Goal: Task Accomplishment & Management: Manage account settings

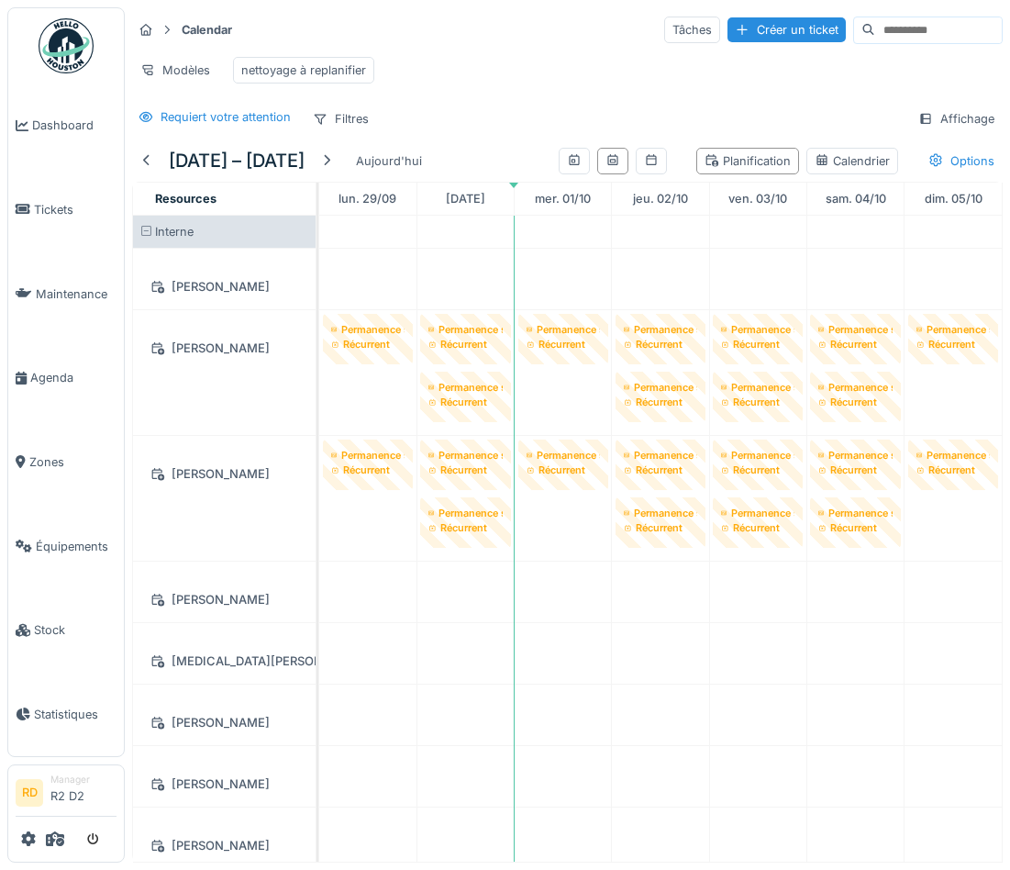
click at [488, 69] on div "Modèles nettoyage à replanifier" at bounding box center [567, 70] width 871 height 41
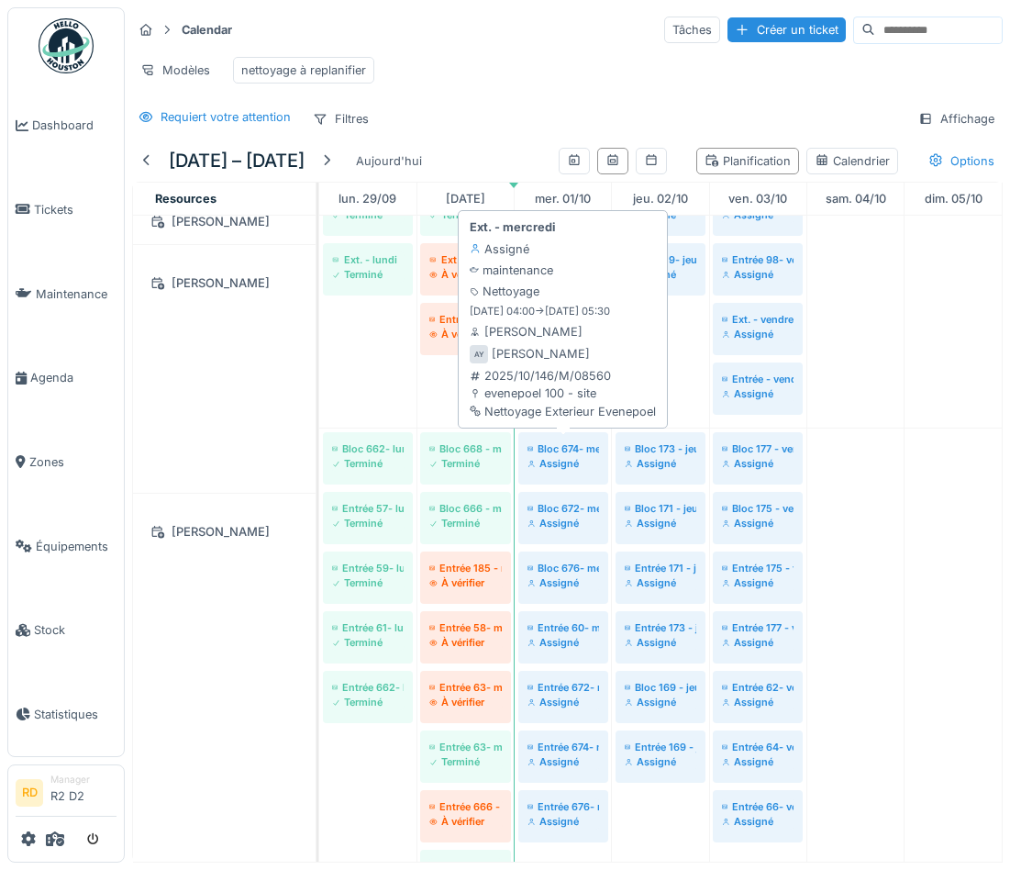
scroll to position [689, 0]
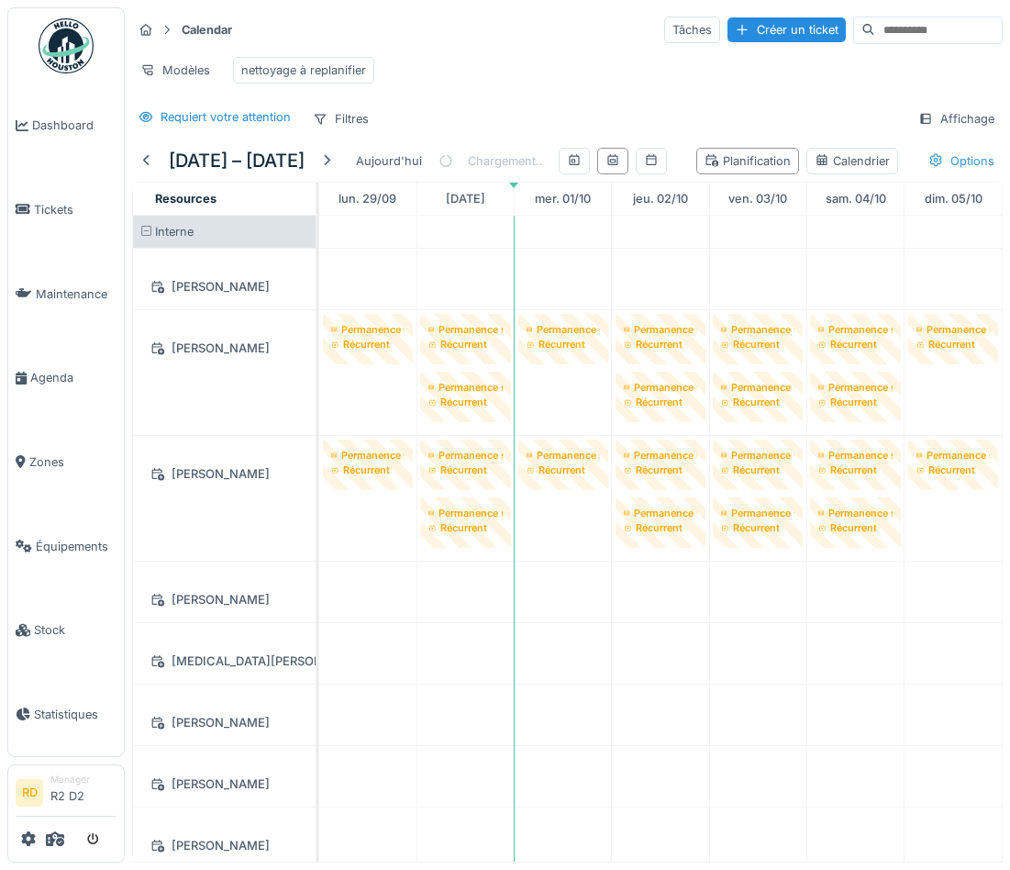
click at [532, 194] on div "29 sept. – 5 oct. 2025 Aujourd'hui Chargement.. Planification Calendrier Option…" at bounding box center [567, 501] width 885 height 722
click at [944, 151] on div "Options" at bounding box center [961, 161] width 83 height 27
click at [543, 159] on div "Chargement.." at bounding box center [491, 160] width 105 height 41
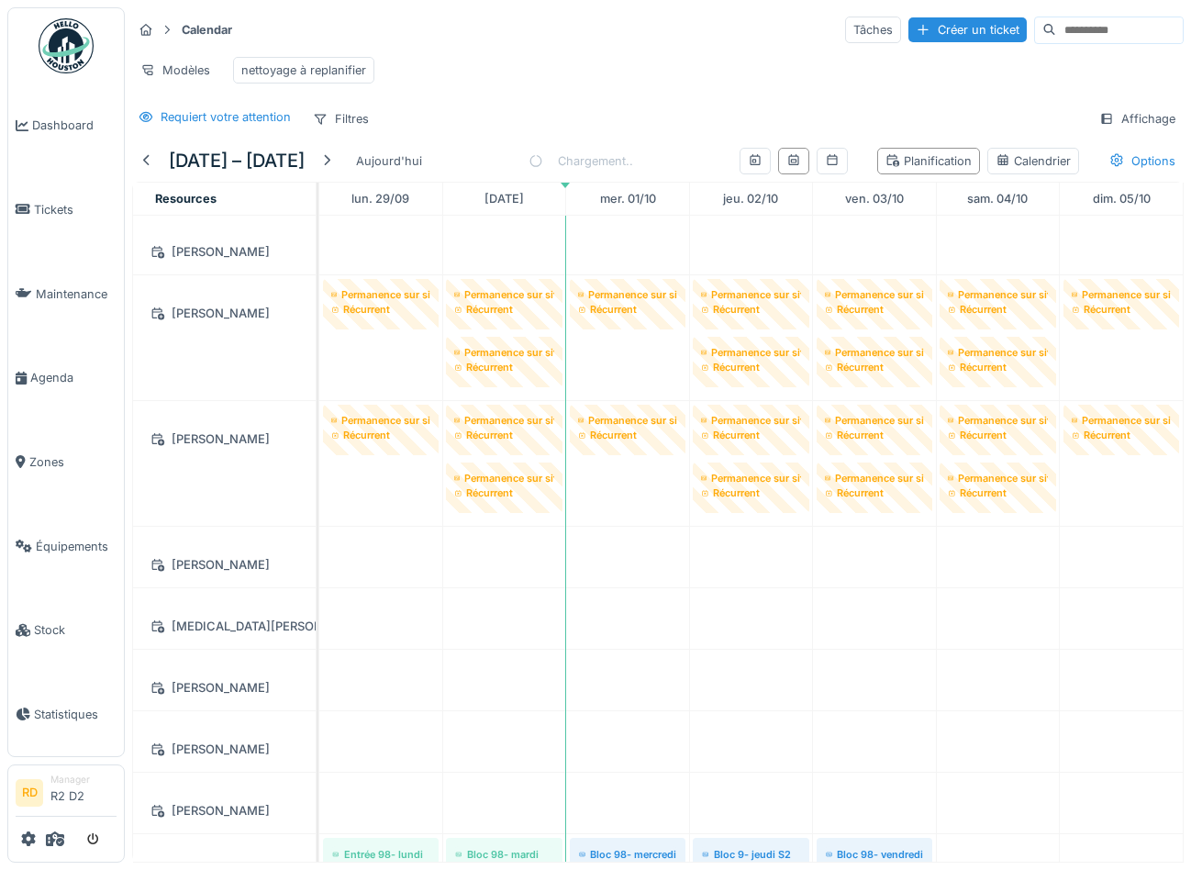
scroll to position [53, 0]
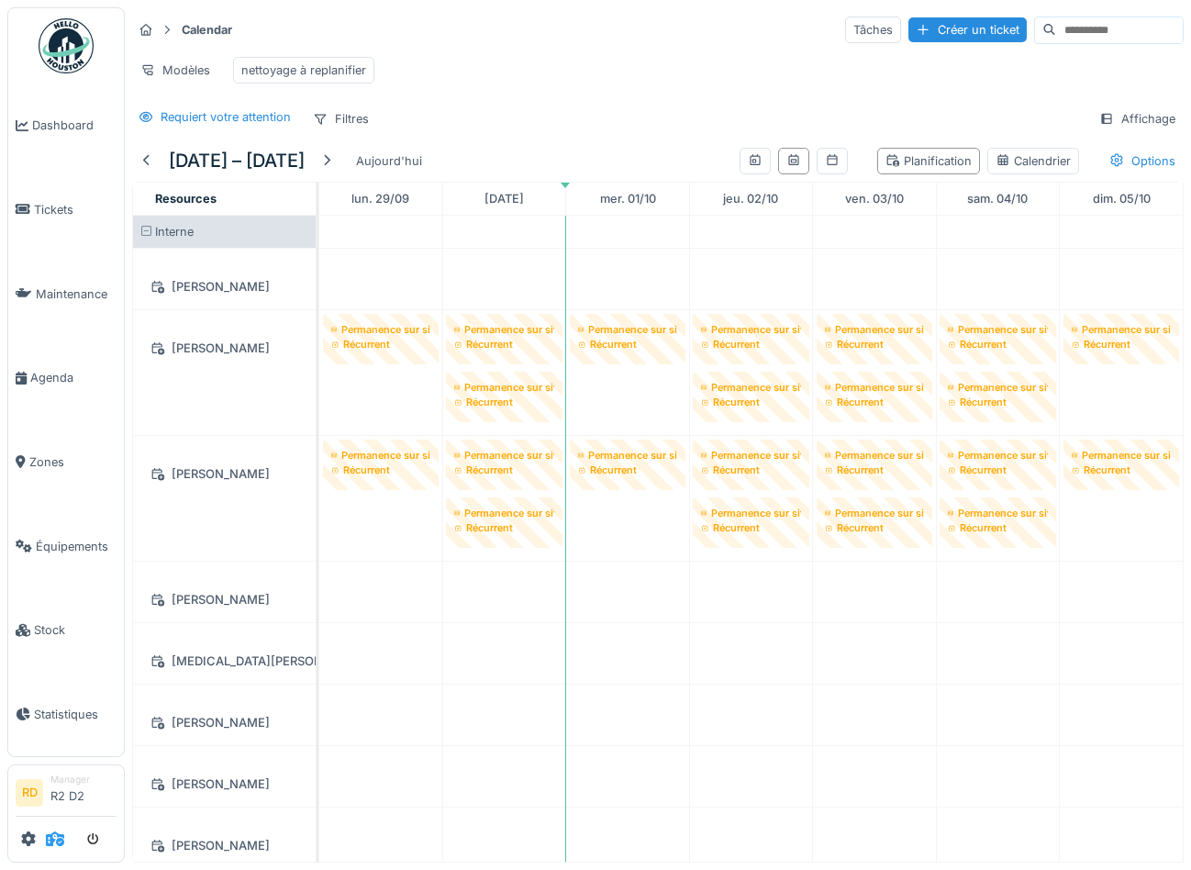
click at [52, 835] on icon at bounding box center [55, 838] width 18 height 15
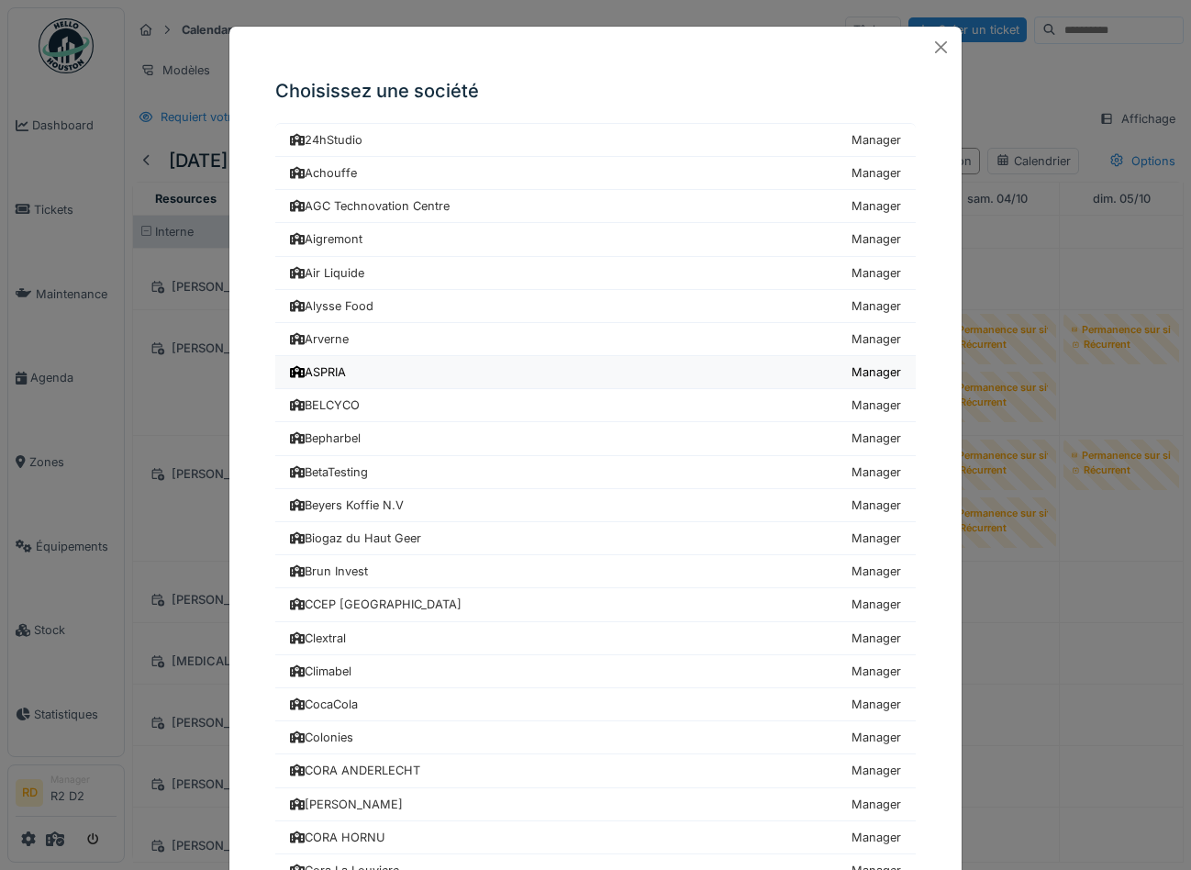
click at [418, 366] on link "ASPRIA Manager" at bounding box center [595, 372] width 640 height 33
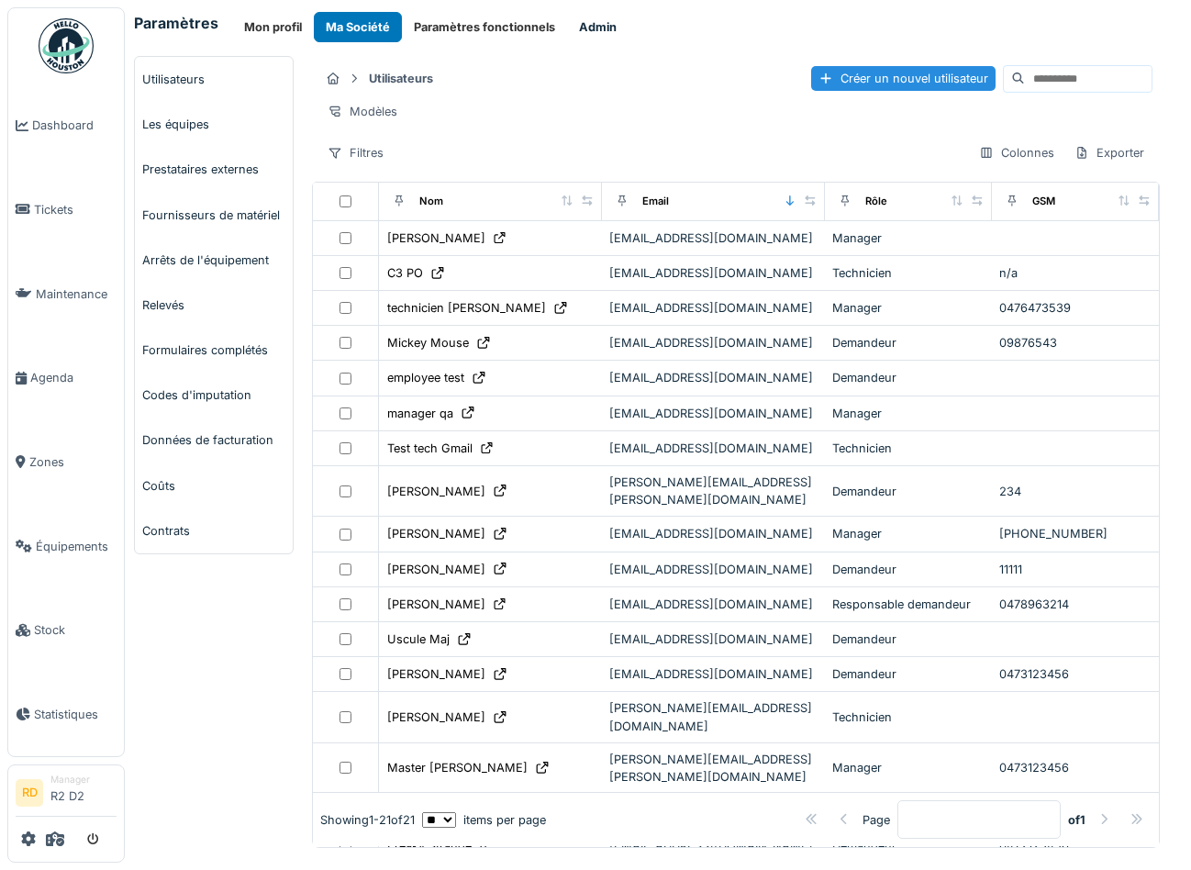
click at [592, 24] on button "Admin" at bounding box center [597, 27] width 61 height 30
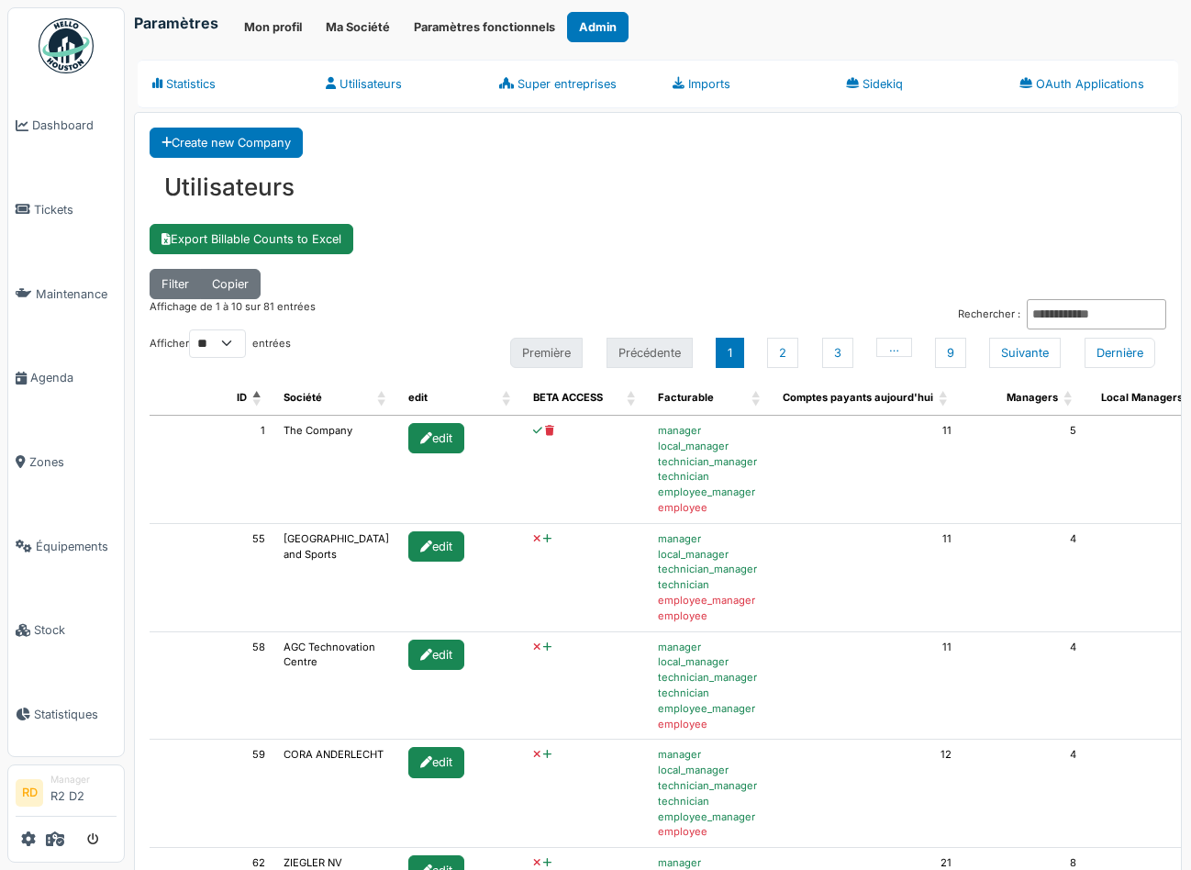
click at [543, 536] on icon at bounding box center [547, 539] width 8 height 10
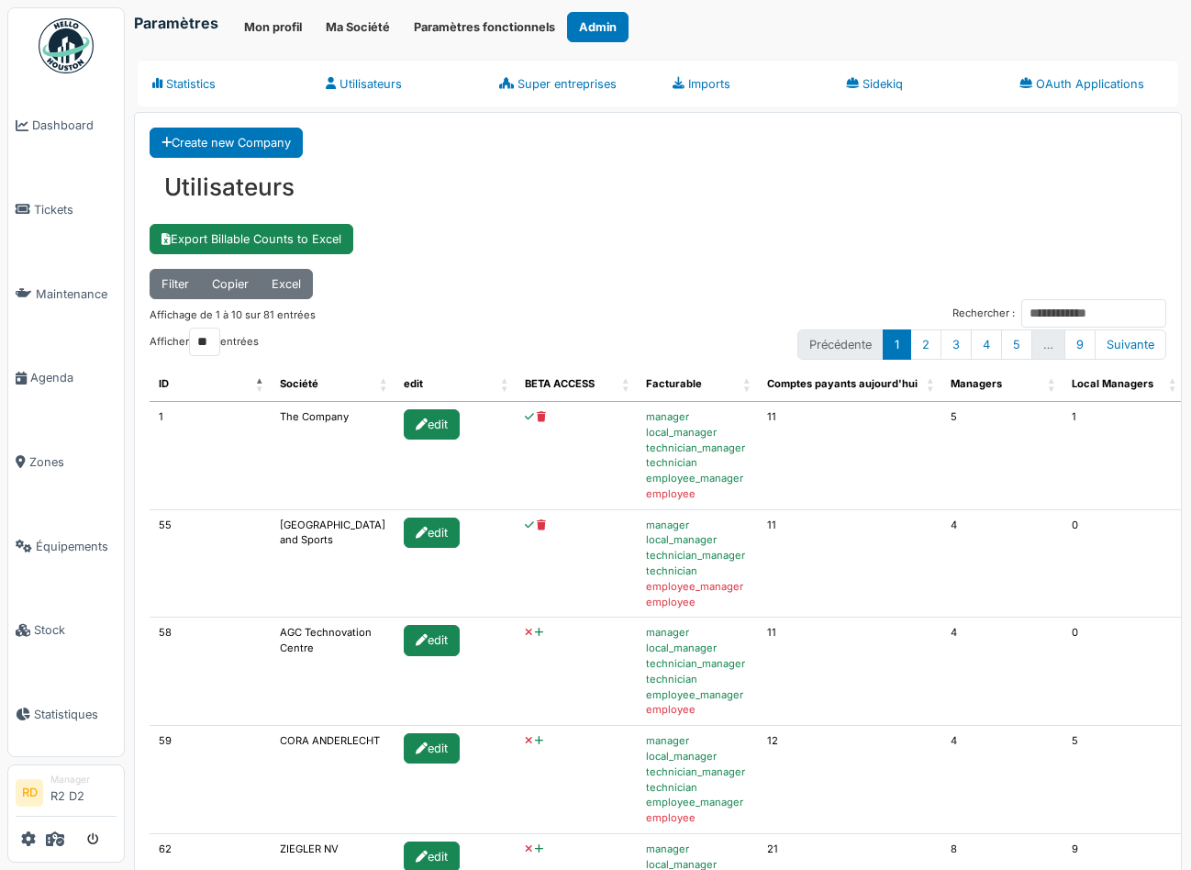
click at [535, 630] on icon at bounding box center [539, 633] width 8 height 10
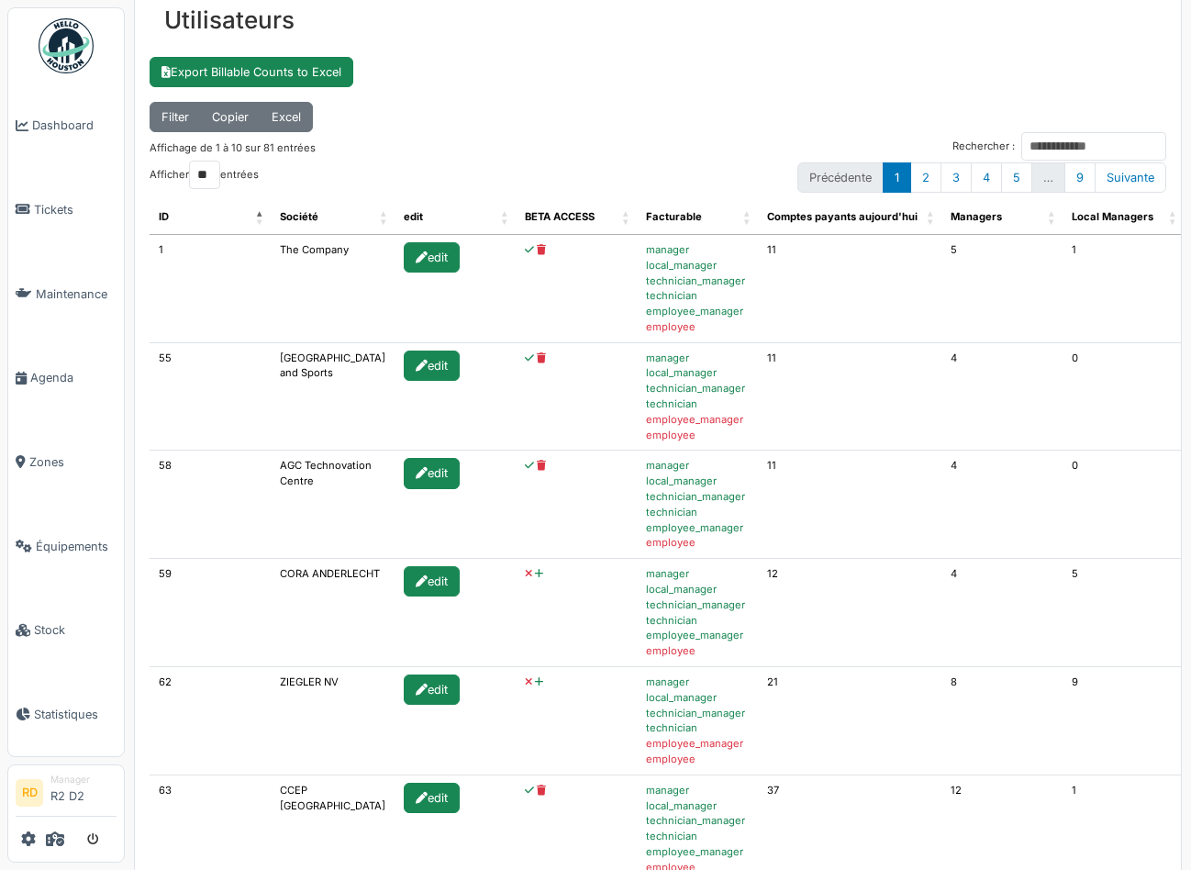
scroll to position [188, 0]
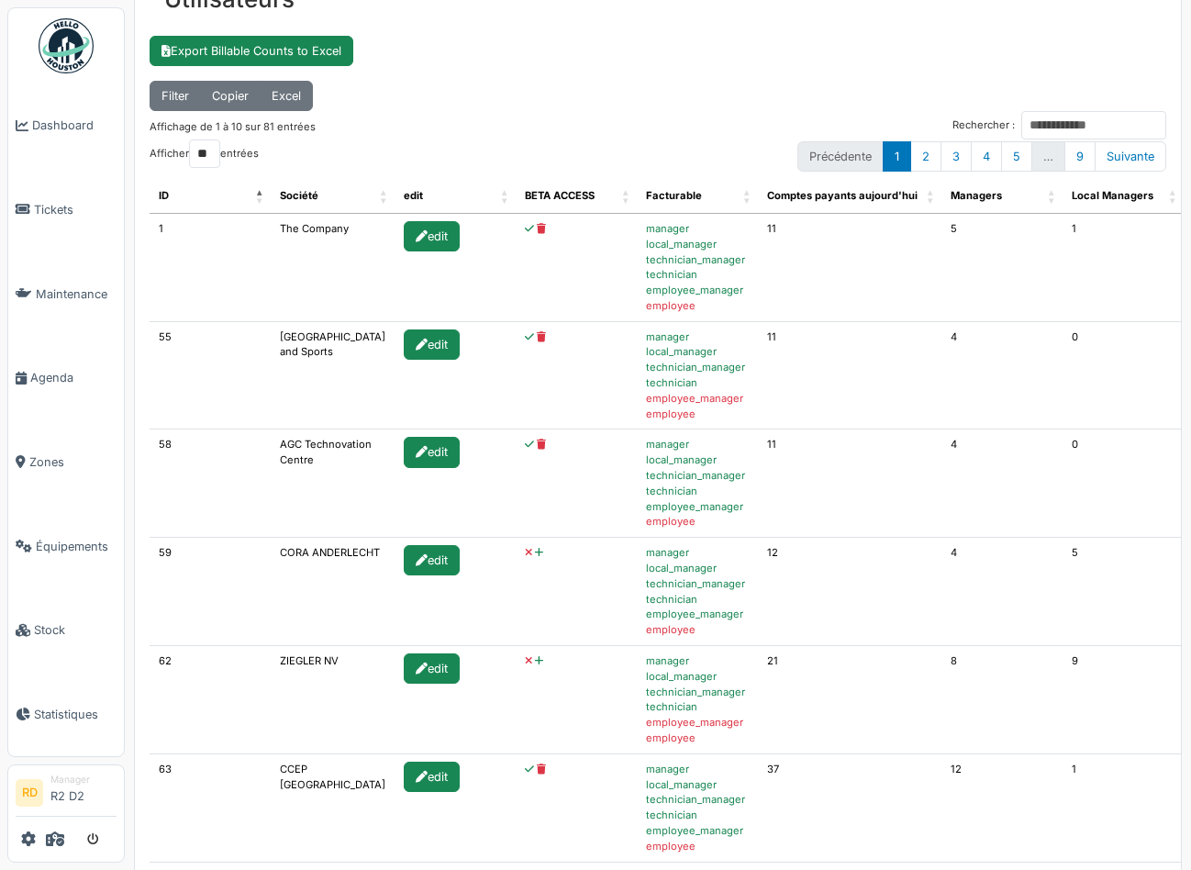
click at [535, 552] on icon at bounding box center [539, 553] width 8 height 10
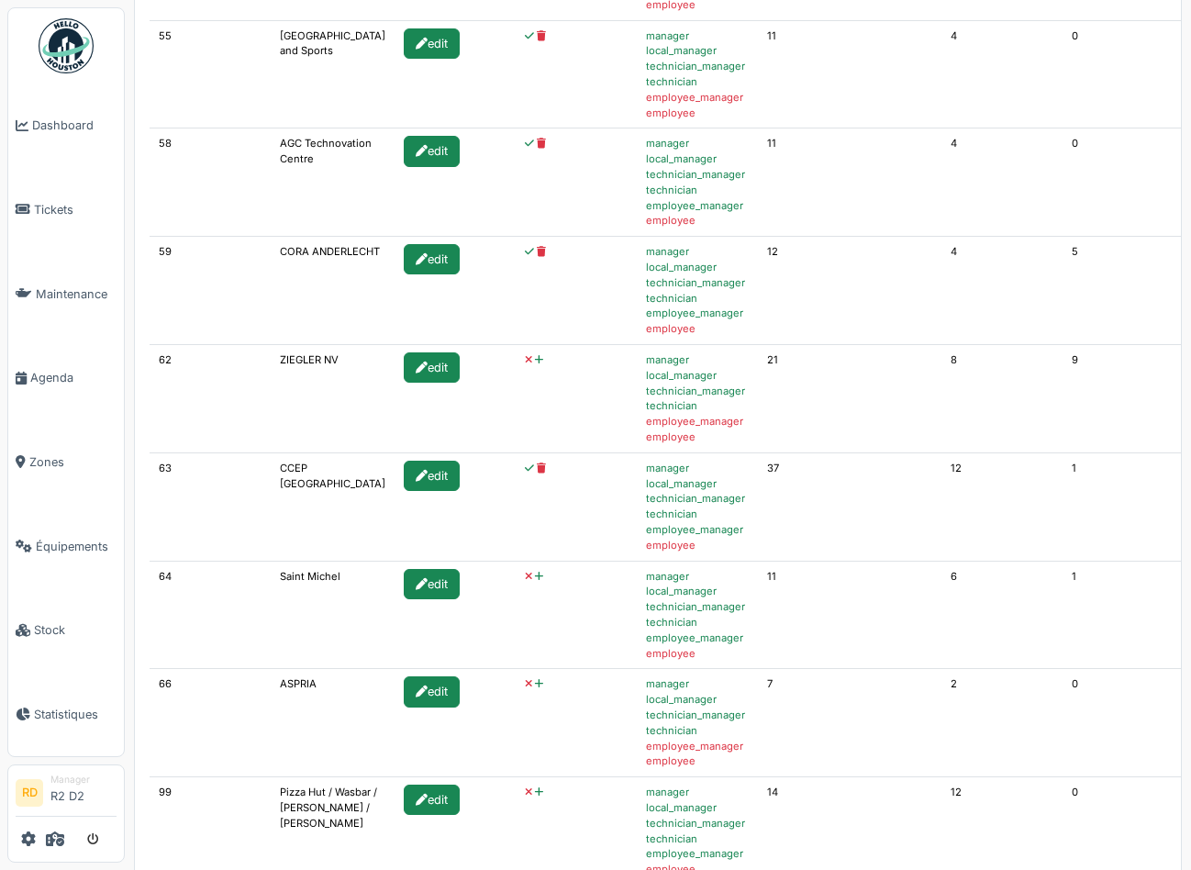
scroll to position [600, 0]
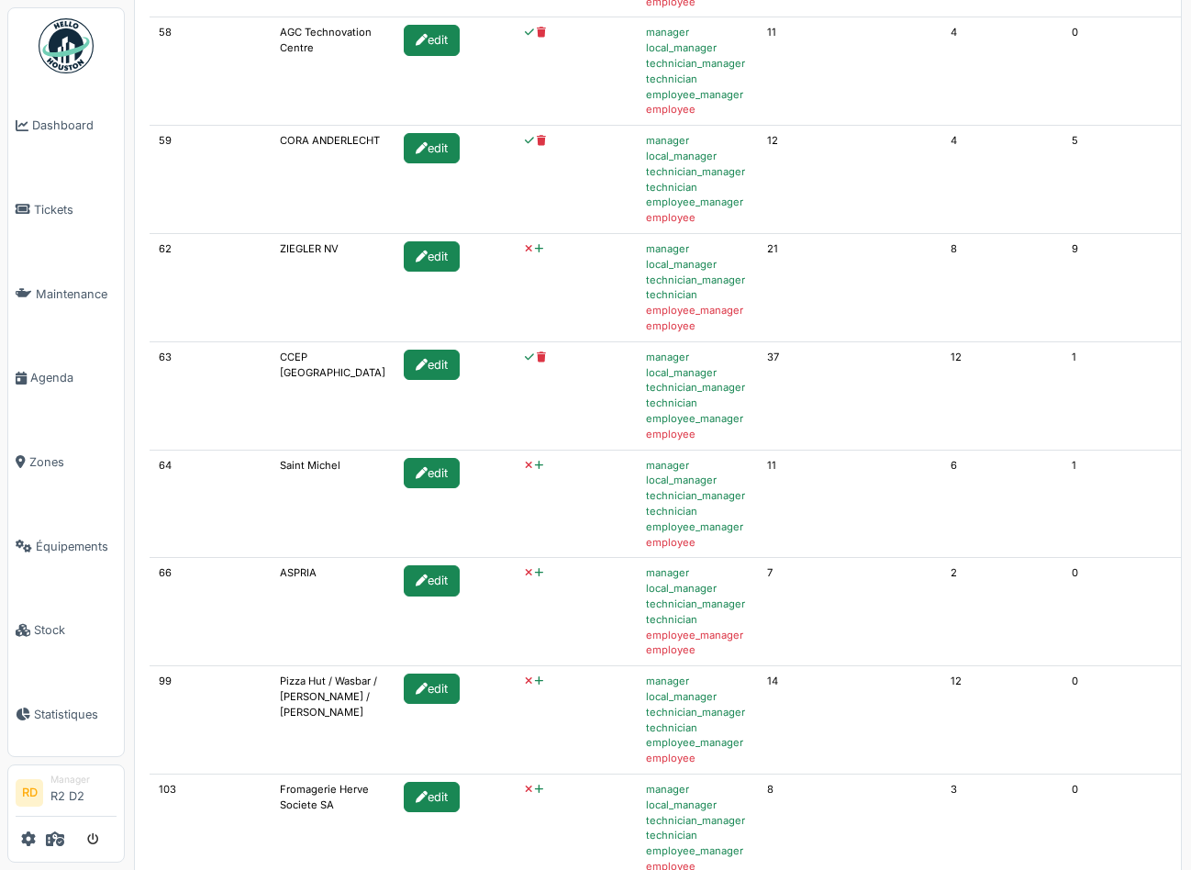
click at [535, 464] on icon at bounding box center [539, 466] width 8 height 10
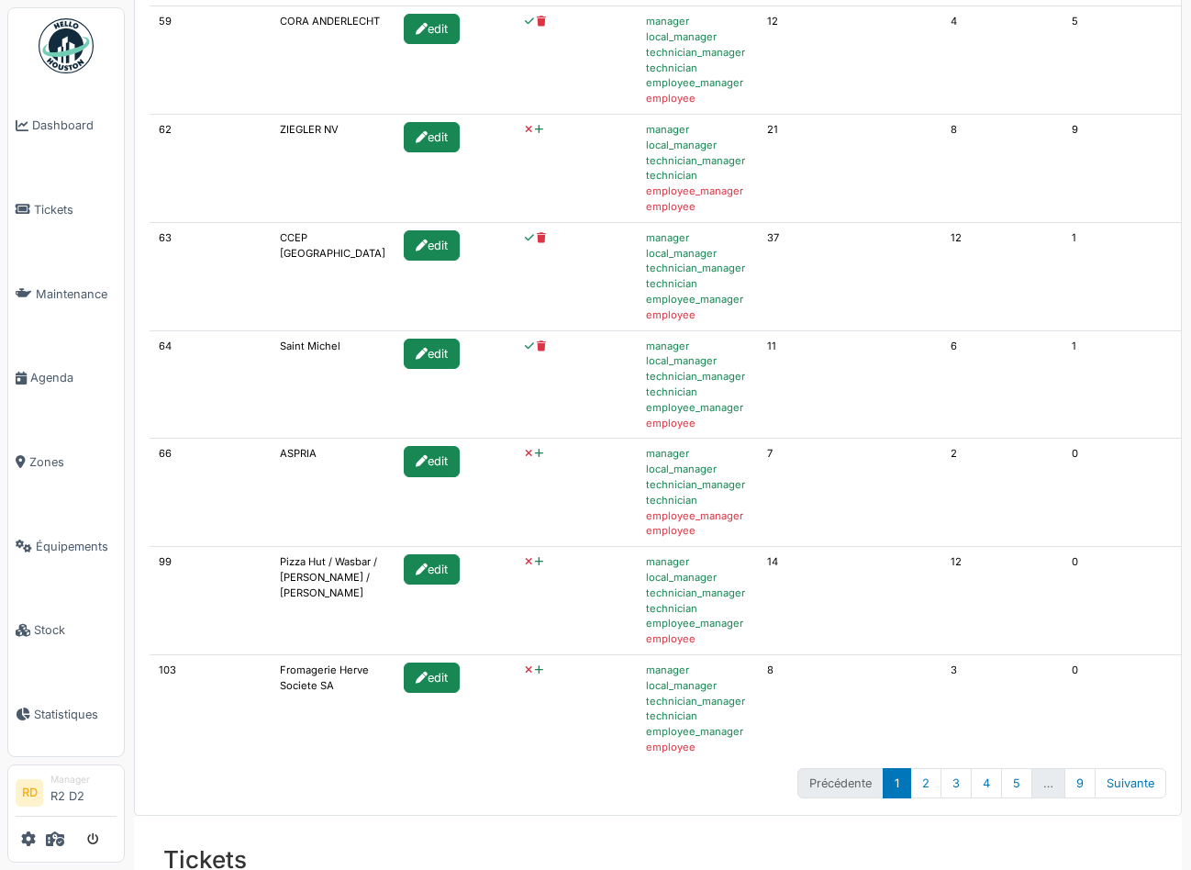
scroll to position [759, 0]
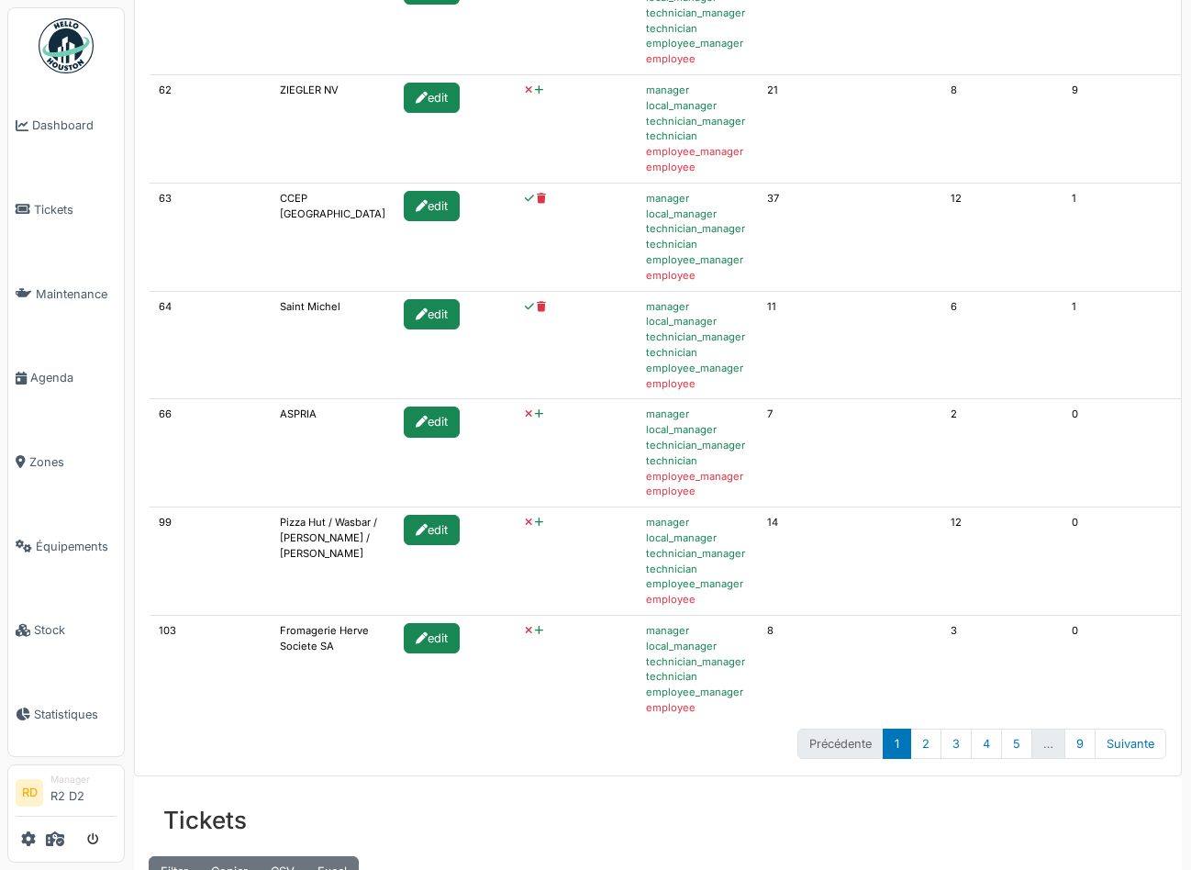
click at [535, 416] on icon at bounding box center [539, 414] width 8 height 10
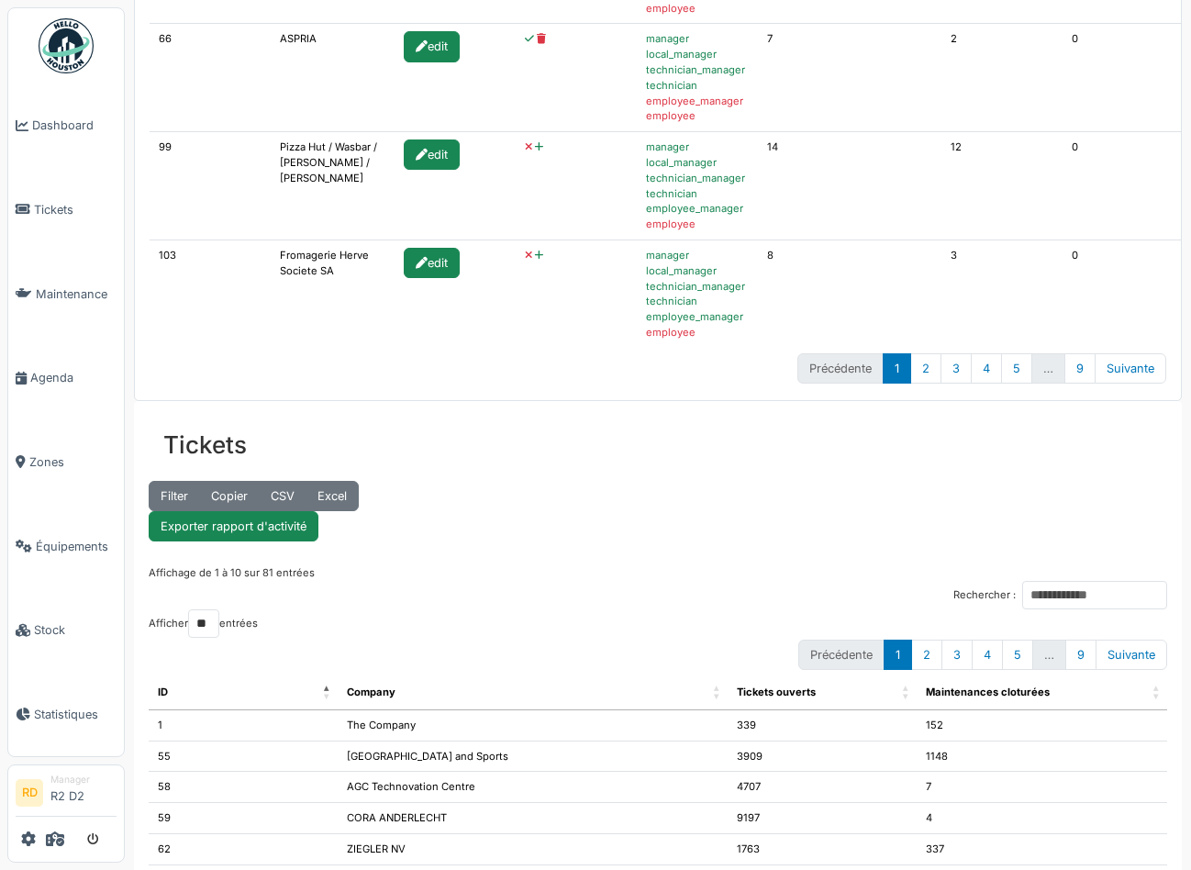
scroll to position [1169, 0]
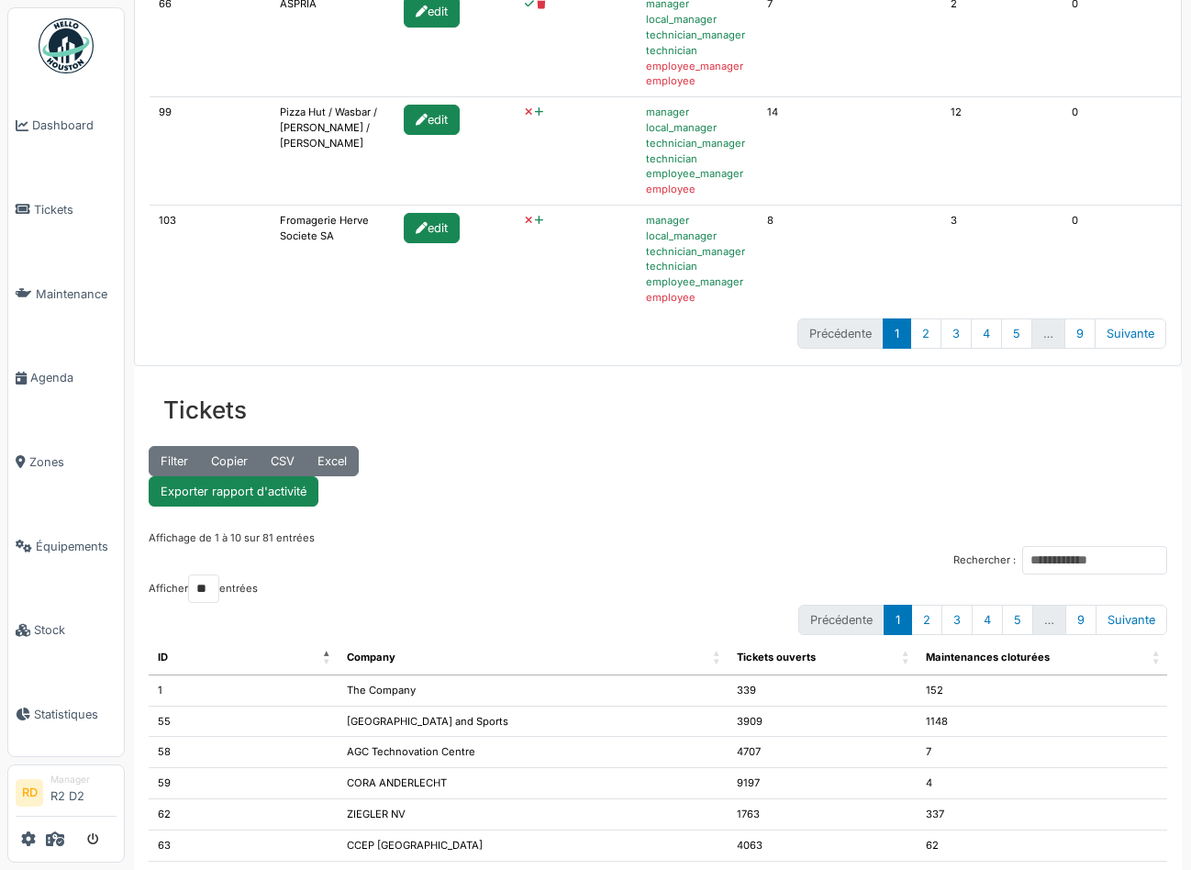
click at [535, 223] on icon at bounding box center [539, 221] width 8 height 10
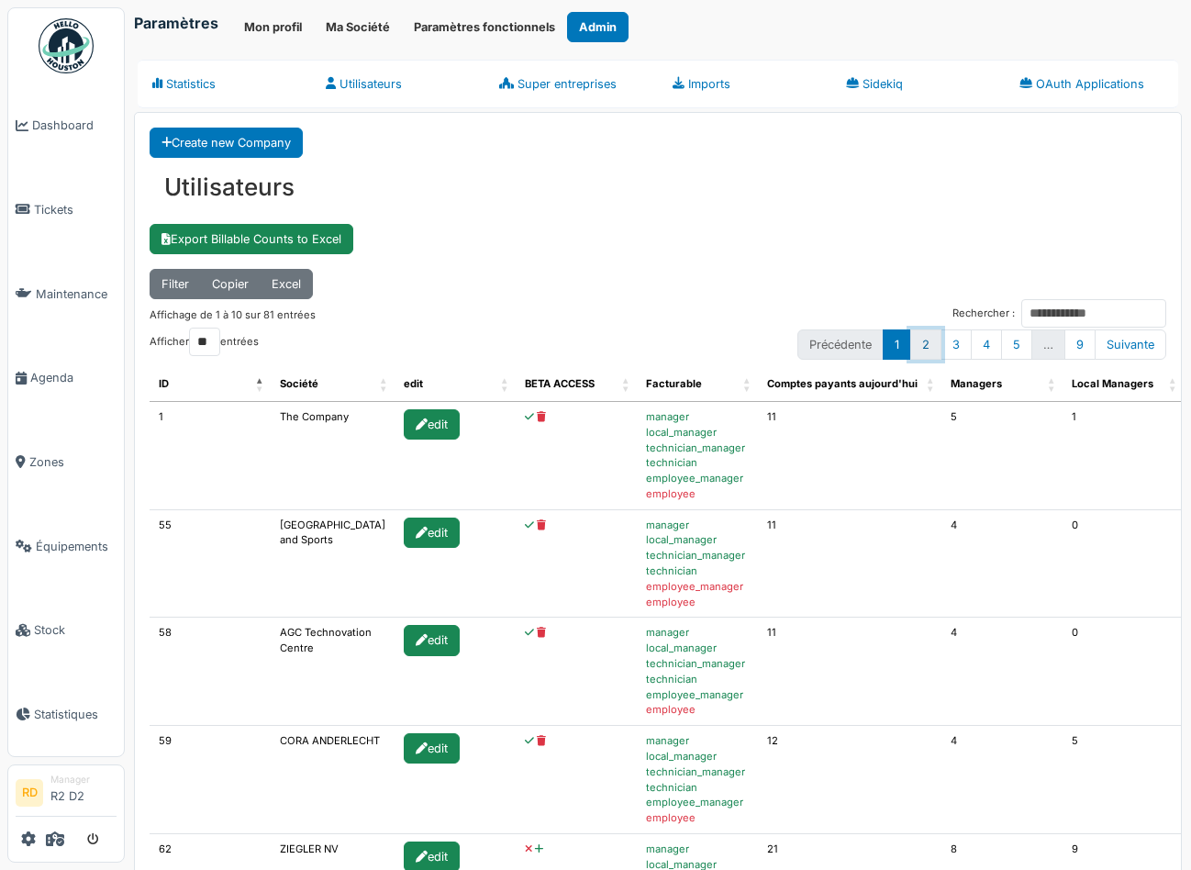
click at [927, 343] on link "2" at bounding box center [925, 344] width 31 height 30
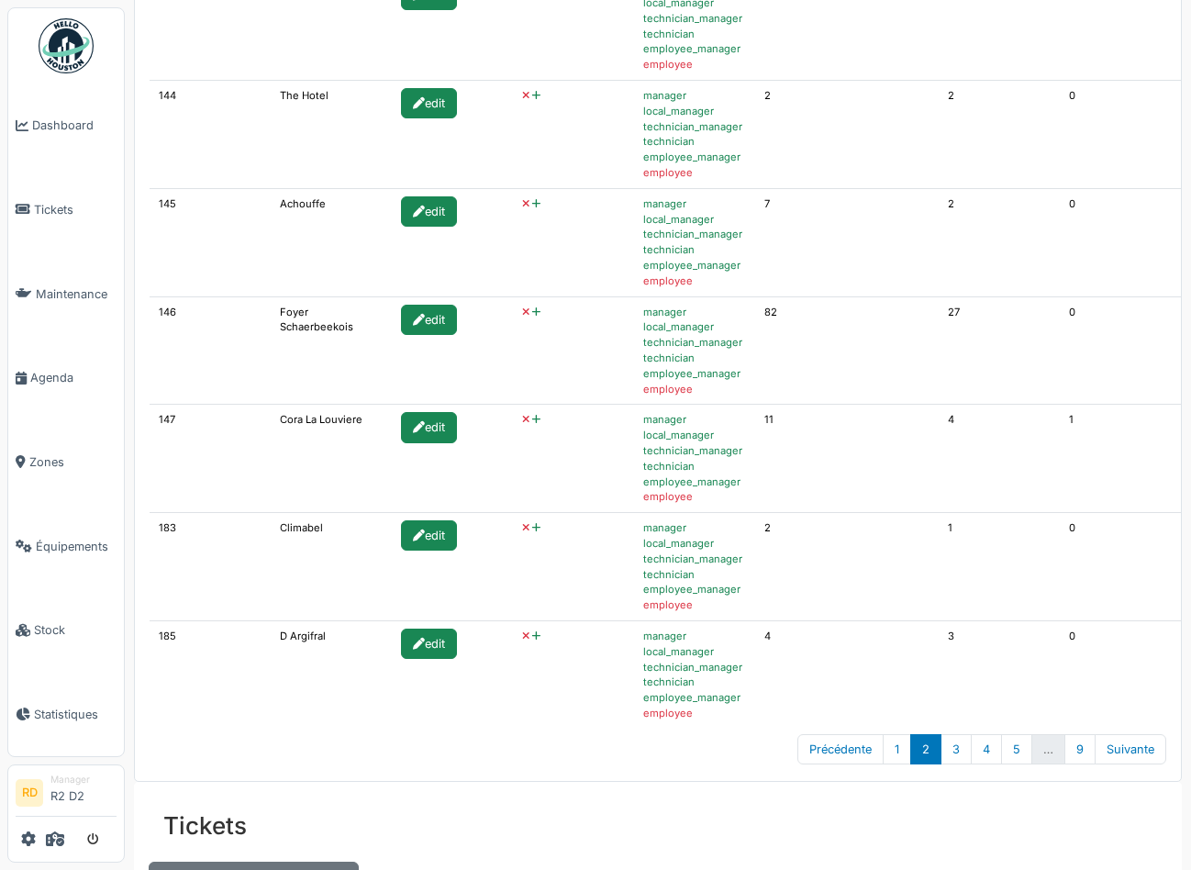
scroll to position [759, 0]
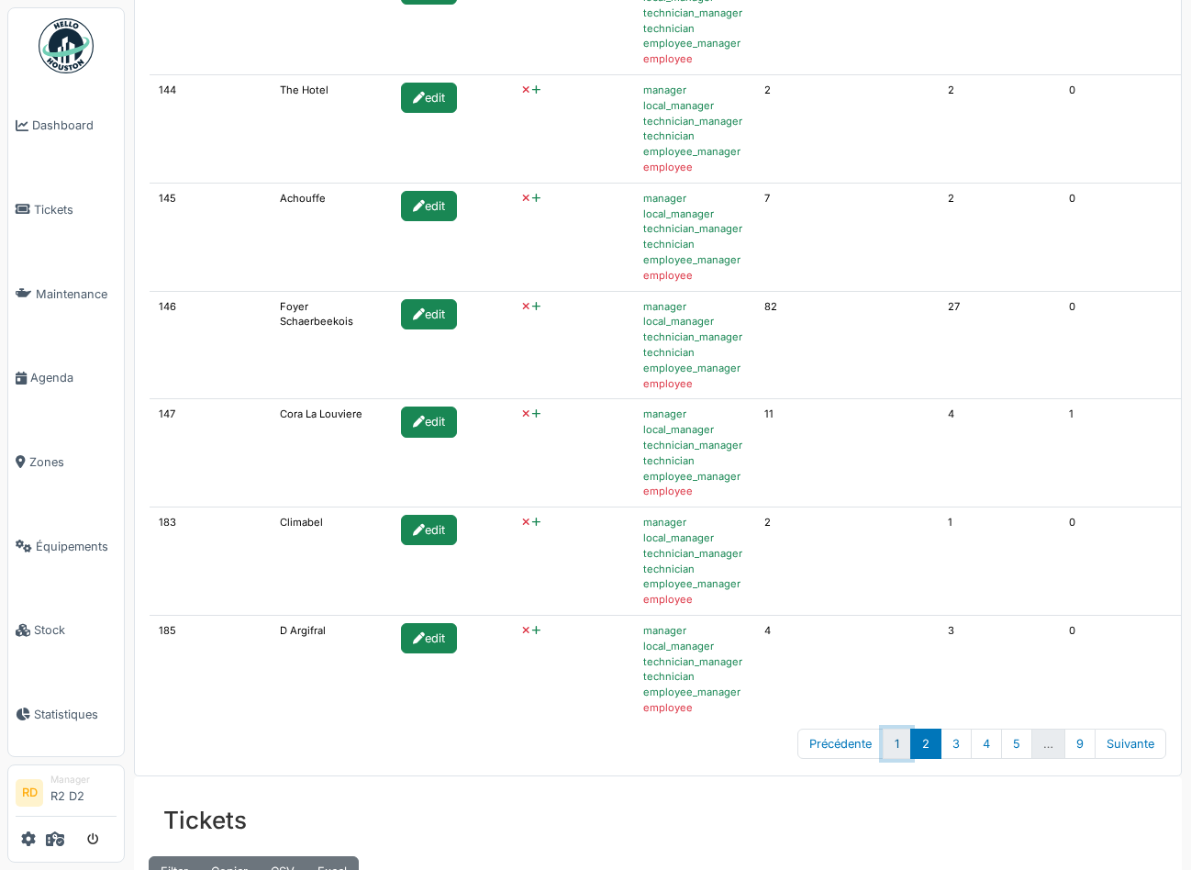
click at [902, 741] on link "1" at bounding box center [897, 744] width 28 height 30
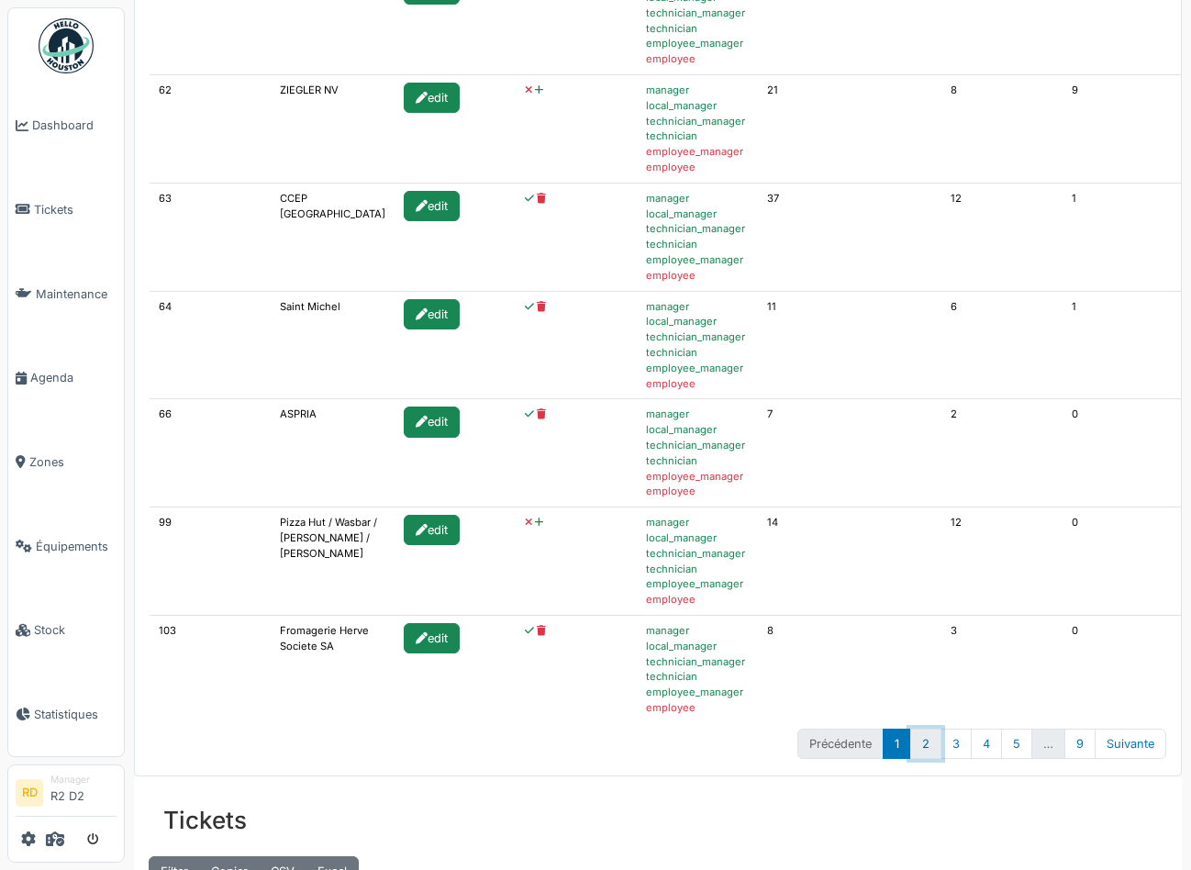
click at [927, 746] on link "2" at bounding box center [925, 744] width 31 height 30
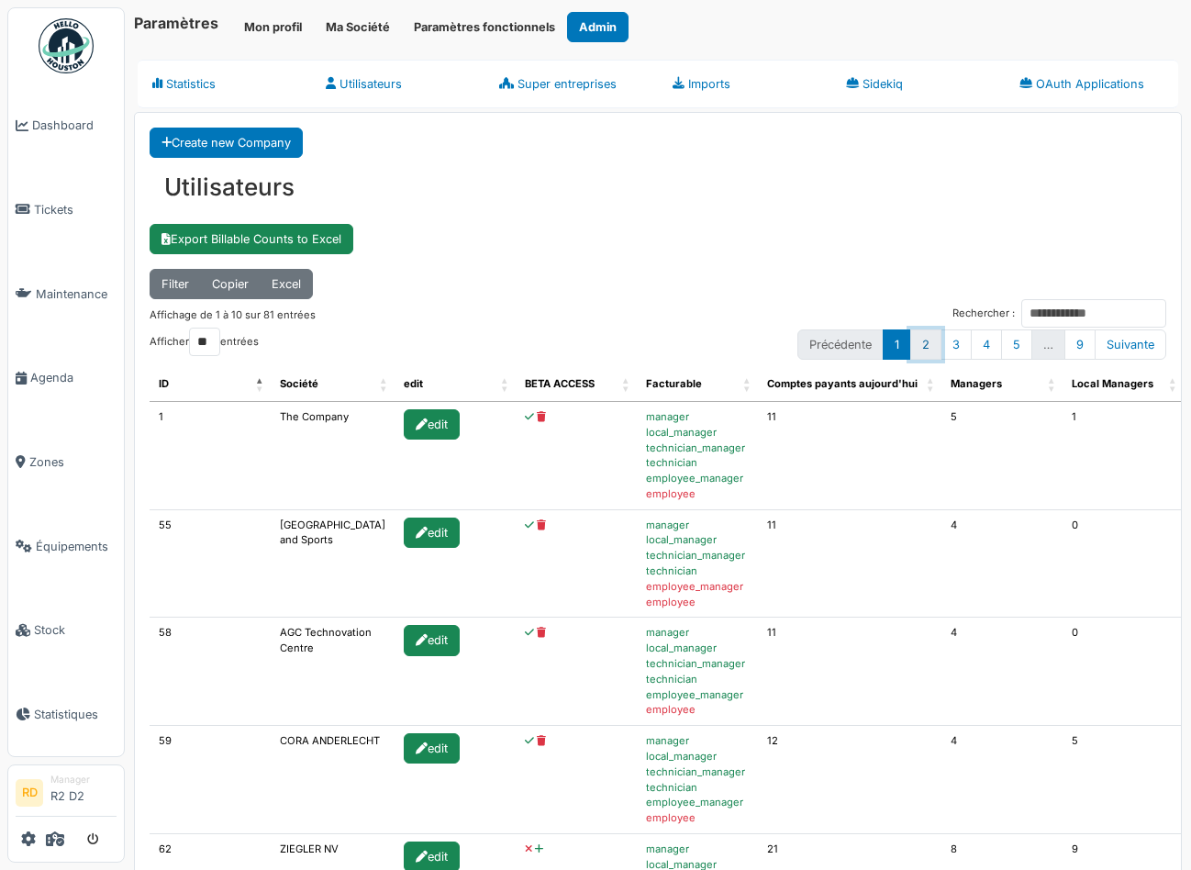
click at [929, 340] on link "2" at bounding box center [925, 344] width 31 height 30
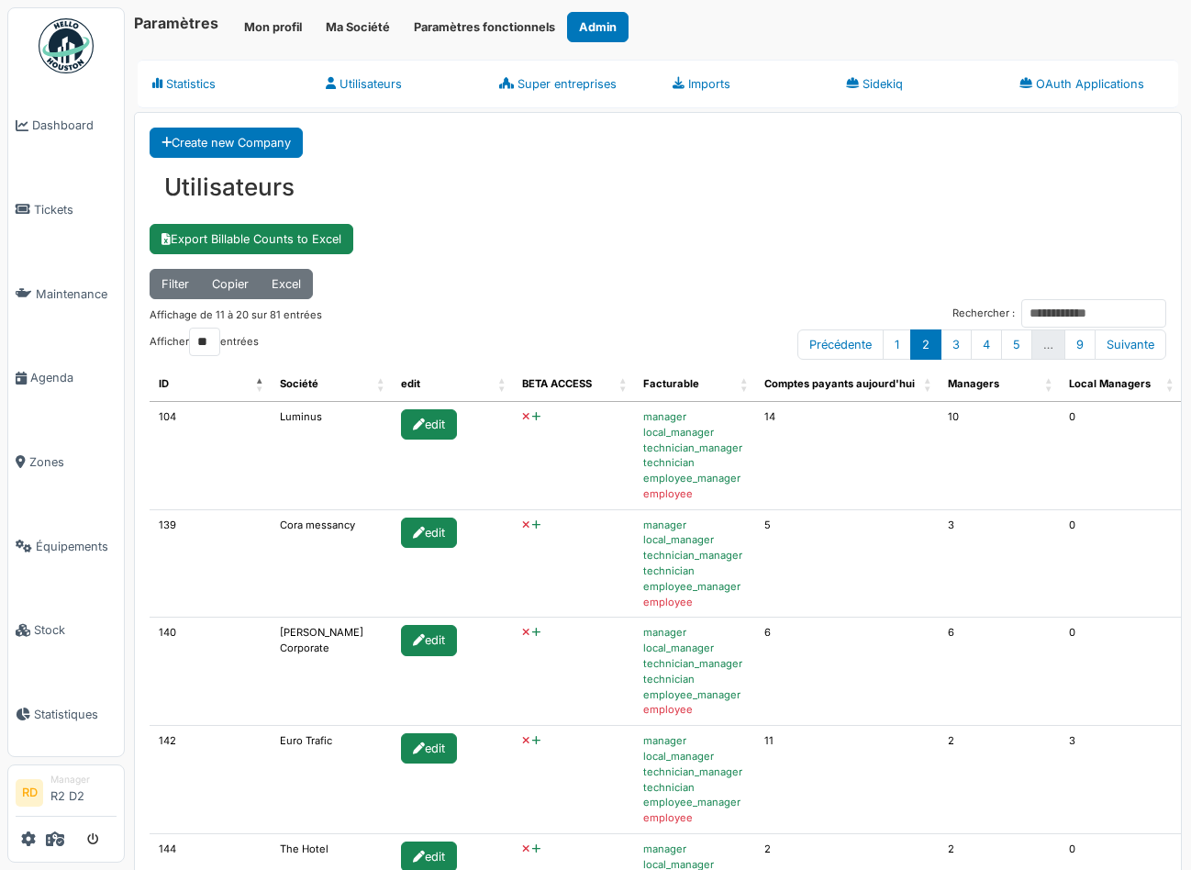
click at [532, 418] on icon at bounding box center [536, 417] width 8 height 10
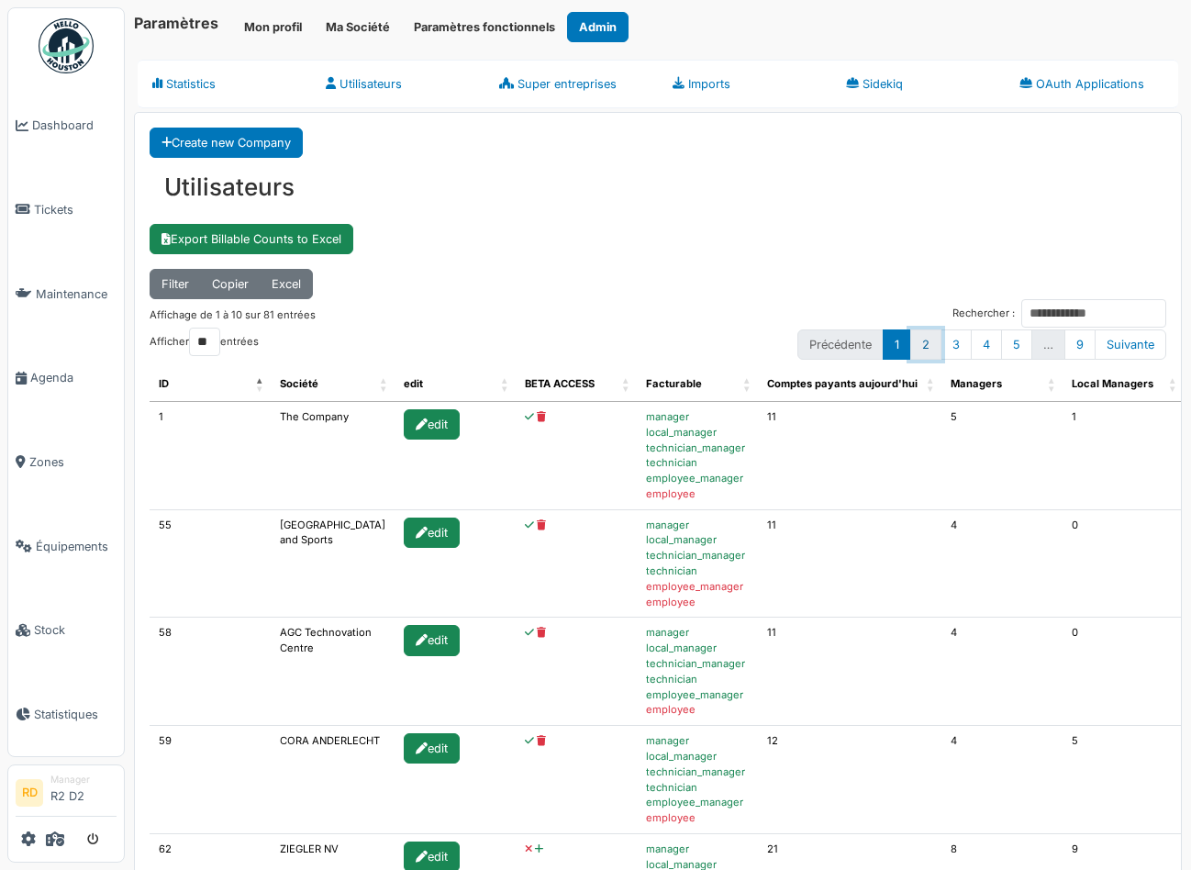
click at [925, 344] on link "2" at bounding box center [925, 344] width 31 height 30
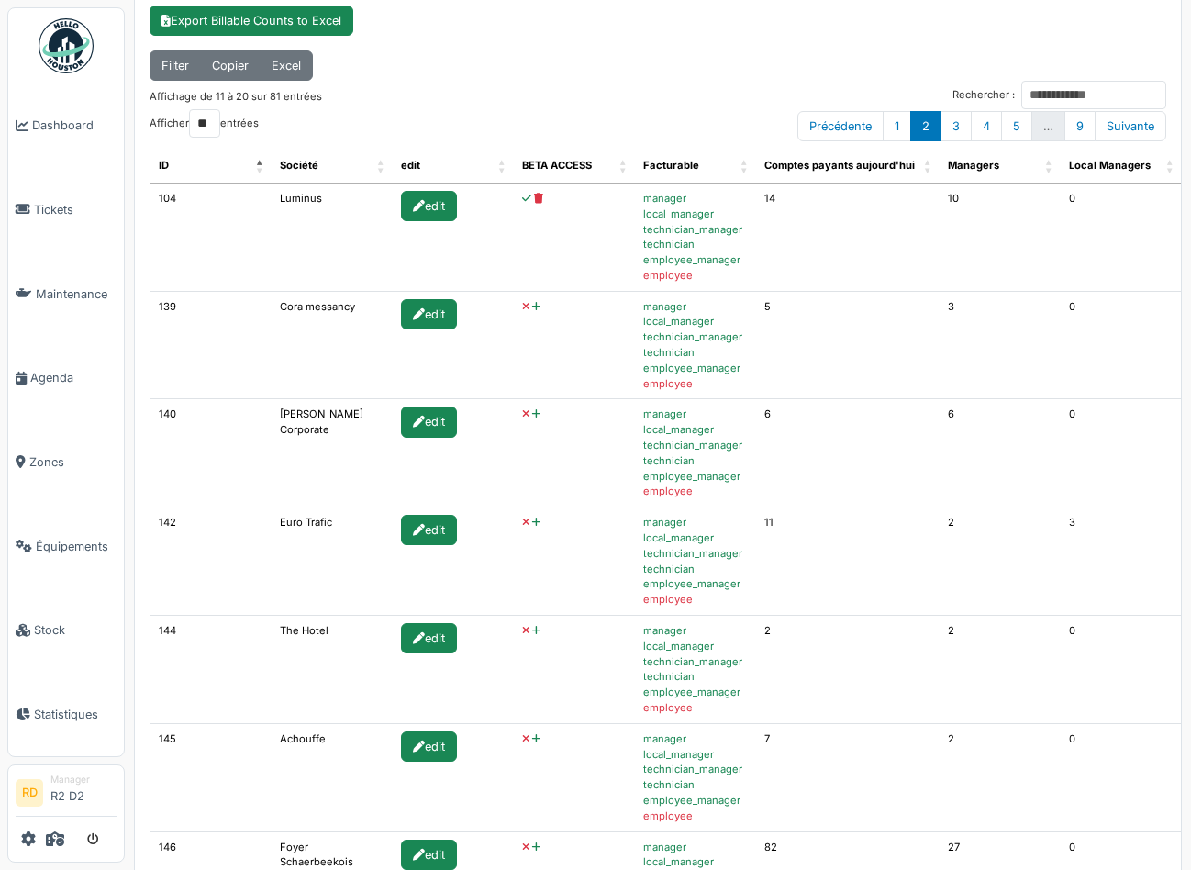
scroll to position [243, 0]
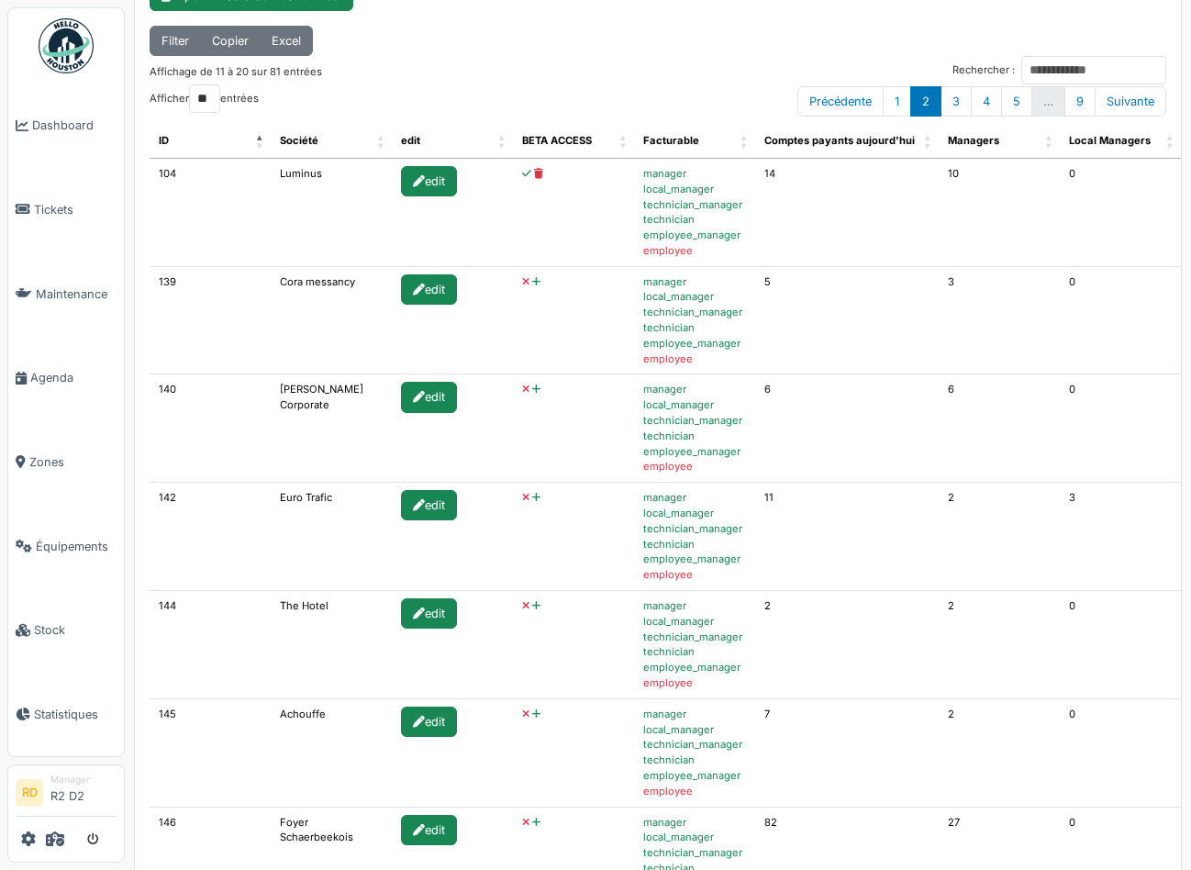
click at [532, 282] on icon at bounding box center [536, 282] width 8 height 10
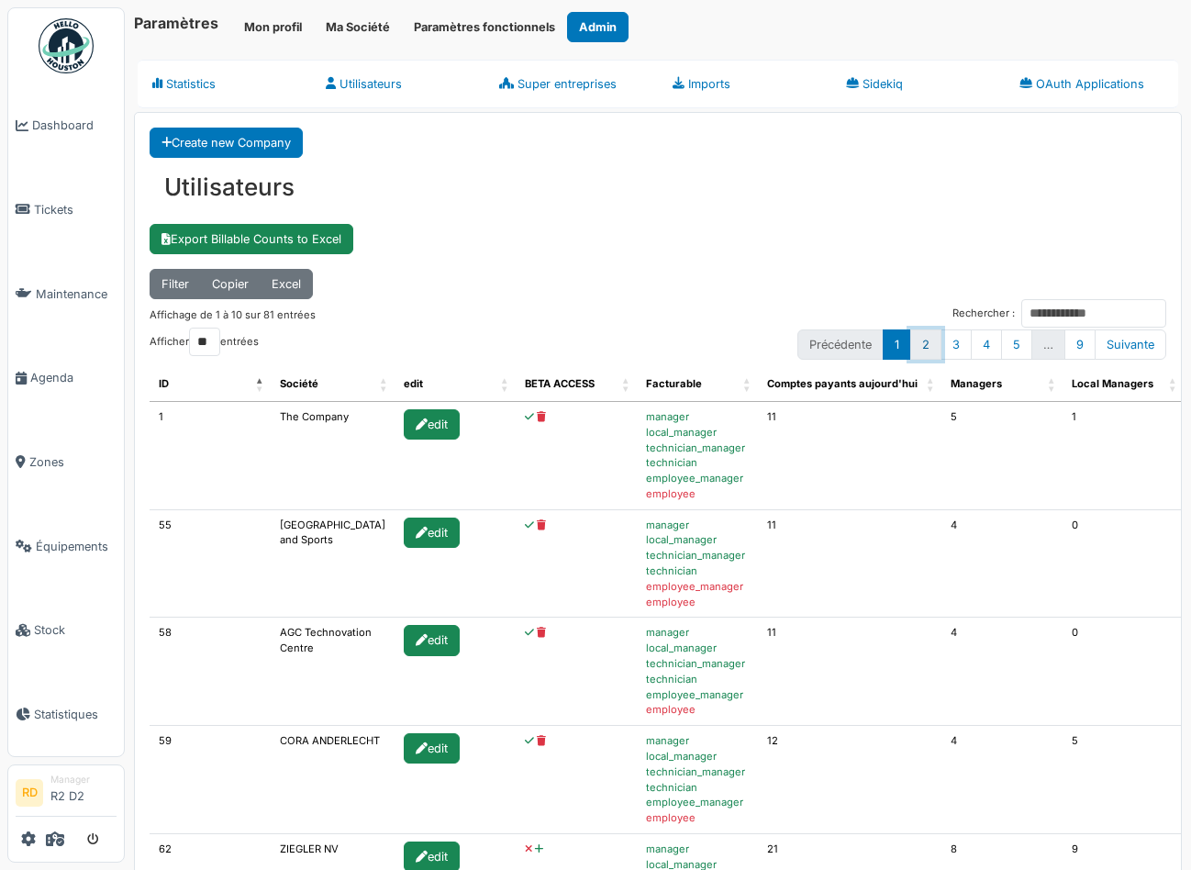
click at [920, 344] on link "2" at bounding box center [925, 344] width 31 height 30
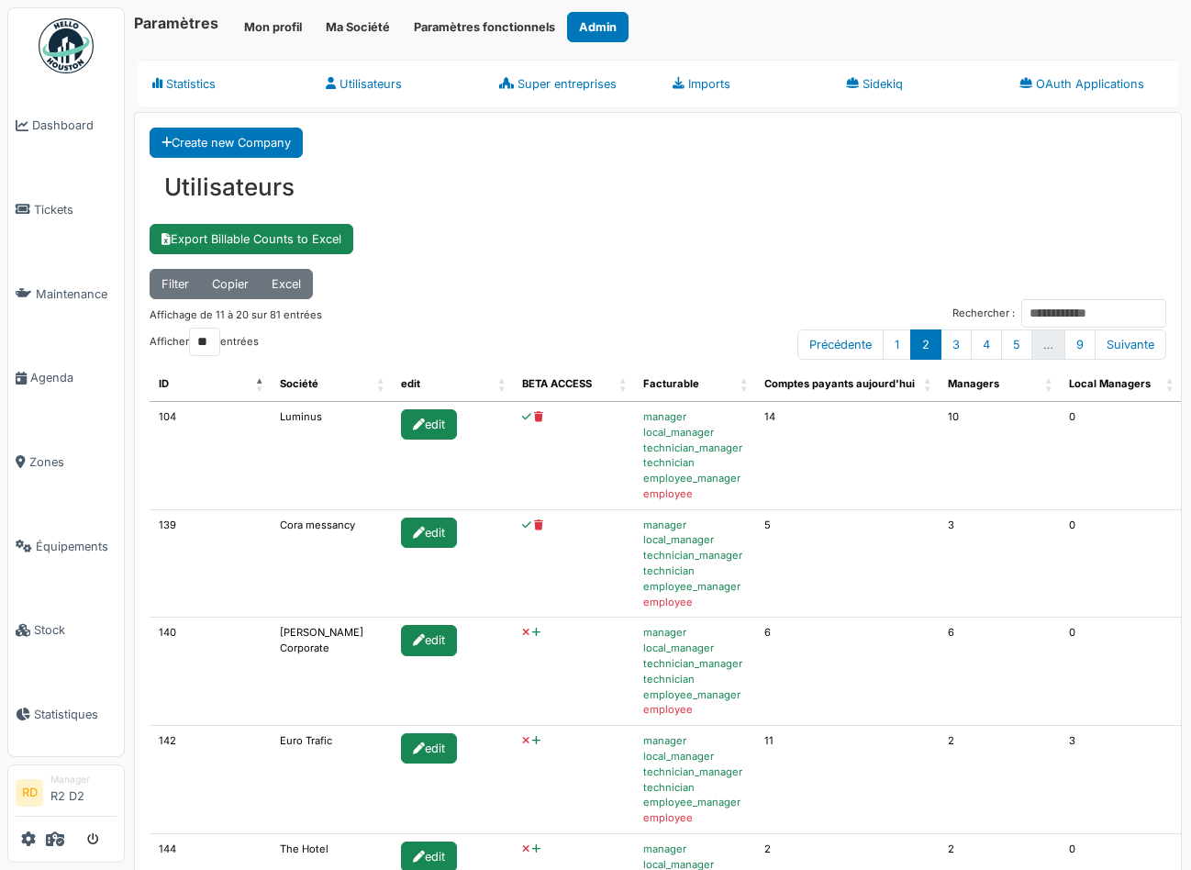
click at [532, 629] on icon at bounding box center [536, 633] width 8 height 10
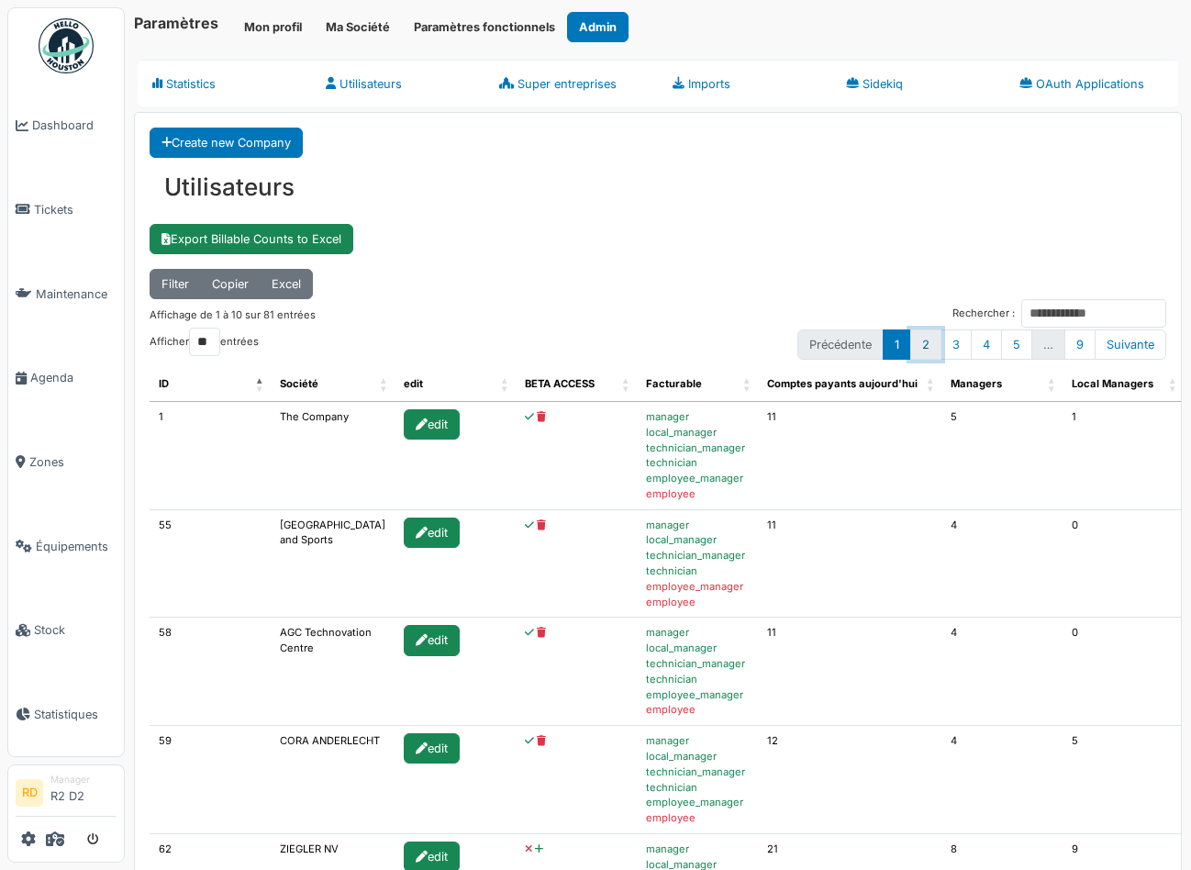
click at [930, 340] on link "2" at bounding box center [925, 344] width 31 height 30
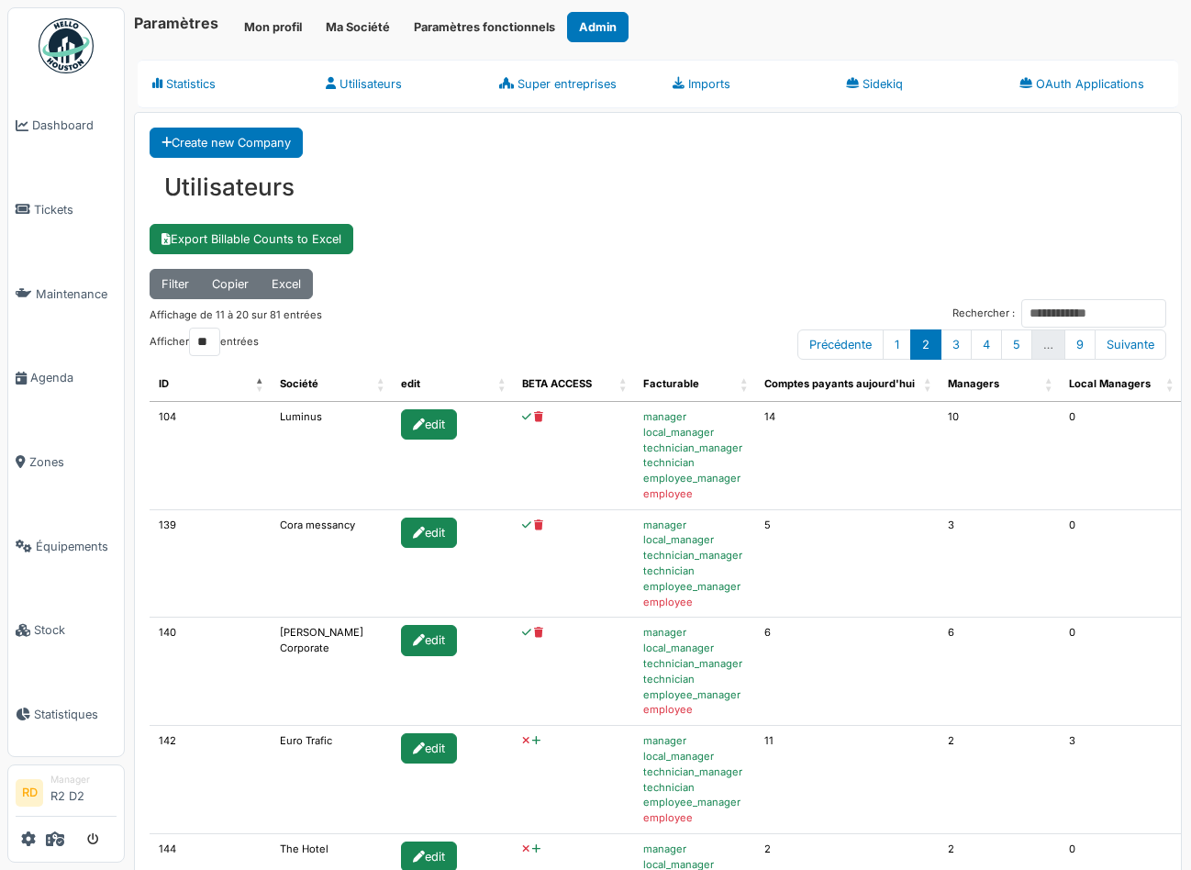
click at [532, 743] on icon at bounding box center [536, 741] width 8 height 10
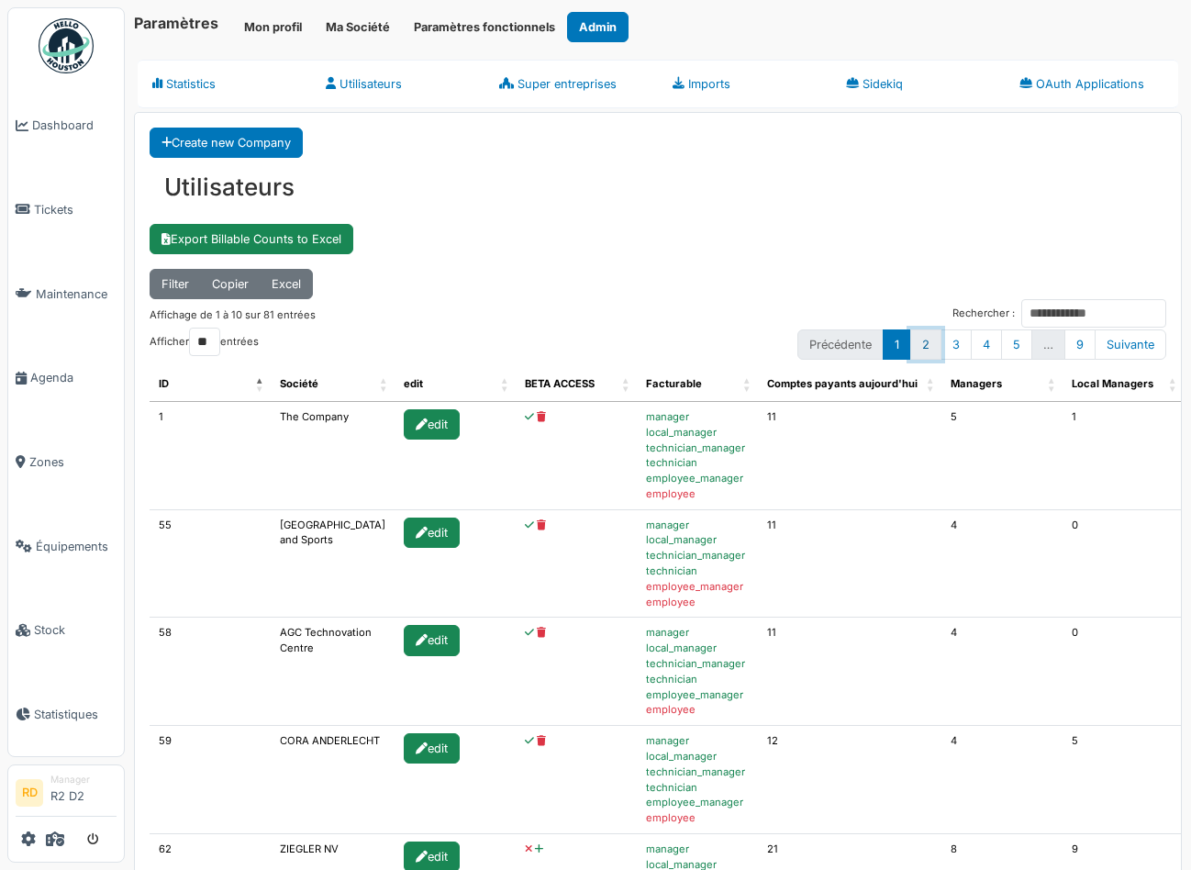
click at [927, 343] on link "2" at bounding box center [925, 344] width 31 height 30
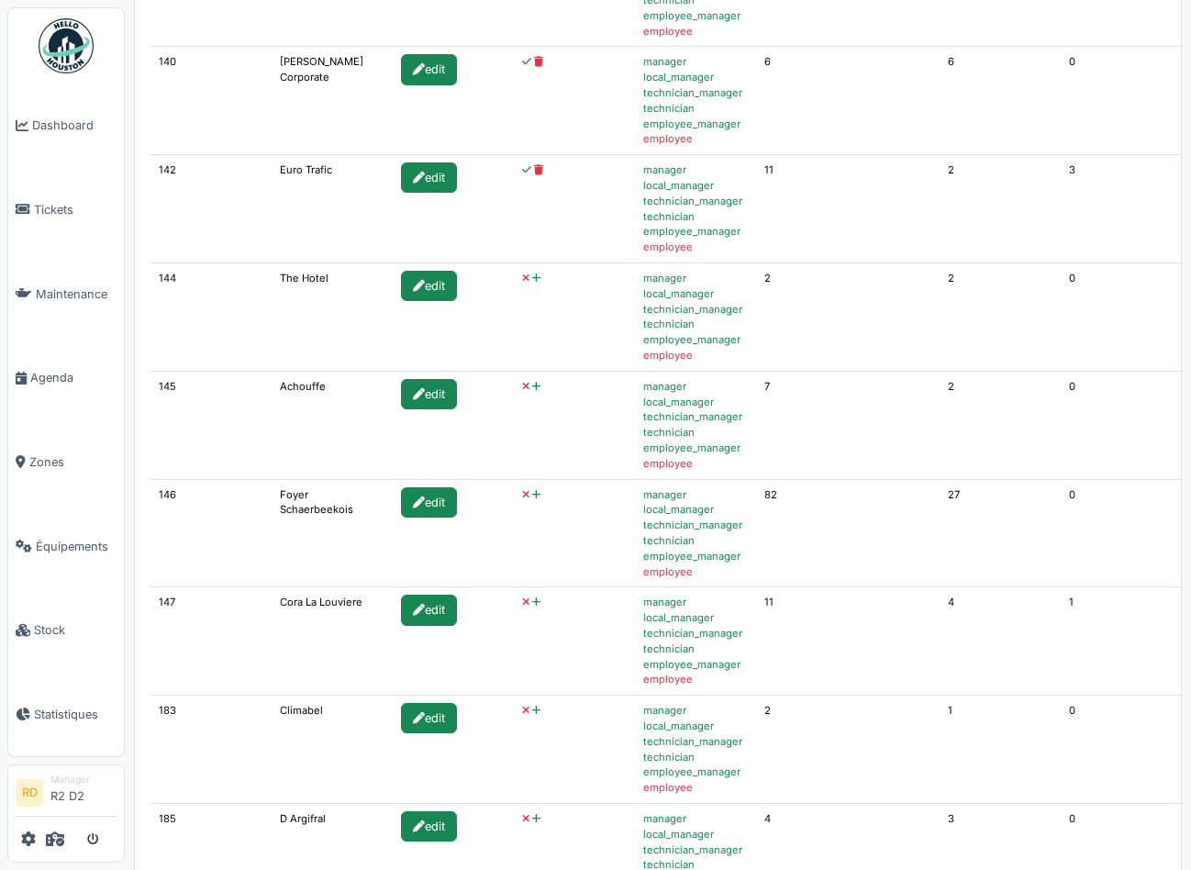
scroll to position [612, 0]
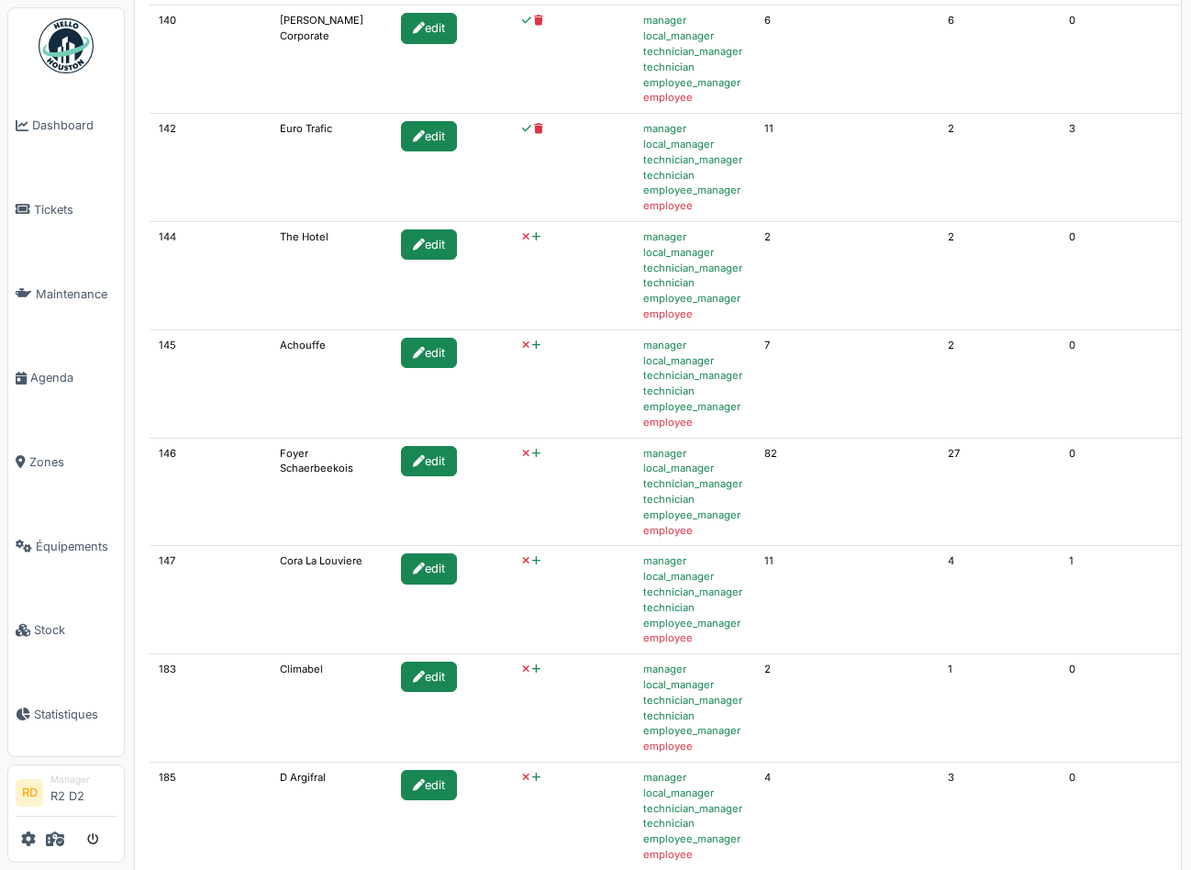
click at [532, 562] on icon at bounding box center [536, 561] width 8 height 10
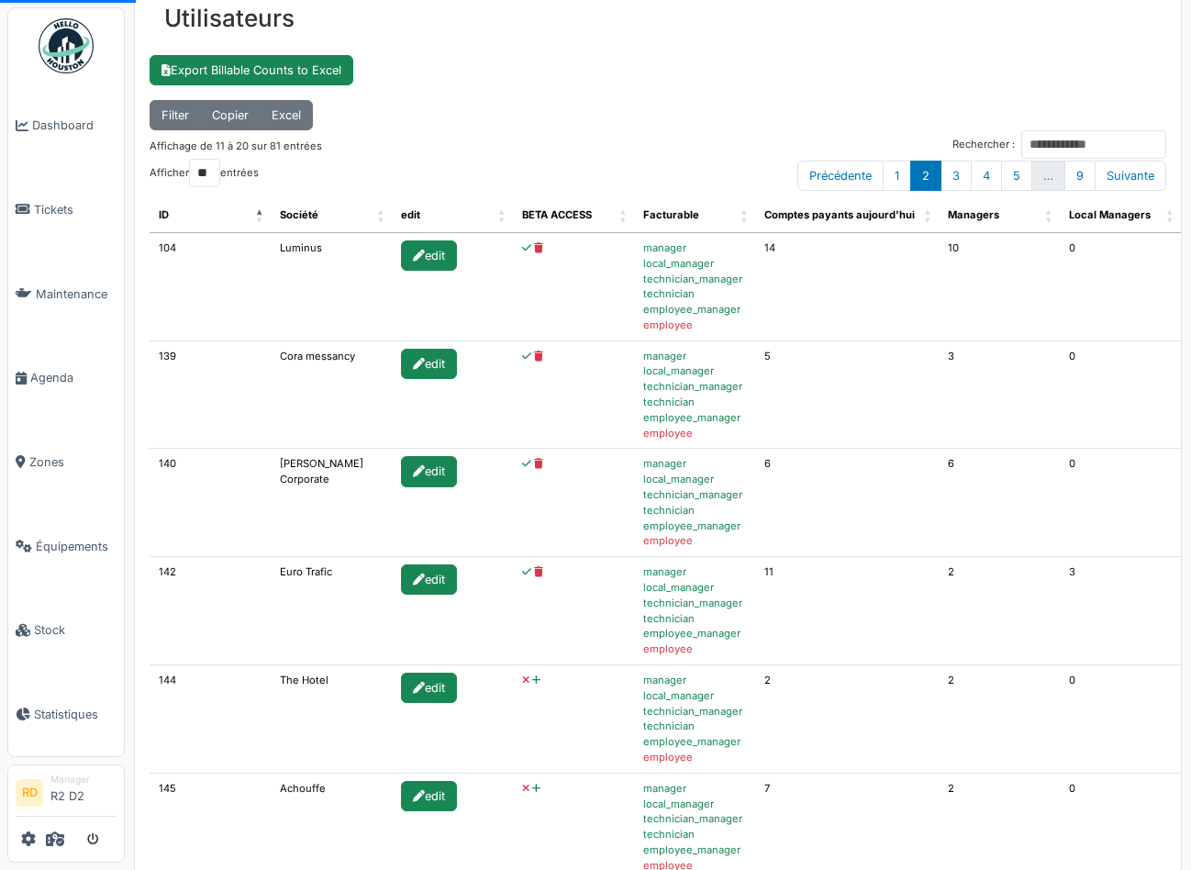
scroll to position [0, 0]
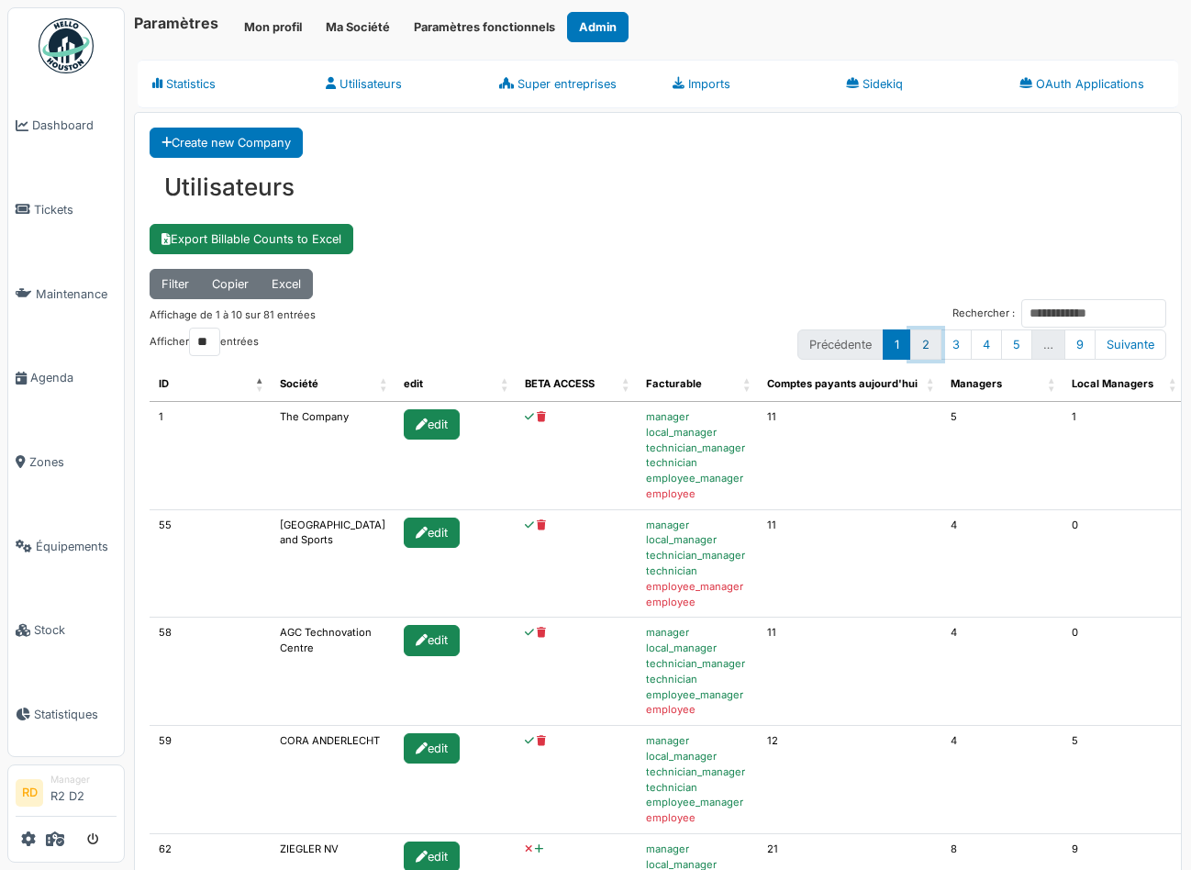
click at [928, 343] on link "2" at bounding box center [925, 344] width 31 height 30
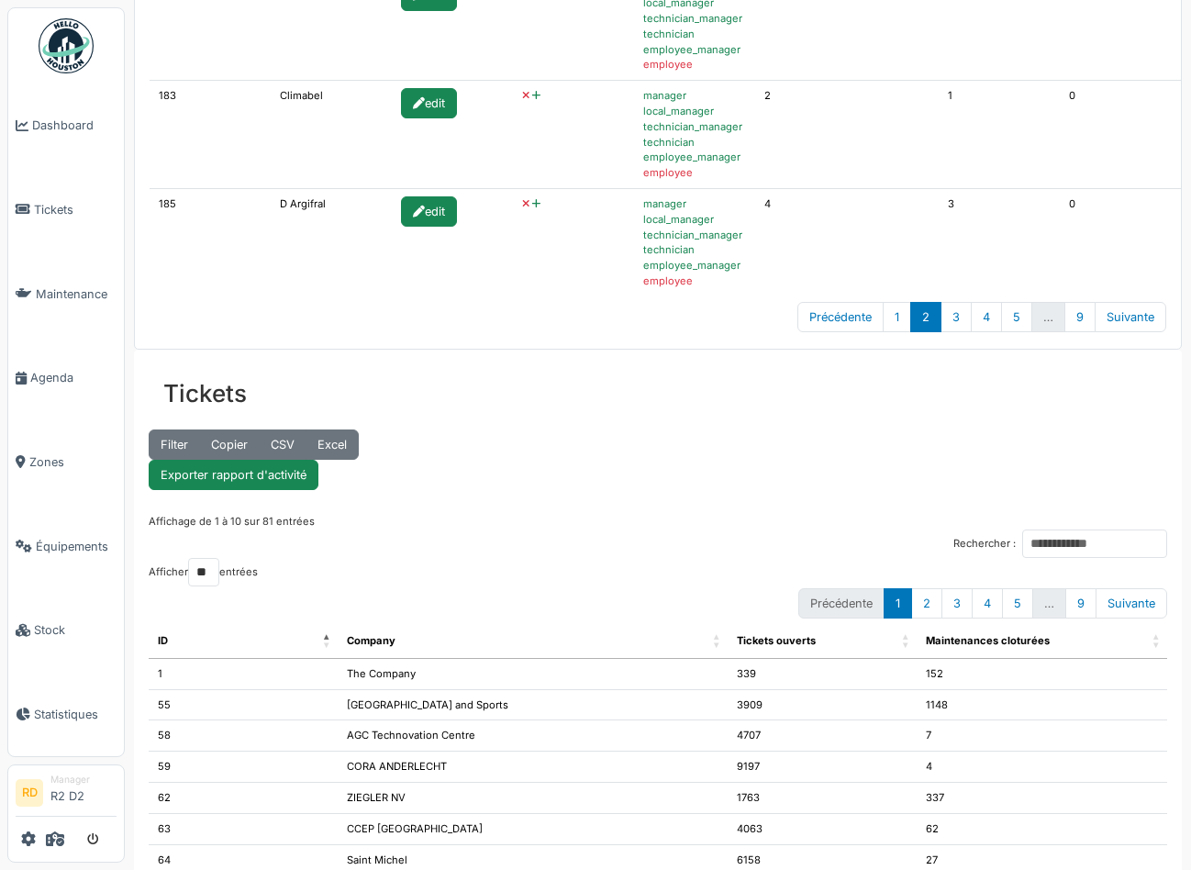
scroll to position [1210, 0]
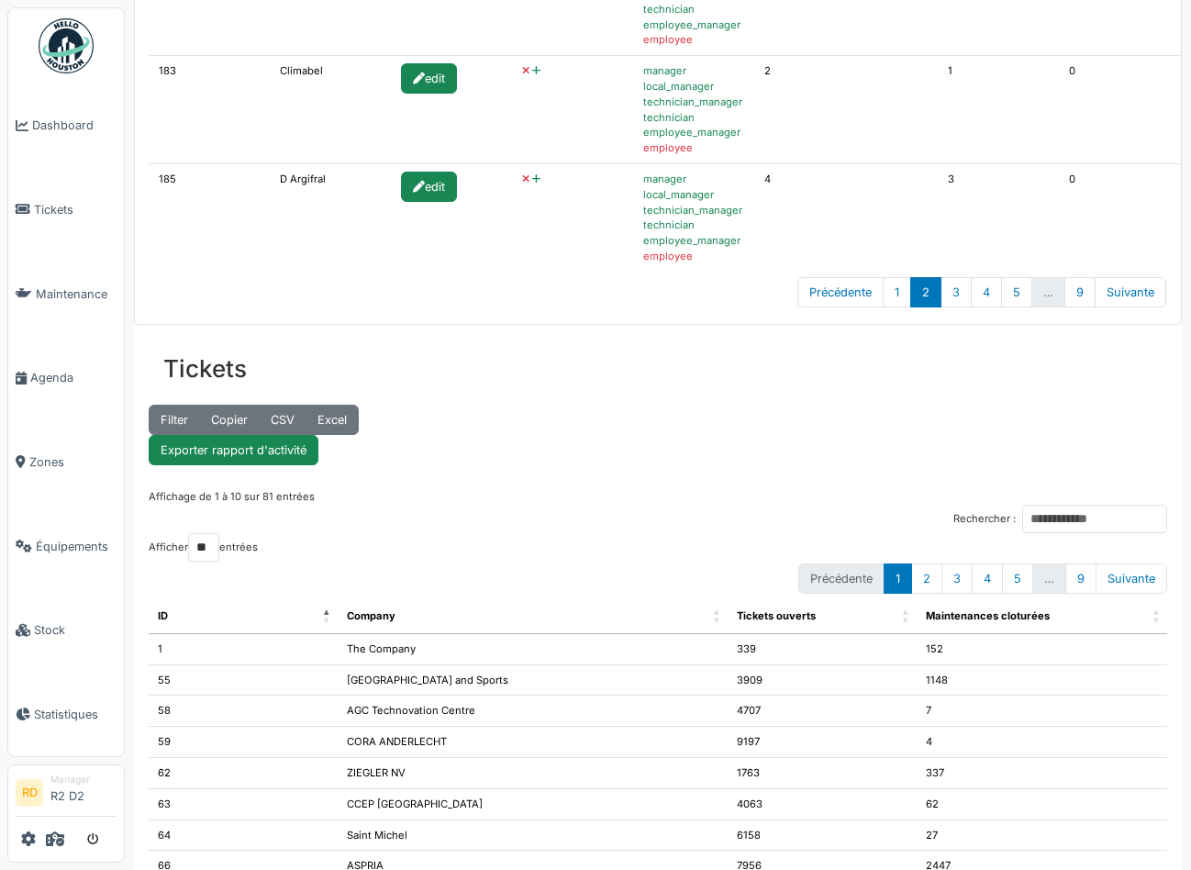
click at [532, 178] on icon at bounding box center [536, 179] width 8 height 10
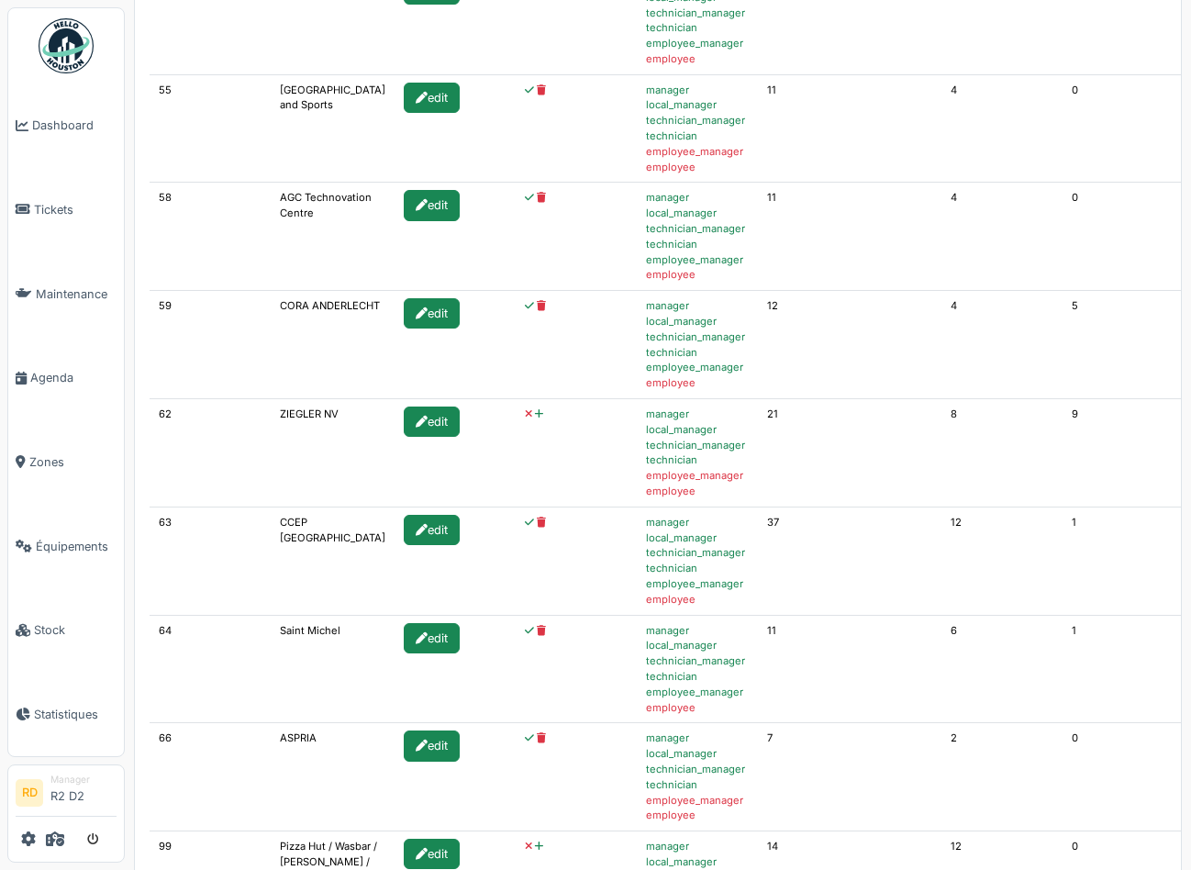
scroll to position [815, 0]
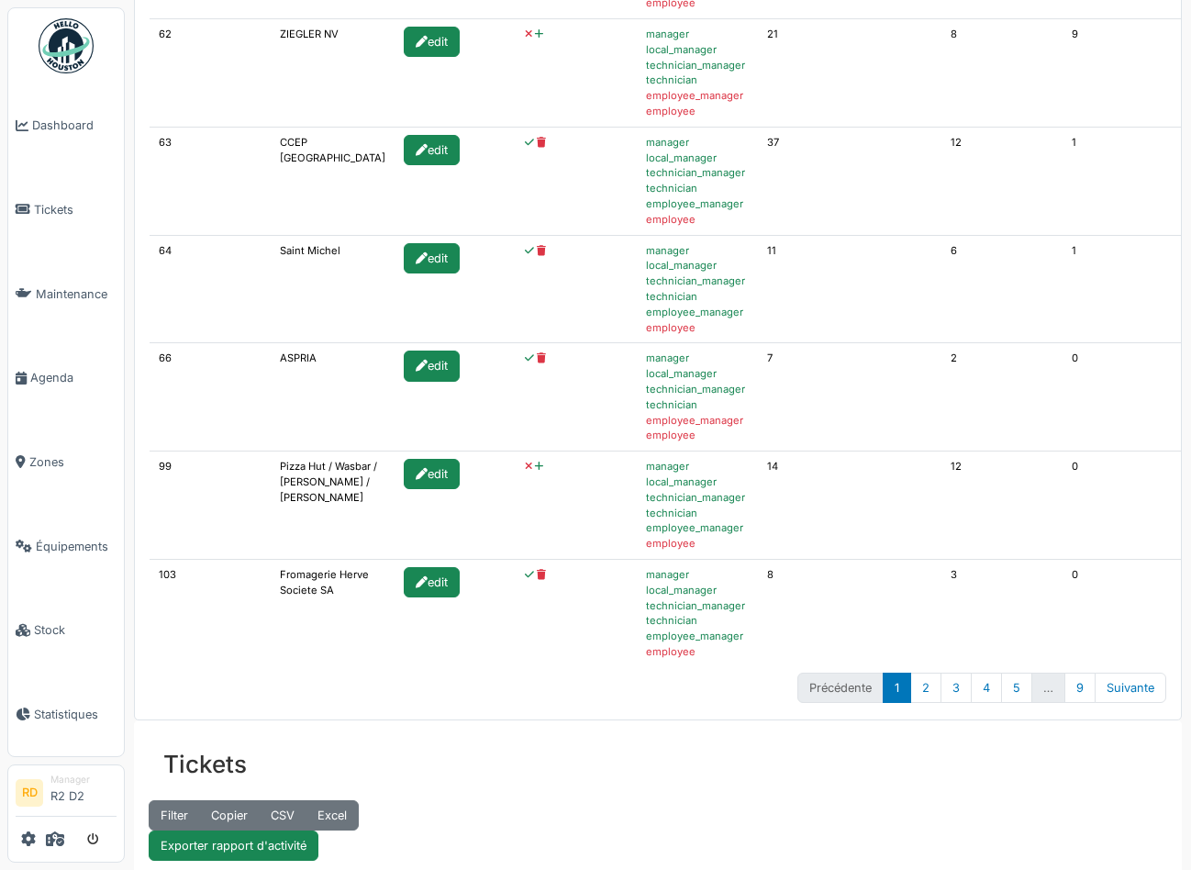
click at [535, 467] on icon at bounding box center [539, 467] width 8 height 10
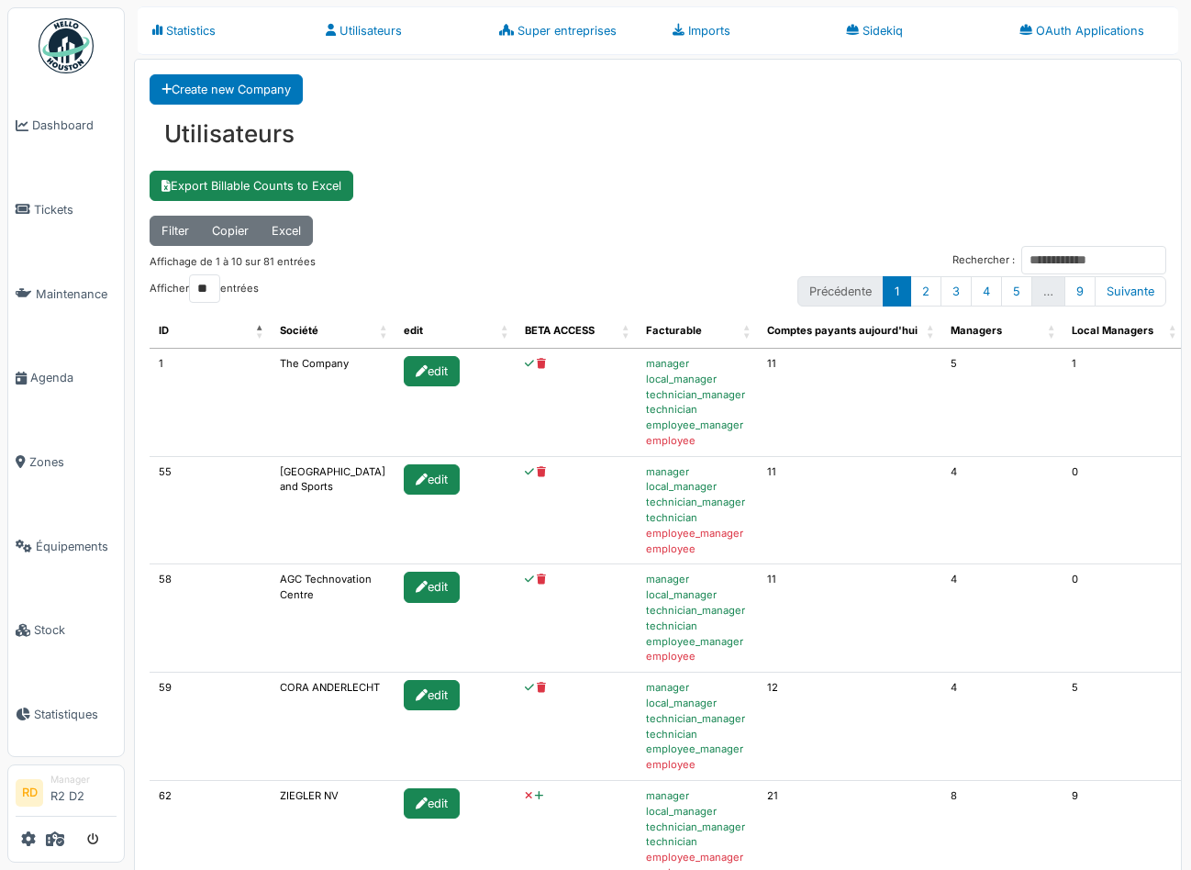
scroll to position [70, 0]
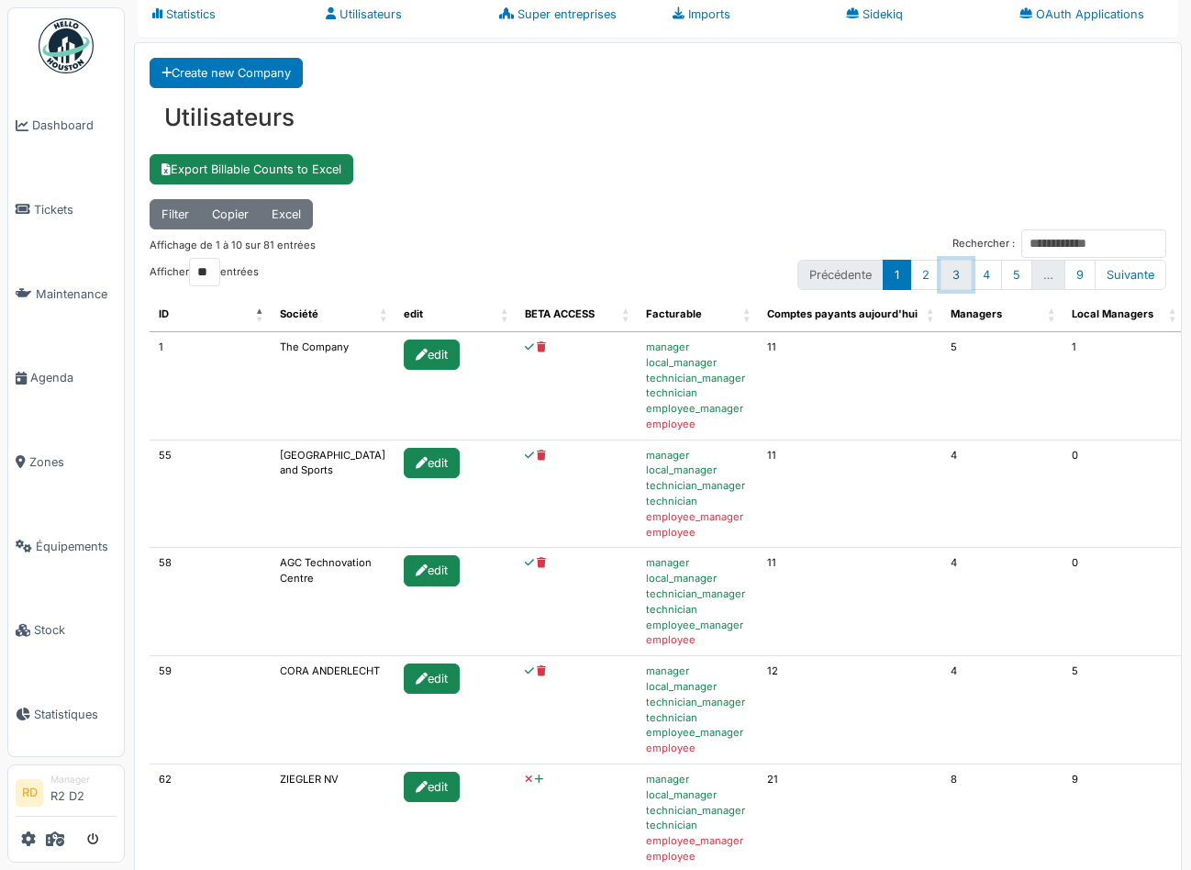
click at [951, 279] on link "3" at bounding box center [956, 275] width 31 height 30
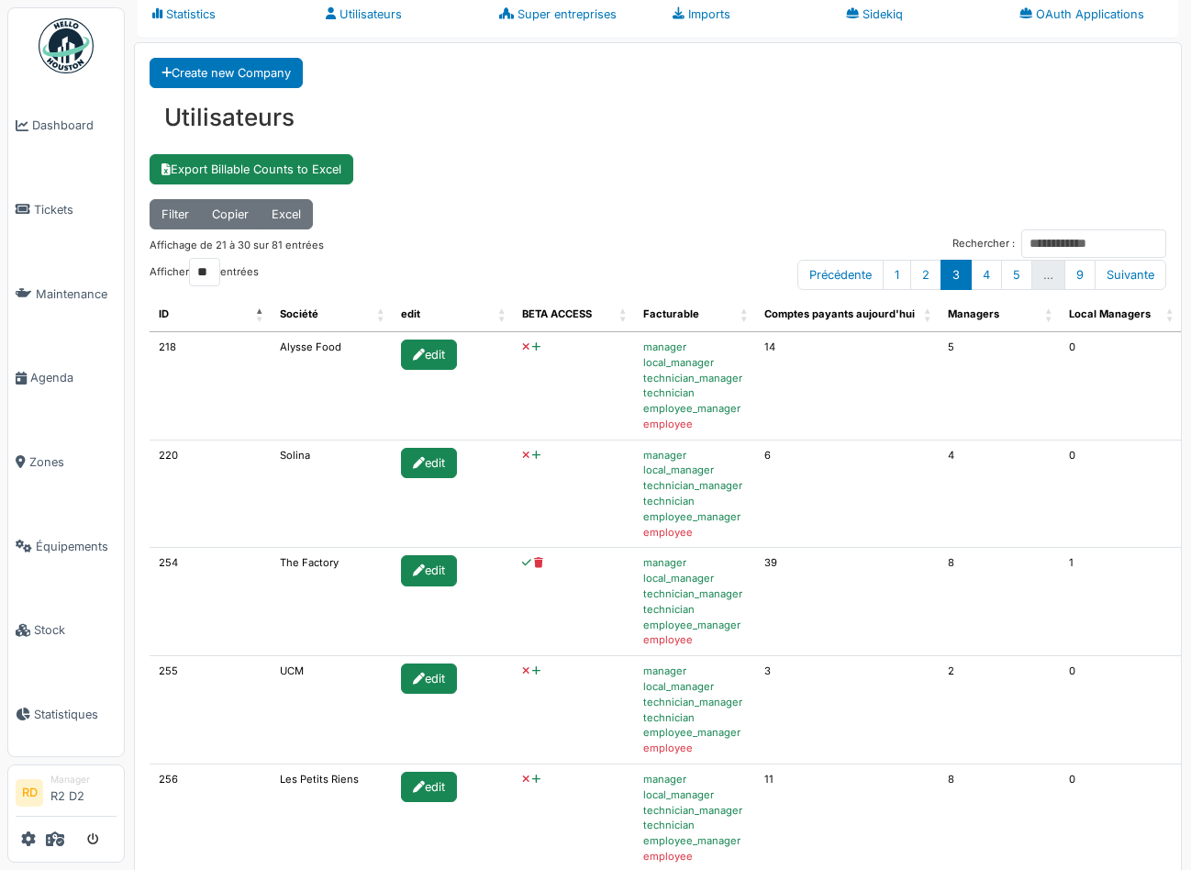
click at [532, 348] on icon at bounding box center [536, 347] width 8 height 10
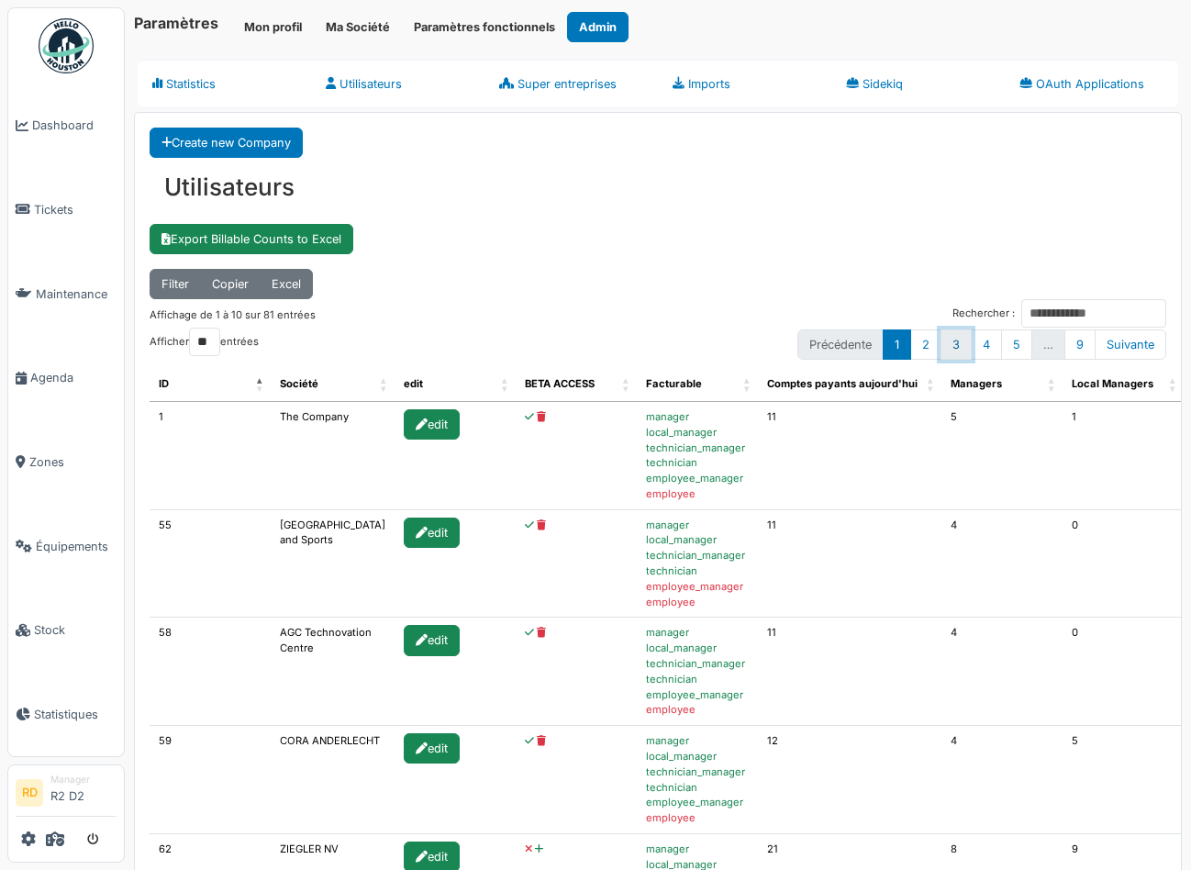
click at [952, 343] on link "3" at bounding box center [956, 344] width 31 height 30
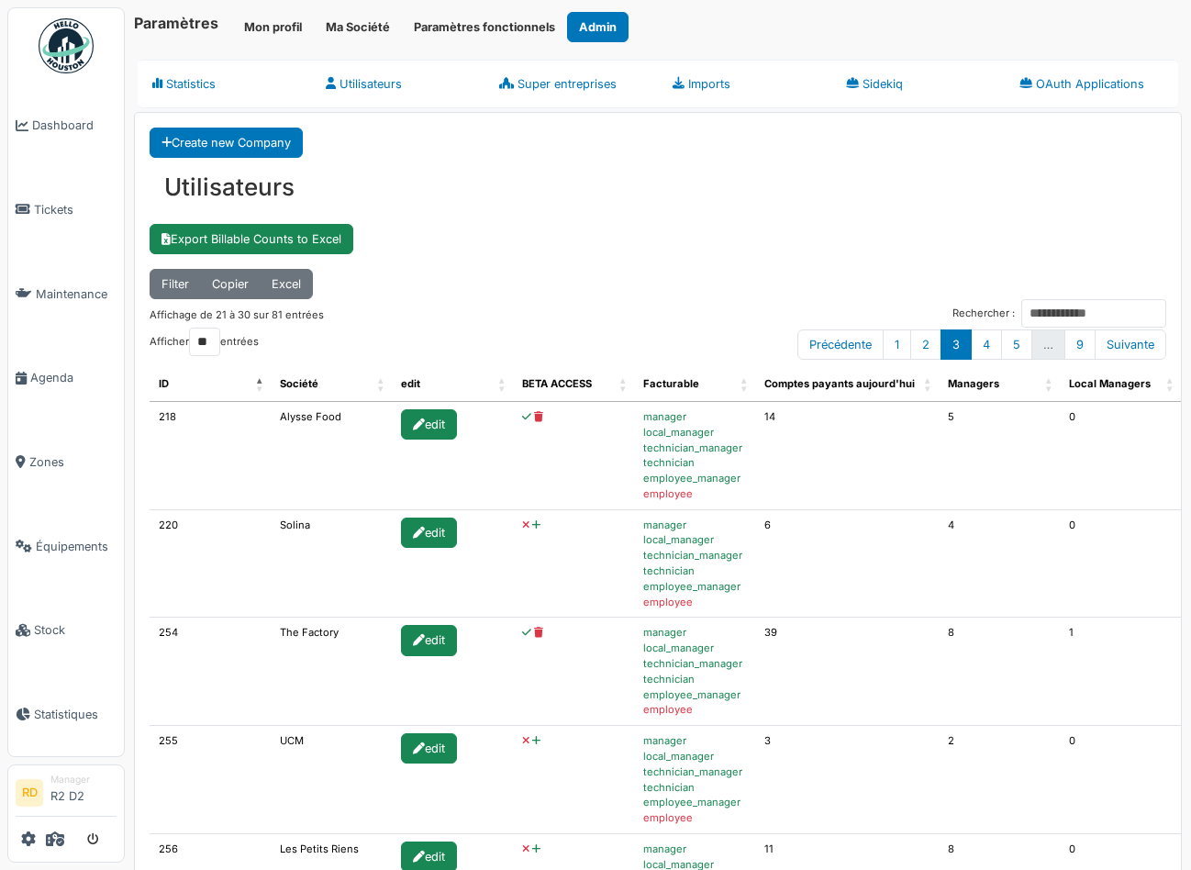
click at [532, 527] on icon at bounding box center [536, 525] width 8 height 10
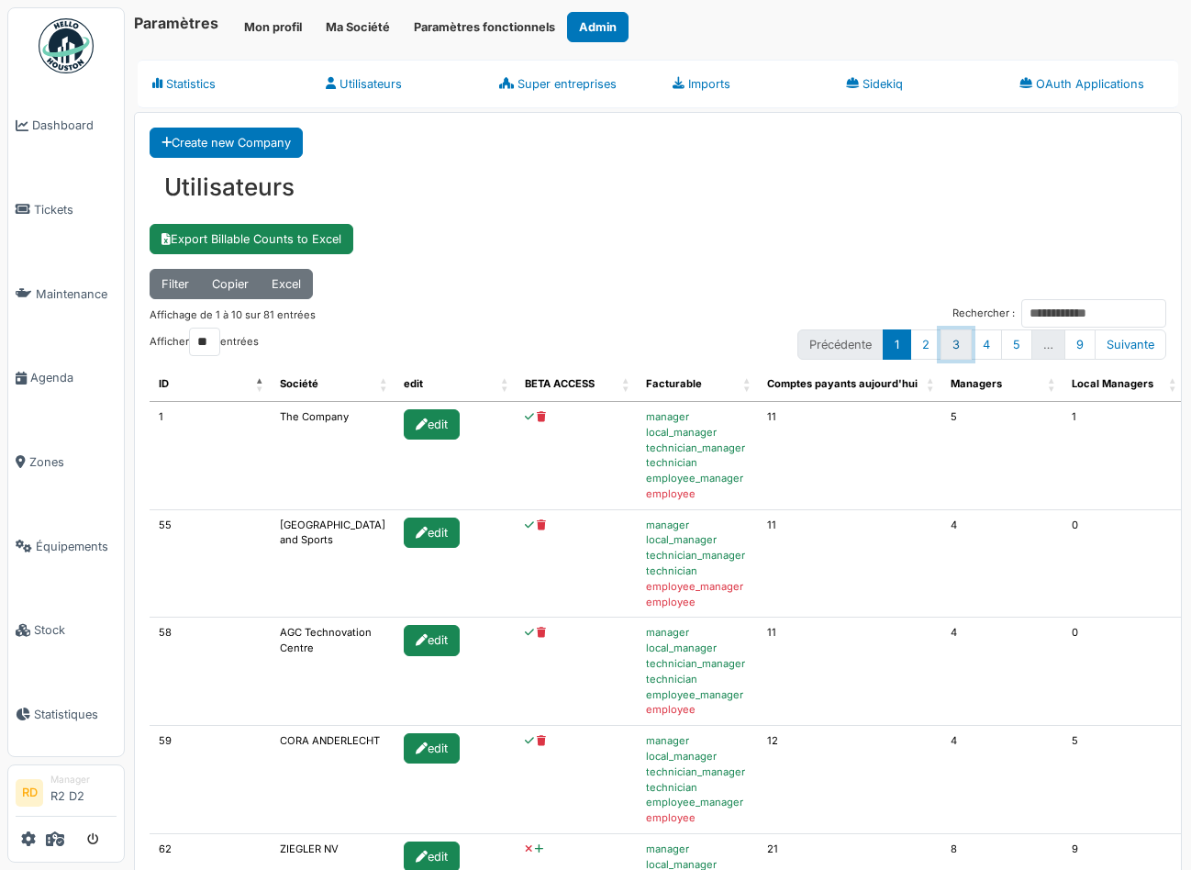
click at [956, 342] on link "3" at bounding box center [956, 344] width 31 height 30
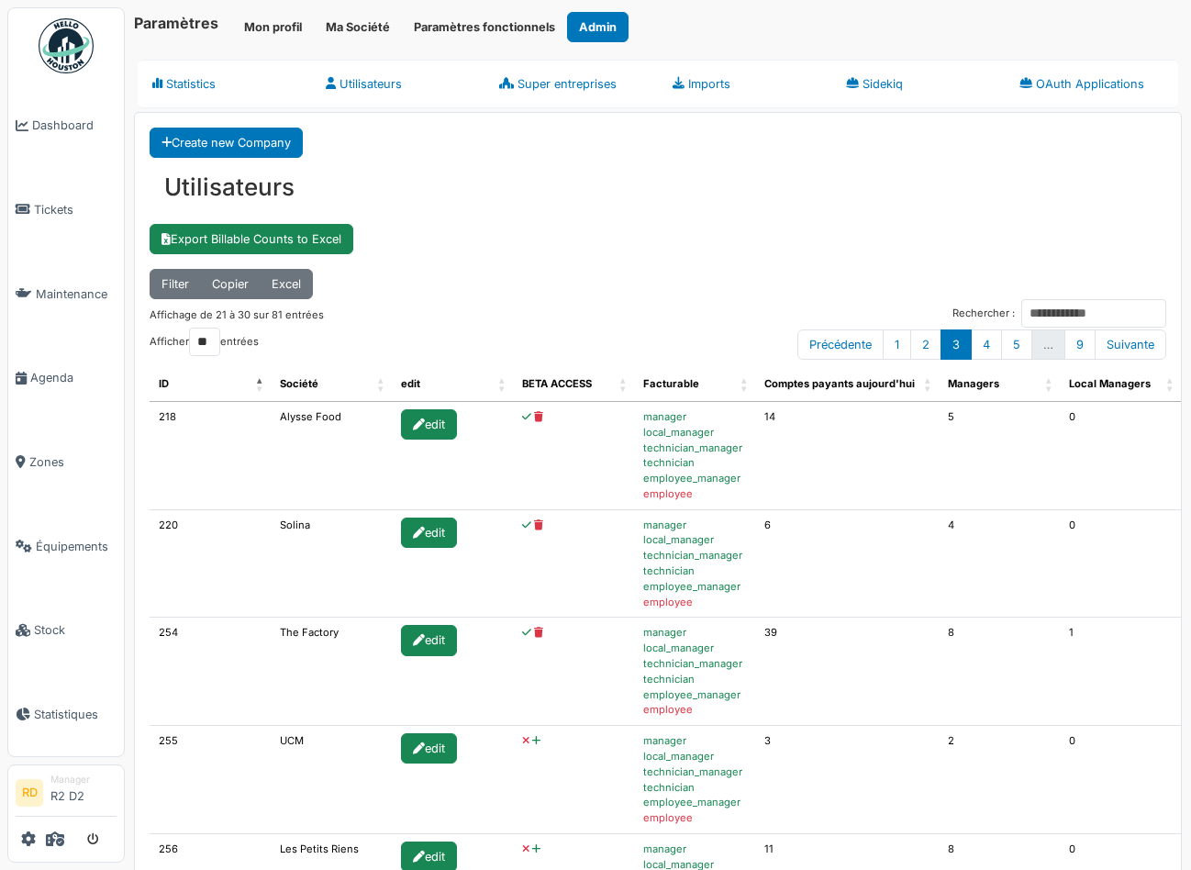
click at [532, 743] on icon at bounding box center [536, 741] width 8 height 10
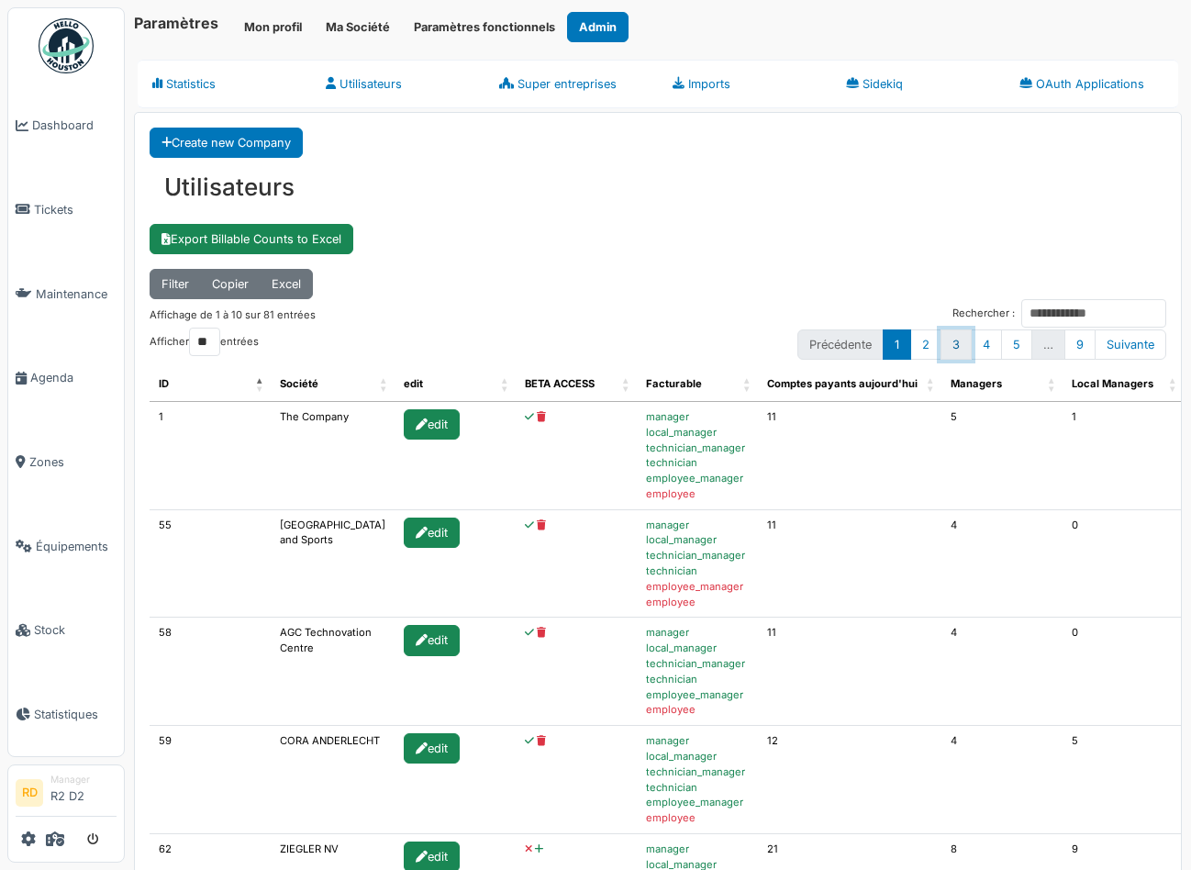
click at [950, 341] on link "3" at bounding box center [956, 344] width 31 height 30
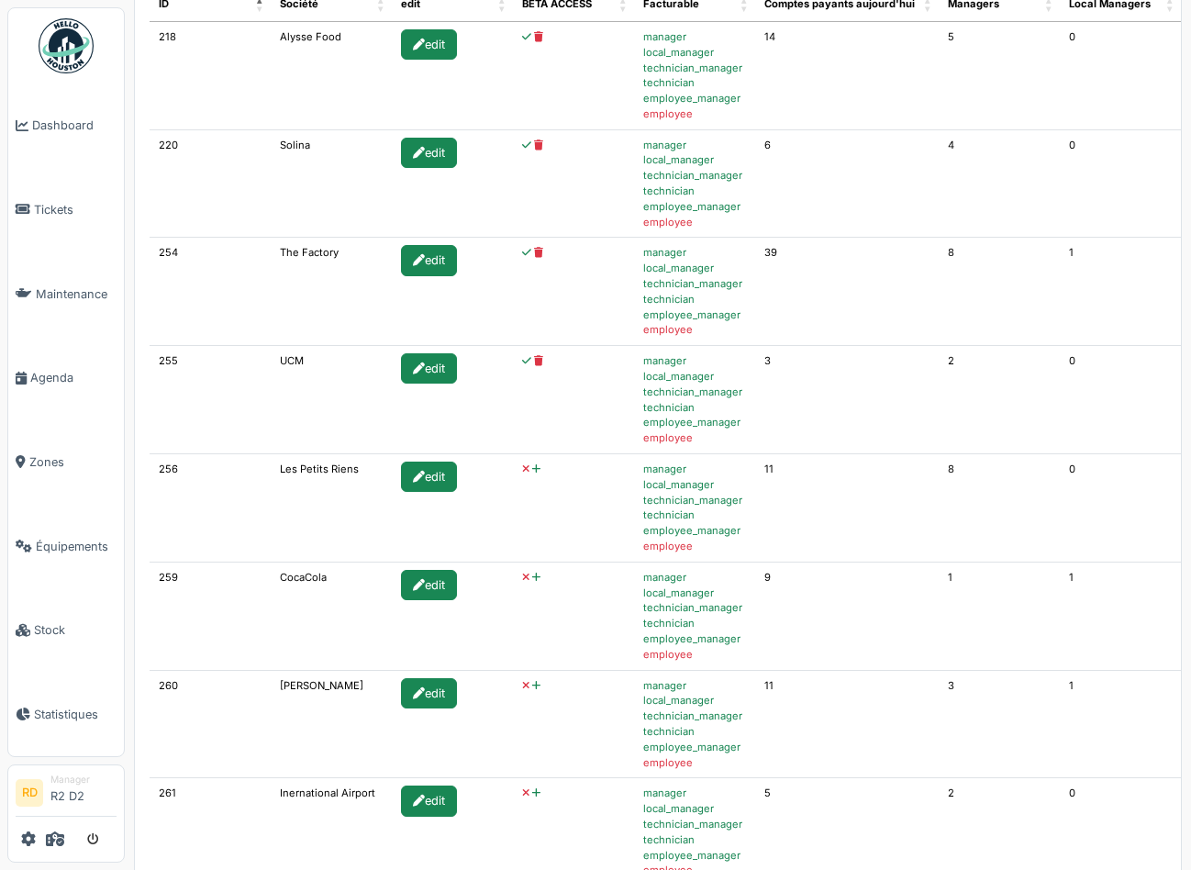
scroll to position [429, 0]
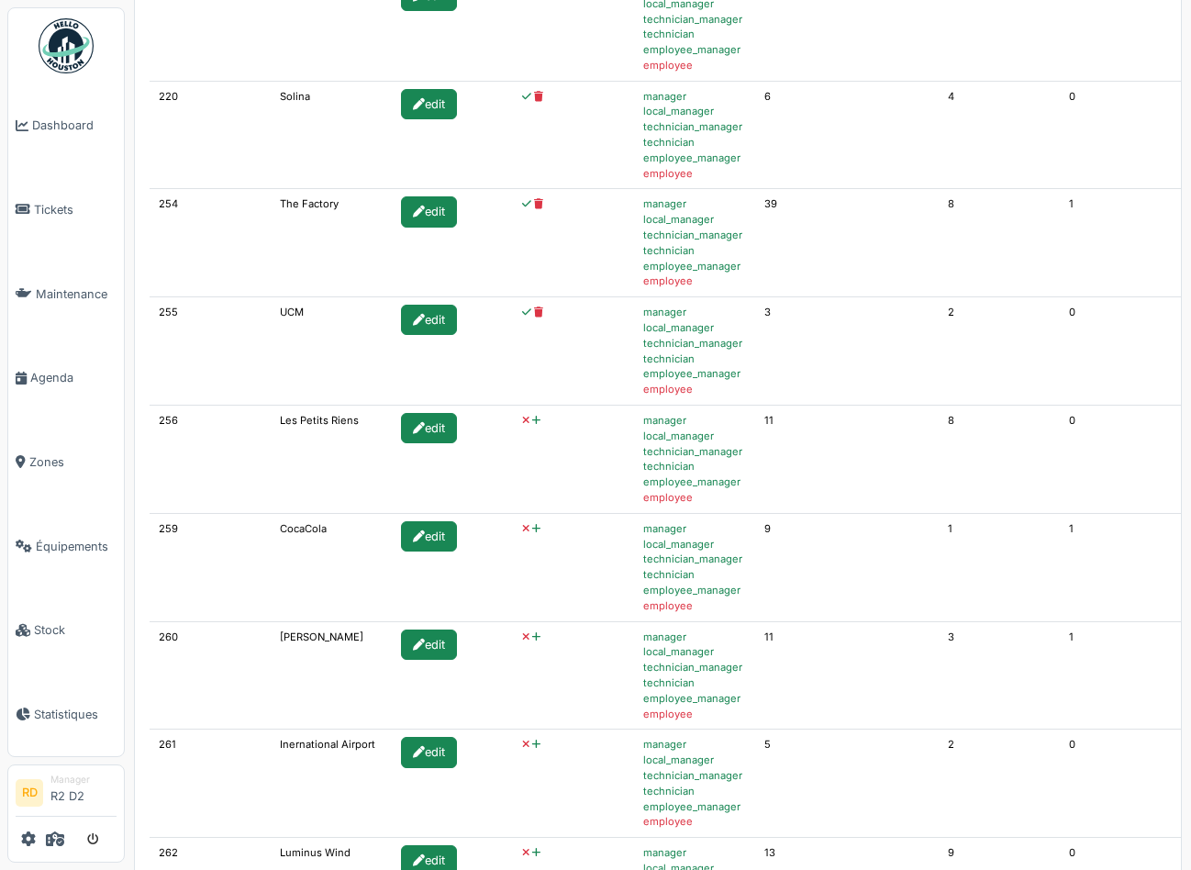
click at [532, 421] on icon at bounding box center [536, 421] width 8 height 10
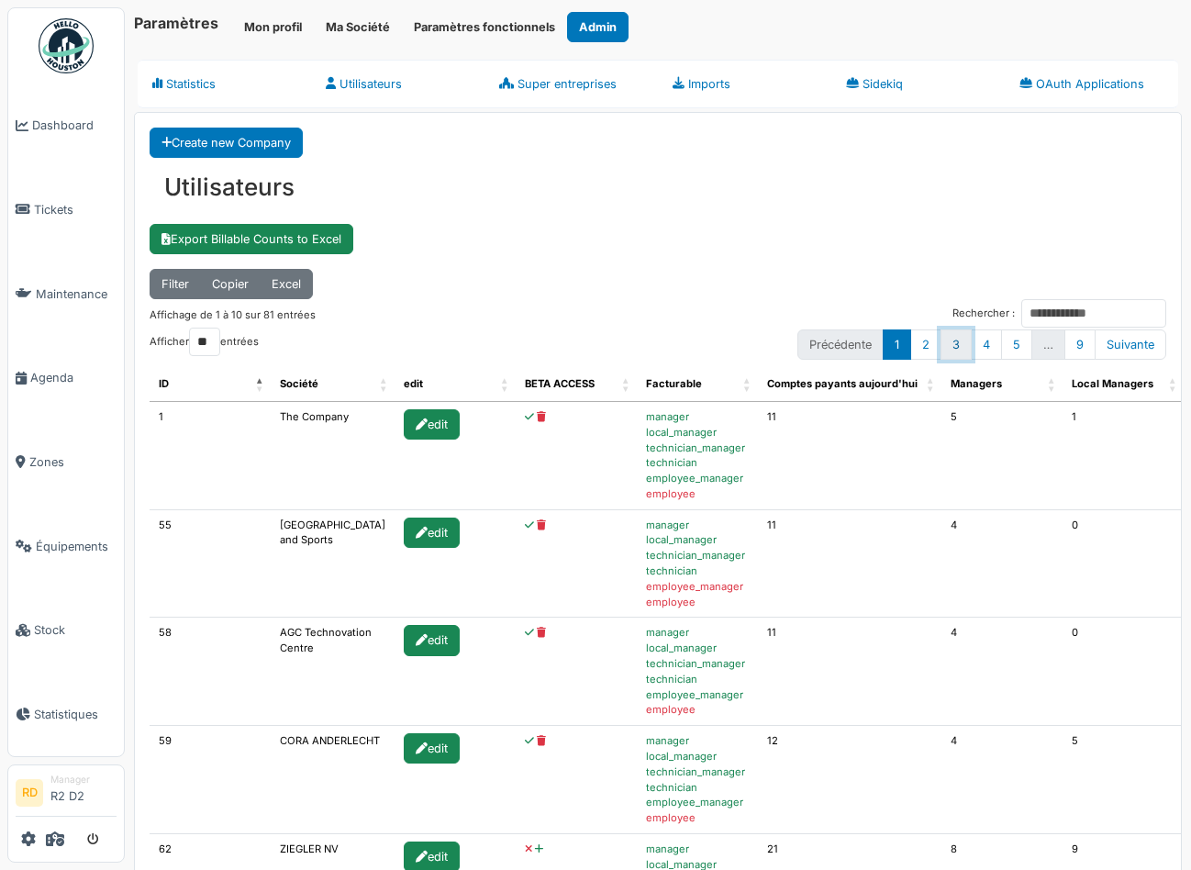
click at [954, 337] on link "3" at bounding box center [956, 344] width 31 height 30
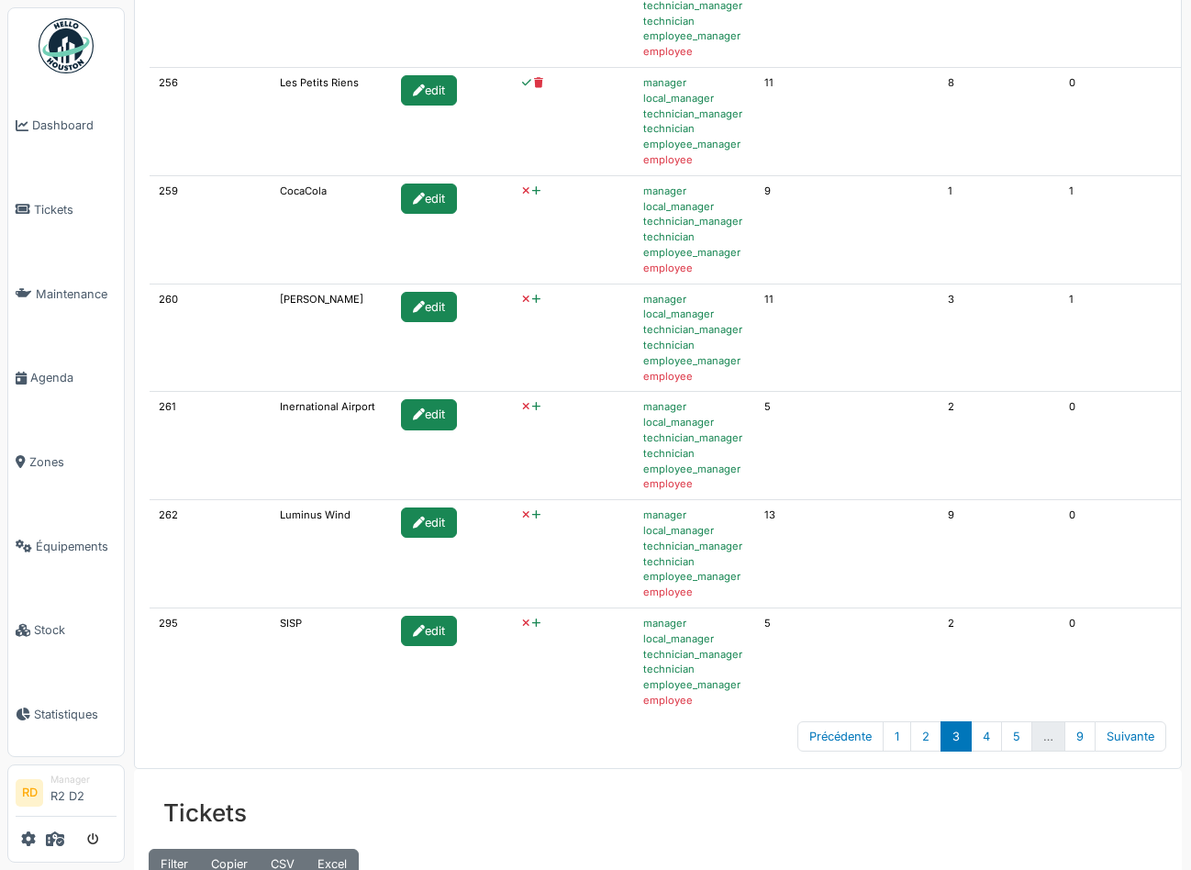
scroll to position [794, 0]
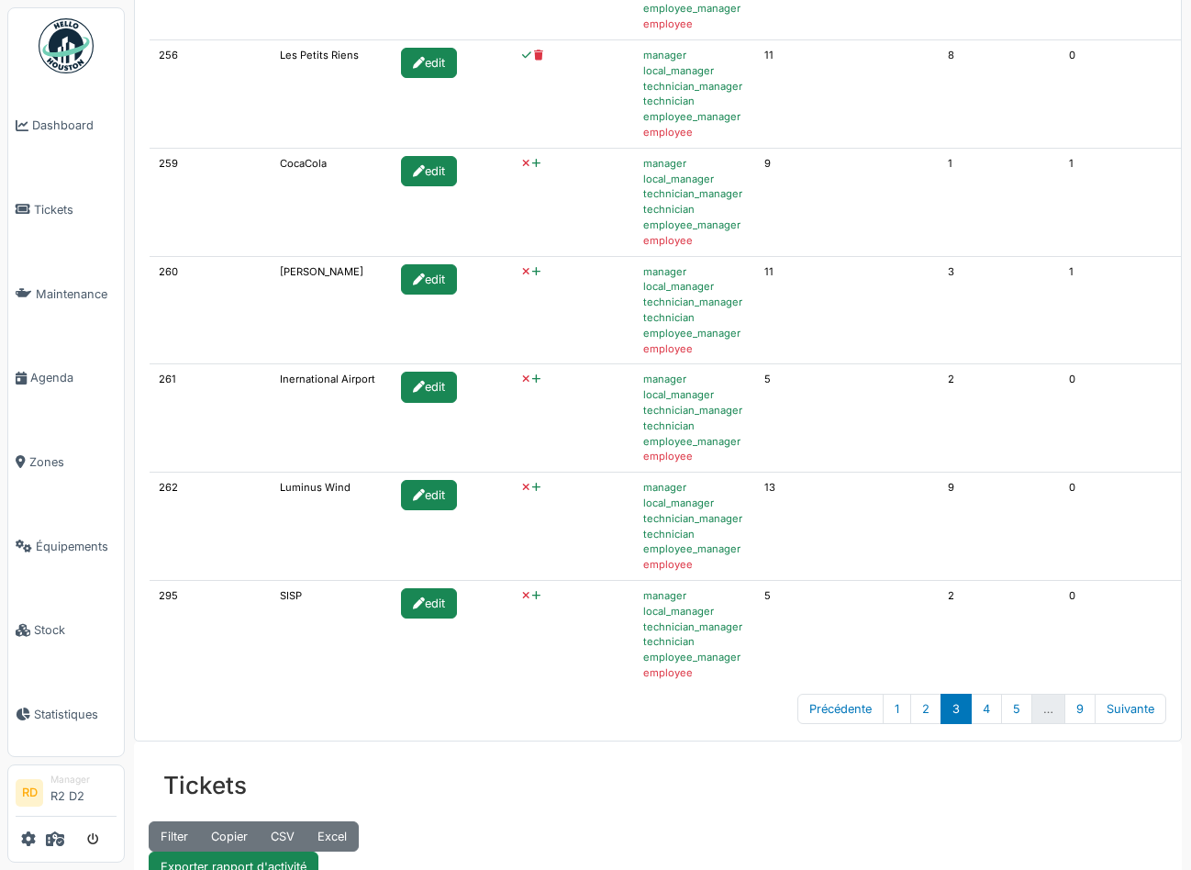
click at [532, 165] on icon at bounding box center [536, 164] width 8 height 10
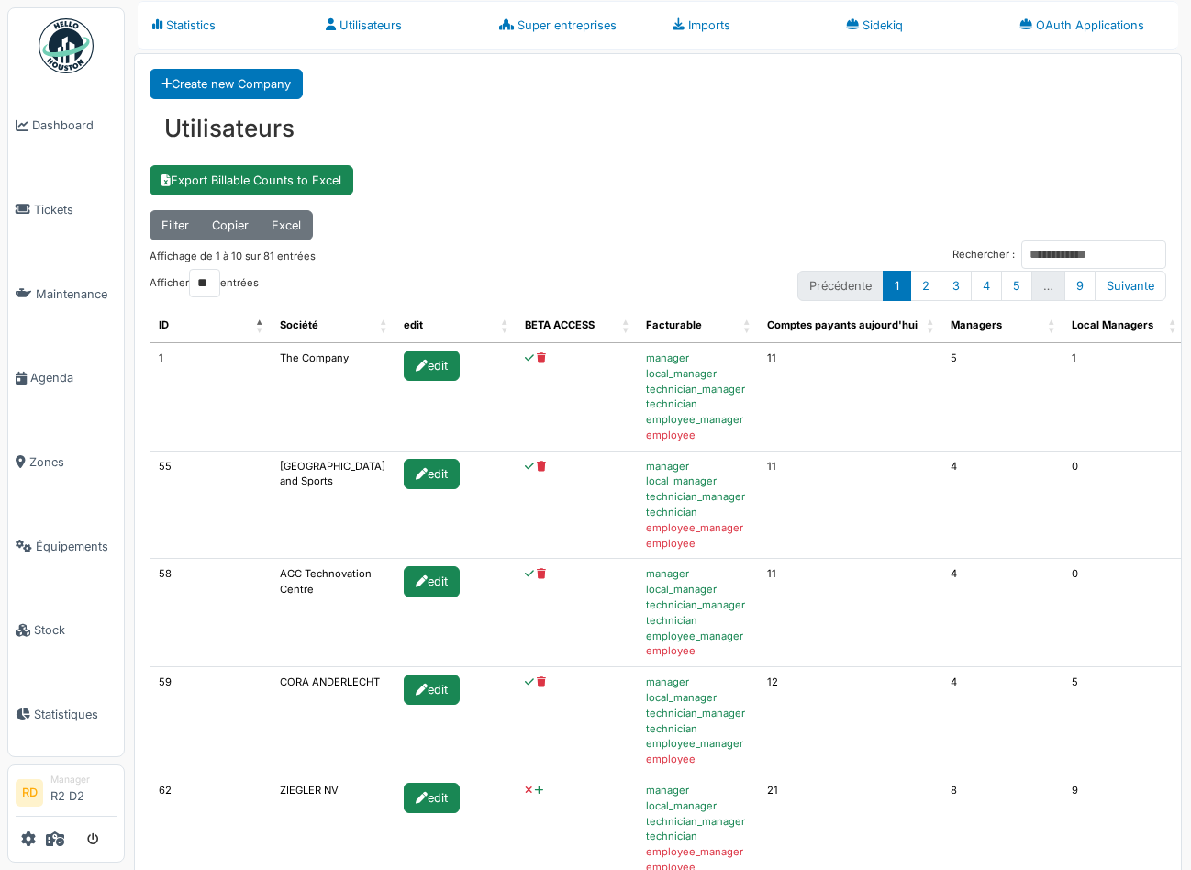
scroll to position [62, 0]
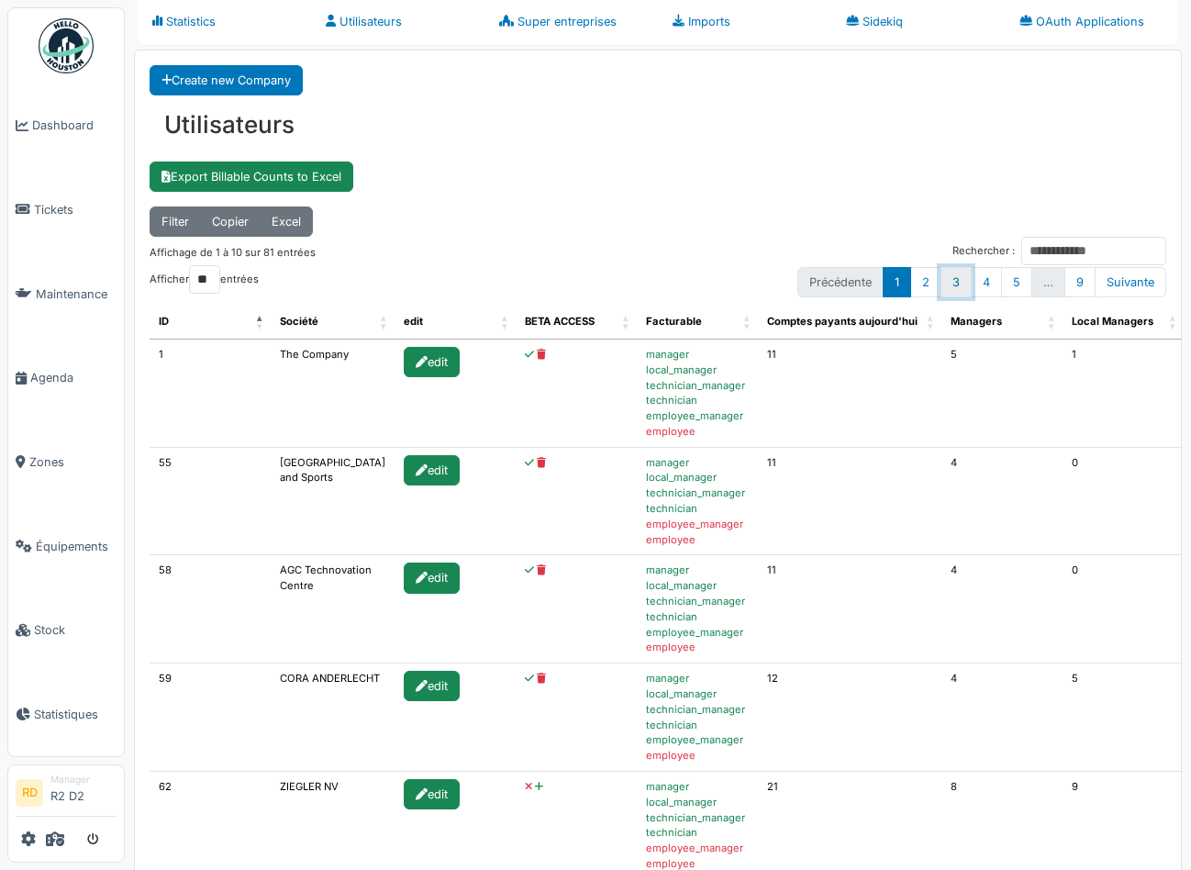
click at [953, 269] on link "3" at bounding box center [956, 282] width 31 height 30
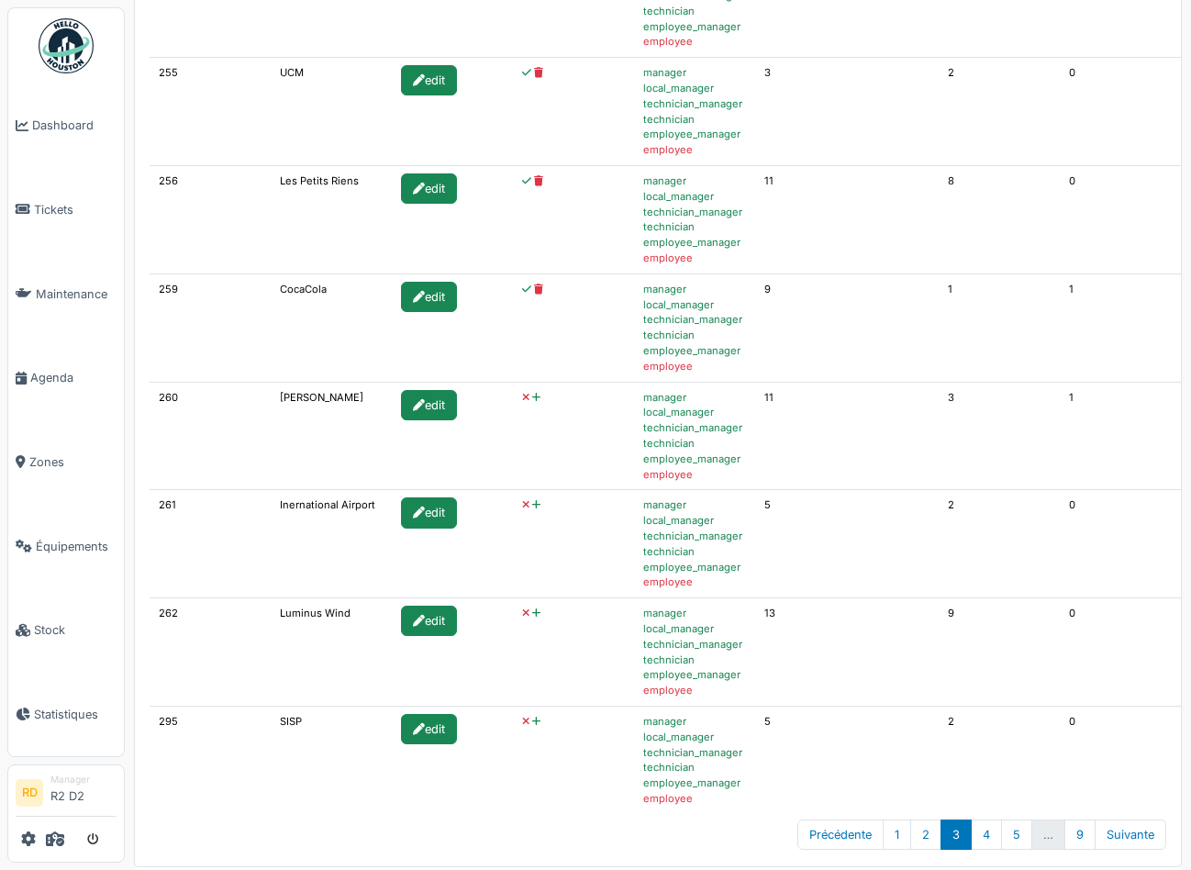
scroll to position [726, 0]
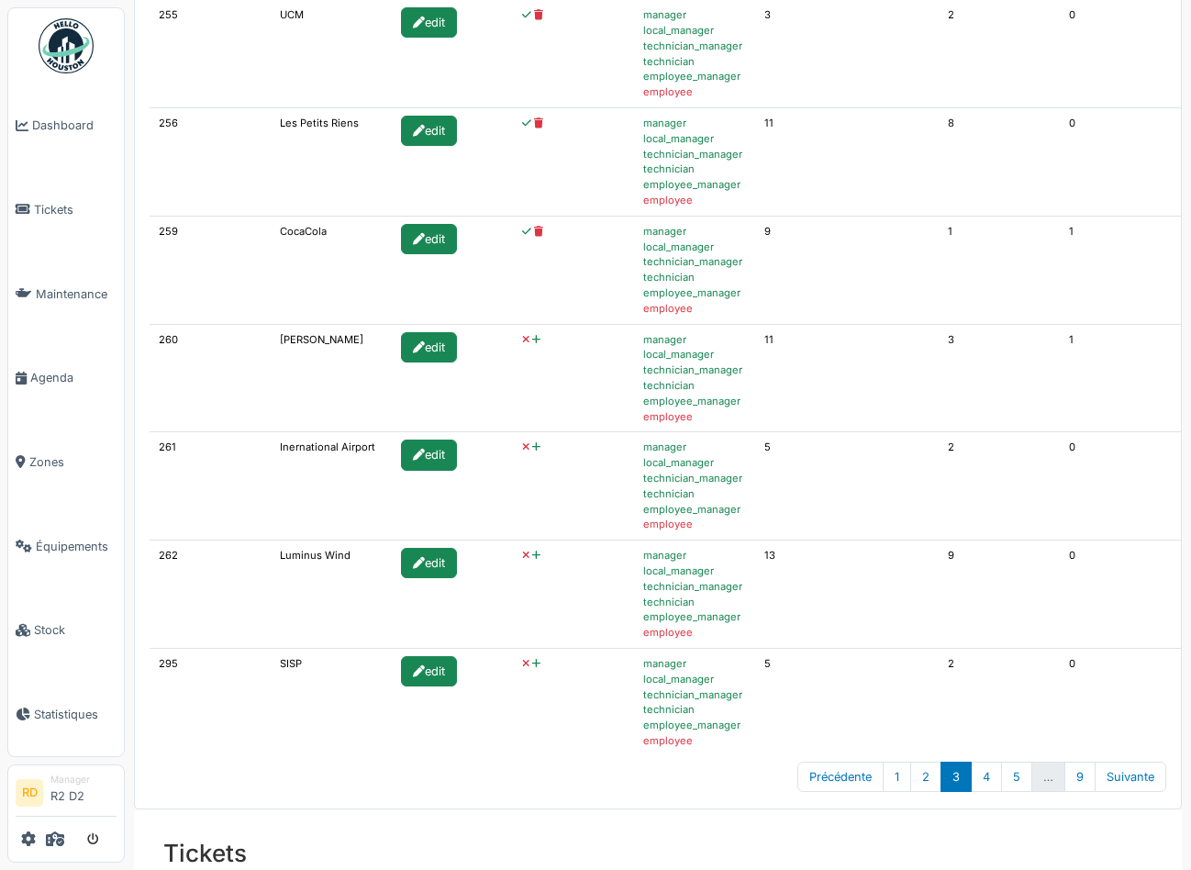
click at [532, 338] on icon at bounding box center [536, 340] width 8 height 10
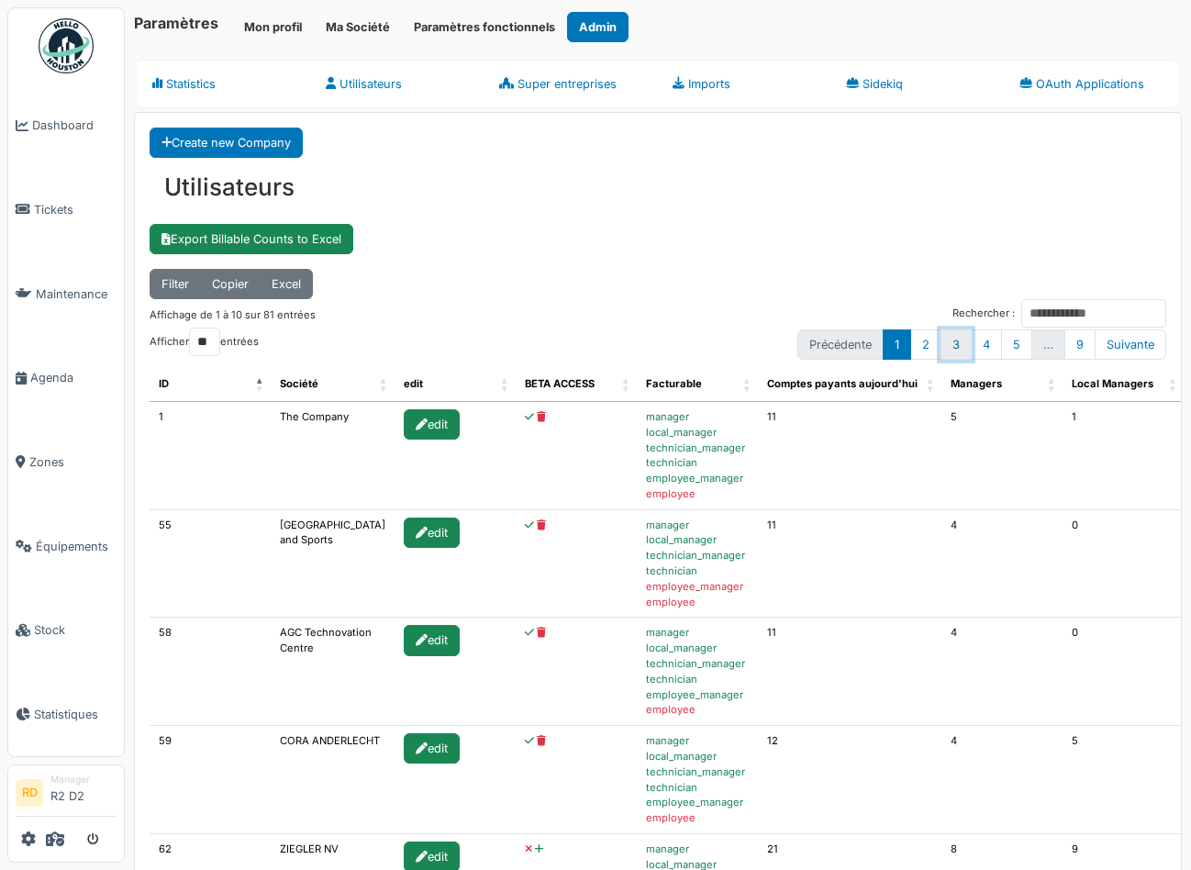
click at [956, 347] on link "3" at bounding box center [956, 344] width 31 height 30
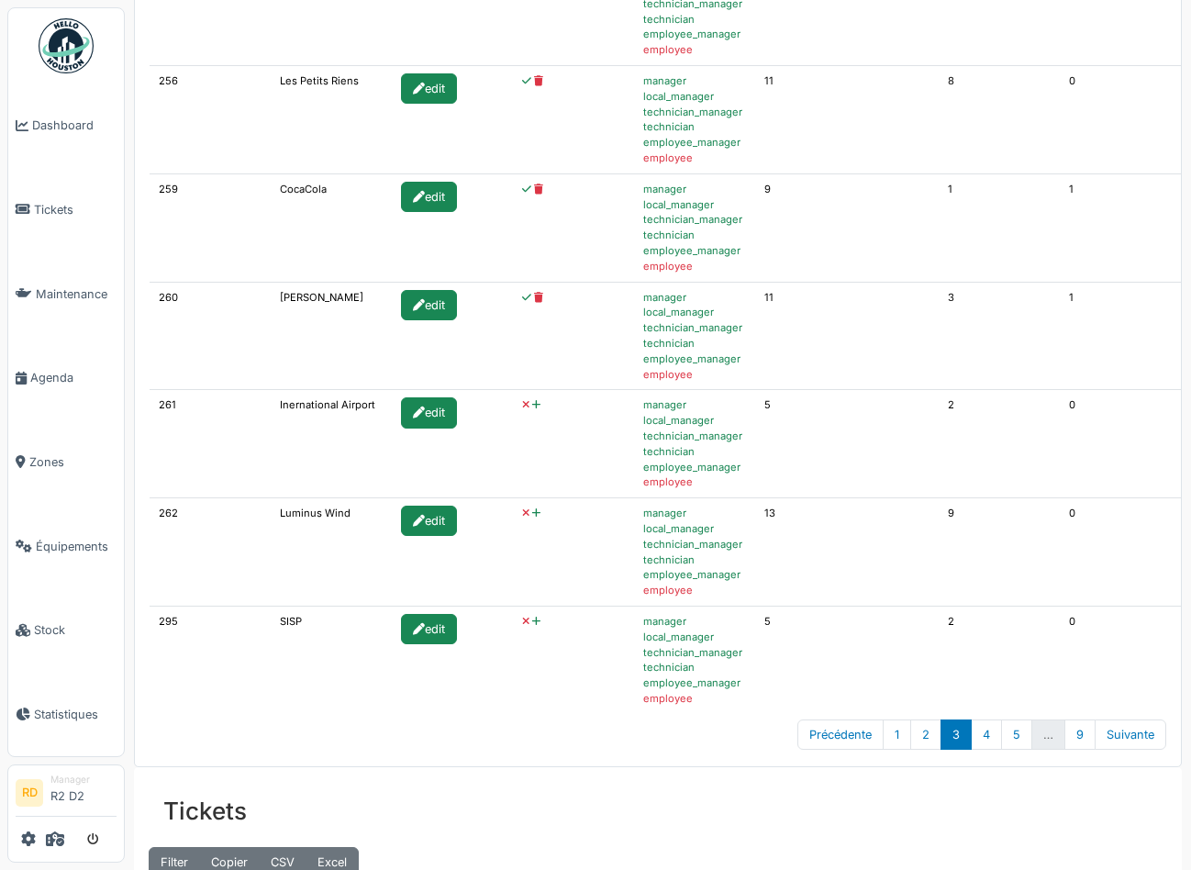
scroll to position [816, 0]
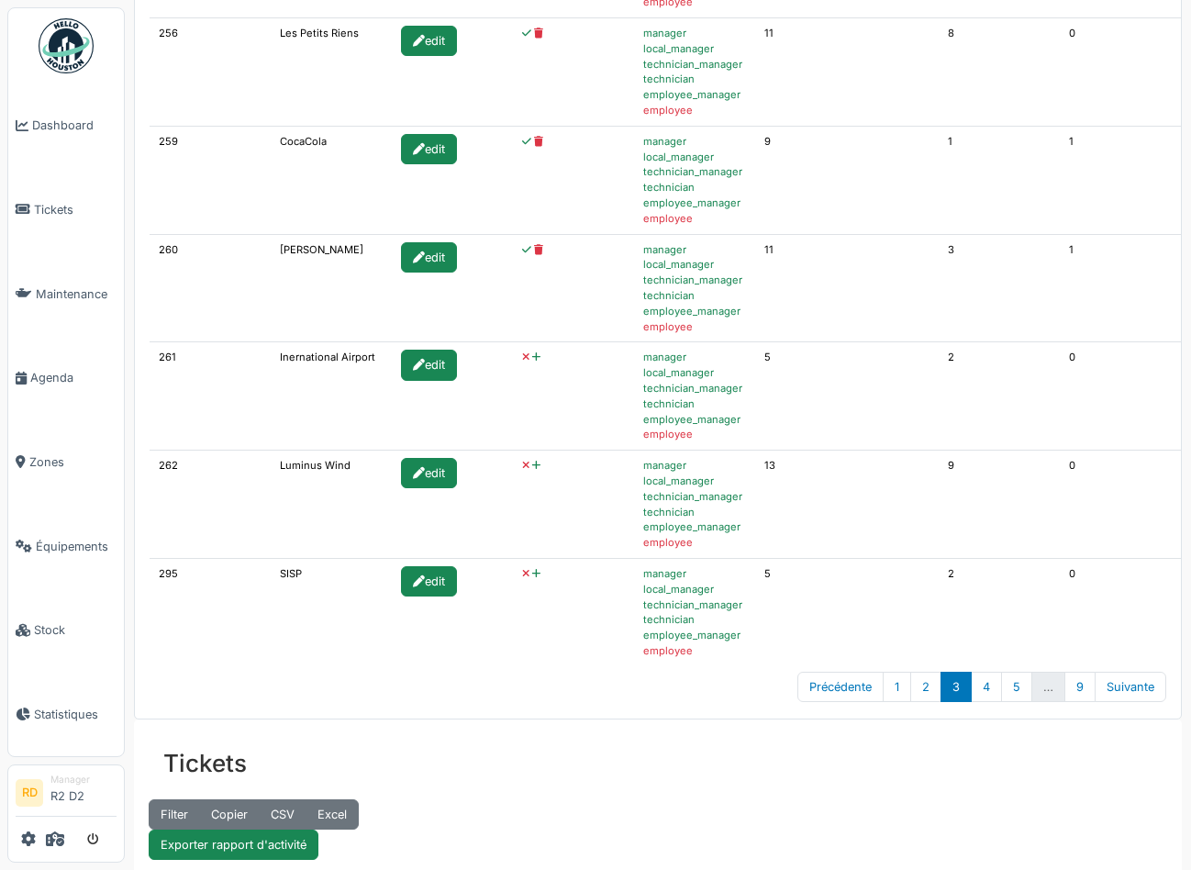
click at [532, 360] on icon at bounding box center [536, 357] width 8 height 10
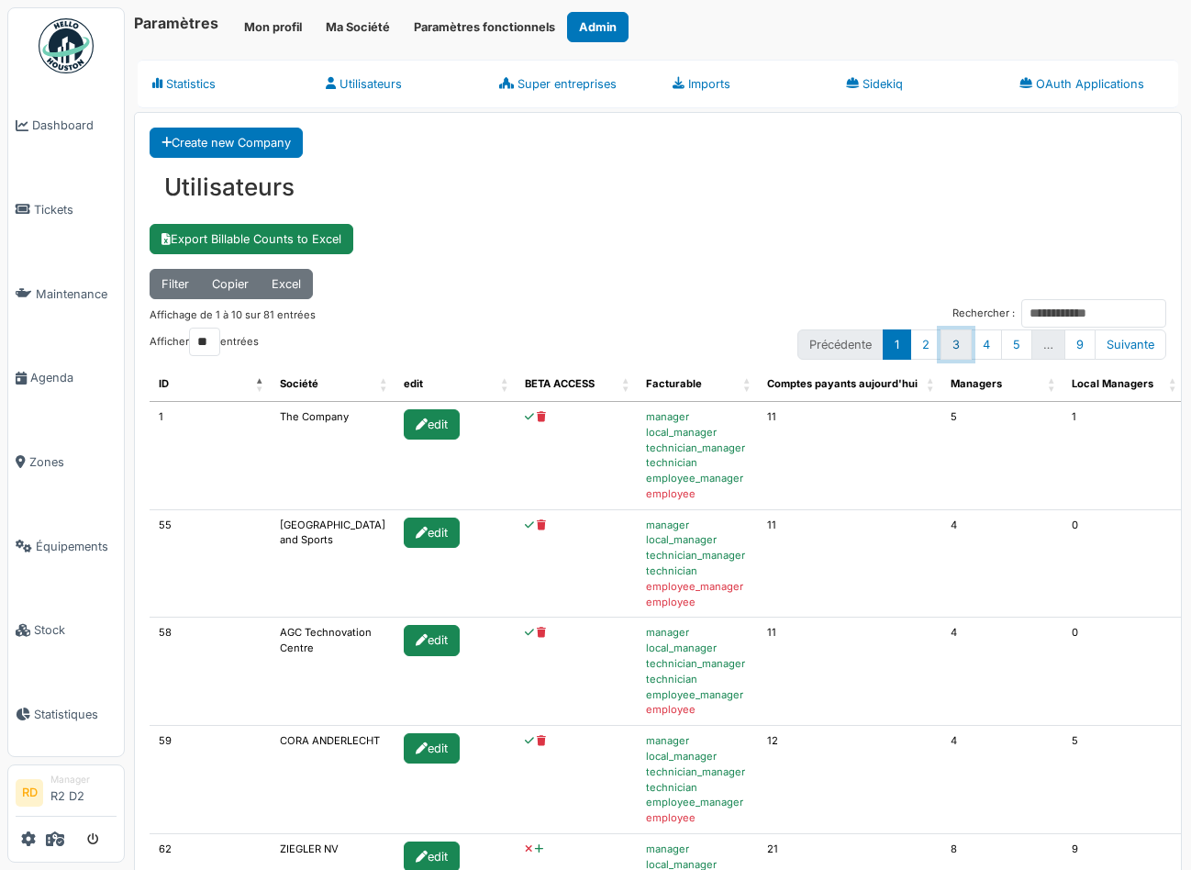
click at [962, 329] on link "3" at bounding box center [956, 344] width 31 height 30
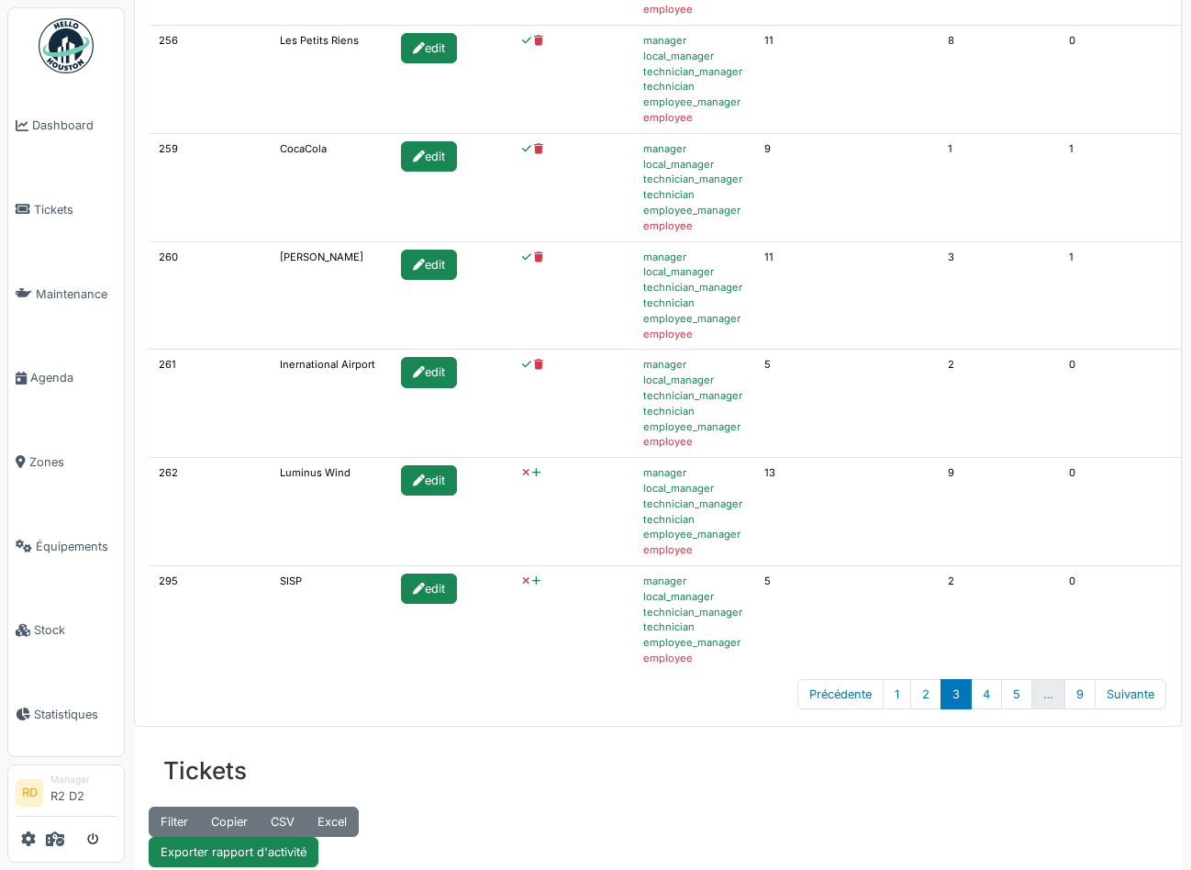
scroll to position [848, 0]
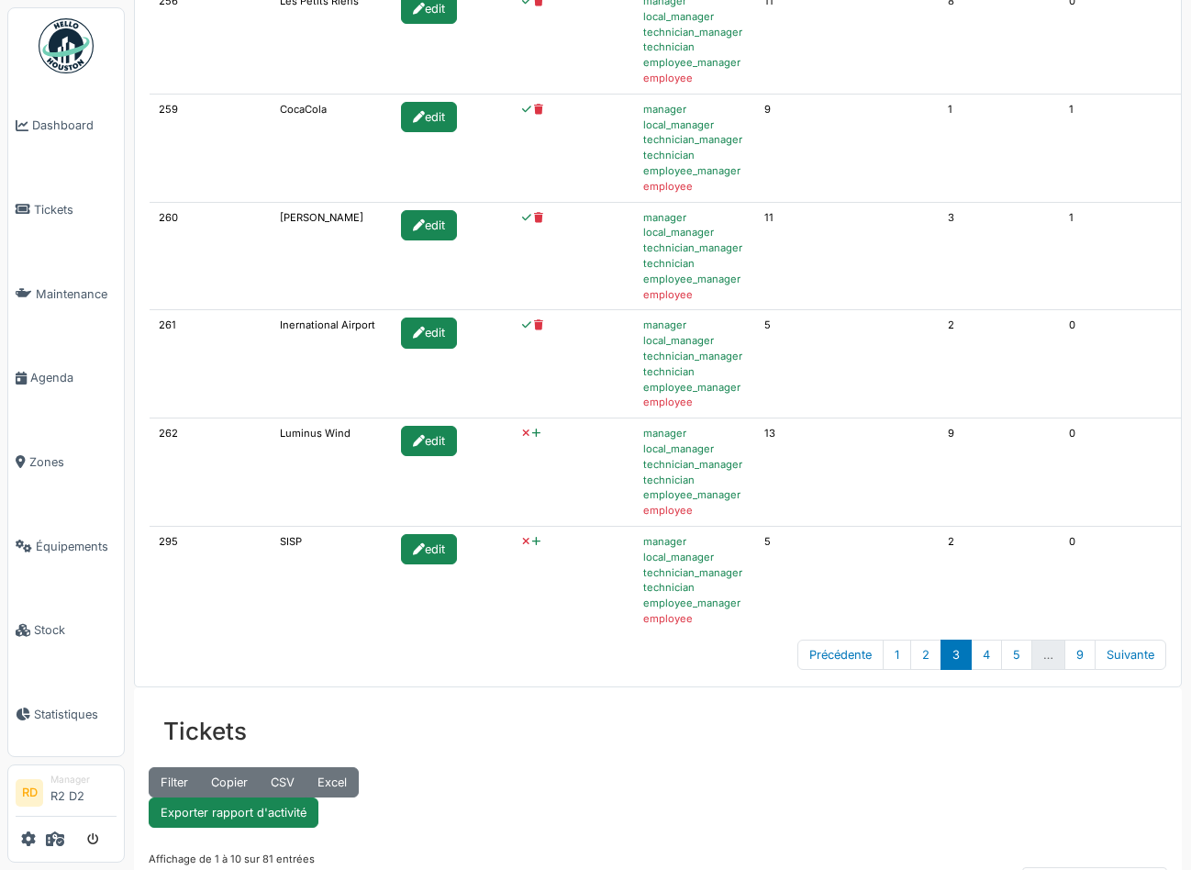
click at [532, 433] on icon at bounding box center [536, 434] width 8 height 10
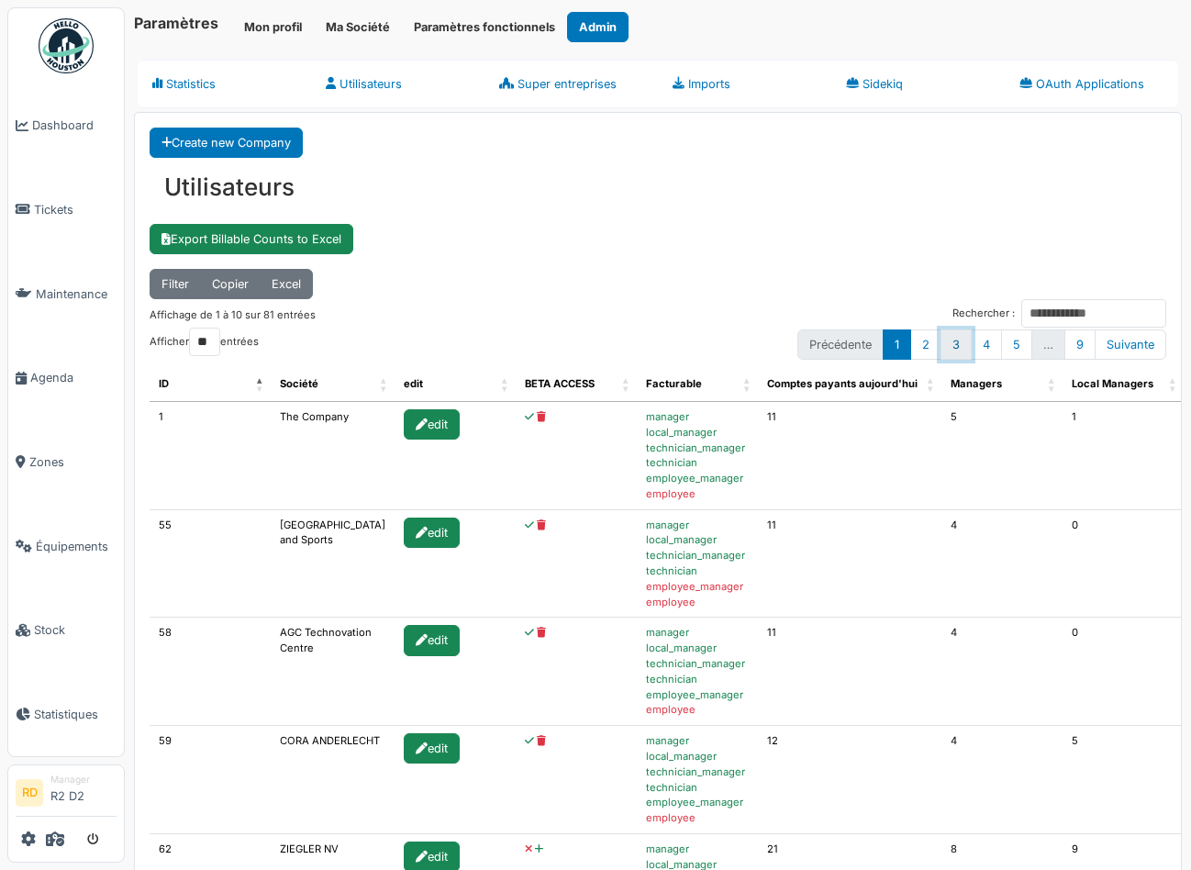
click at [956, 350] on link "3" at bounding box center [956, 344] width 31 height 30
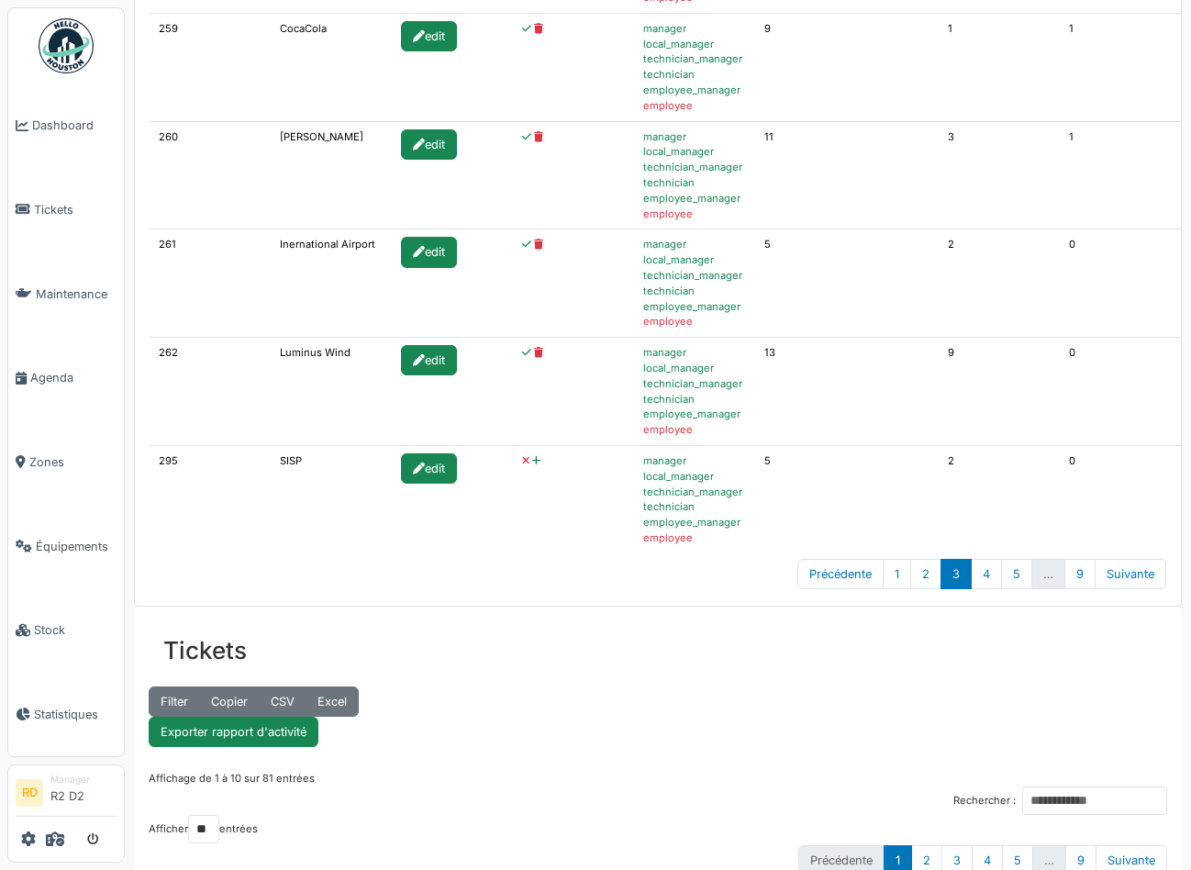
scroll to position [996, 0]
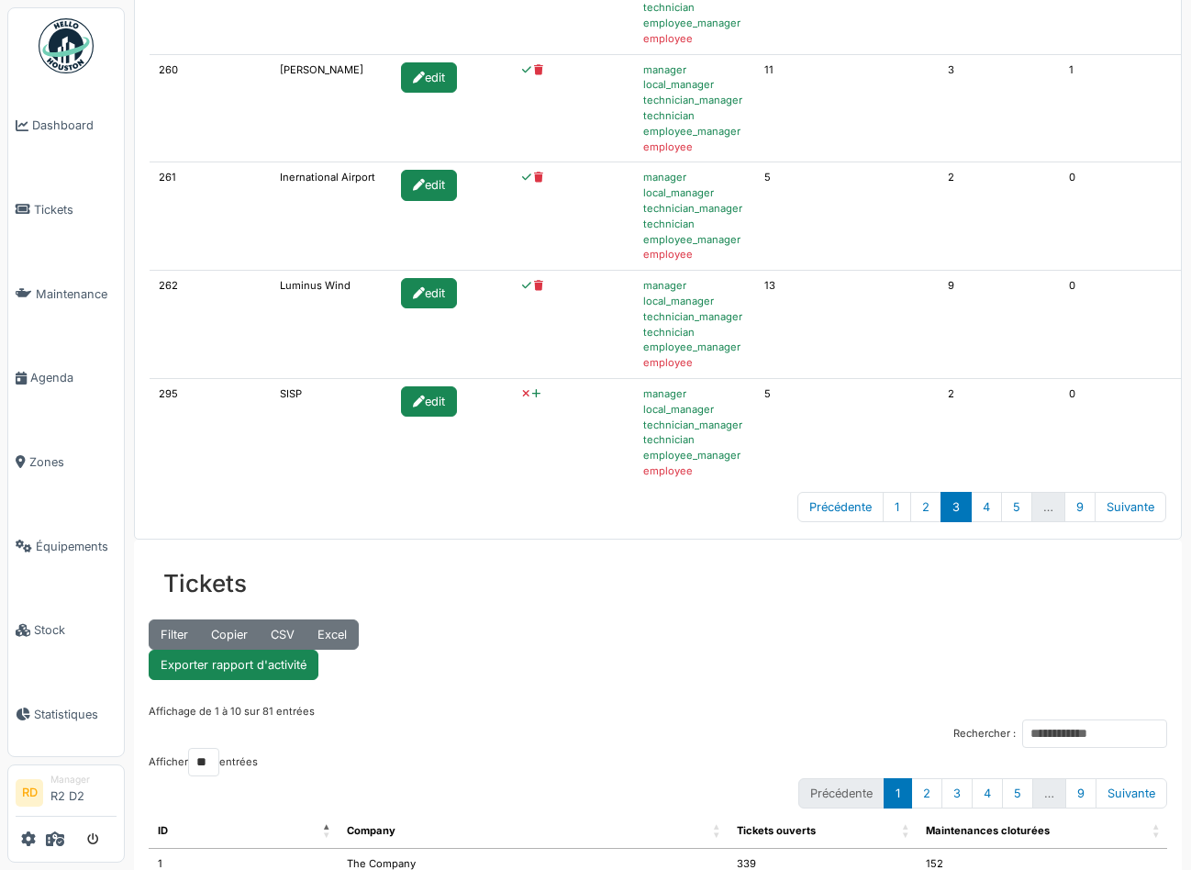
click at [532, 395] on icon at bounding box center [536, 394] width 8 height 10
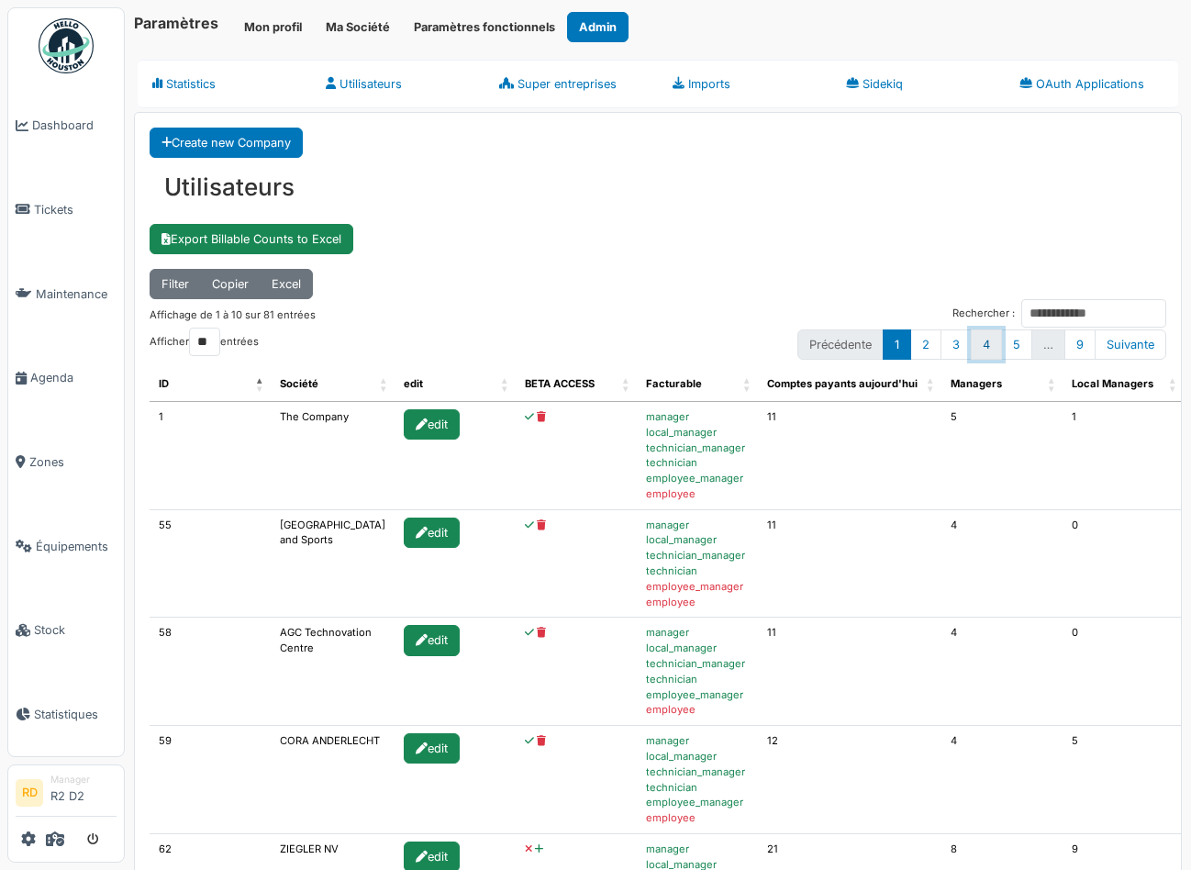
click at [983, 339] on link "4" at bounding box center [986, 344] width 31 height 30
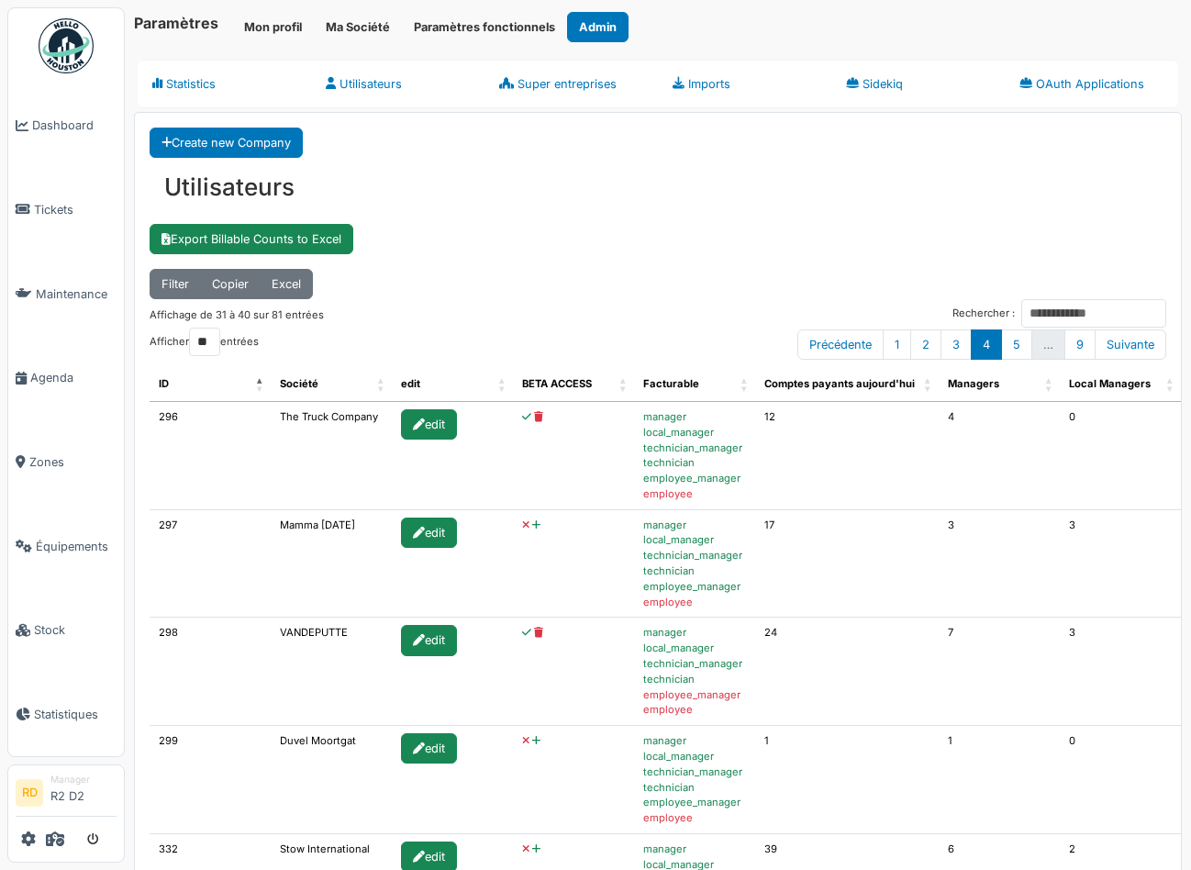
click at [532, 524] on icon at bounding box center [536, 525] width 8 height 10
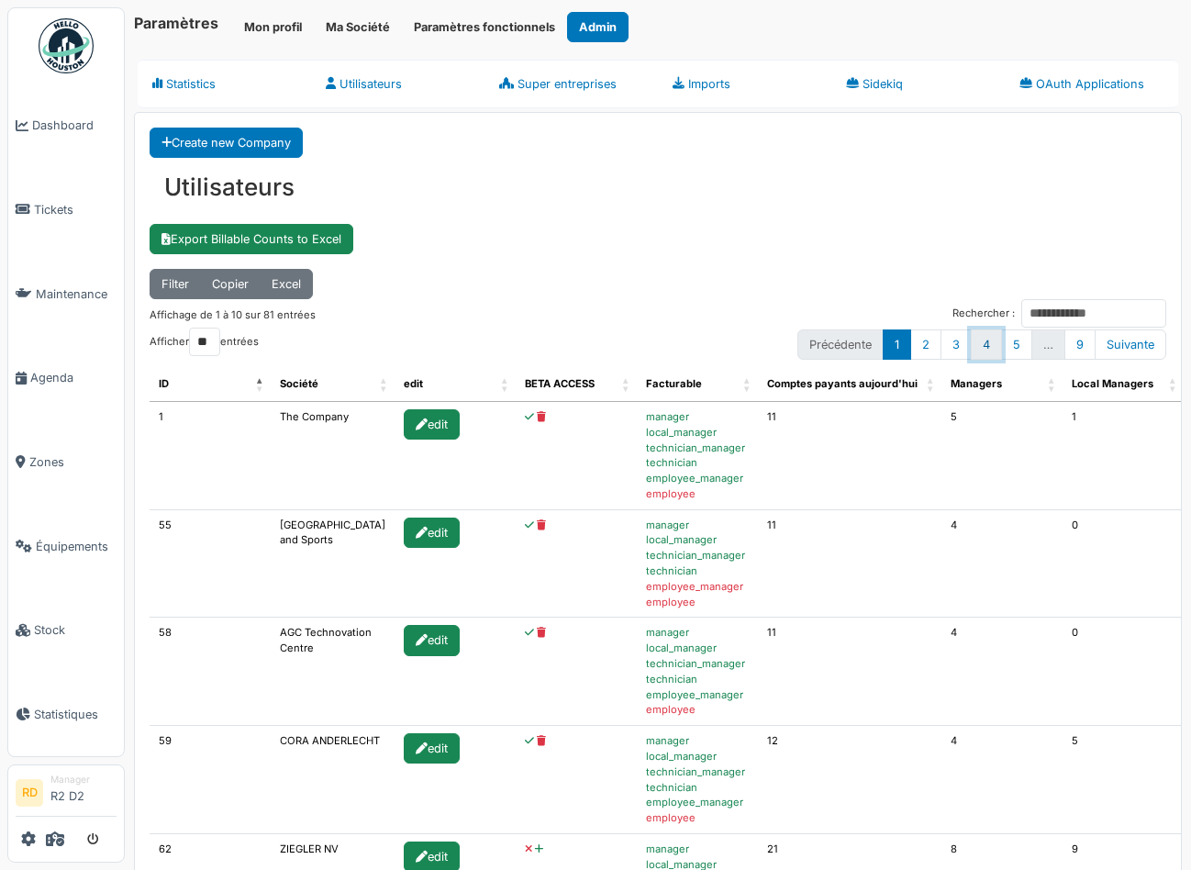
click at [991, 346] on link "4" at bounding box center [986, 344] width 31 height 30
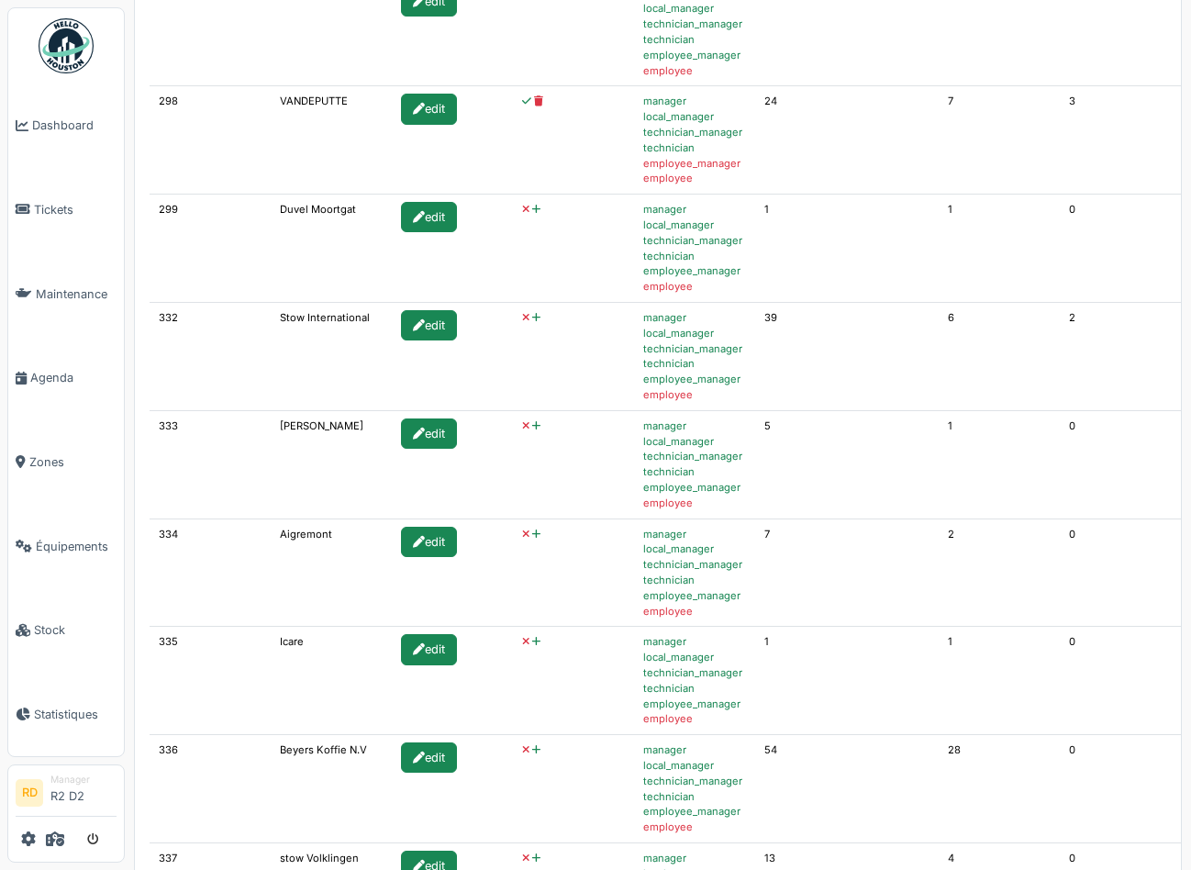
scroll to position [577, 0]
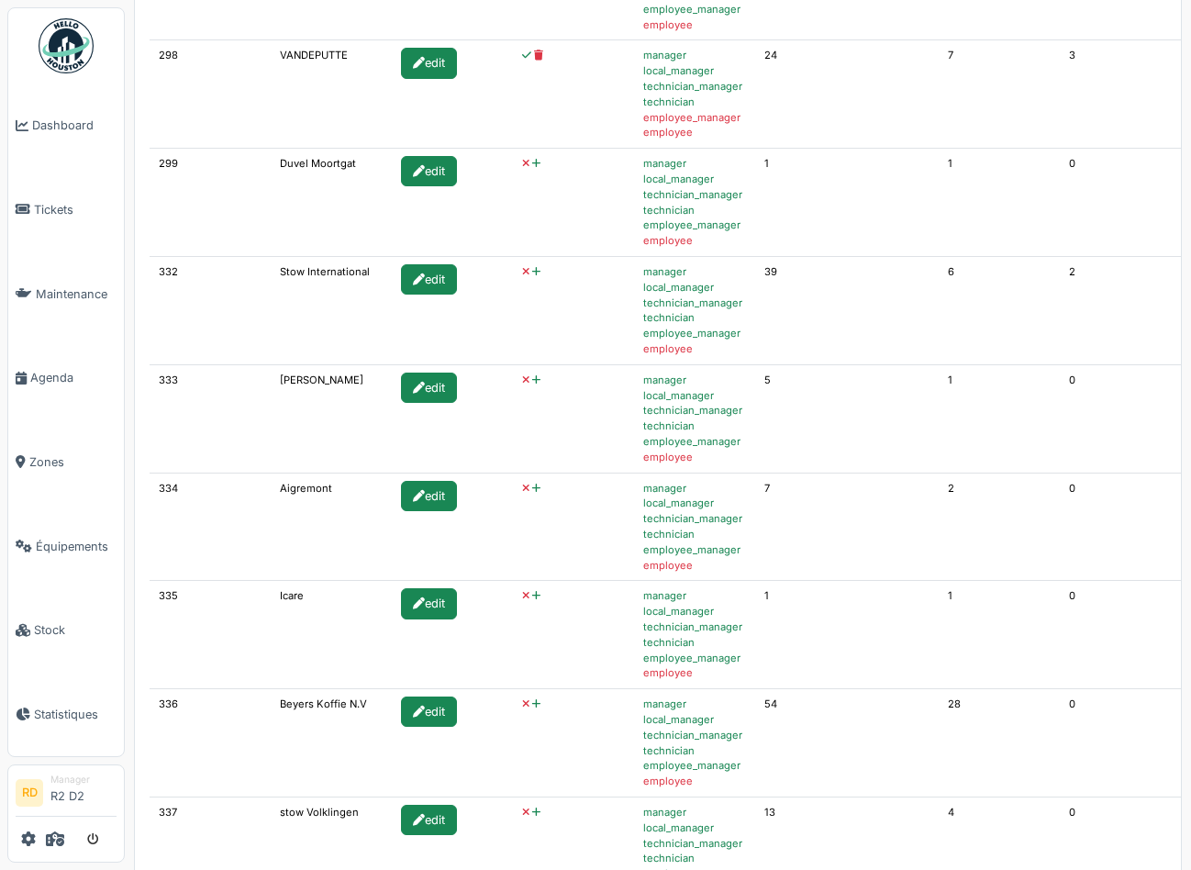
click at [532, 380] on icon at bounding box center [536, 380] width 8 height 10
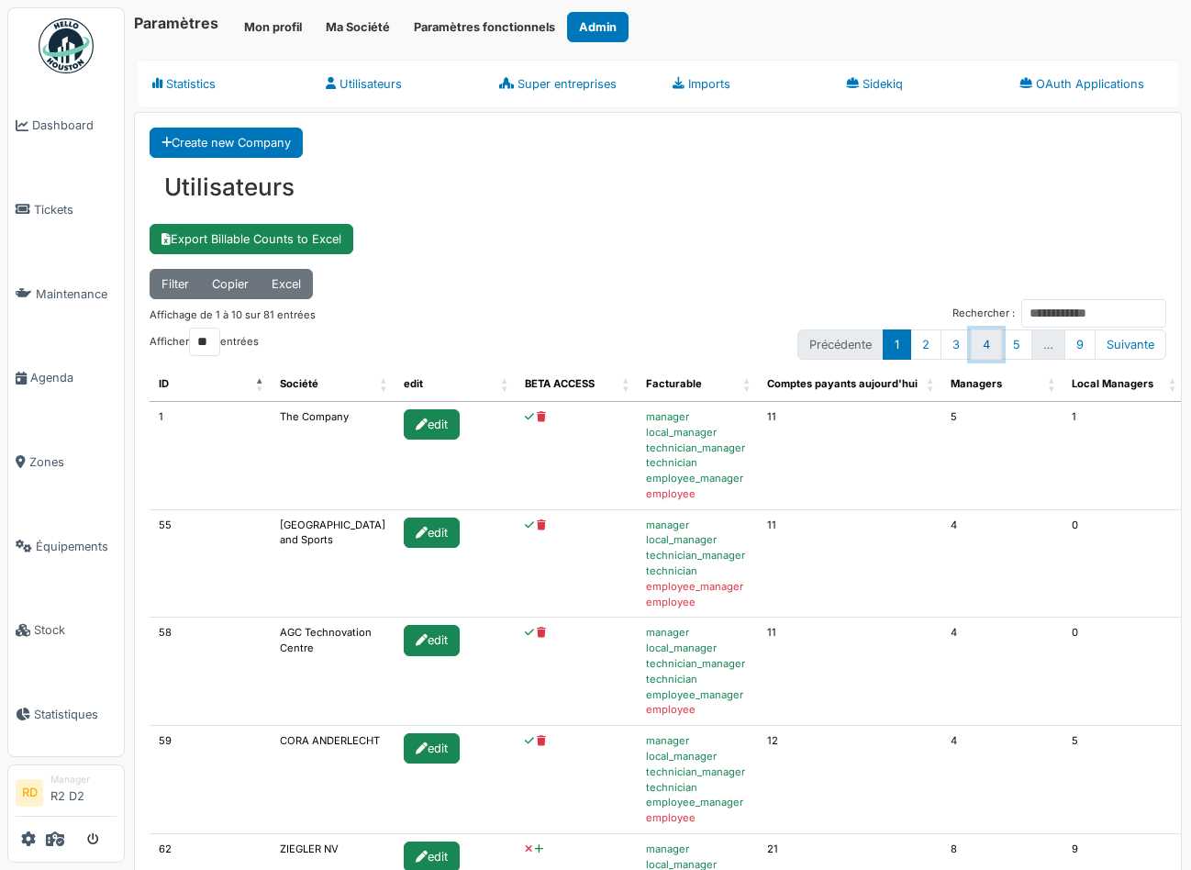
click at [987, 348] on link "4" at bounding box center [986, 344] width 31 height 30
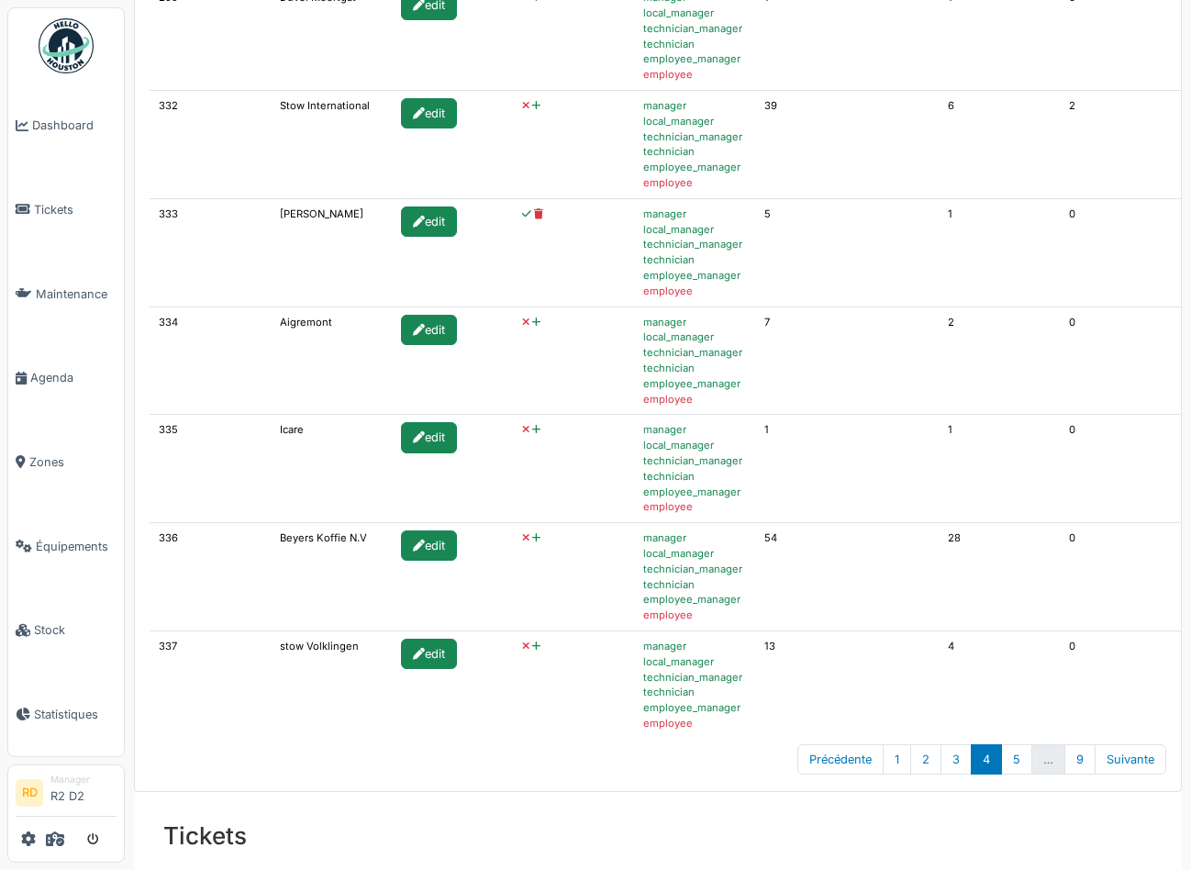
scroll to position [740, 0]
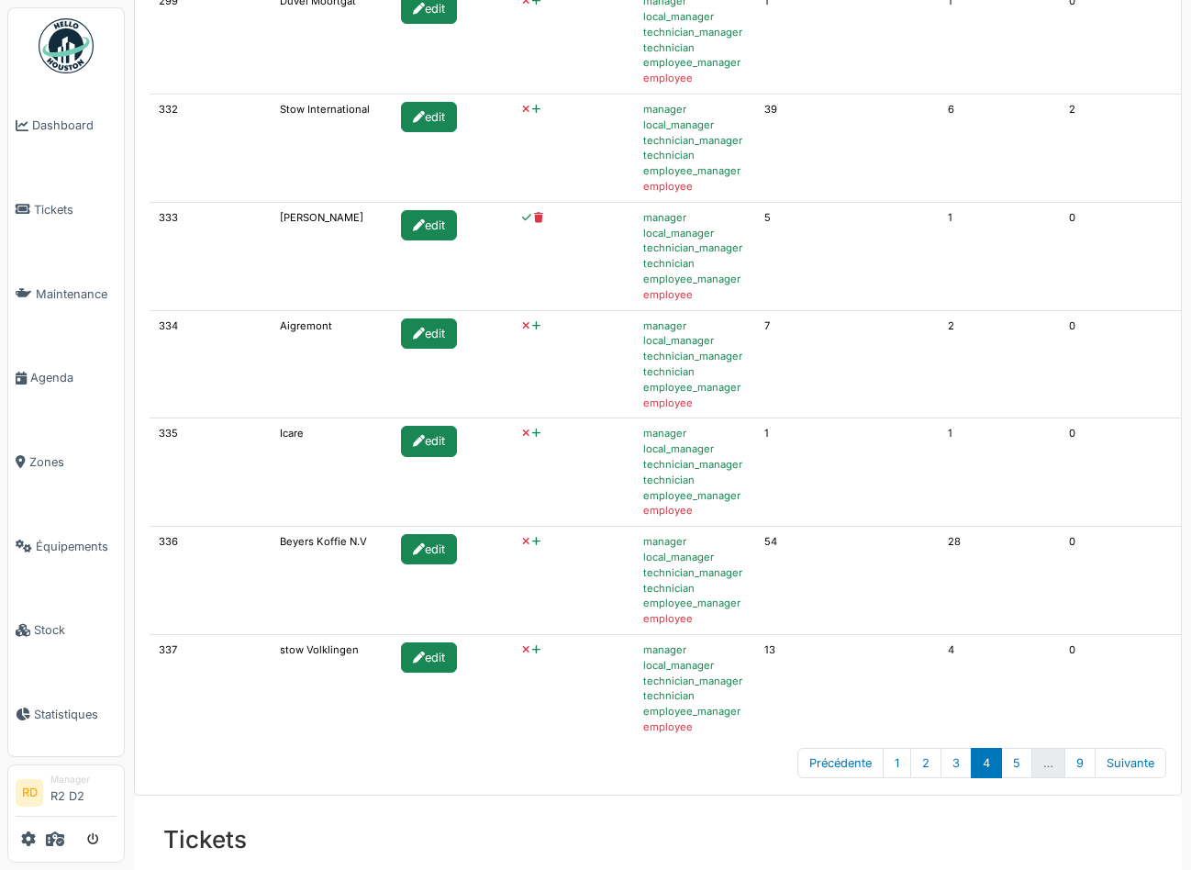
click at [532, 328] on icon at bounding box center [536, 326] width 8 height 10
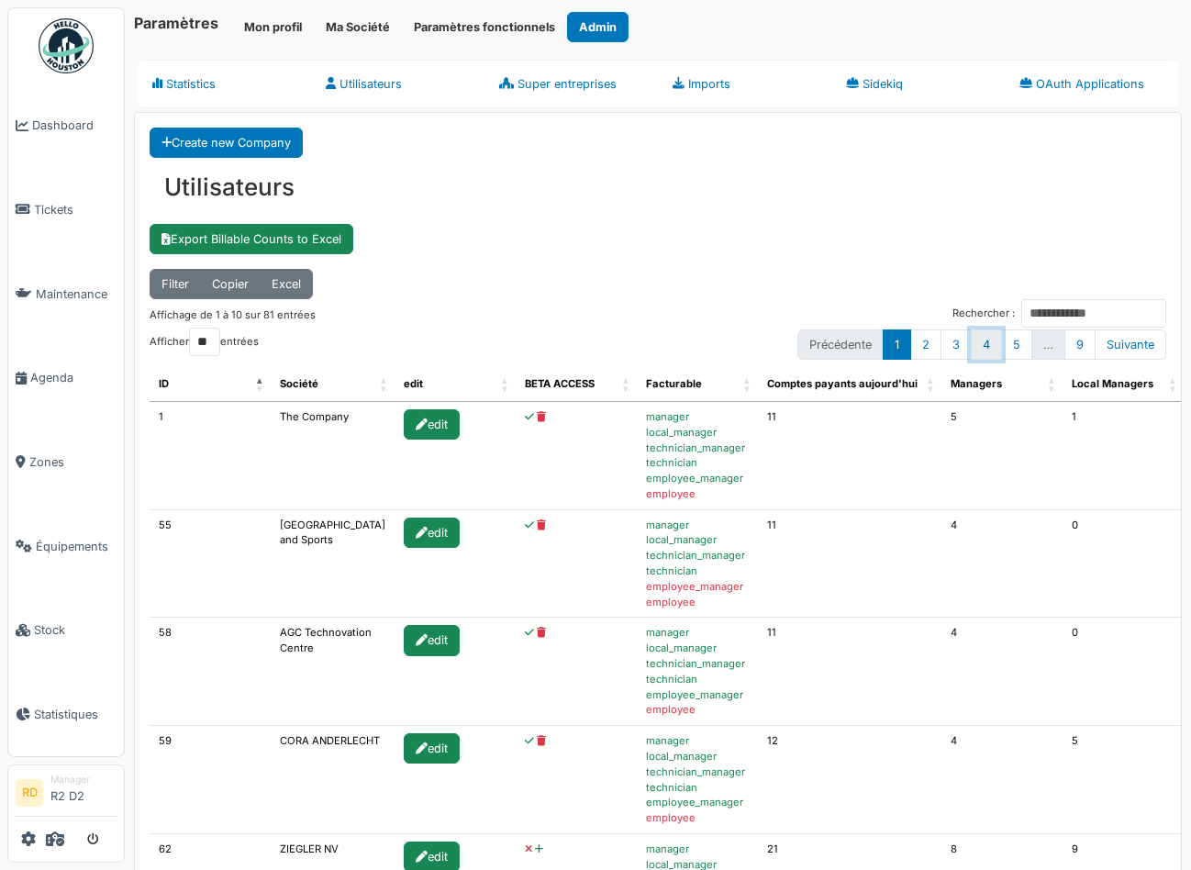
click at [983, 346] on link "4" at bounding box center [986, 344] width 31 height 30
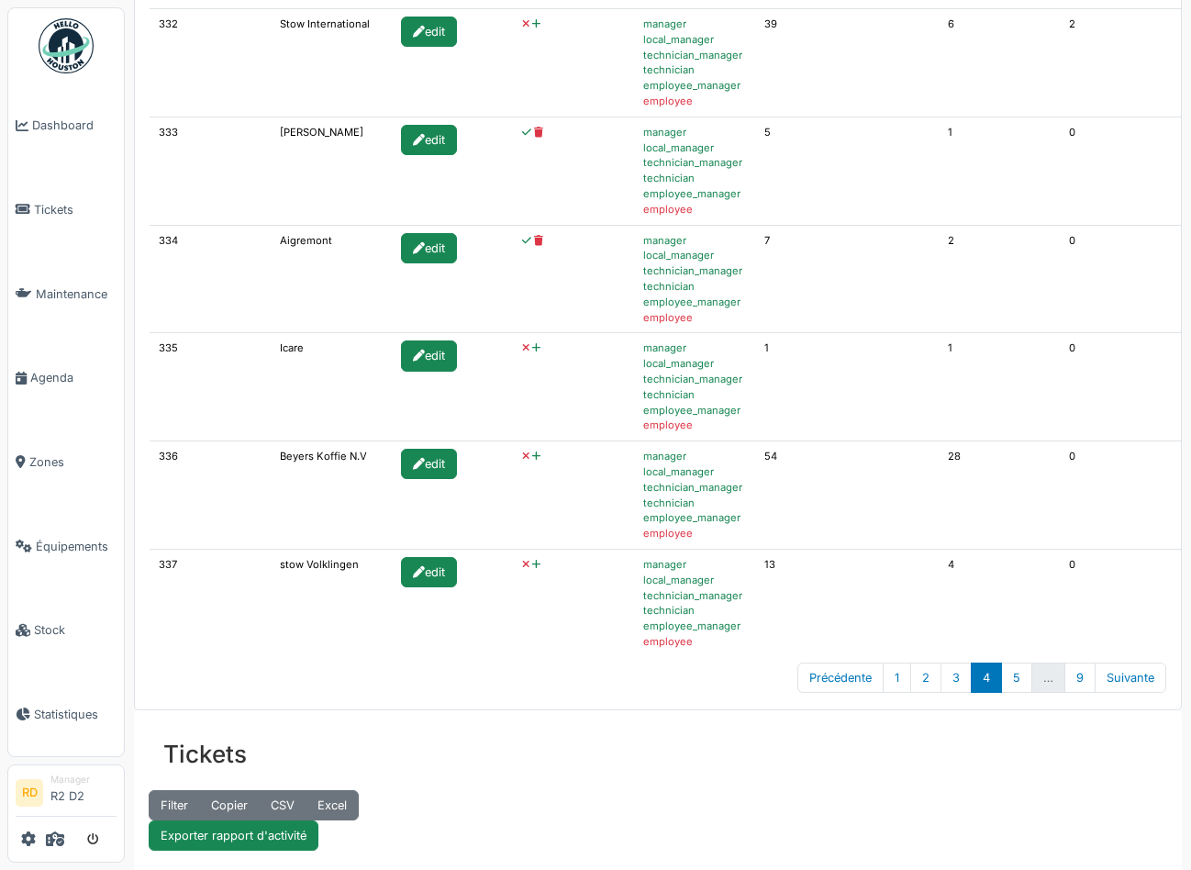
scroll to position [839, 0]
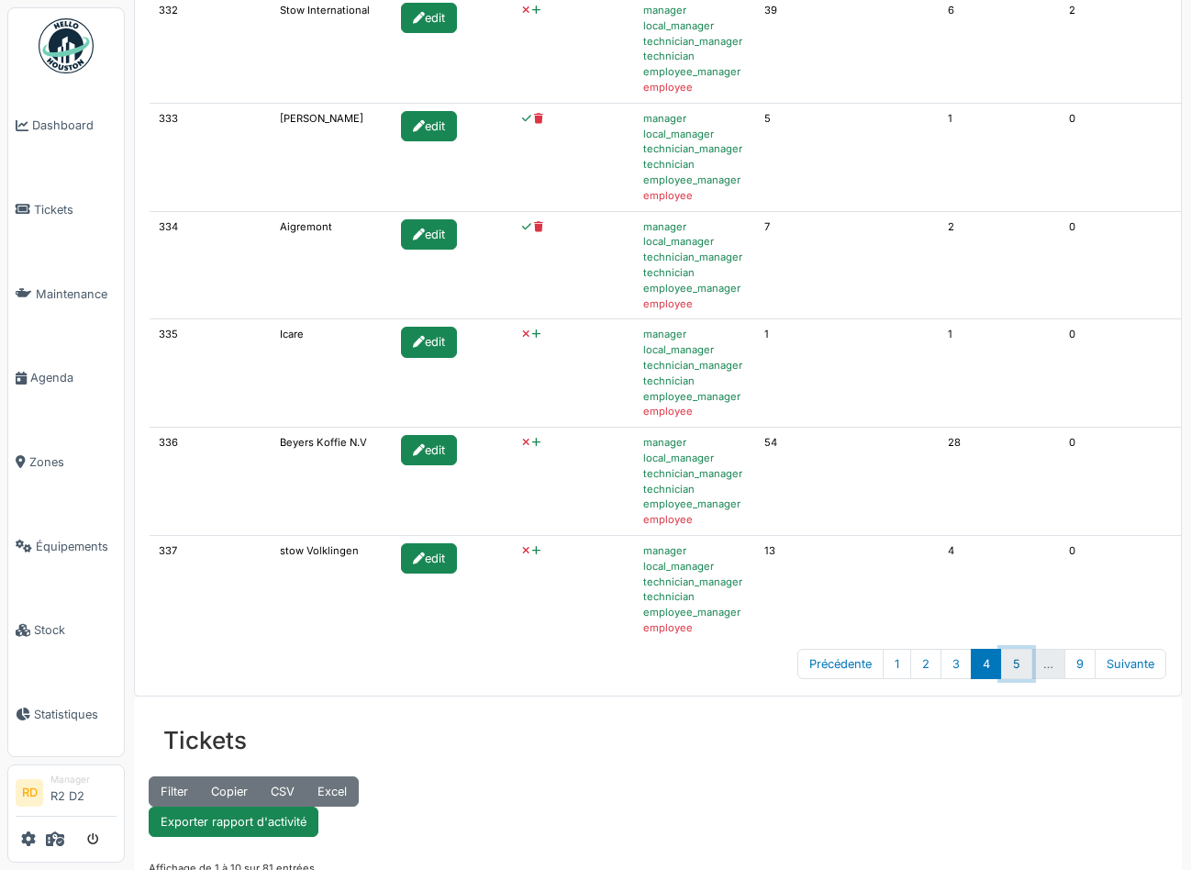
click at [1017, 663] on link "5" at bounding box center [1016, 664] width 31 height 30
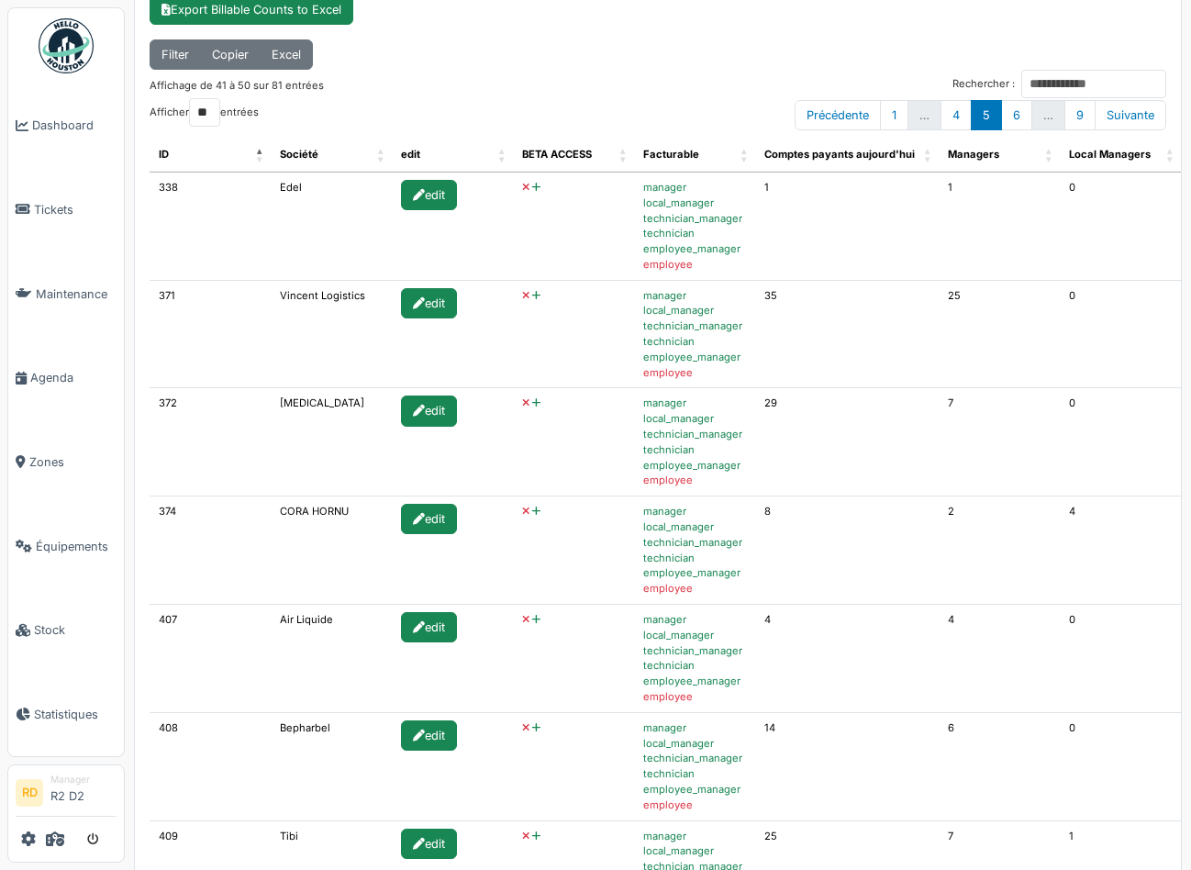
scroll to position [221, 0]
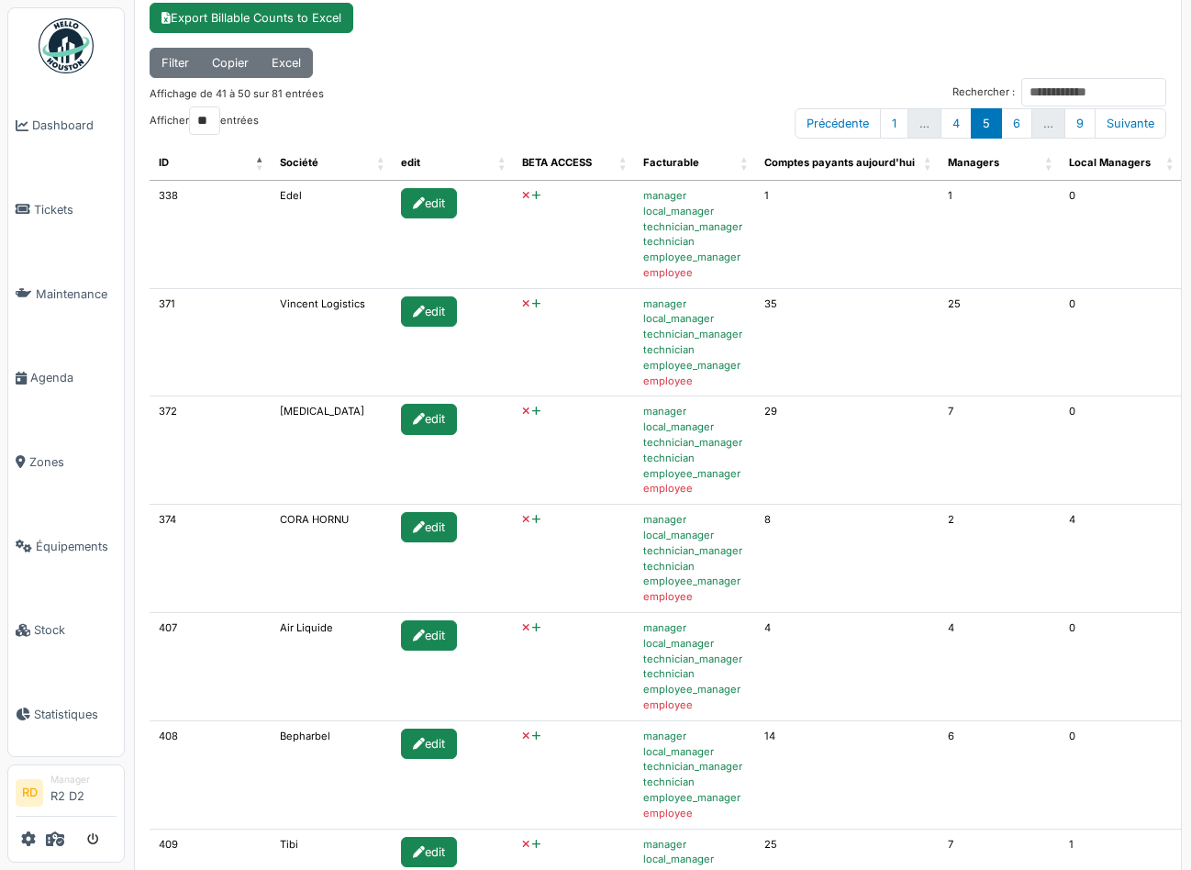
click at [532, 302] on icon at bounding box center [536, 304] width 8 height 10
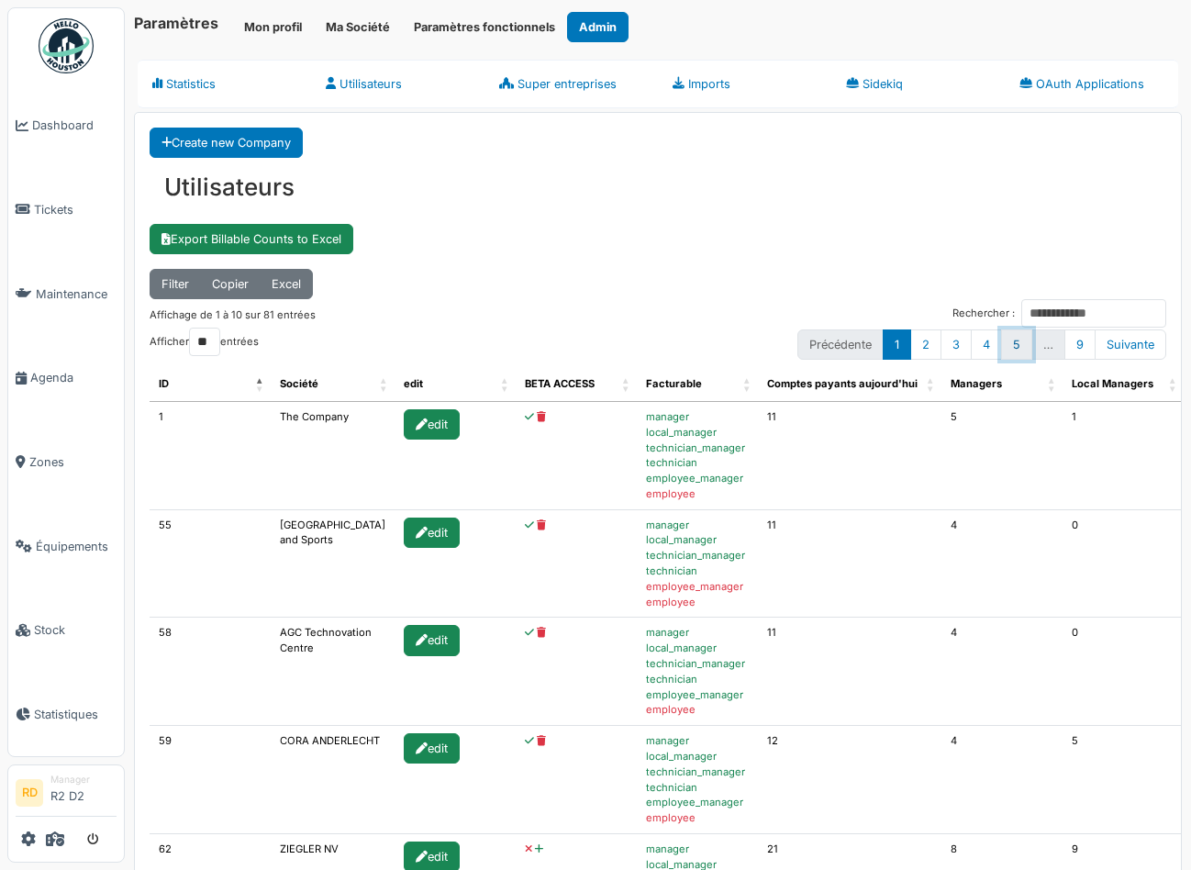
click at [1009, 349] on link "5" at bounding box center [1016, 344] width 31 height 30
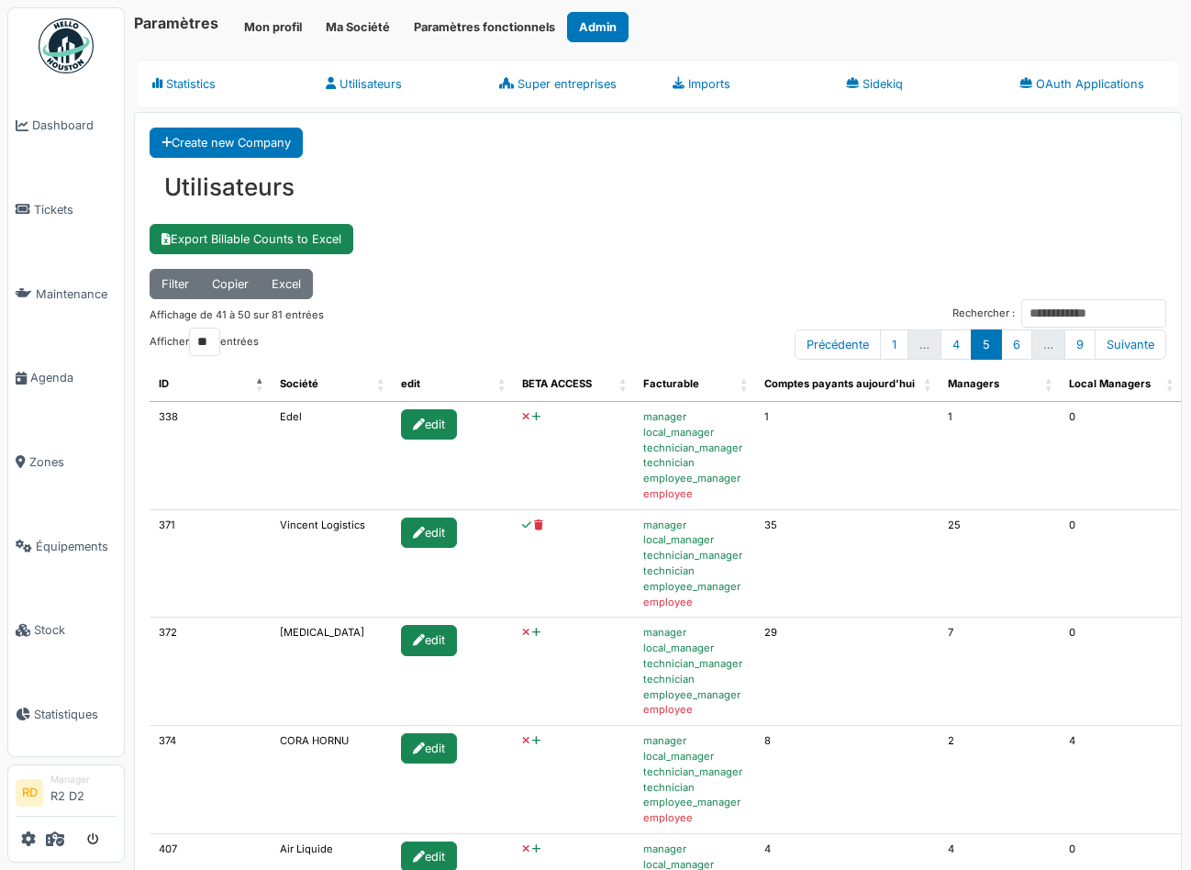
click at [532, 418] on icon at bounding box center [536, 417] width 8 height 10
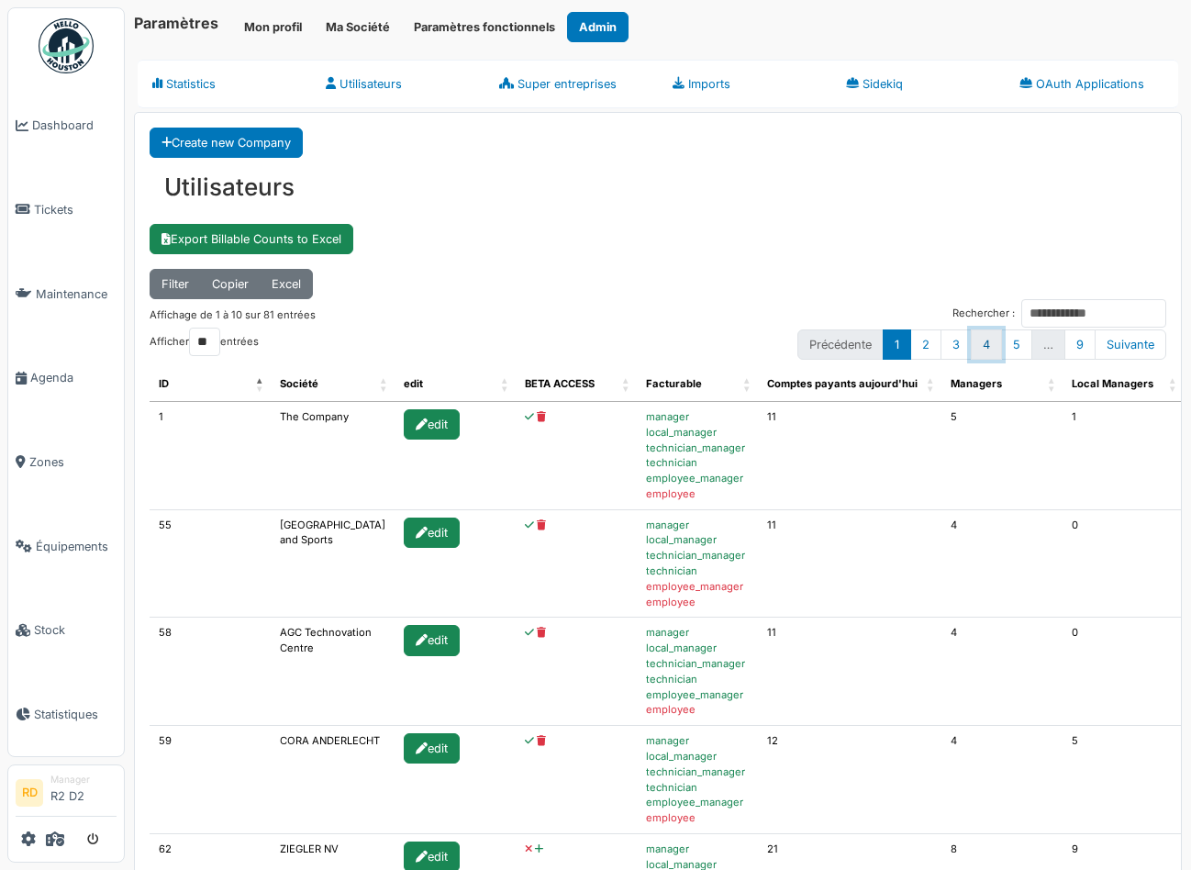
click at [988, 342] on link "4" at bounding box center [986, 344] width 31 height 30
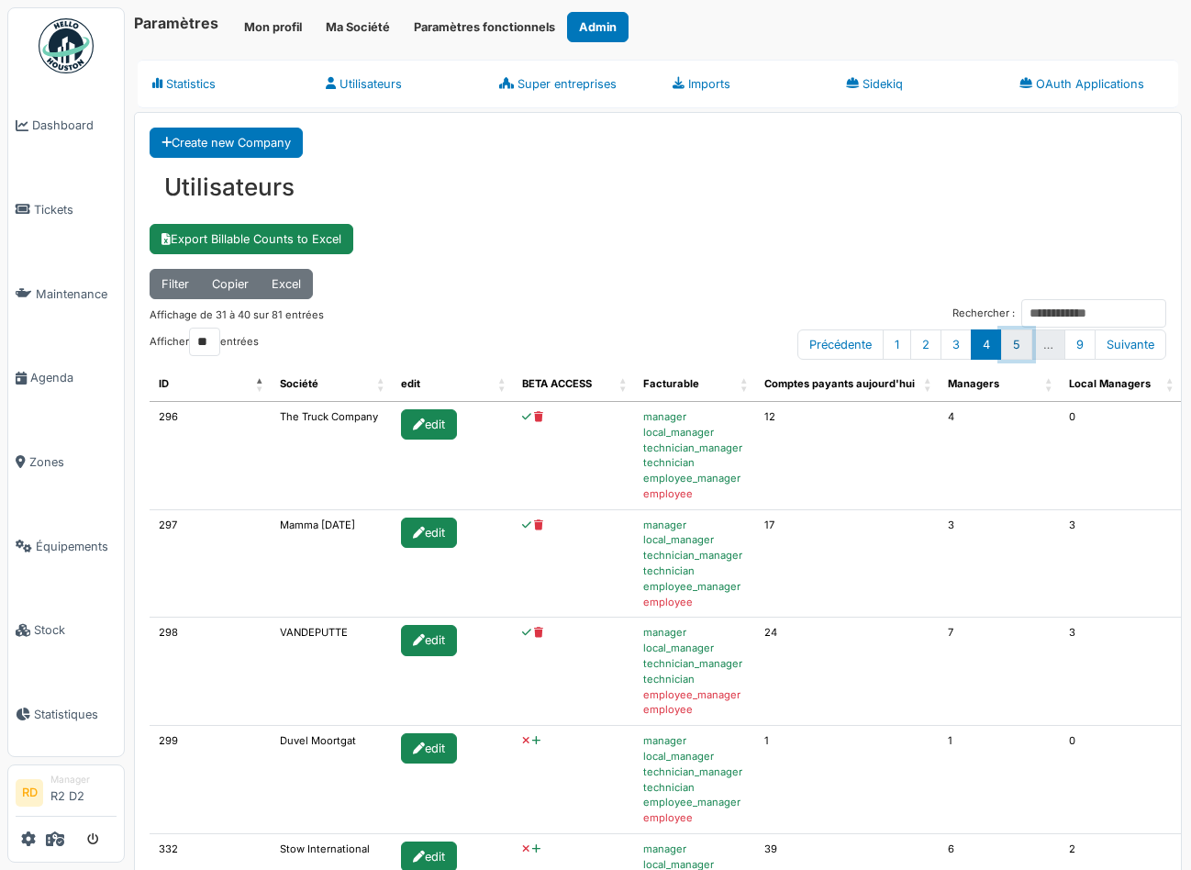
click at [1022, 353] on link "5" at bounding box center [1016, 344] width 31 height 30
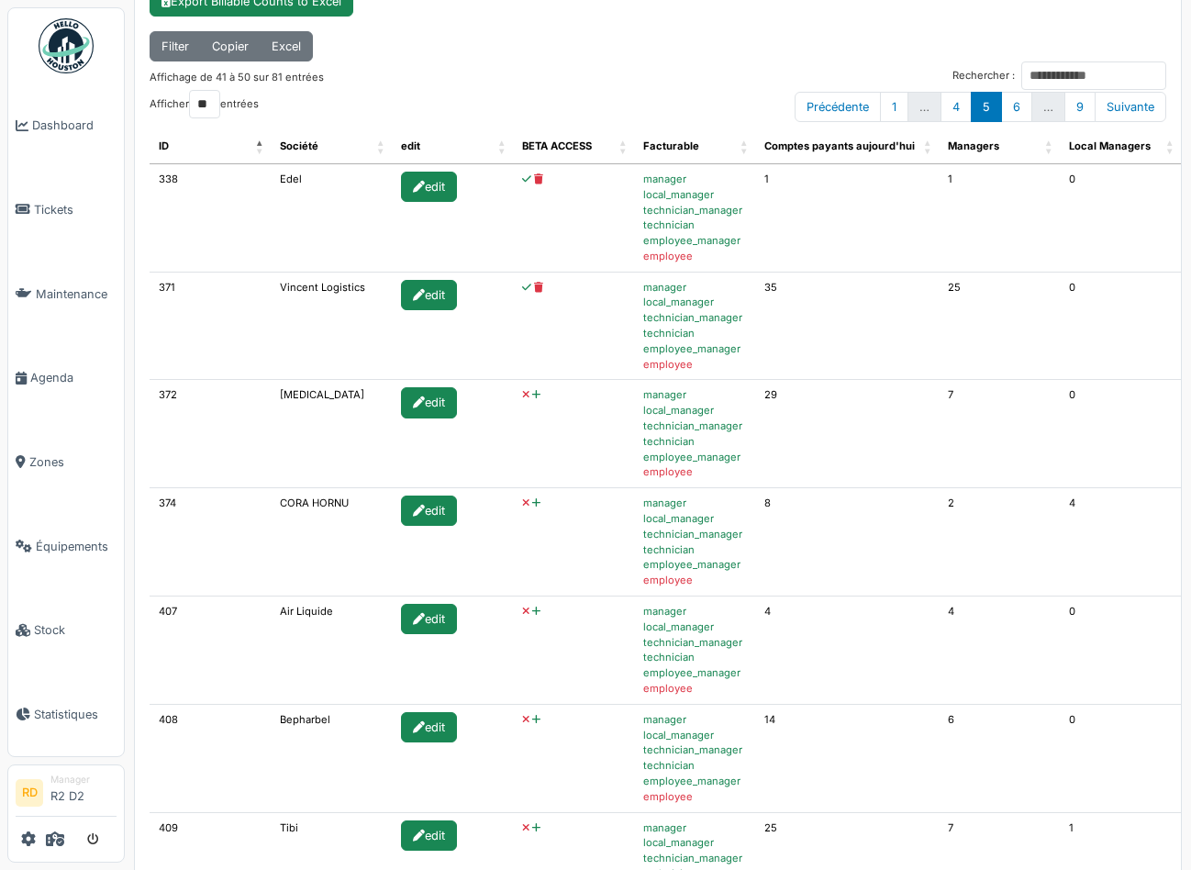
scroll to position [256, 0]
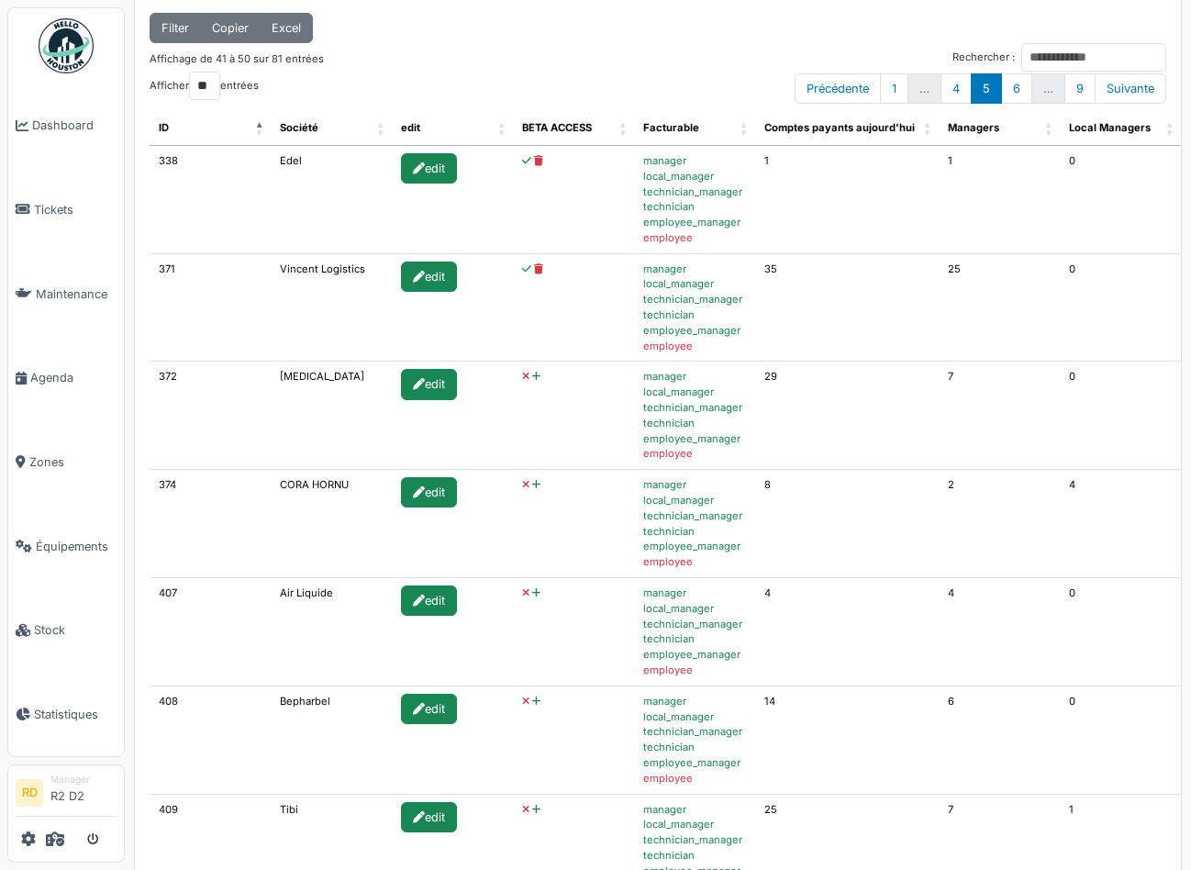
click at [532, 486] on icon at bounding box center [536, 485] width 8 height 10
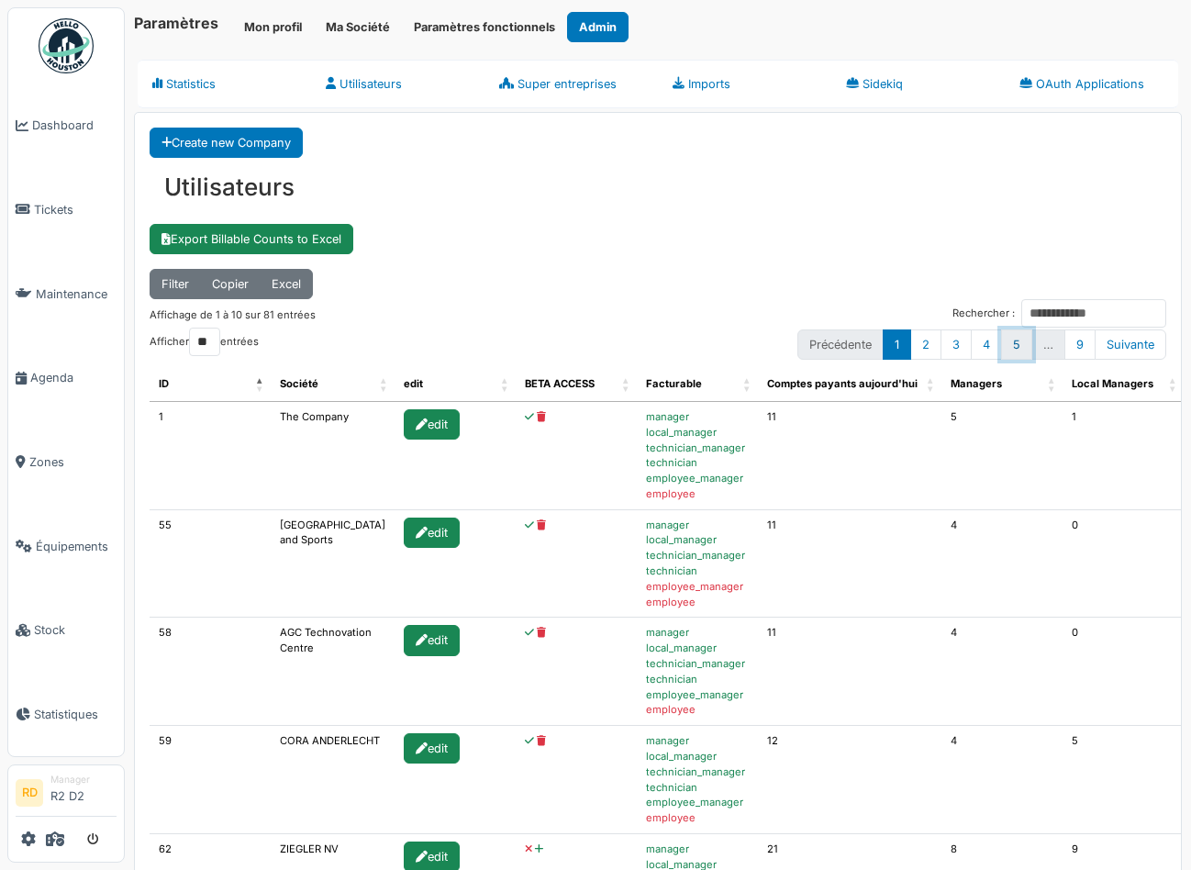
click at [1011, 340] on link "5" at bounding box center [1016, 344] width 31 height 30
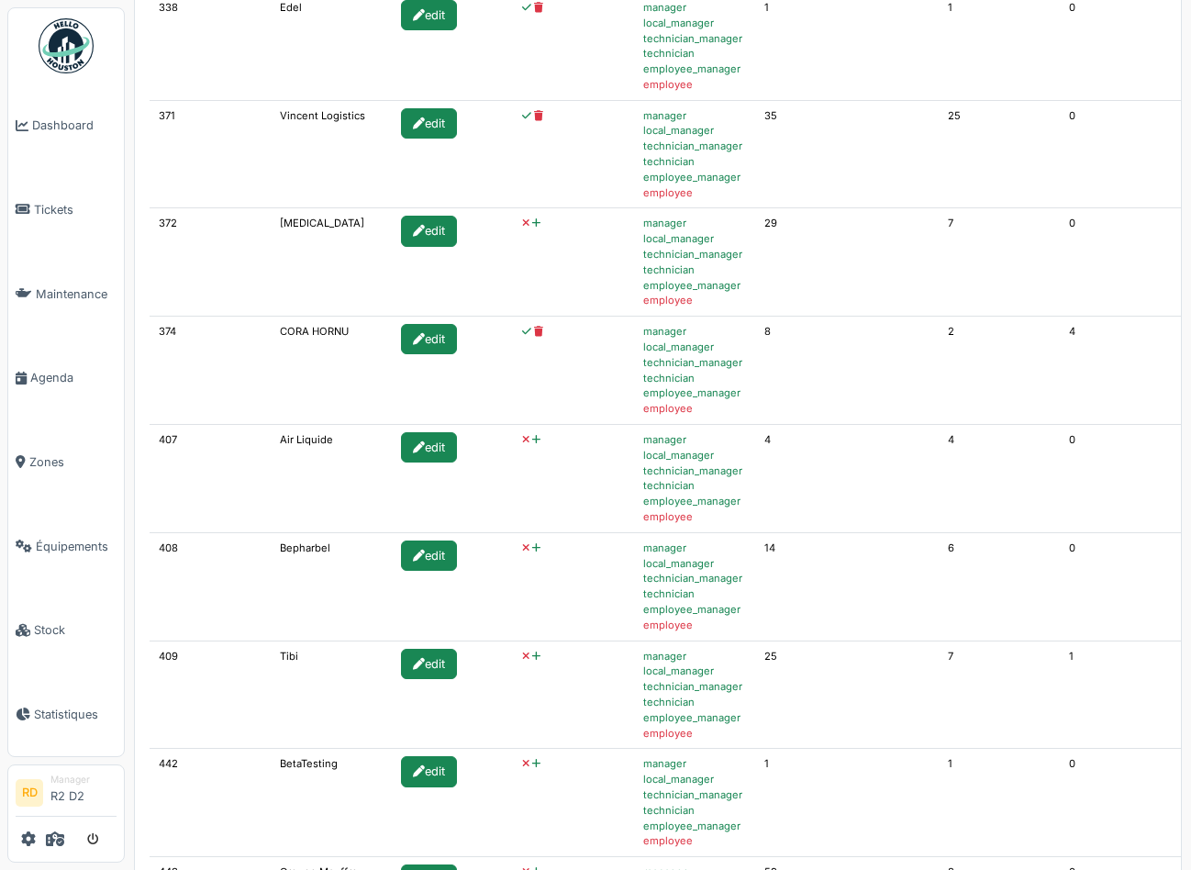
scroll to position [430, 0]
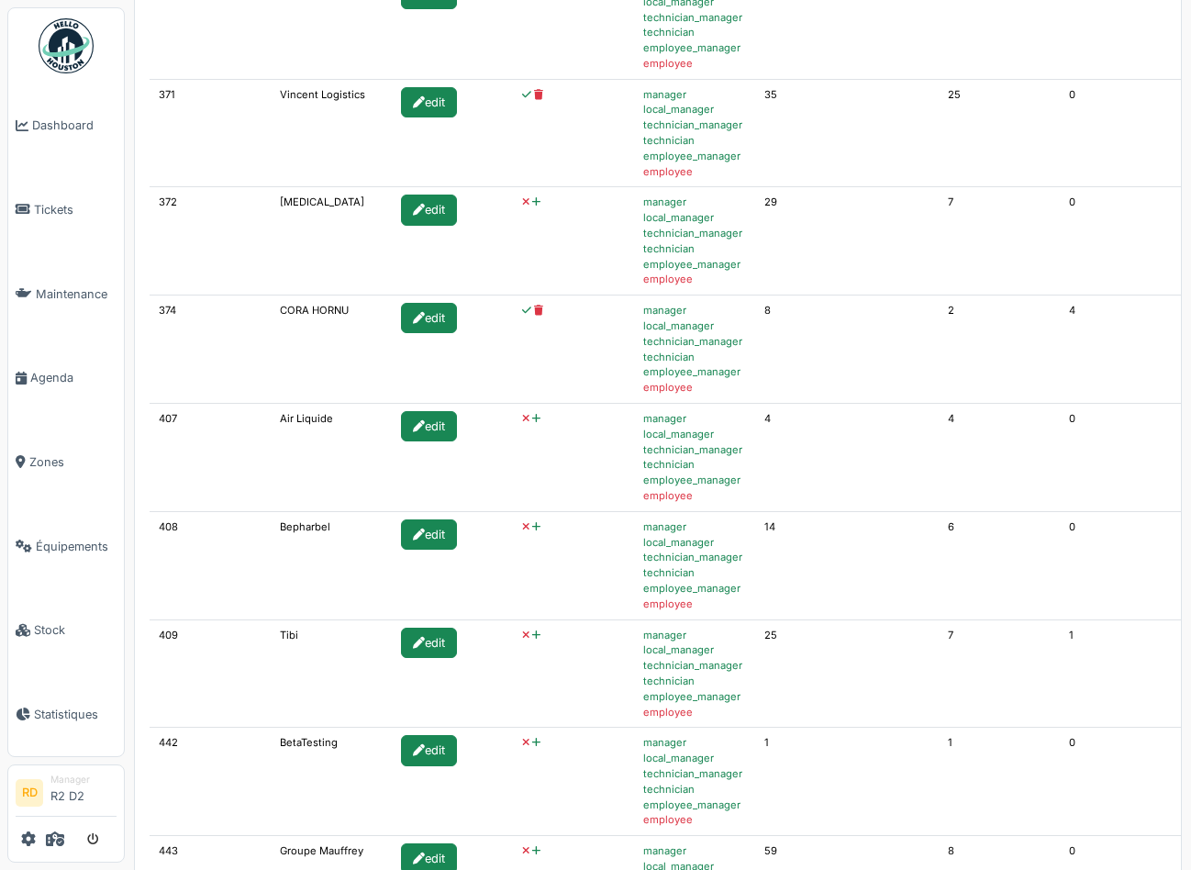
click at [532, 418] on icon at bounding box center [536, 419] width 8 height 10
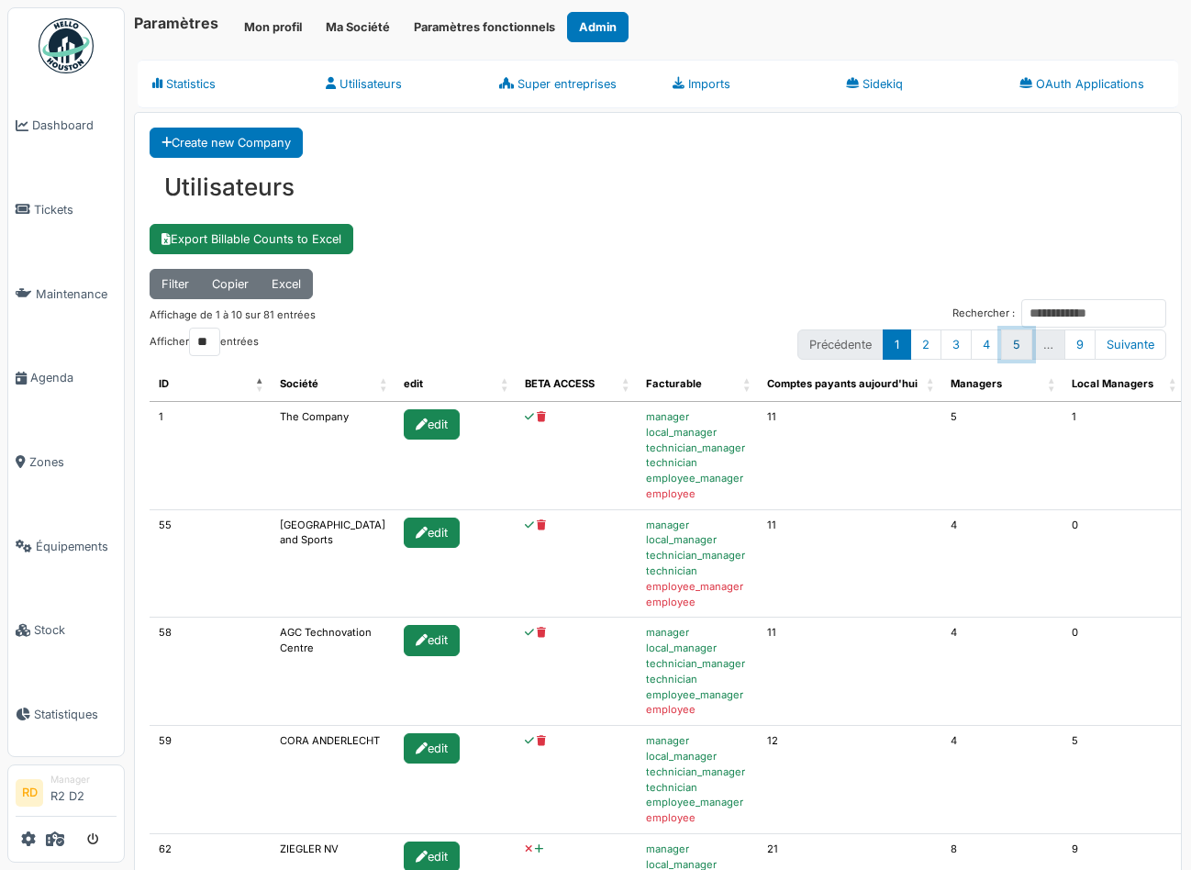
click at [1020, 339] on link "5" at bounding box center [1016, 344] width 31 height 30
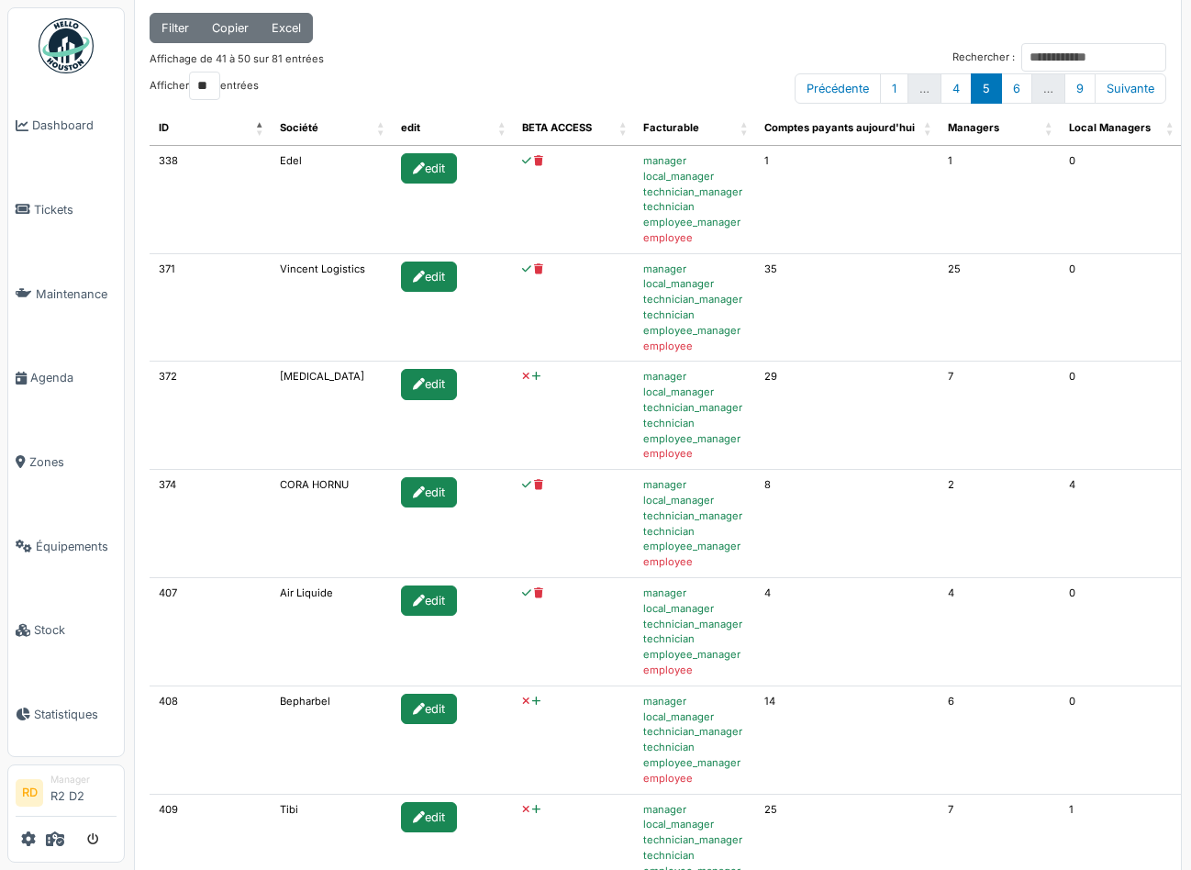
scroll to position [496, 0]
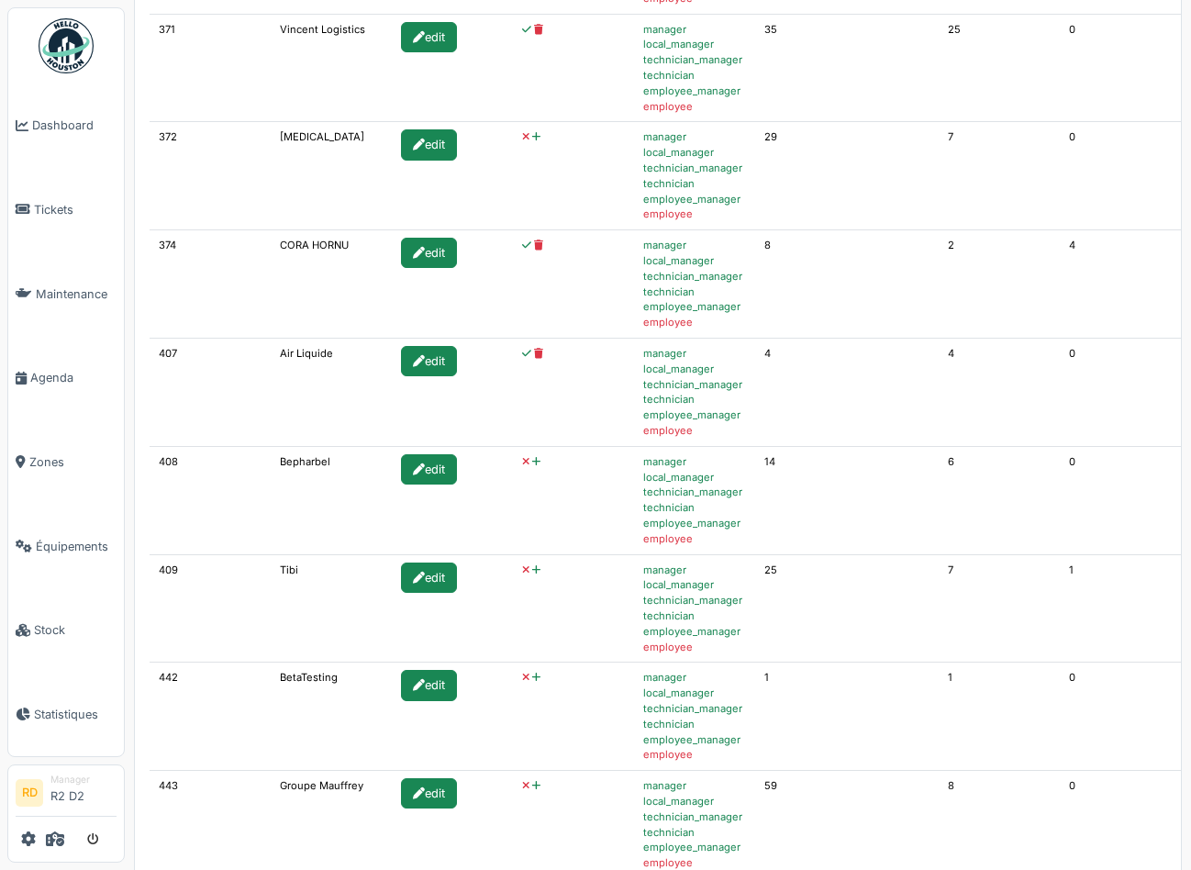
click at [532, 459] on icon at bounding box center [536, 462] width 8 height 10
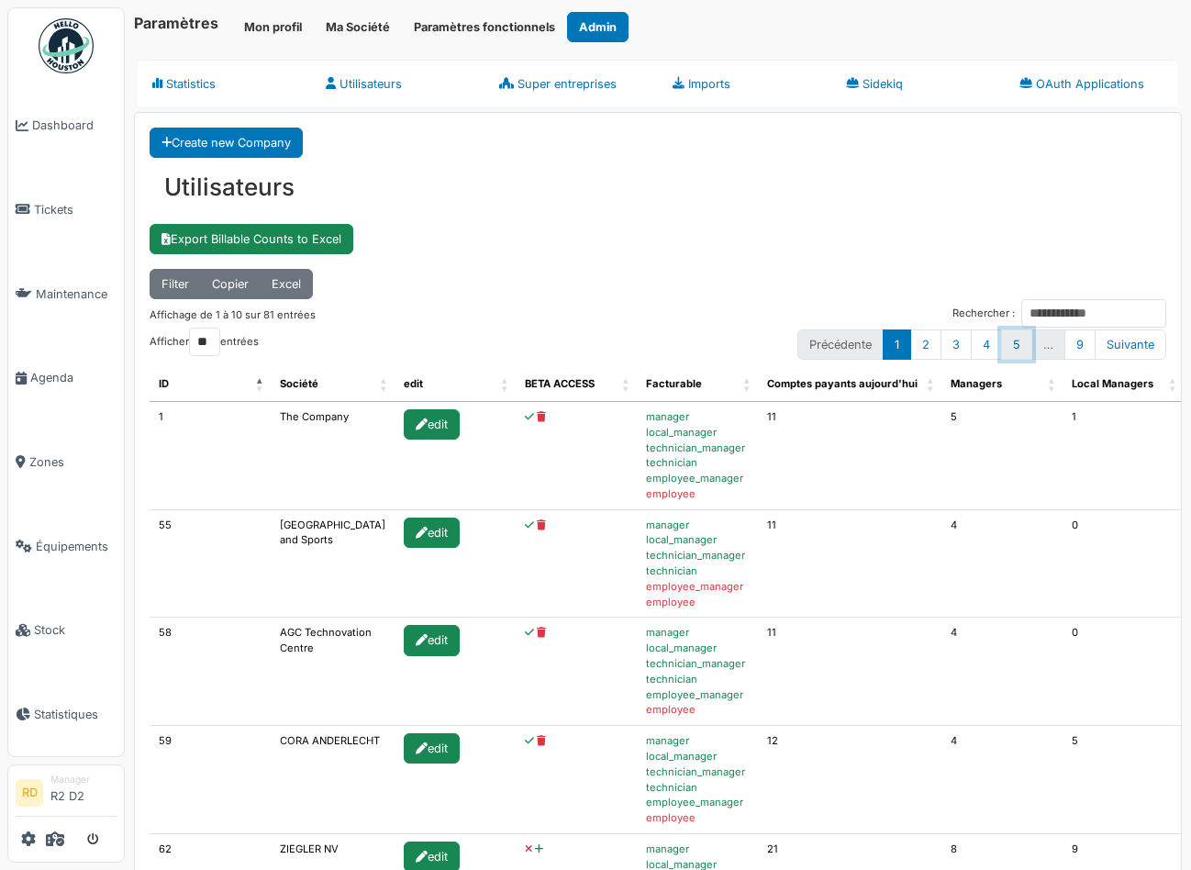
click at [1021, 338] on link "5" at bounding box center [1016, 344] width 31 height 30
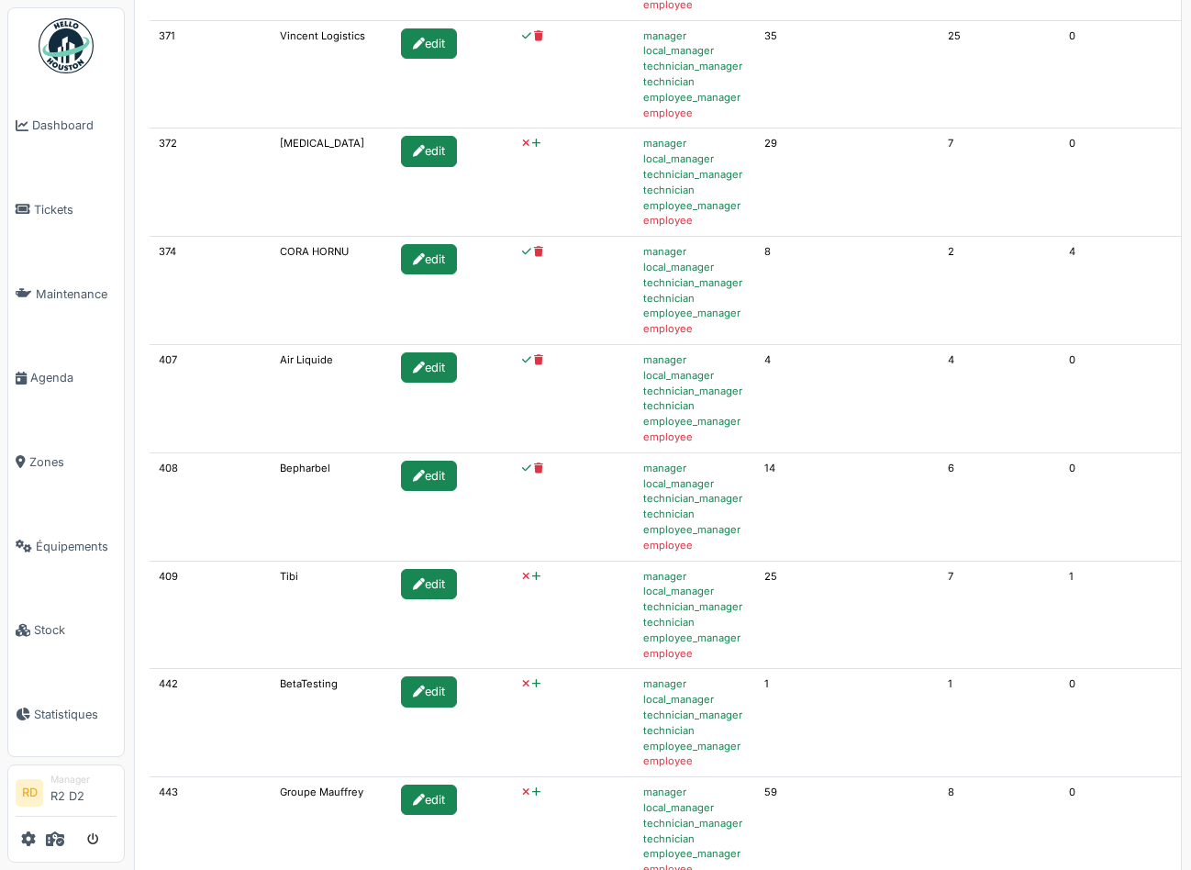
scroll to position [491, 0]
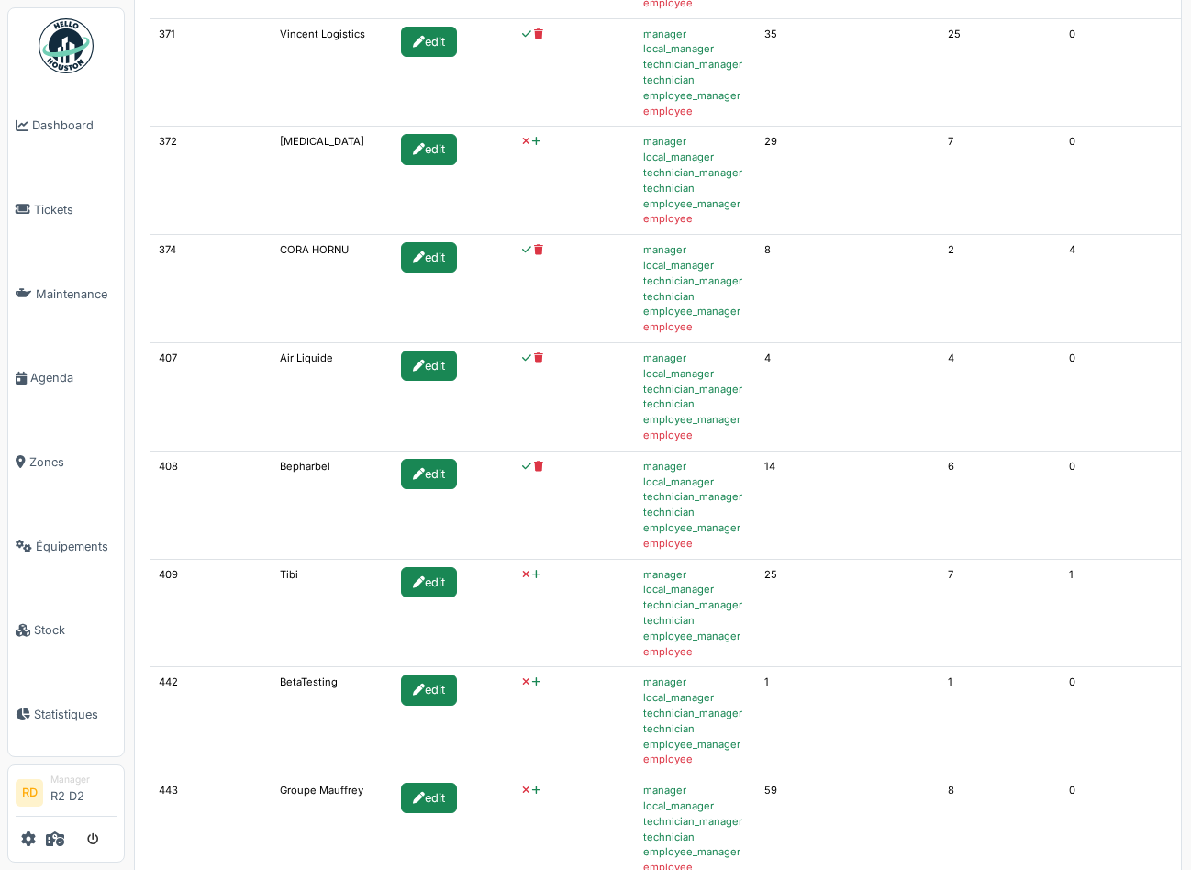
click at [532, 574] on icon at bounding box center [536, 575] width 8 height 10
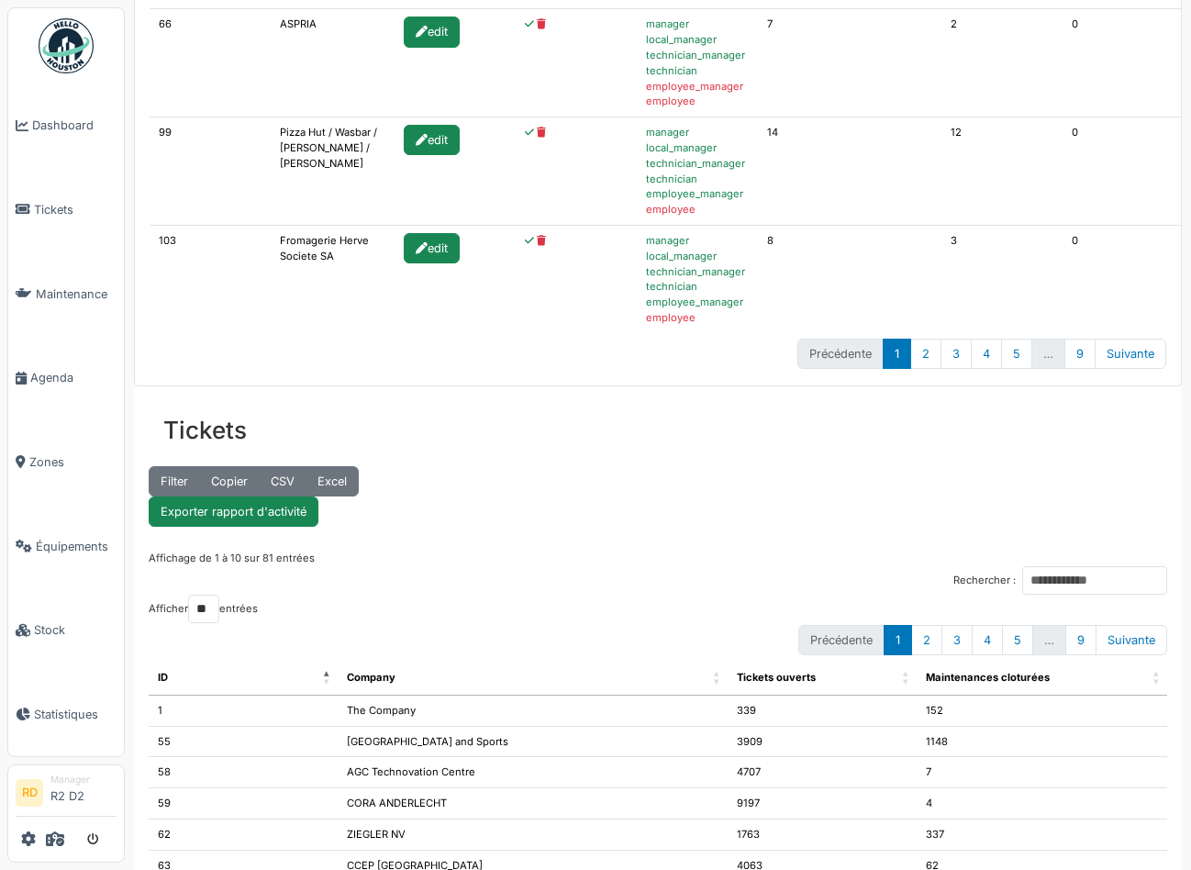
scroll to position [1156, 0]
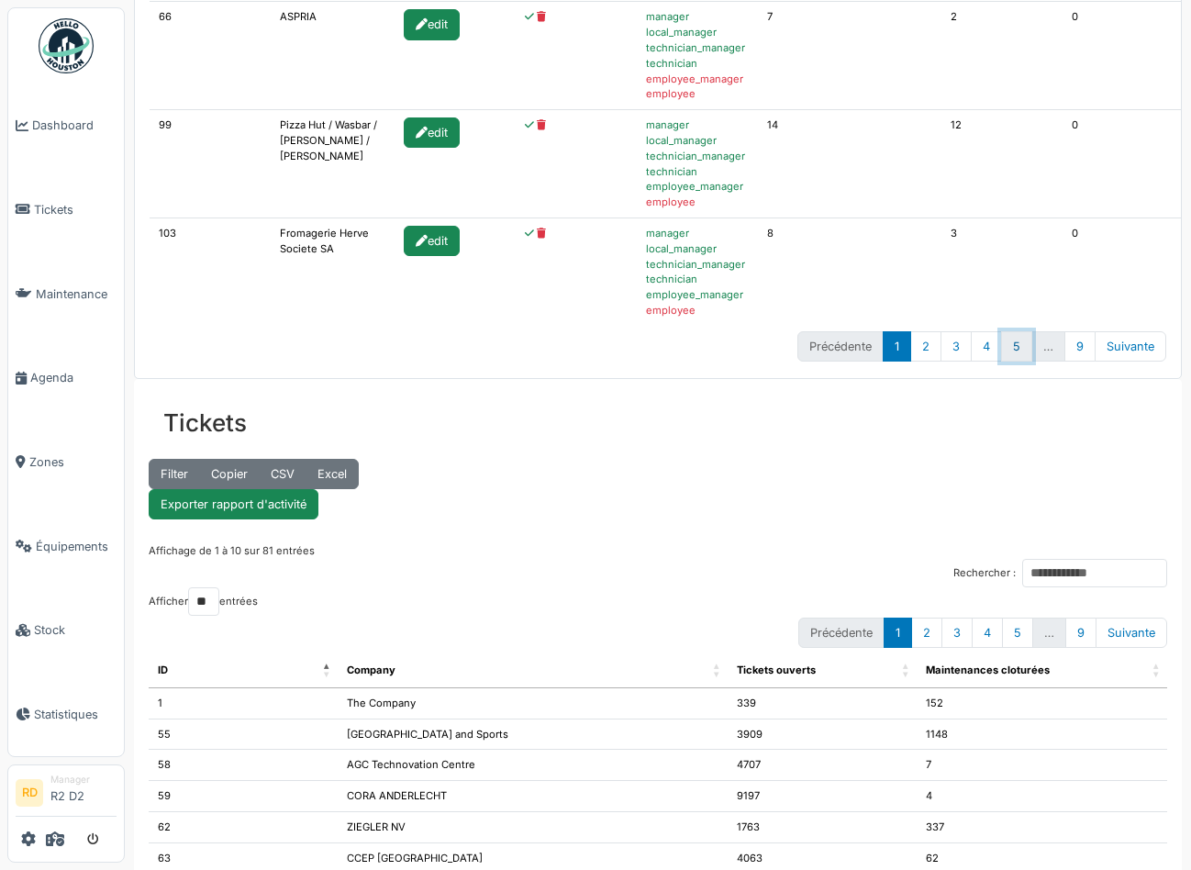
click at [1010, 347] on link "5" at bounding box center [1016, 346] width 31 height 30
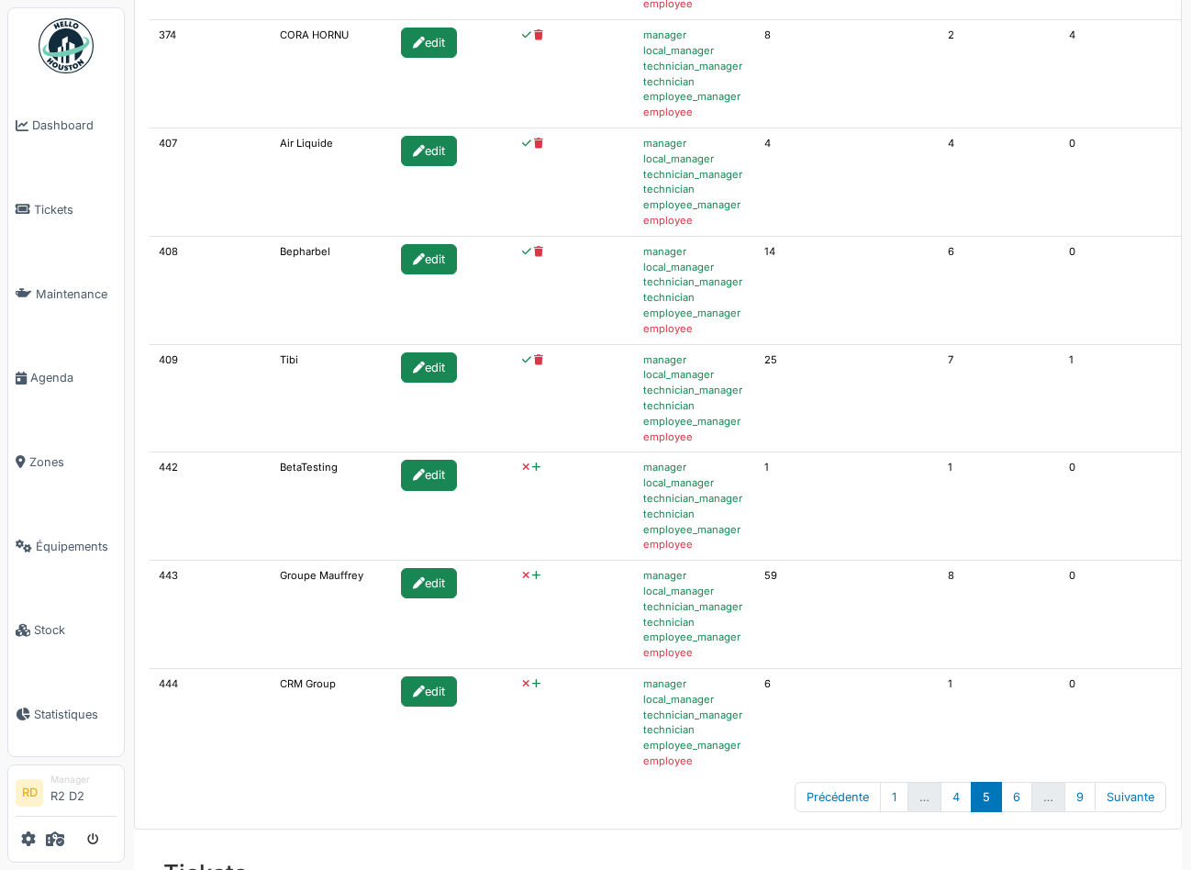
scroll to position [704, 0]
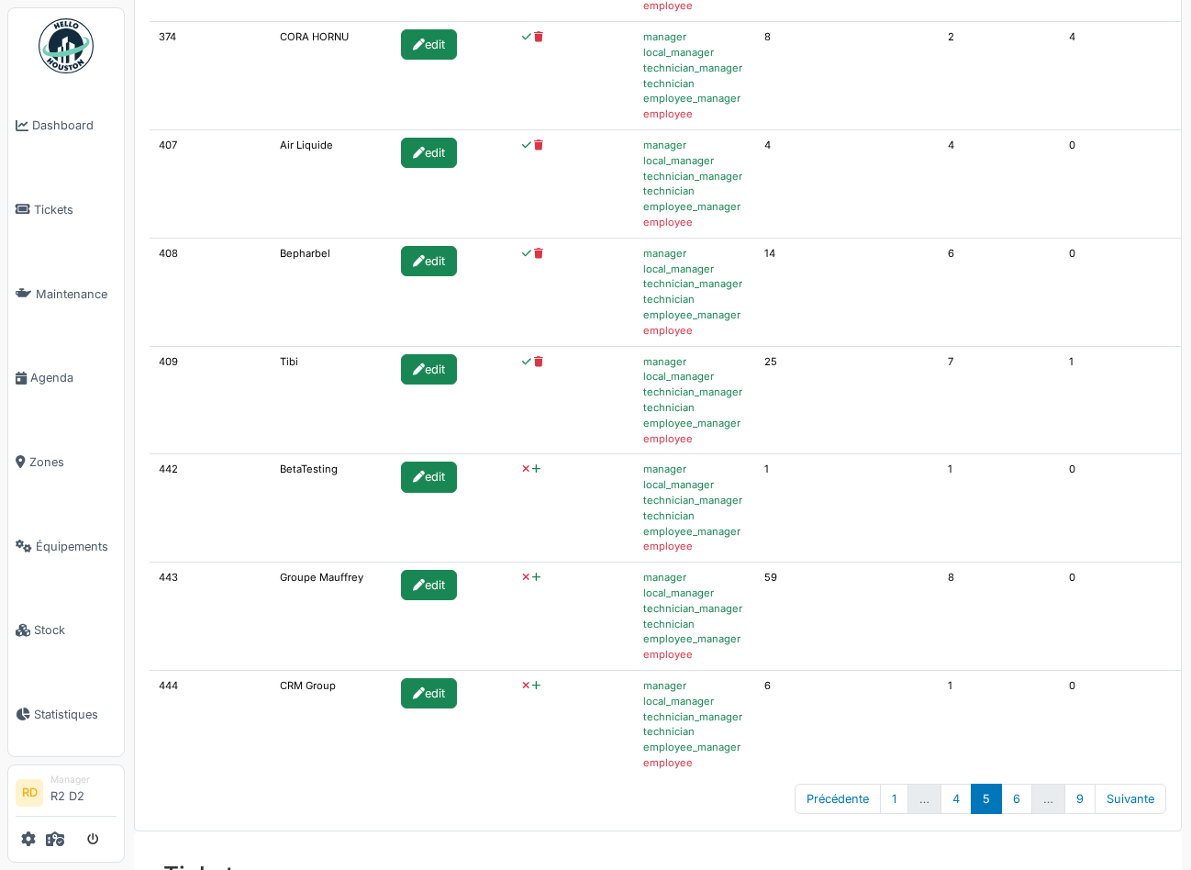
click at [532, 471] on icon at bounding box center [536, 469] width 8 height 10
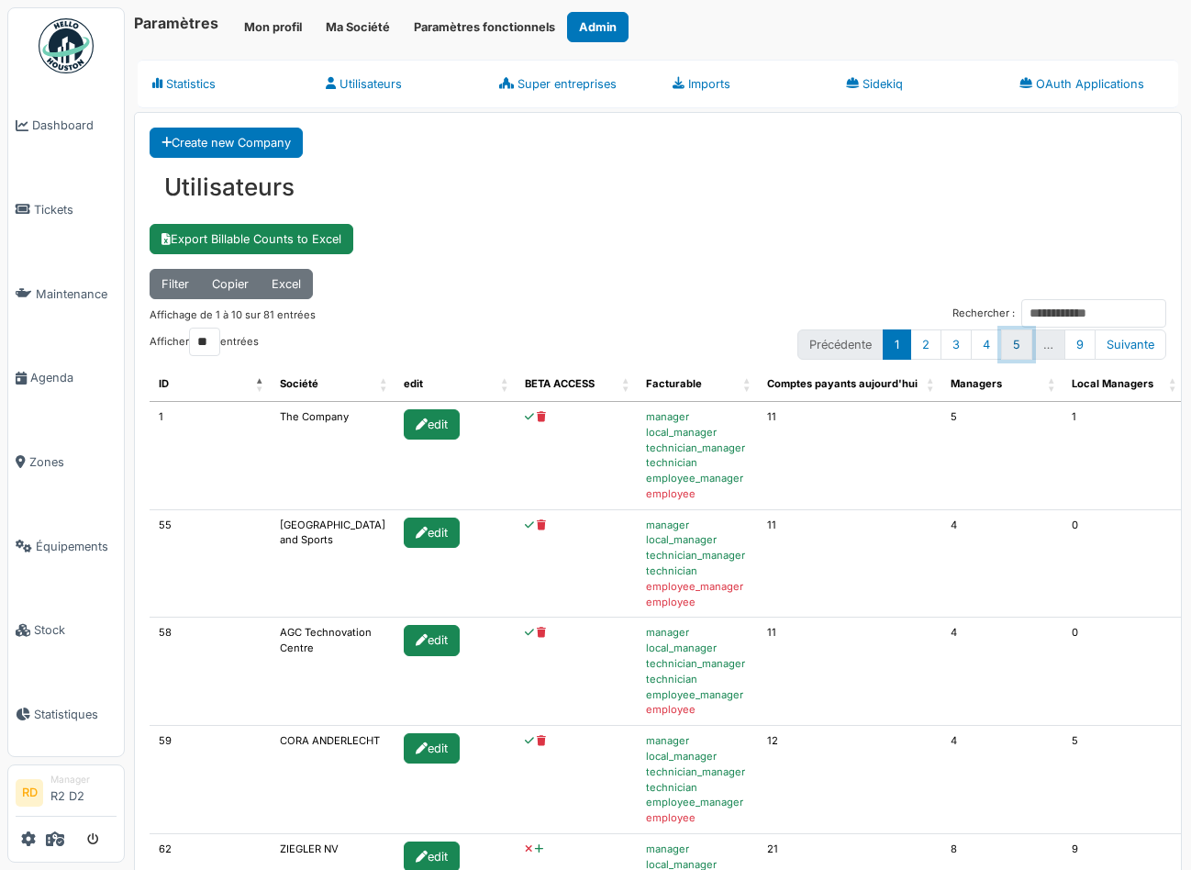
click at [1018, 340] on link "5" at bounding box center [1016, 344] width 31 height 30
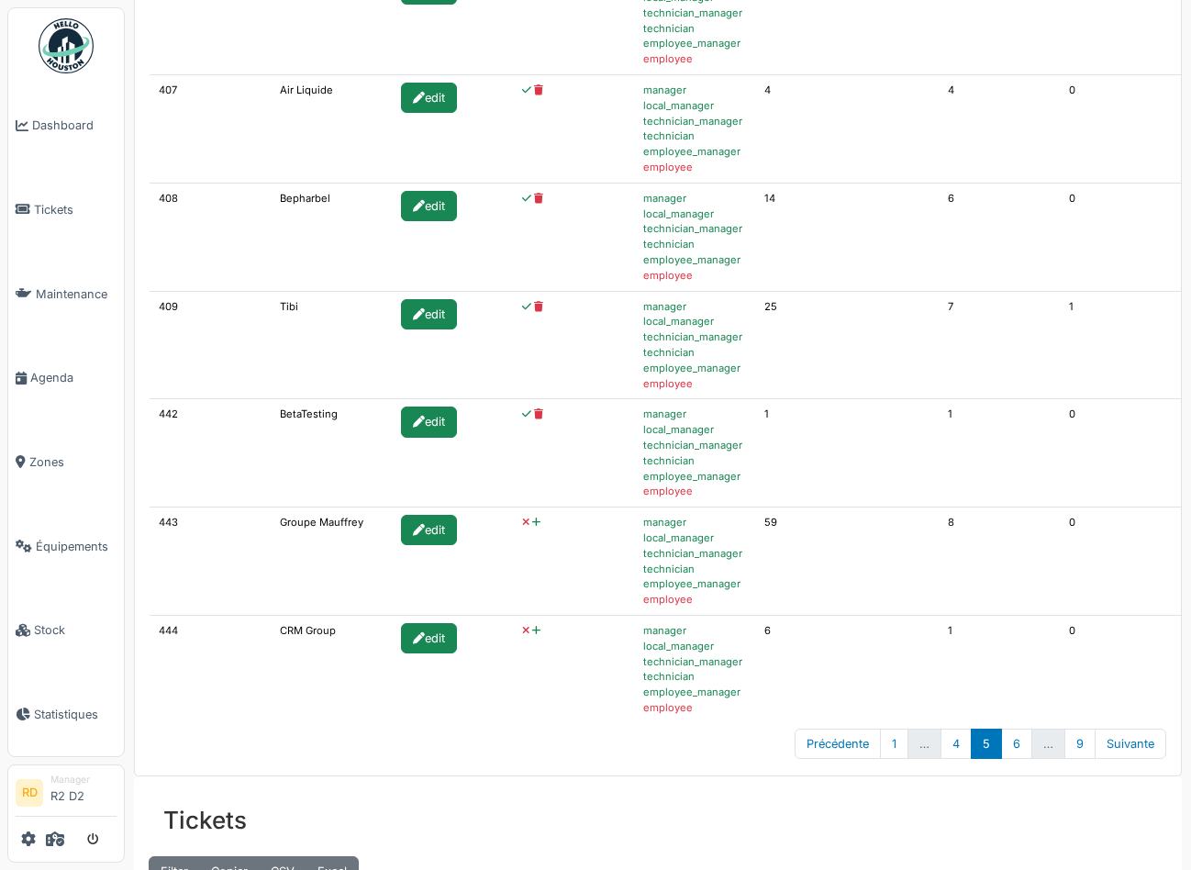
scroll to position [762, 0]
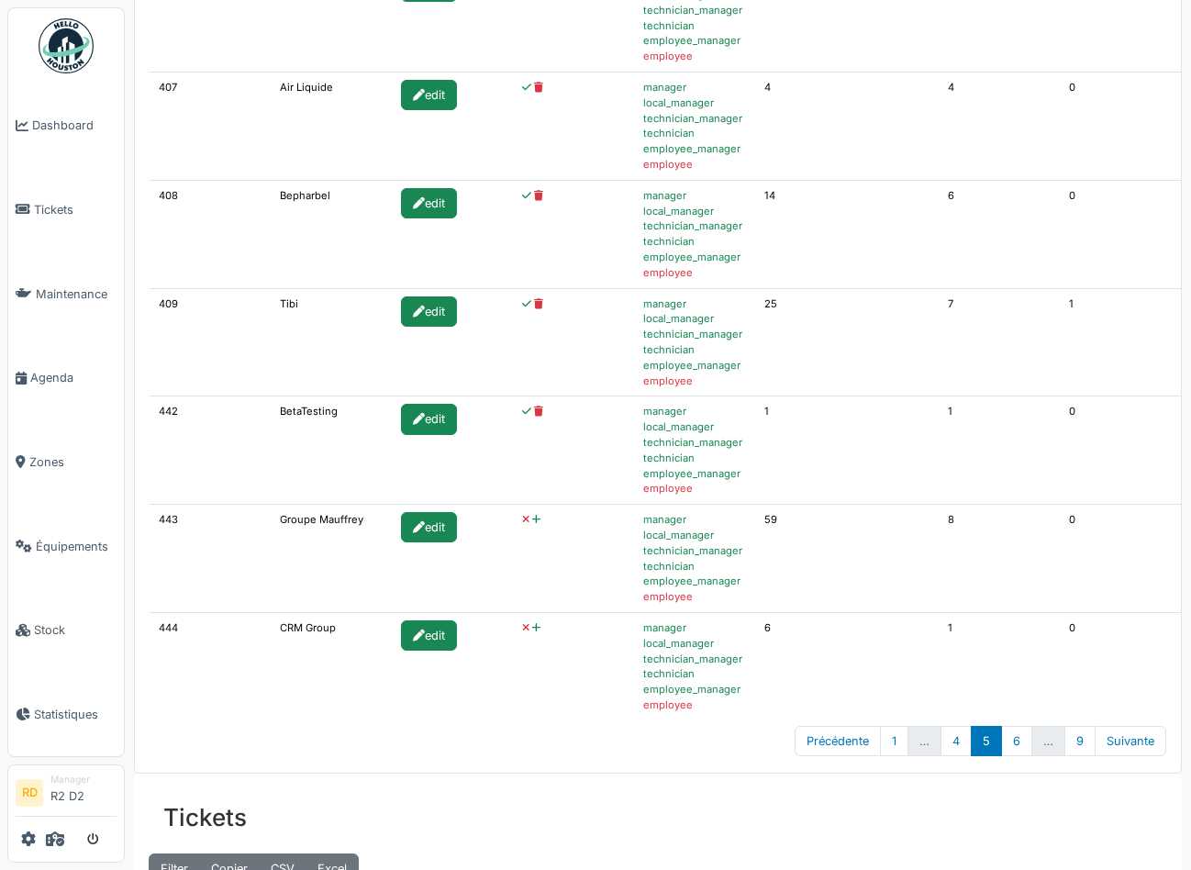
click at [532, 627] on icon at bounding box center [536, 628] width 8 height 10
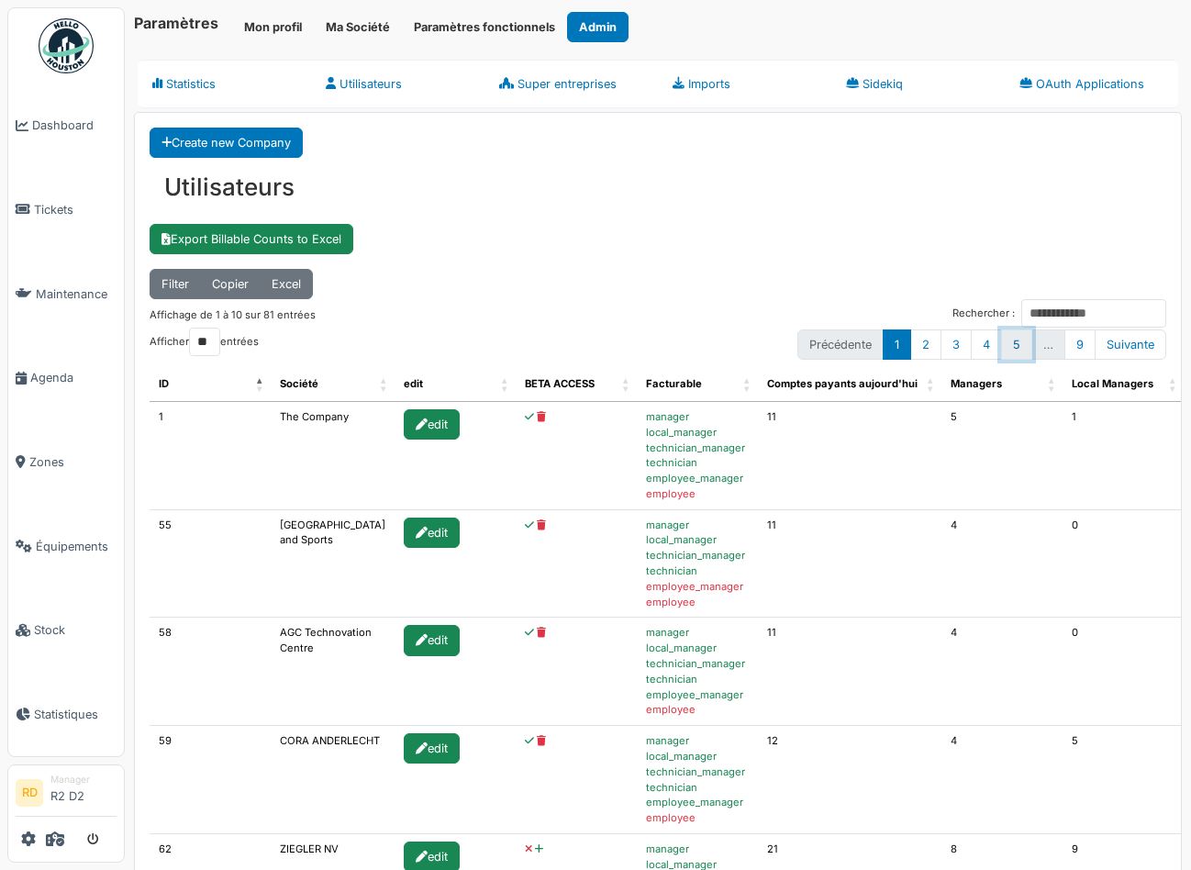
click at [1011, 340] on link "5" at bounding box center [1016, 344] width 31 height 30
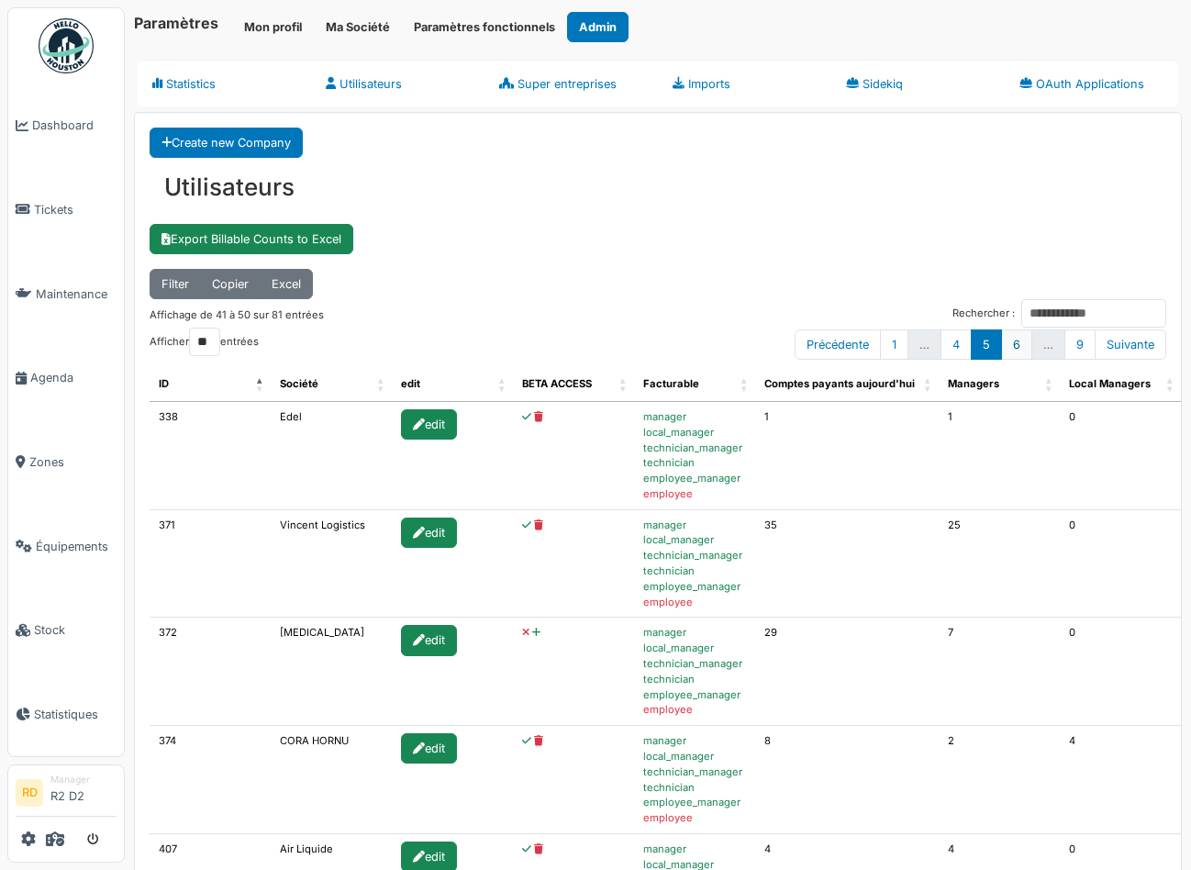
click at [1017, 344] on link "6" at bounding box center [1016, 344] width 31 height 30
click at [532, 417] on icon at bounding box center [536, 417] width 8 height 10
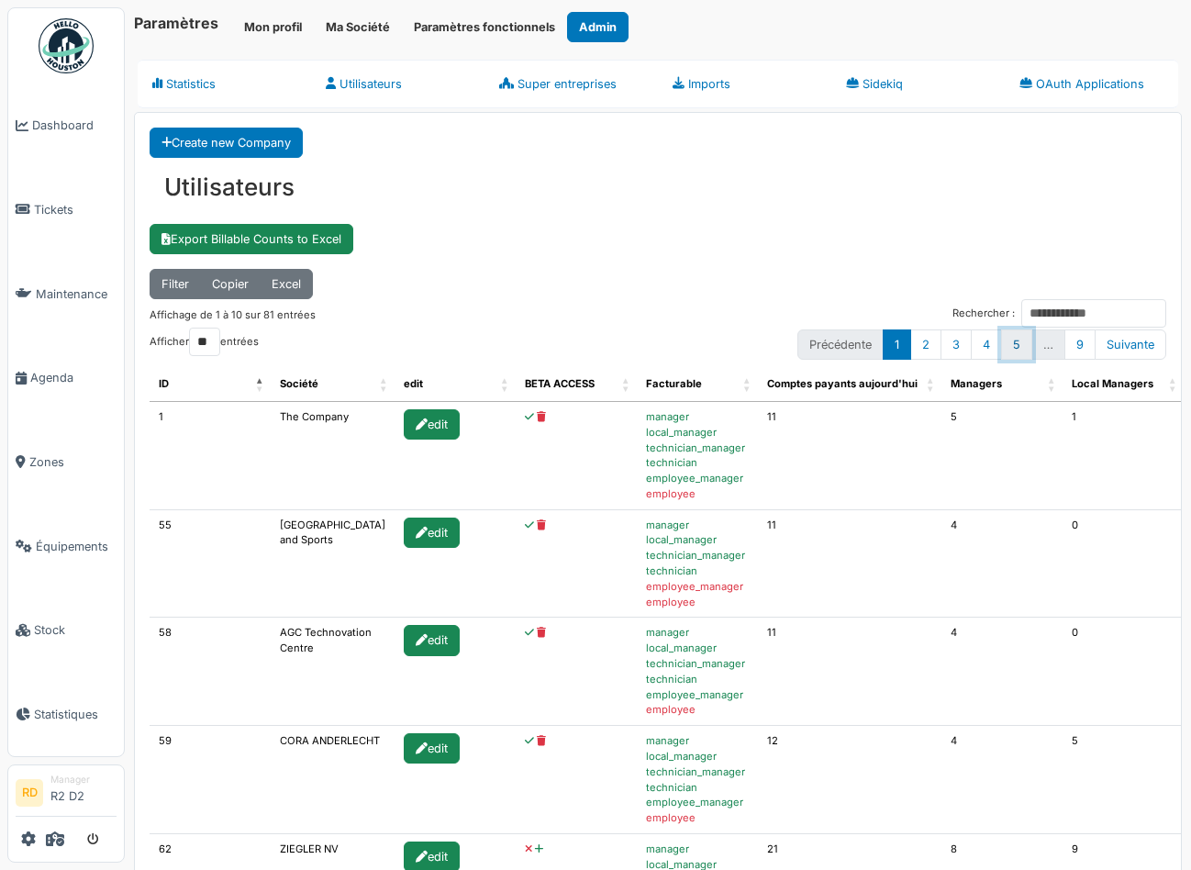
click at [1017, 345] on link "5" at bounding box center [1016, 344] width 31 height 30
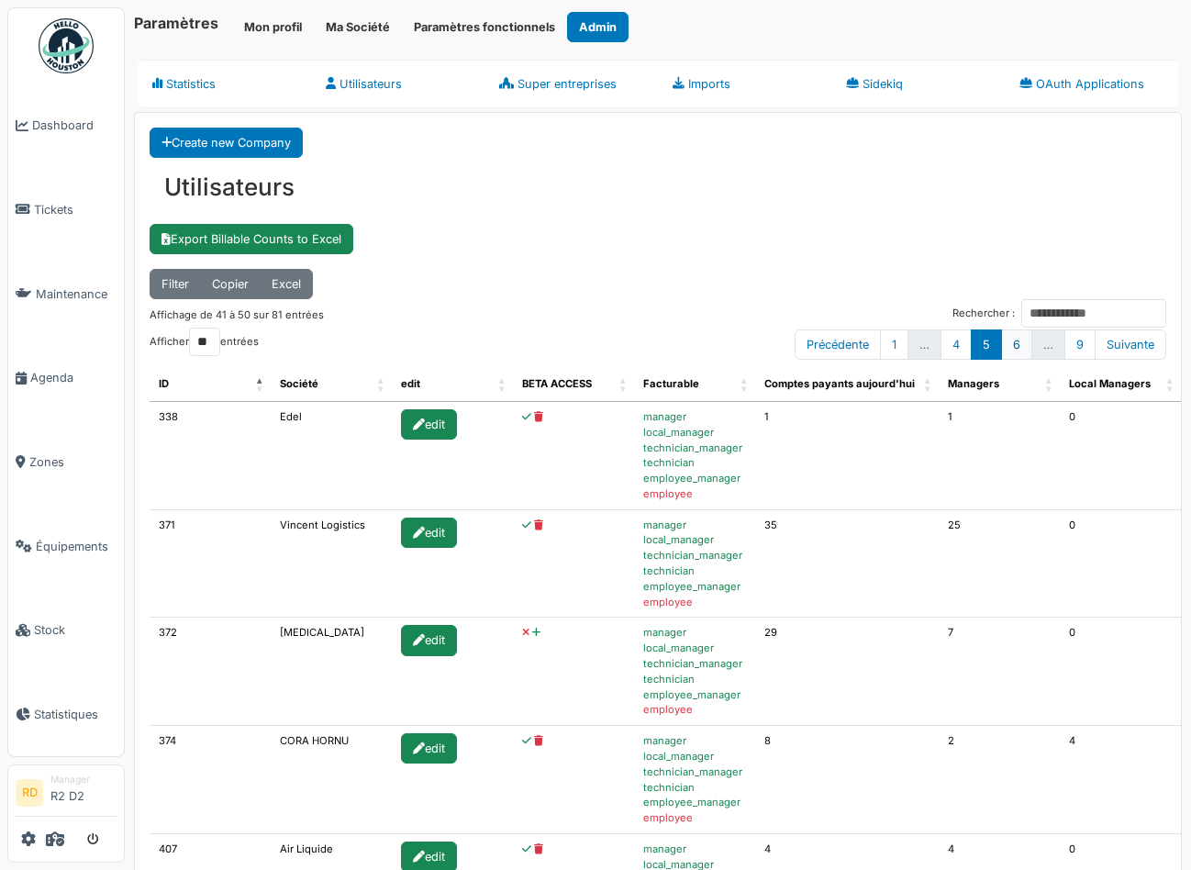
click at [1015, 344] on link "6" at bounding box center [1016, 344] width 31 height 30
click at [532, 633] on icon at bounding box center [536, 633] width 8 height 10
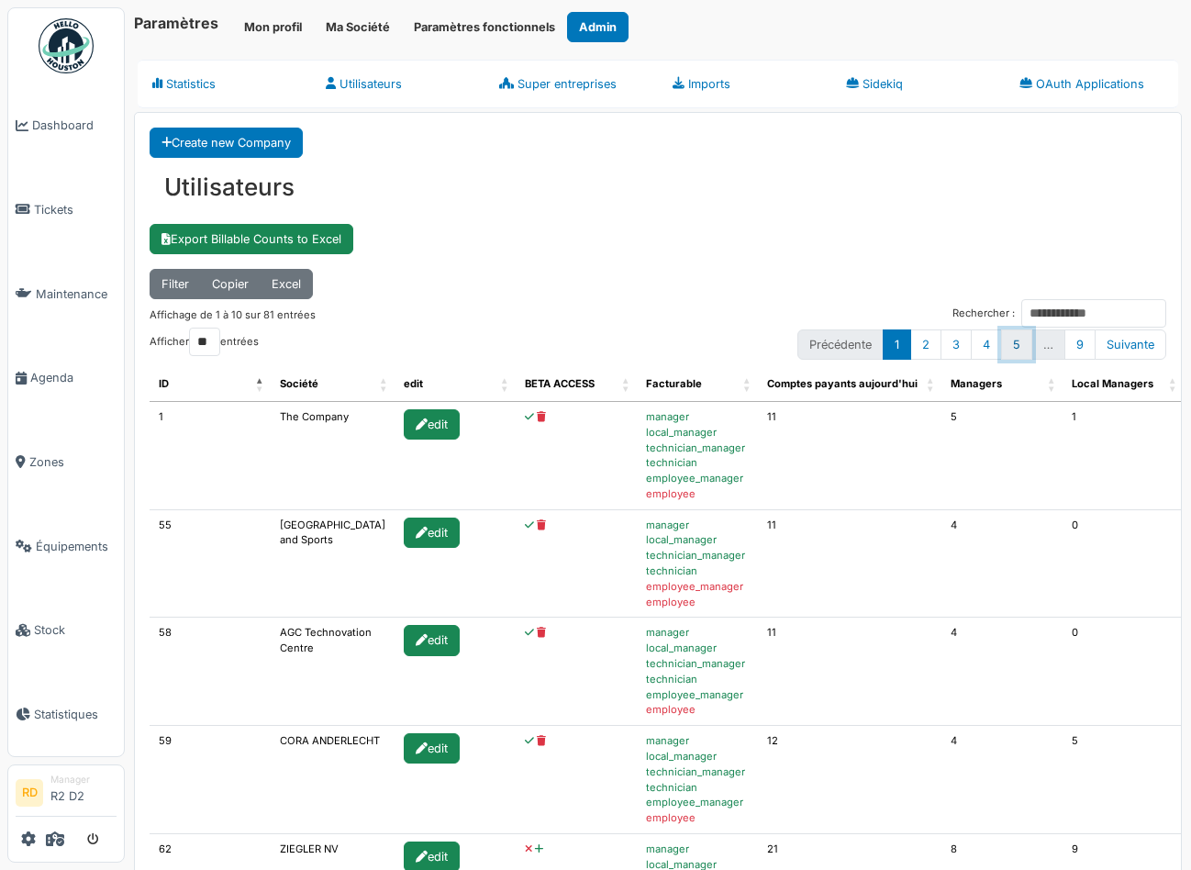
click at [1008, 342] on link "5" at bounding box center [1016, 344] width 31 height 30
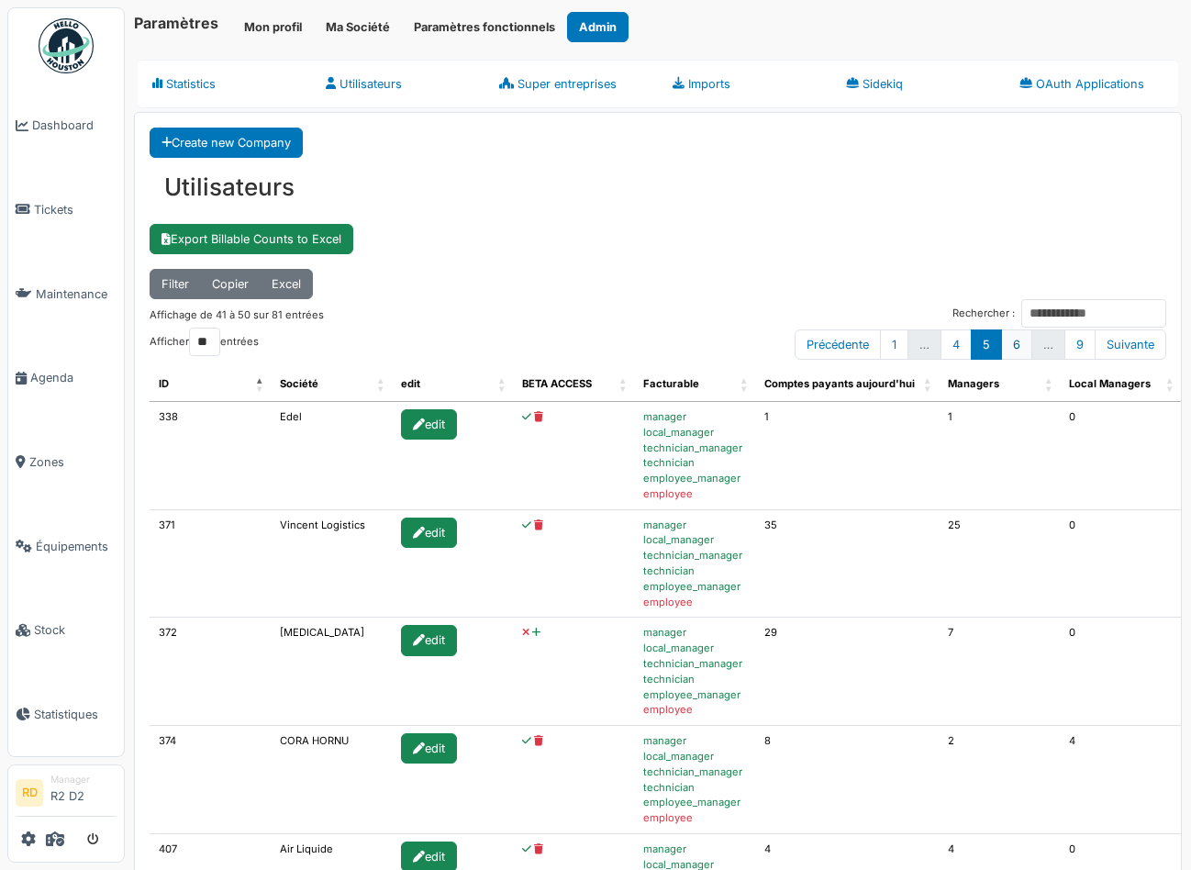
click at [1021, 346] on link "6" at bounding box center [1016, 344] width 31 height 30
click at [532, 525] on icon at bounding box center [536, 525] width 8 height 10
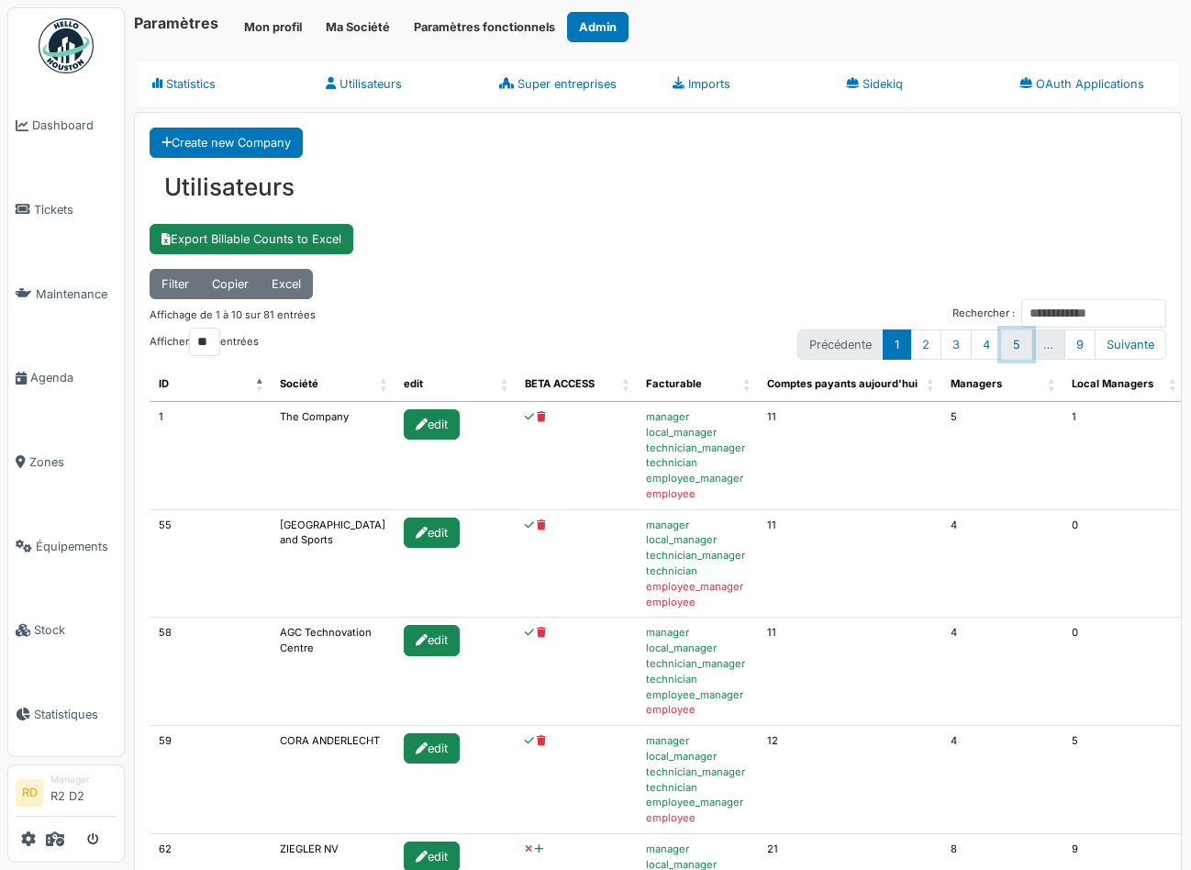
click at [1016, 344] on link "5" at bounding box center [1016, 344] width 31 height 30
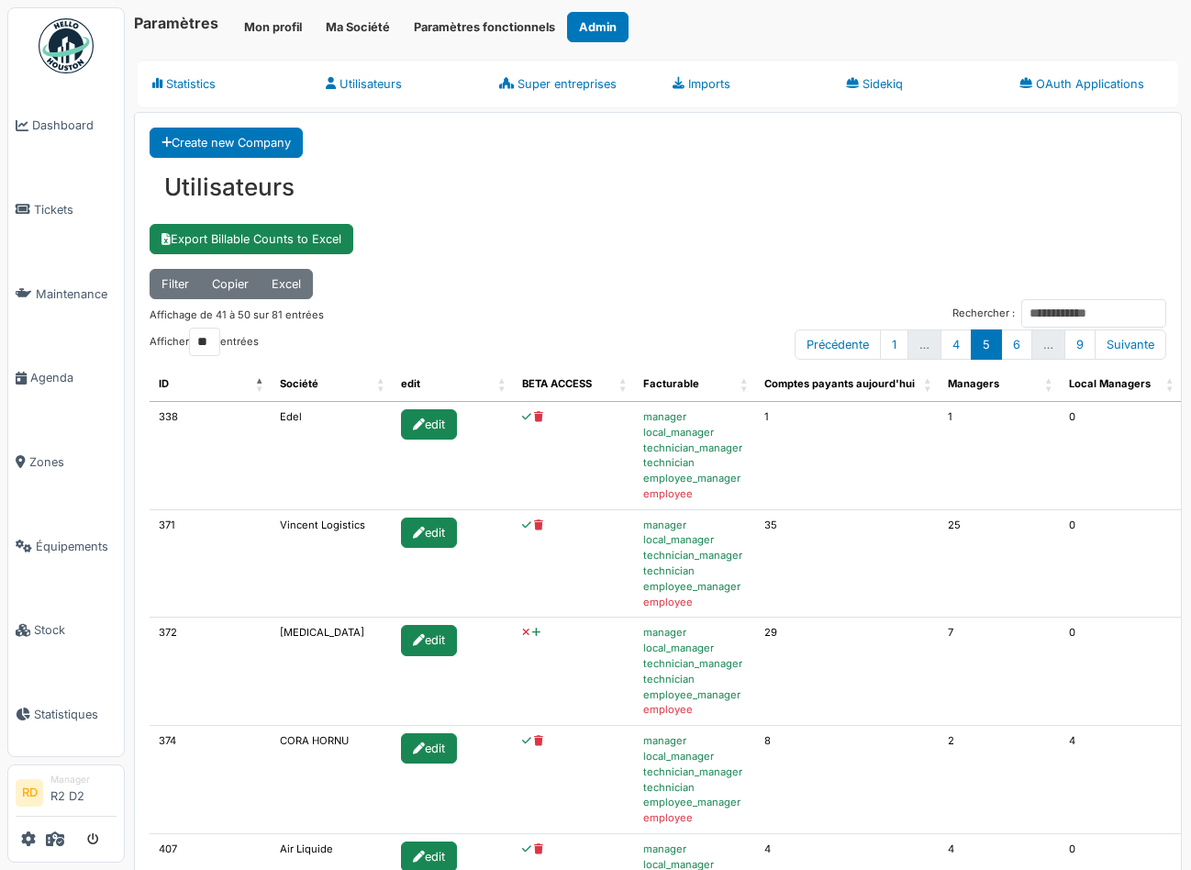
click at [1016, 344] on link "6" at bounding box center [1016, 344] width 31 height 30
click at [1075, 346] on link "9" at bounding box center [1079, 344] width 31 height 30
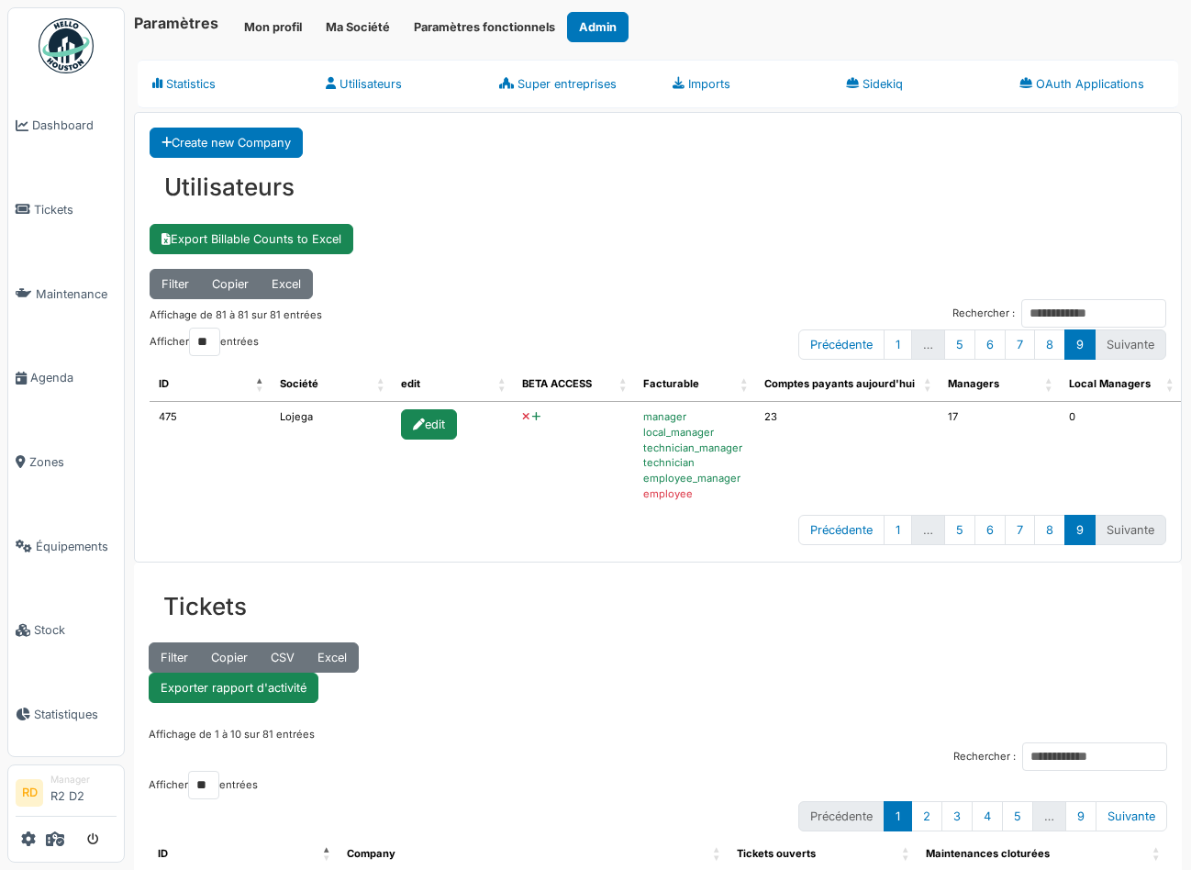
click at [532, 414] on icon at bounding box center [536, 417] width 8 height 10
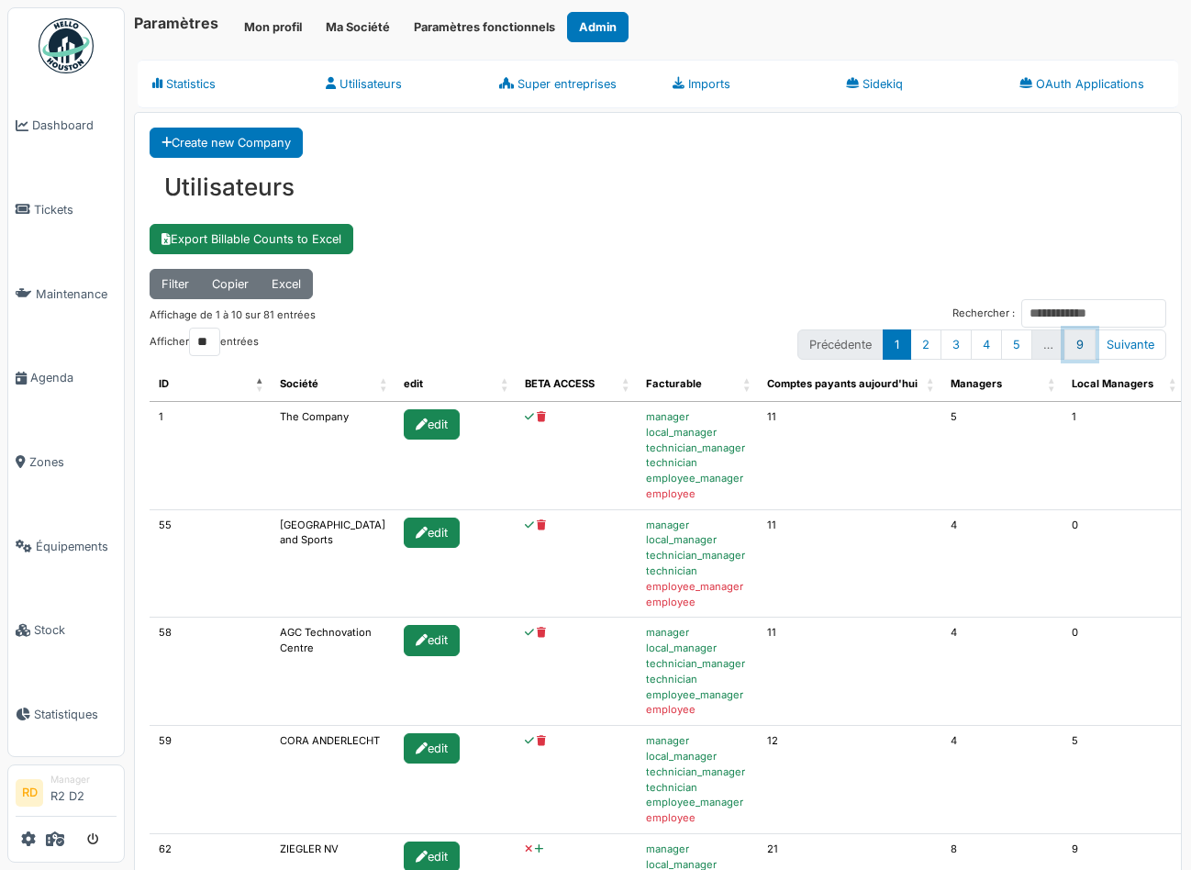
click at [1081, 340] on link "9" at bounding box center [1079, 344] width 31 height 30
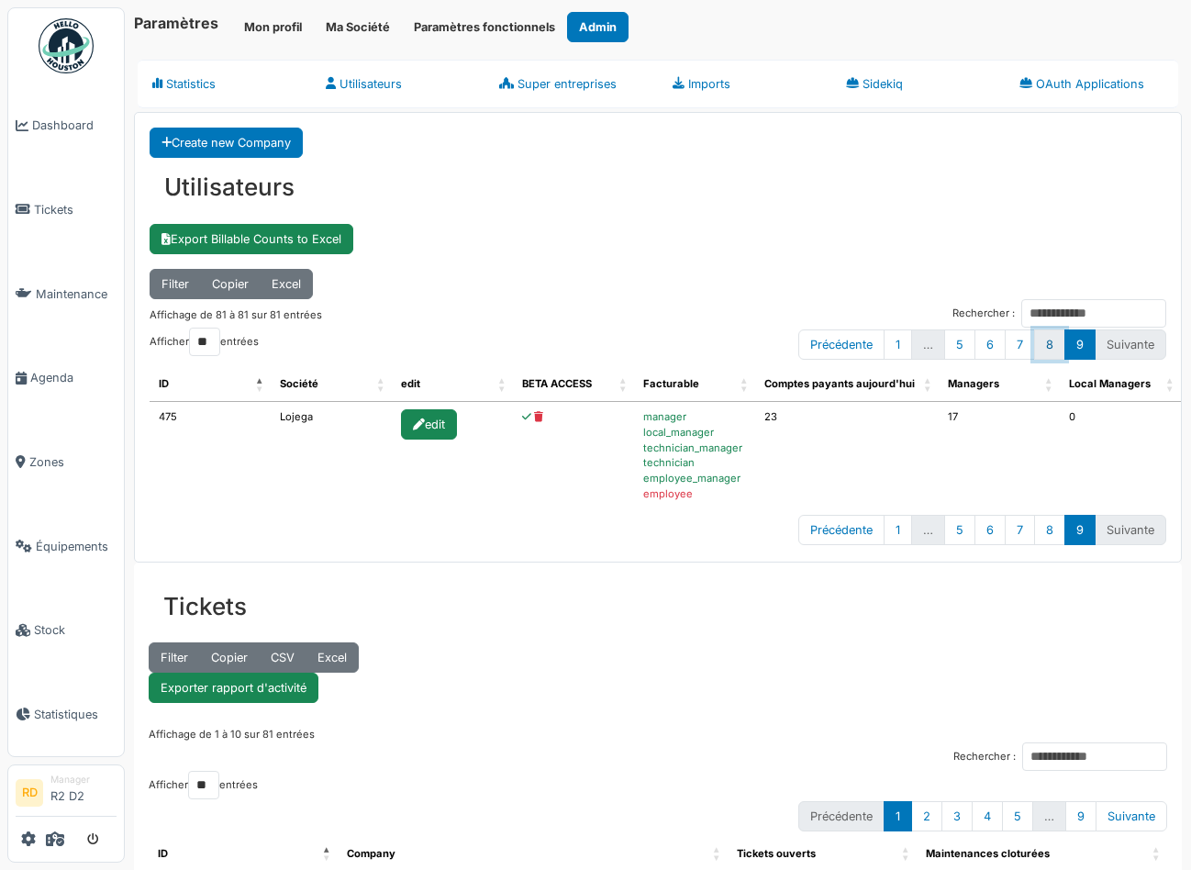
click at [1058, 343] on link "8" at bounding box center [1049, 344] width 31 height 30
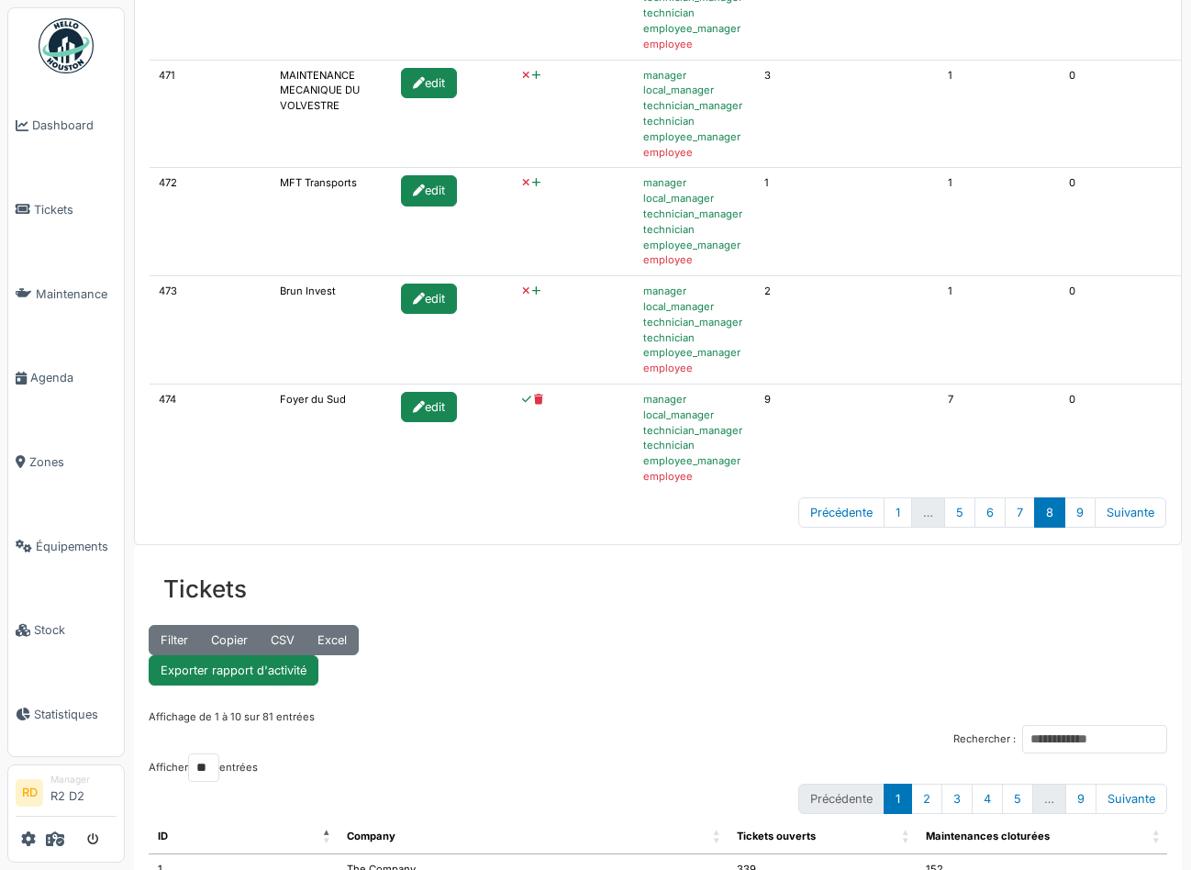
scroll to position [760, 0]
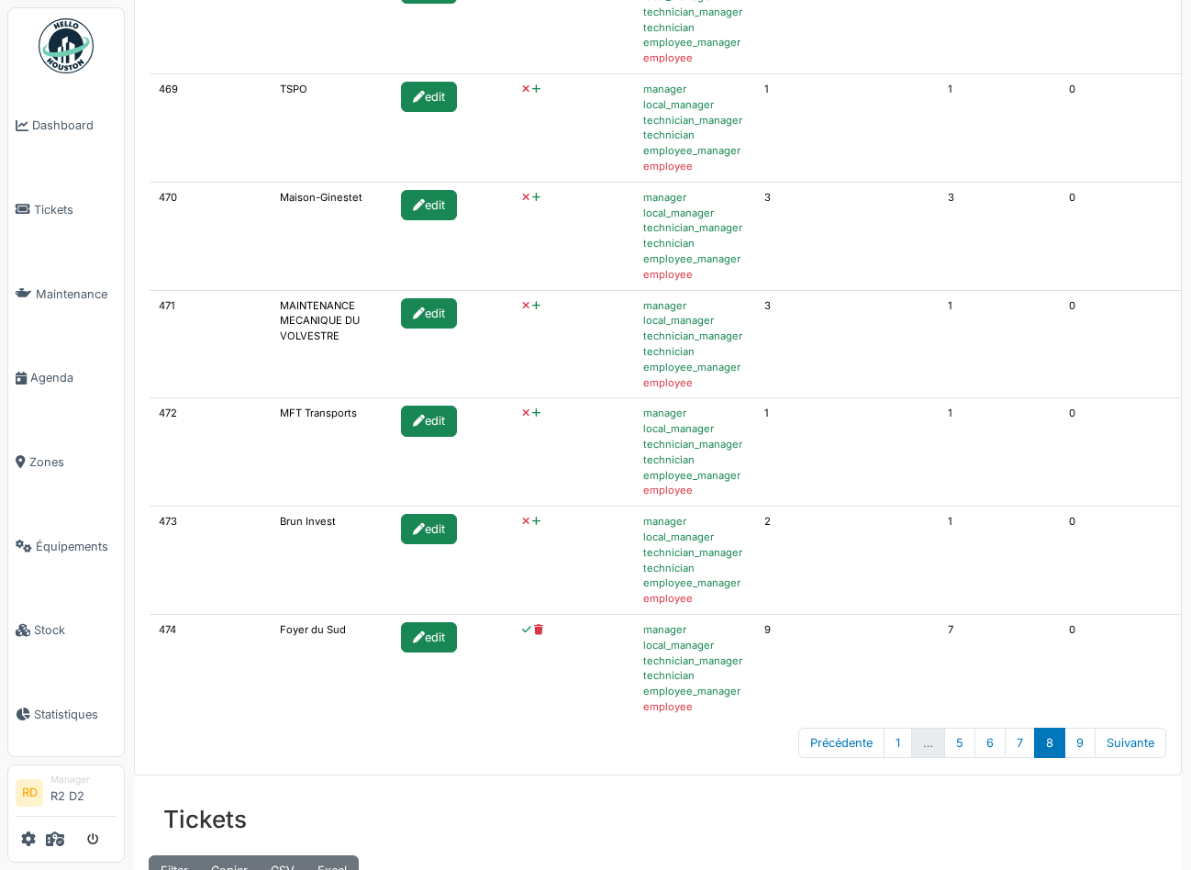
click at [532, 519] on icon at bounding box center [536, 522] width 8 height 10
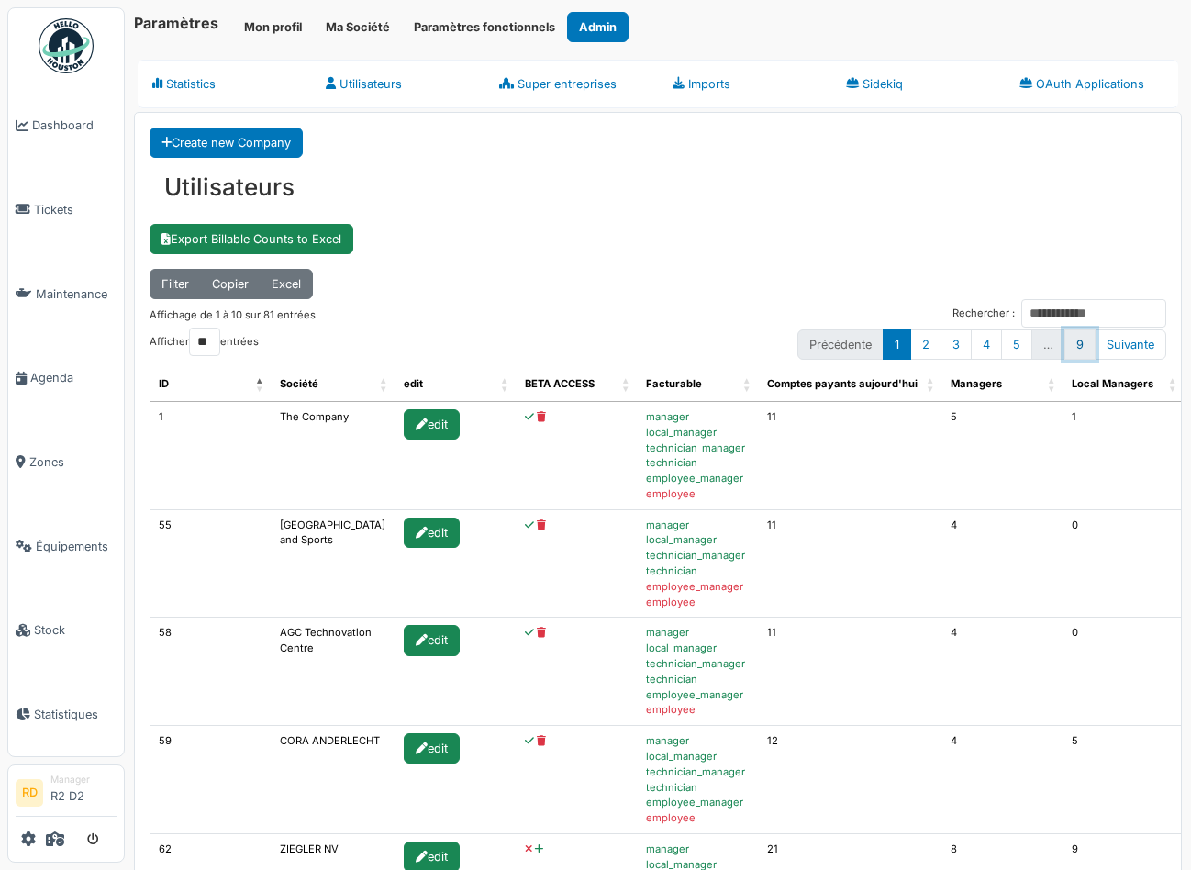
click at [1084, 347] on link "9" at bounding box center [1079, 344] width 31 height 30
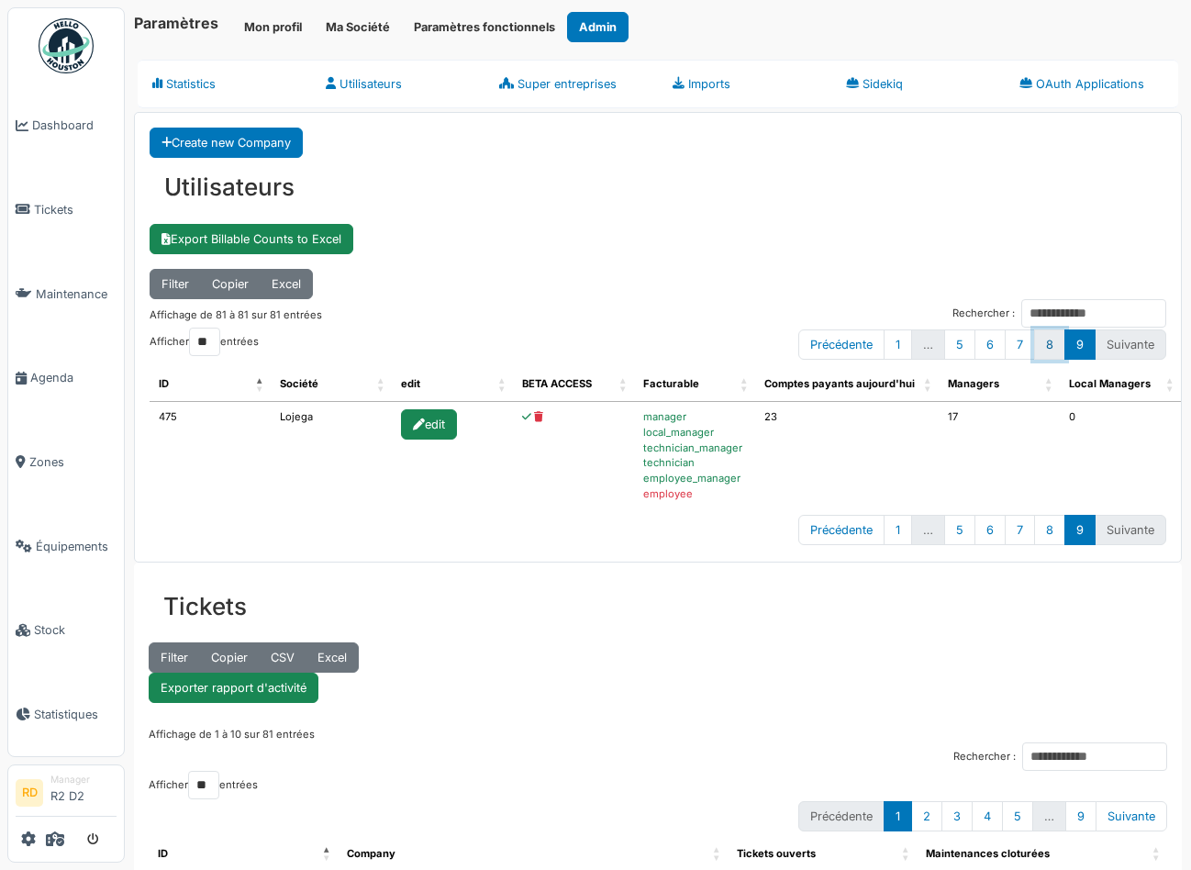
click at [1050, 344] on link "8" at bounding box center [1049, 344] width 31 height 30
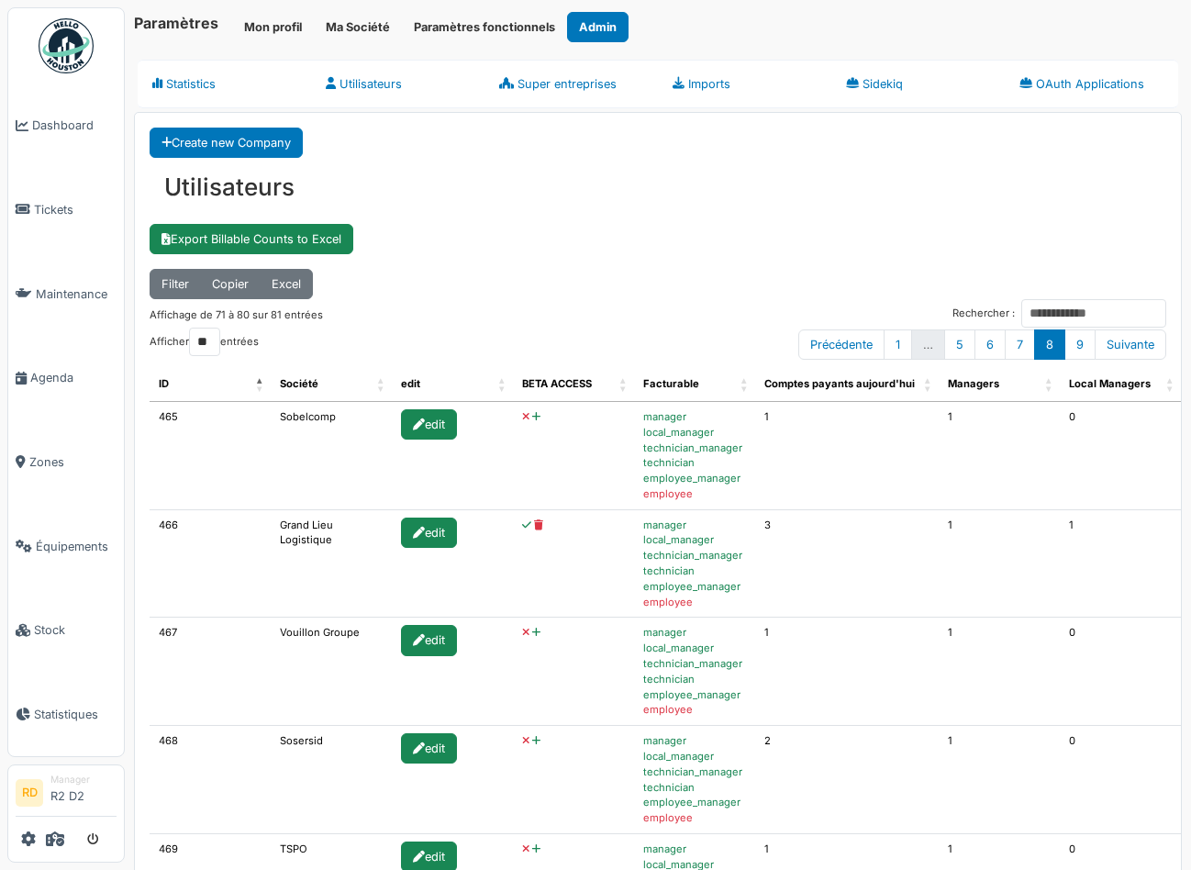
click at [532, 417] on icon at bounding box center [536, 417] width 8 height 10
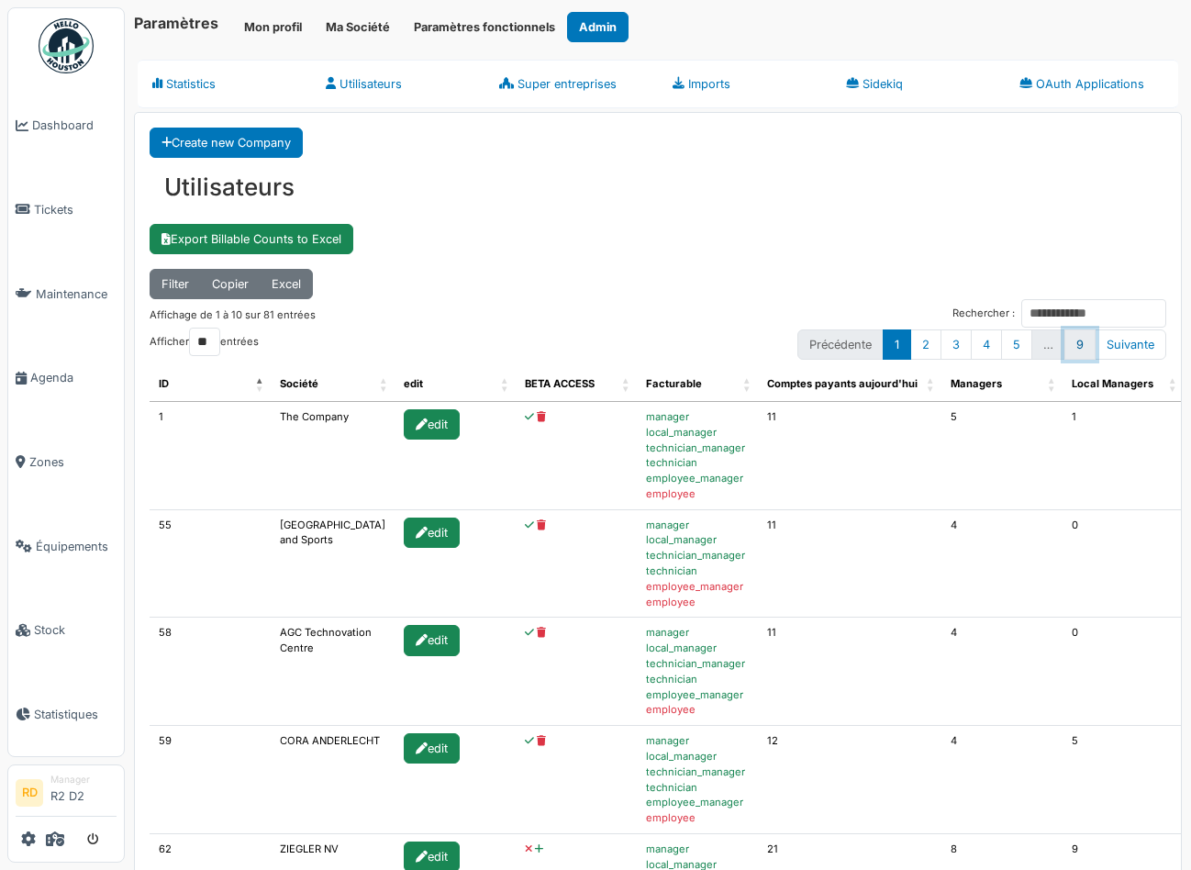
click at [1084, 346] on link "9" at bounding box center [1079, 344] width 31 height 30
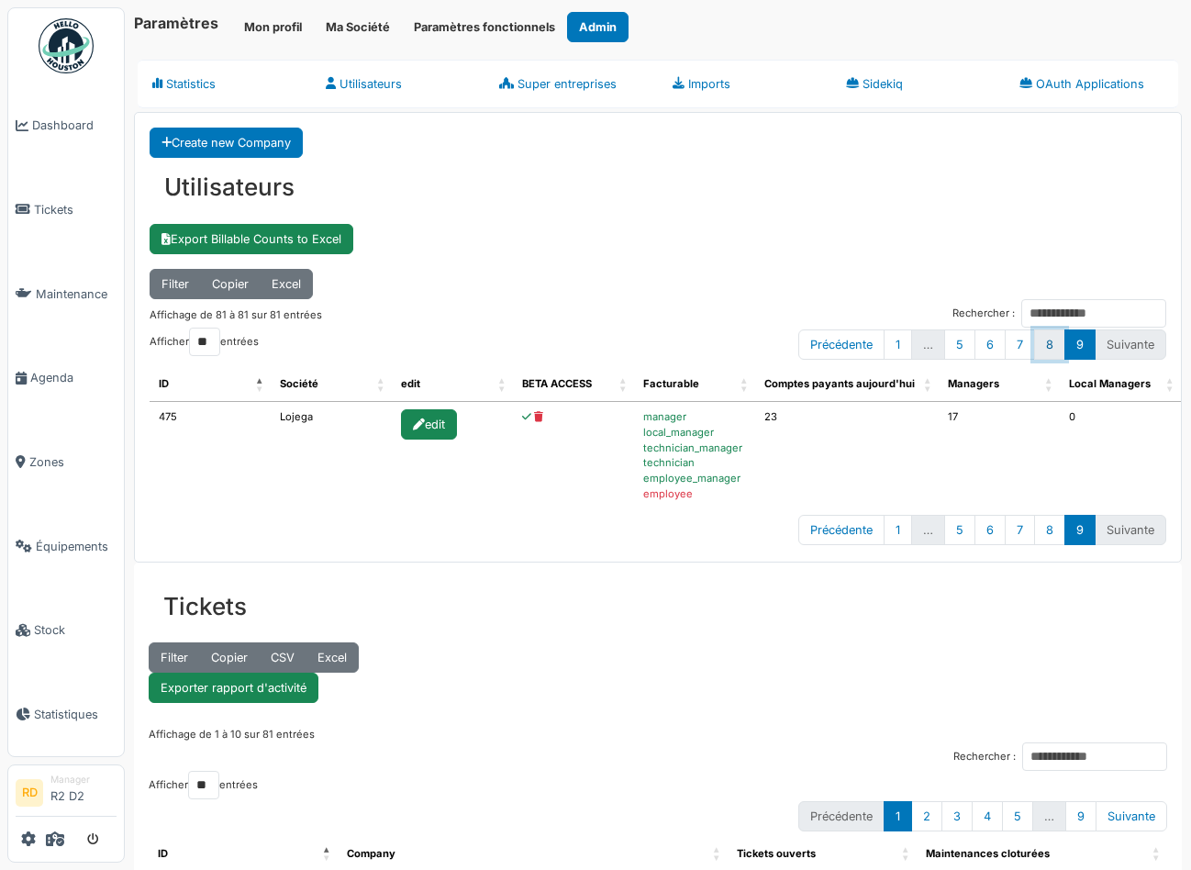
click at [1046, 344] on link "8" at bounding box center [1049, 344] width 31 height 30
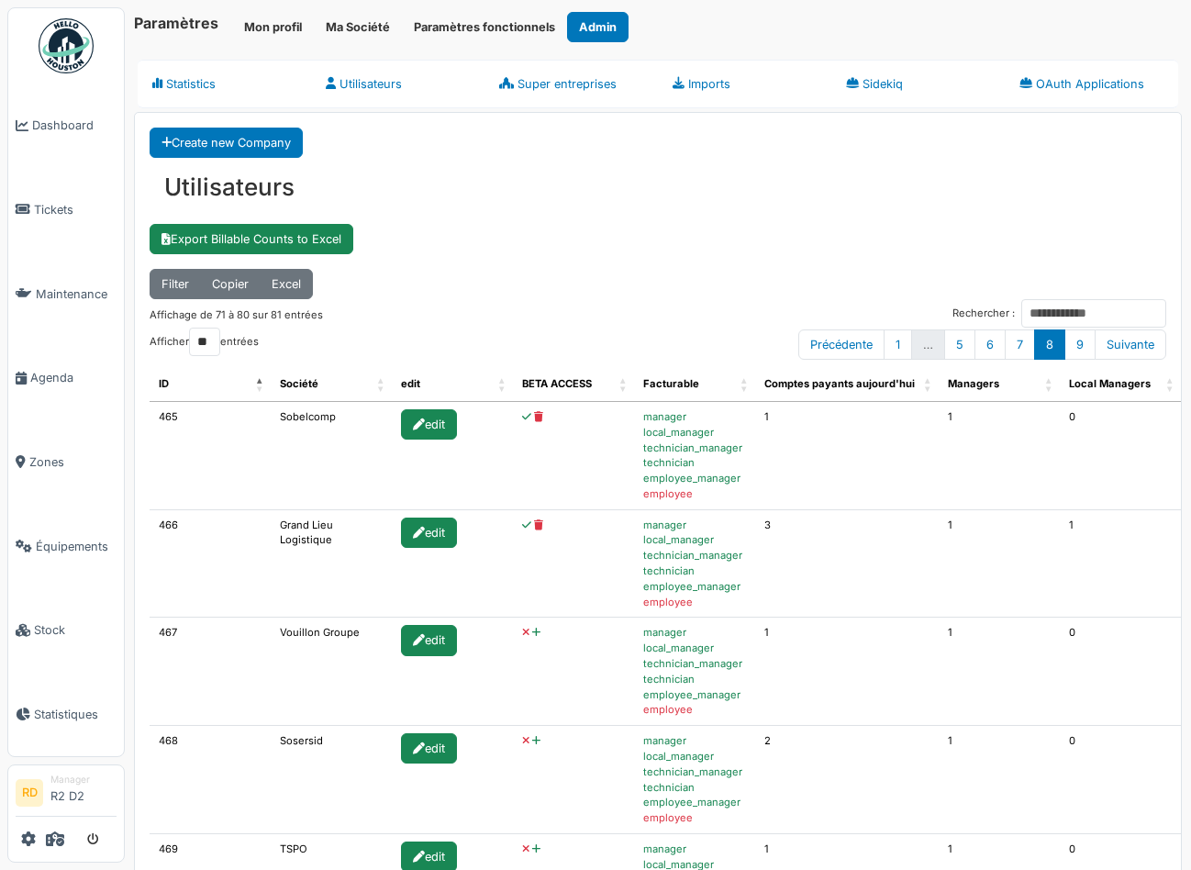
click at [532, 635] on icon at bounding box center [536, 633] width 8 height 10
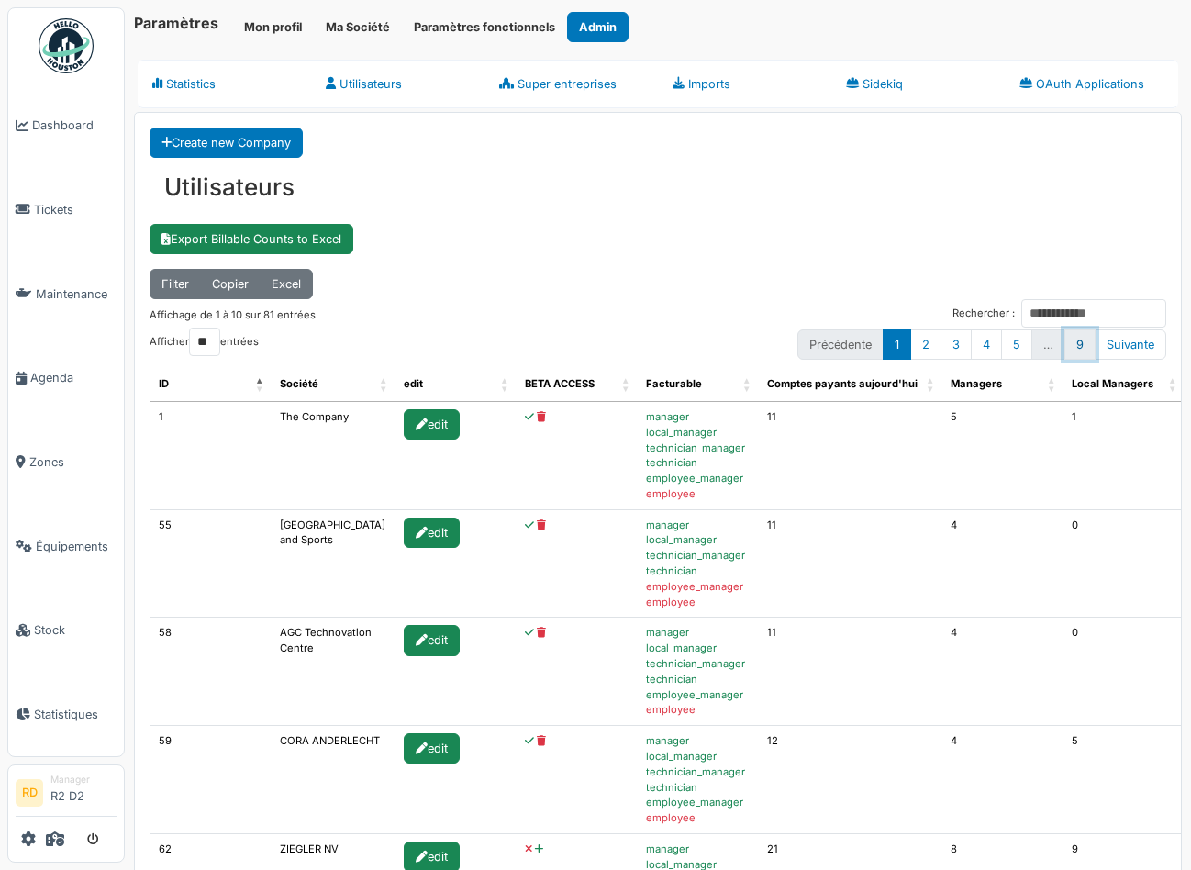
click at [1086, 343] on link "9" at bounding box center [1079, 344] width 31 height 30
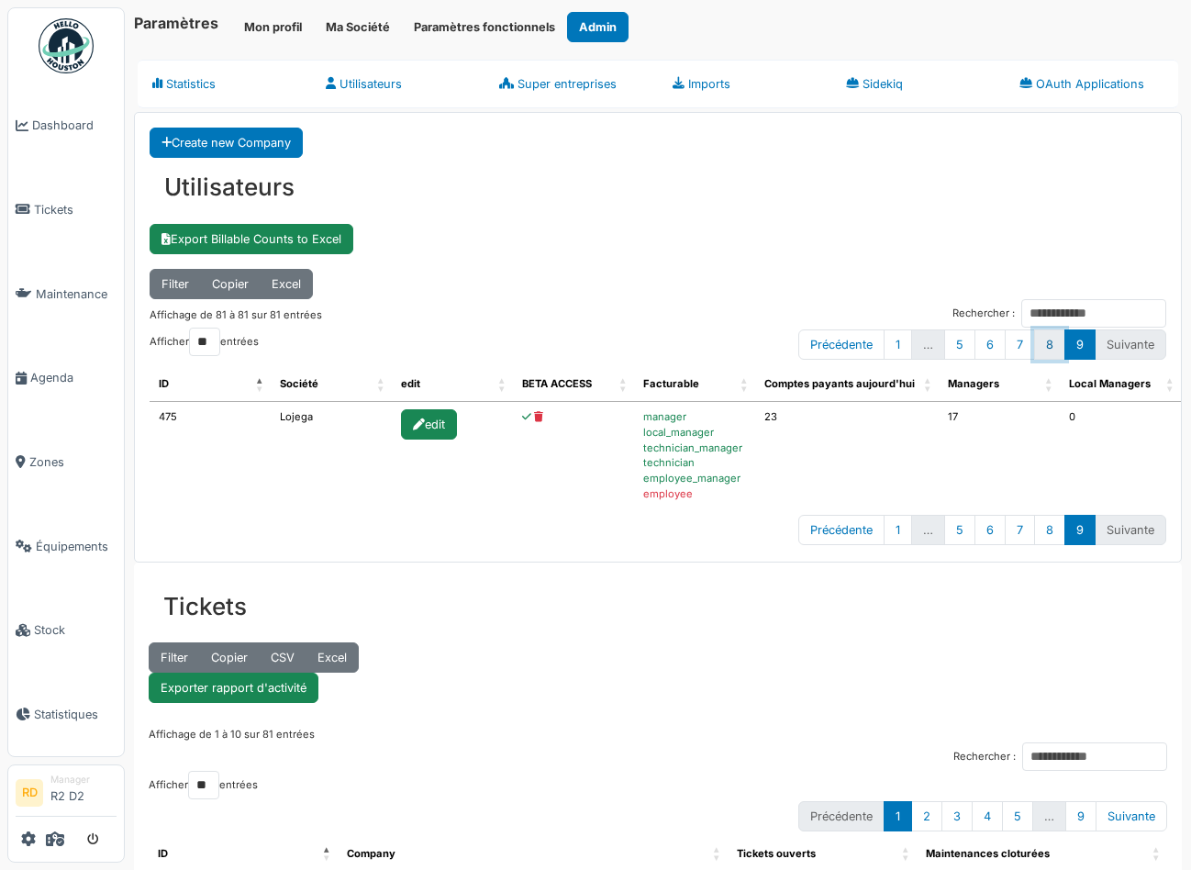
click at [1045, 343] on link "8" at bounding box center [1049, 344] width 31 height 30
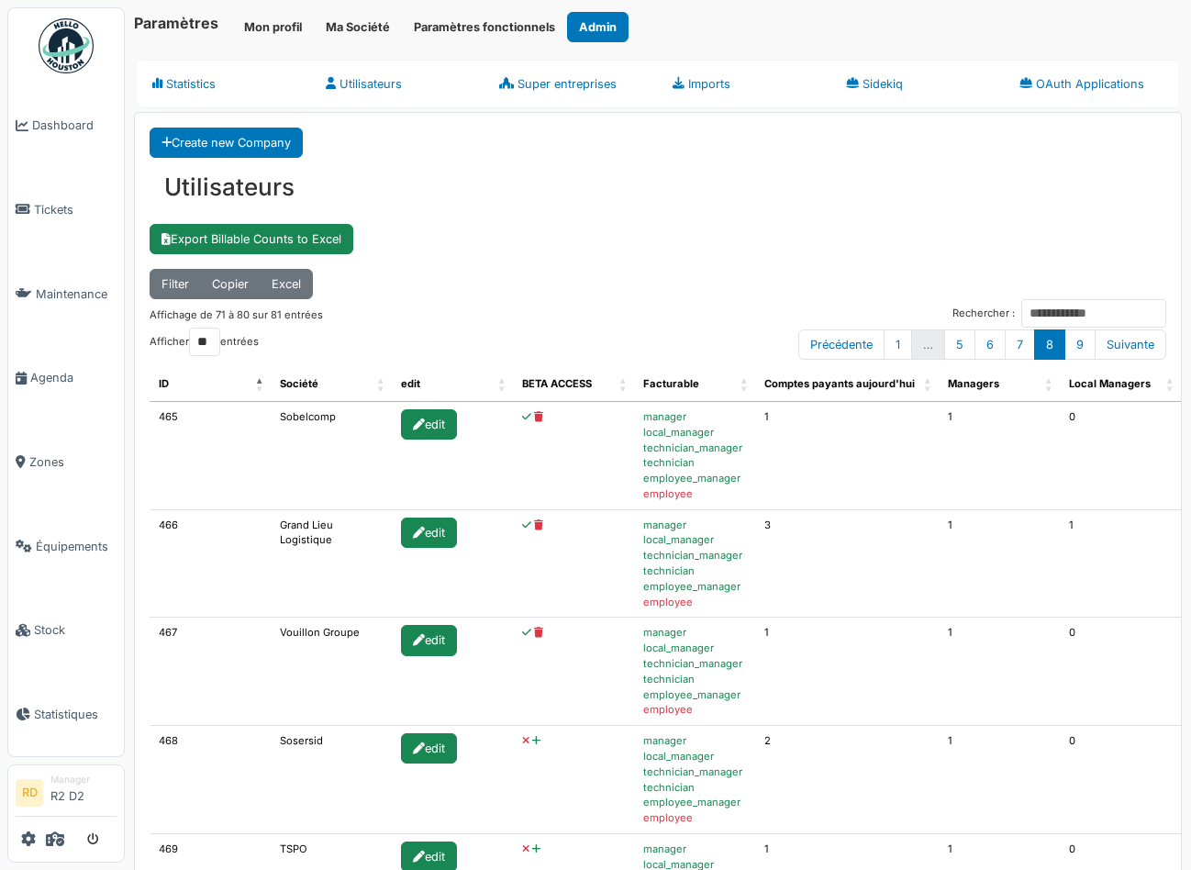
click at [532, 740] on icon at bounding box center [536, 741] width 8 height 10
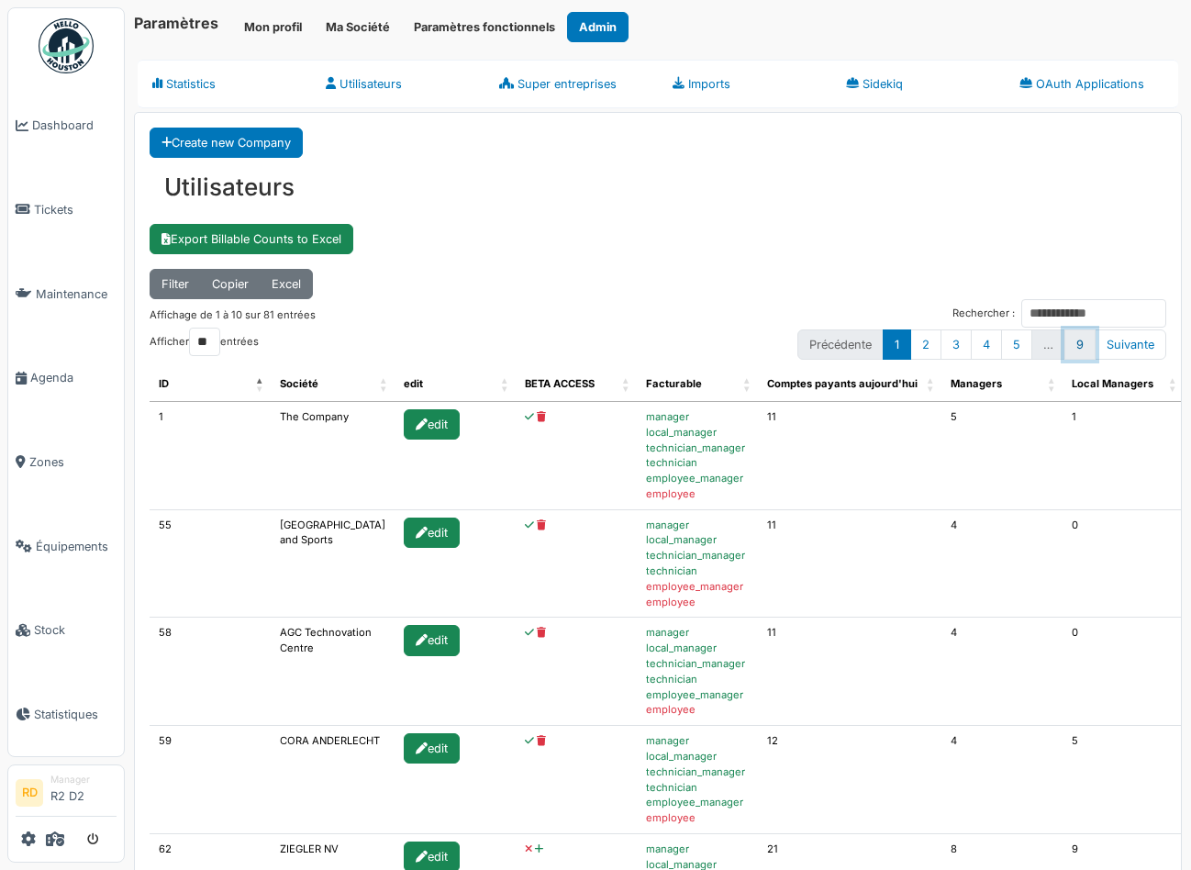
click at [1078, 342] on link "9" at bounding box center [1079, 344] width 31 height 30
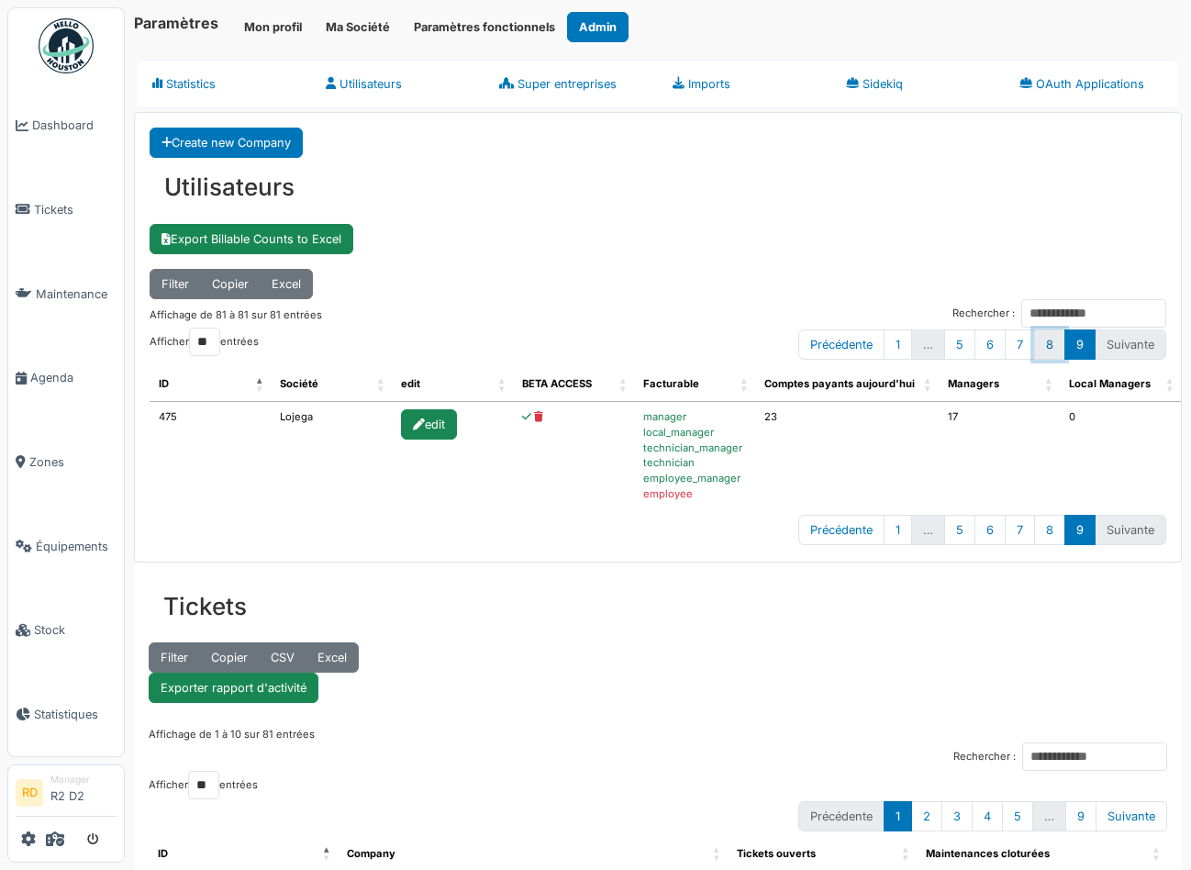
click at [1057, 341] on link "8" at bounding box center [1049, 344] width 31 height 30
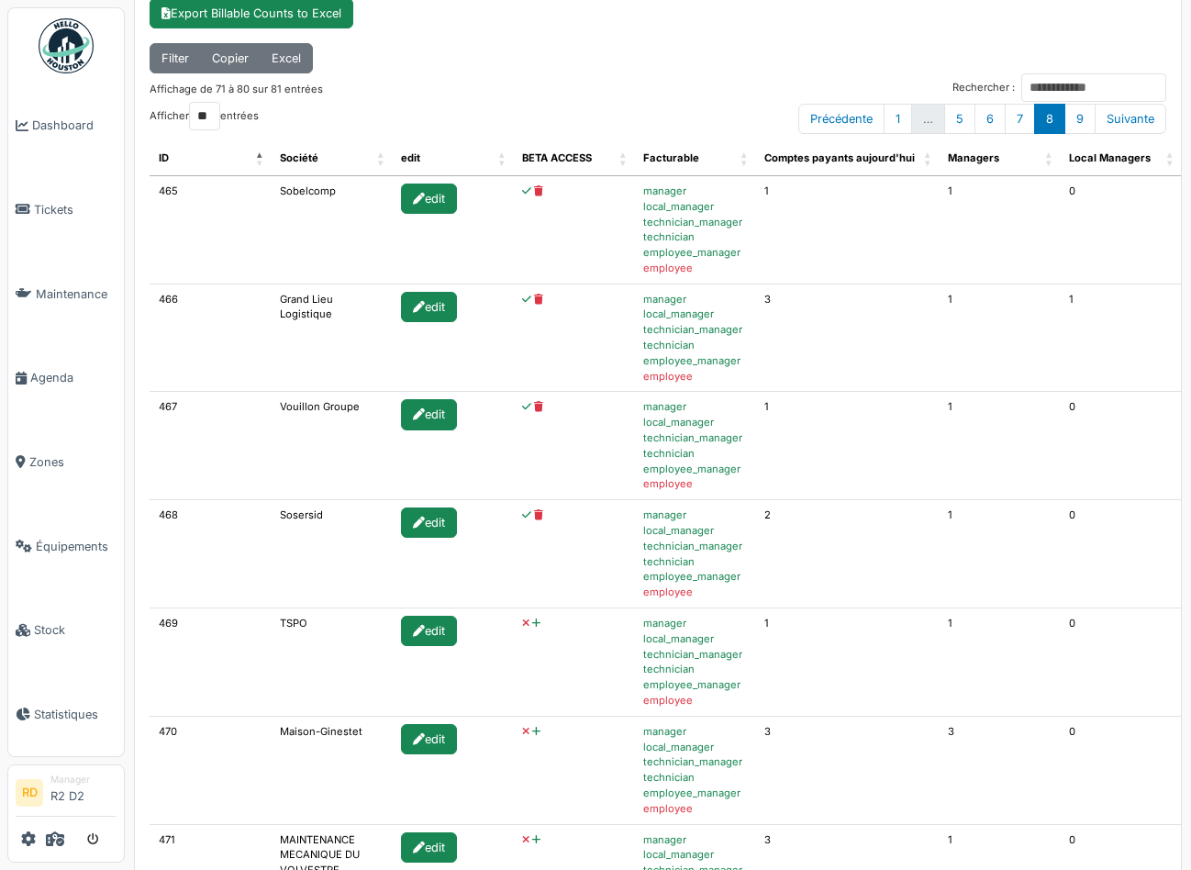
scroll to position [228, 0]
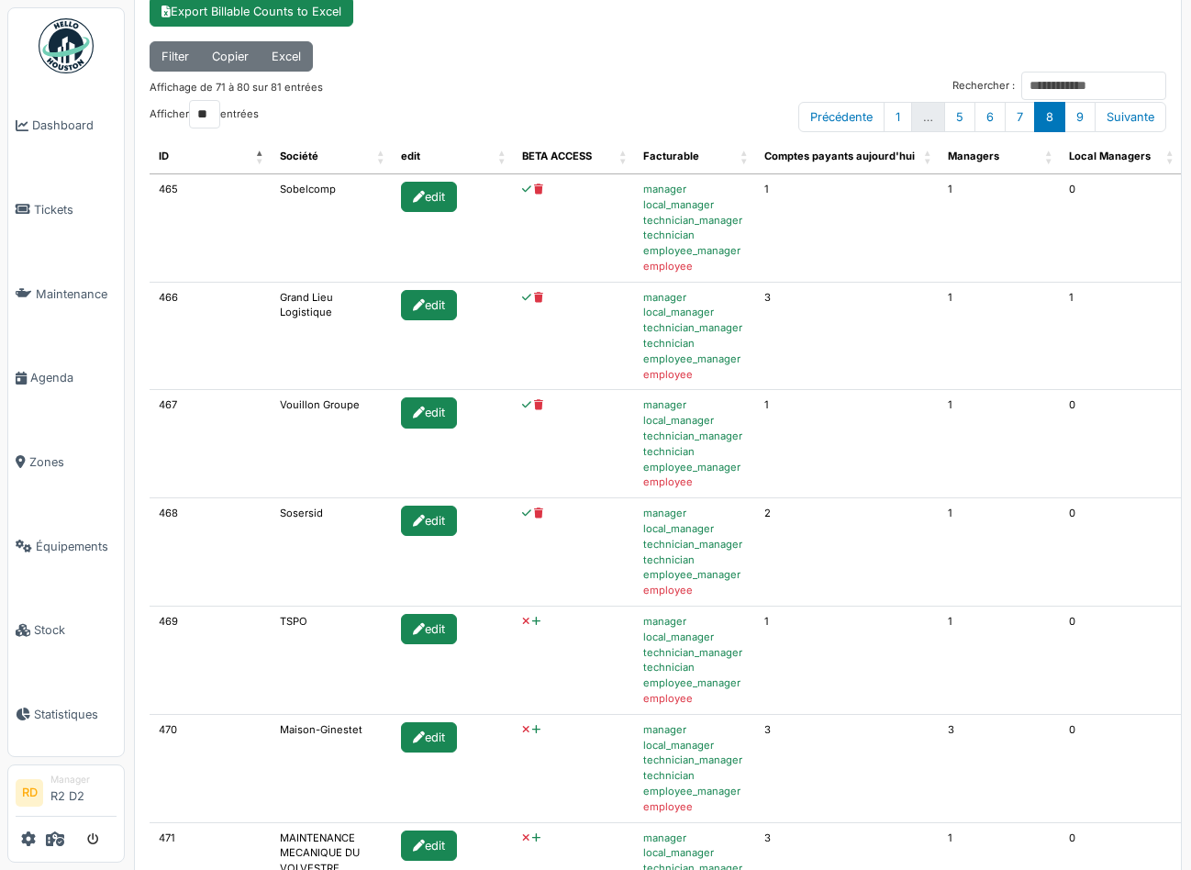
click at [532, 620] on icon at bounding box center [536, 622] width 8 height 10
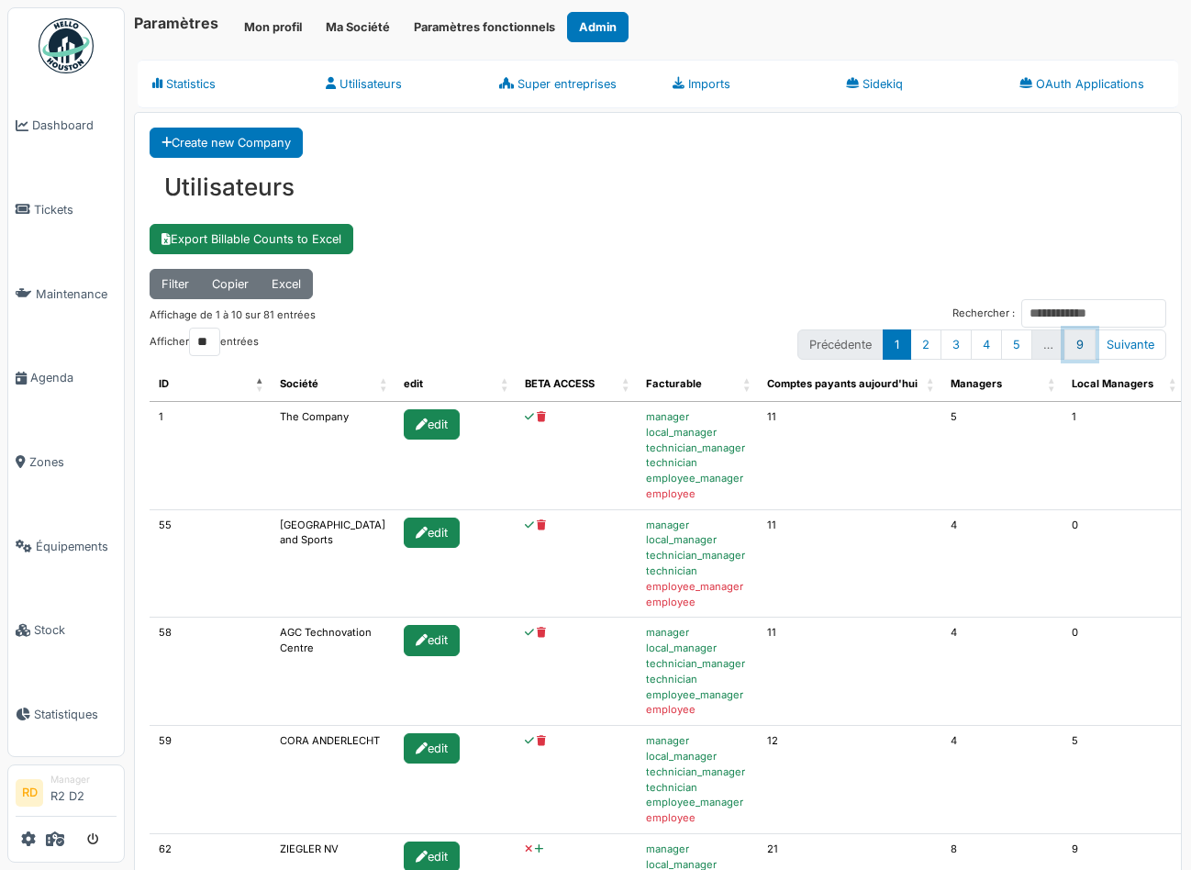
click at [1076, 347] on link "9" at bounding box center [1079, 344] width 31 height 30
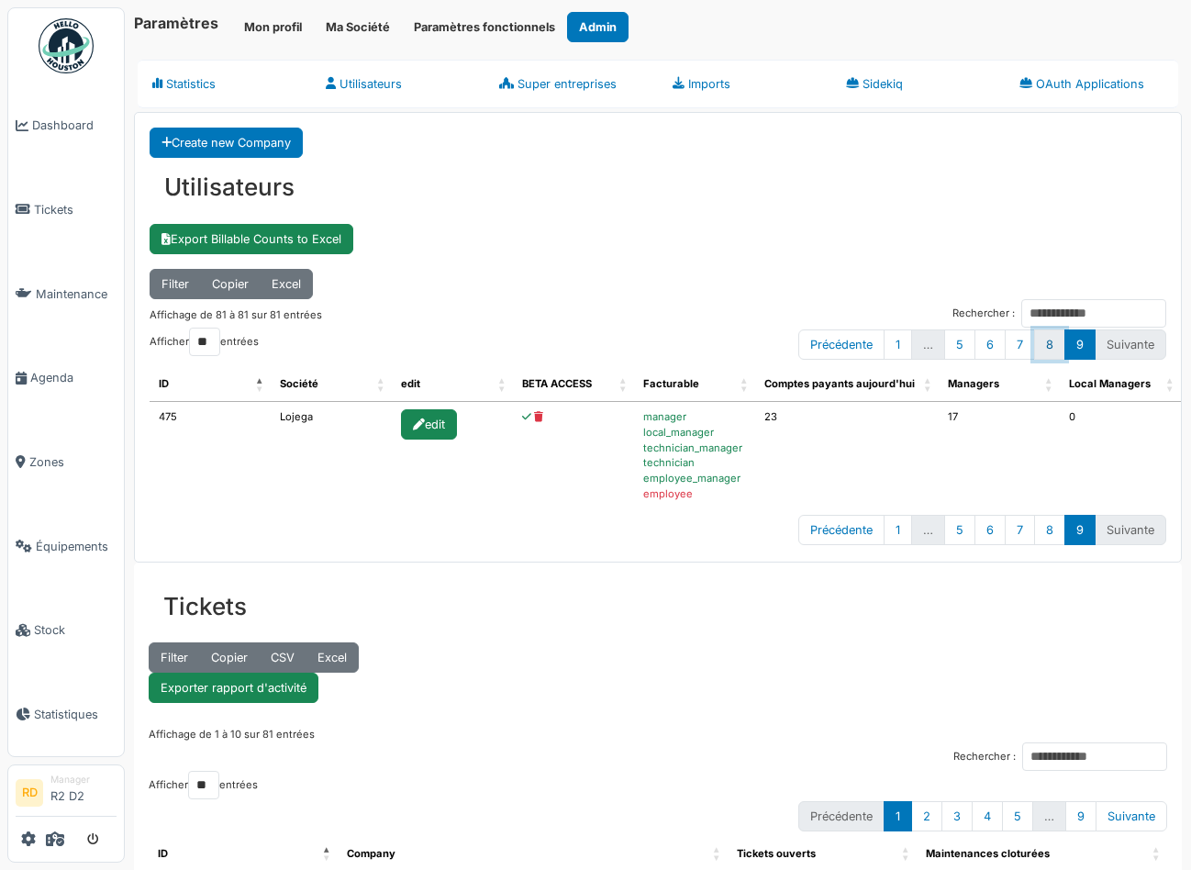
click at [1052, 335] on link "8" at bounding box center [1049, 344] width 31 height 30
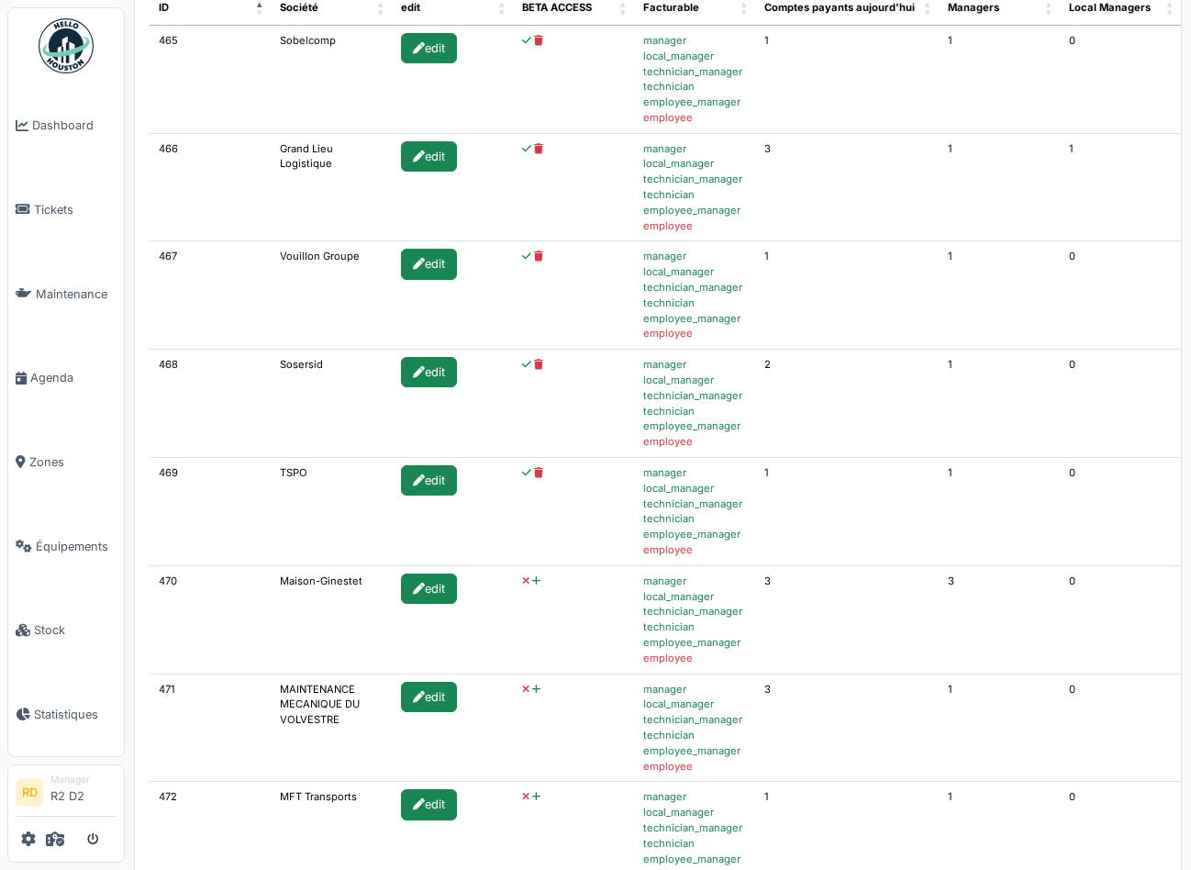
scroll to position [809, 0]
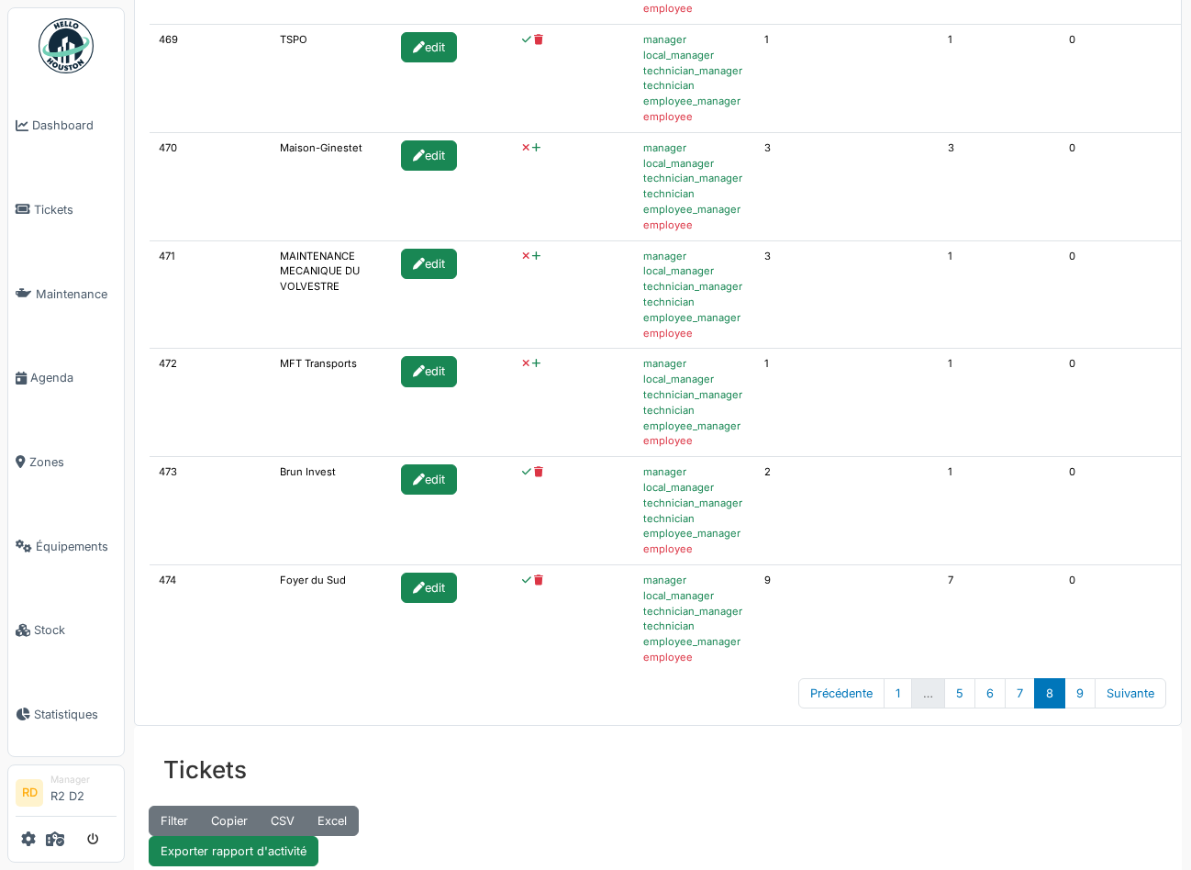
click at [532, 149] on icon at bounding box center [536, 148] width 8 height 10
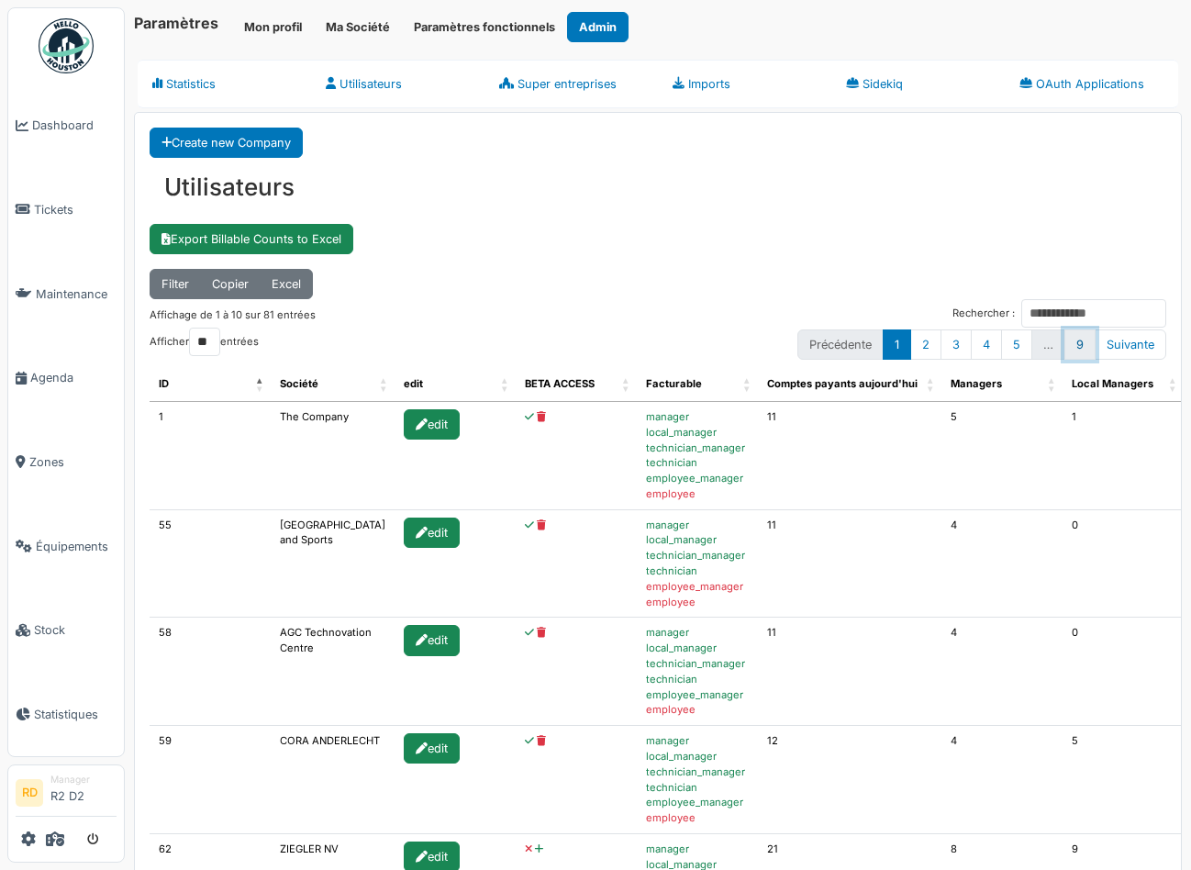
click at [1080, 340] on link "9" at bounding box center [1079, 344] width 31 height 30
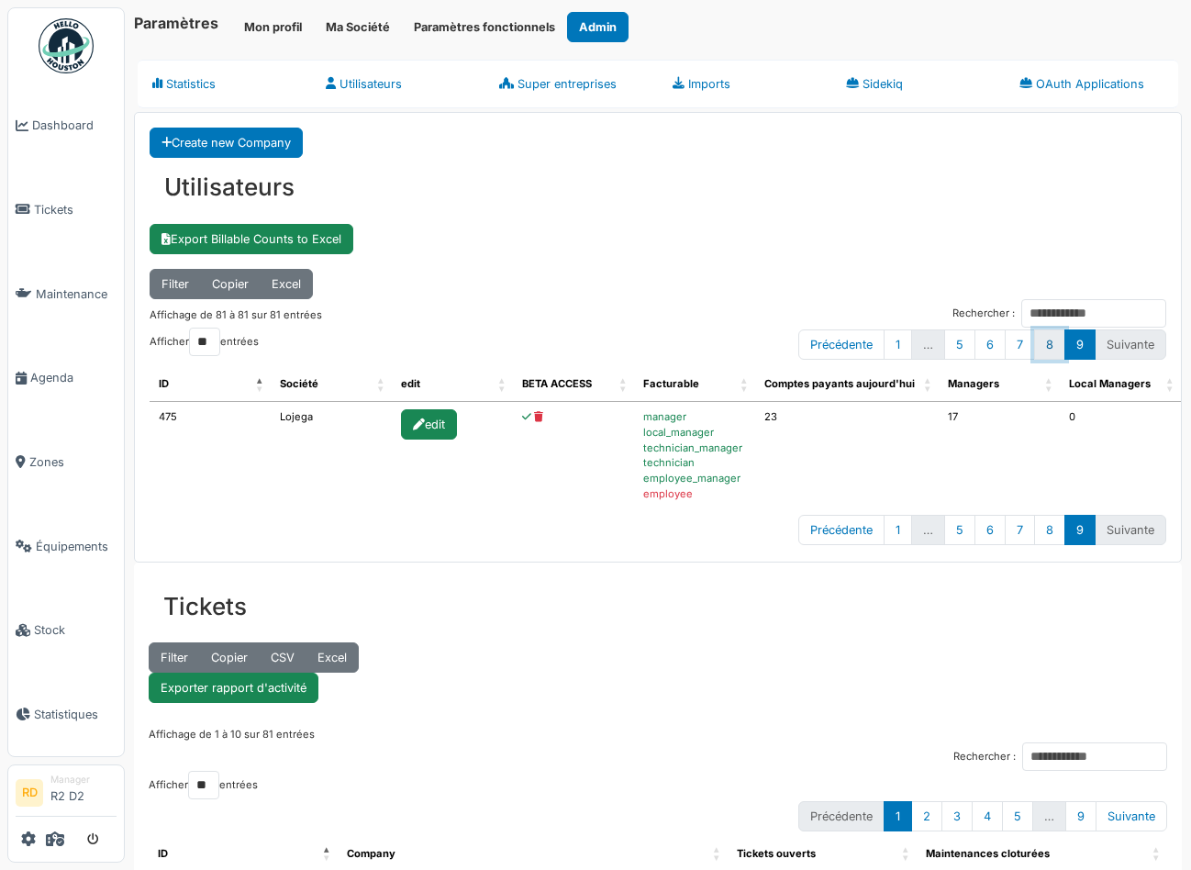
click at [1054, 339] on link "8" at bounding box center [1049, 344] width 31 height 30
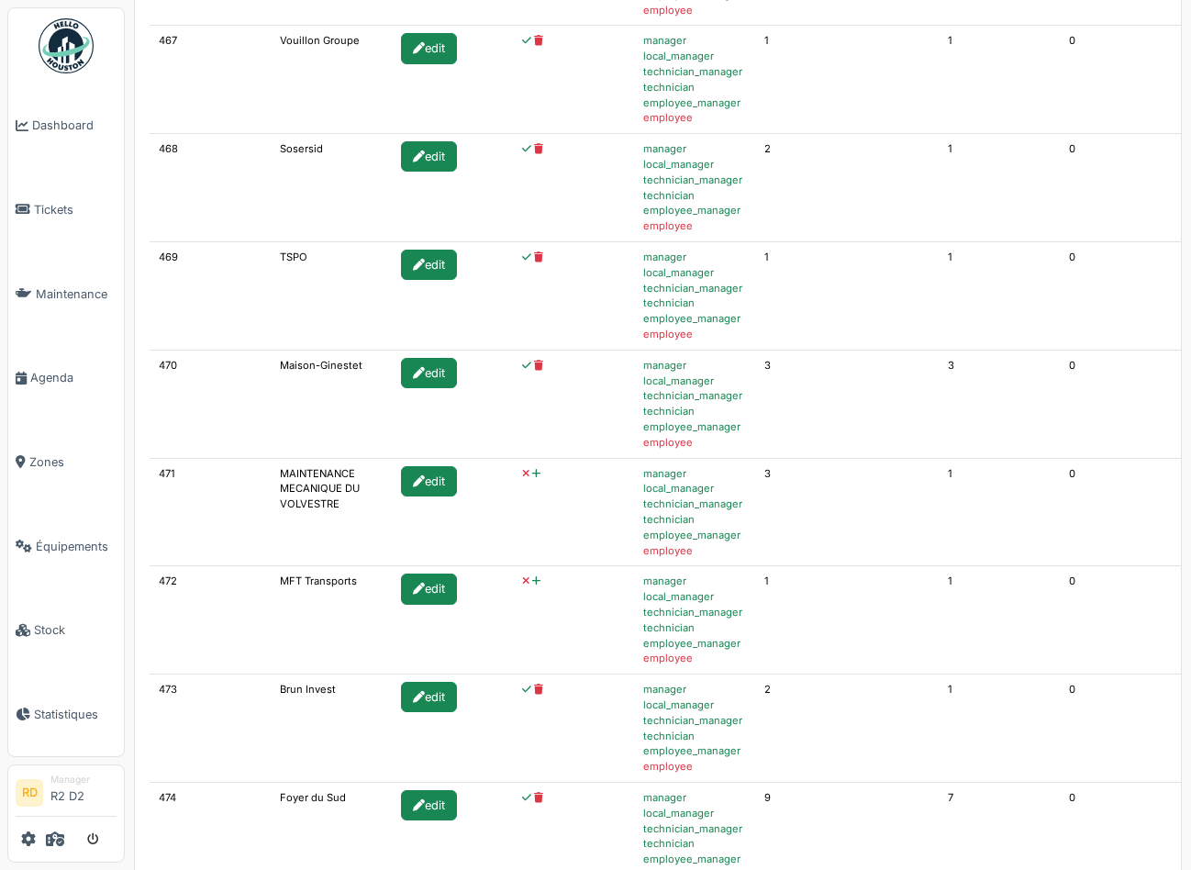
scroll to position [692, 0]
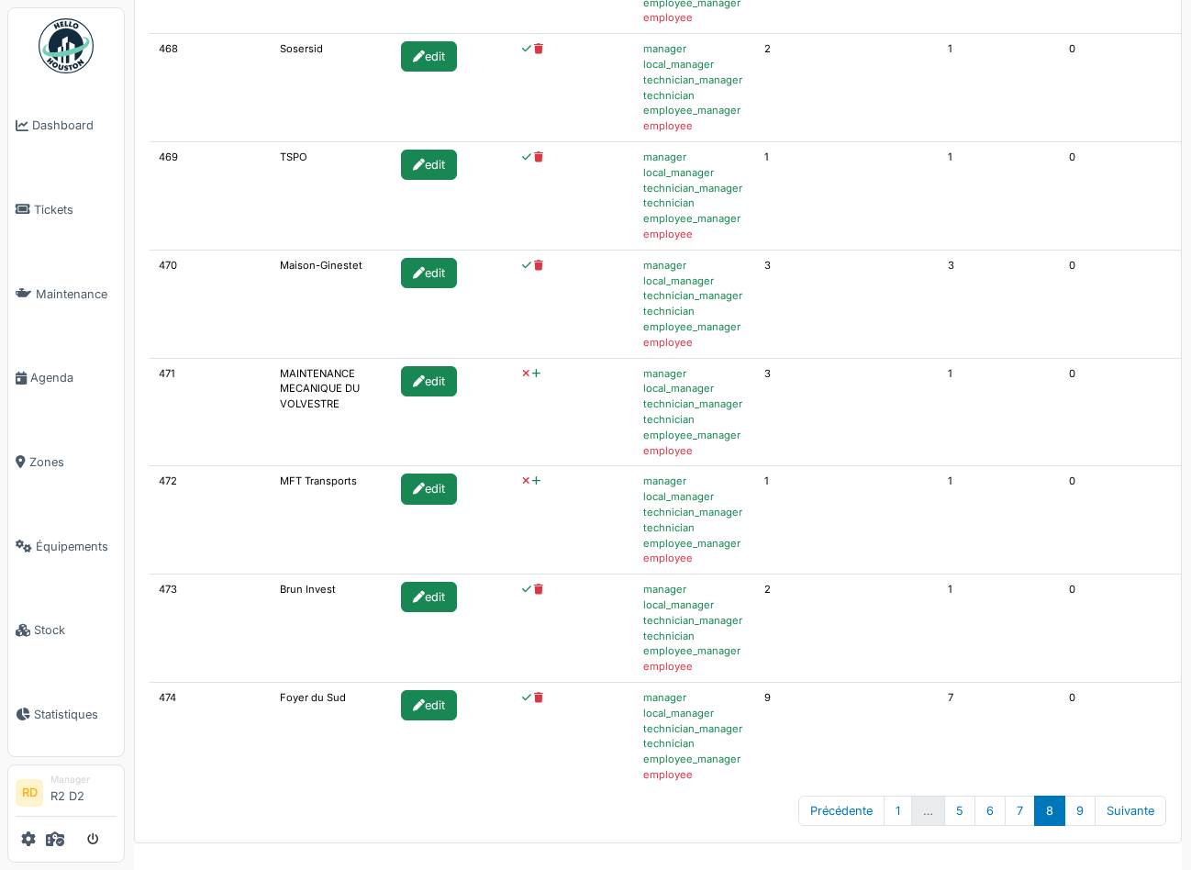
click at [532, 374] on icon at bounding box center [536, 374] width 8 height 10
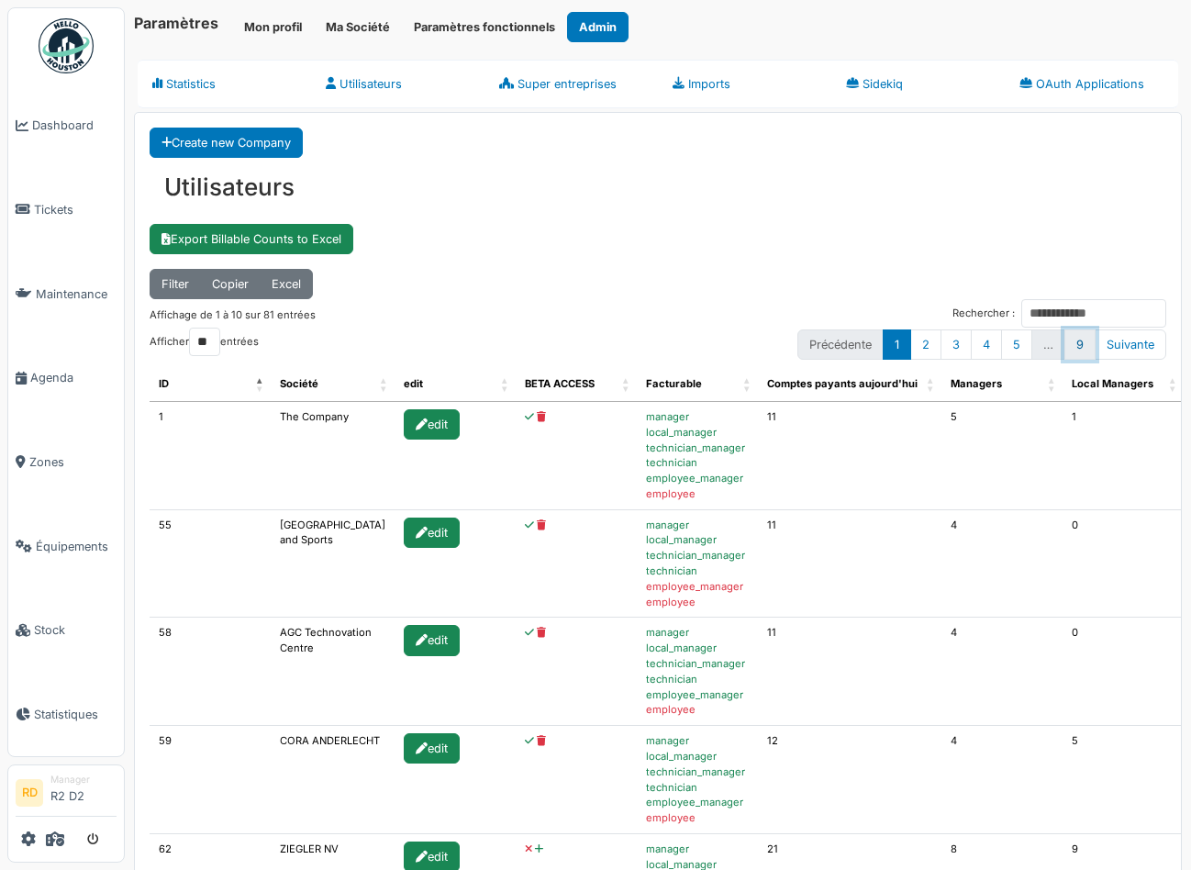
click at [1081, 341] on link "9" at bounding box center [1079, 344] width 31 height 30
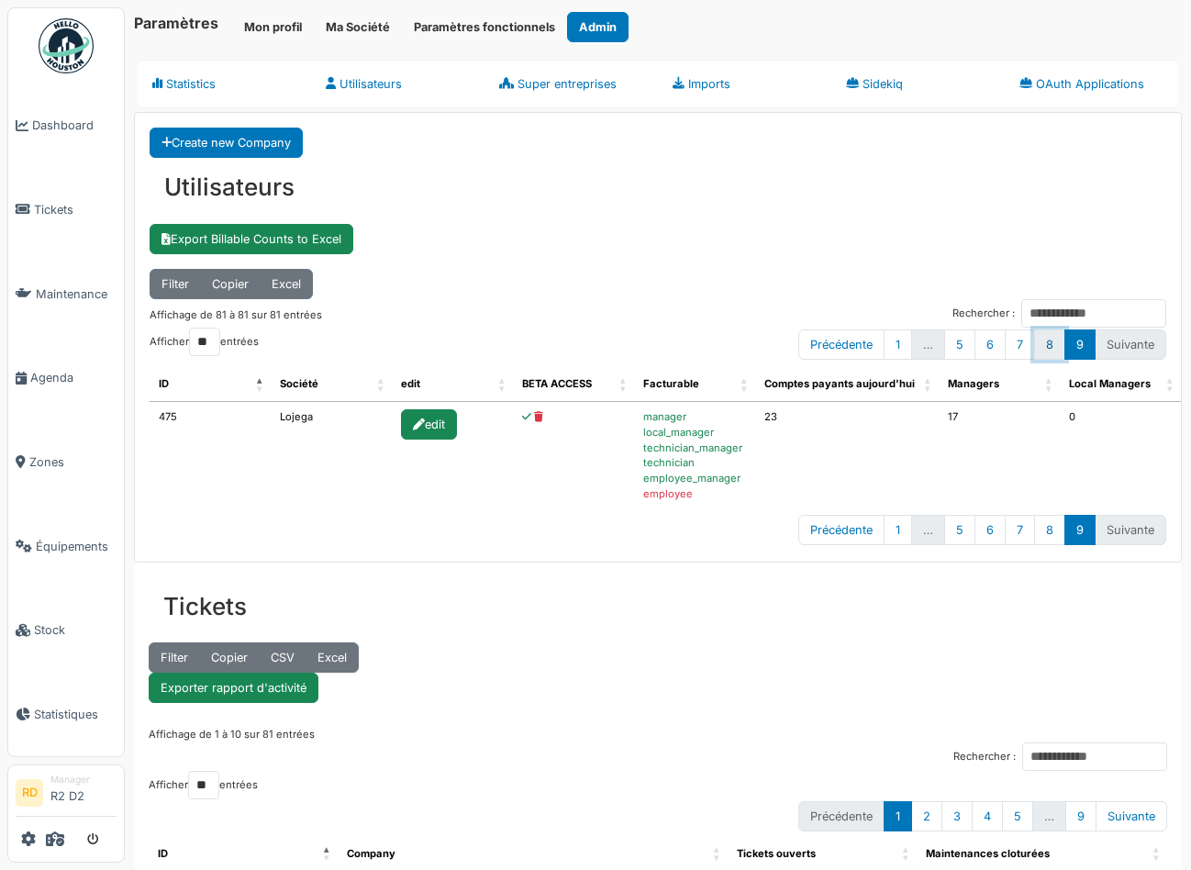
click at [1050, 345] on link "8" at bounding box center [1049, 344] width 31 height 30
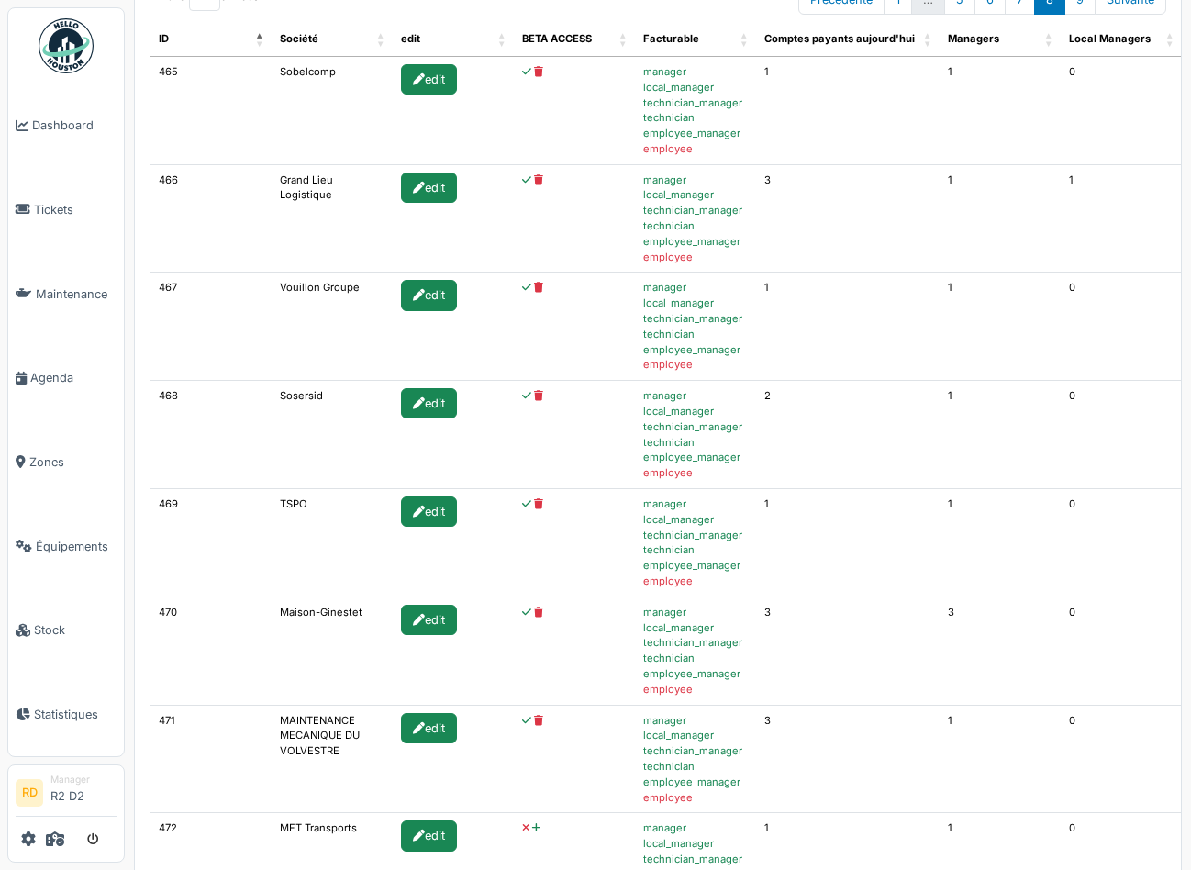
scroll to position [679, 0]
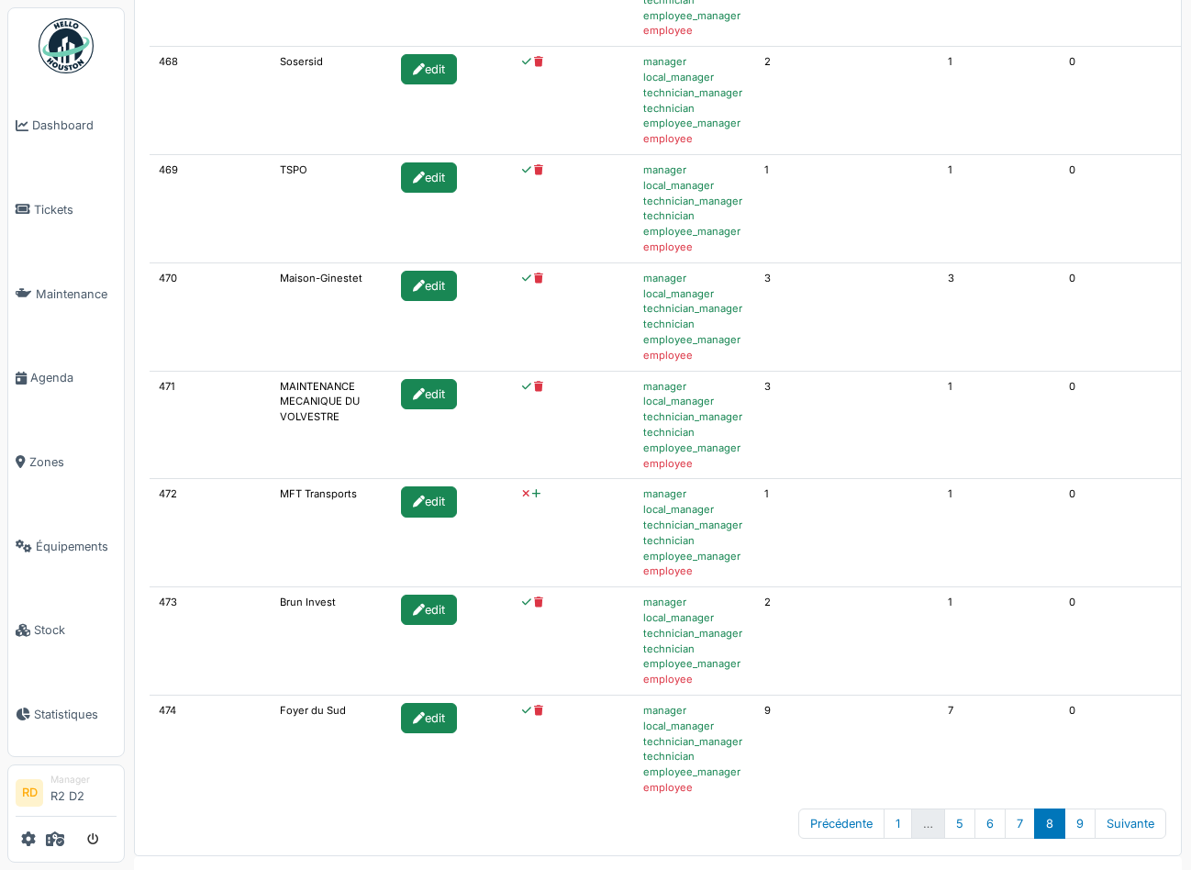
click at [527, 493] on div at bounding box center [573, 494] width 103 height 16
click at [532, 493] on icon at bounding box center [536, 494] width 8 height 10
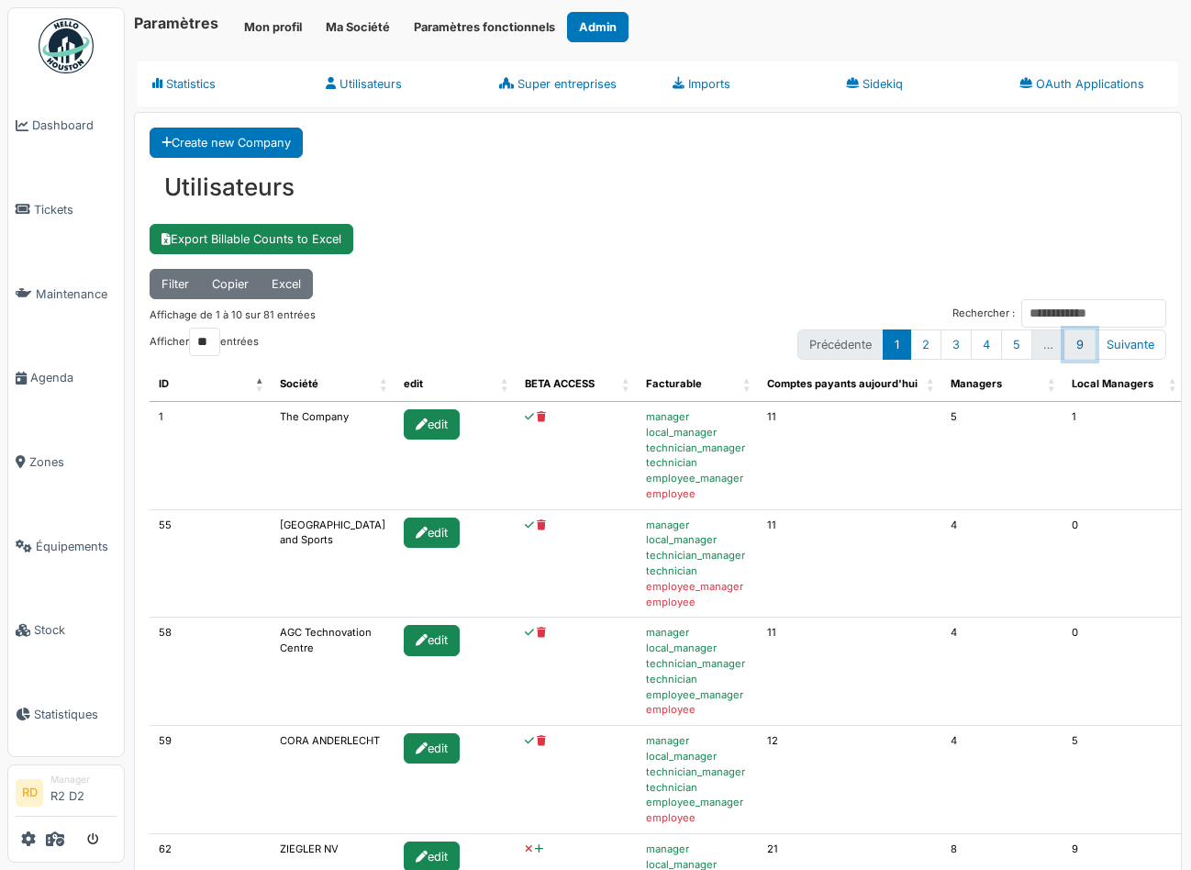
click at [1081, 340] on link "9" at bounding box center [1079, 344] width 31 height 30
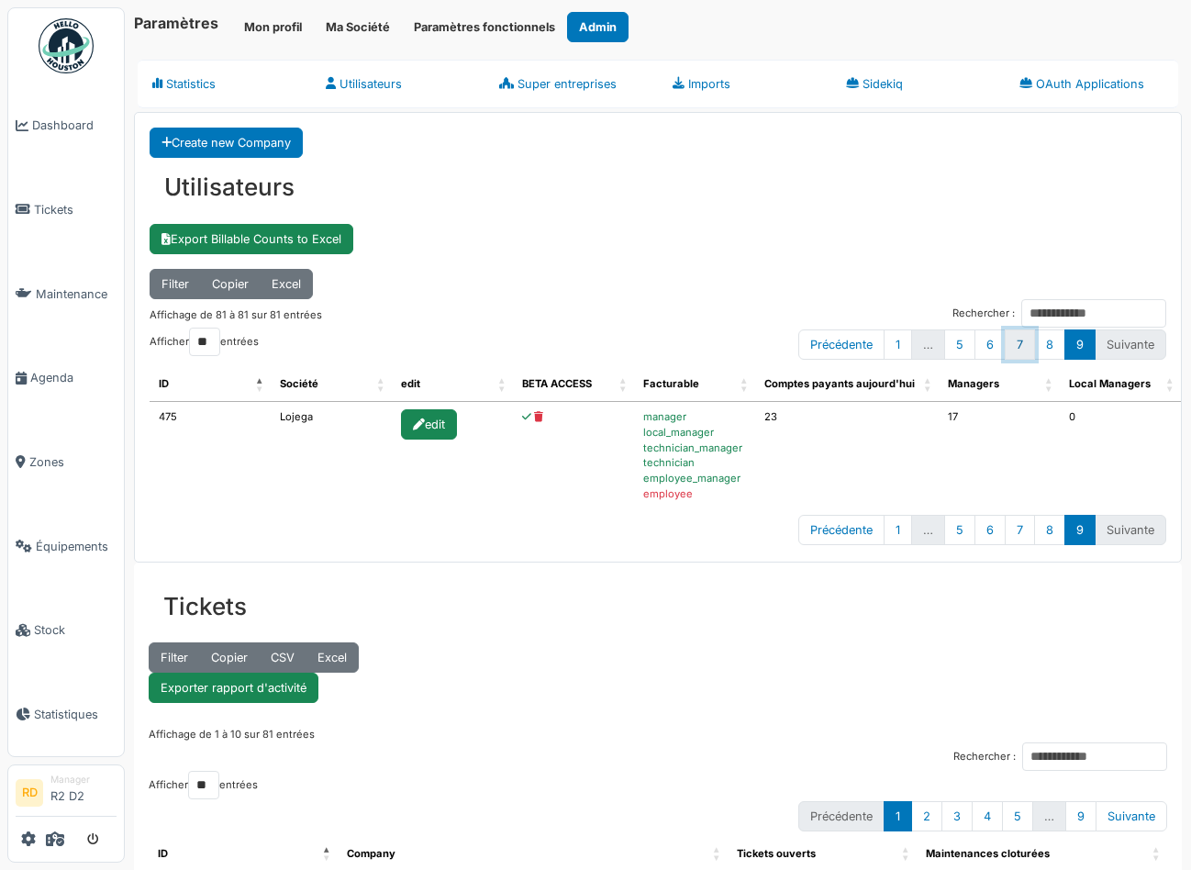
click at [1019, 339] on link "7" at bounding box center [1020, 344] width 30 height 30
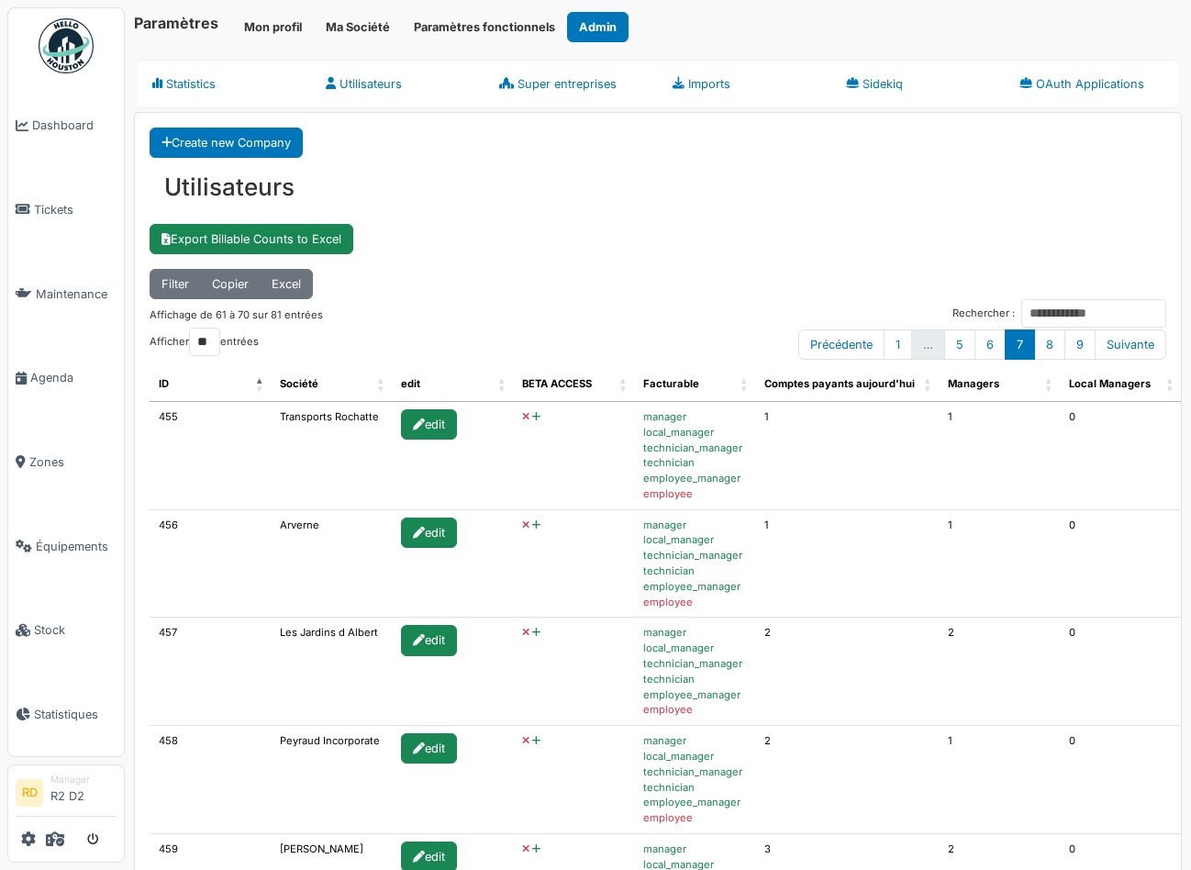
click at [532, 415] on icon at bounding box center [536, 417] width 8 height 10
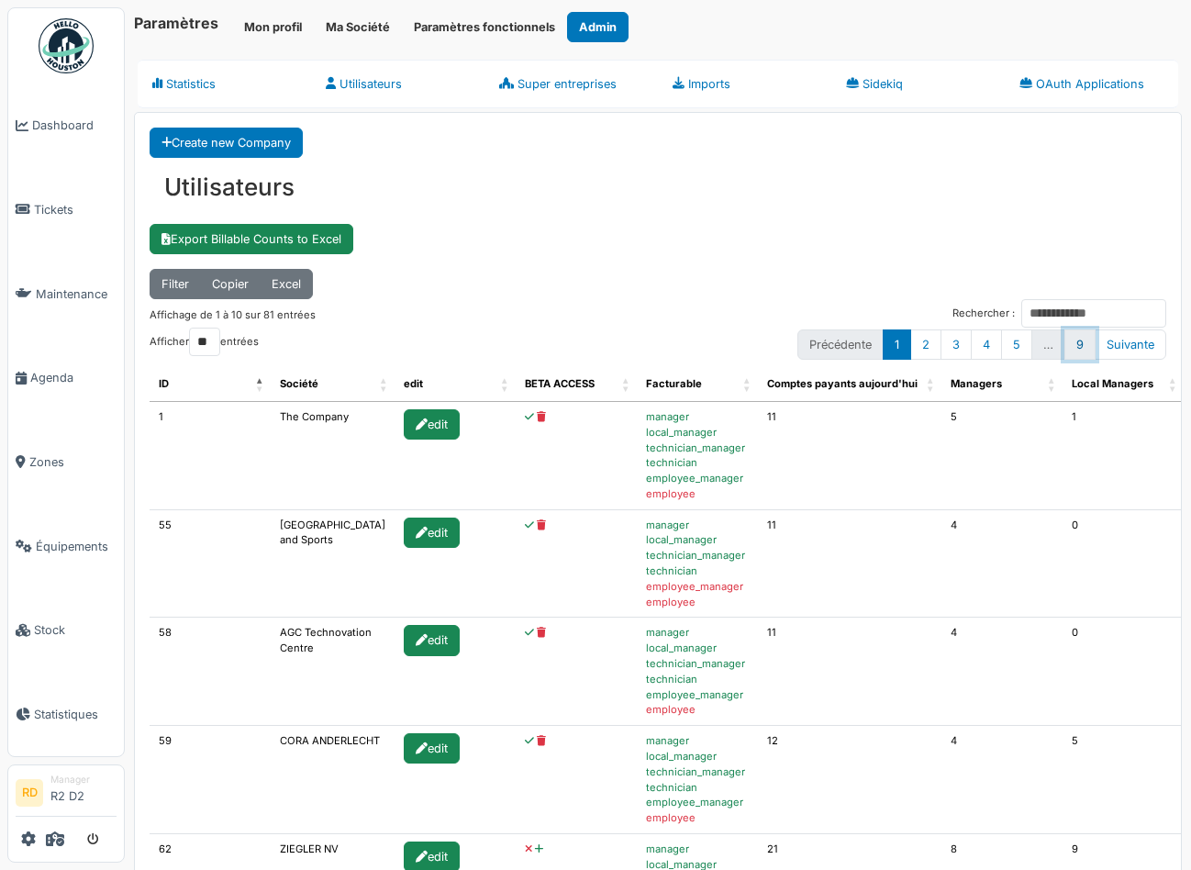
click at [1082, 344] on link "9" at bounding box center [1079, 344] width 31 height 30
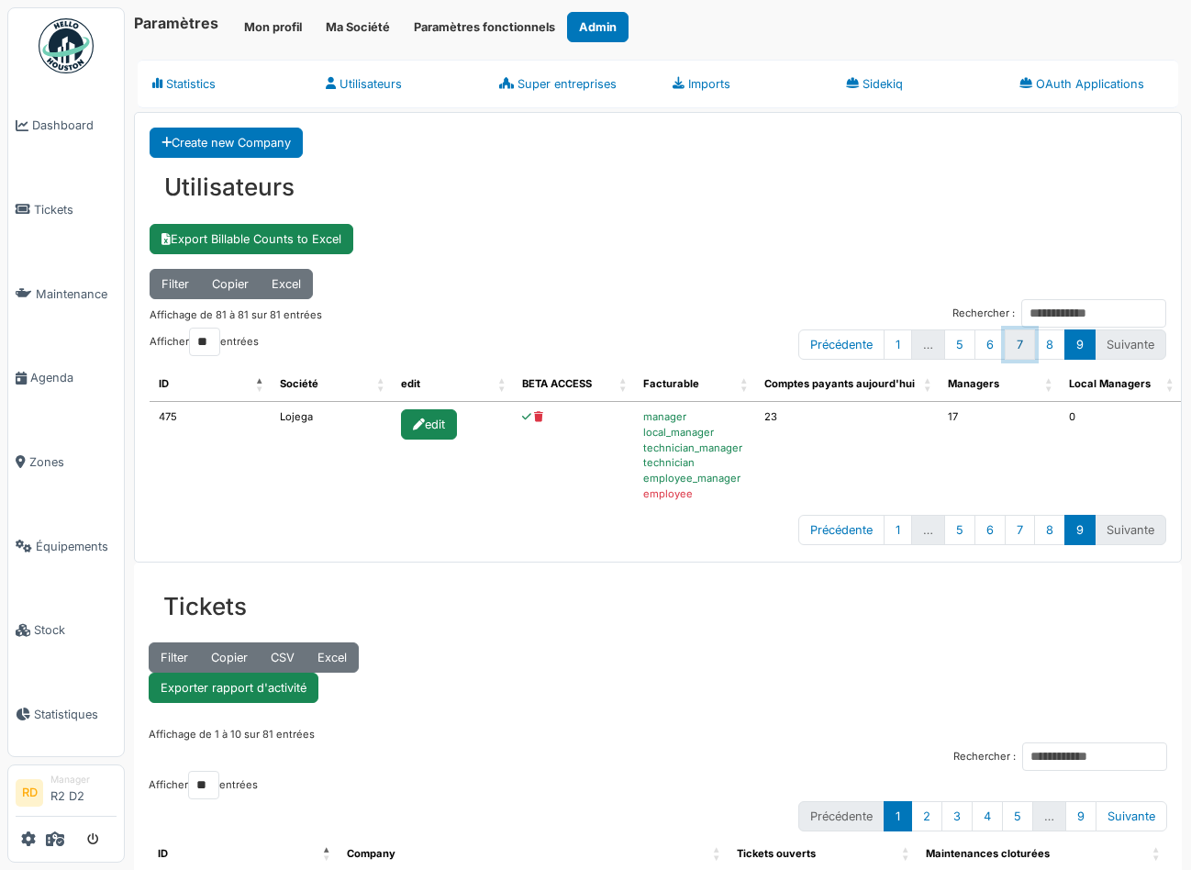
click at [1026, 342] on link "7" at bounding box center [1020, 344] width 30 height 30
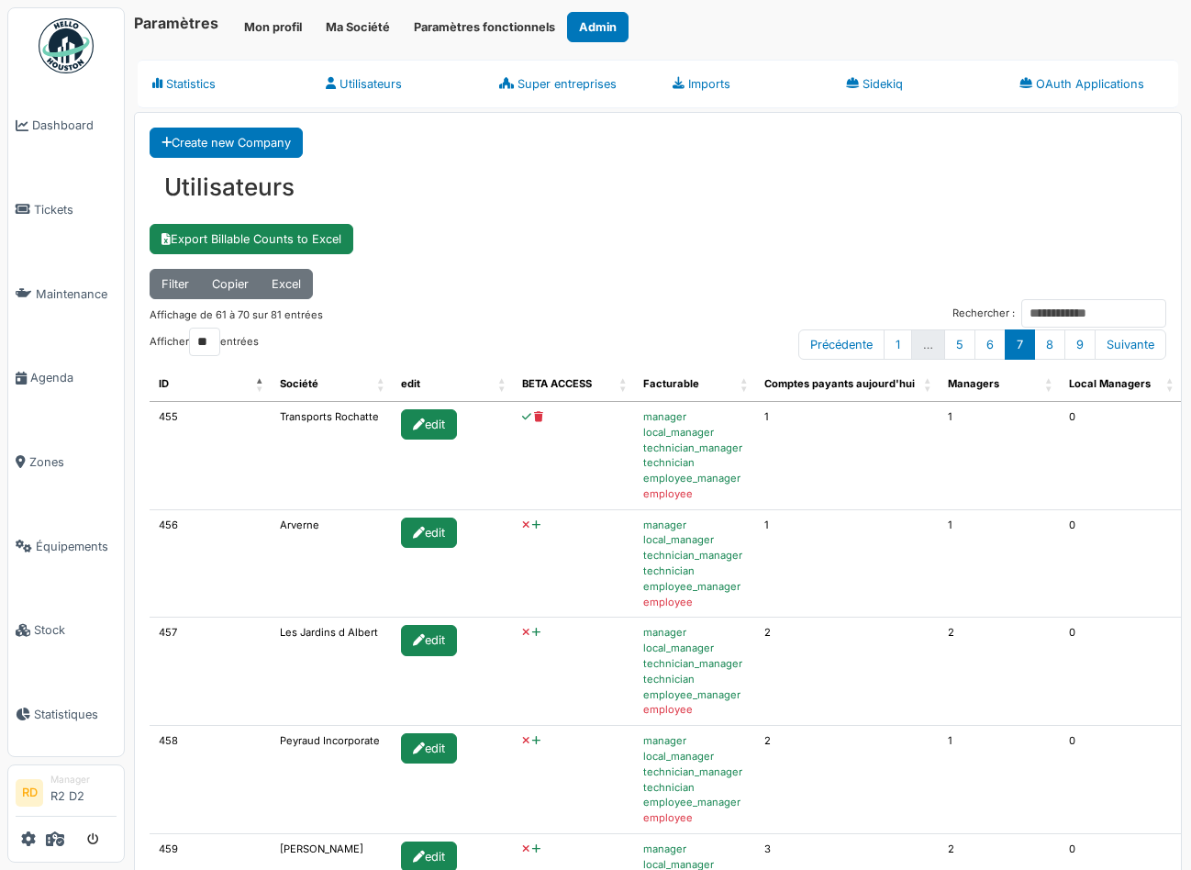
click at [532, 527] on icon at bounding box center [536, 525] width 8 height 10
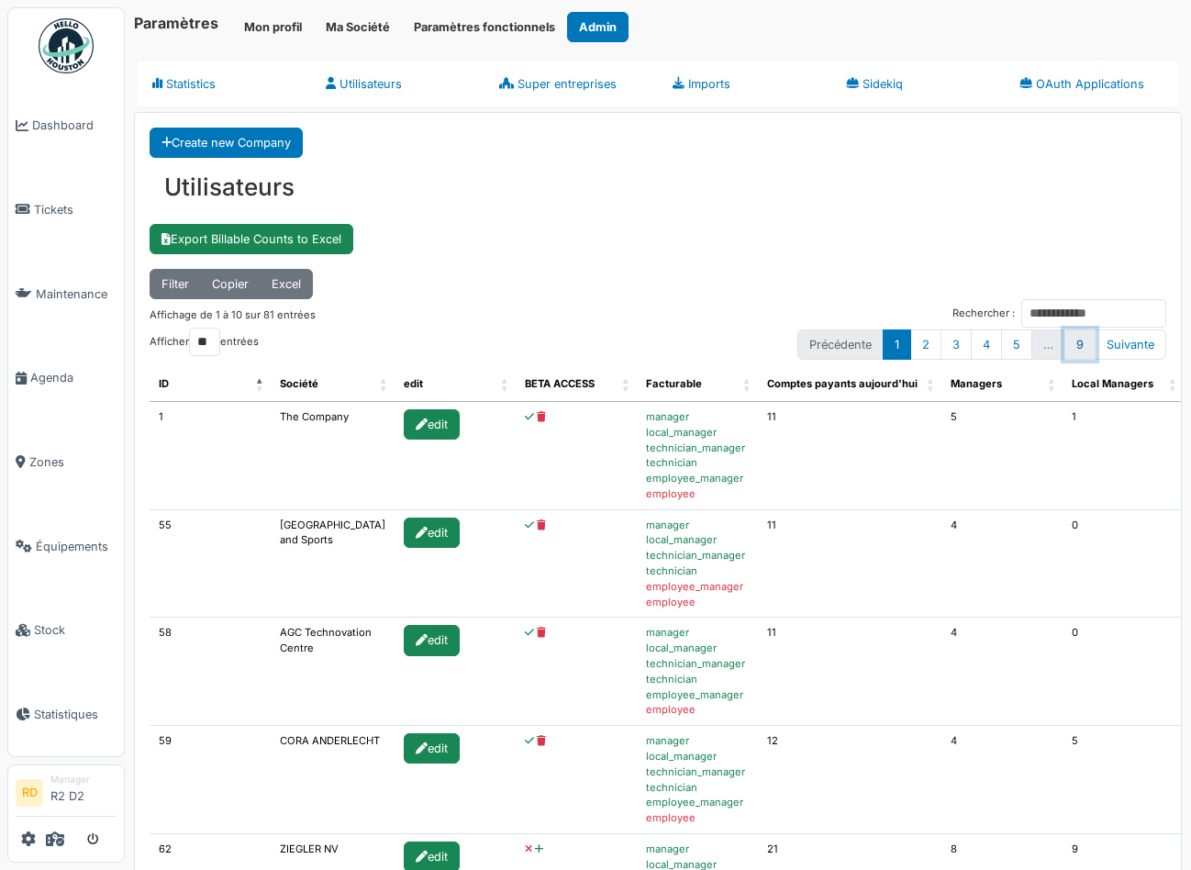
click at [1083, 344] on link "9" at bounding box center [1079, 344] width 31 height 30
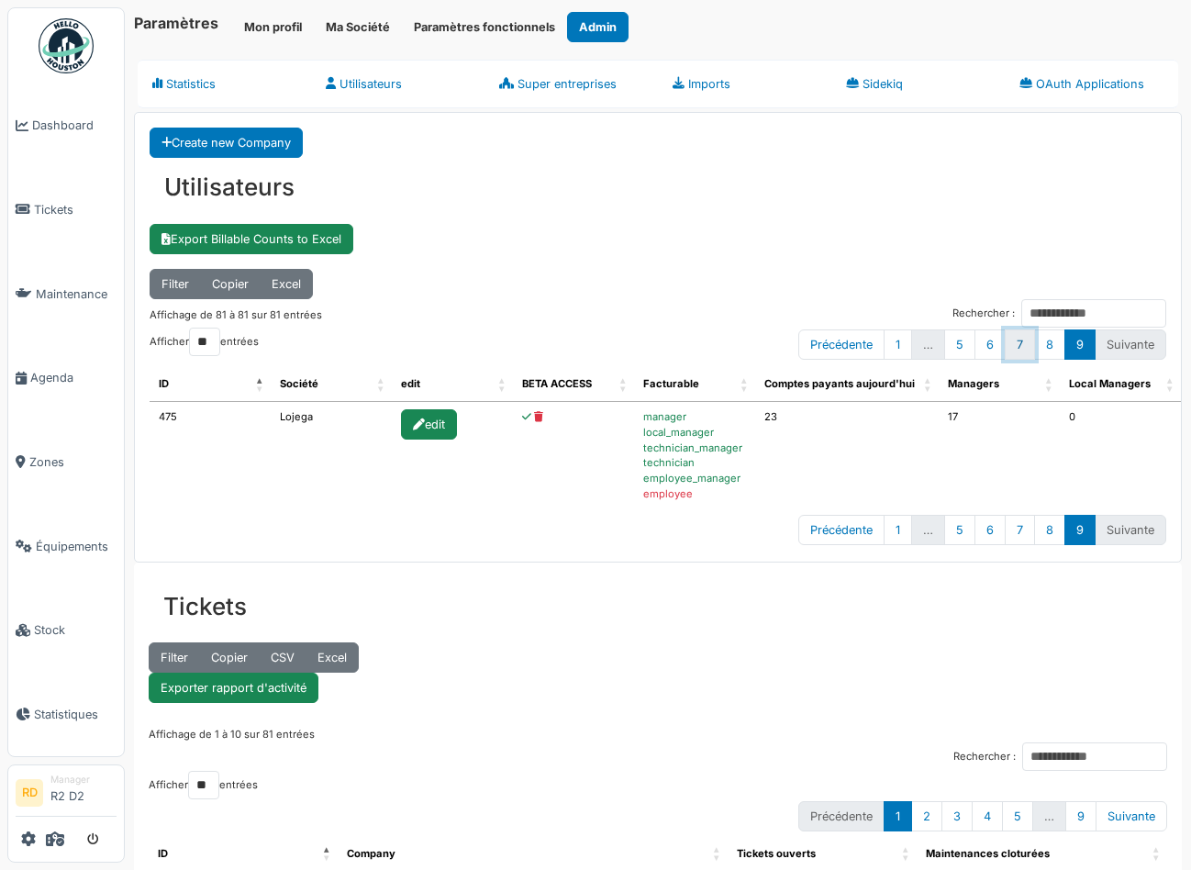
click at [1022, 343] on link "7" at bounding box center [1020, 344] width 30 height 30
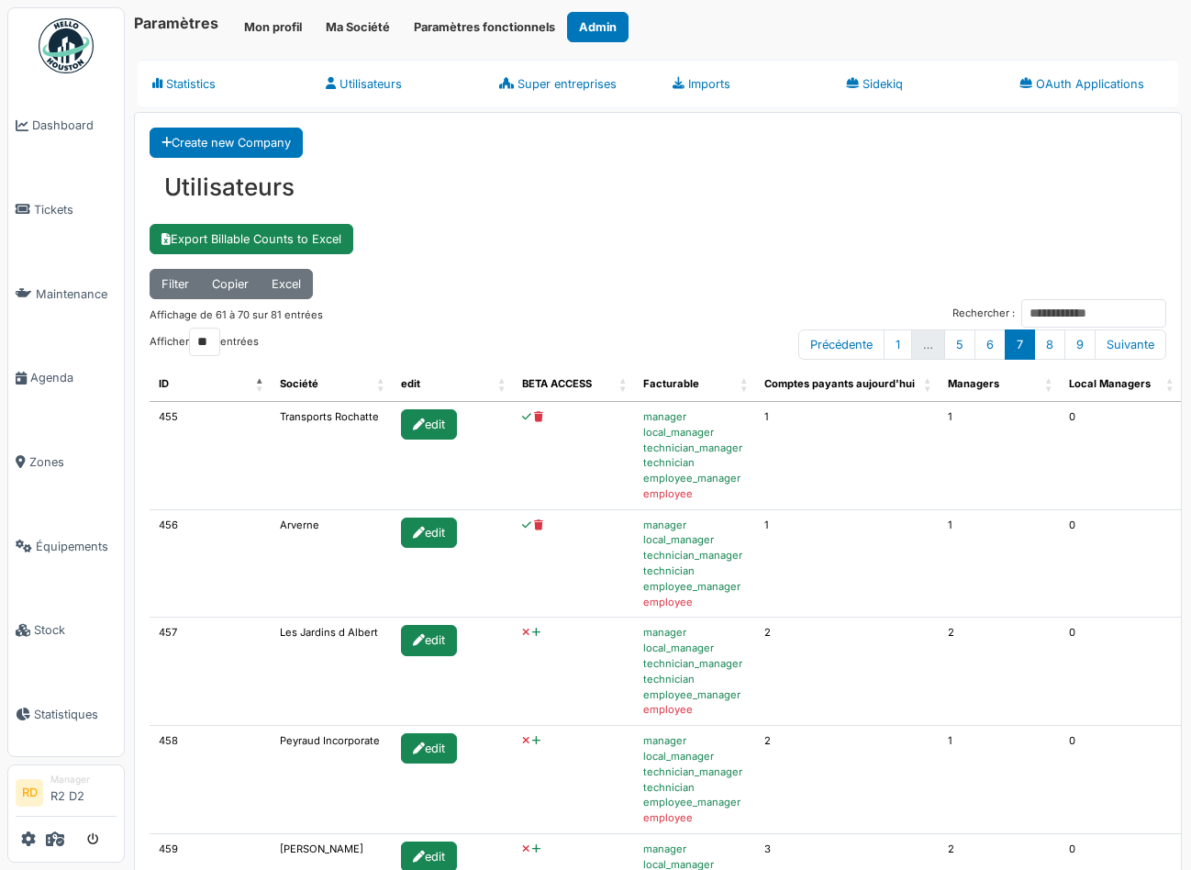
click at [532, 632] on icon at bounding box center [536, 633] width 8 height 10
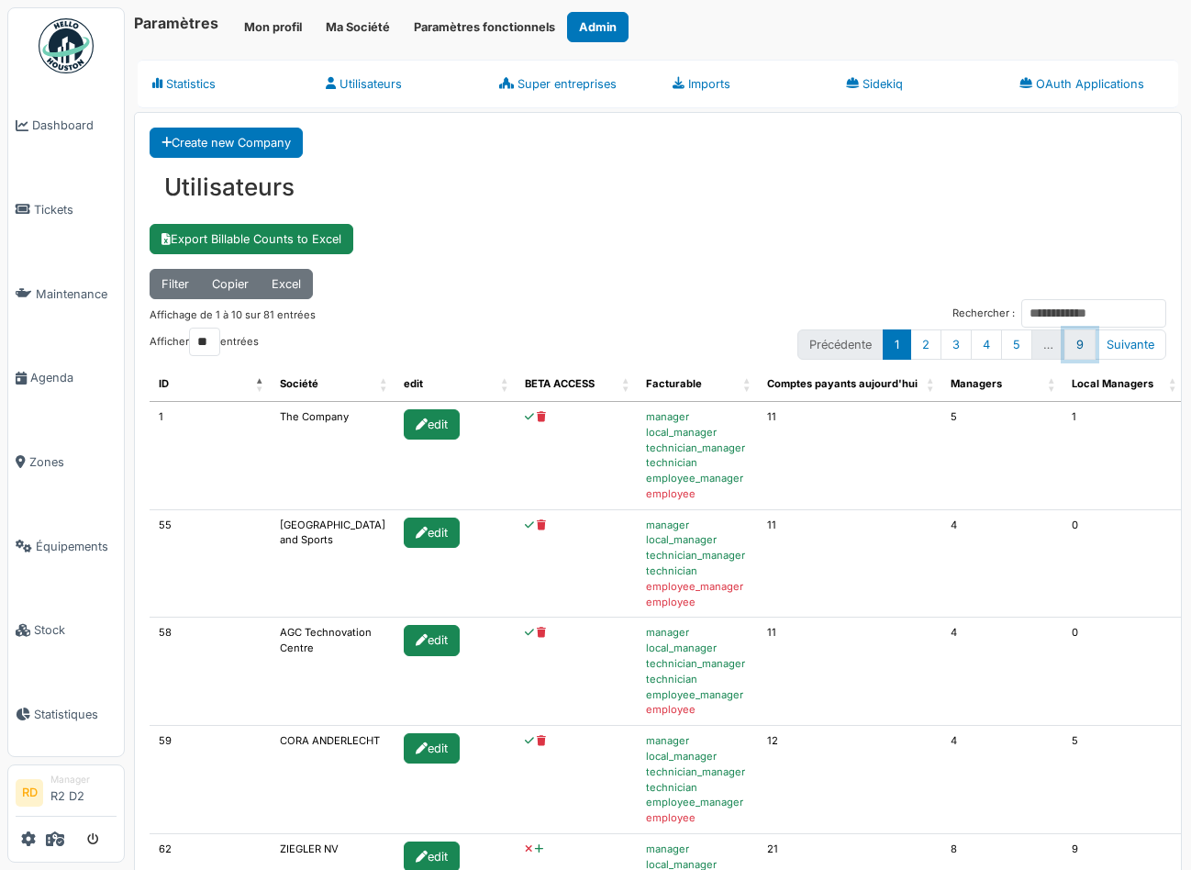
click at [1082, 344] on link "9" at bounding box center [1079, 344] width 31 height 30
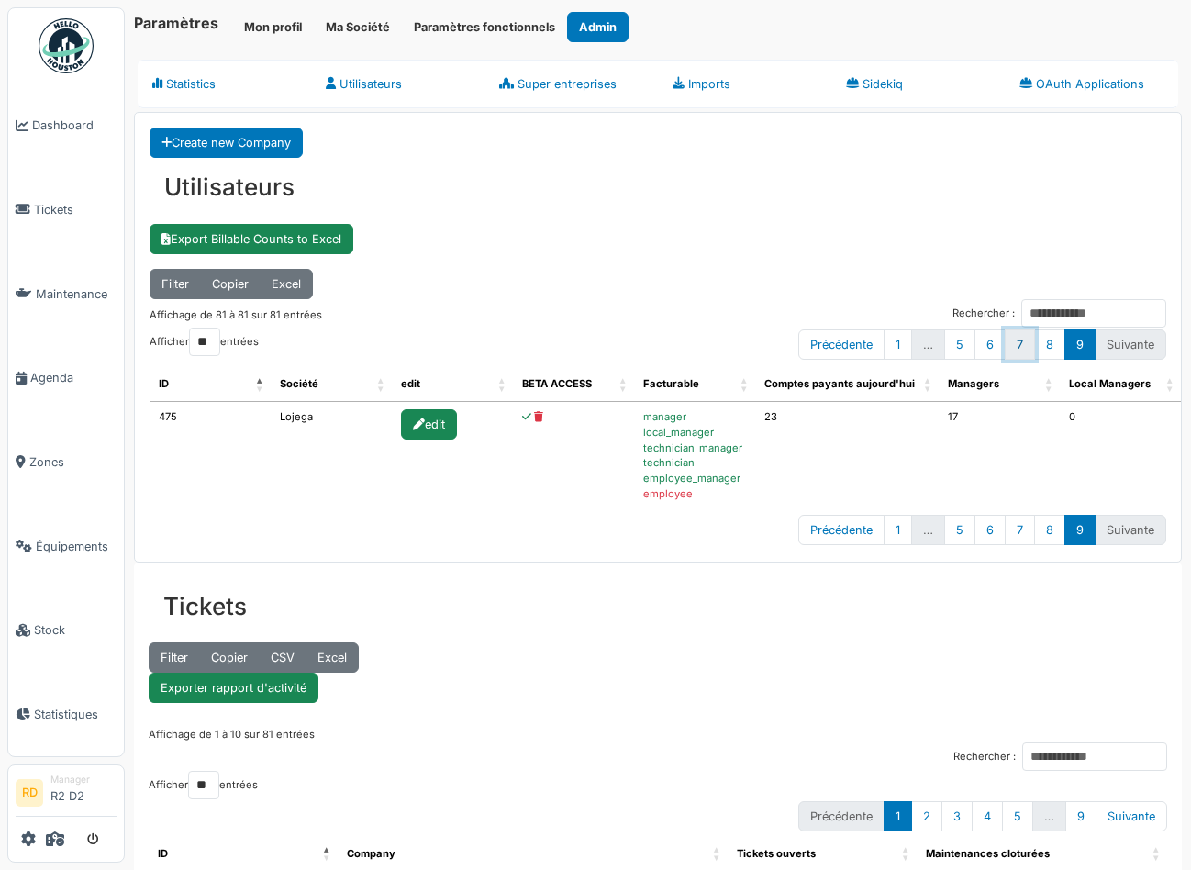
click at [1025, 349] on link "7" at bounding box center [1020, 344] width 30 height 30
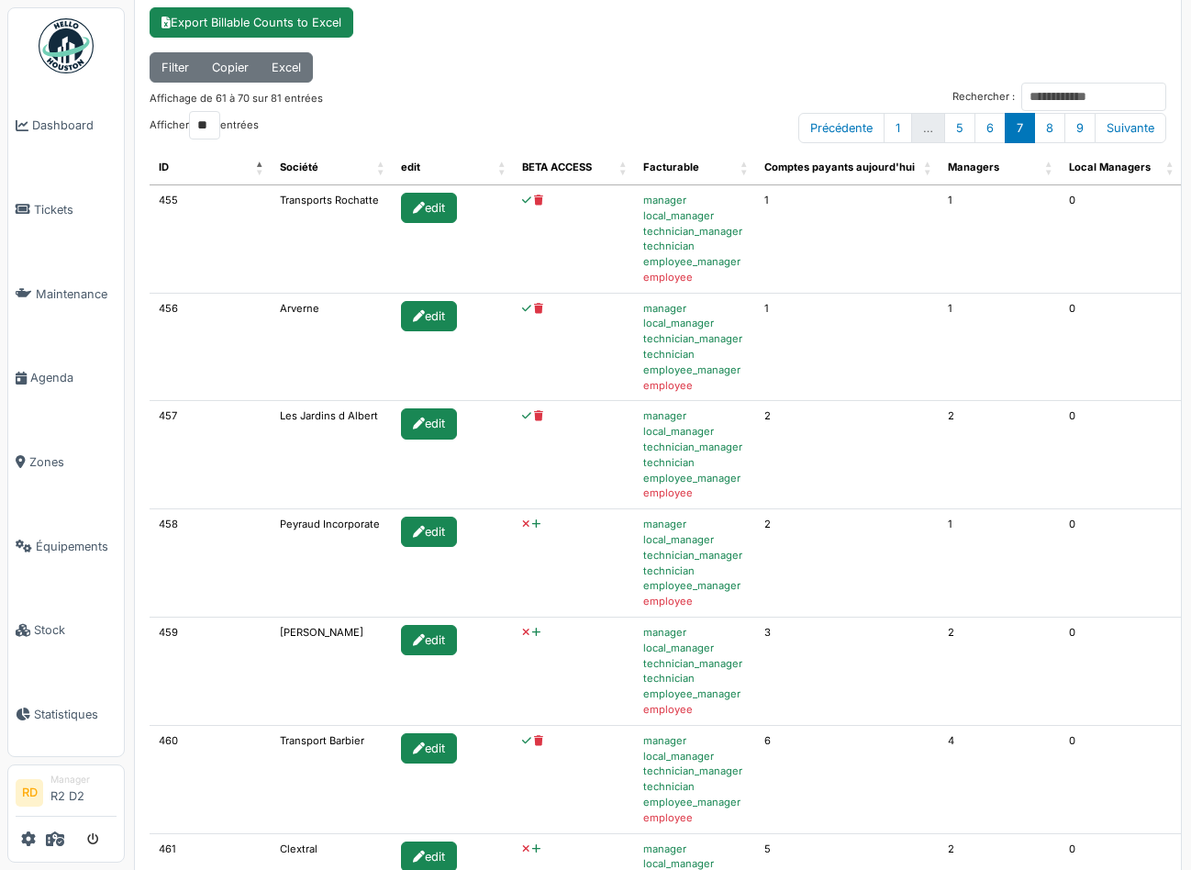
scroll to position [216, 0]
click at [532, 634] on icon at bounding box center [536, 634] width 8 height 10
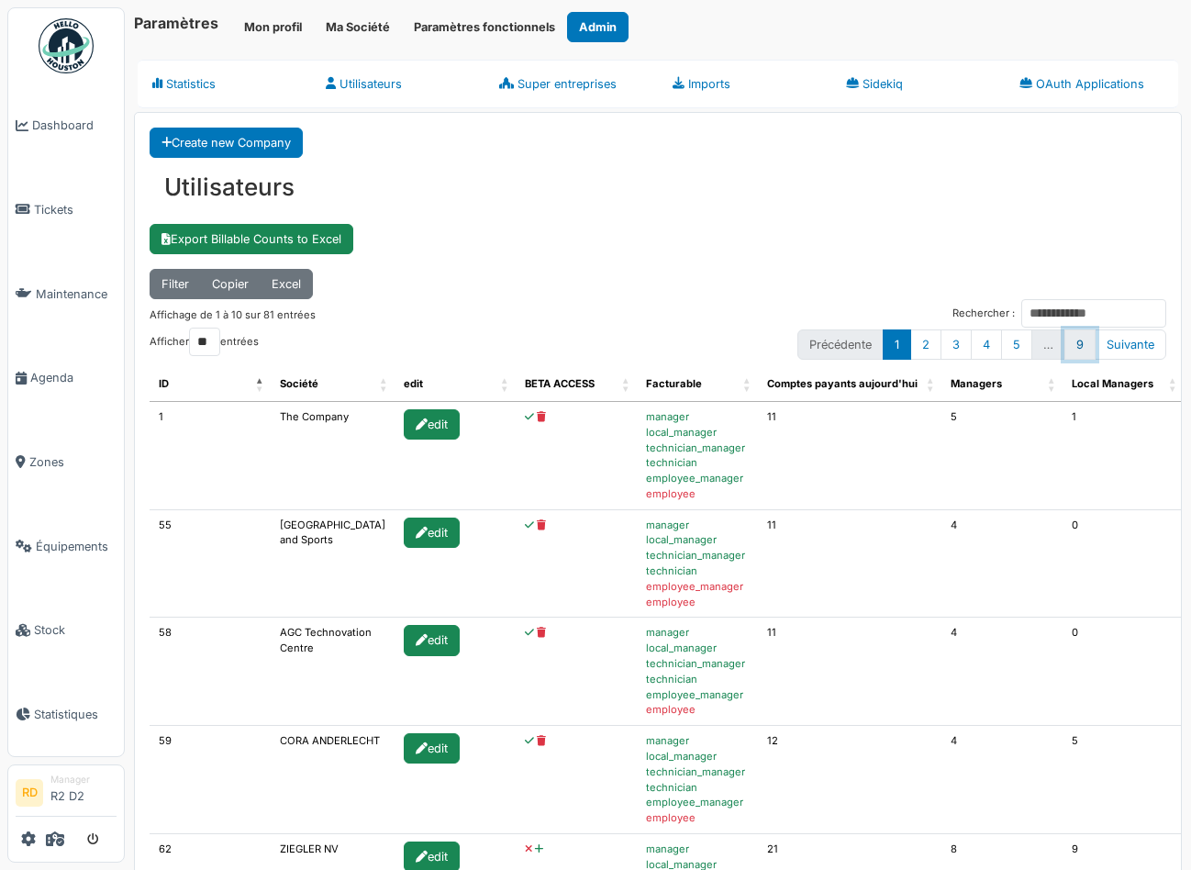
click at [1081, 347] on link "9" at bounding box center [1079, 344] width 31 height 30
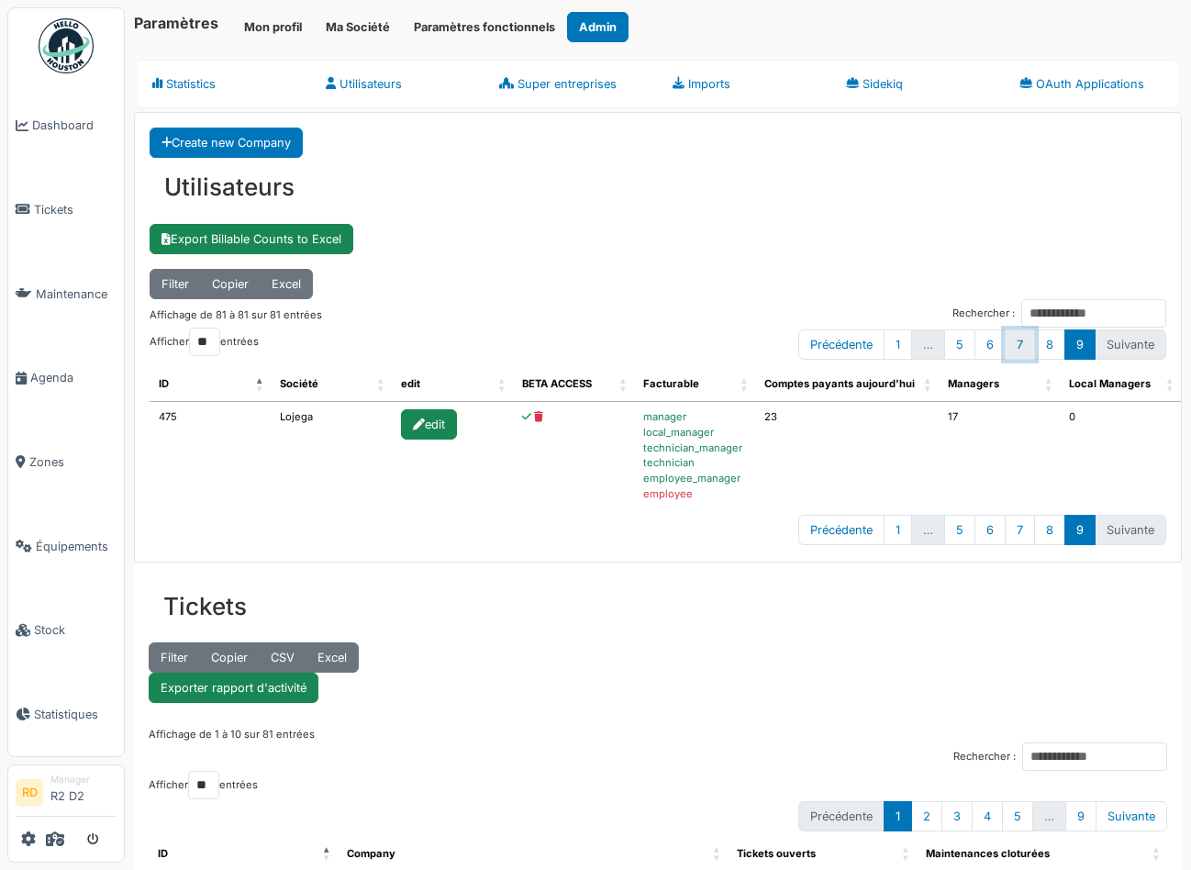
click at [1022, 348] on link "7" at bounding box center [1020, 344] width 30 height 30
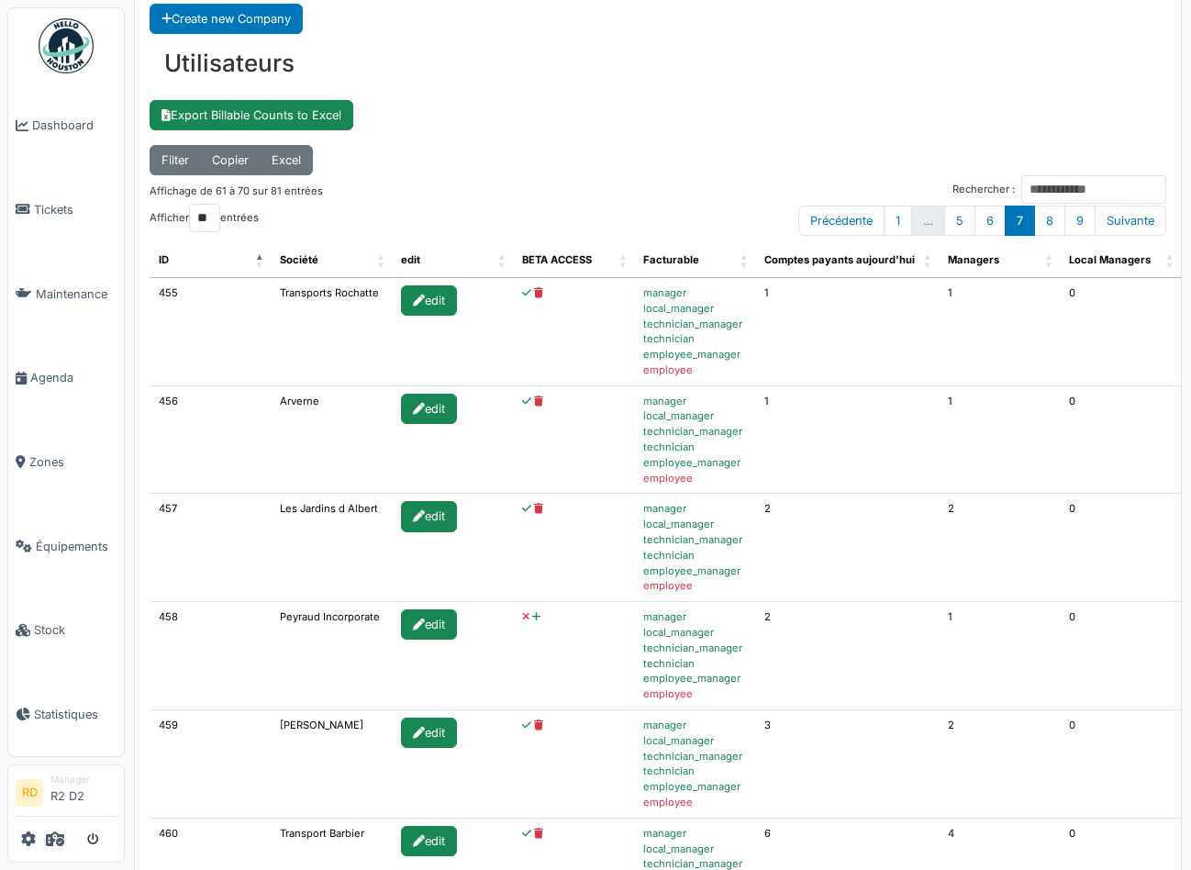
scroll to position [140, 0]
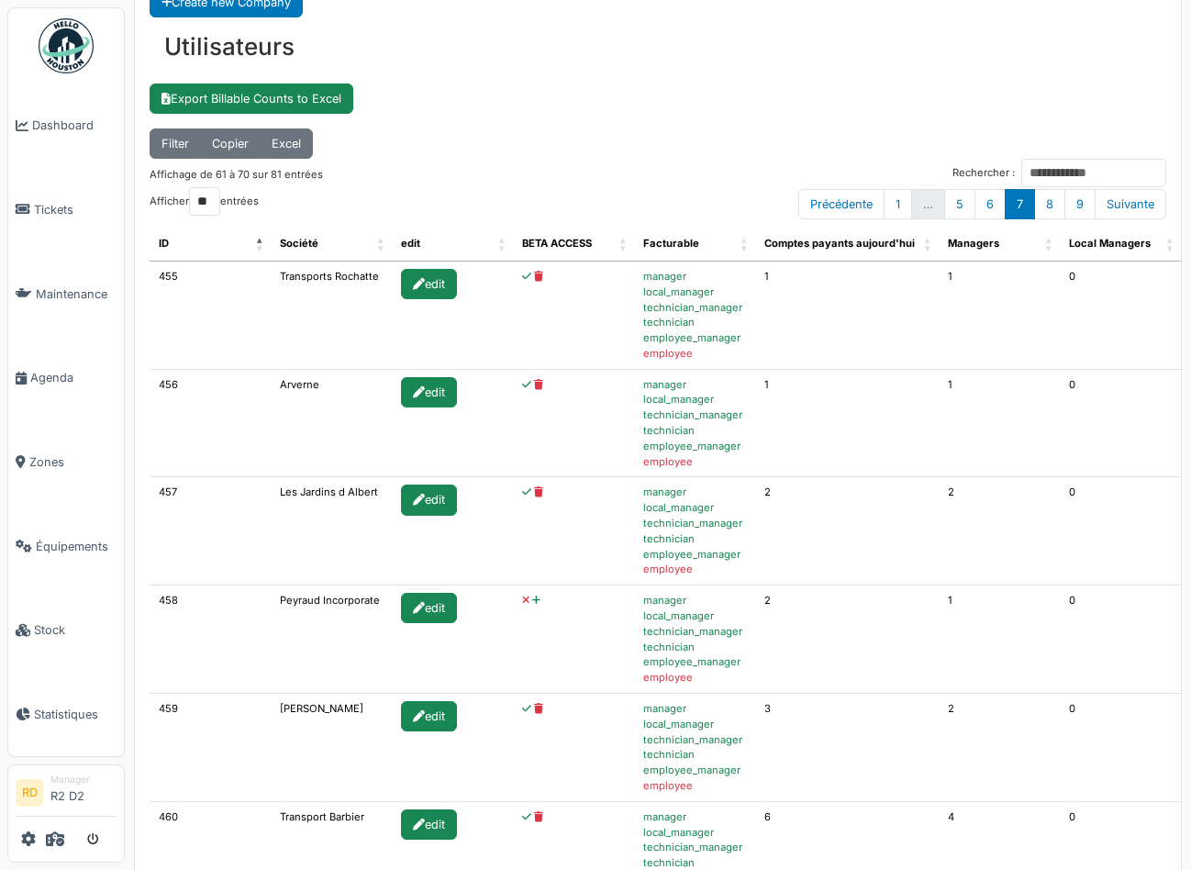
click at [532, 600] on icon at bounding box center [536, 601] width 8 height 10
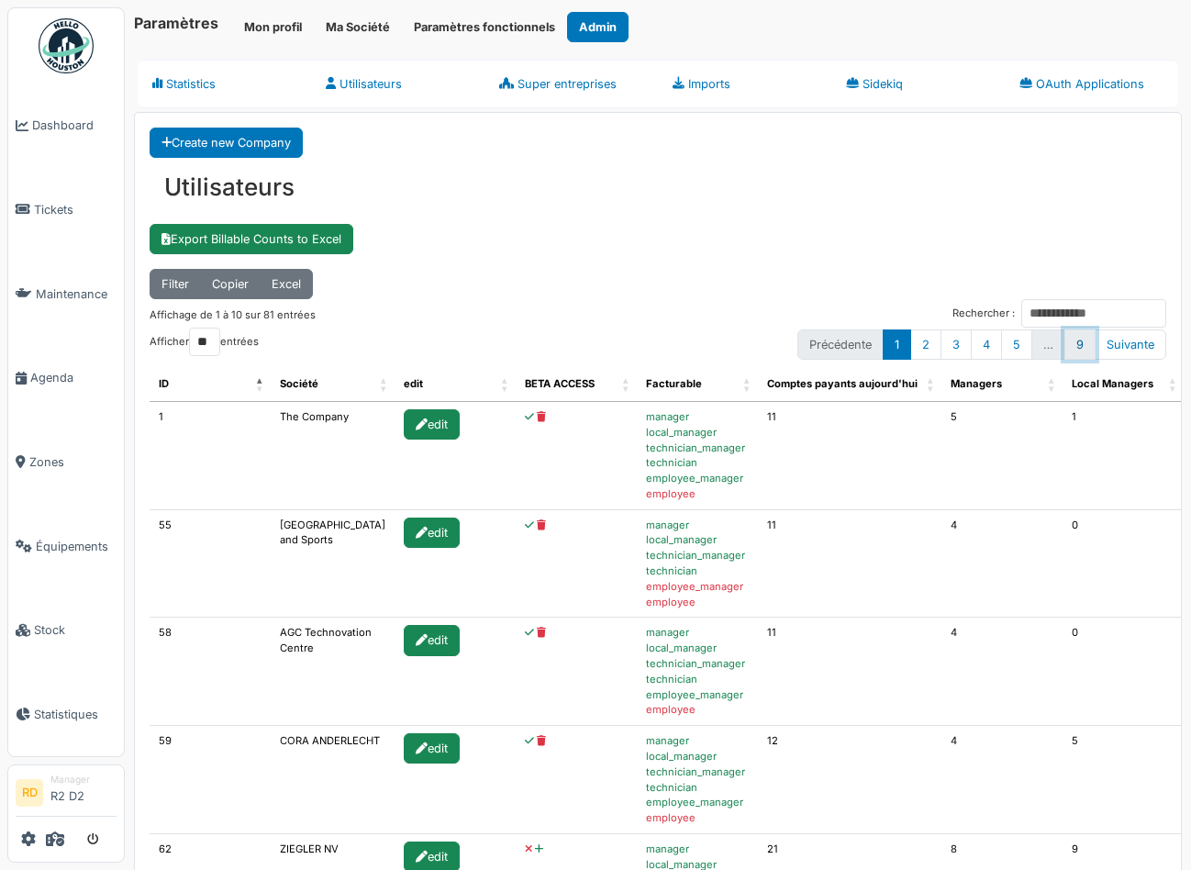
click at [1080, 336] on link "9" at bounding box center [1079, 344] width 31 height 30
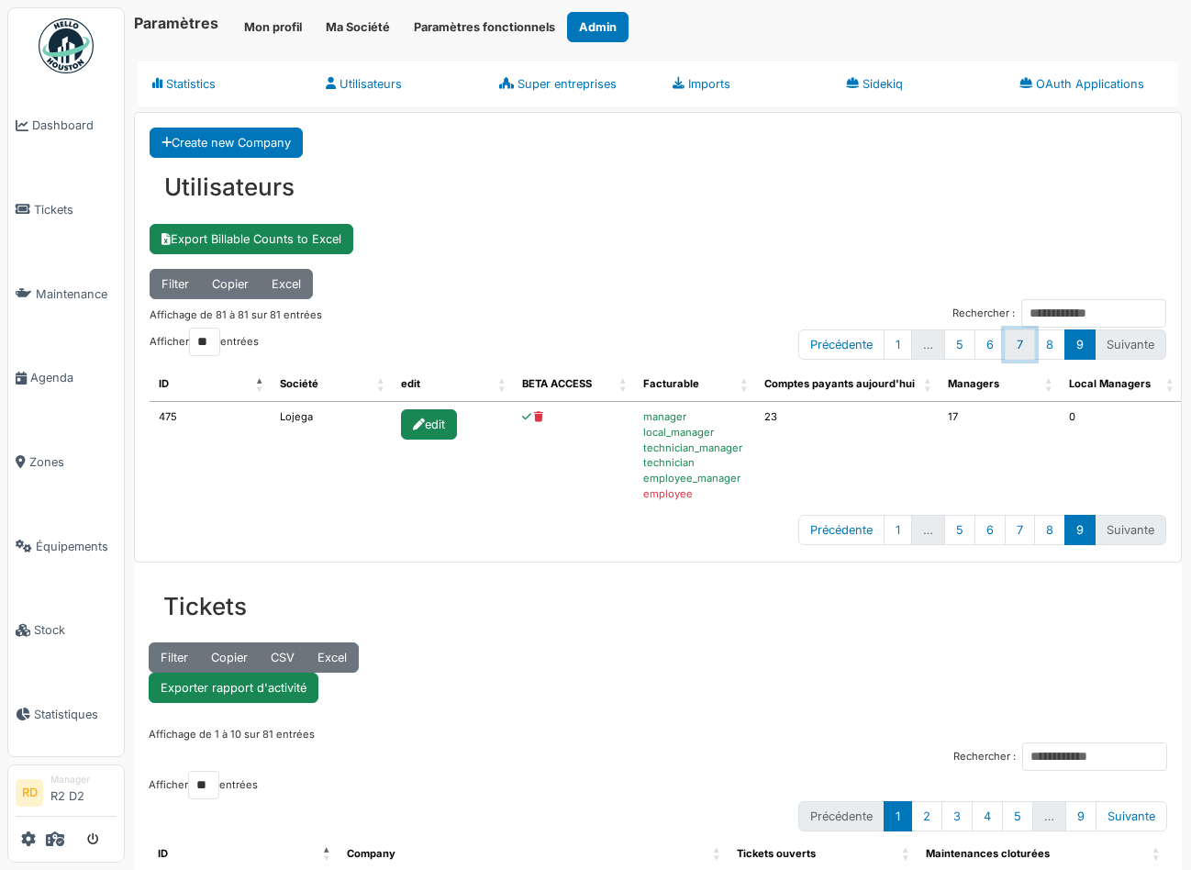
click at [1015, 351] on link "7" at bounding box center [1020, 344] width 30 height 30
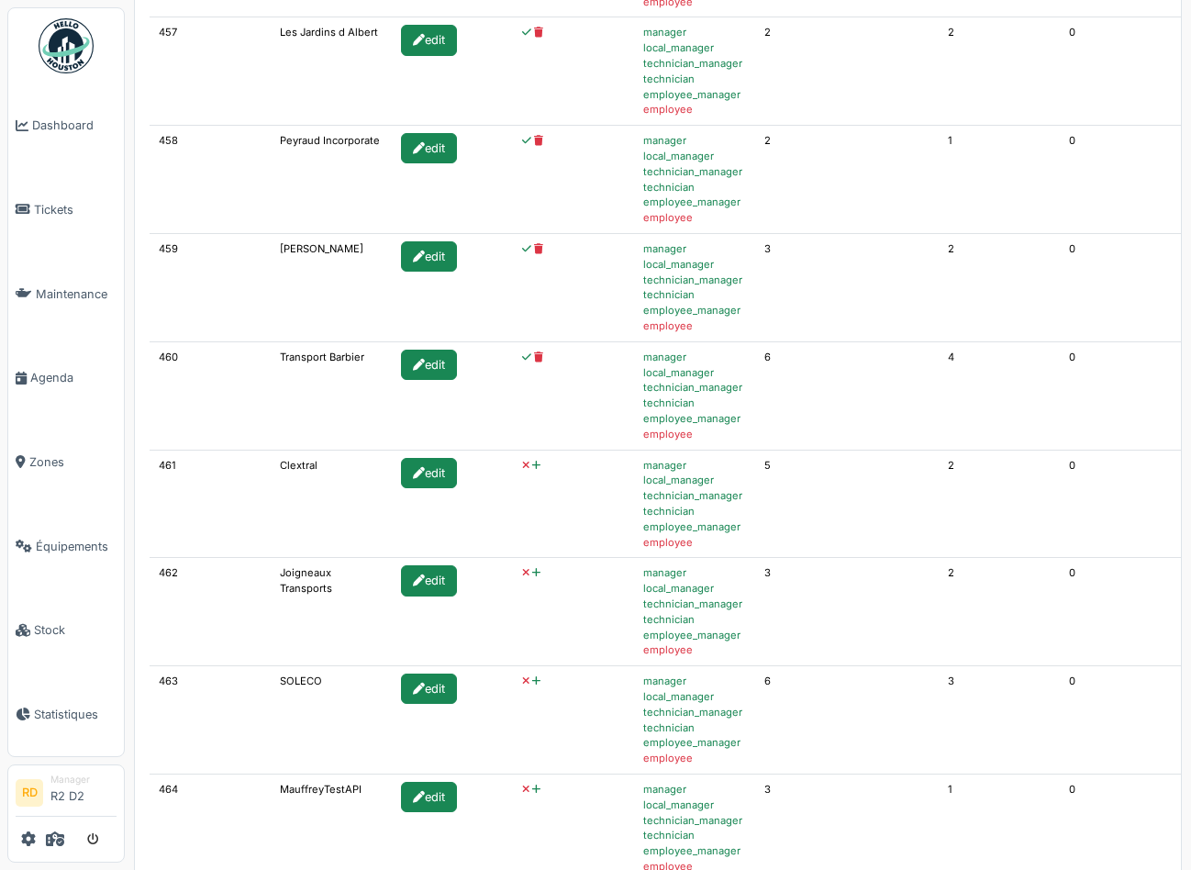
scroll to position [612, 0]
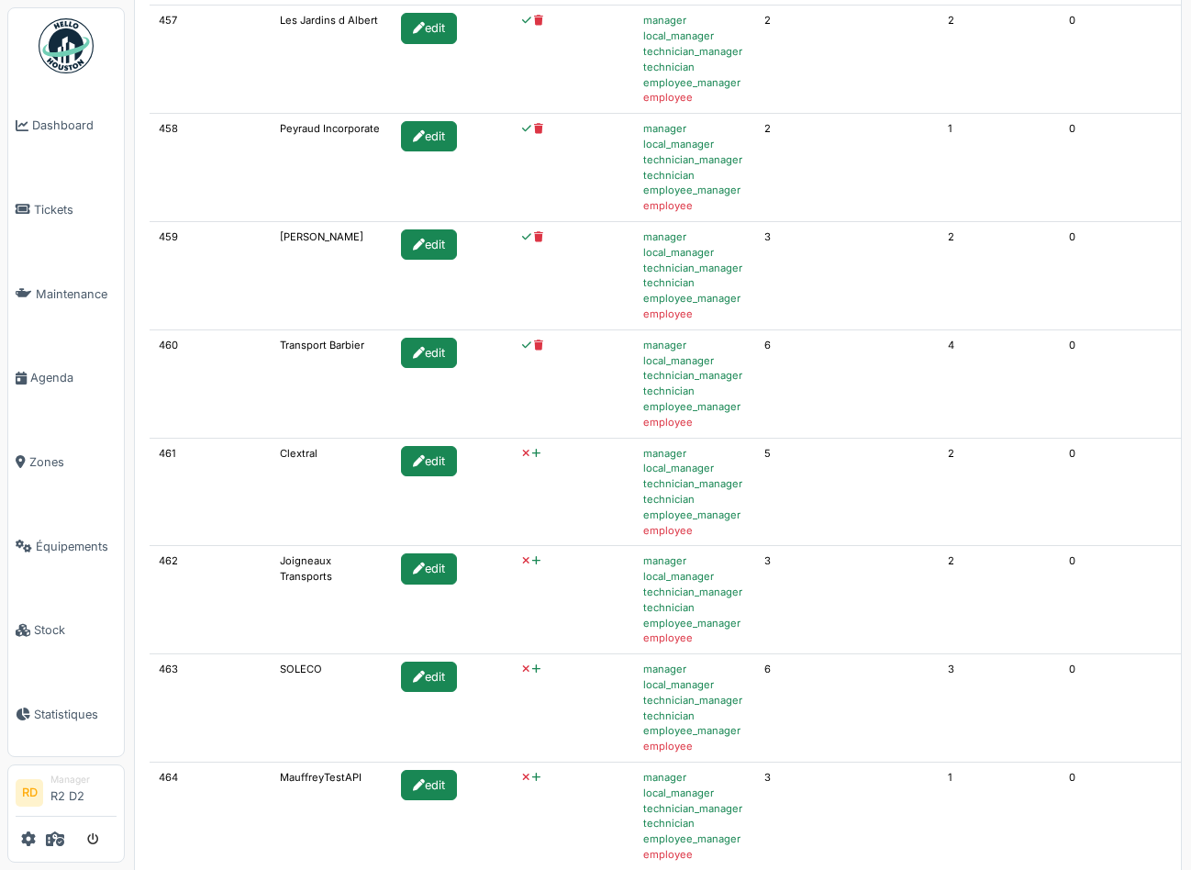
click at [532, 454] on icon at bounding box center [536, 454] width 8 height 10
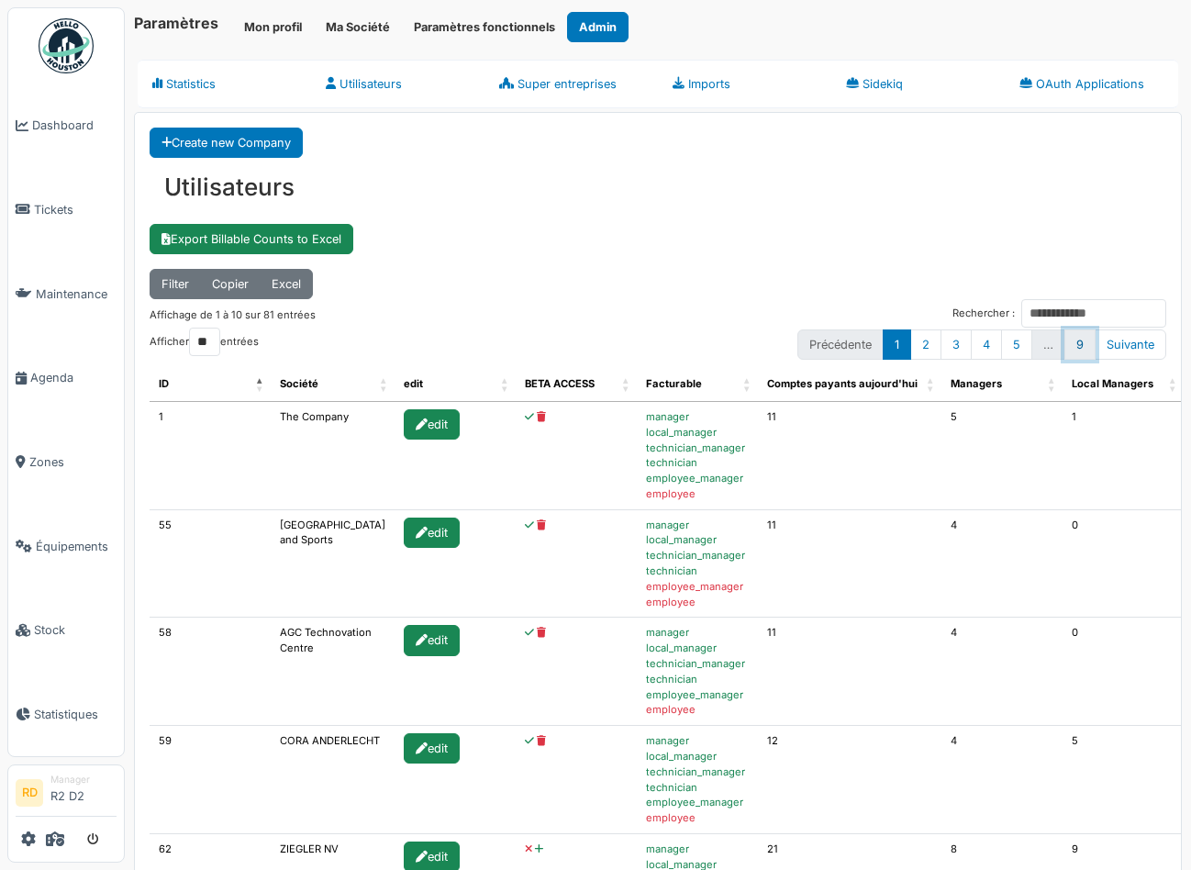
click at [1077, 341] on link "9" at bounding box center [1079, 344] width 31 height 30
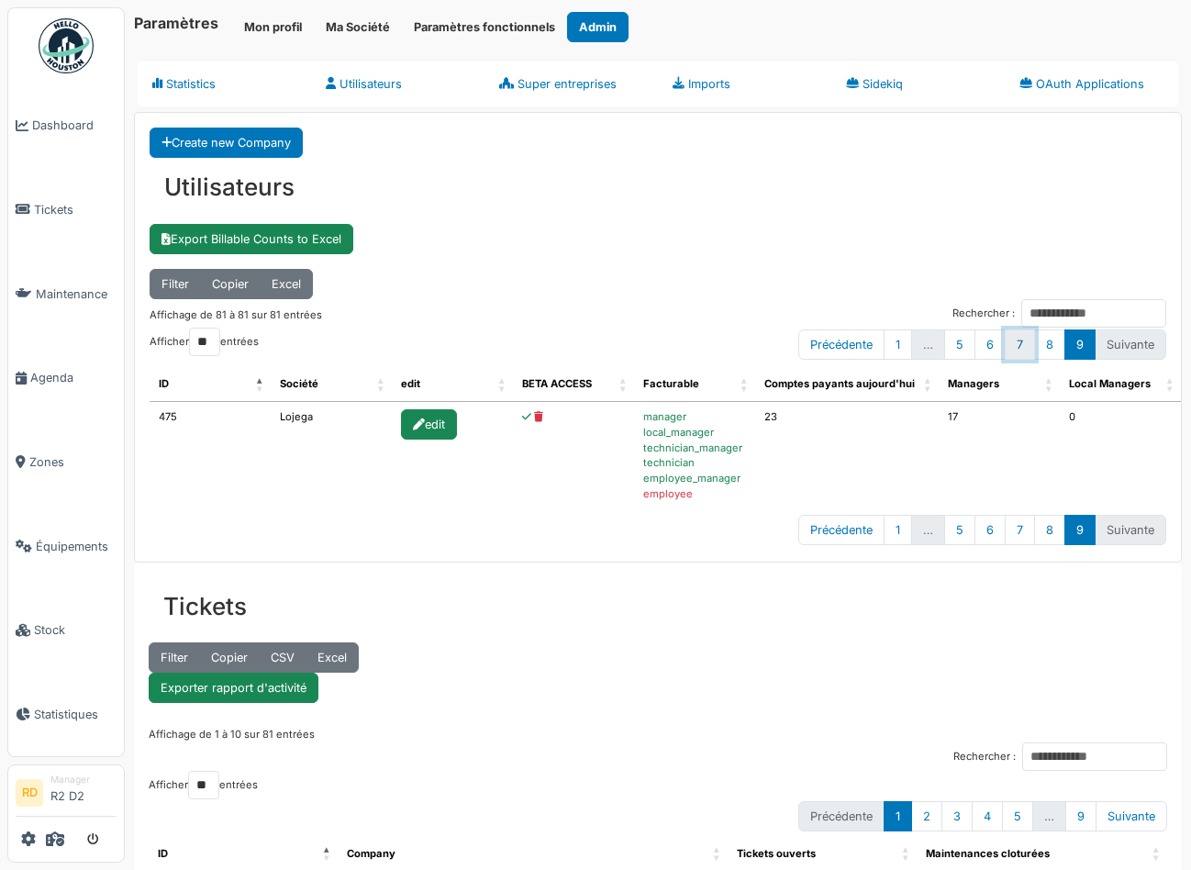
click at [1019, 346] on link "7" at bounding box center [1020, 344] width 30 height 30
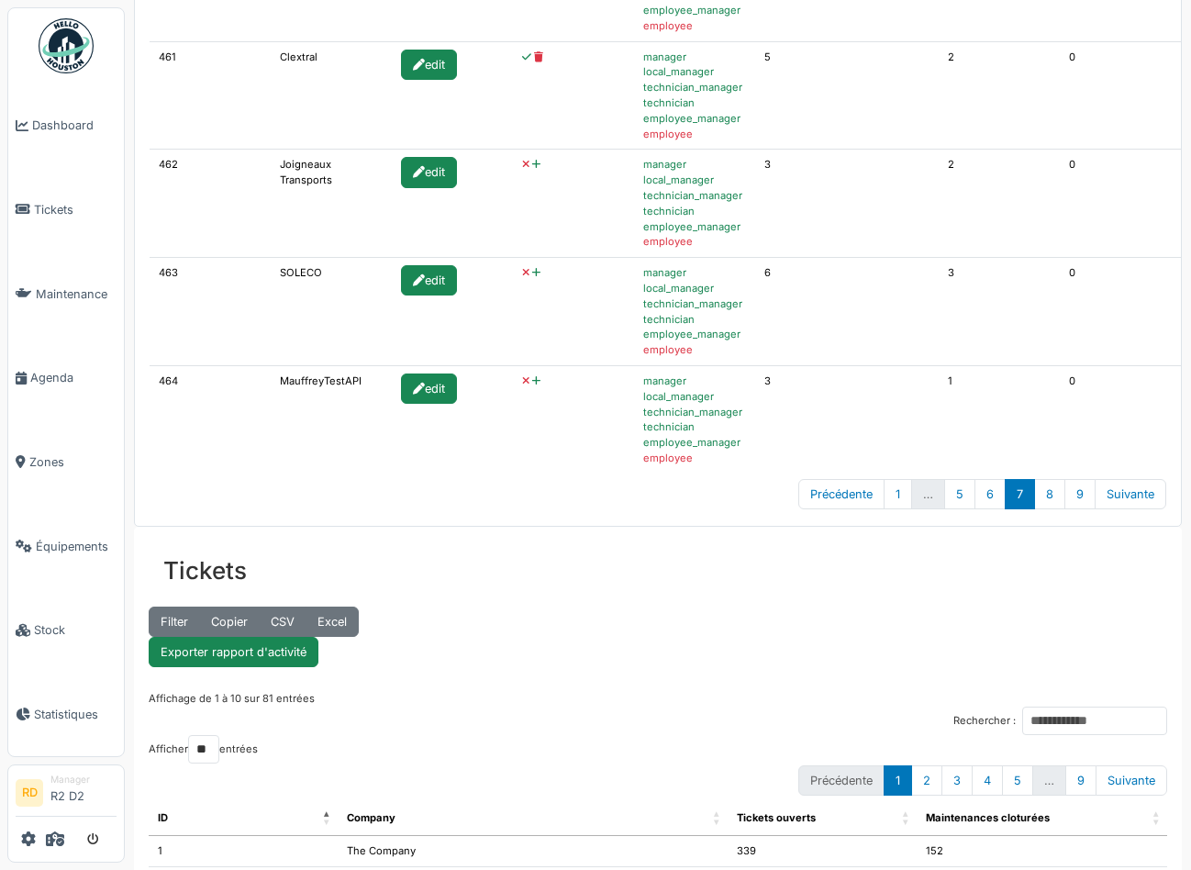
scroll to position [1026, 0]
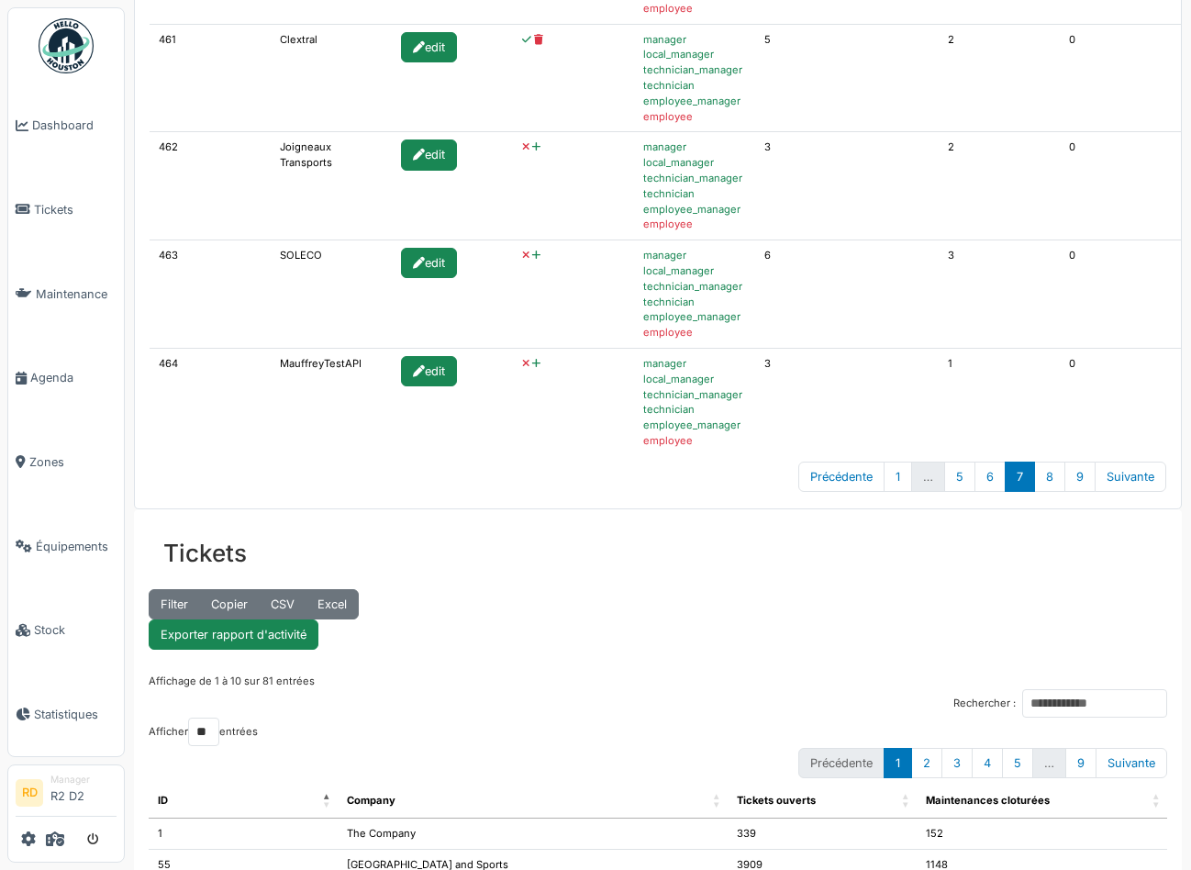
click at [532, 254] on icon at bounding box center [536, 256] width 8 height 10
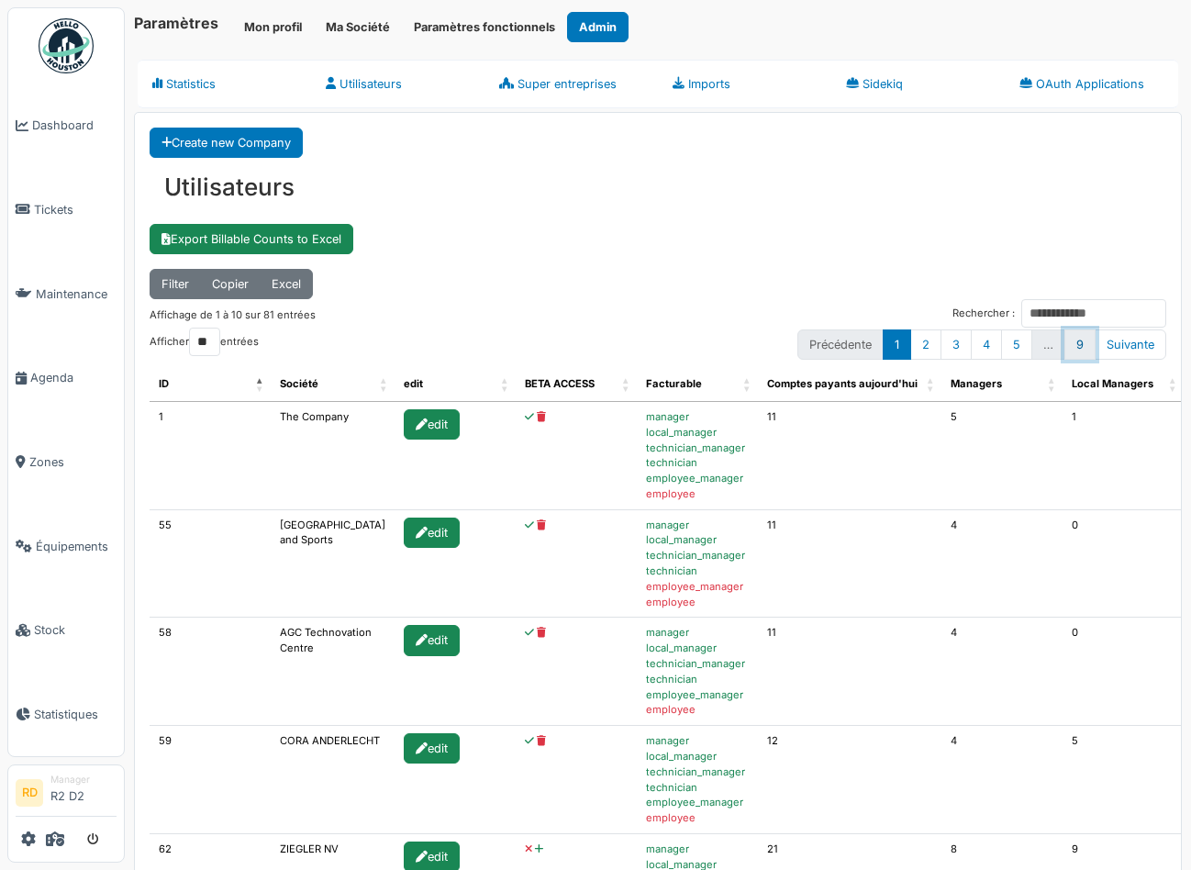
click at [1080, 342] on link "9" at bounding box center [1079, 344] width 31 height 30
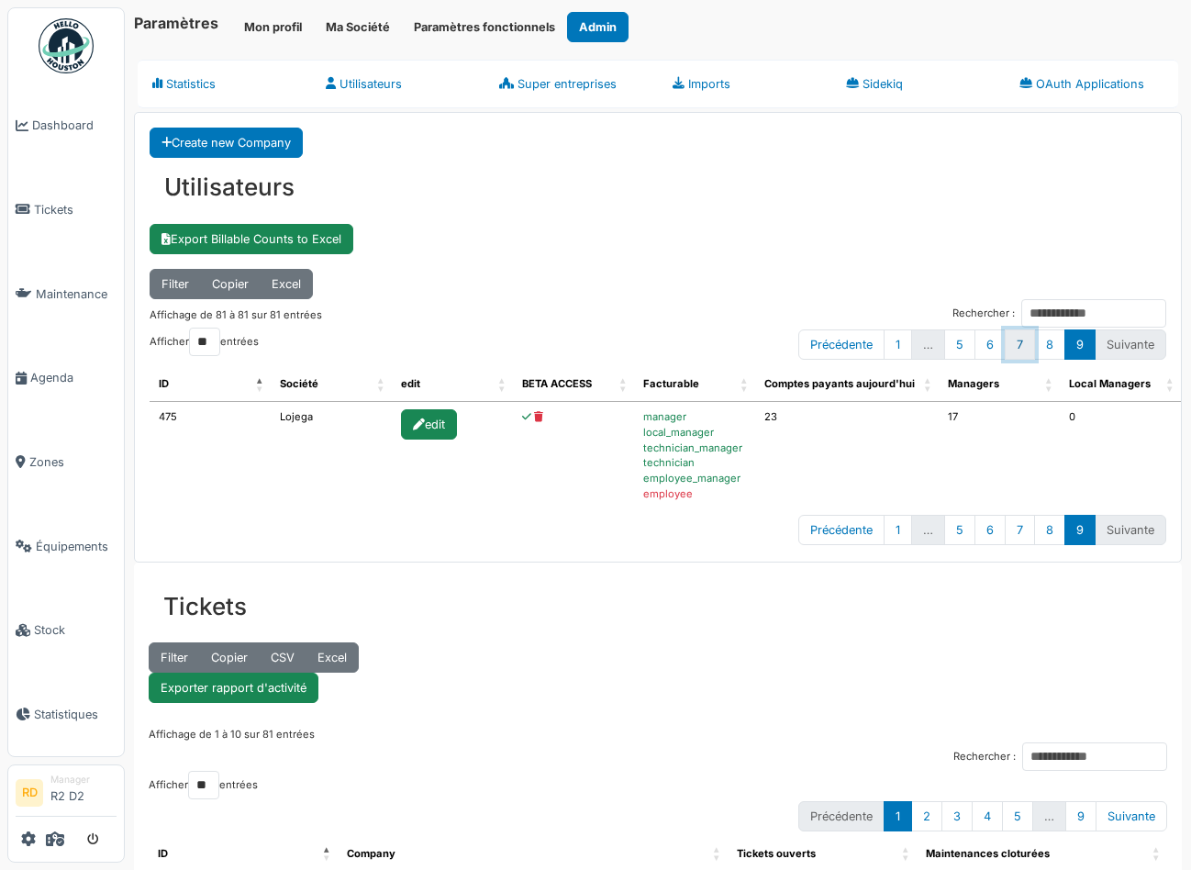
click at [1011, 344] on link "7" at bounding box center [1020, 344] width 30 height 30
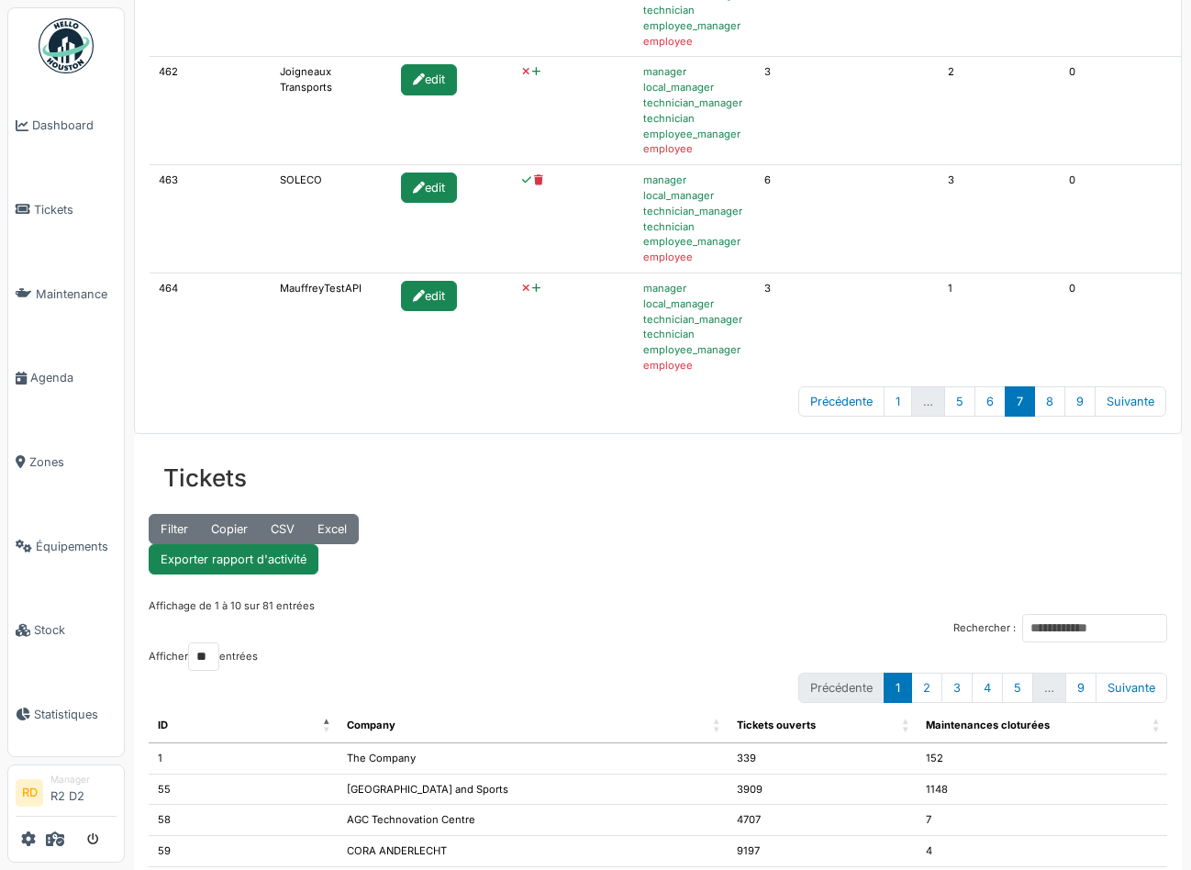
scroll to position [1100, 0]
click at [532, 289] on icon at bounding box center [536, 289] width 8 height 10
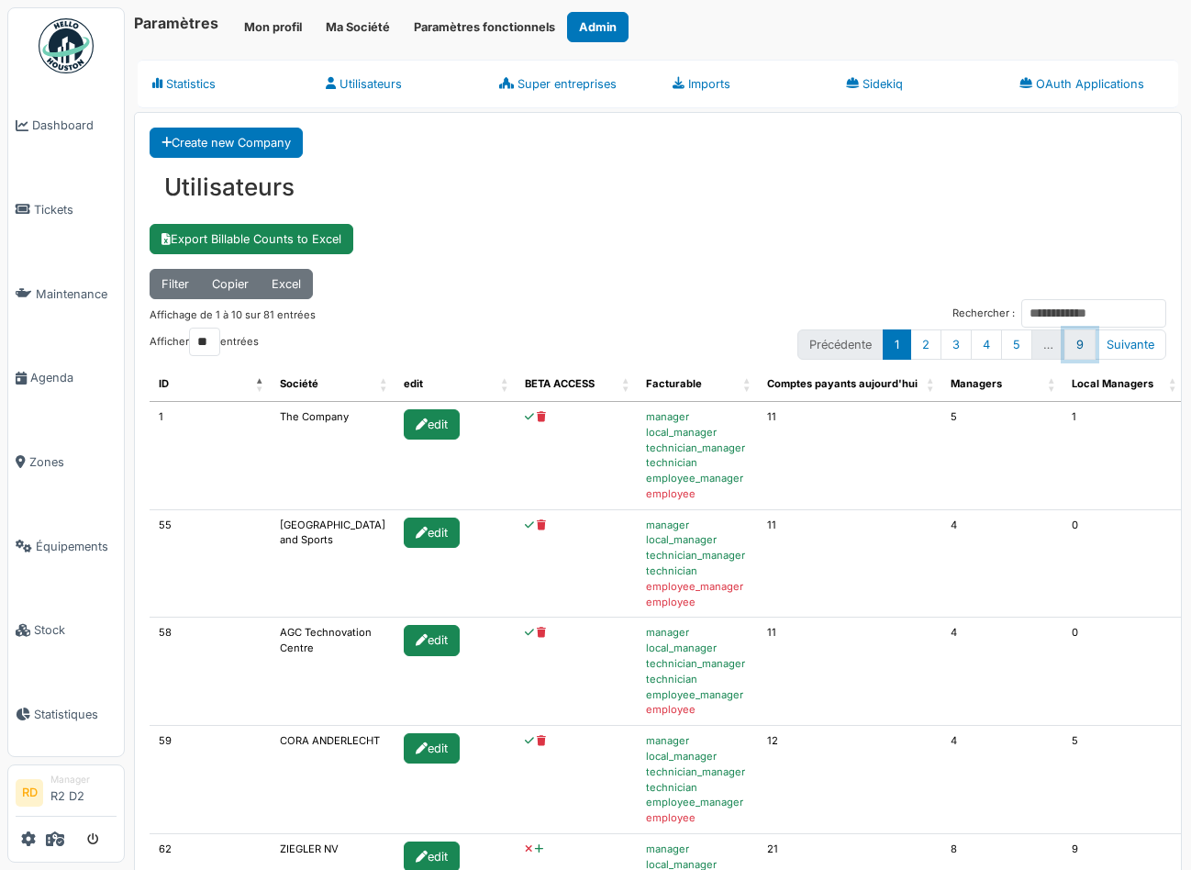
click at [1077, 346] on link "9" at bounding box center [1079, 344] width 31 height 30
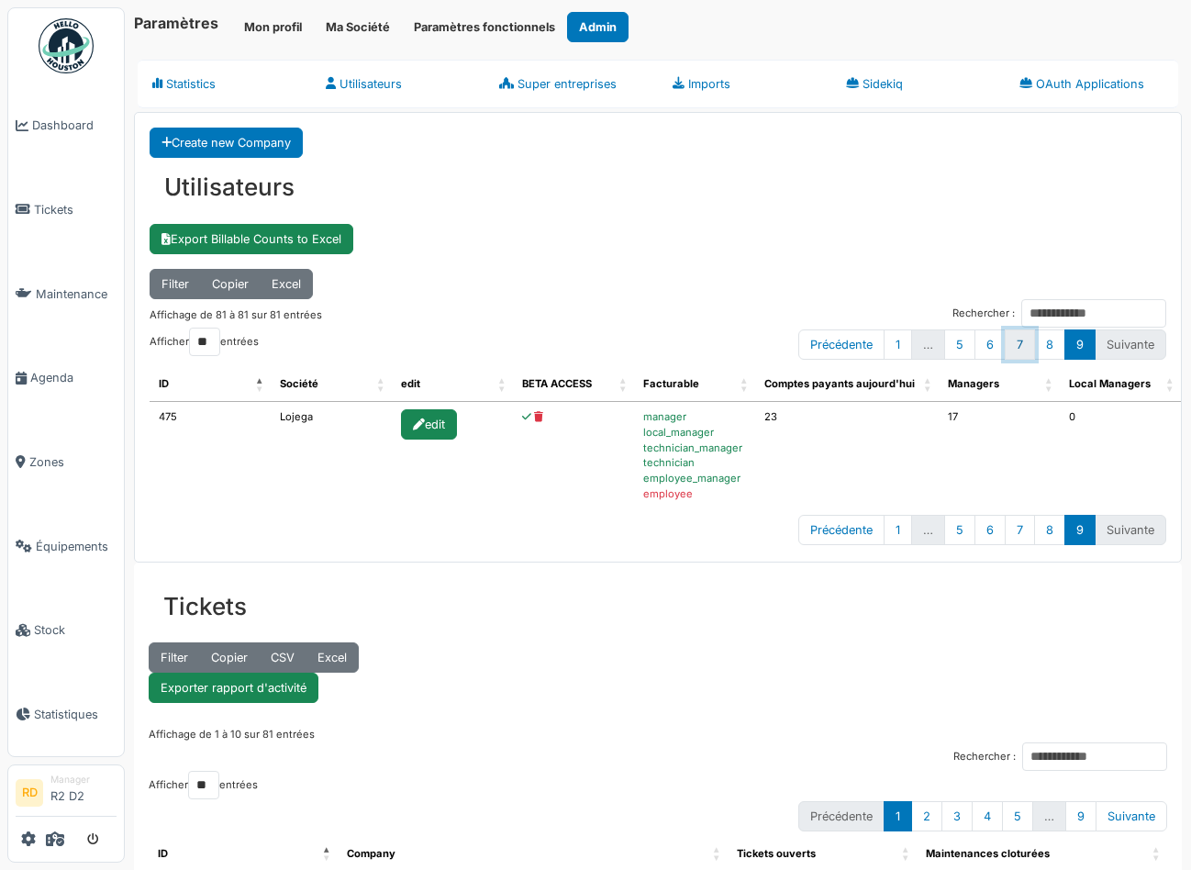
click at [1019, 346] on link "7" at bounding box center [1020, 344] width 30 height 30
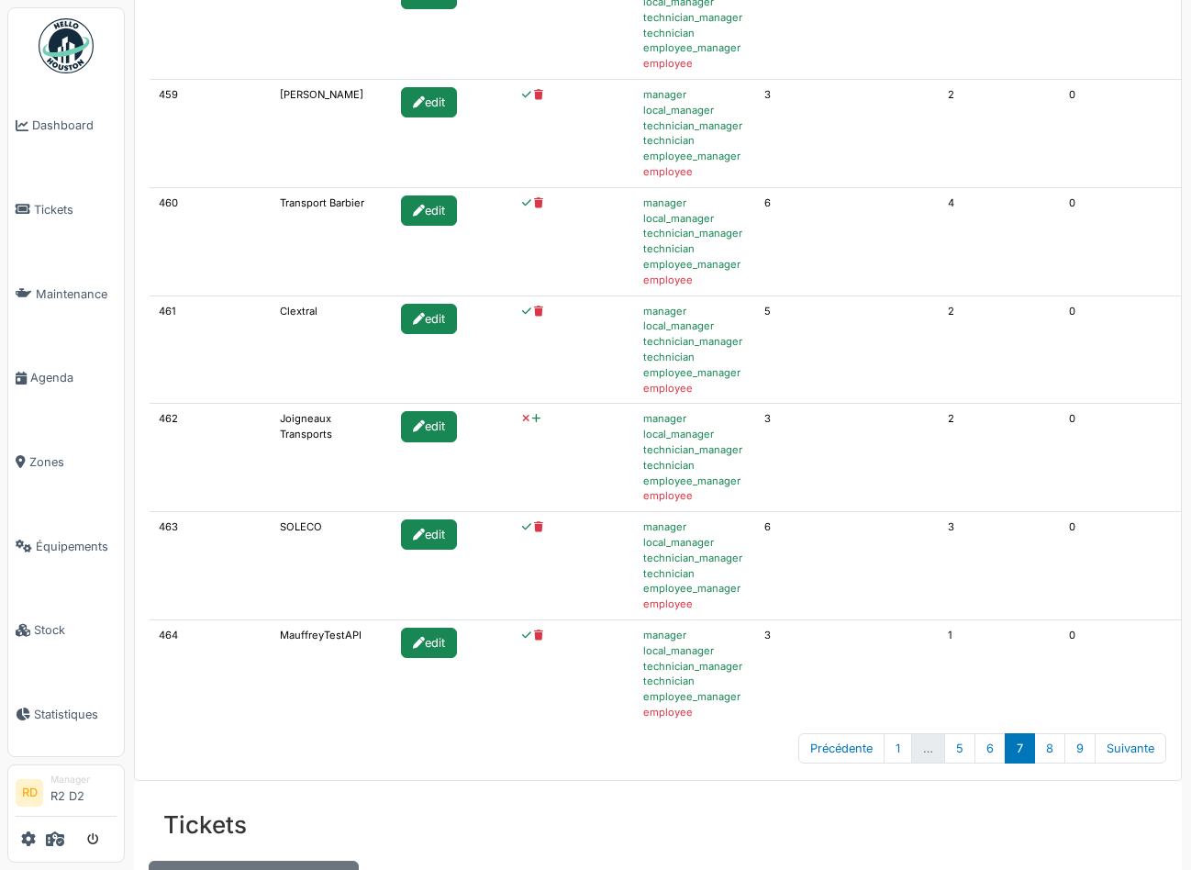
scroll to position [793, 0]
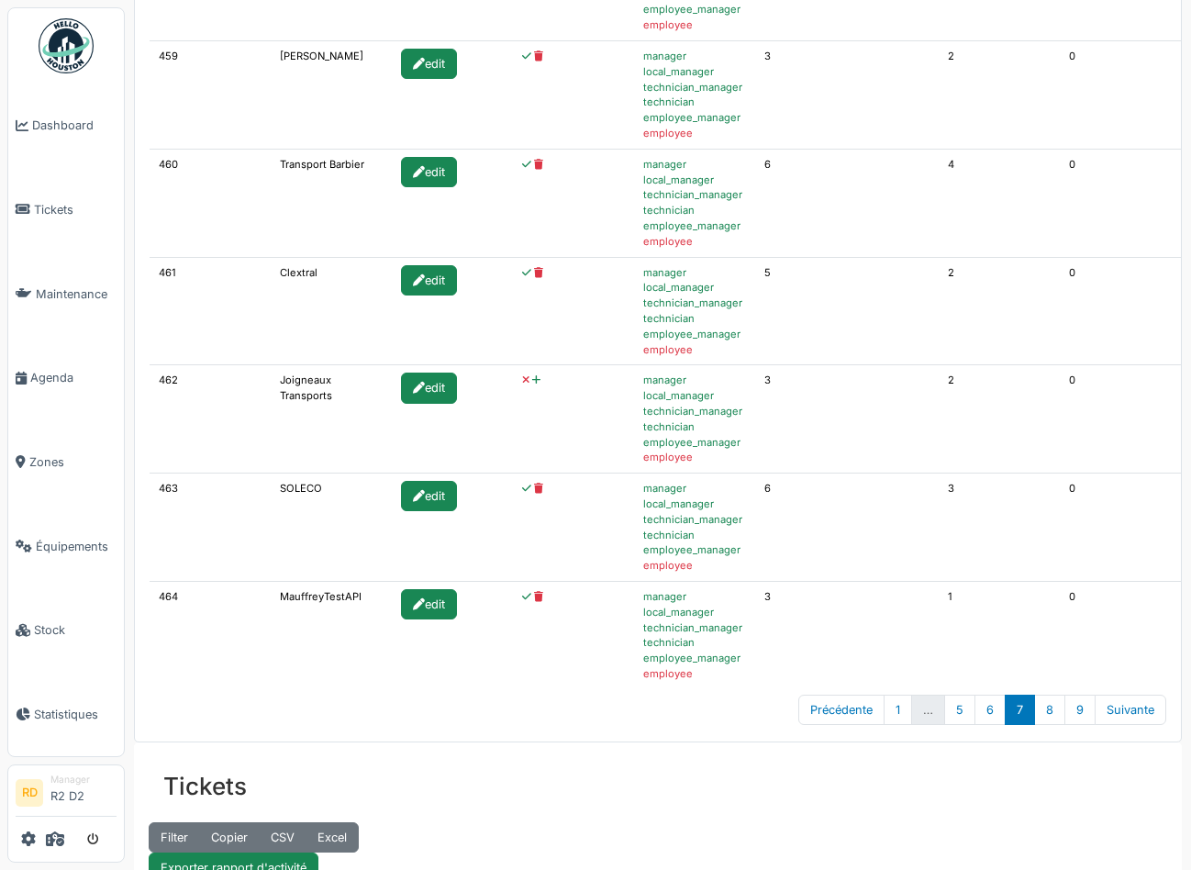
click at [532, 381] on icon at bounding box center [536, 380] width 8 height 10
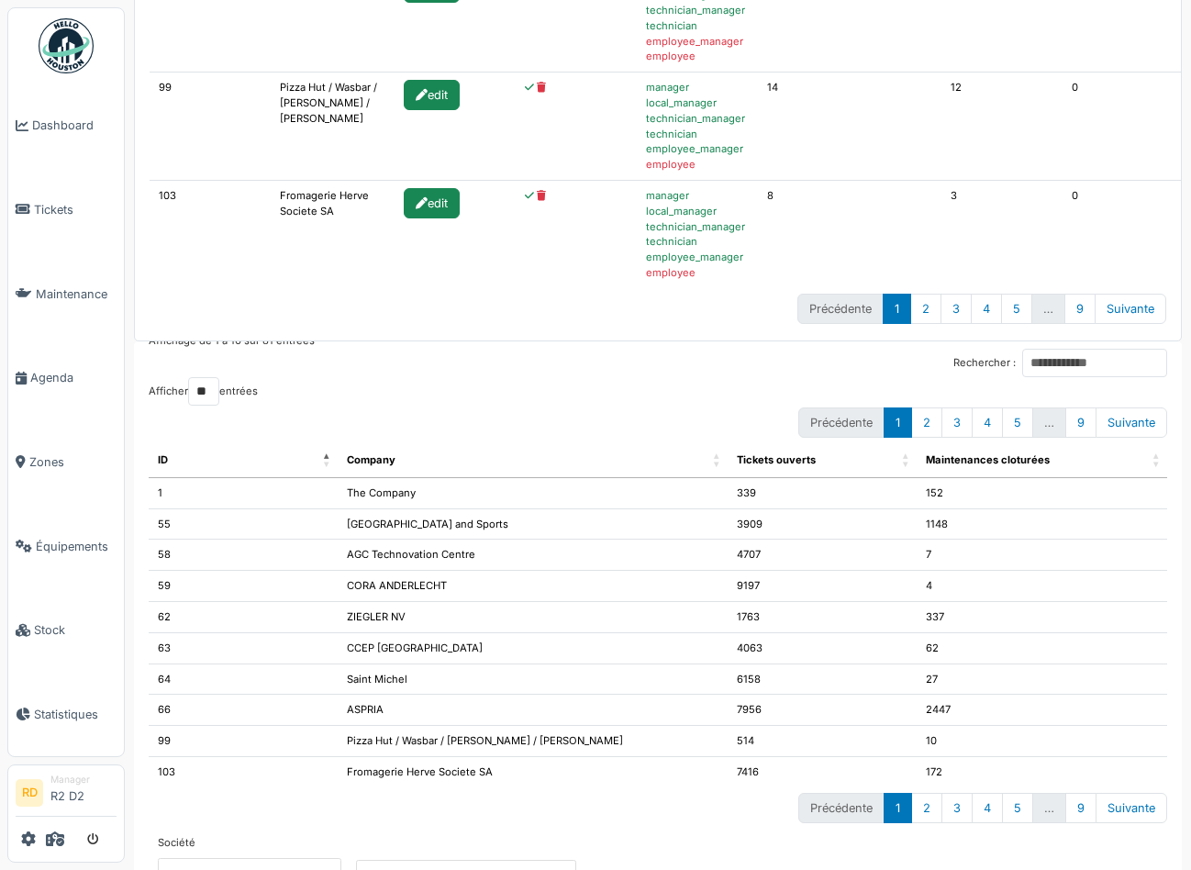
scroll to position [206, 0]
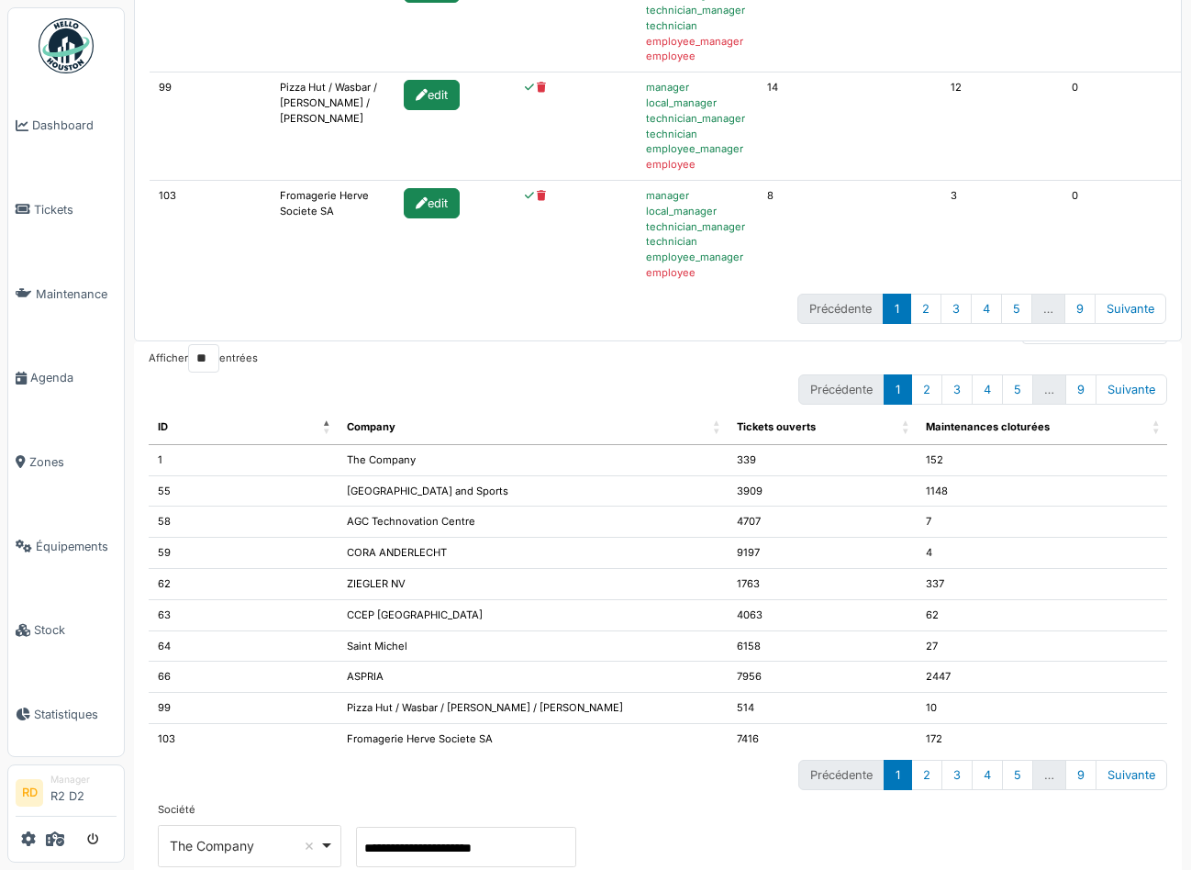
click at [783, 431] on th "Tickets ouverts" at bounding box center [822, 427] width 189 height 35
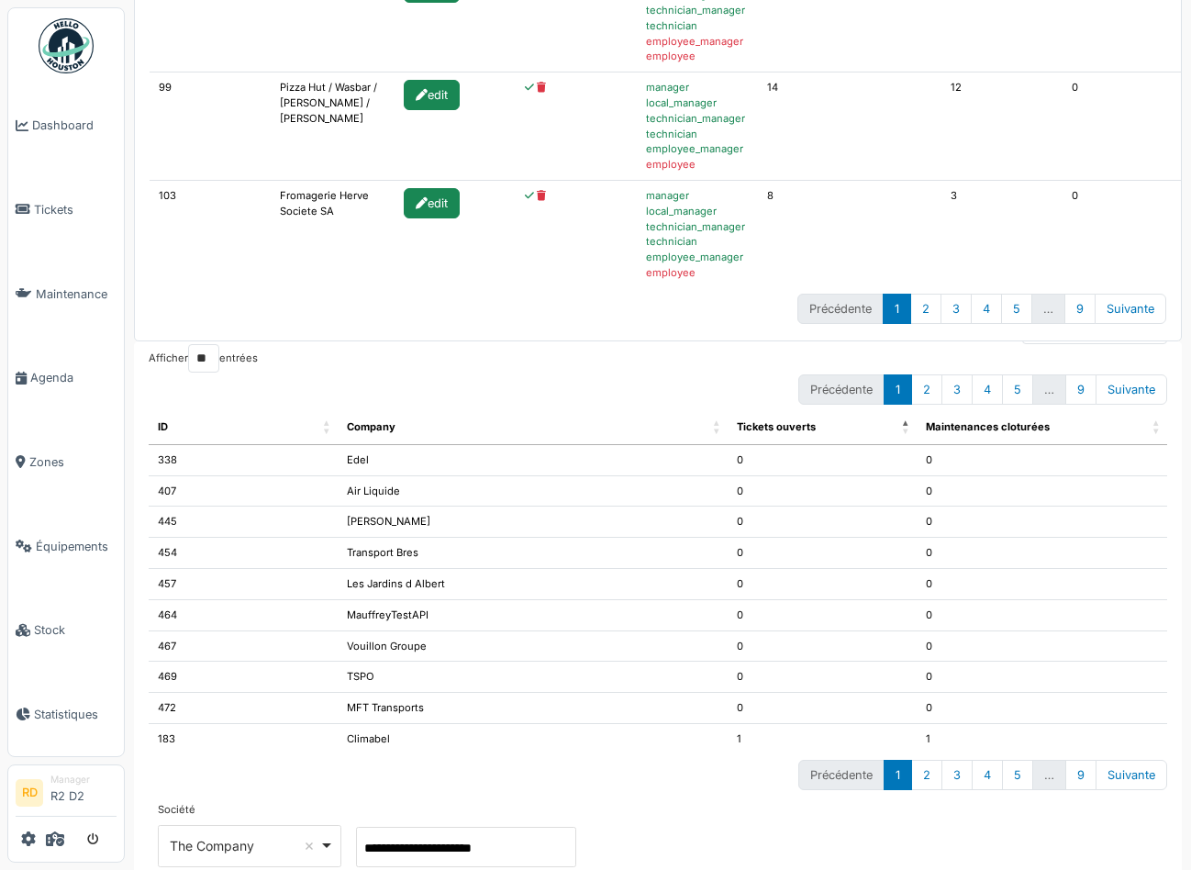
click at [783, 431] on th "Tickets ouverts" at bounding box center [822, 427] width 189 height 35
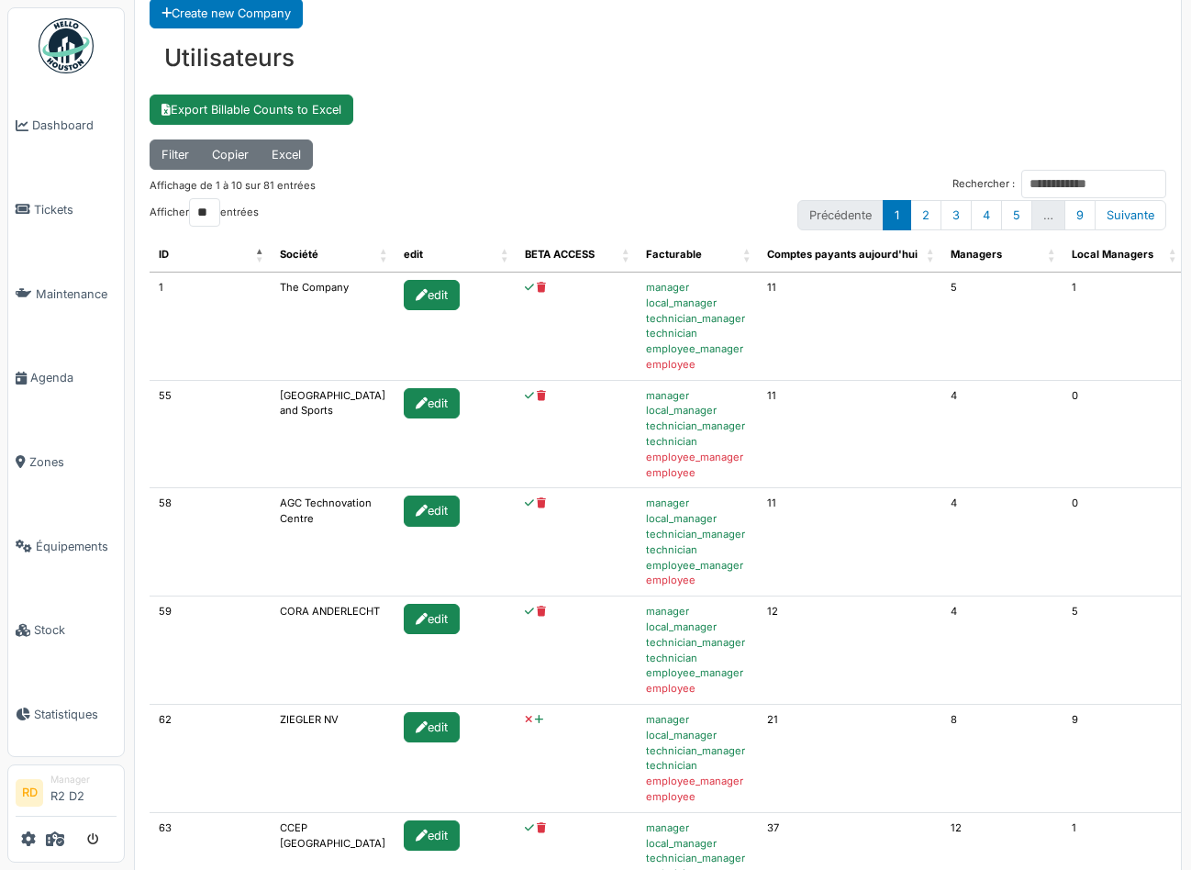
scroll to position [130, 0]
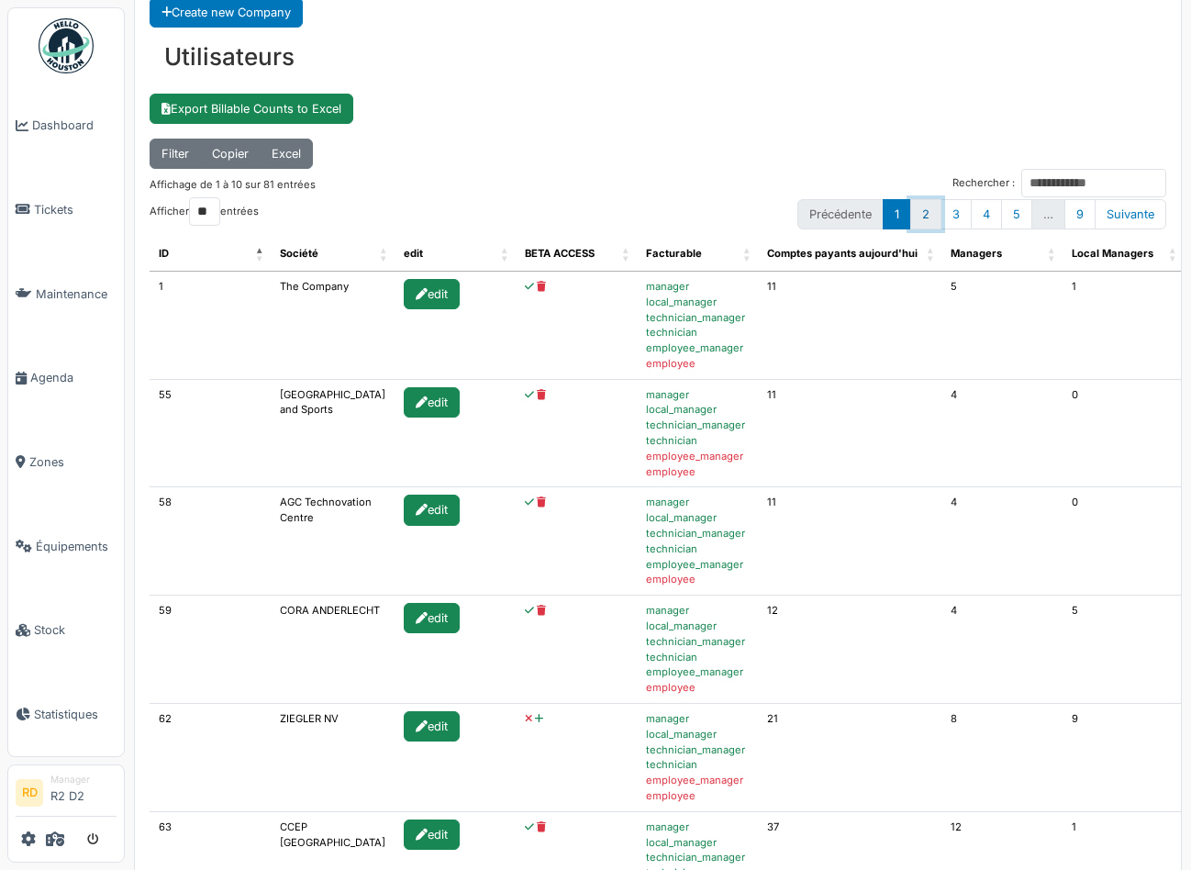
click at [927, 211] on link "2" at bounding box center [925, 214] width 31 height 30
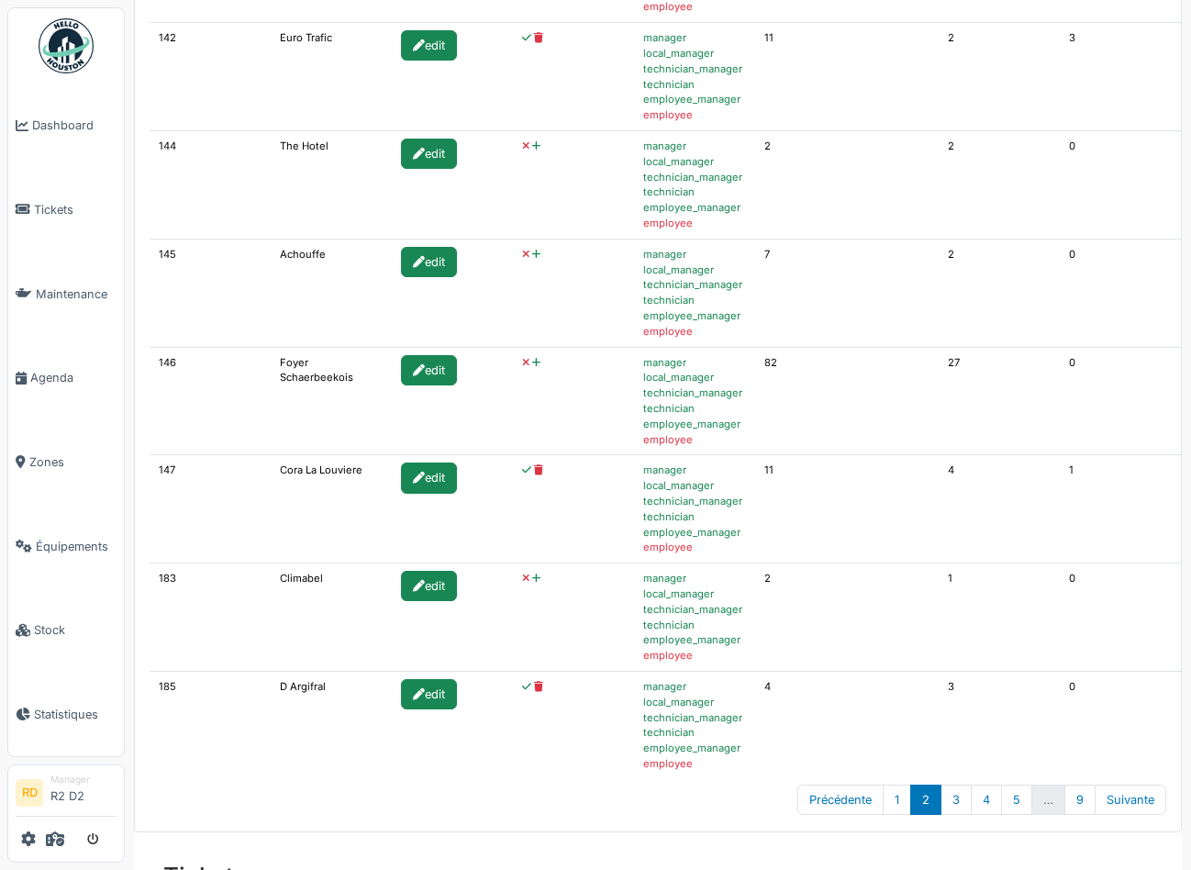
scroll to position [704, 0]
click at [961, 806] on link "3" at bounding box center [956, 799] width 31 height 30
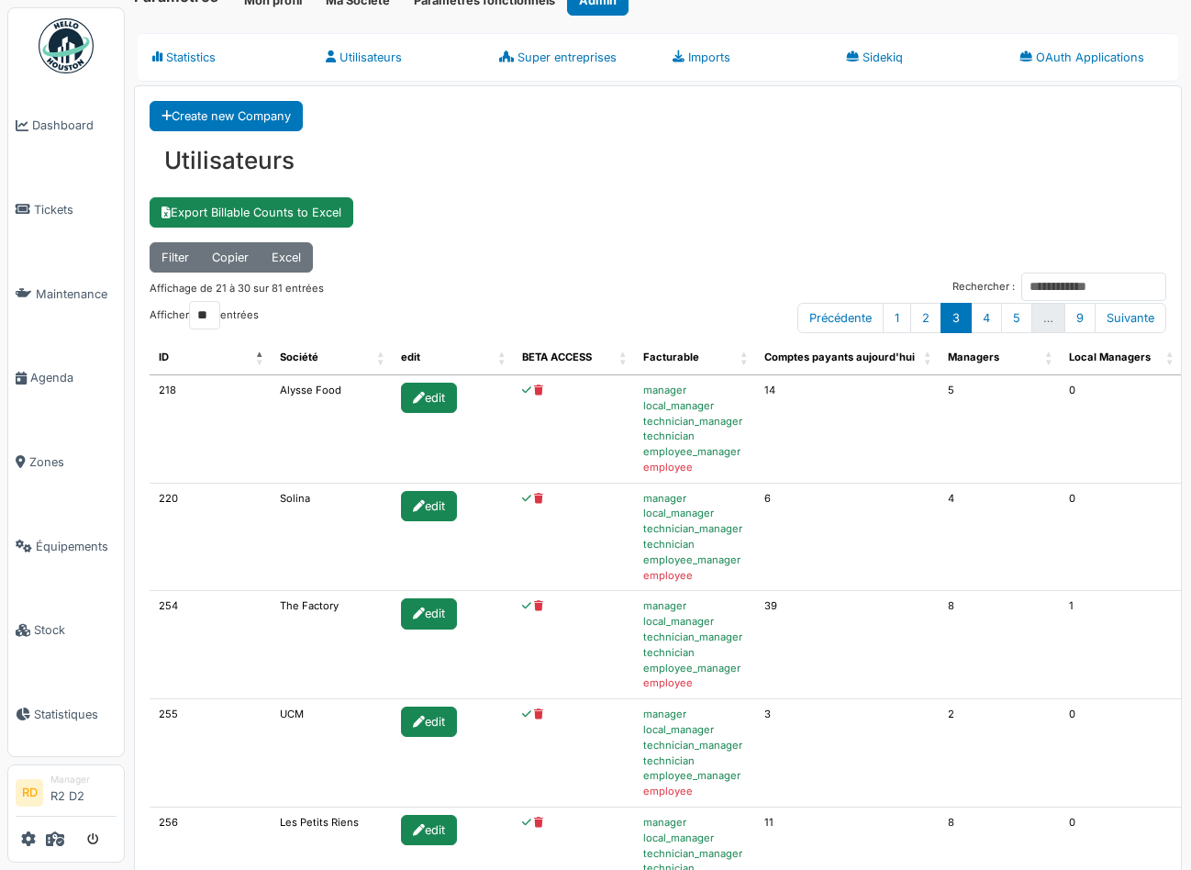
scroll to position [0, 0]
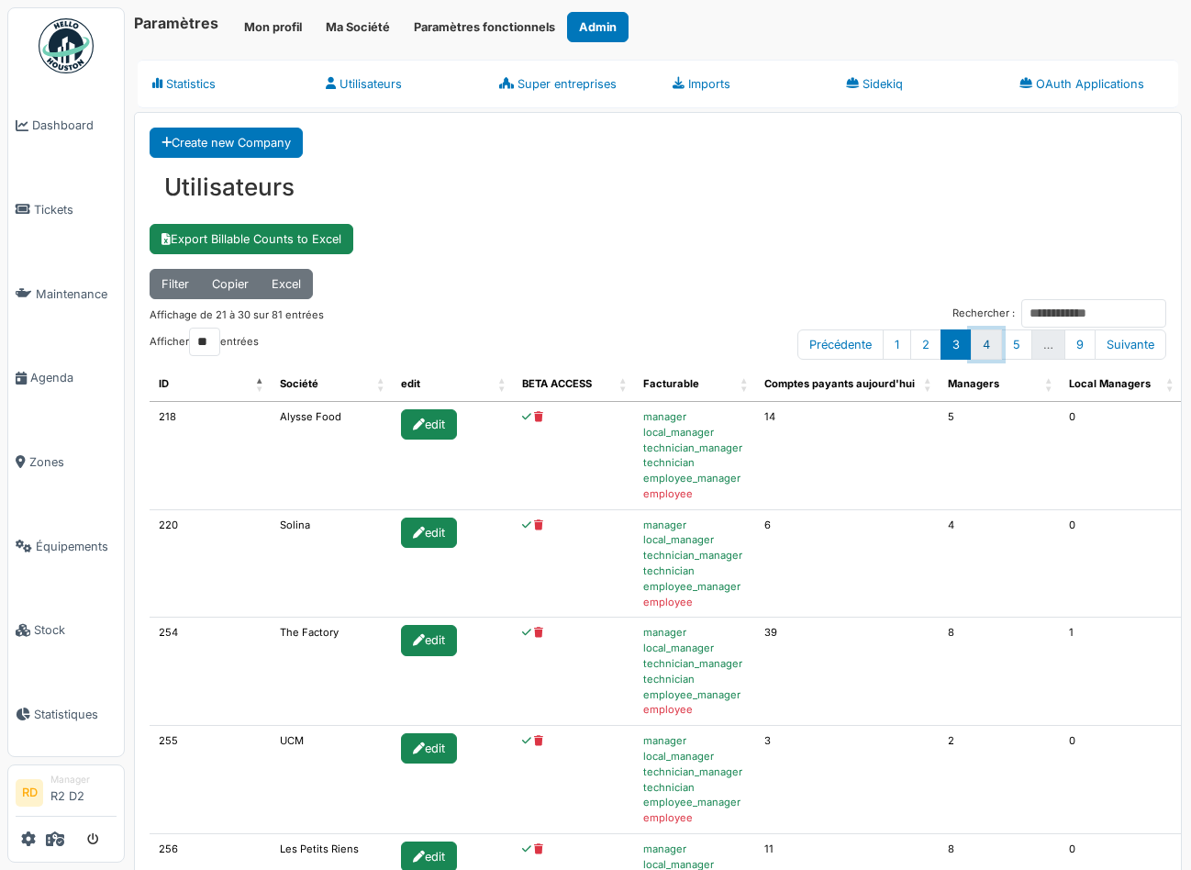
click at [981, 341] on link "4" at bounding box center [986, 344] width 31 height 30
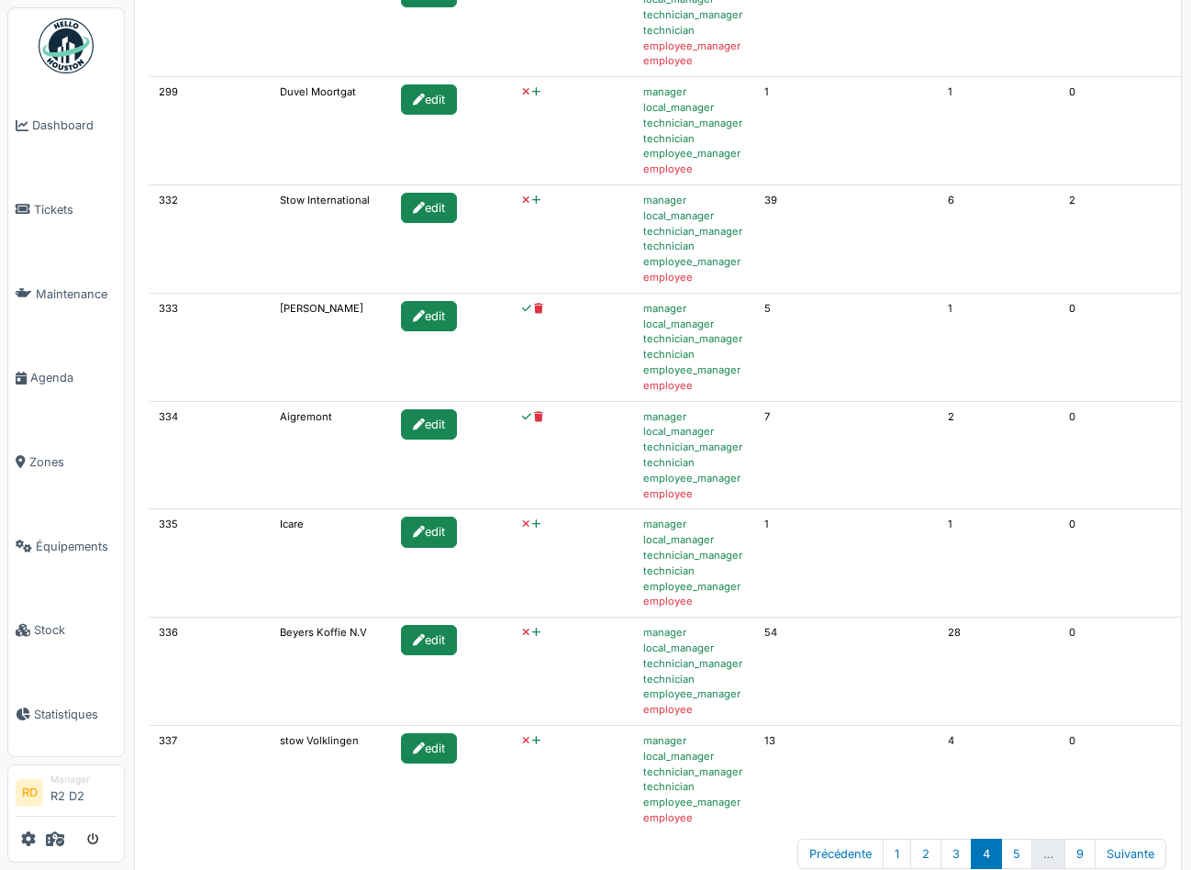
scroll to position [652, 0]
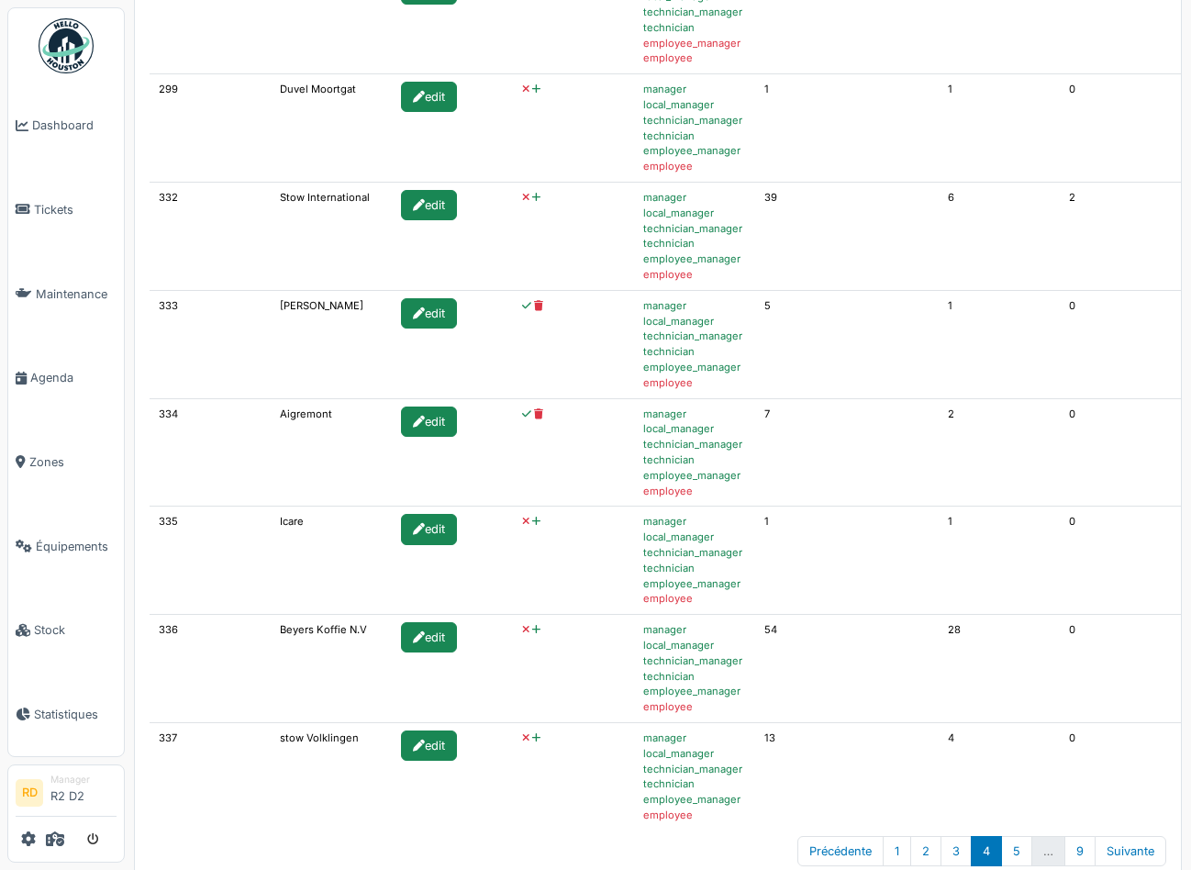
click at [532, 198] on icon at bounding box center [536, 198] width 8 height 10
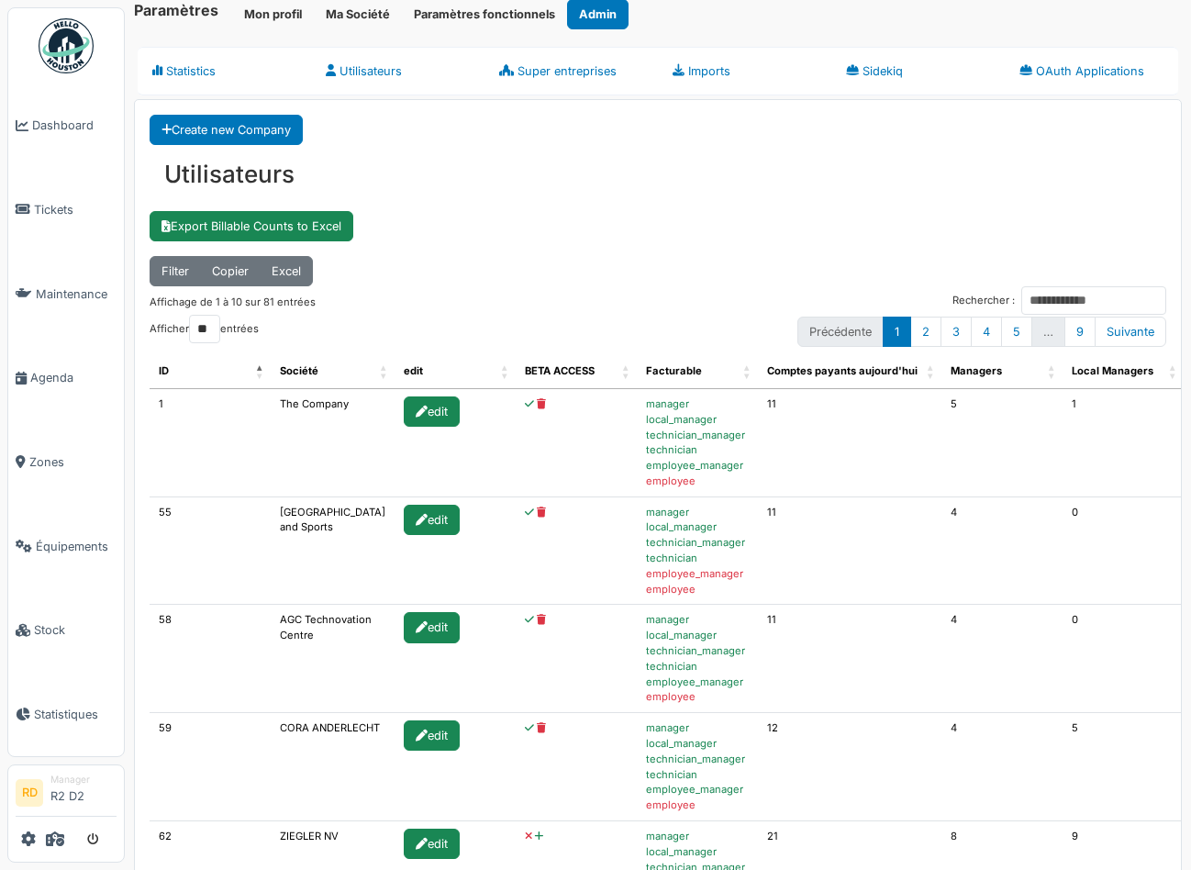
scroll to position [0, 0]
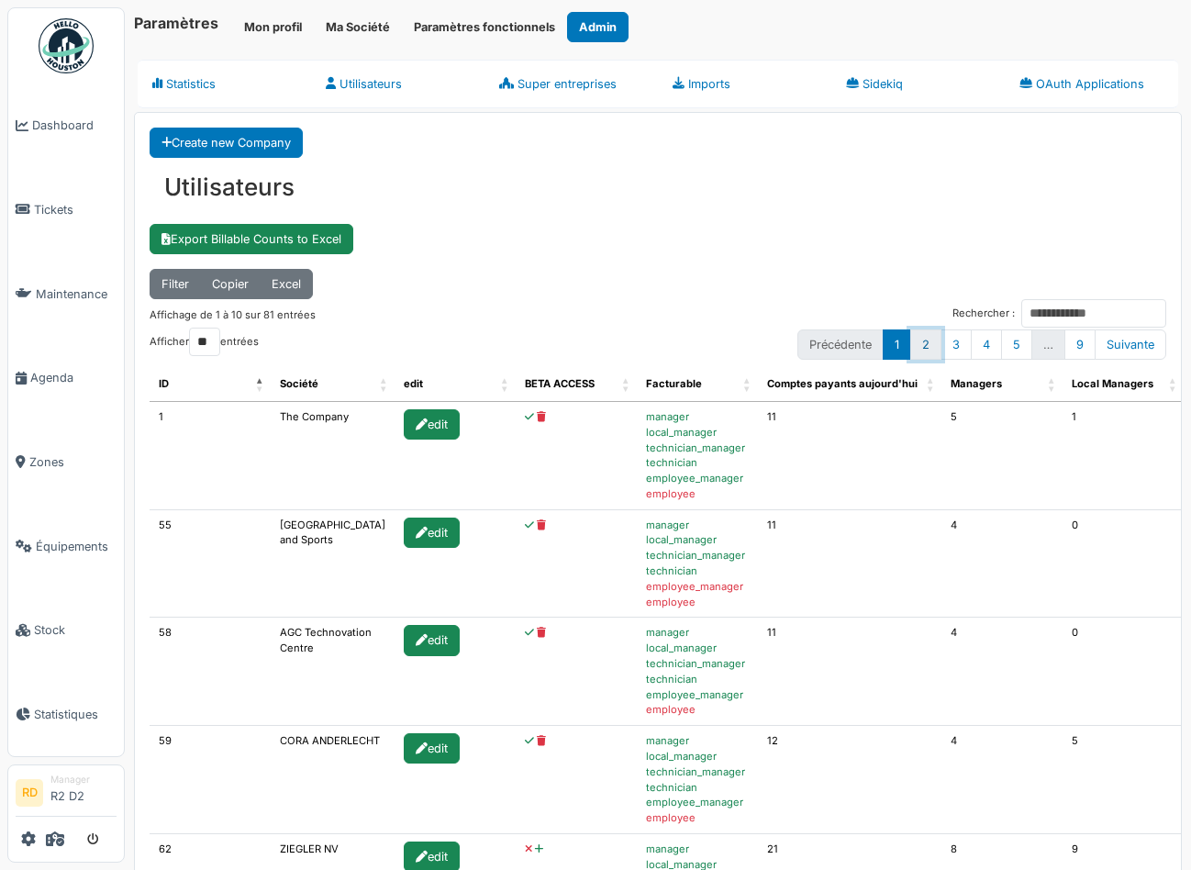
click at [934, 350] on link "2" at bounding box center [925, 344] width 31 height 30
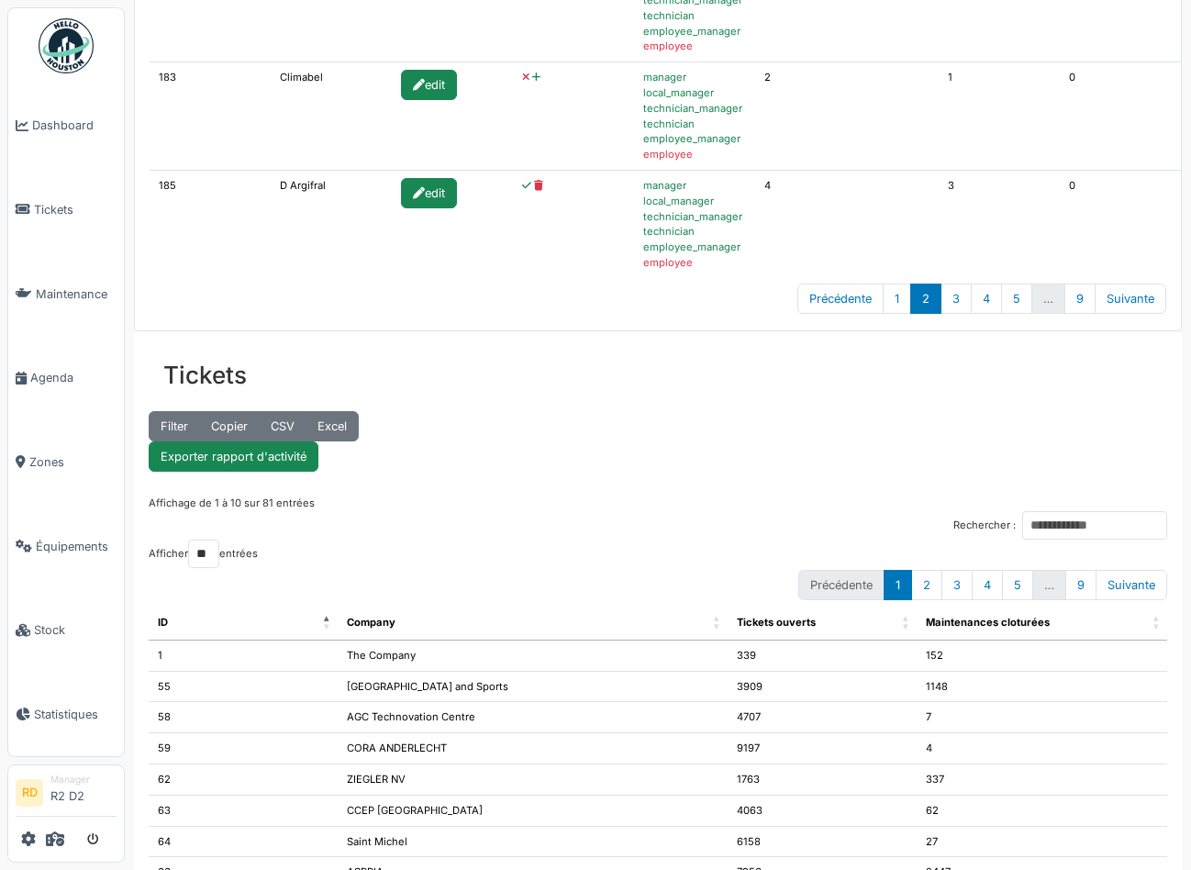
scroll to position [1190, 0]
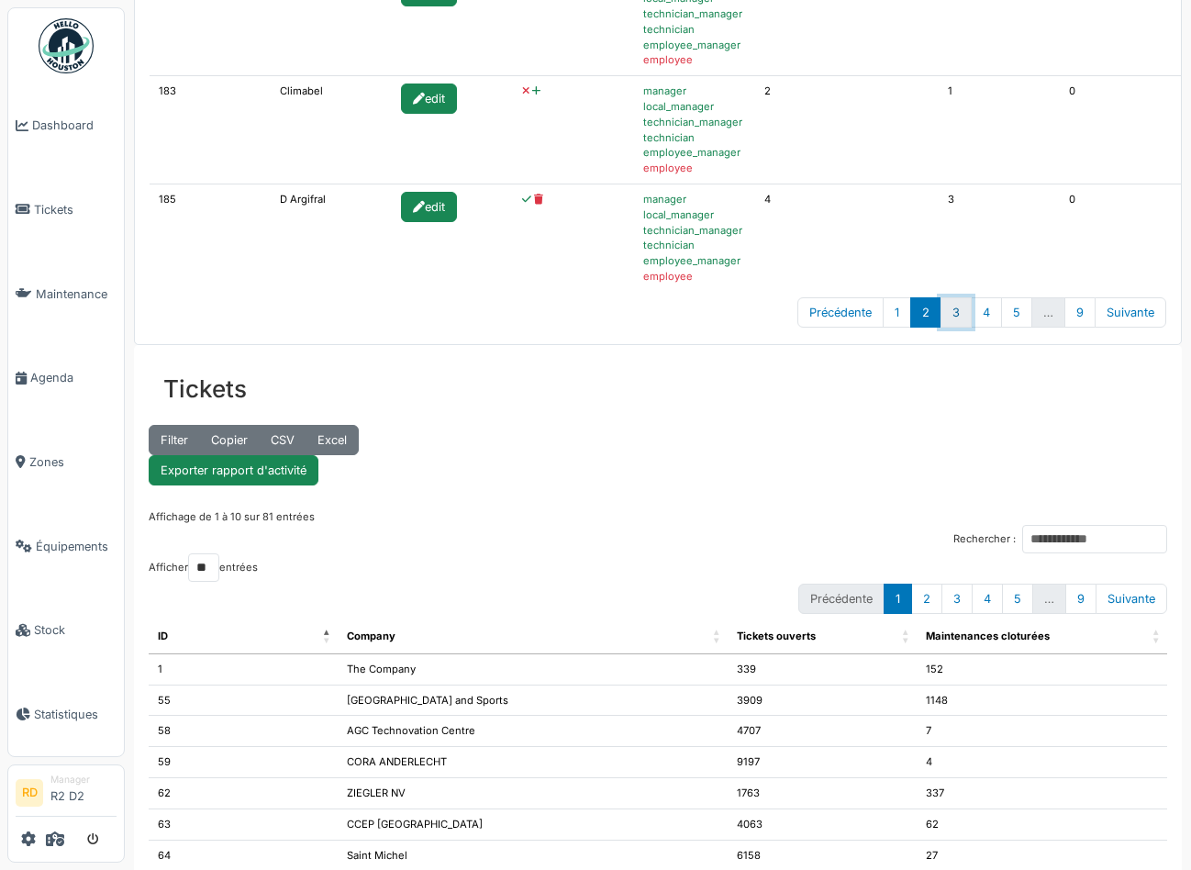
click at [954, 312] on link "3" at bounding box center [956, 312] width 31 height 30
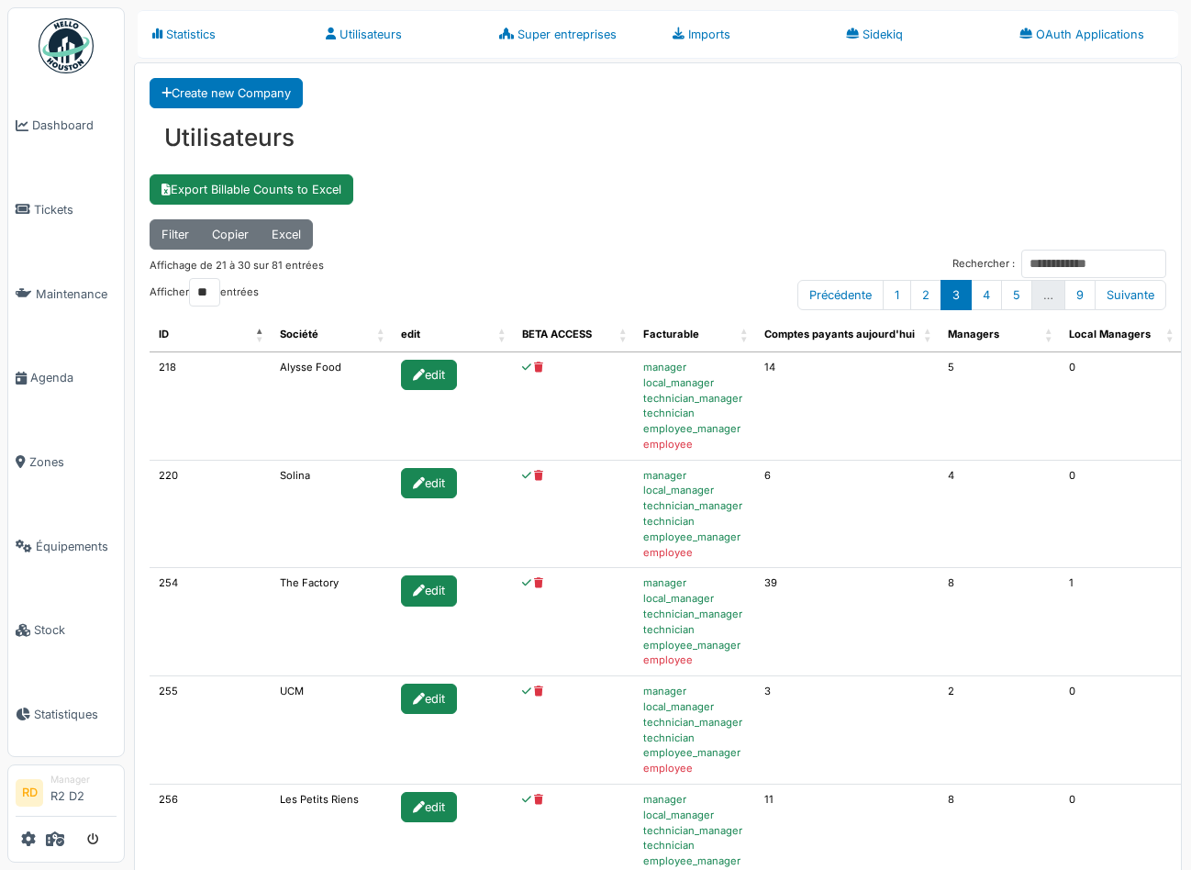
scroll to position [0, 0]
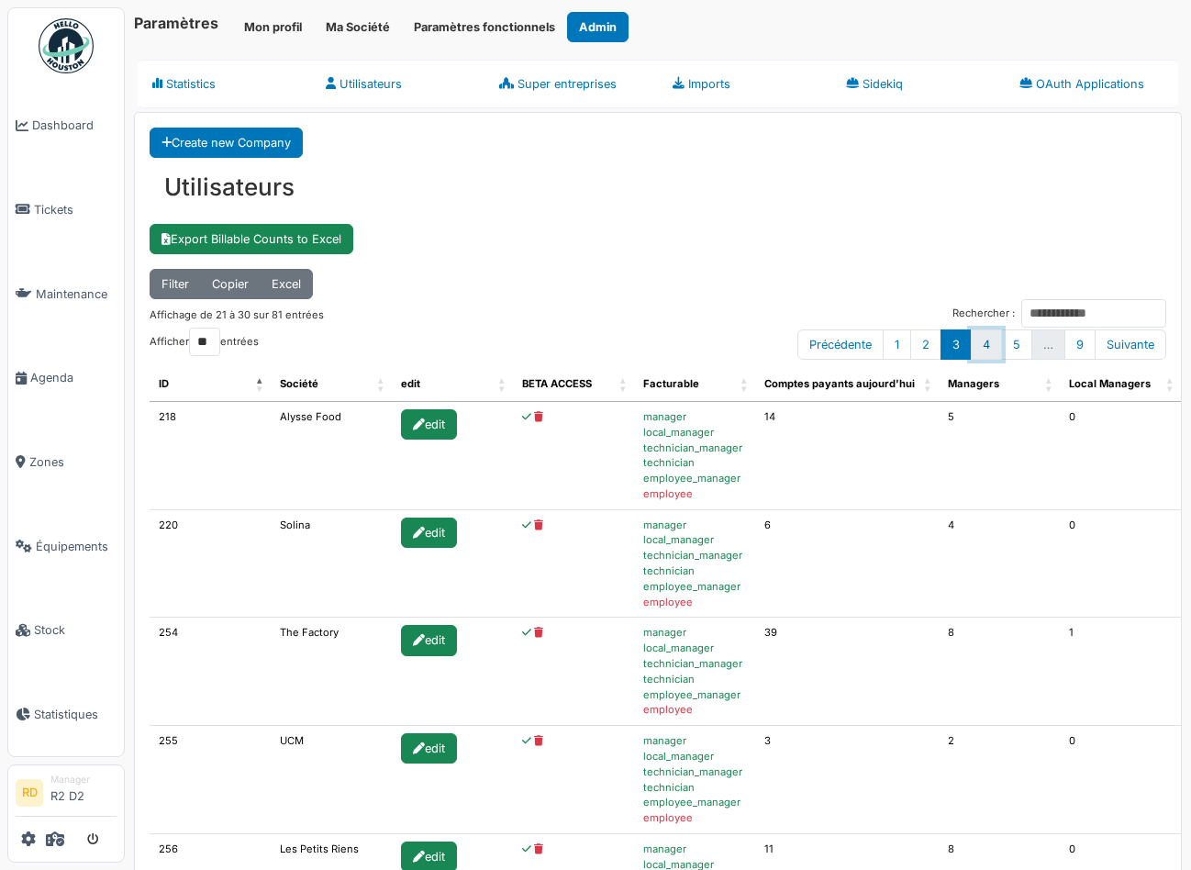
click at [989, 343] on link "4" at bounding box center [986, 344] width 31 height 30
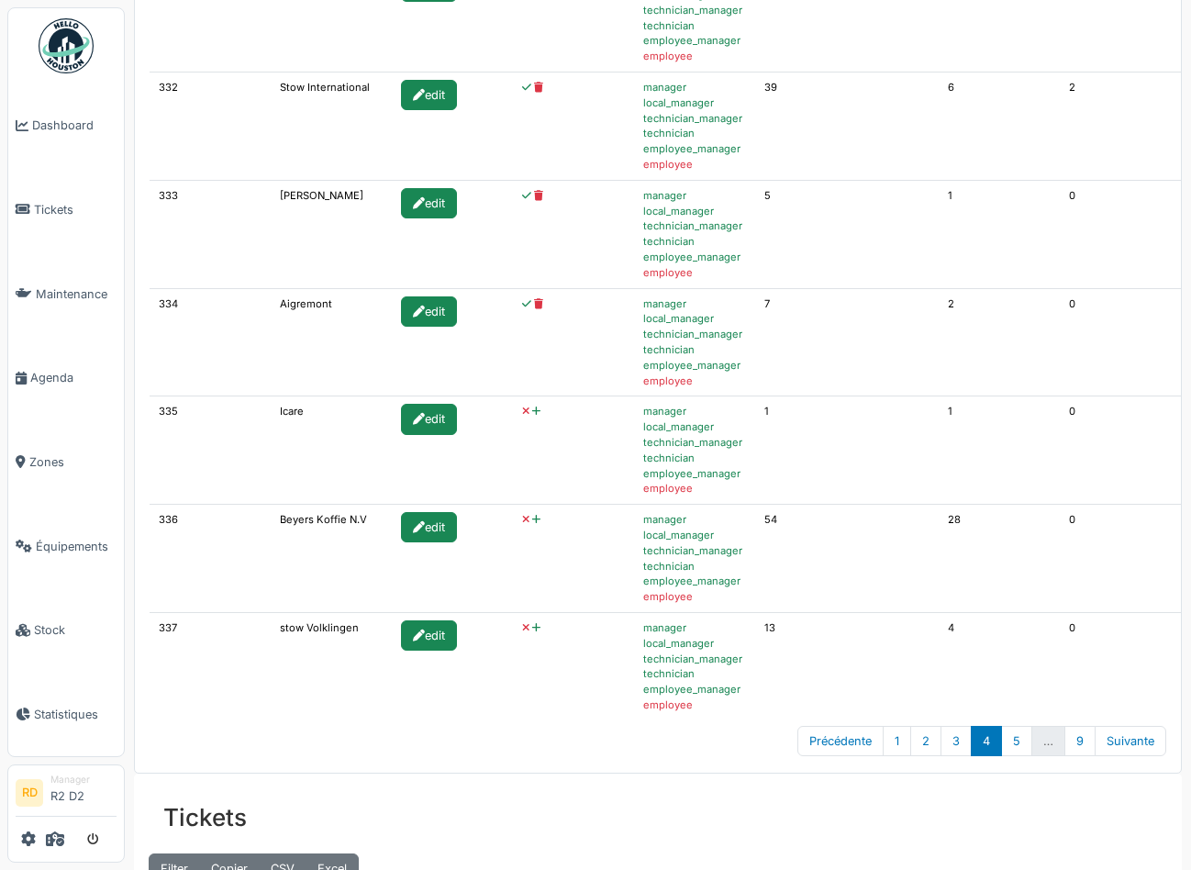
scroll to position [773, 0]
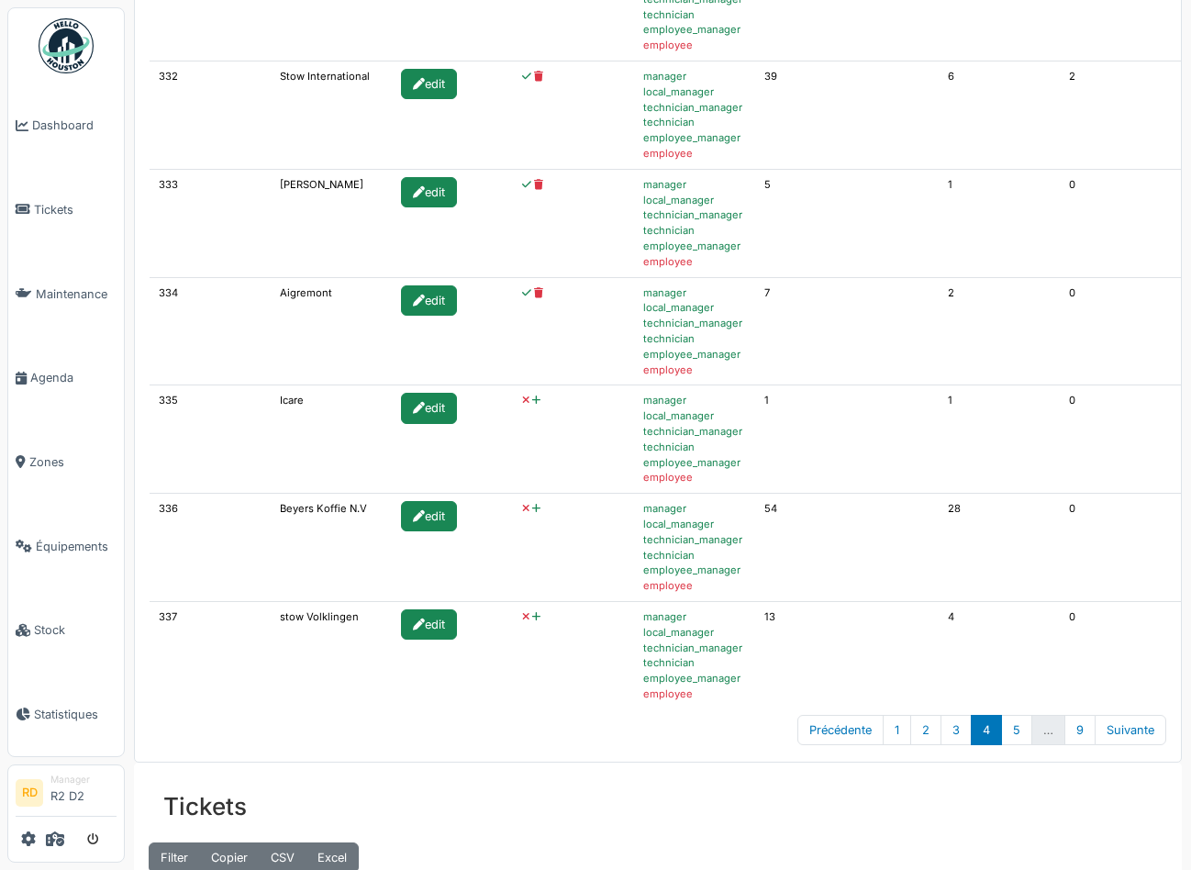
click at [532, 615] on icon at bounding box center [536, 617] width 8 height 10
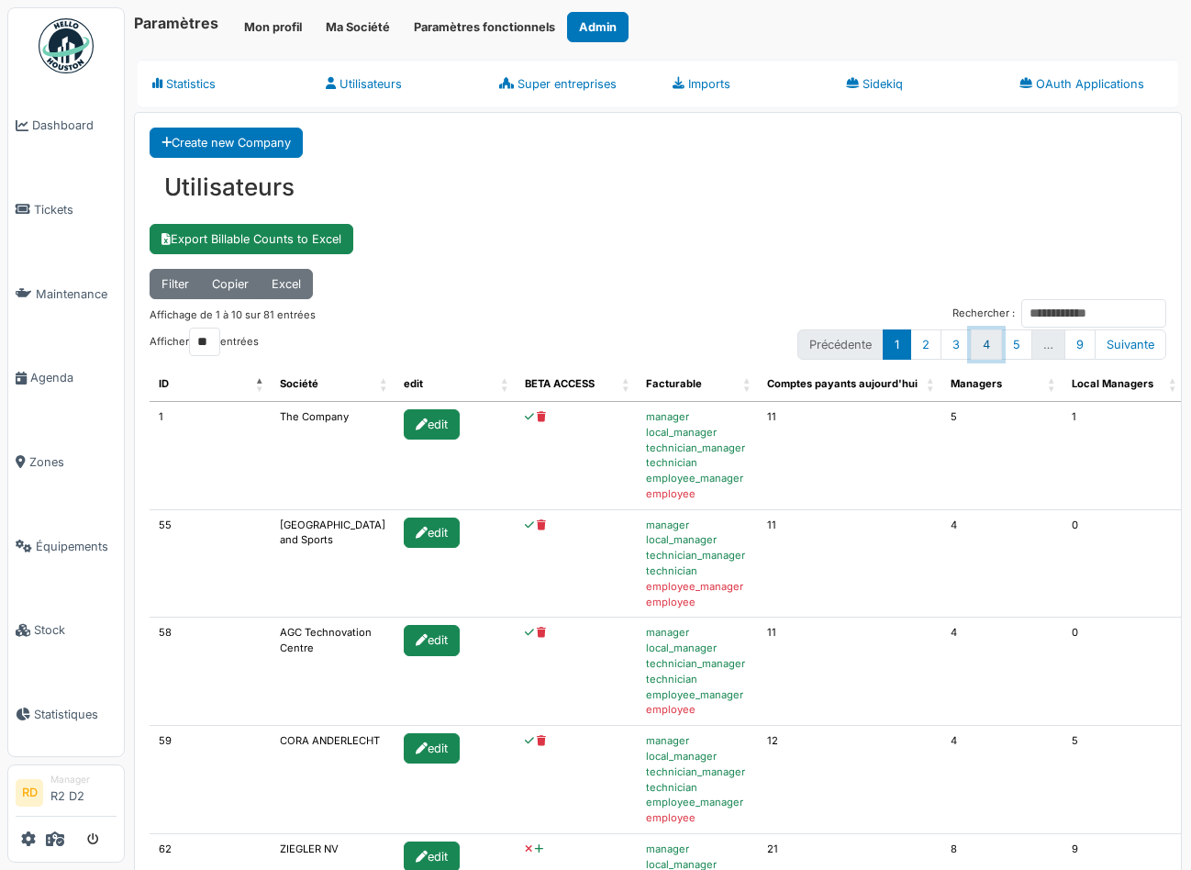
click at [987, 344] on link "4" at bounding box center [986, 344] width 31 height 30
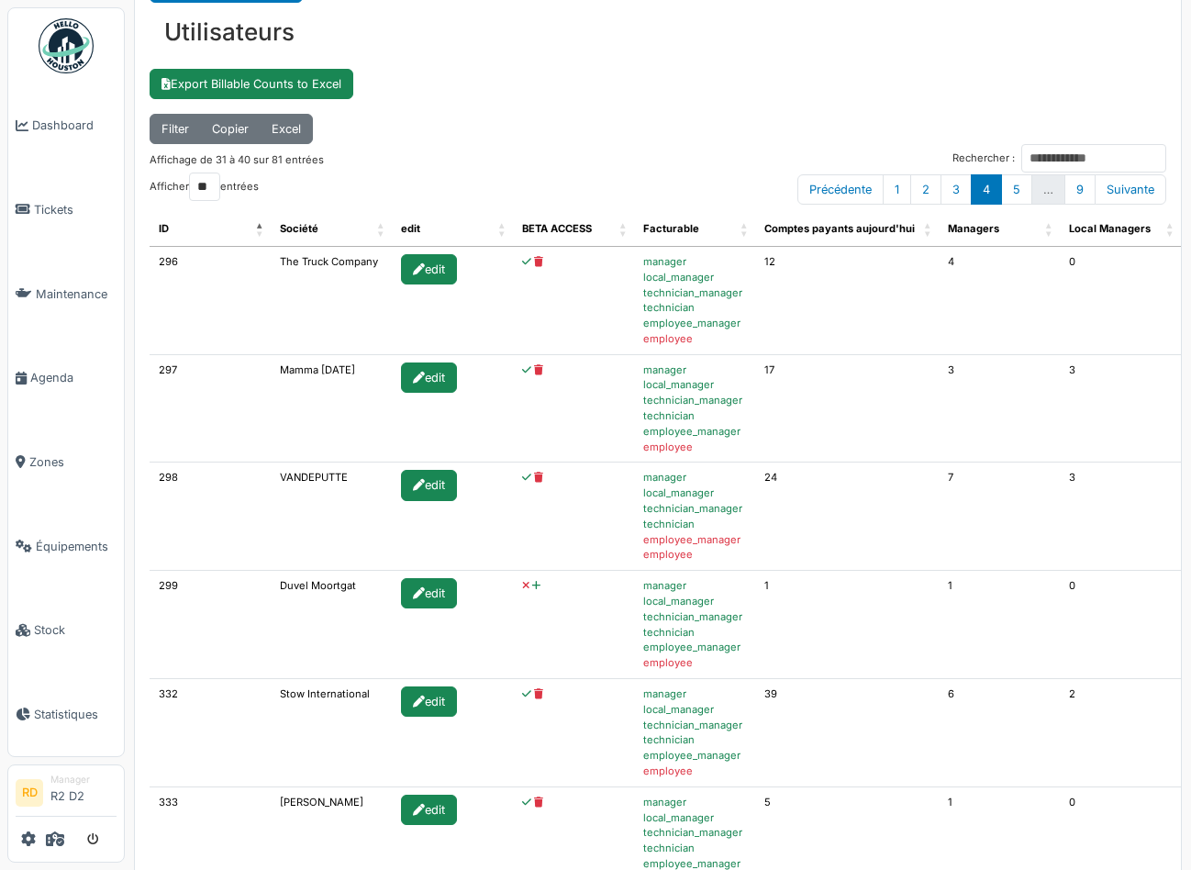
scroll to position [159, 0]
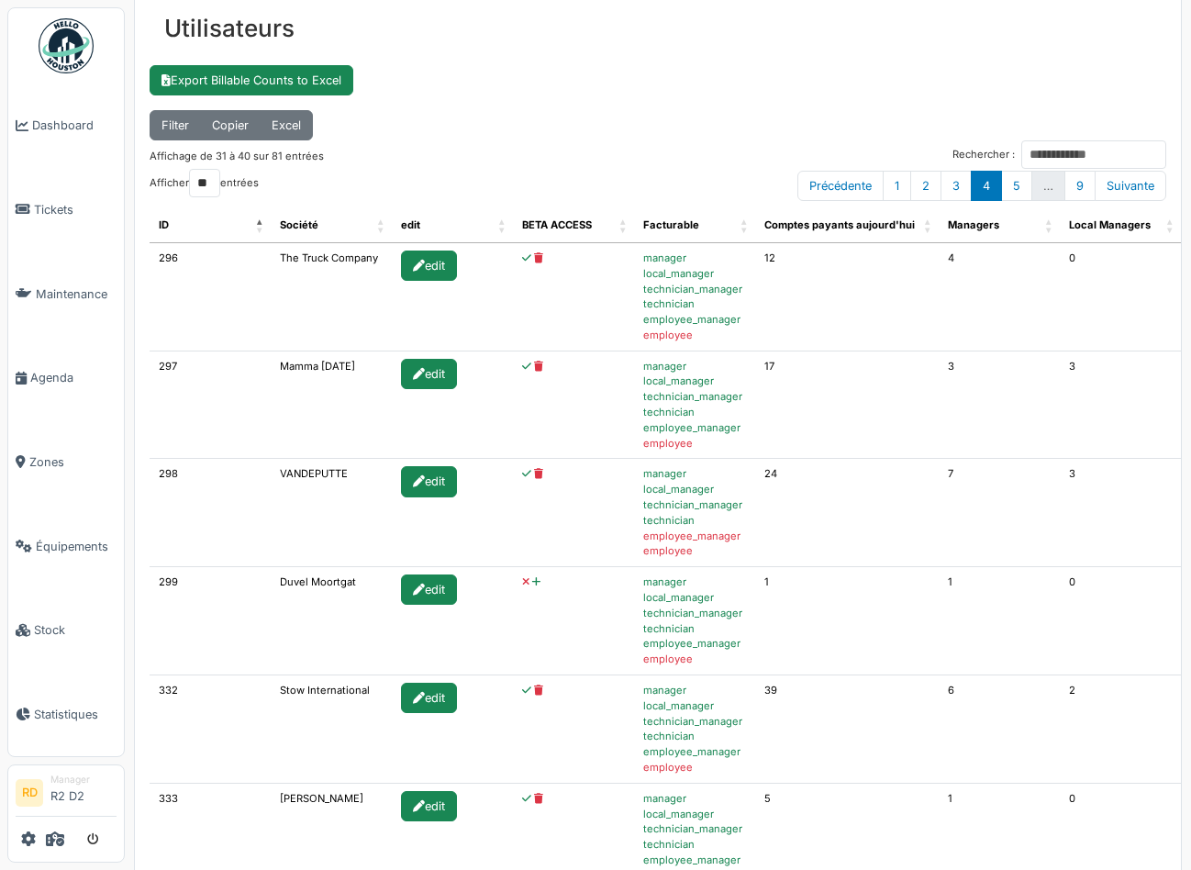
click at [532, 581] on icon at bounding box center [536, 582] width 8 height 10
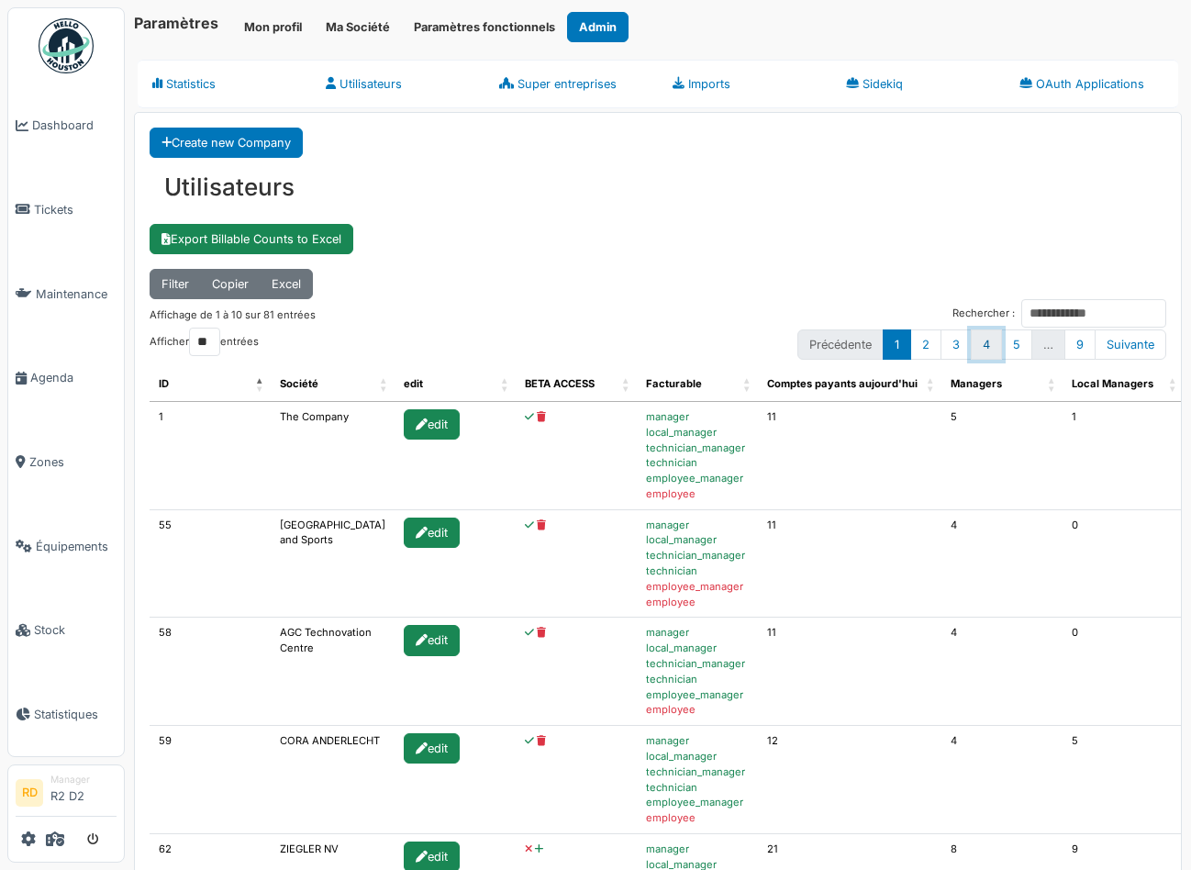
click at [983, 348] on link "4" at bounding box center [986, 344] width 31 height 30
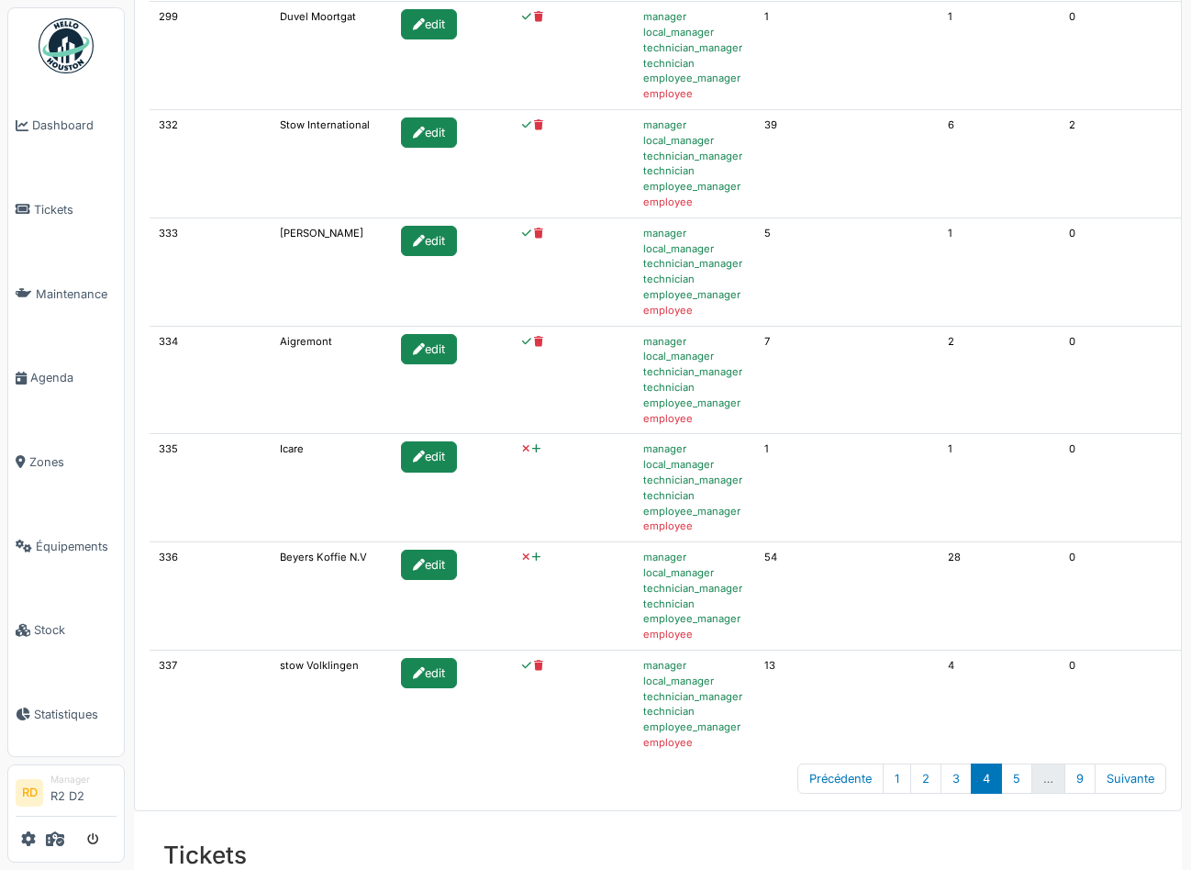
scroll to position [729, 0]
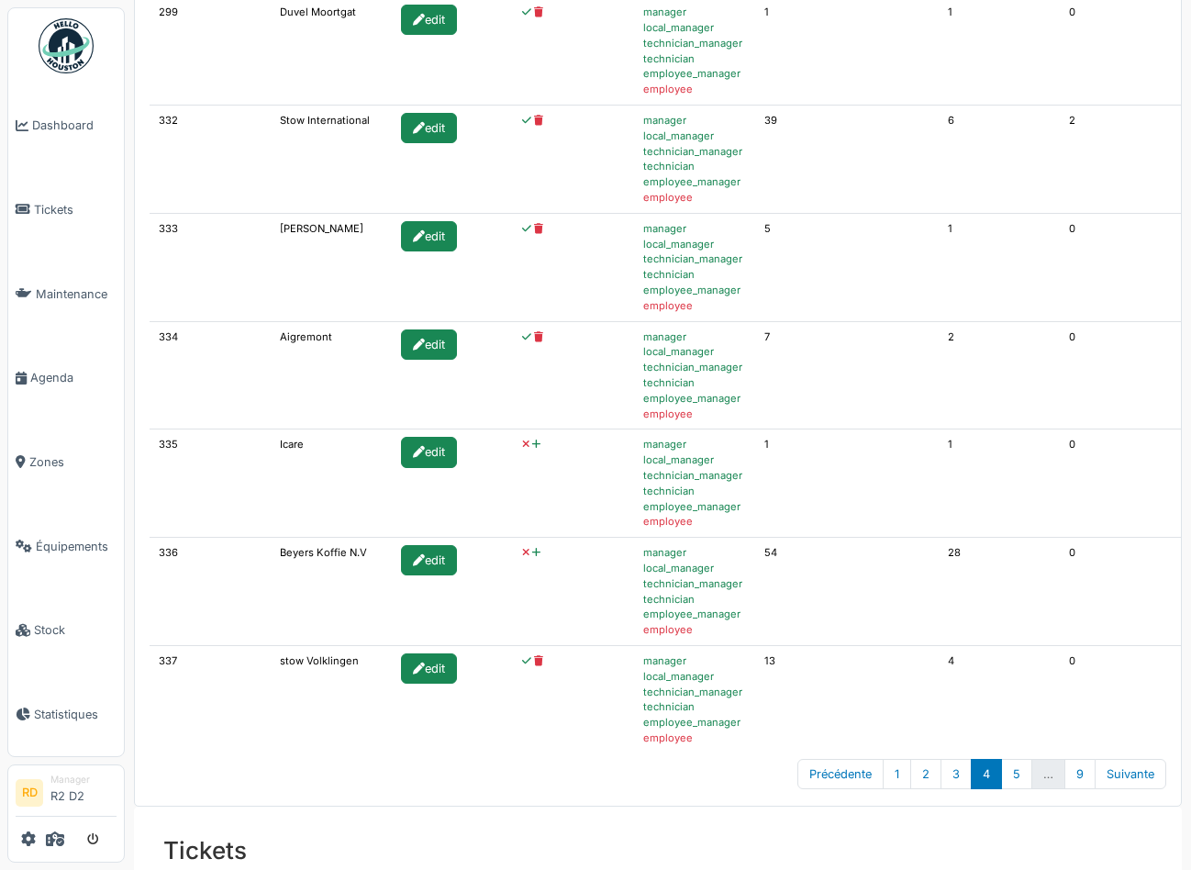
click at [532, 444] on icon at bounding box center [536, 445] width 8 height 10
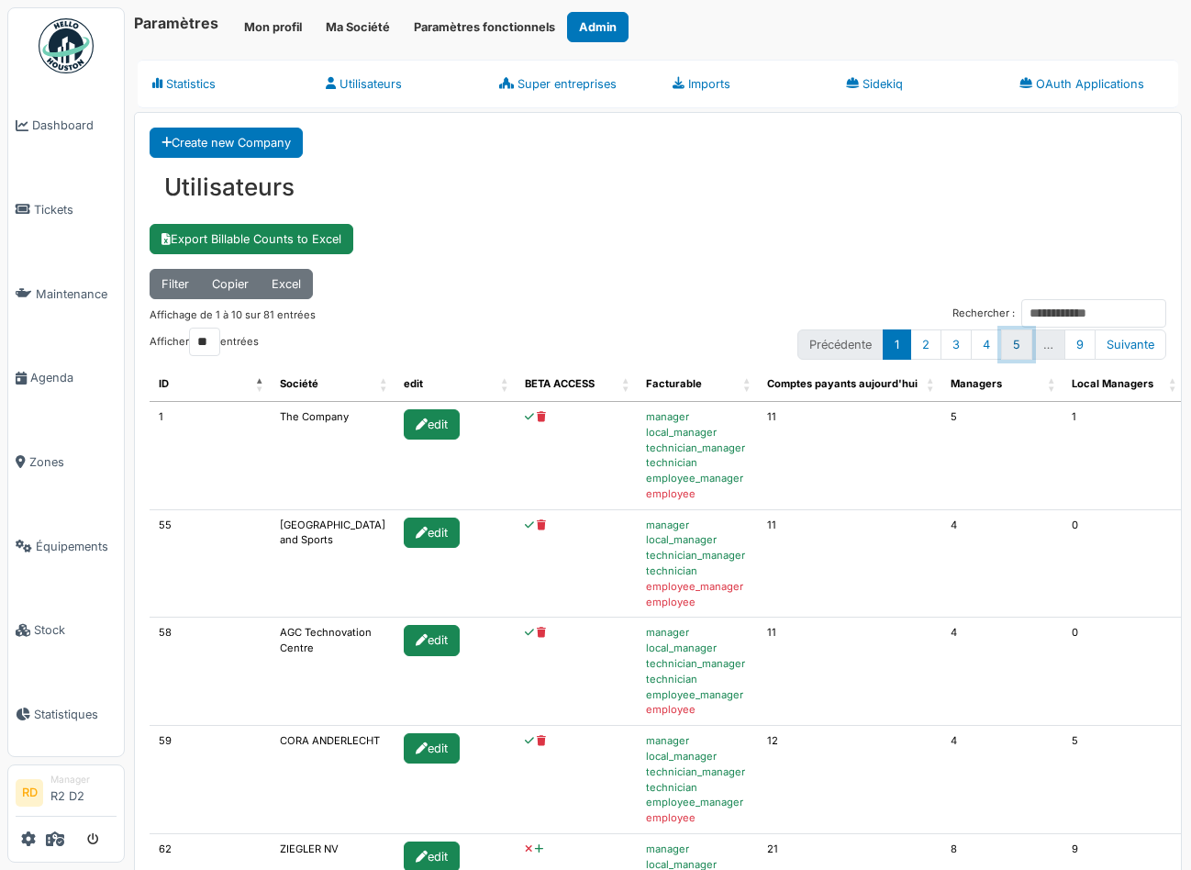
click at [1010, 345] on link "5" at bounding box center [1016, 344] width 31 height 30
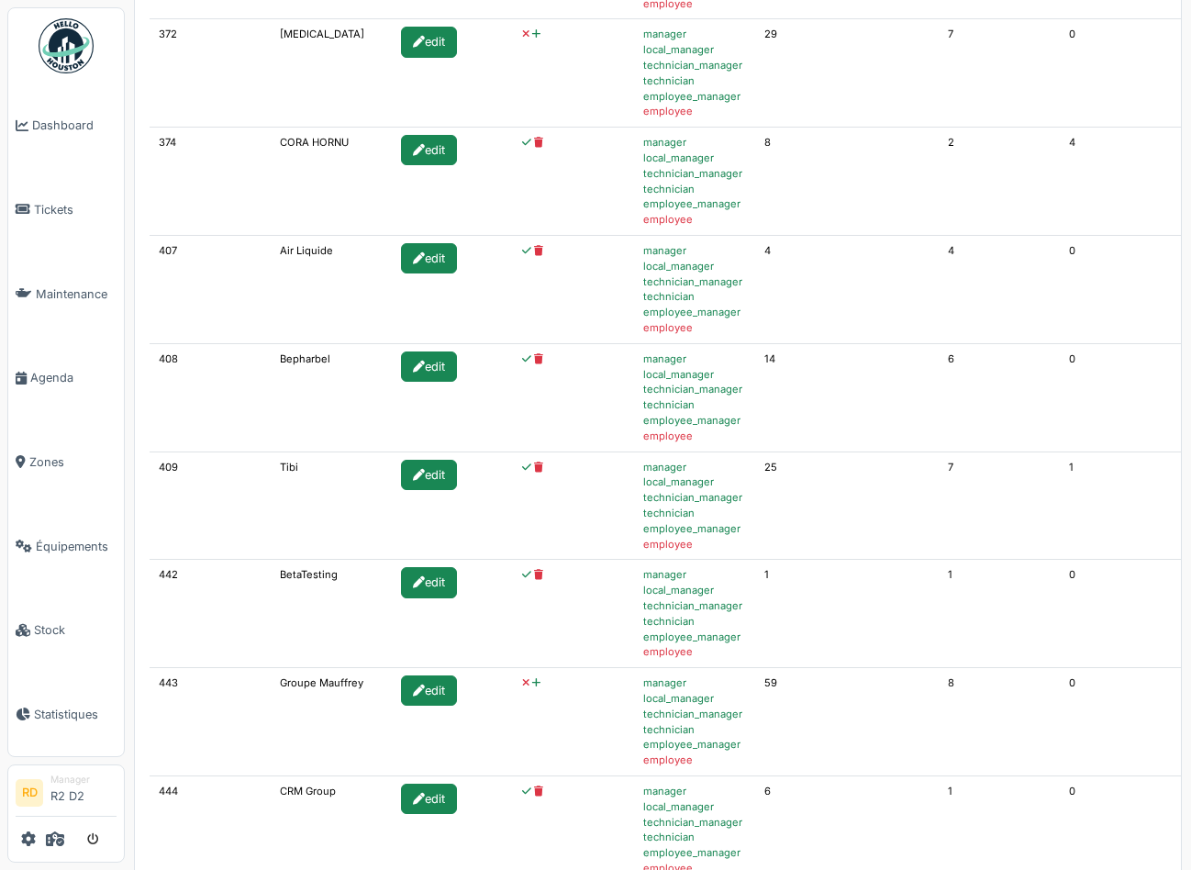
scroll to position [0, 0]
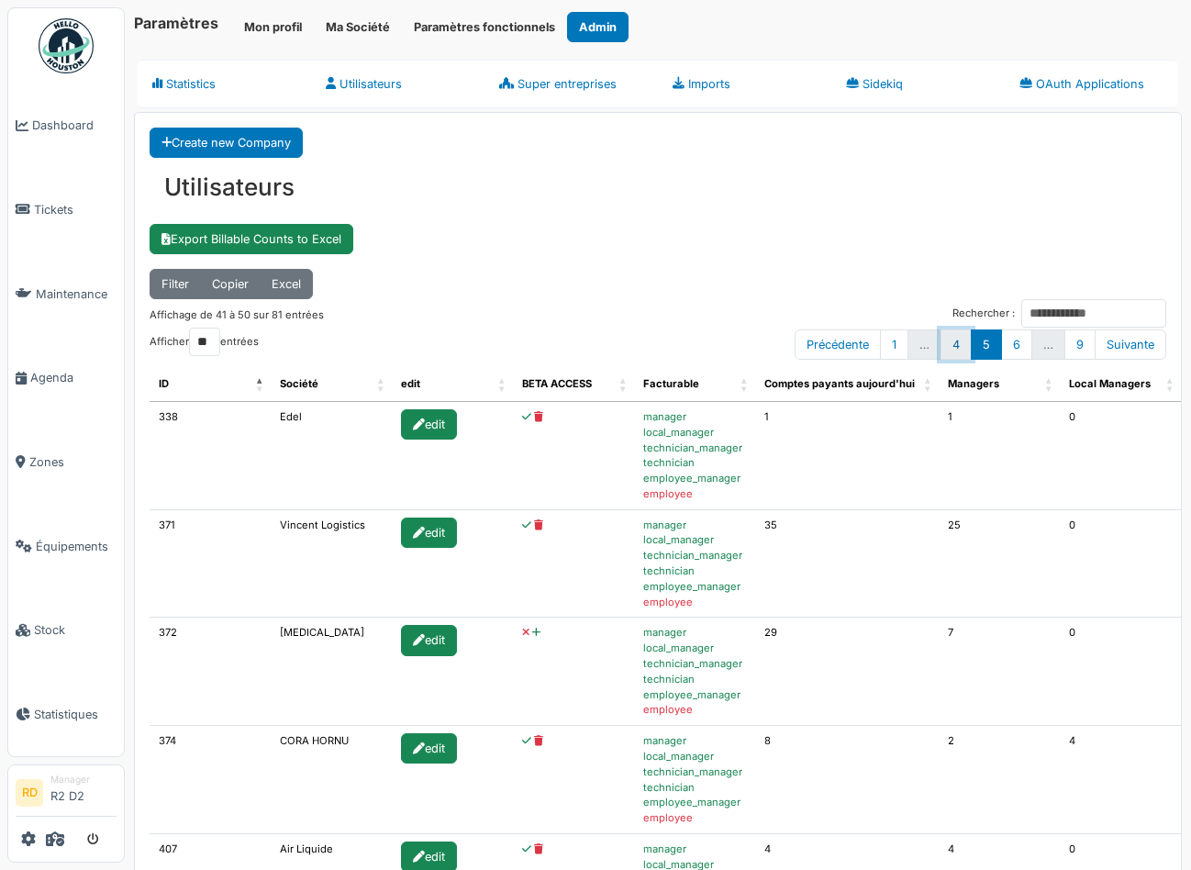
click at [956, 338] on link "4" at bounding box center [956, 344] width 31 height 30
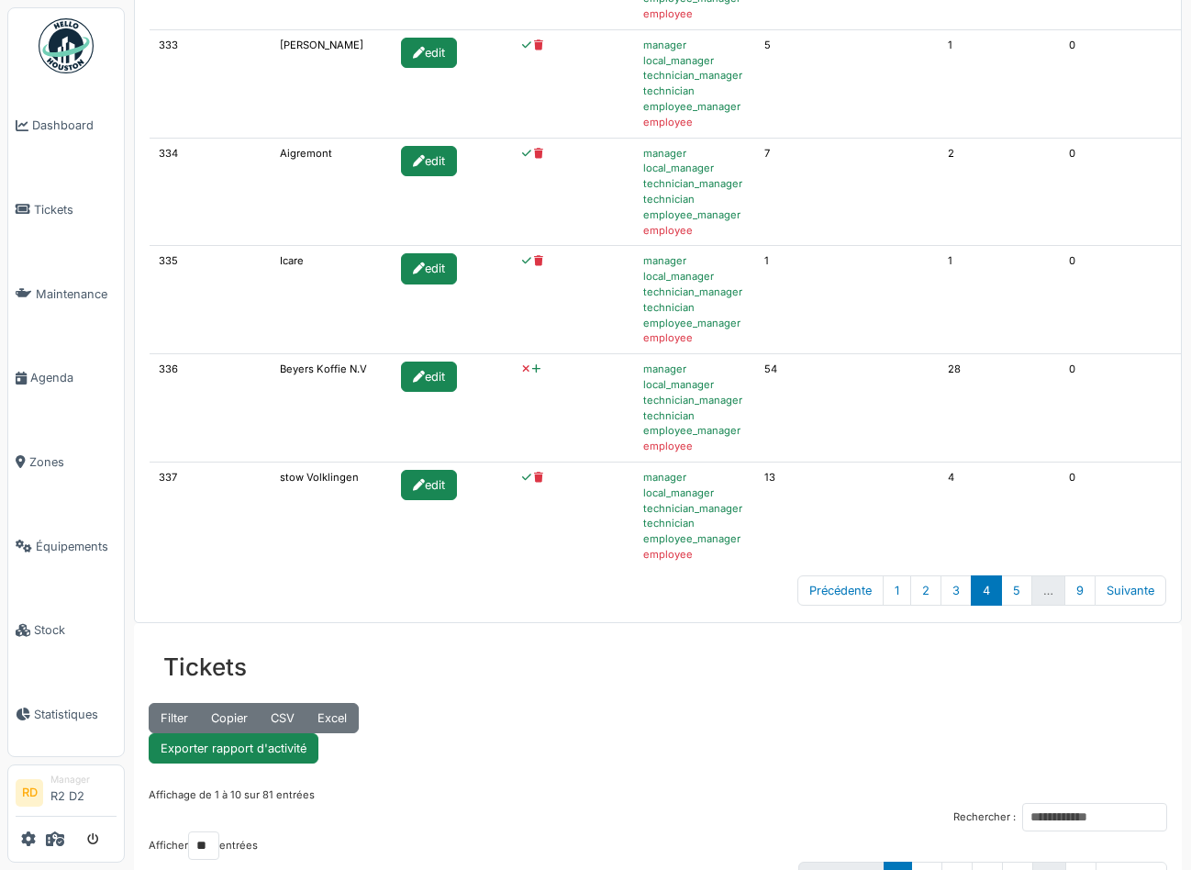
scroll to position [984, 0]
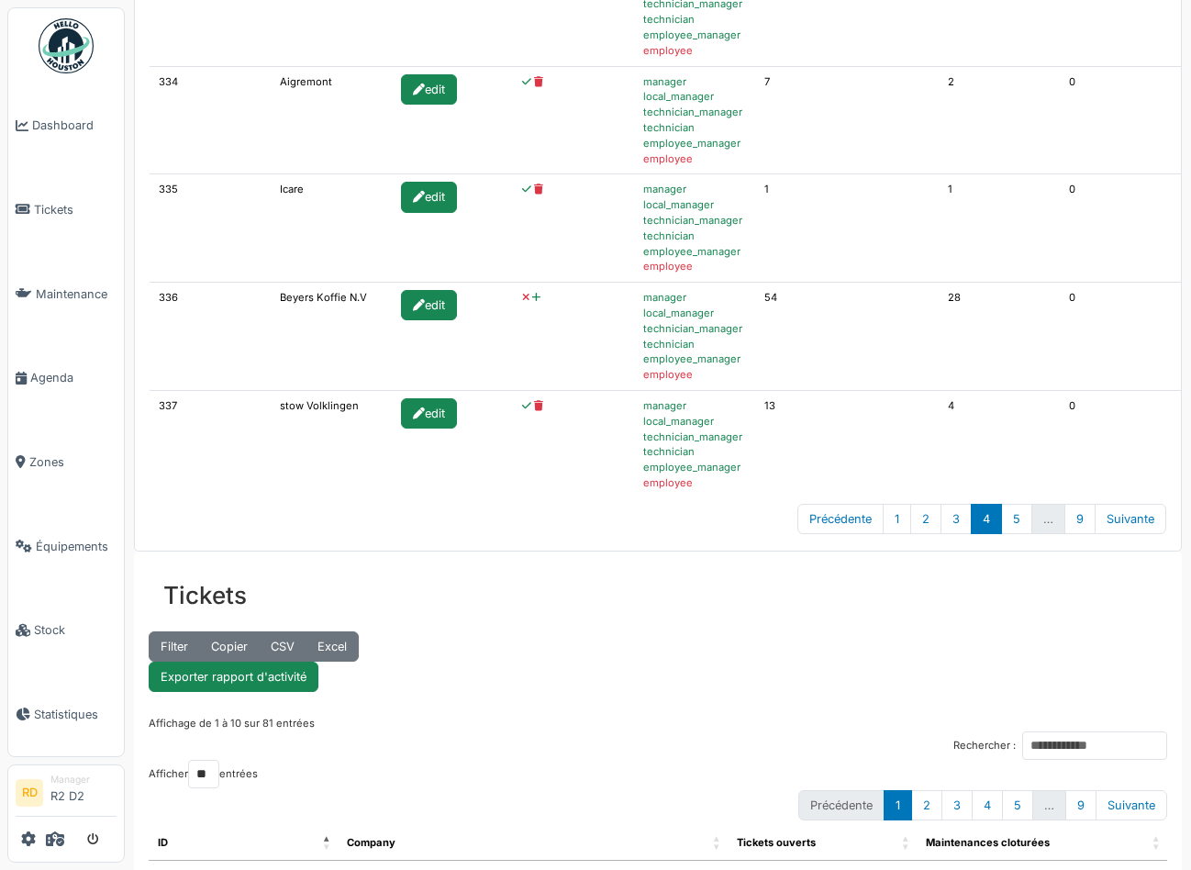
click at [532, 298] on icon at bounding box center [536, 298] width 8 height 10
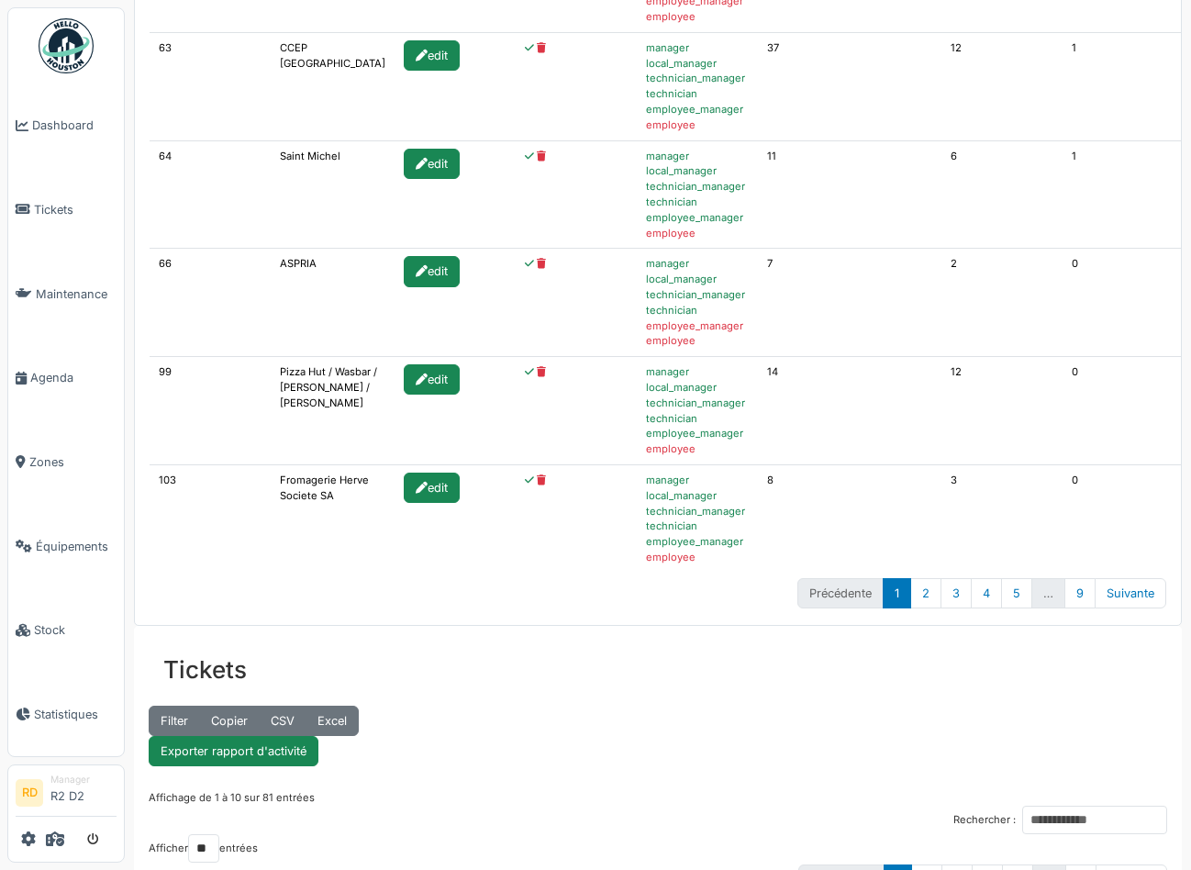
scroll to position [916, 0]
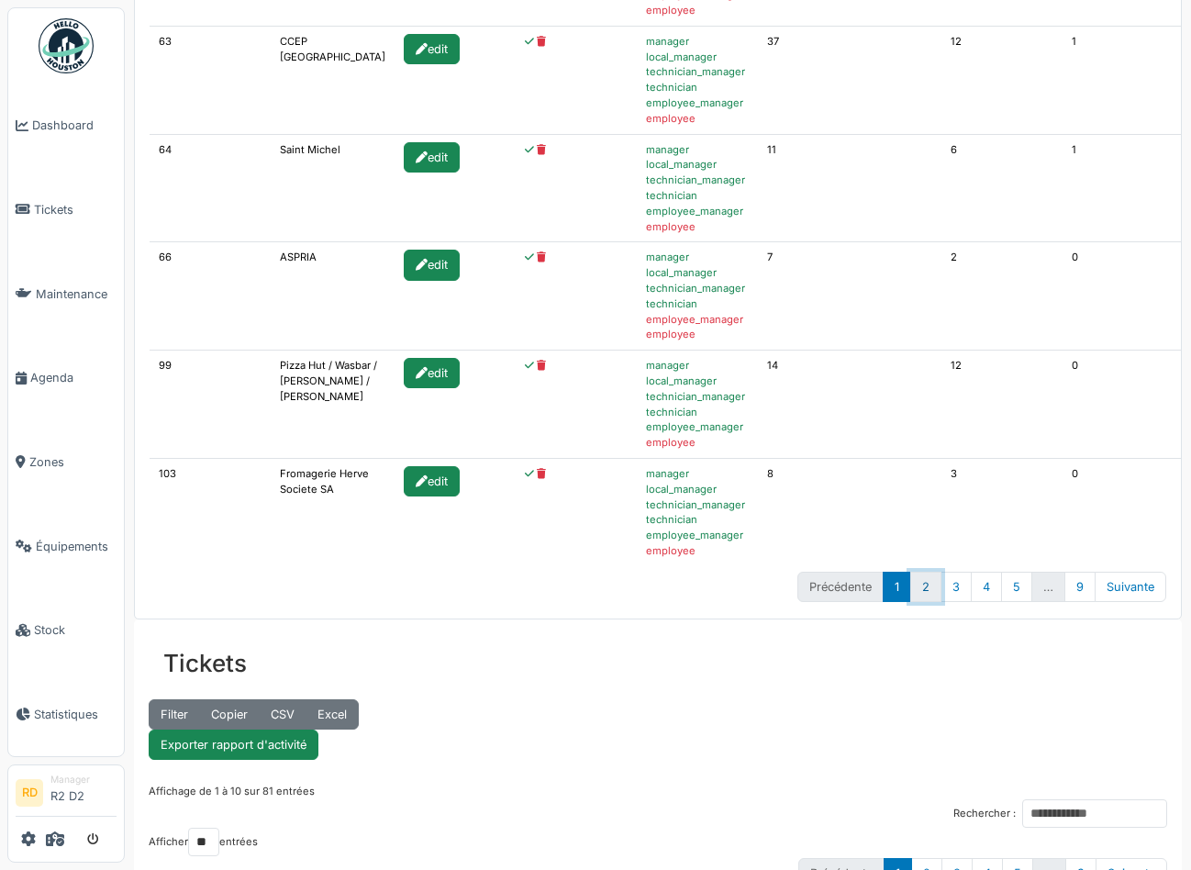
click at [930, 588] on link "2" at bounding box center [925, 587] width 31 height 30
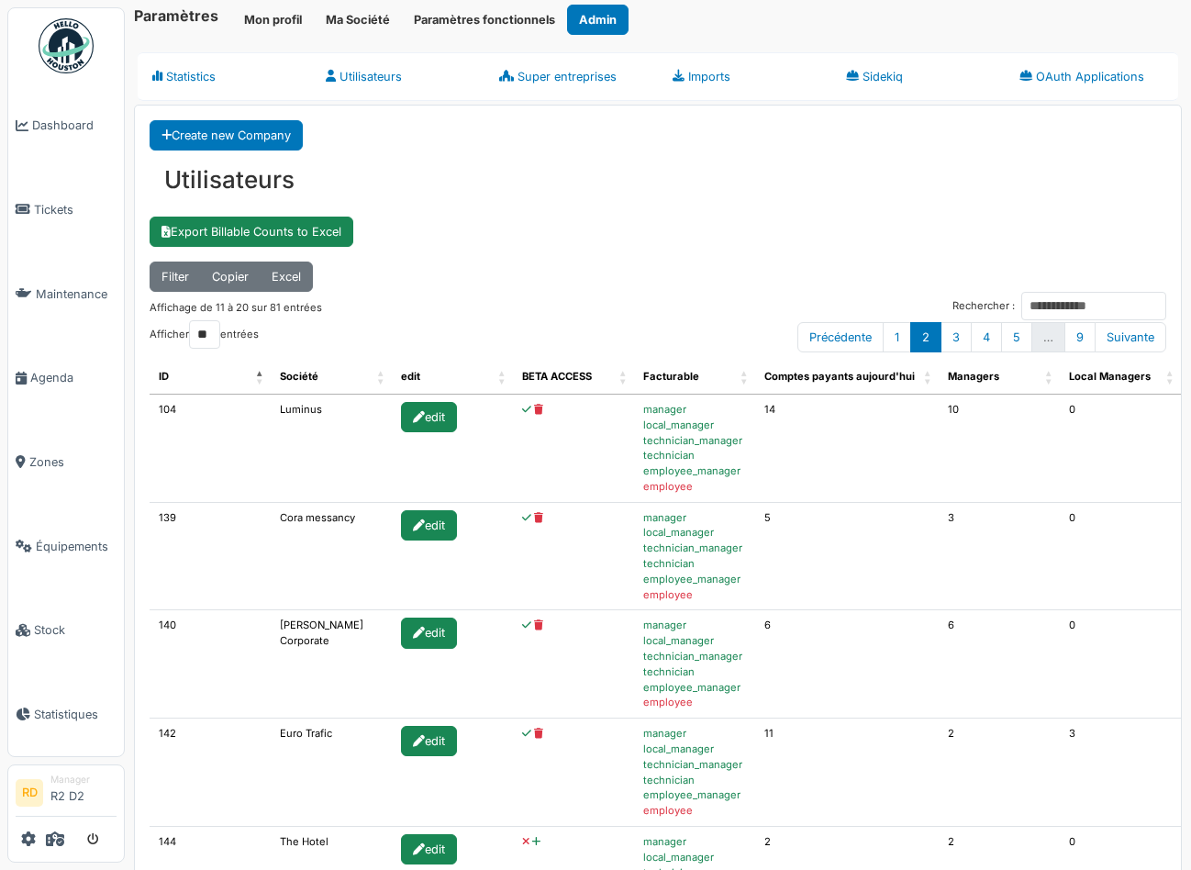
scroll to position [0, 0]
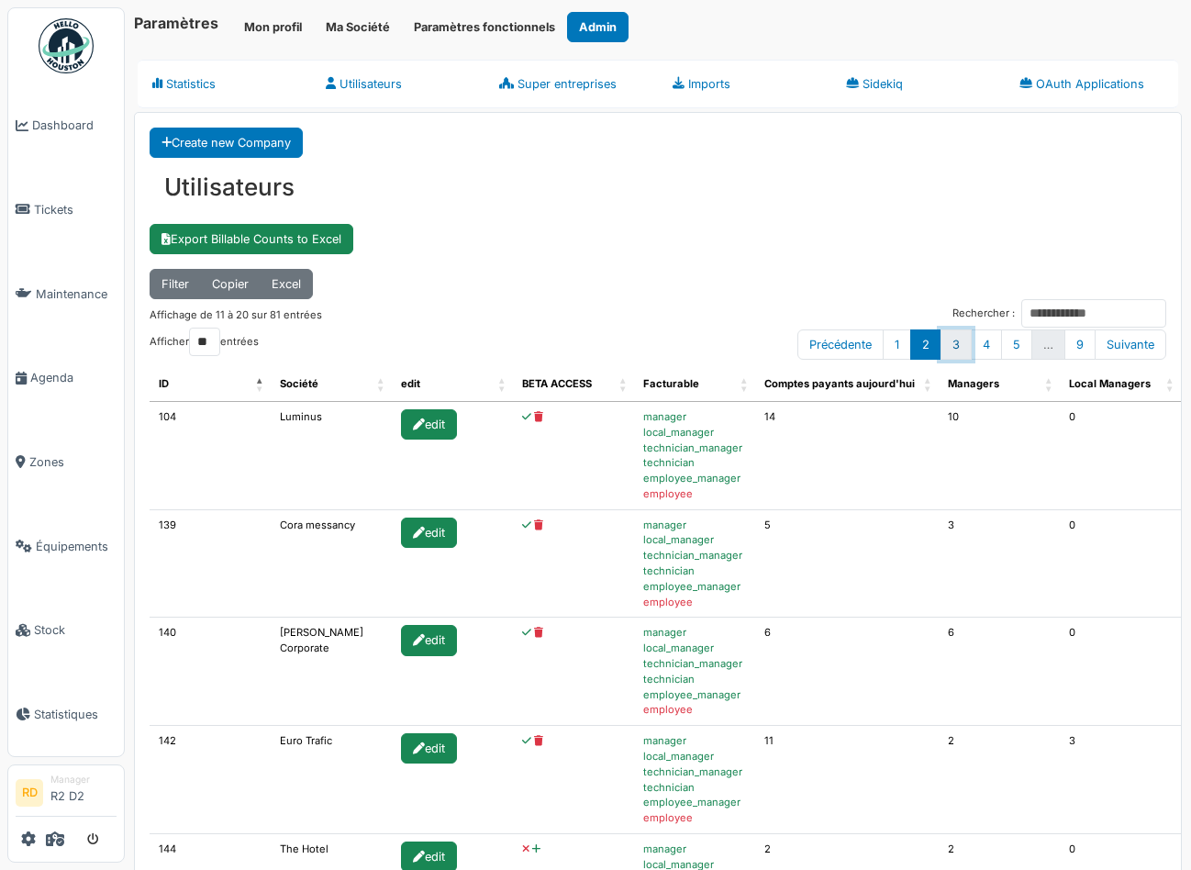
click at [952, 344] on link "3" at bounding box center [956, 344] width 31 height 30
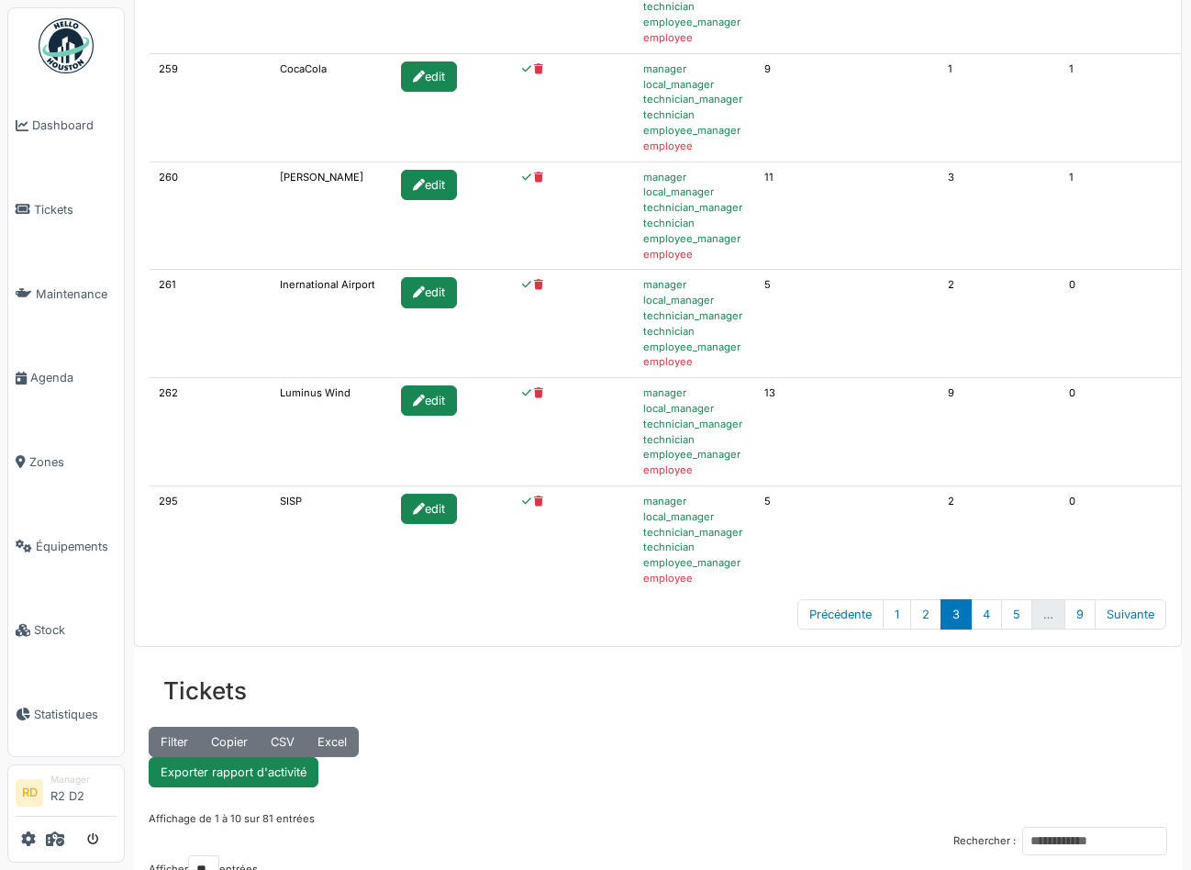
scroll to position [895, 0]
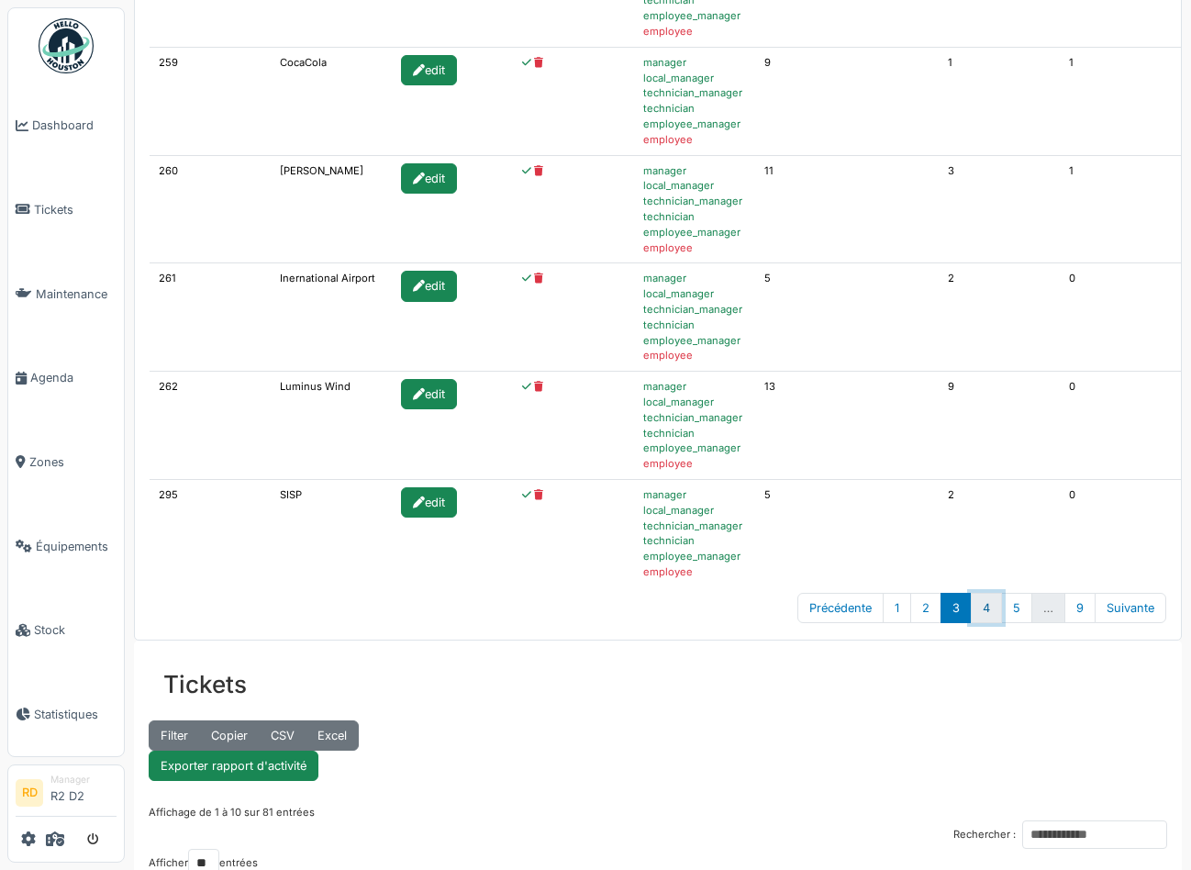
click at [989, 609] on link "4" at bounding box center [986, 608] width 31 height 30
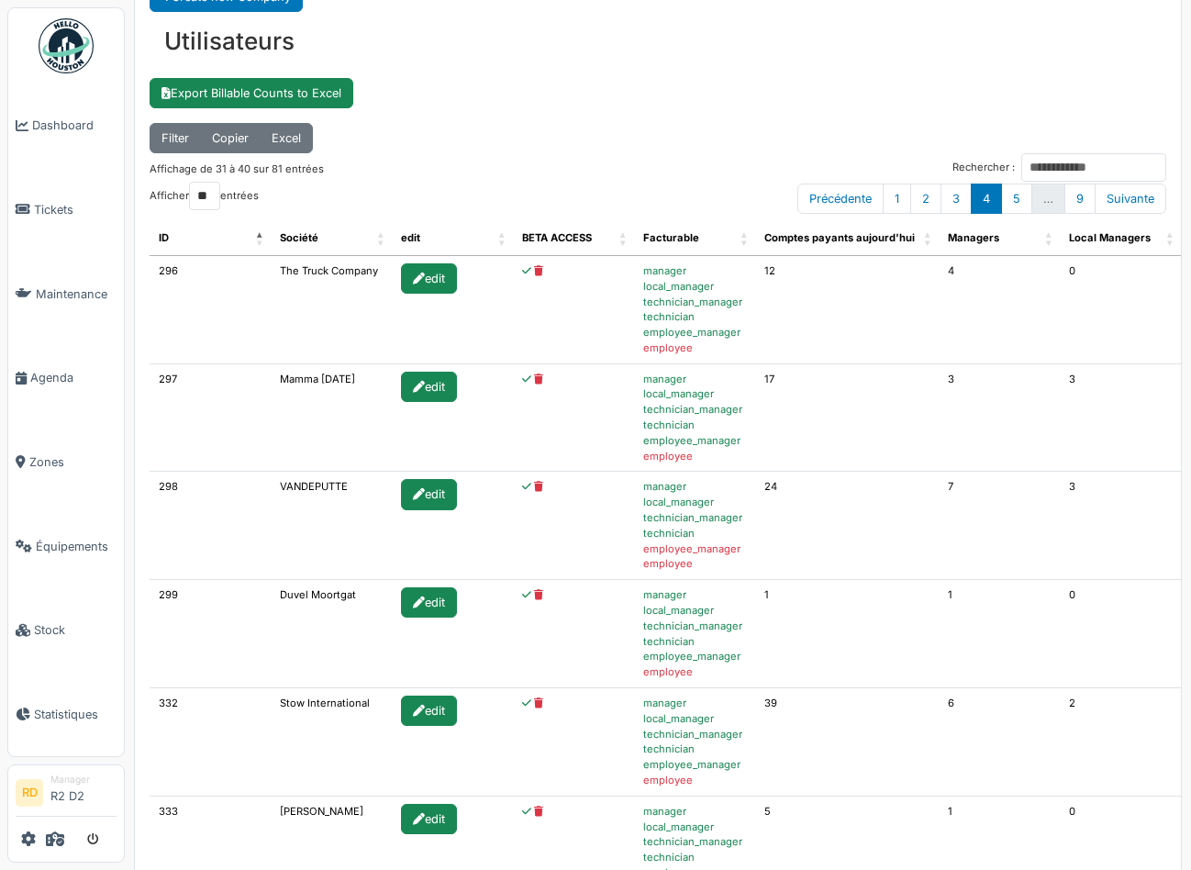
scroll to position [108, 0]
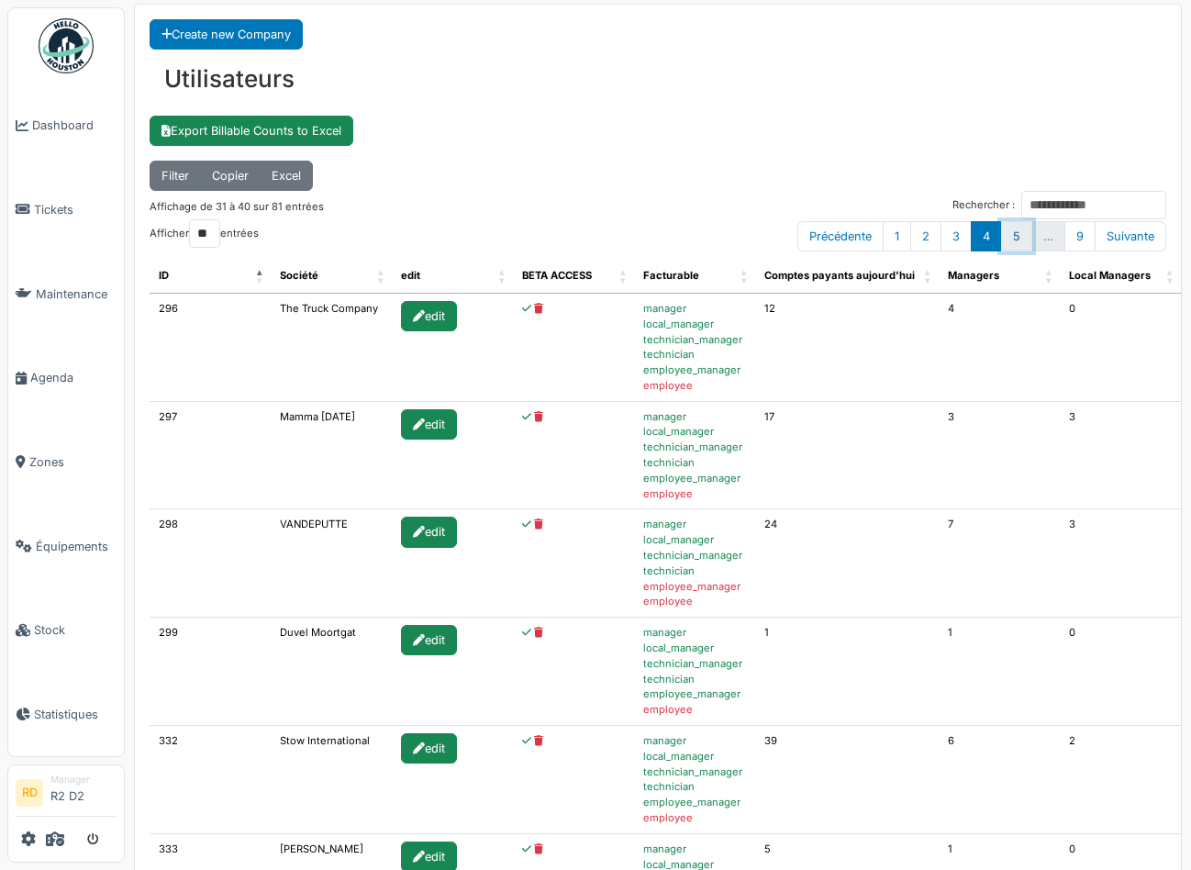
click at [1019, 228] on link "5" at bounding box center [1016, 236] width 31 height 30
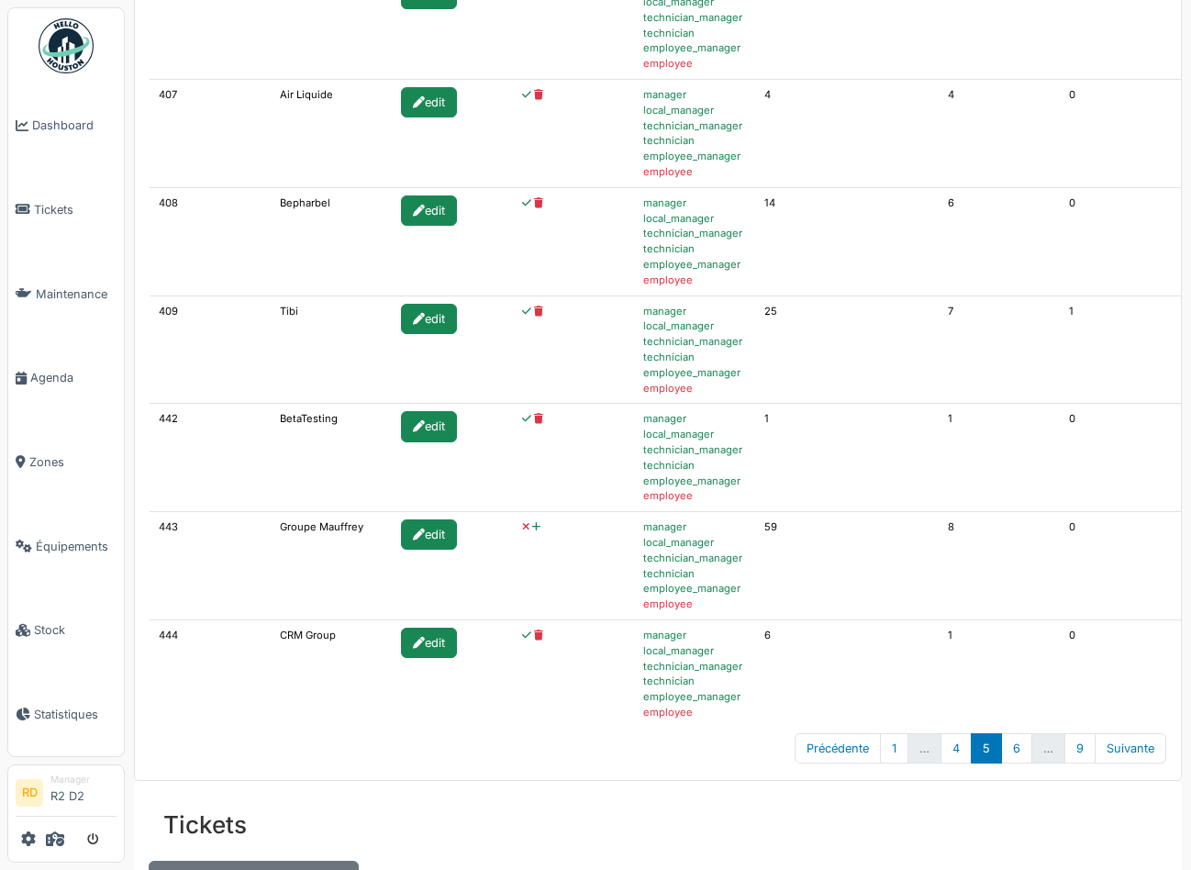
scroll to position [814, 0]
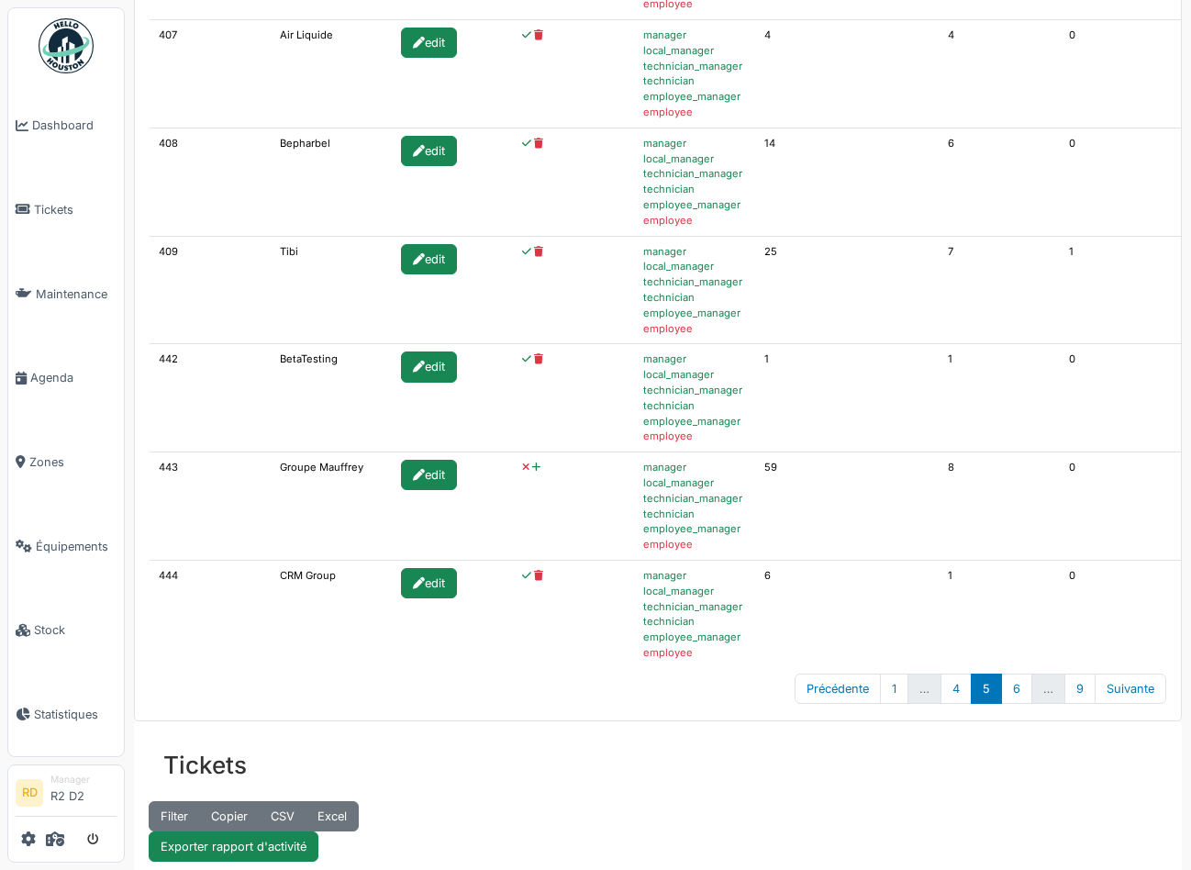
click at [532, 467] on icon at bounding box center [536, 467] width 8 height 10
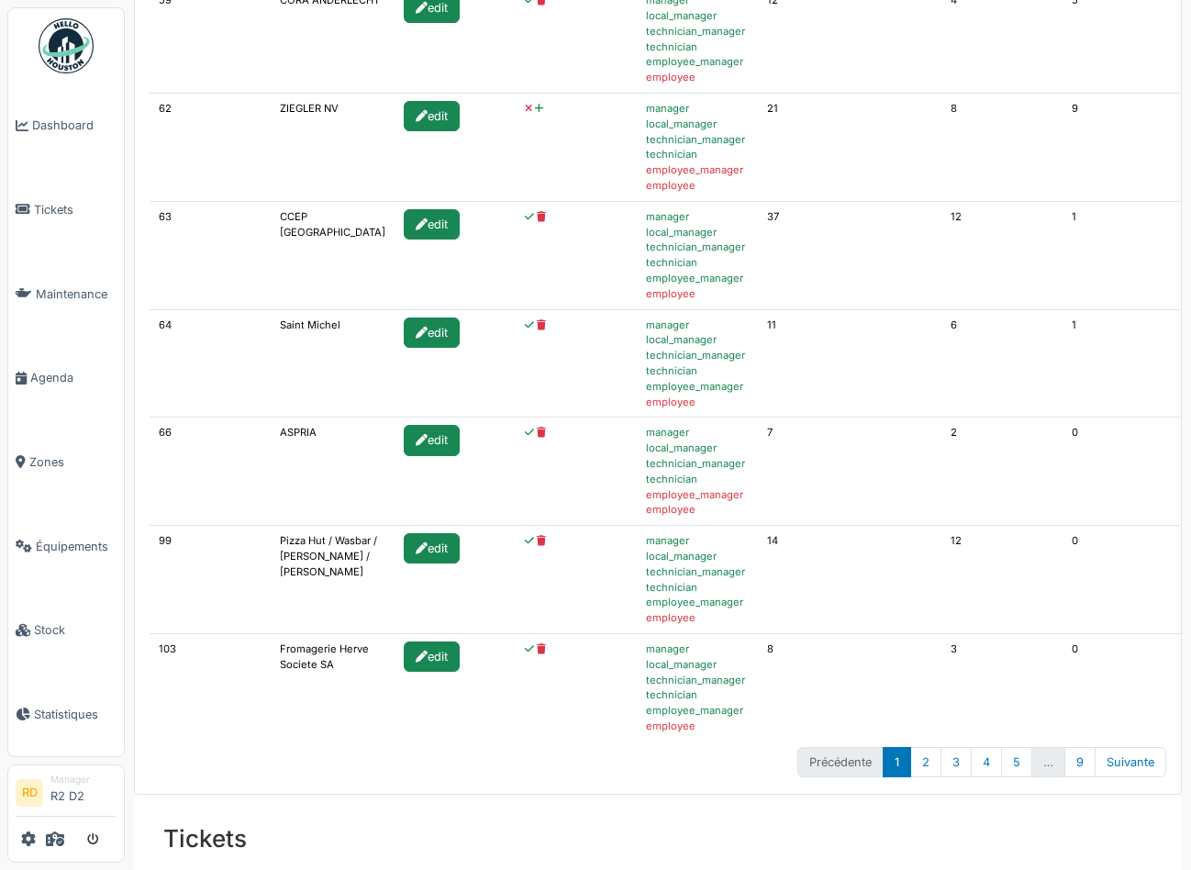
scroll to position [745, 0]
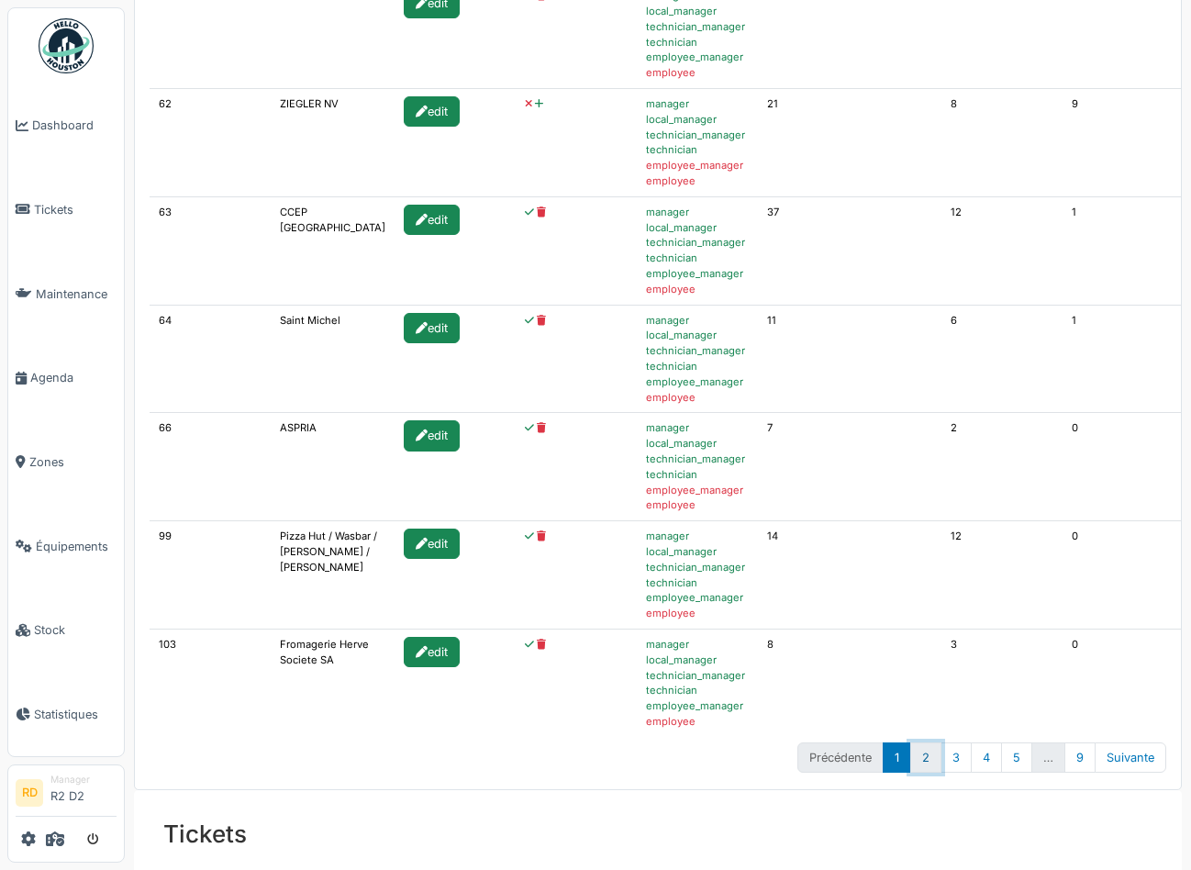
click at [924, 757] on link "2" at bounding box center [925, 757] width 31 height 30
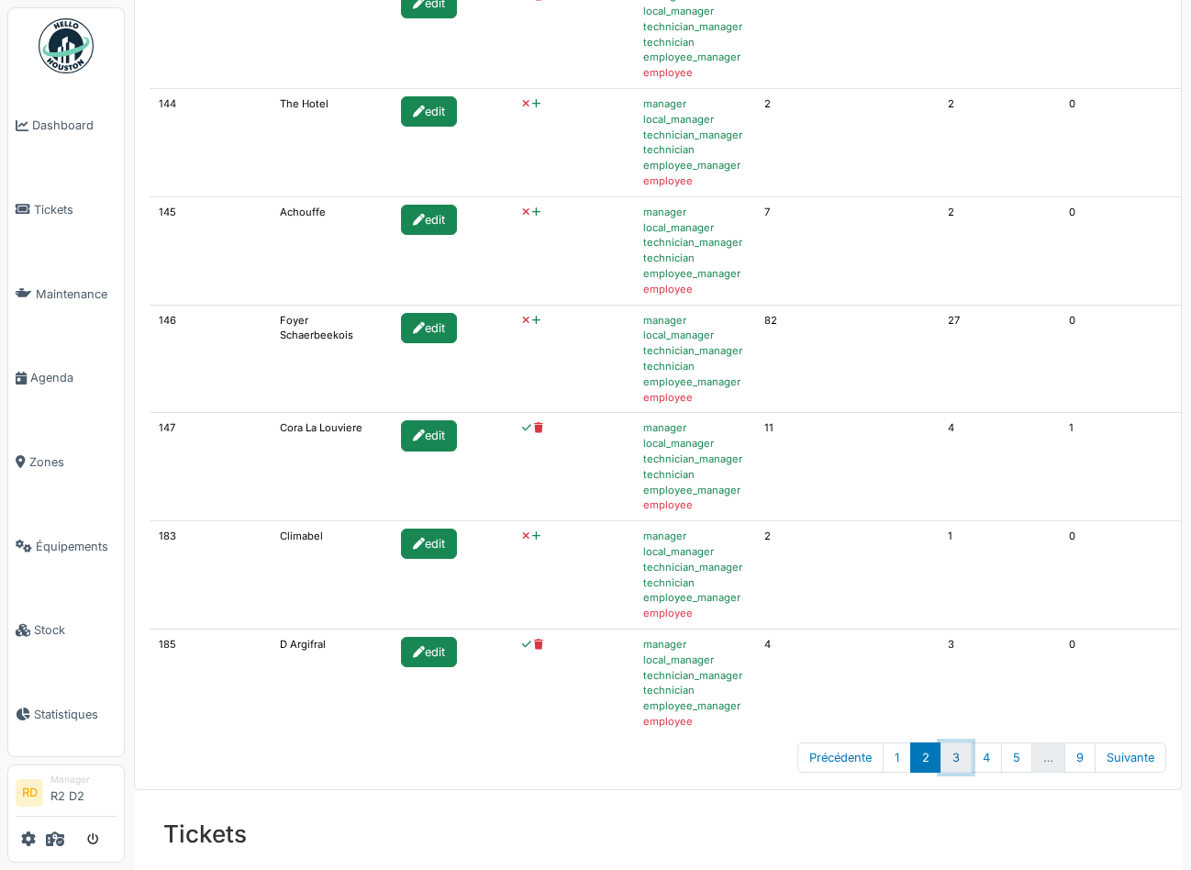
click at [954, 762] on link "3" at bounding box center [956, 757] width 31 height 30
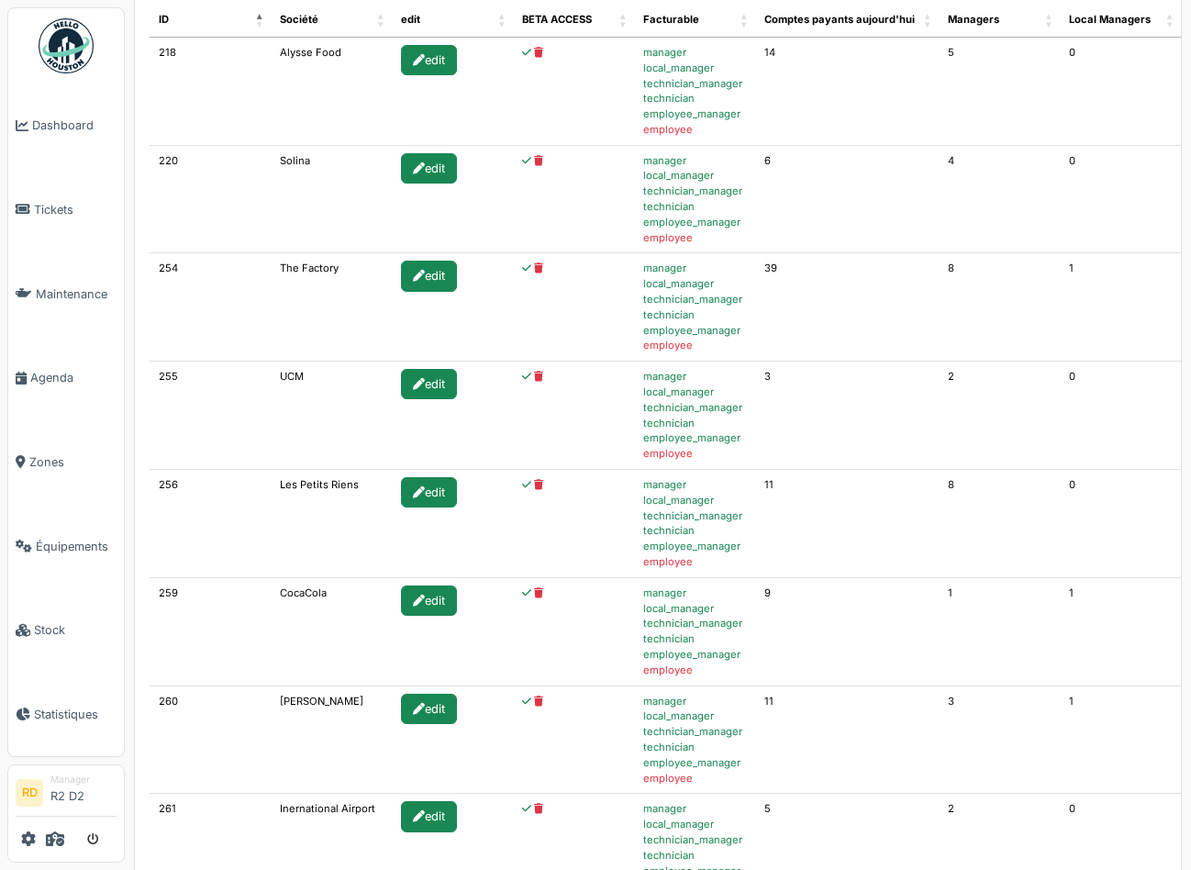
scroll to position [0, 0]
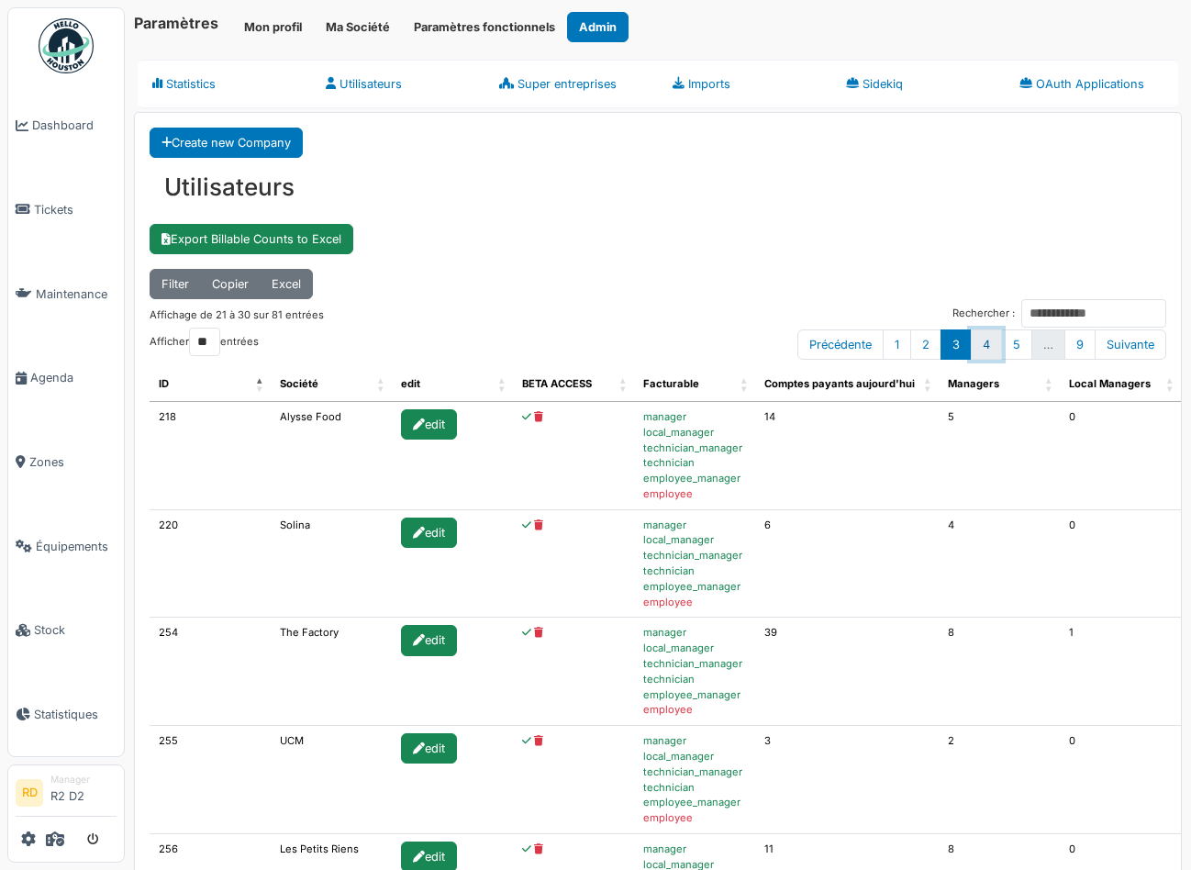
click at [991, 338] on link "4" at bounding box center [986, 344] width 31 height 30
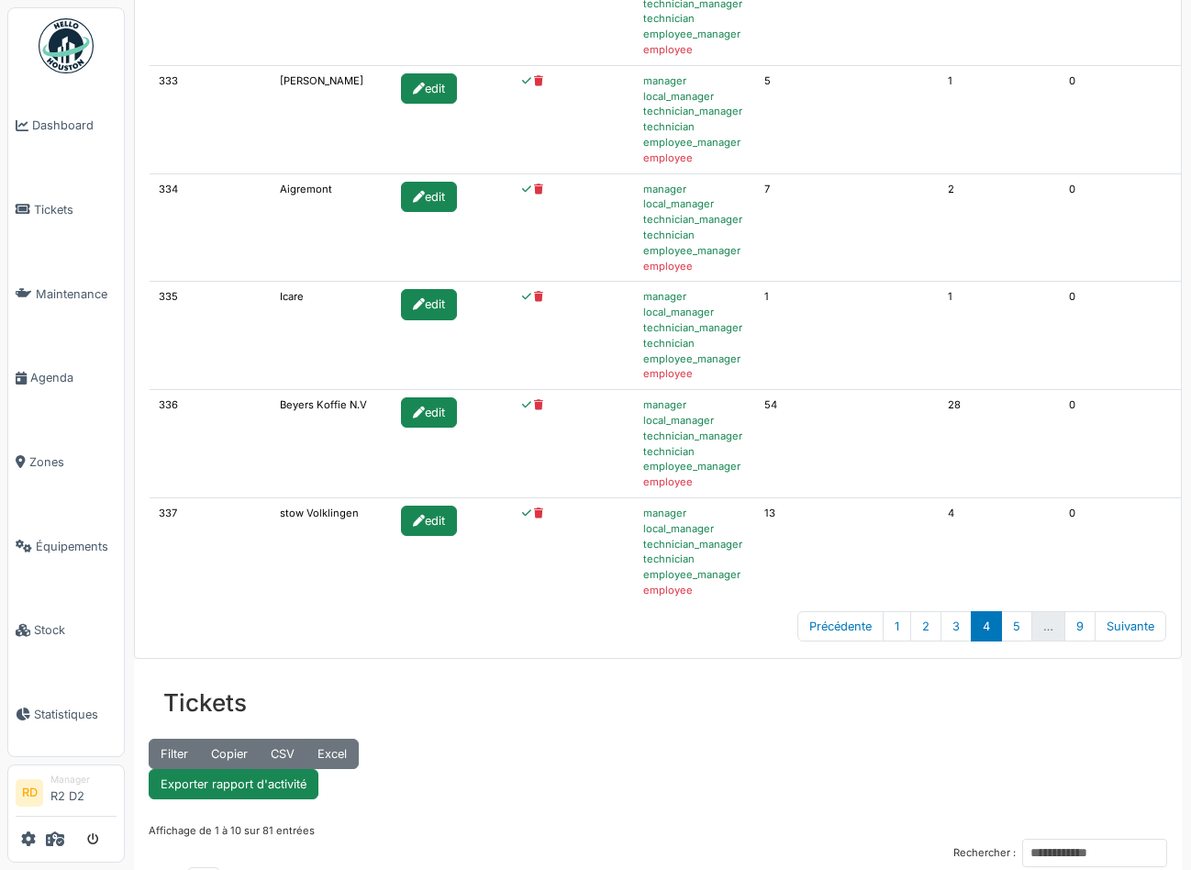
scroll to position [957, 0]
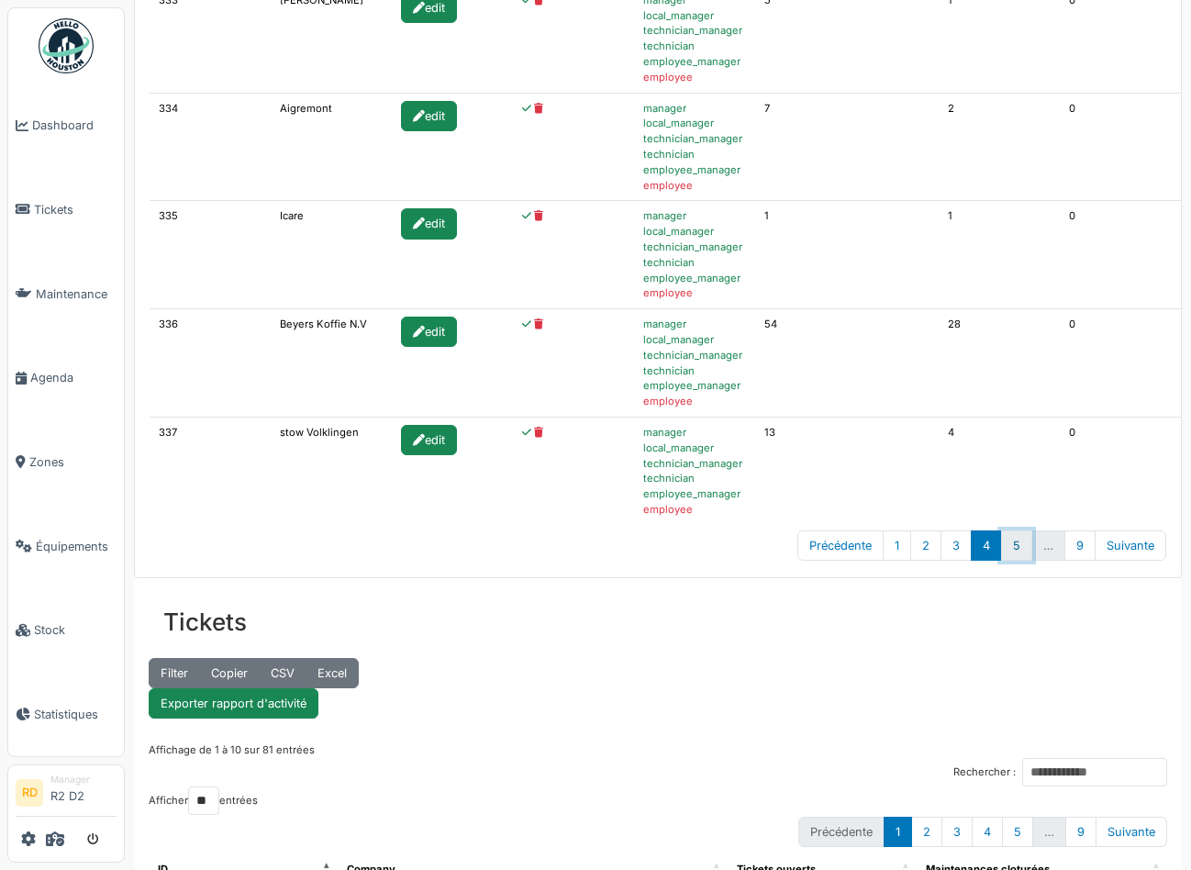
click at [1012, 545] on link "5" at bounding box center [1016, 545] width 31 height 30
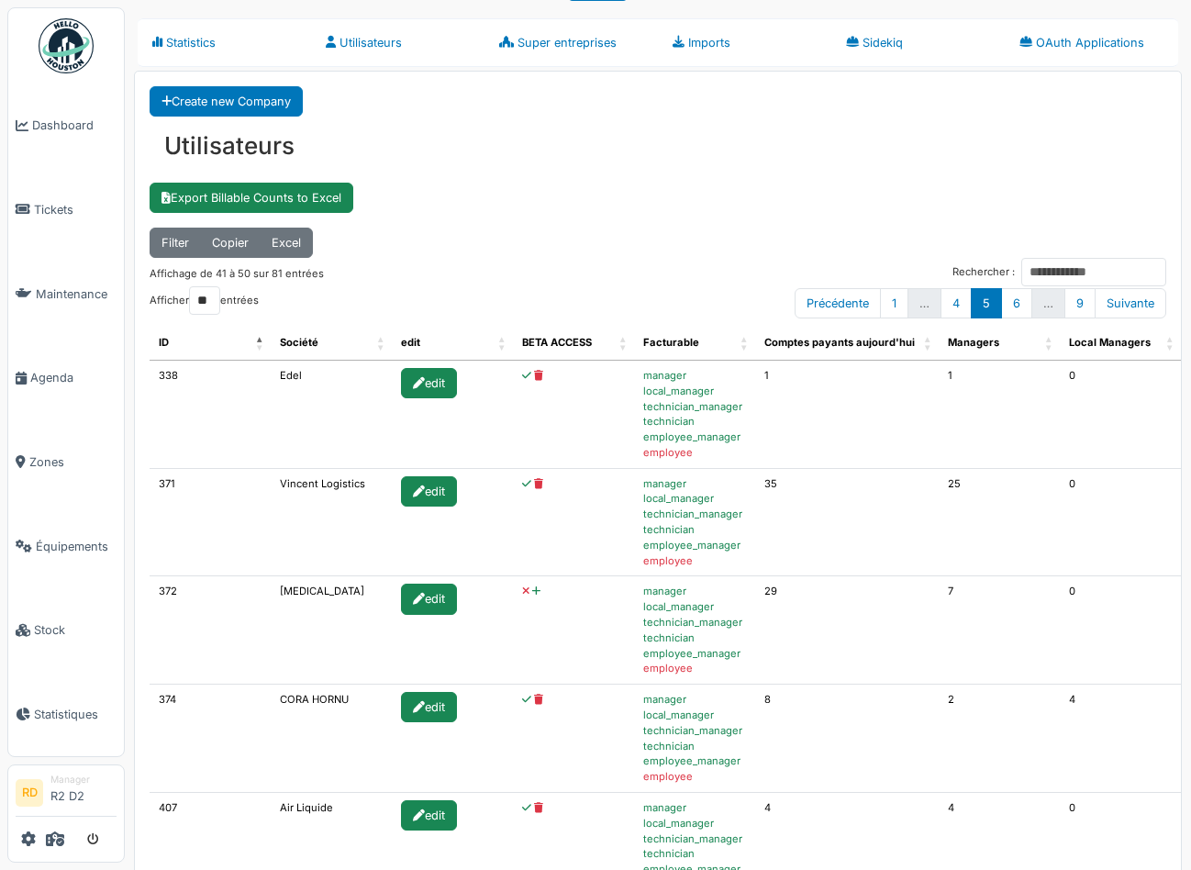
scroll to position [0, 0]
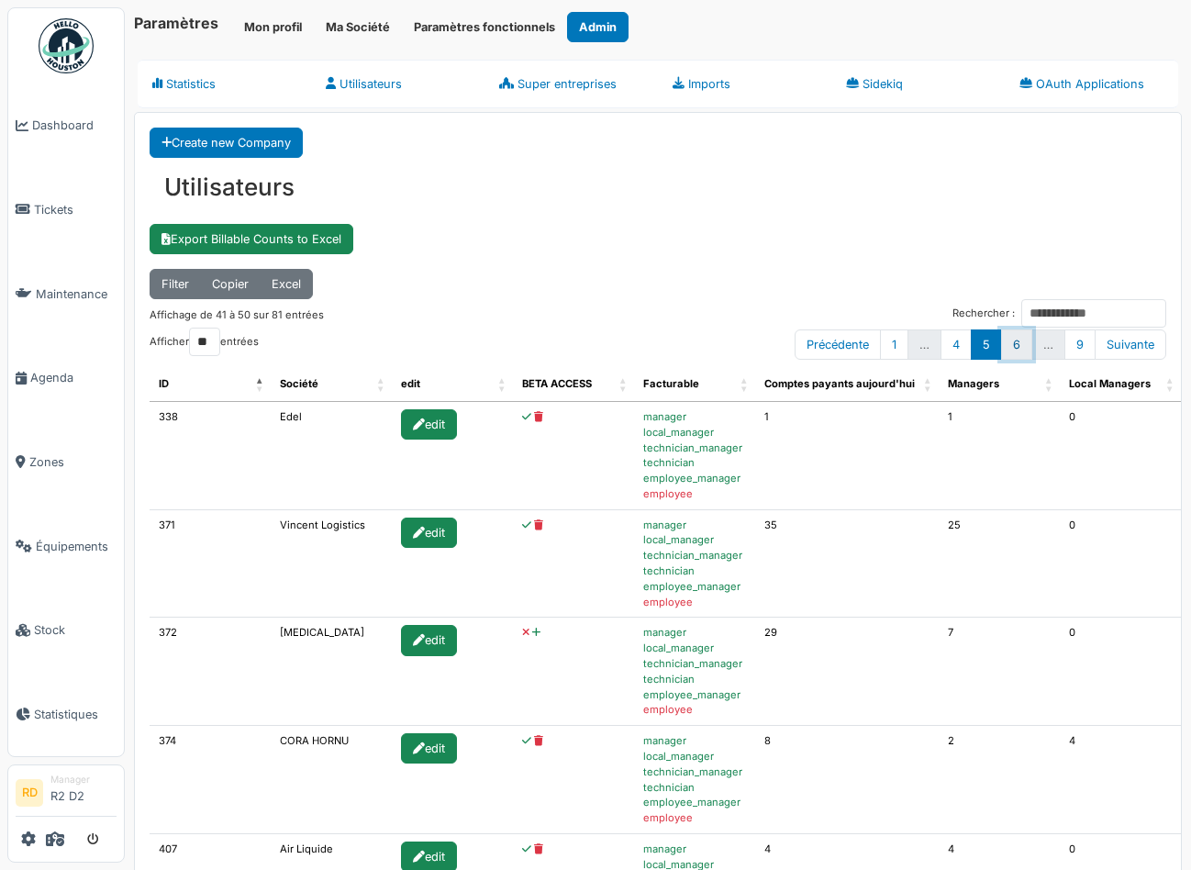
click at [1015, 340] on link "6" at bounding box center [1016, 344] width 31 height 30
click at [966, 344] on link "5" at bounding box center [959, 344] width 31 height 30
click at [532, 633] on icon at bounding box center [536, 633] width 8 height 10
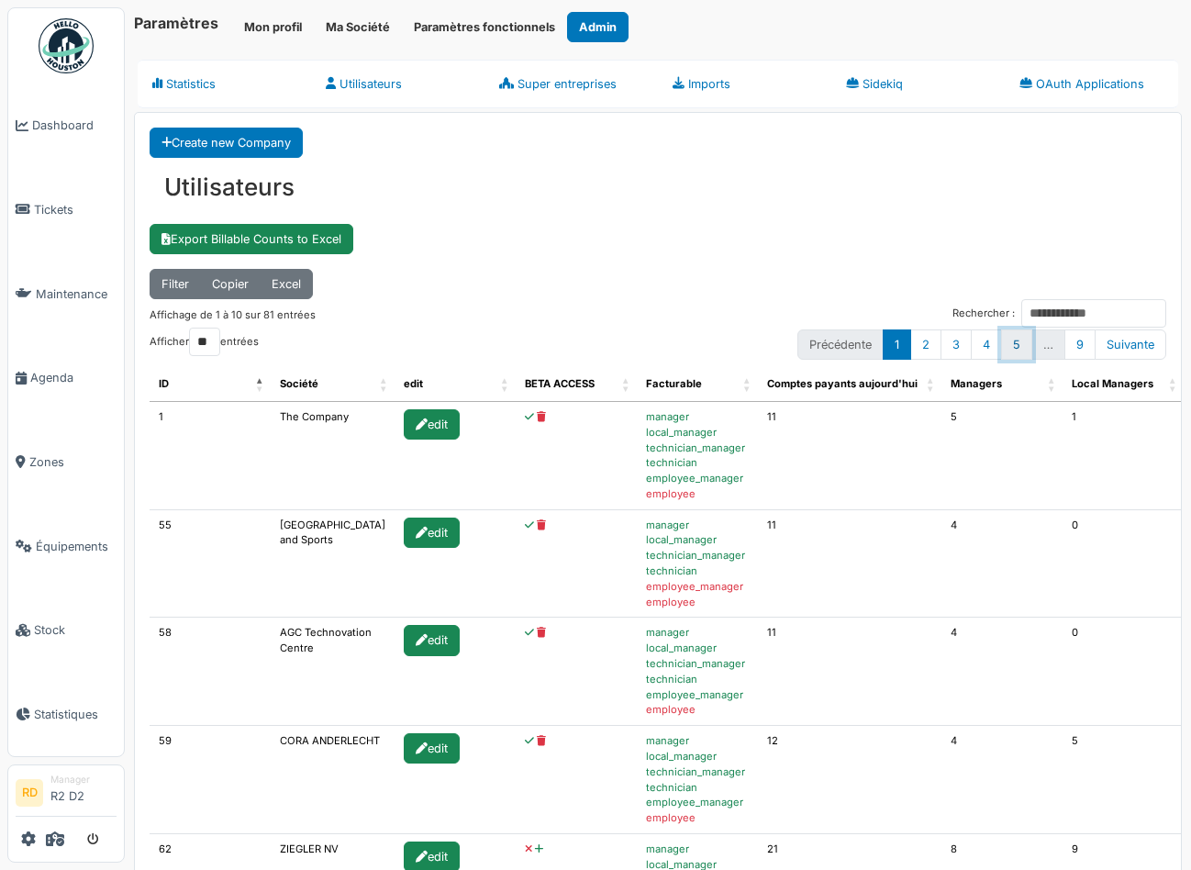
click at [1020, 345] on link "5" at bounding box center [1016, 344] width 31 height 30
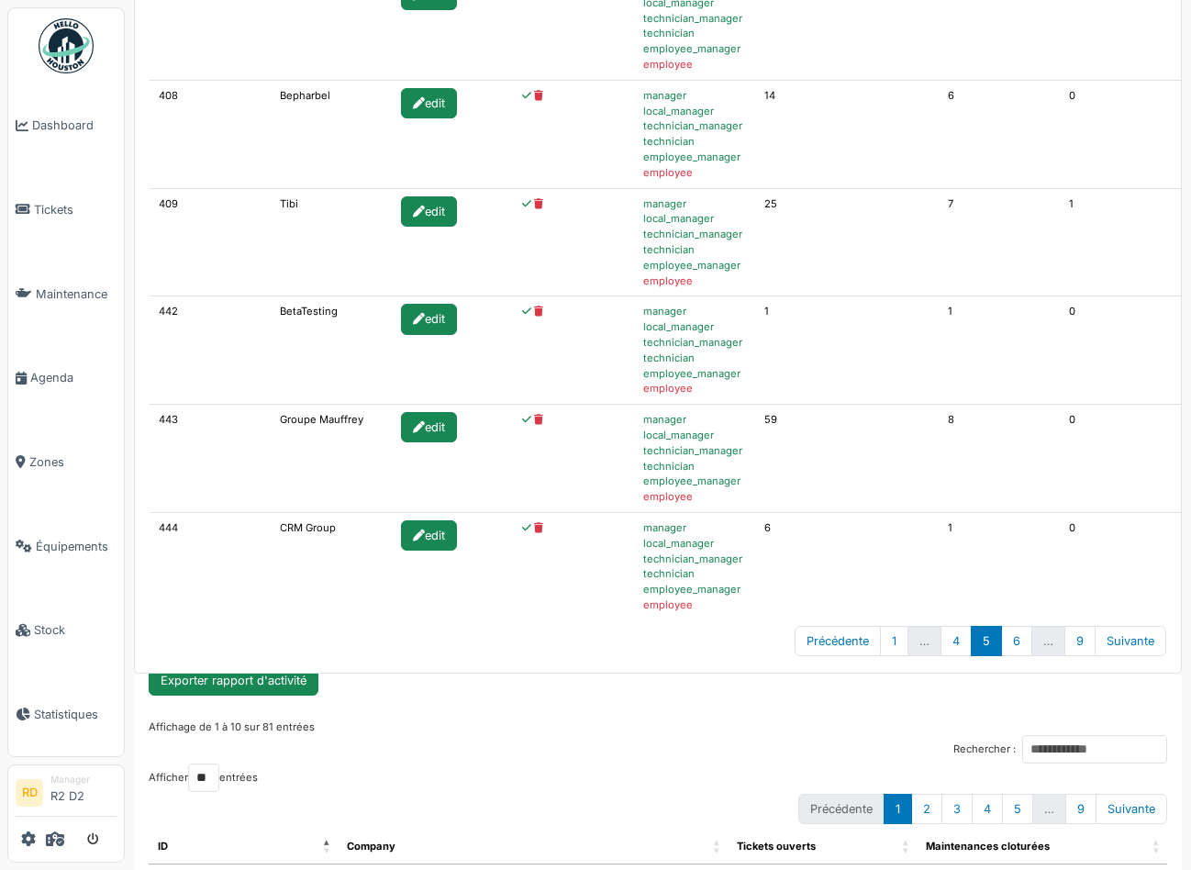
scroll to position [117, 0]
click at [1016, 638] on link "6" at bounding box center [1016, 641] width 31 height 30
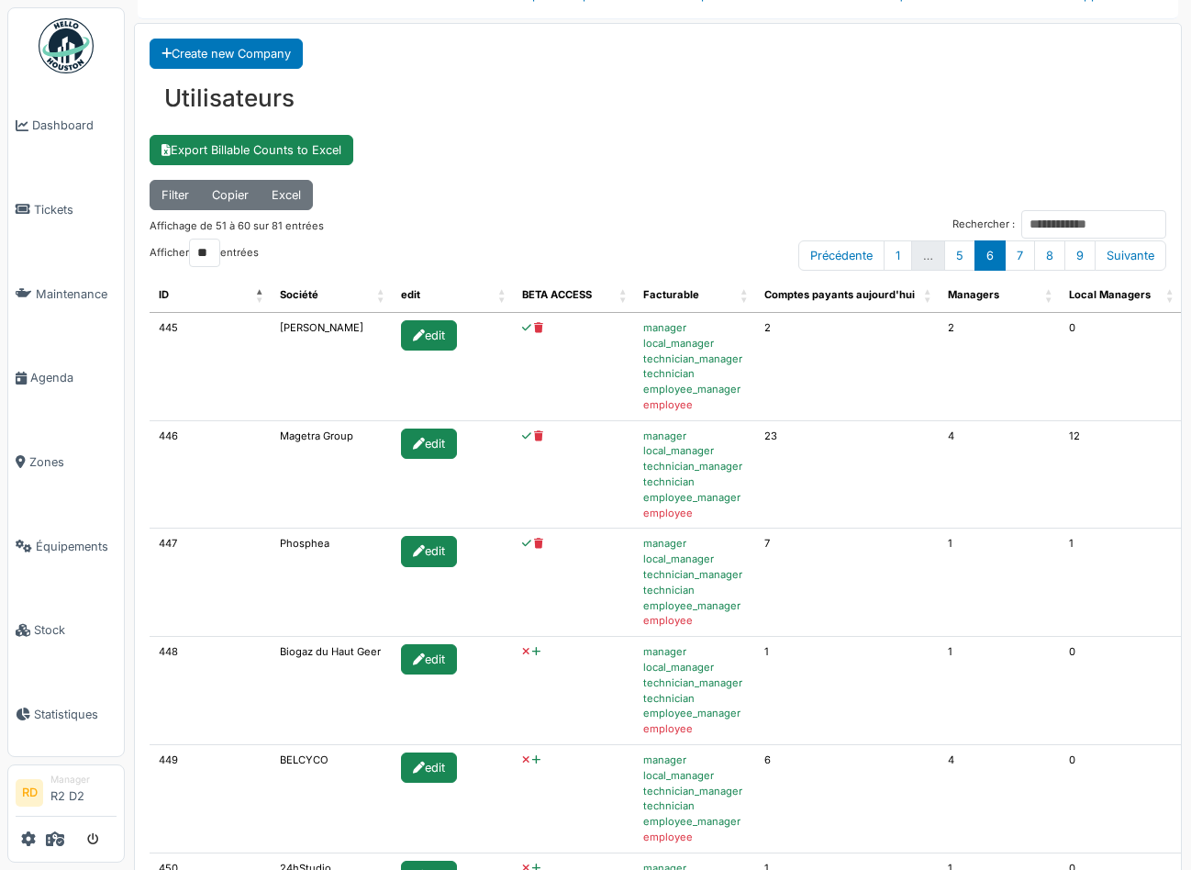
scroll to position [76, 0]
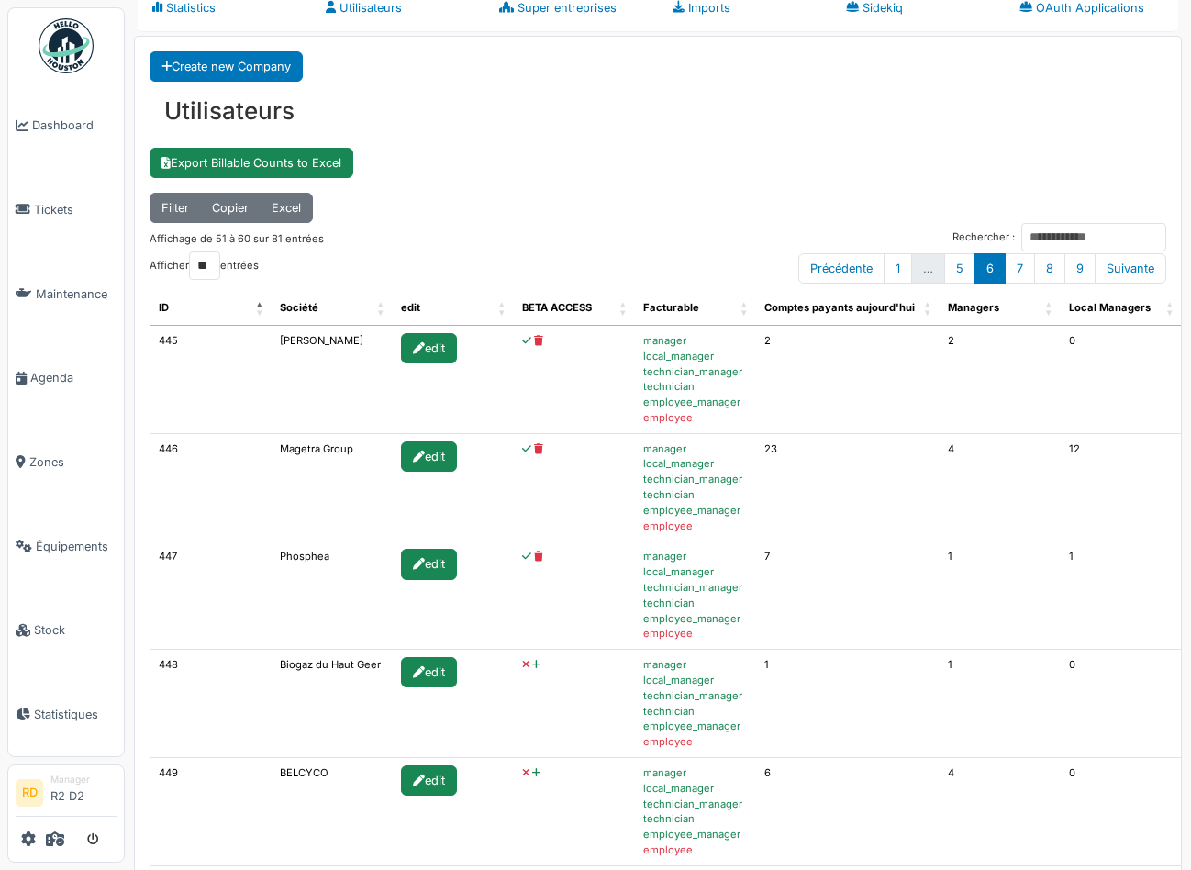
click at [532, 663] on icon at bounding box center [536, 665] width 8 height 10
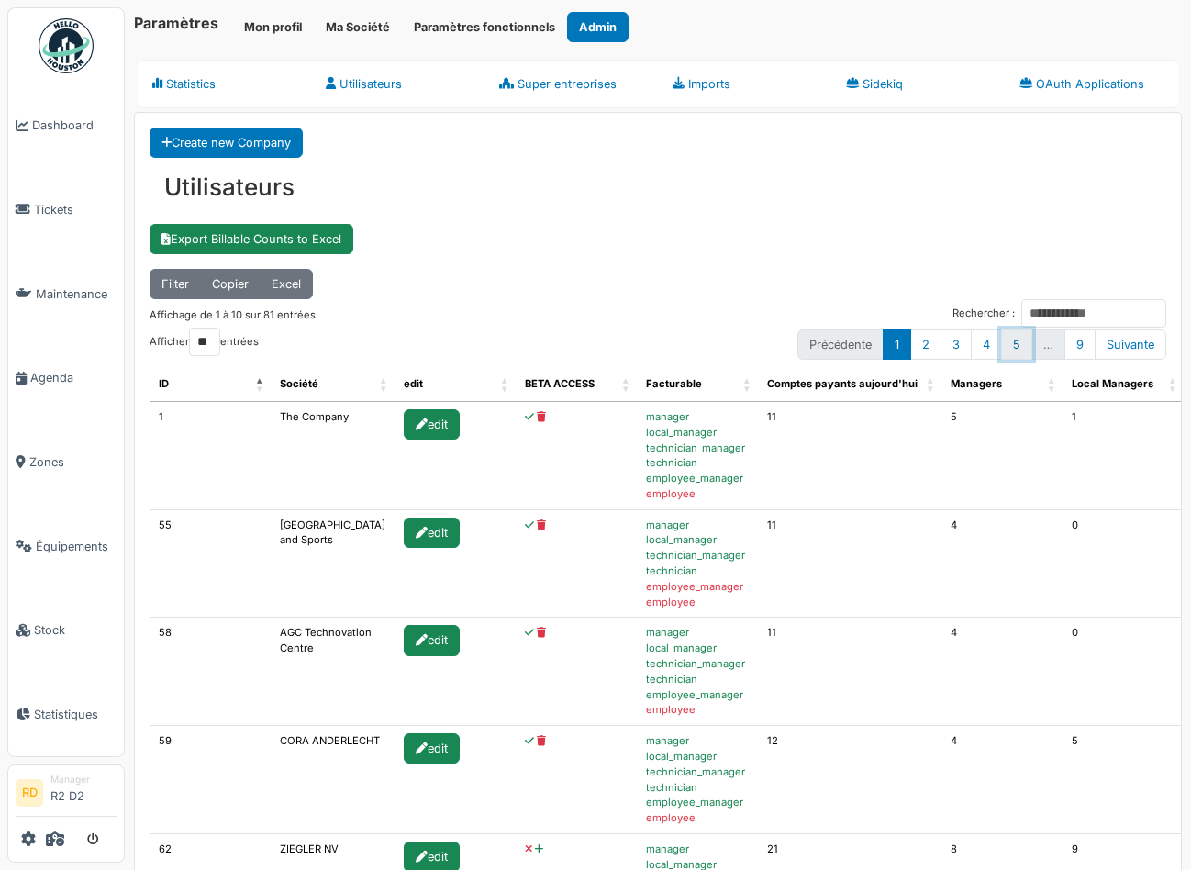
click at [1016, 340] on link "5" at bounding box center [1016, 344] width 31 height 30
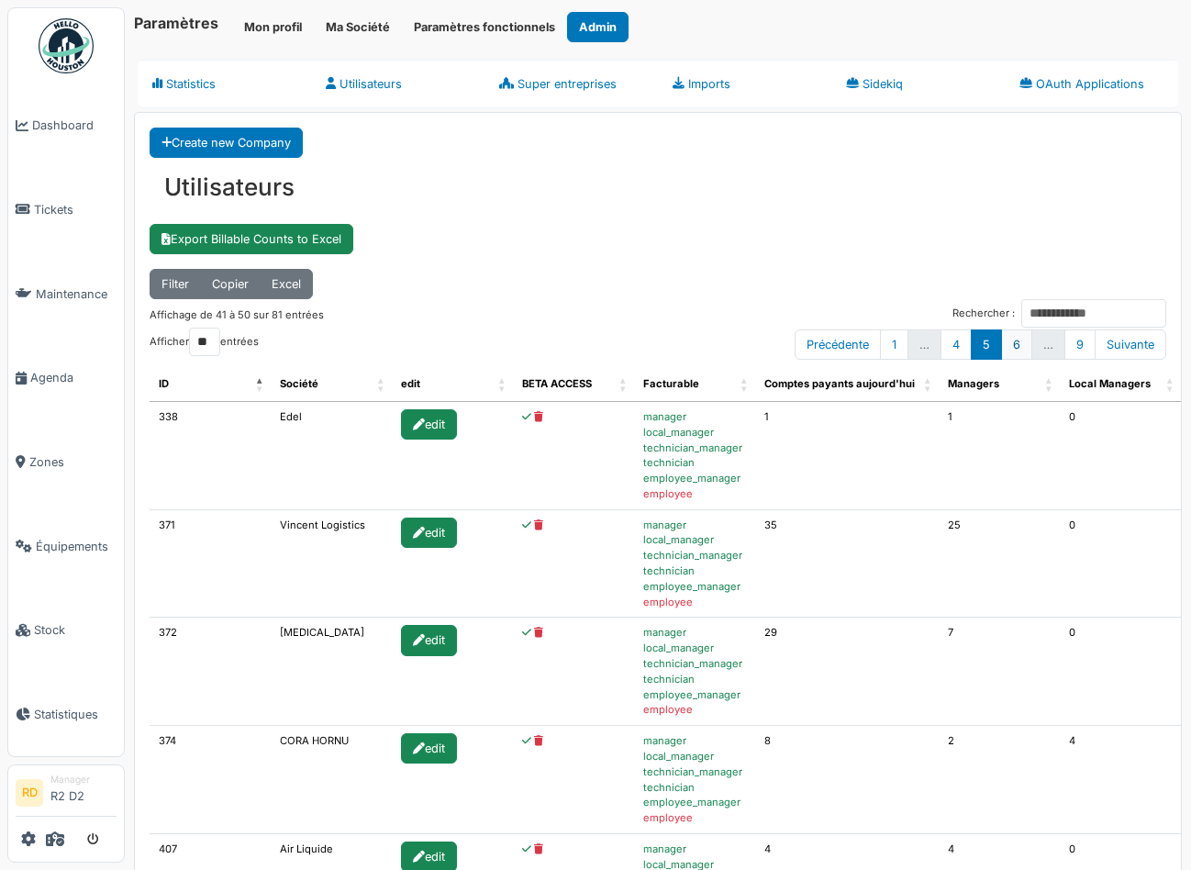
click at [1017, 344] on link "6" at bounding box center [1016, 344] width 31 height 30
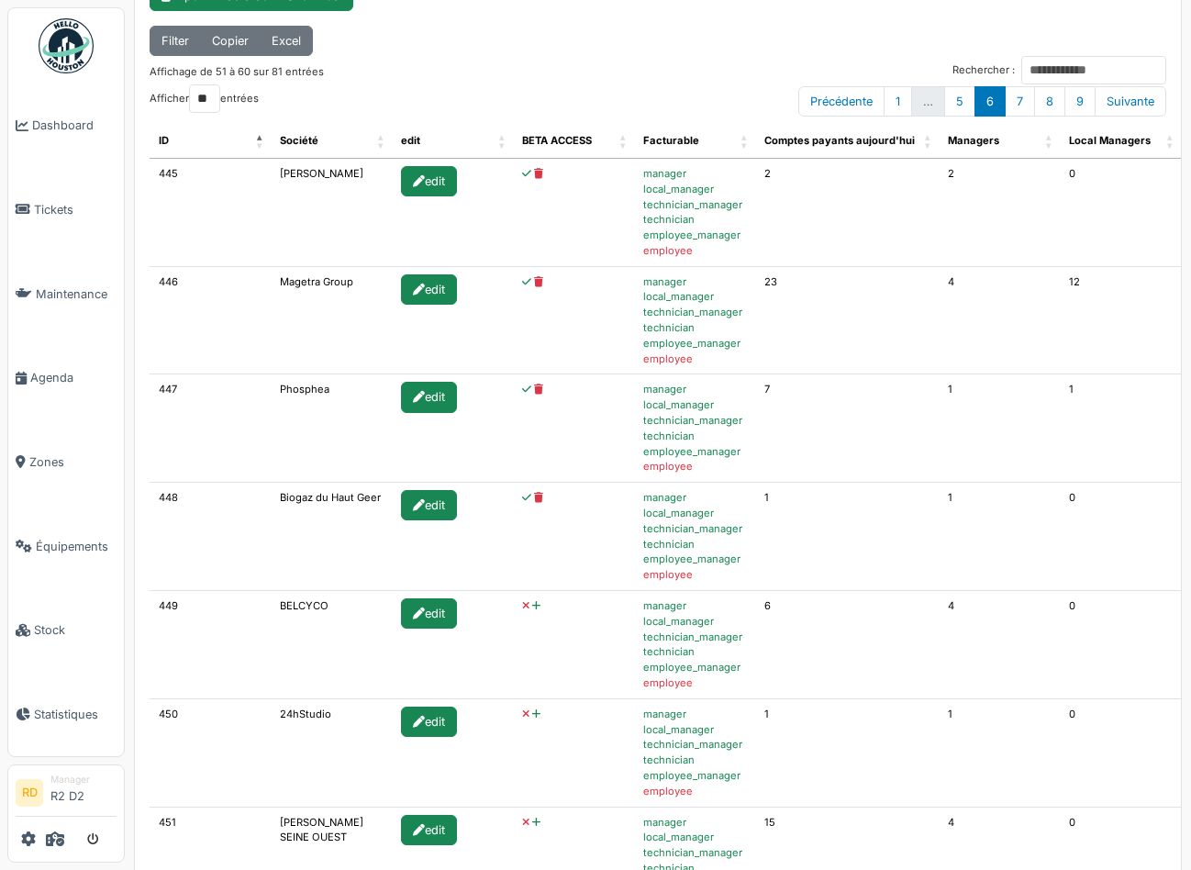
scroll to position [252, 0]
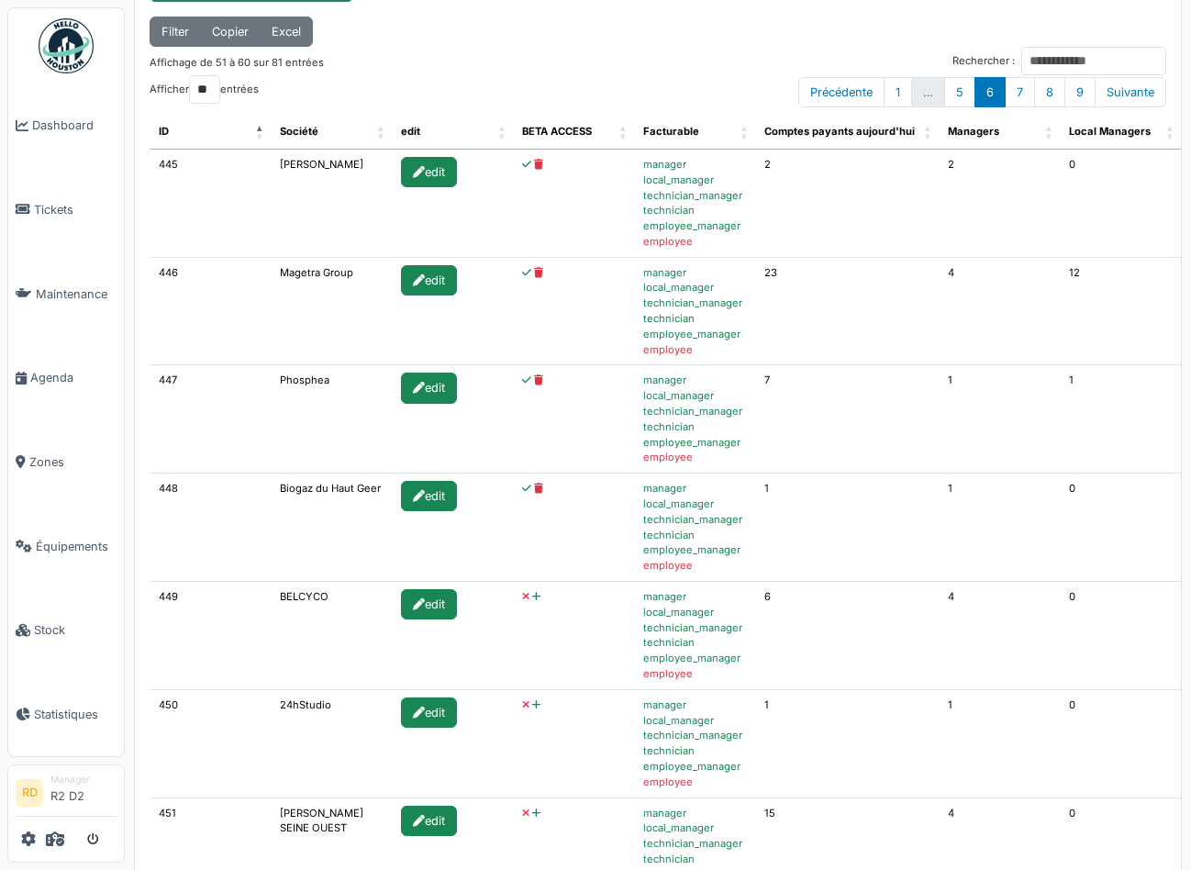
click at [532, 595] on icon at bounding box center [536, 597] width 8 height 10
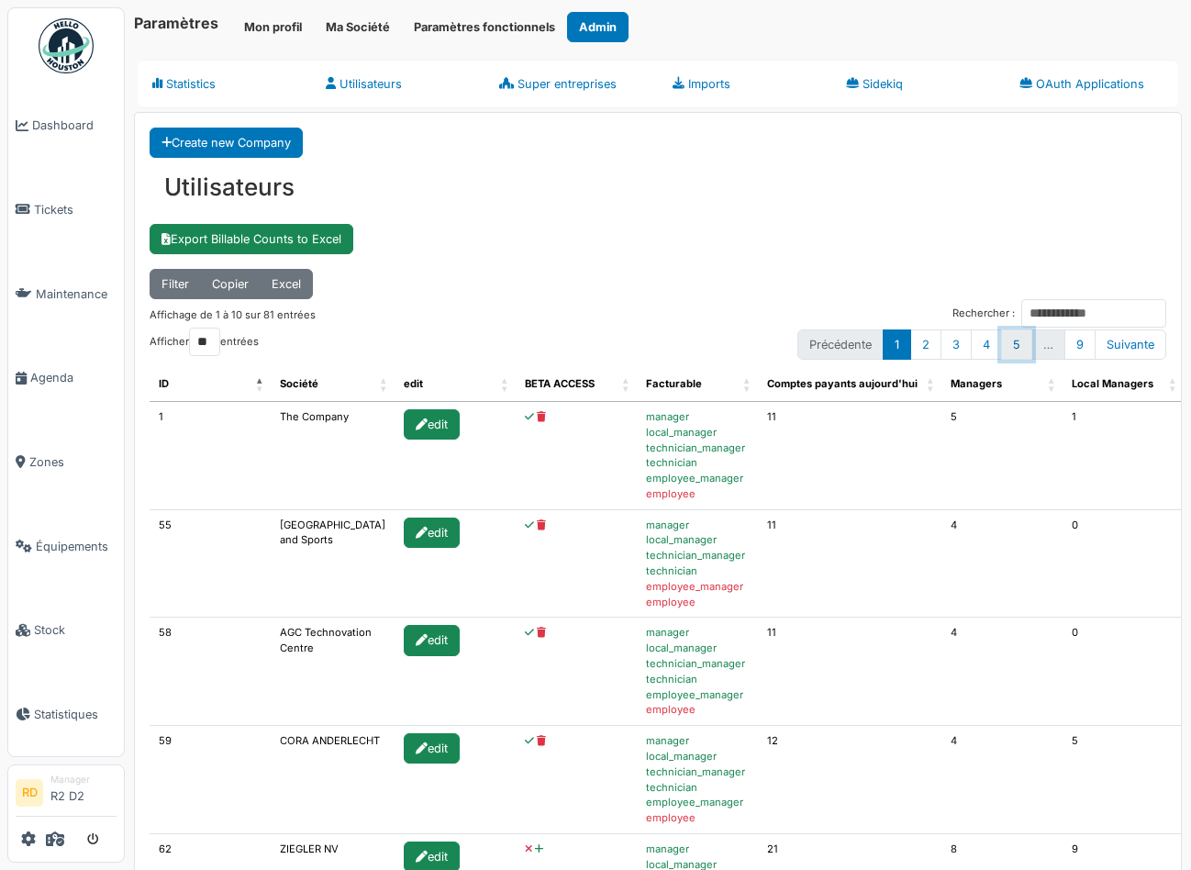
click at [1015, 342] on link "5" at bounding box center [1016, 344] width 31 height 30
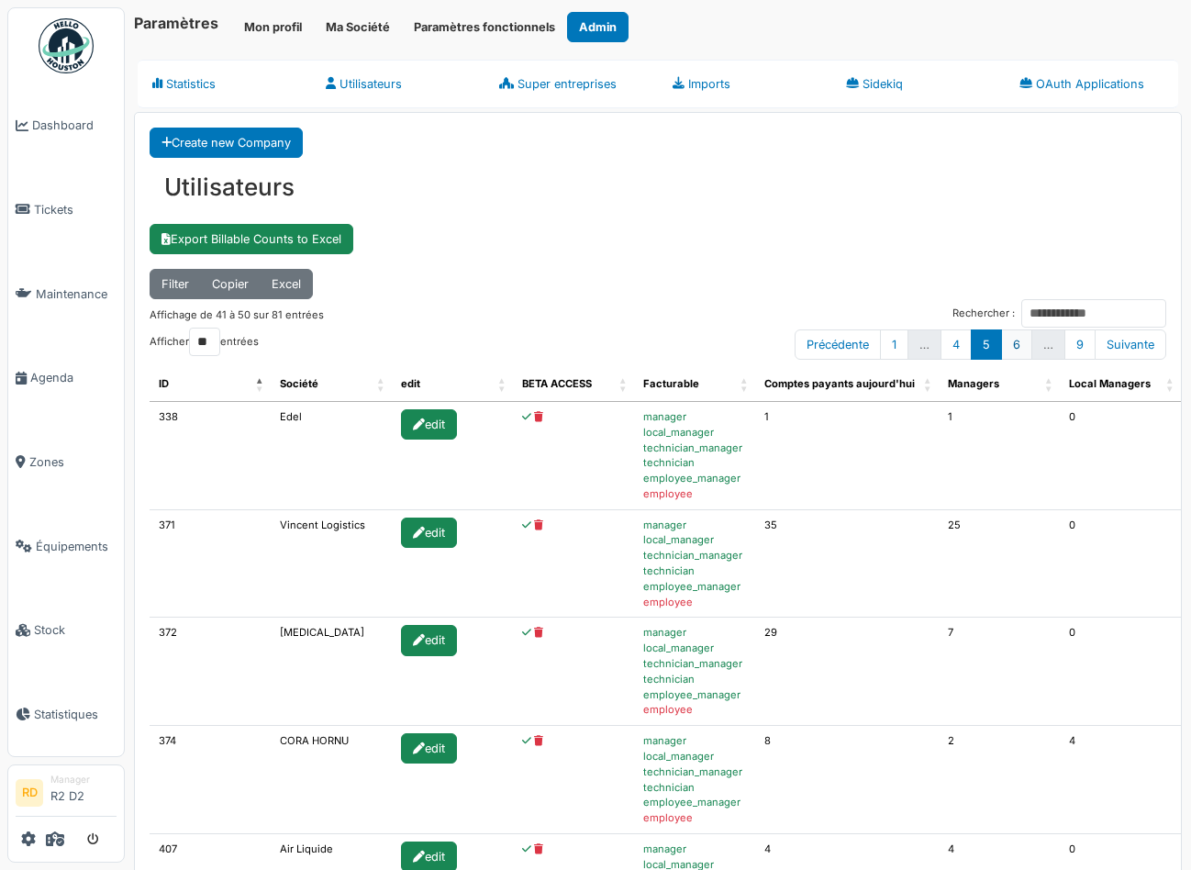
click at [1013, 343] on link "6" at bounding box center [1016, 344] width 31 height 30
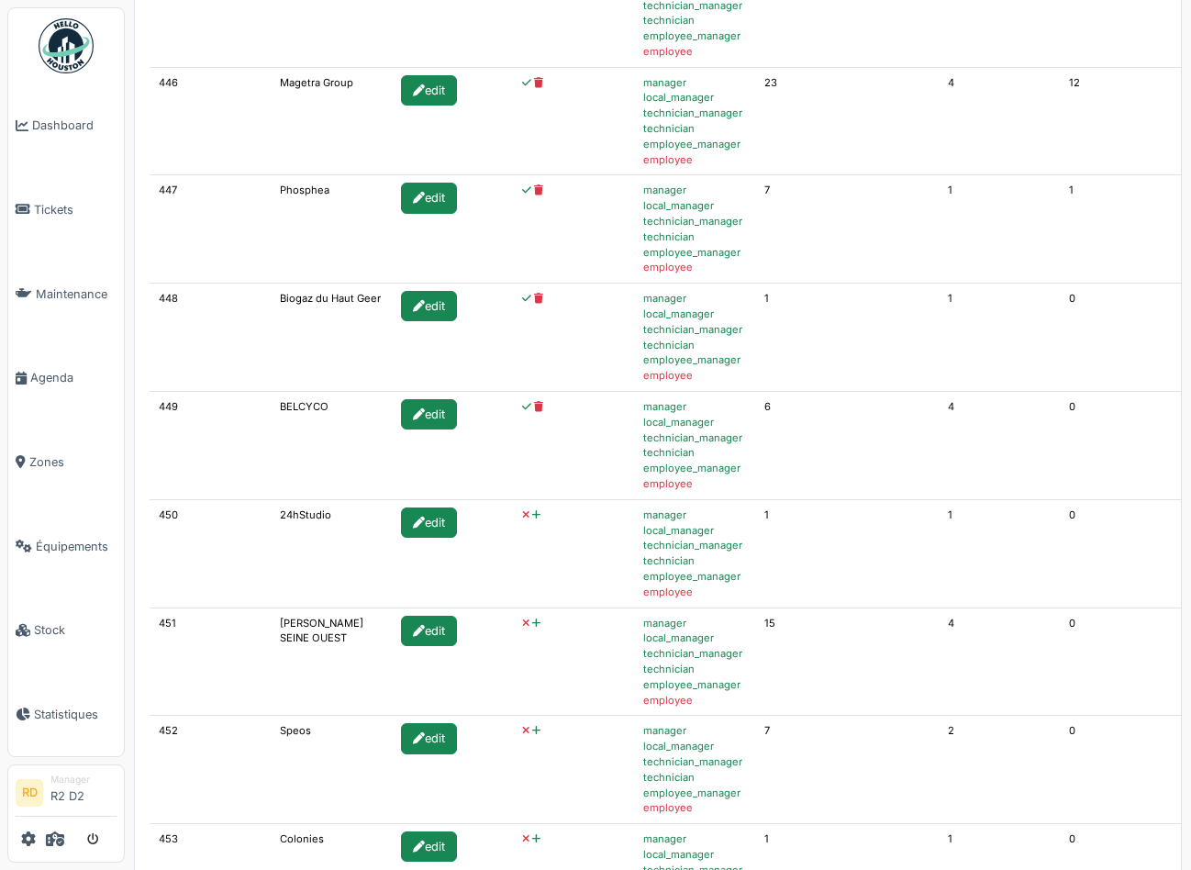
scroll to position [490, 0]
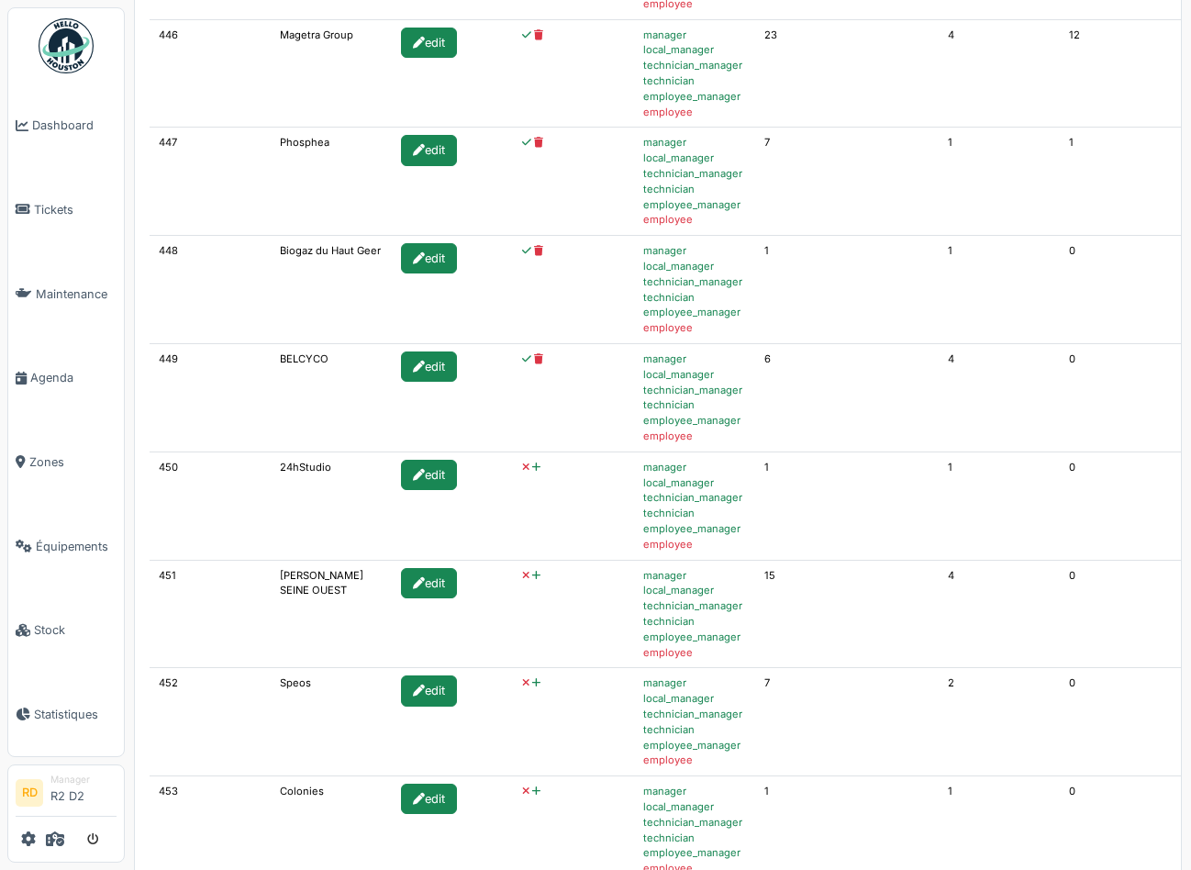
click at [532, 464] on icon at bounding box center [536, 467] width 8 height 10
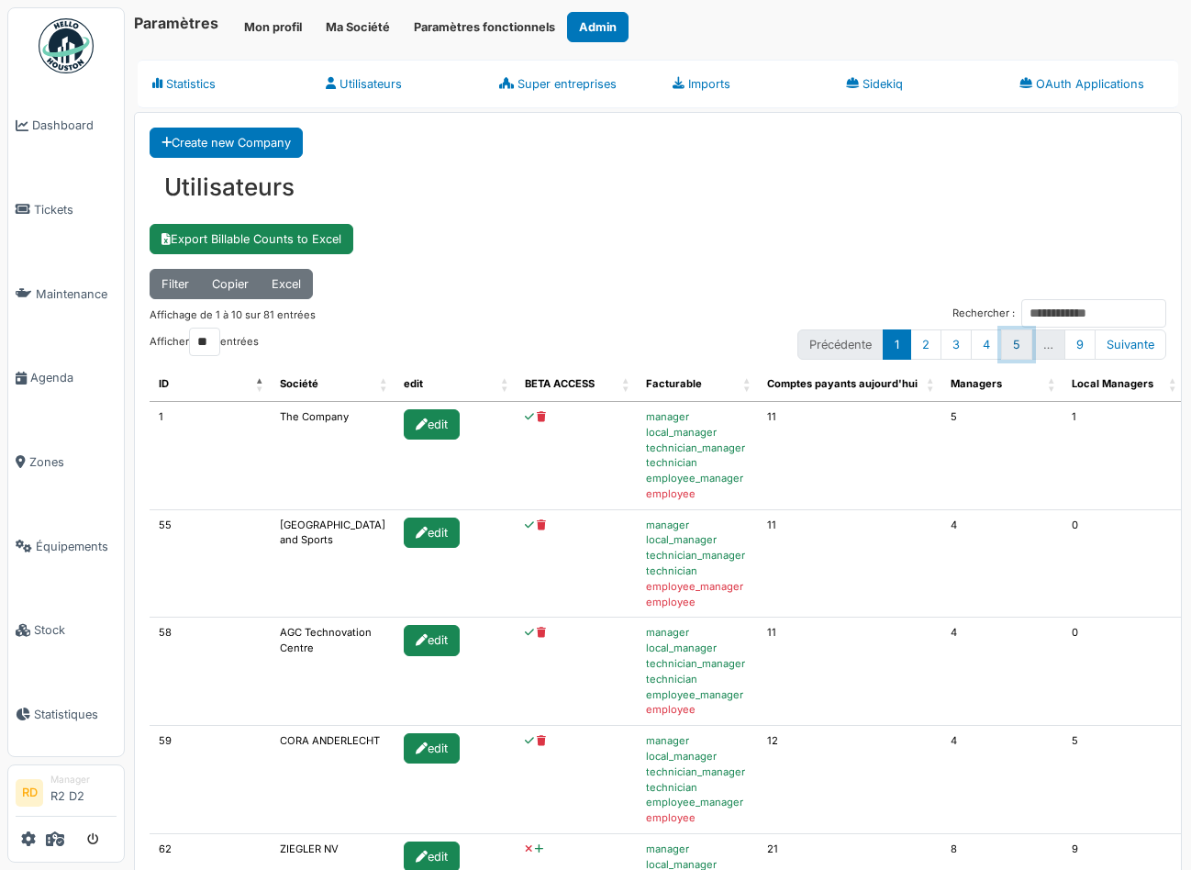
click at [1014, 332] on link "5" at bounding box center [1016, 344] width 31 height 30
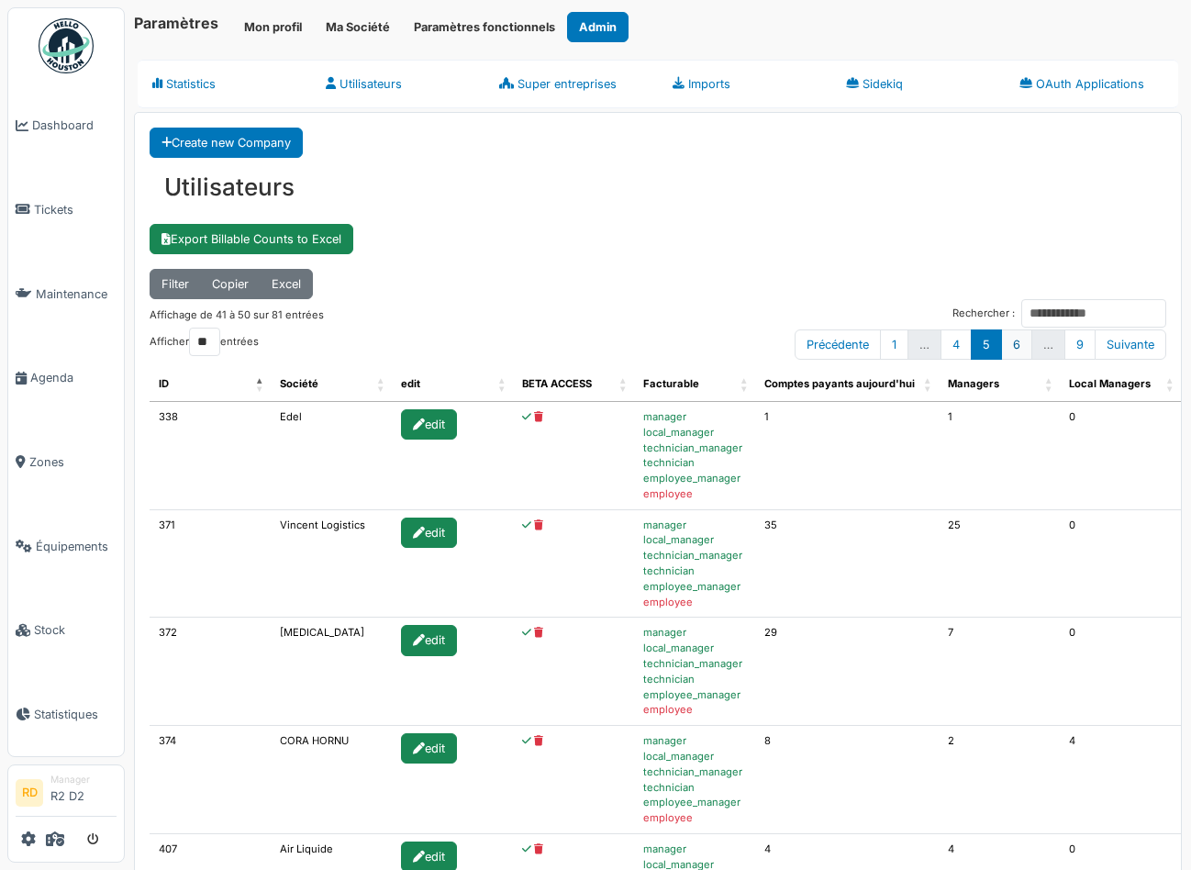
click at [1013, 351] on link "6" at bounding box center [1016, 344] width 31 height 30
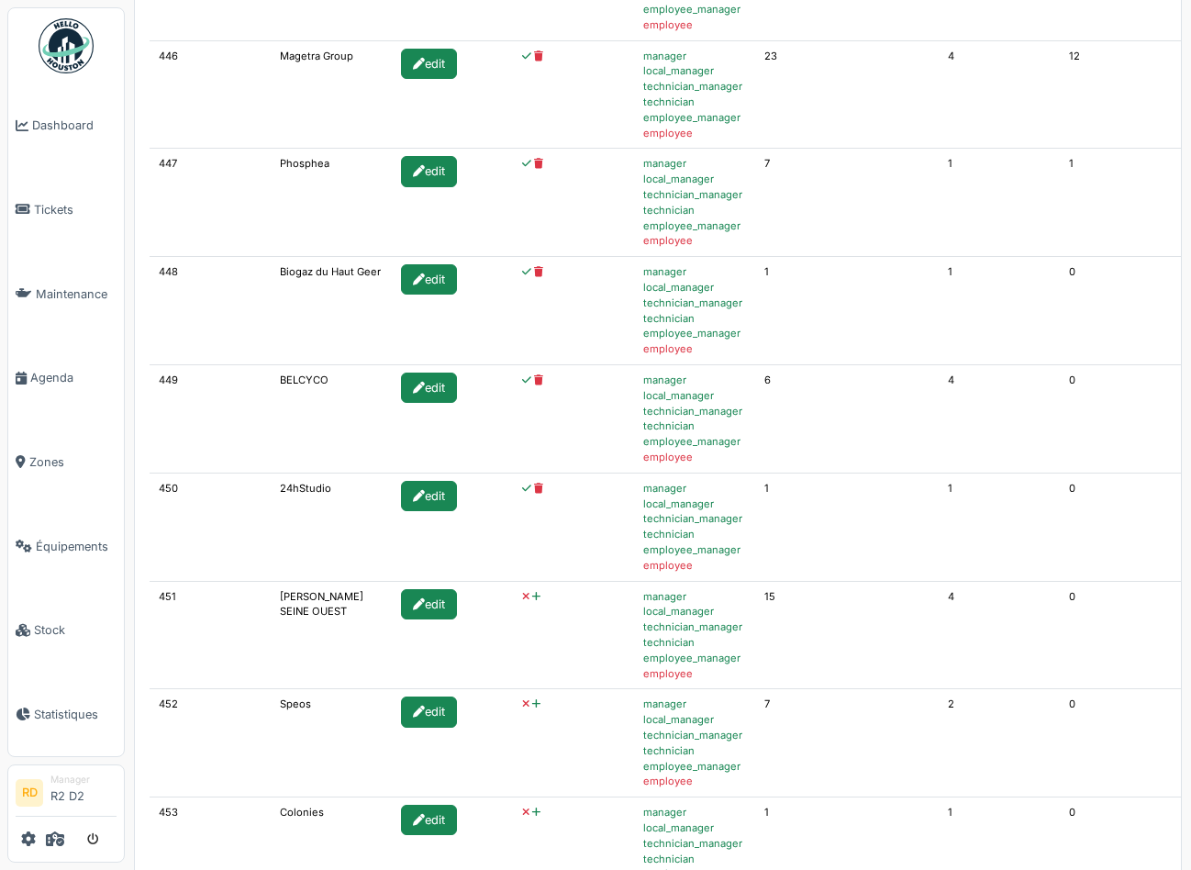
scroll to position [505, 0]
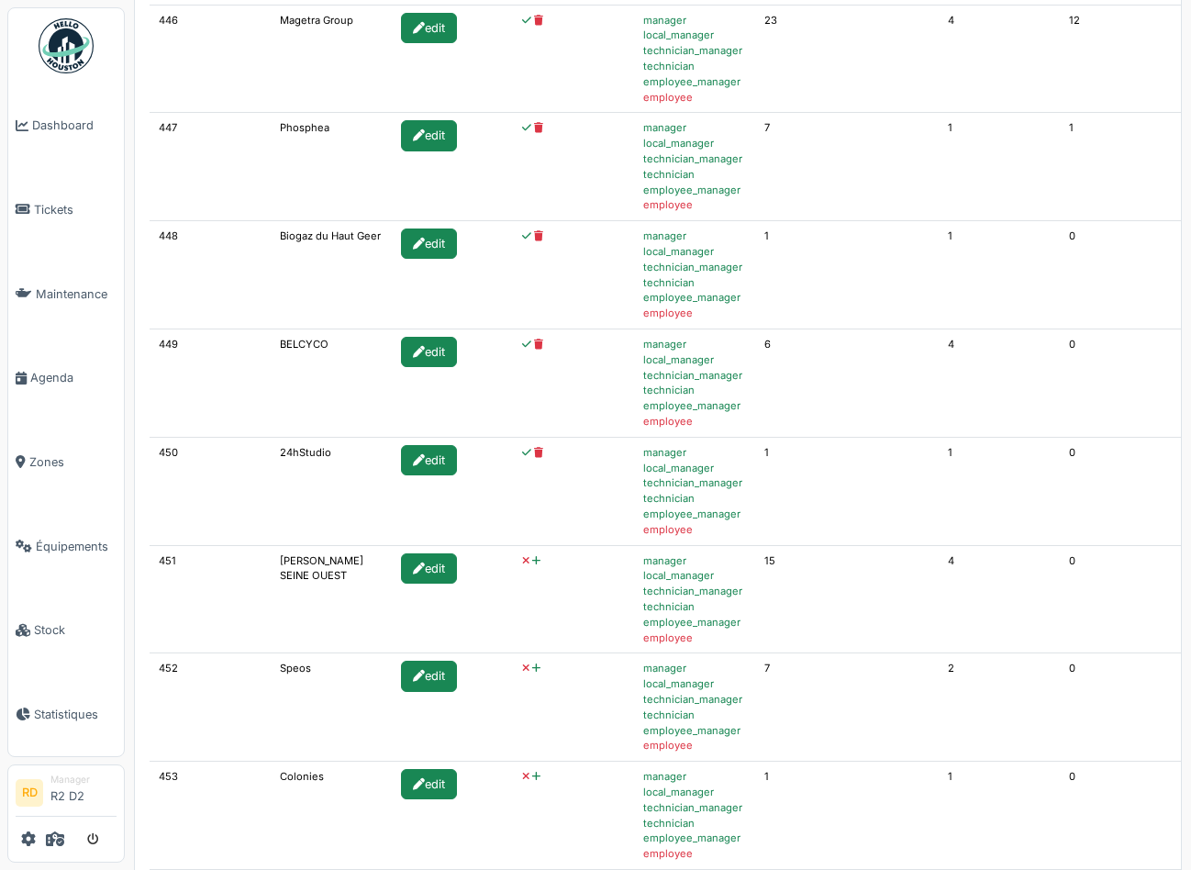
click at [532, 562] on icon at bounding box center [536, 561] width 8 height 10
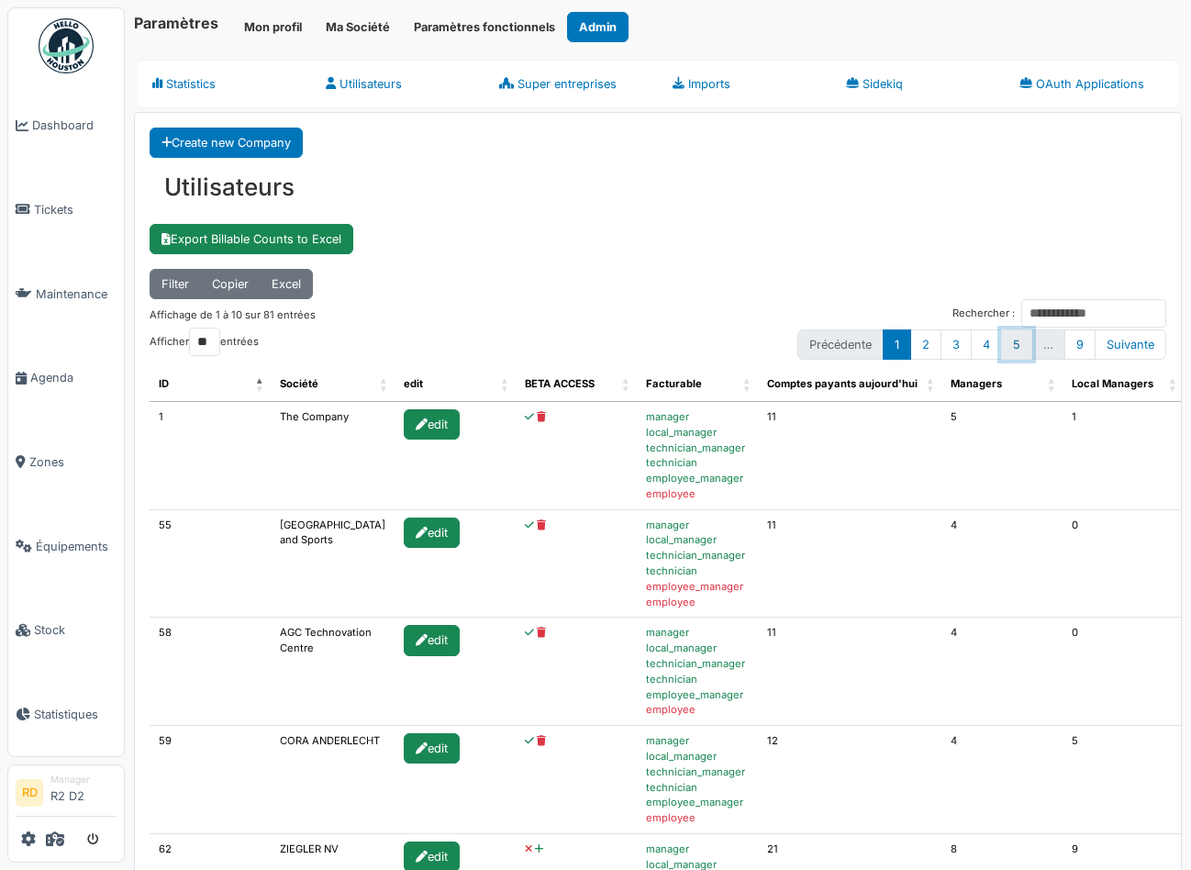
click at [1021, 344] on link "5" at bounding box center [1016, 344] width 31 height 30
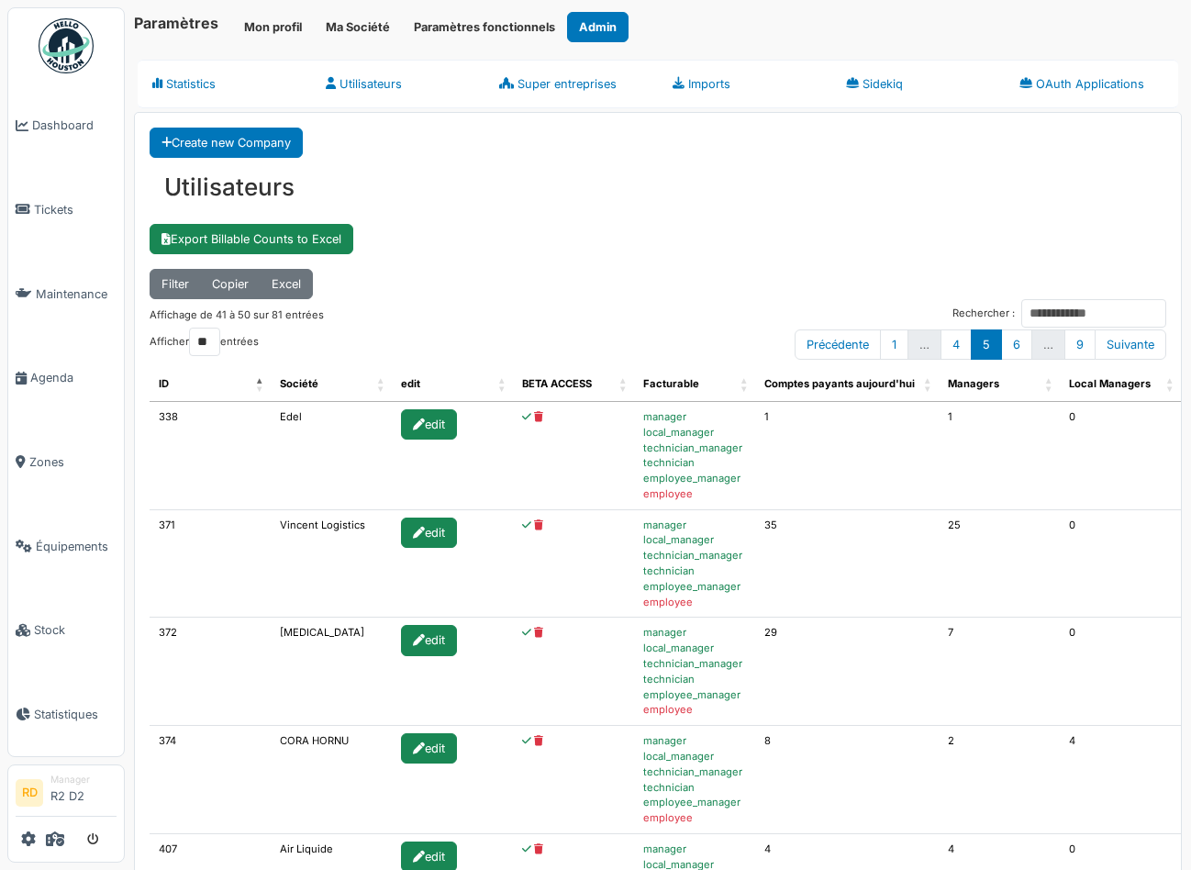
click at [1021, 344] on link "6" at bounding box center [1016, 344] width 31 height 30
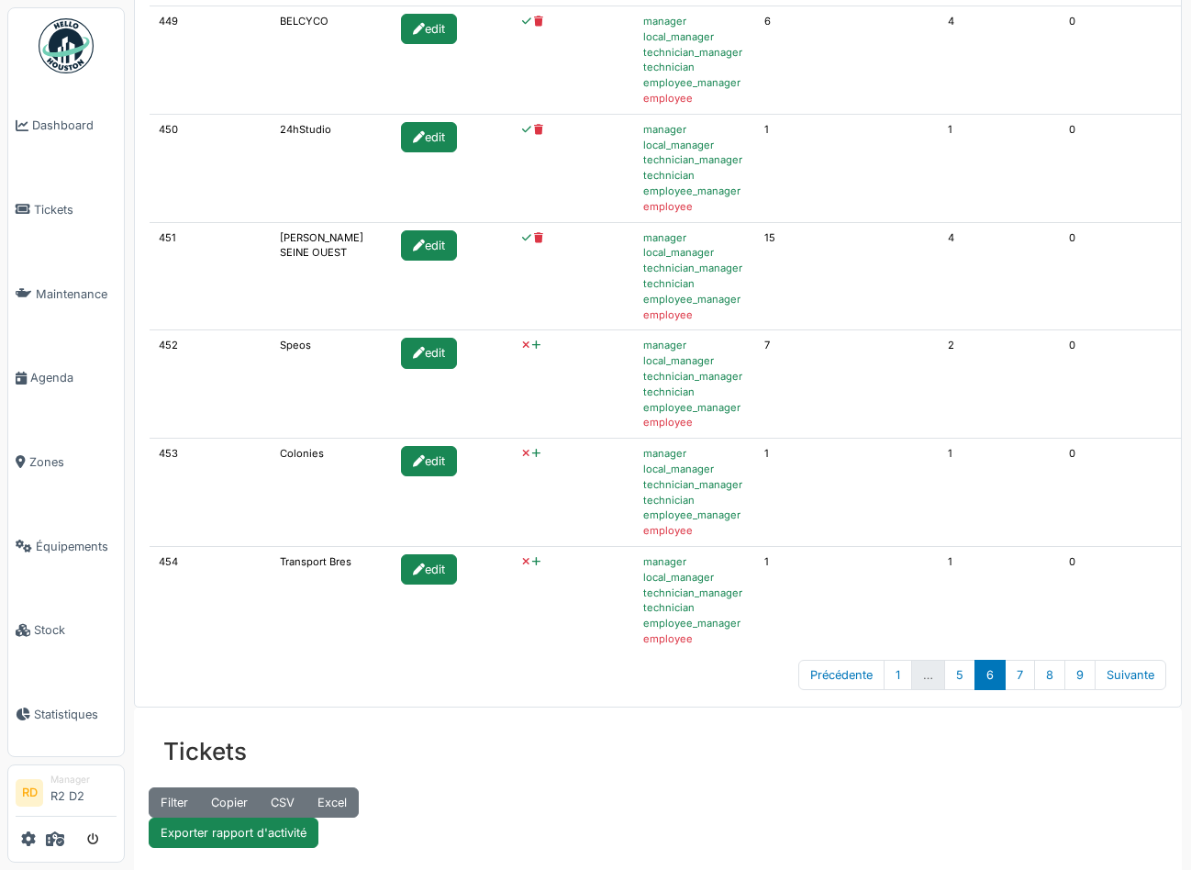
scroll to position [992, 0]
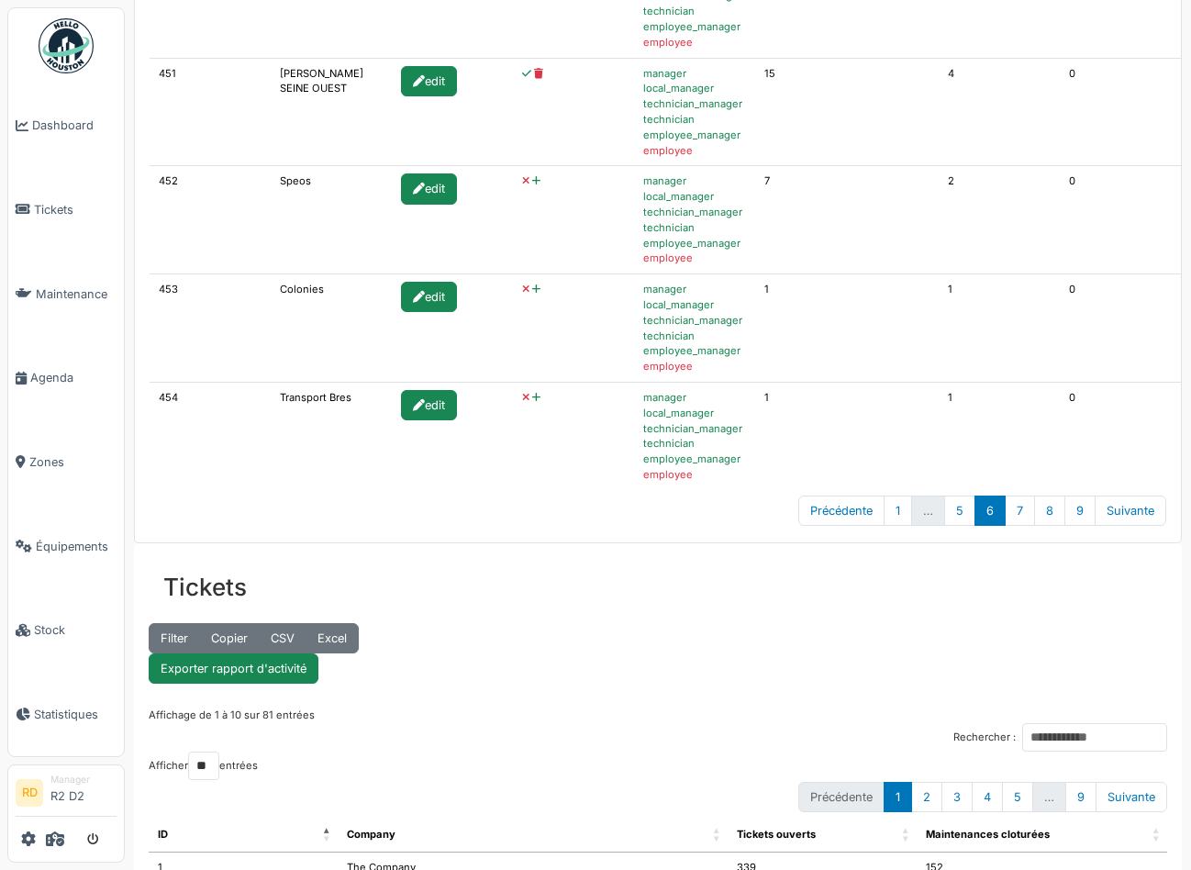
click at [532, 182] on icon at bounding box center [536, 181] width 8 height 10
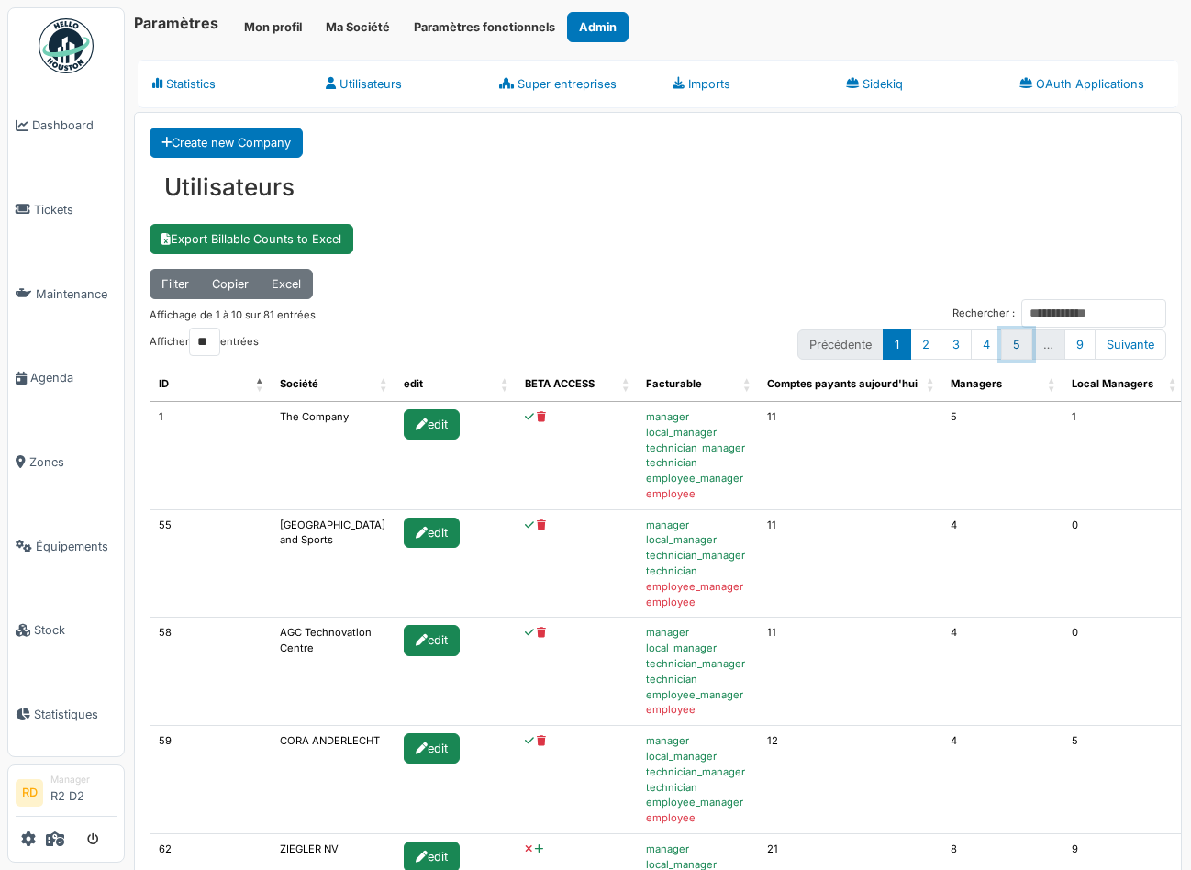
click at [1023, 350] on link "5" at bounding box center [1016, 344] width 31 height 30
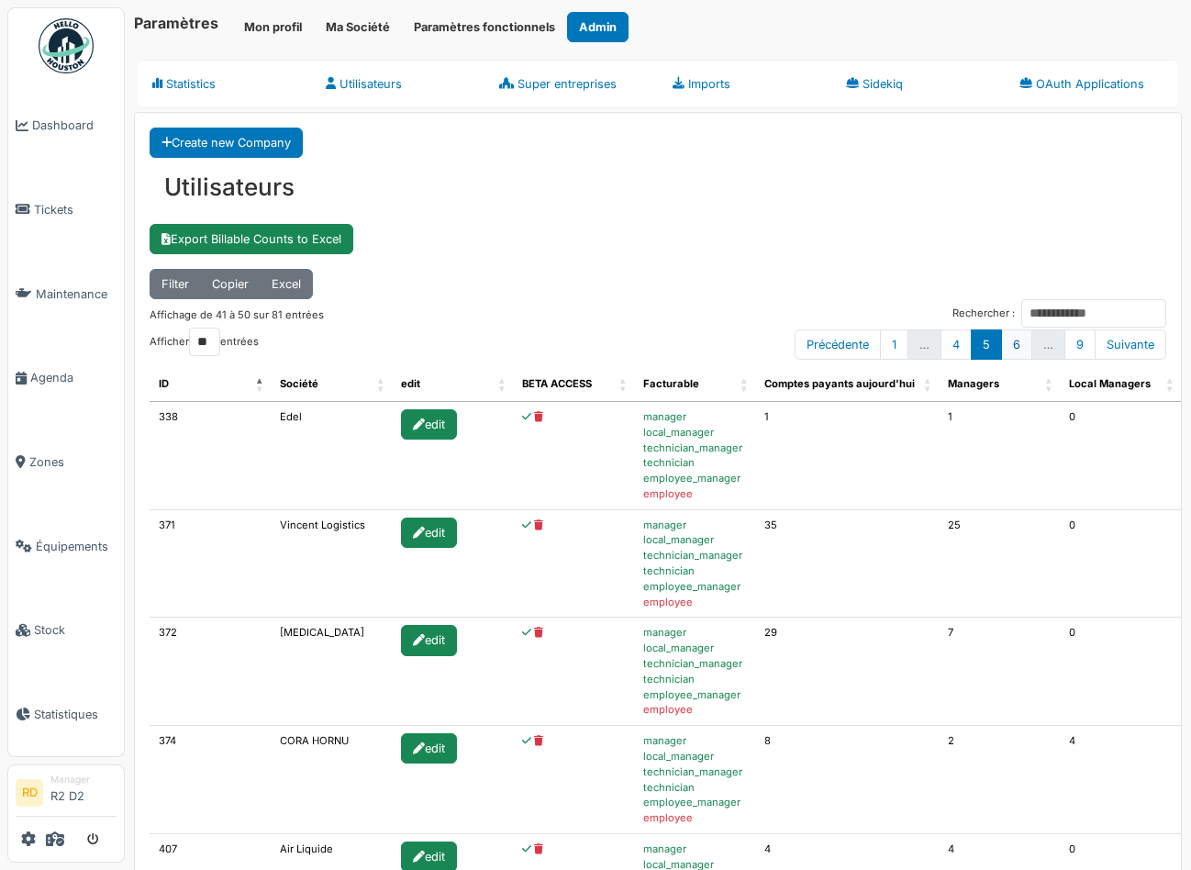
click at [1017, 349] on link "6" at bounding box center [1016, 344] width 31 height 30
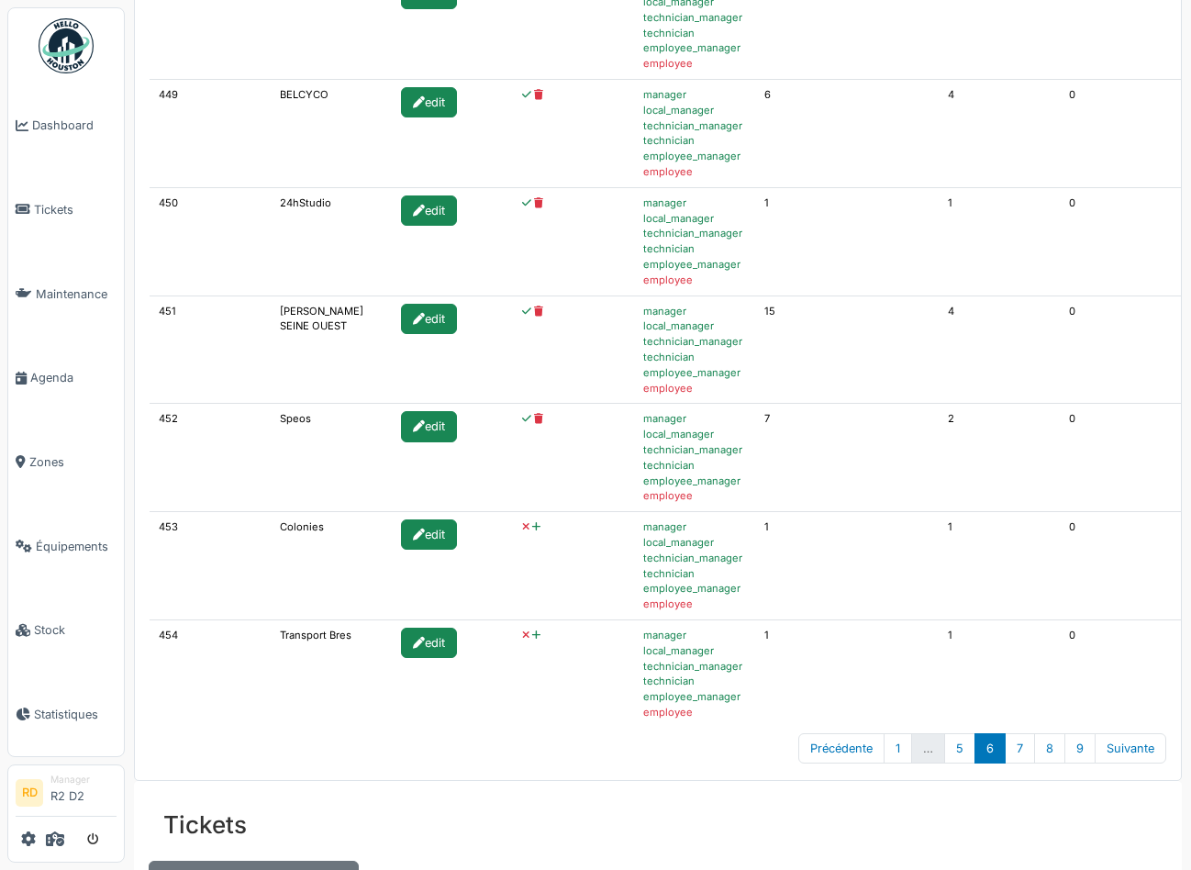
scroll to position [812, 0]
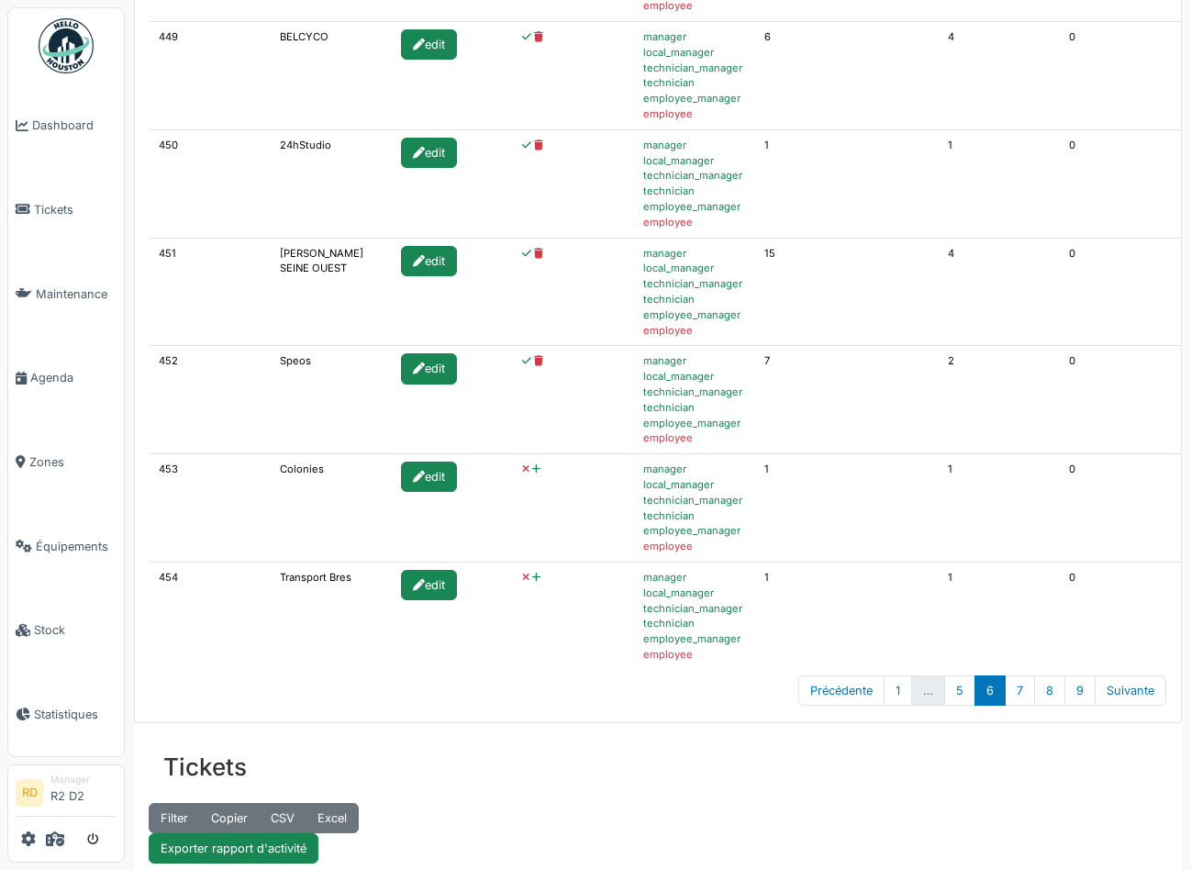
click at [532, 469] on icon at bounding box center [536, 469] width 8 height 10
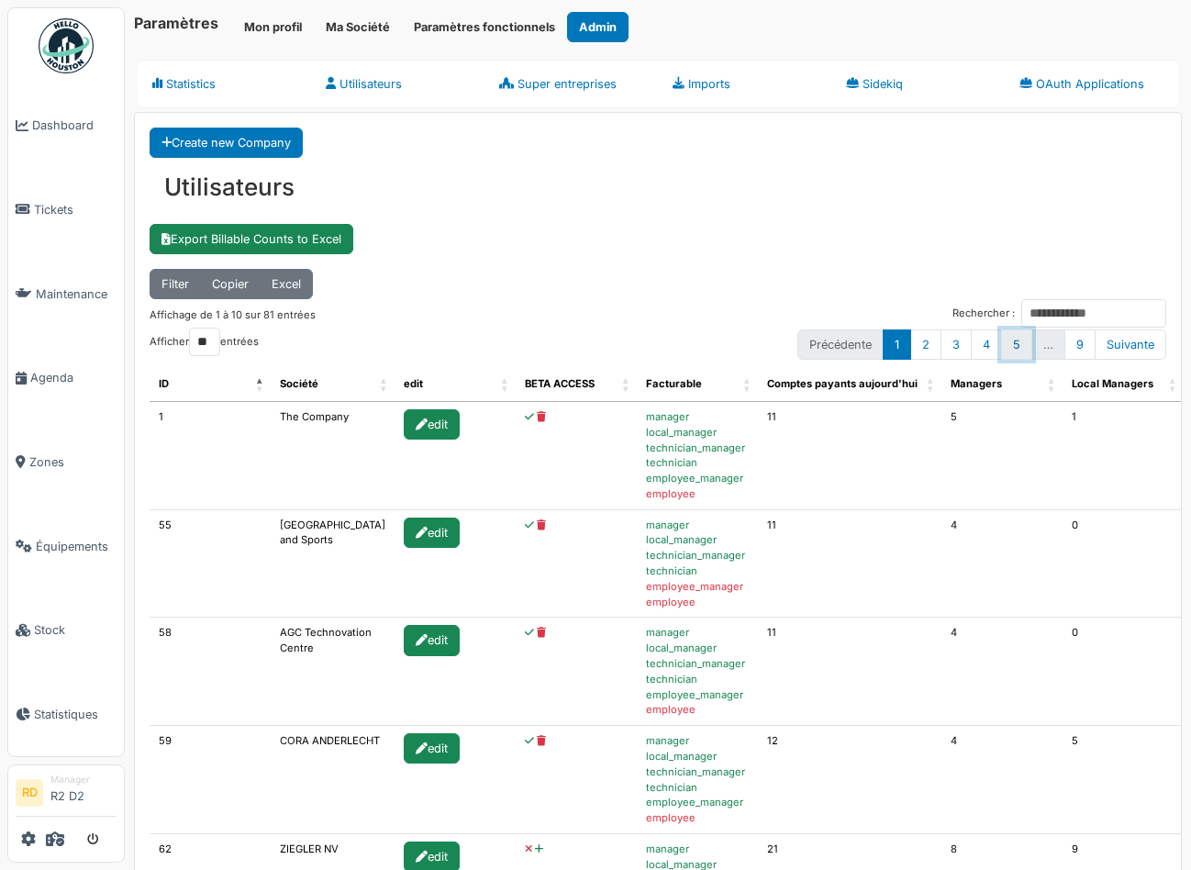
click at [1018, 349] on link "5" at bounding box center [1016, 344] width 31 height 30
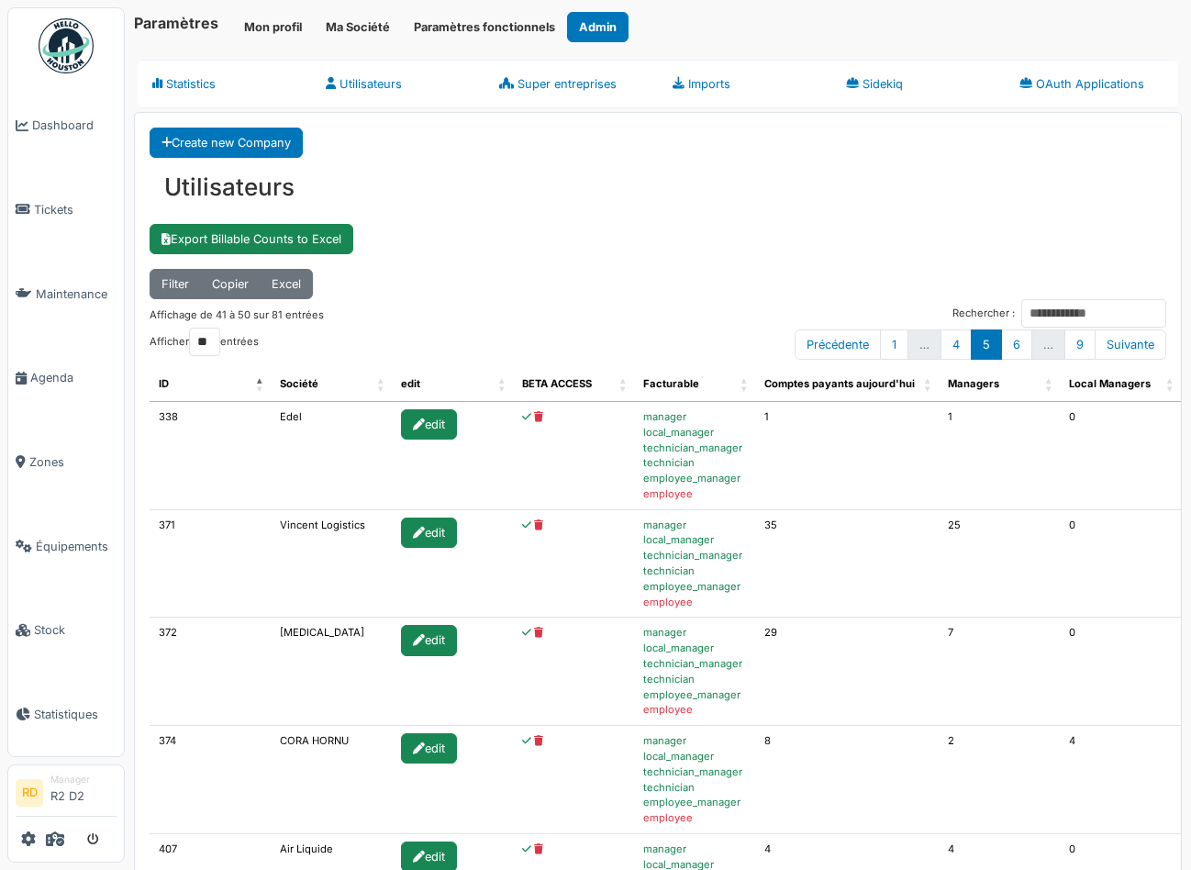
click at [1018, 349] on link "6" at bounding box center [1016, 344] width 31 height 30
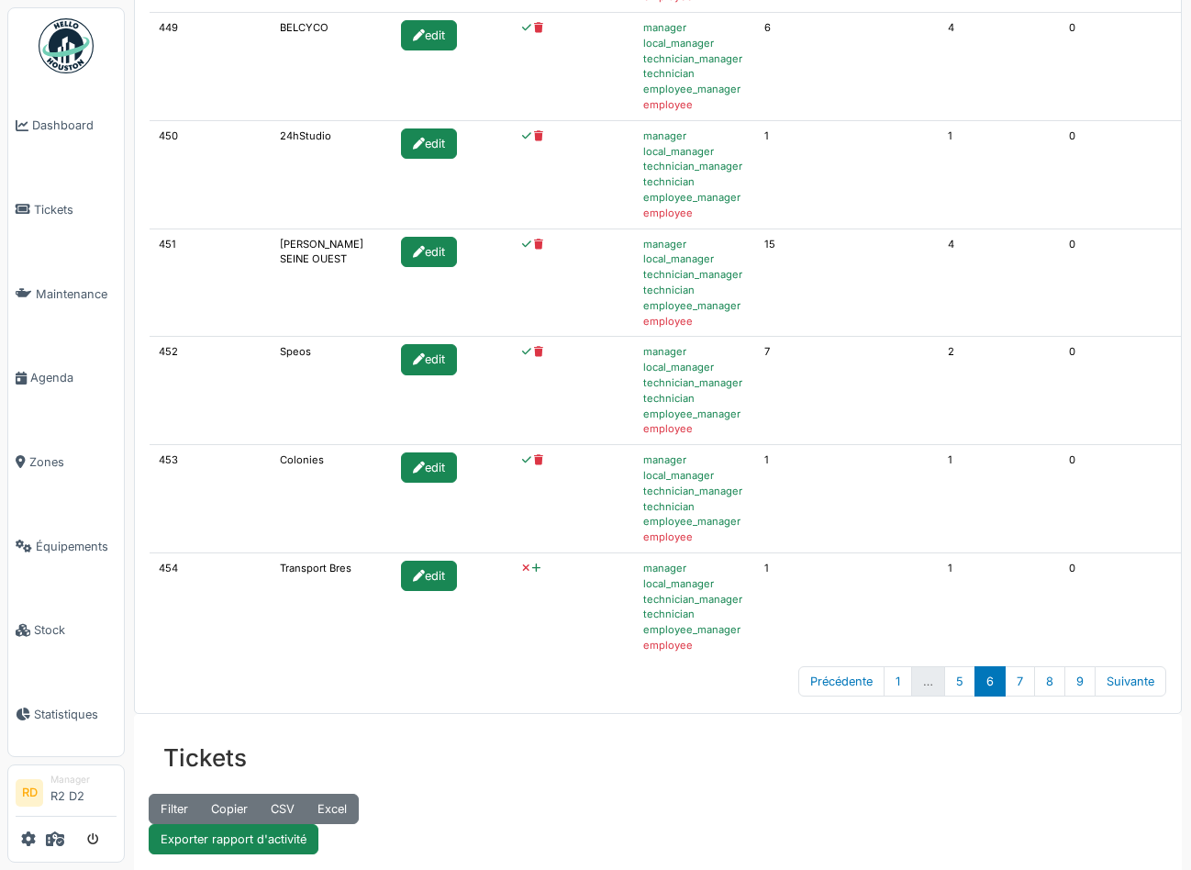
scroll to position [938, 0]
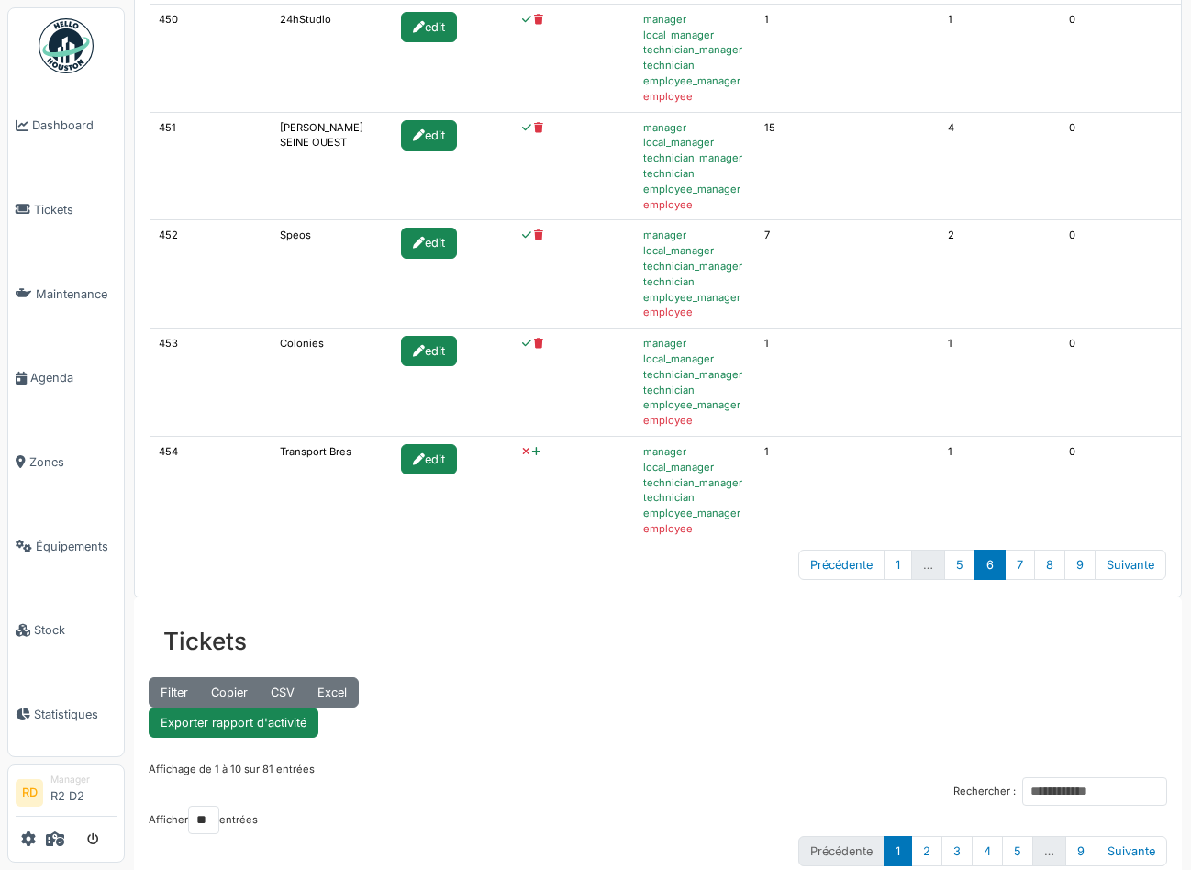
click at [532, 453] on icon at bounding box center [536, 452] width 8 height 10
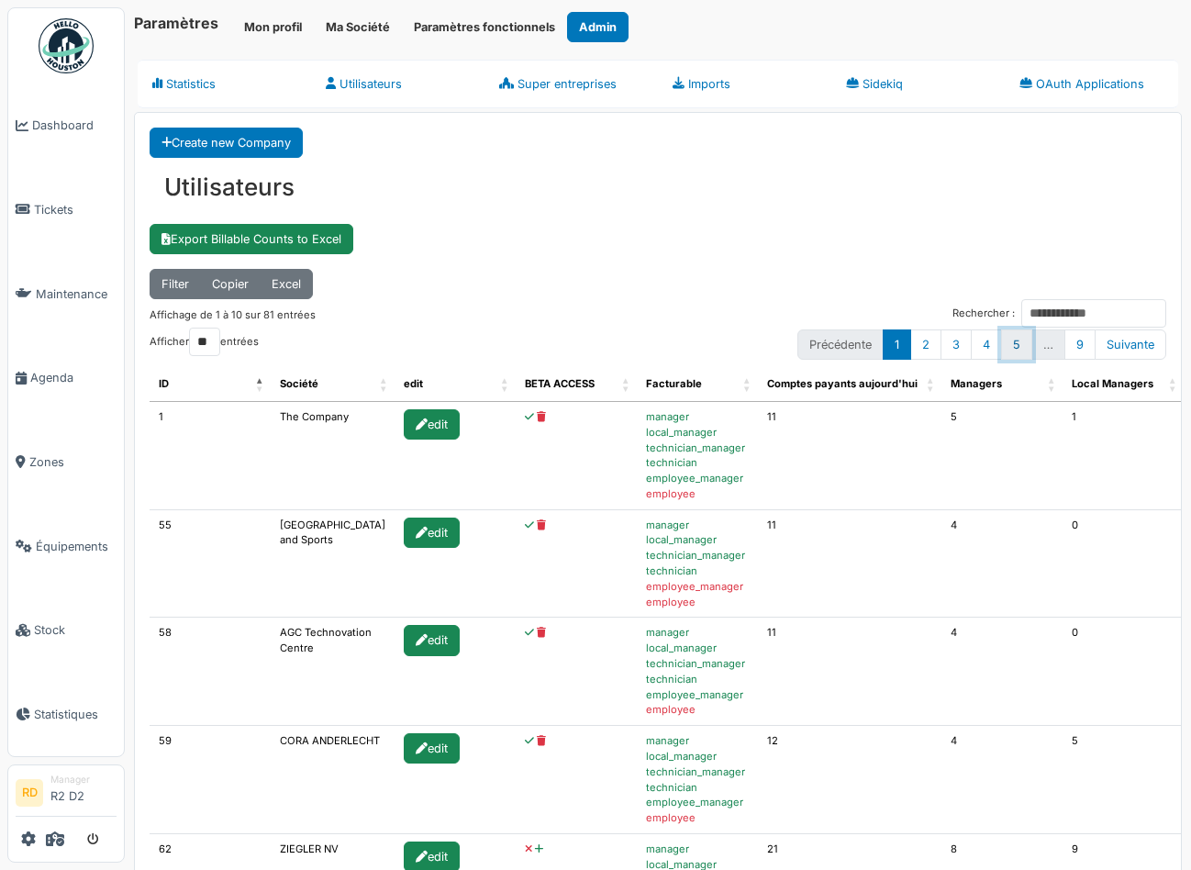
click at [1012, 341] on link "5" at bounding box center [1016, 344] width 31 height 30
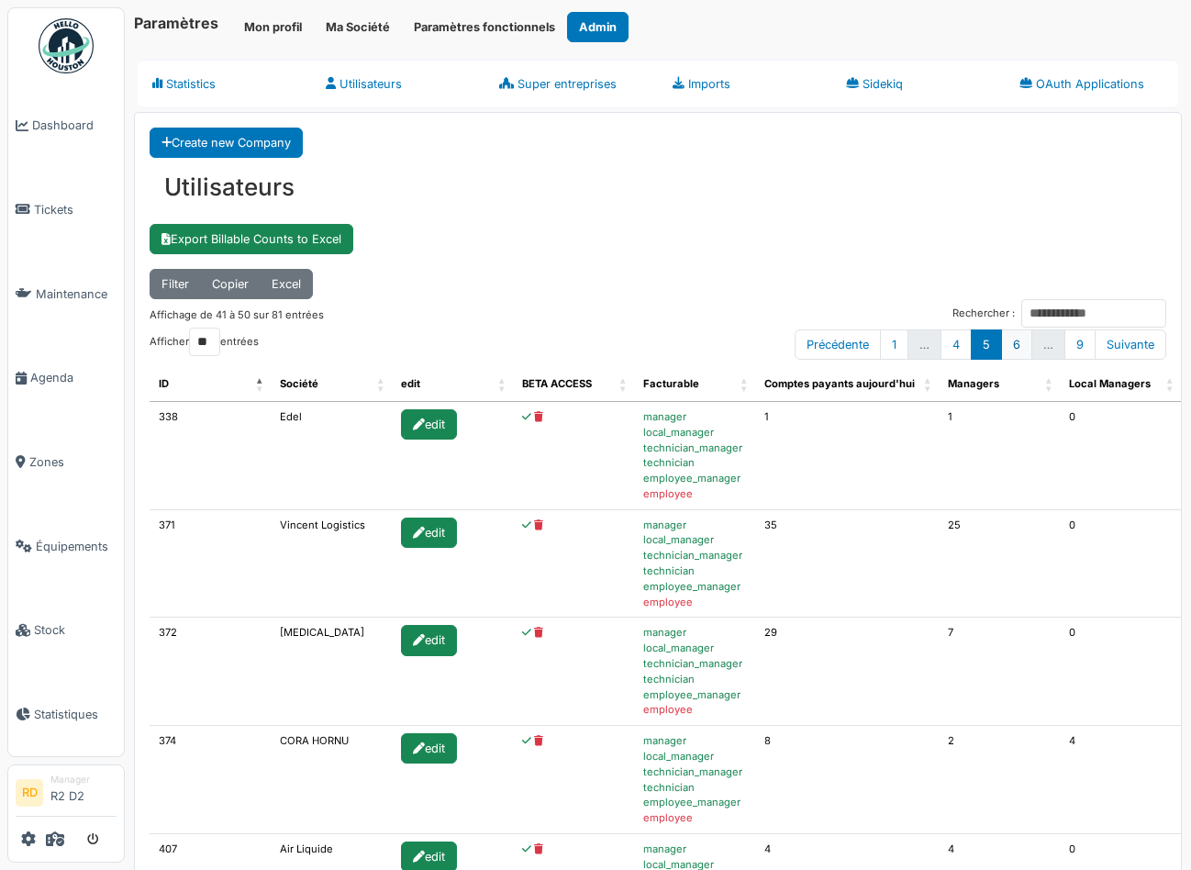
click at [1019, 343] on link "6" at bounding box center [1016, 344] width 31 height 30
click at [1018, 343] on link "7" at bounding box center [1020, 344] width 30 height 30
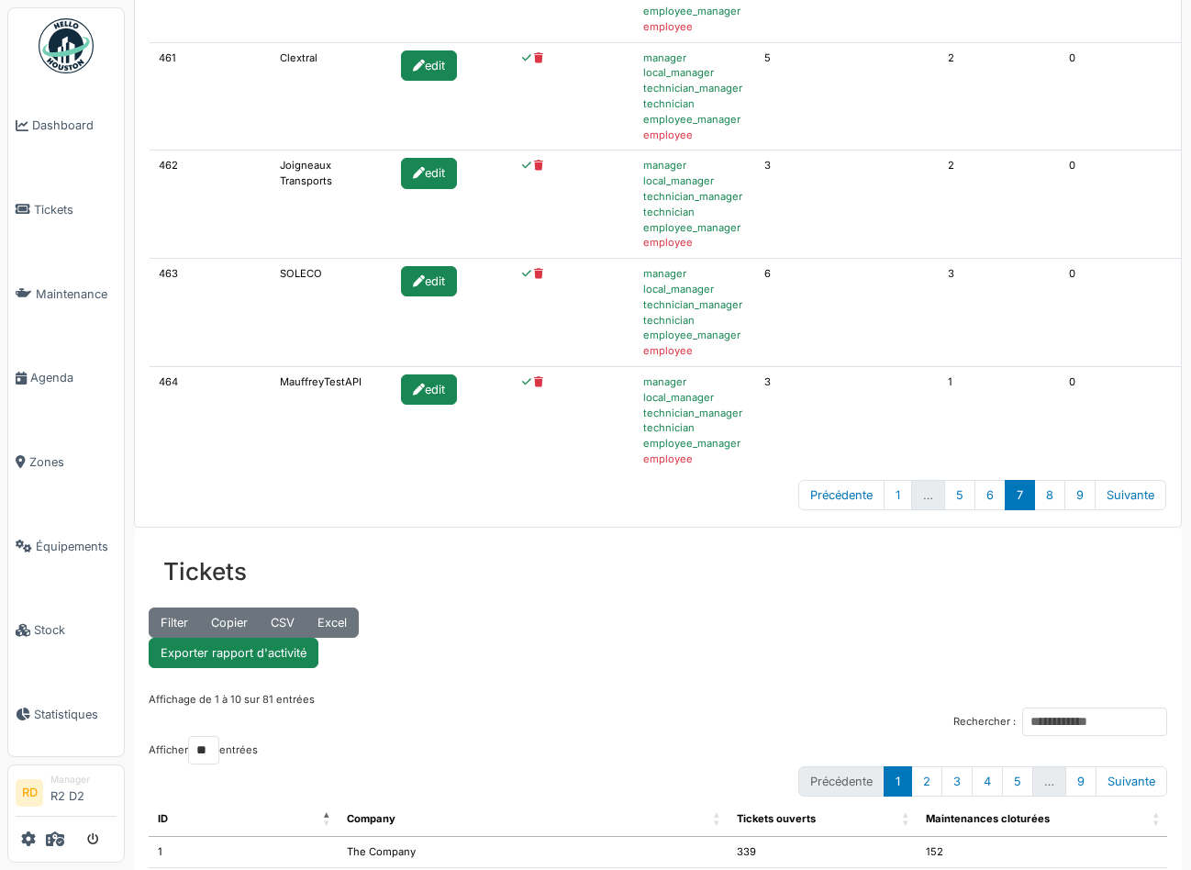
scroll to position [1016, 0]
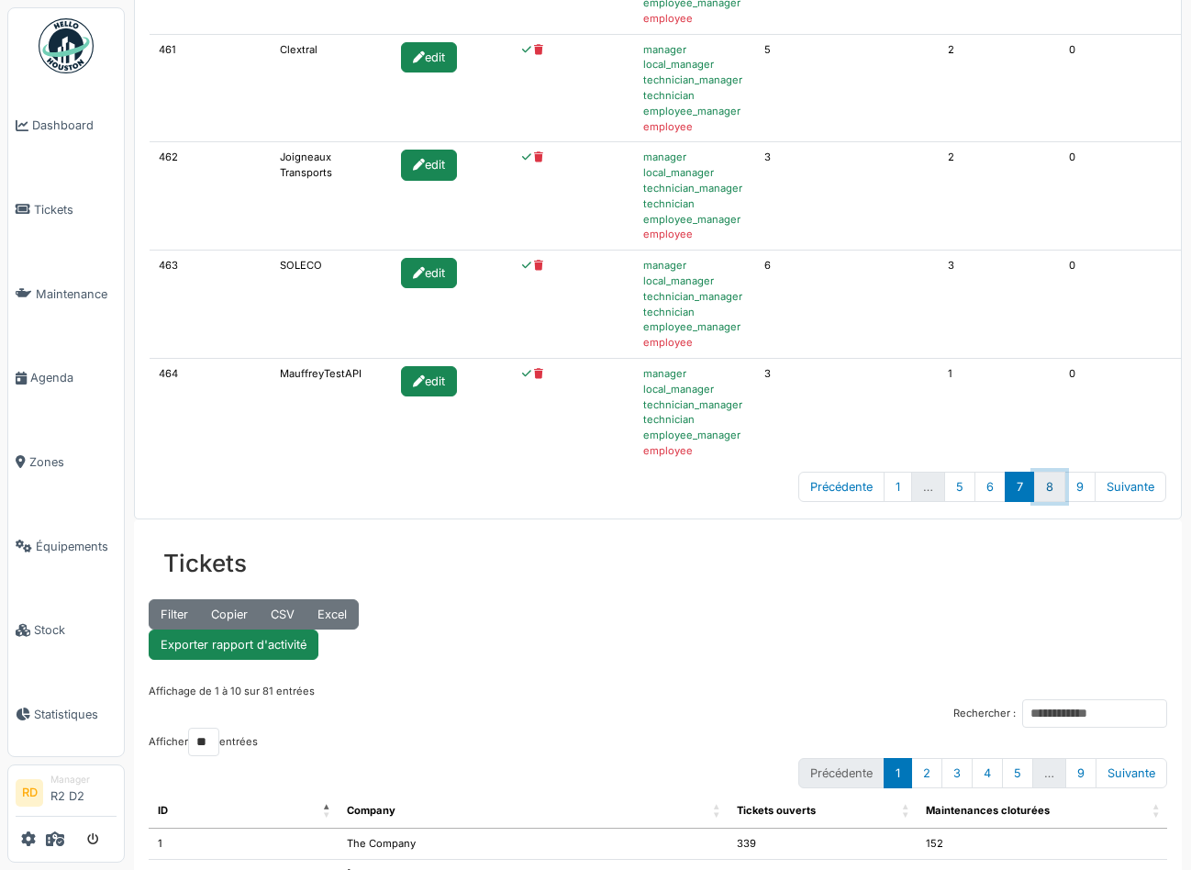
click at [1051, 484] on link "8" at bounding box center [1049, 487] width 31 height 30
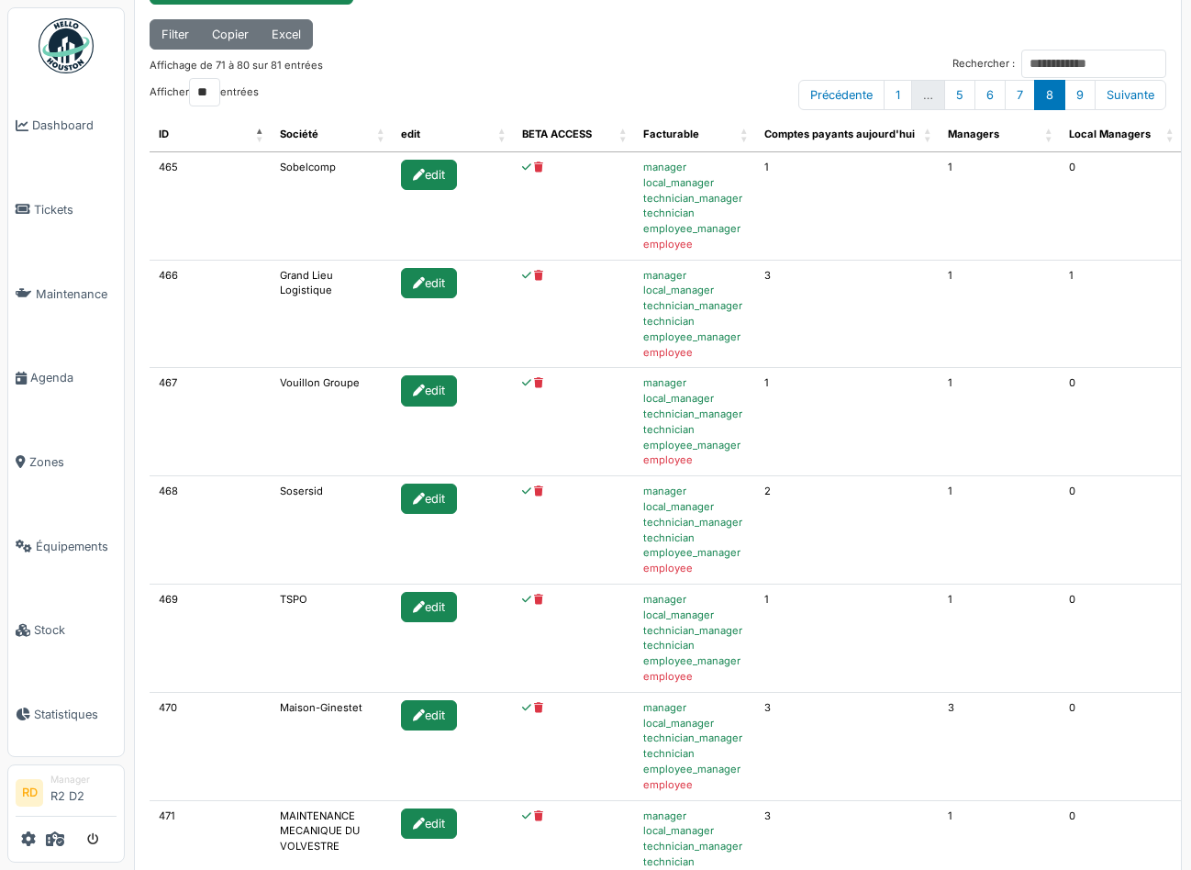
scroll to position [0, 0]
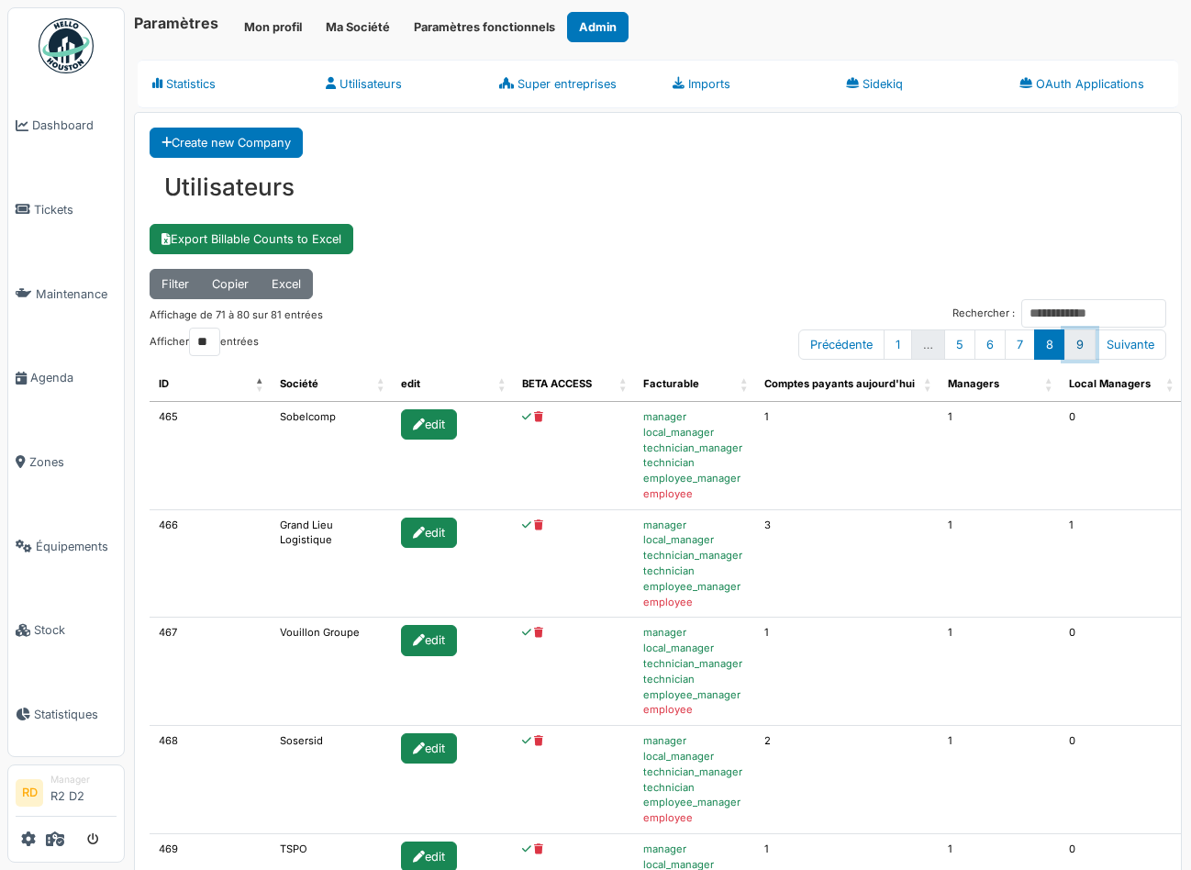
click at [1076, 340] on link "9" at bounding box center [1079, 344] width 31 height 30
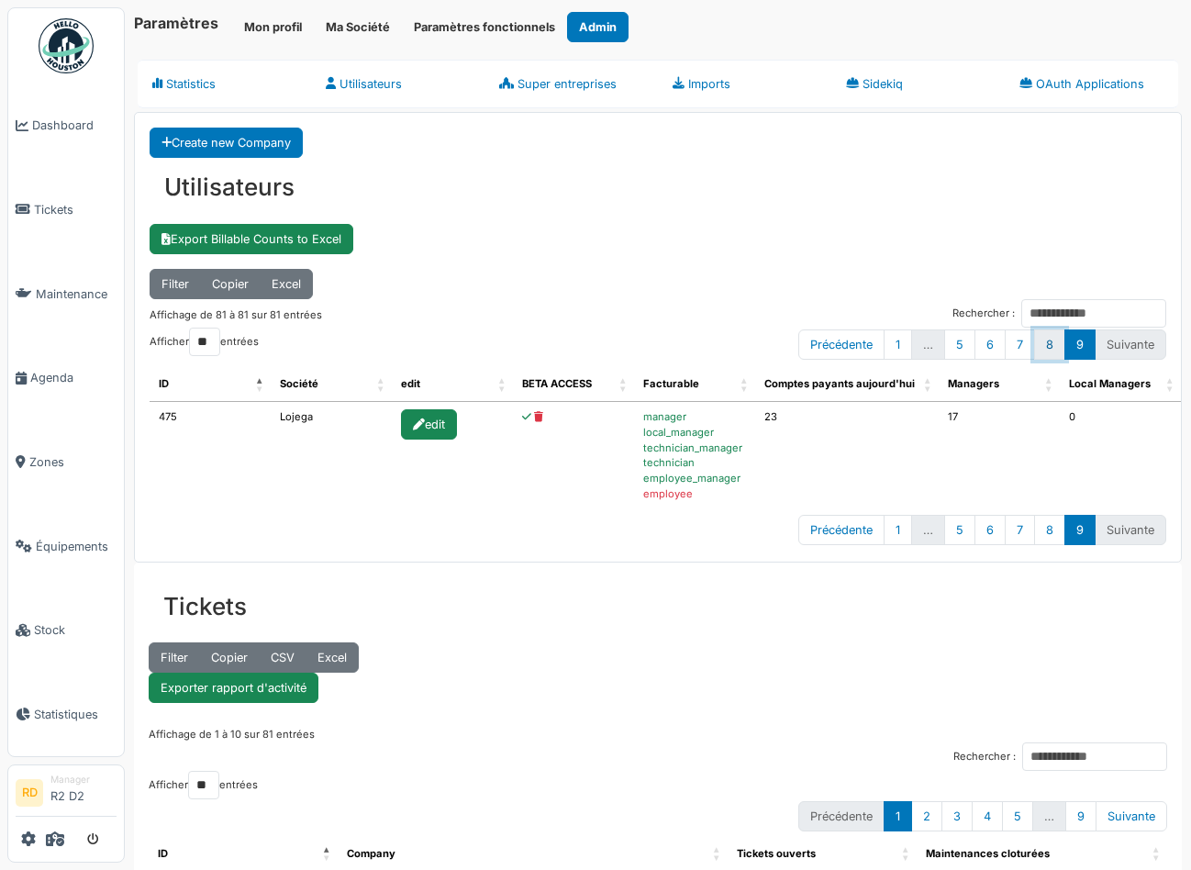
click at [1052, 342] on link "8" at bounding box center [1049, 344] width 31 height 30
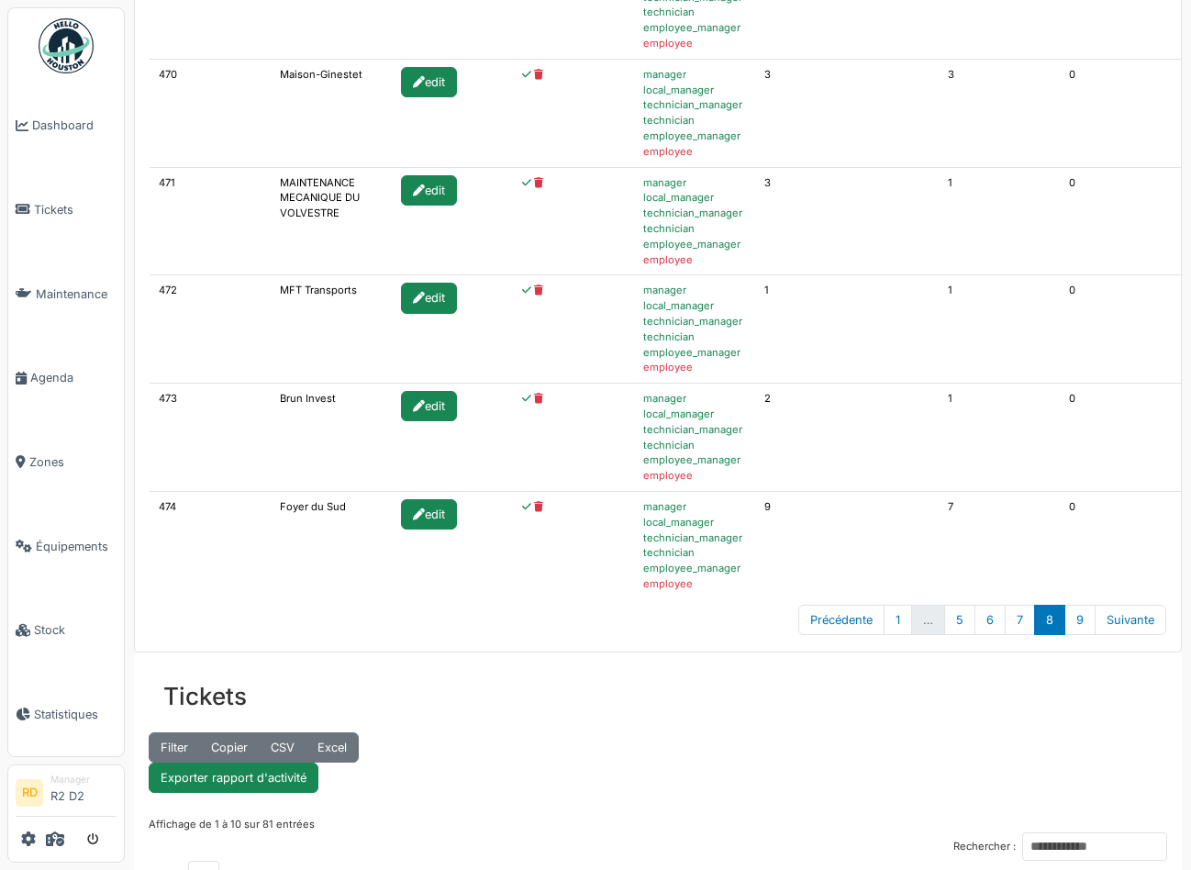
scroll to position [906, 0]
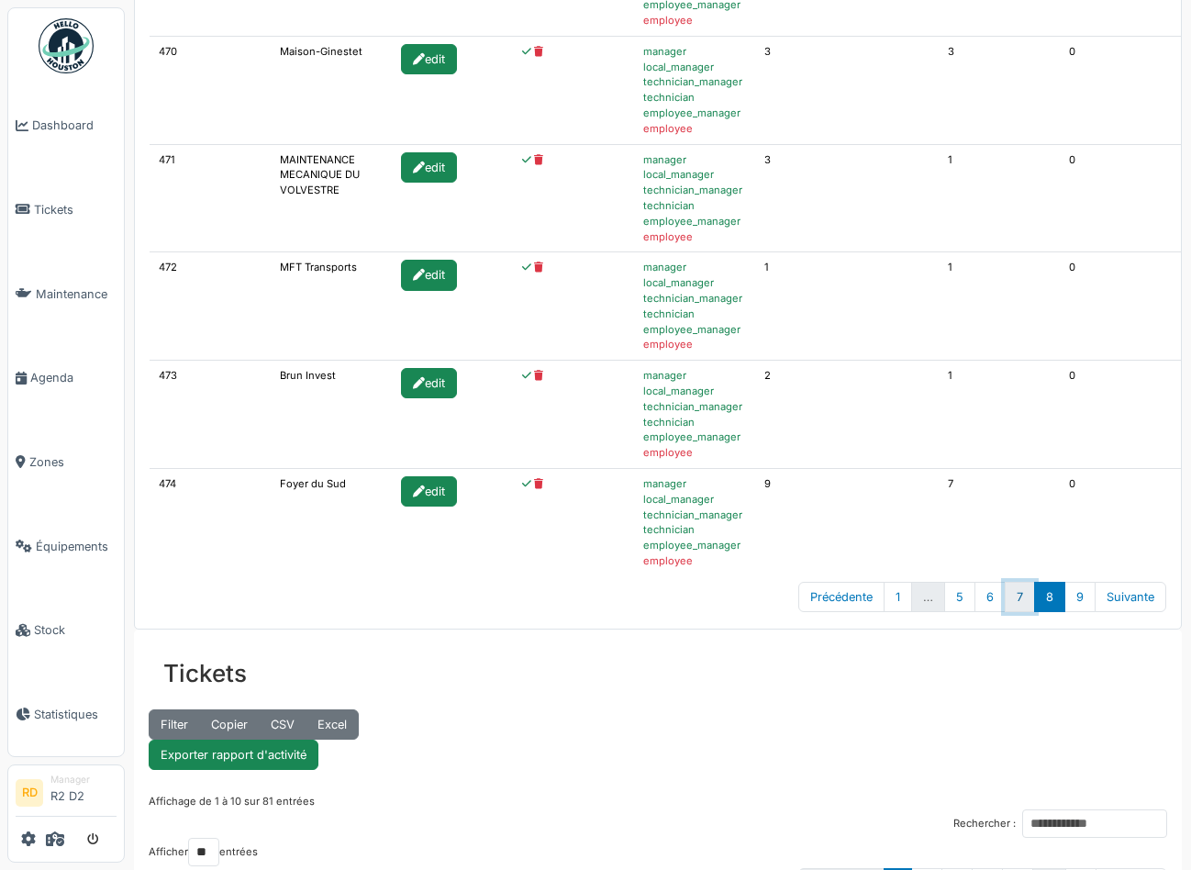
click at [1019, 595] on link "7" at bounding box center [1020, 597] width 30 height 30
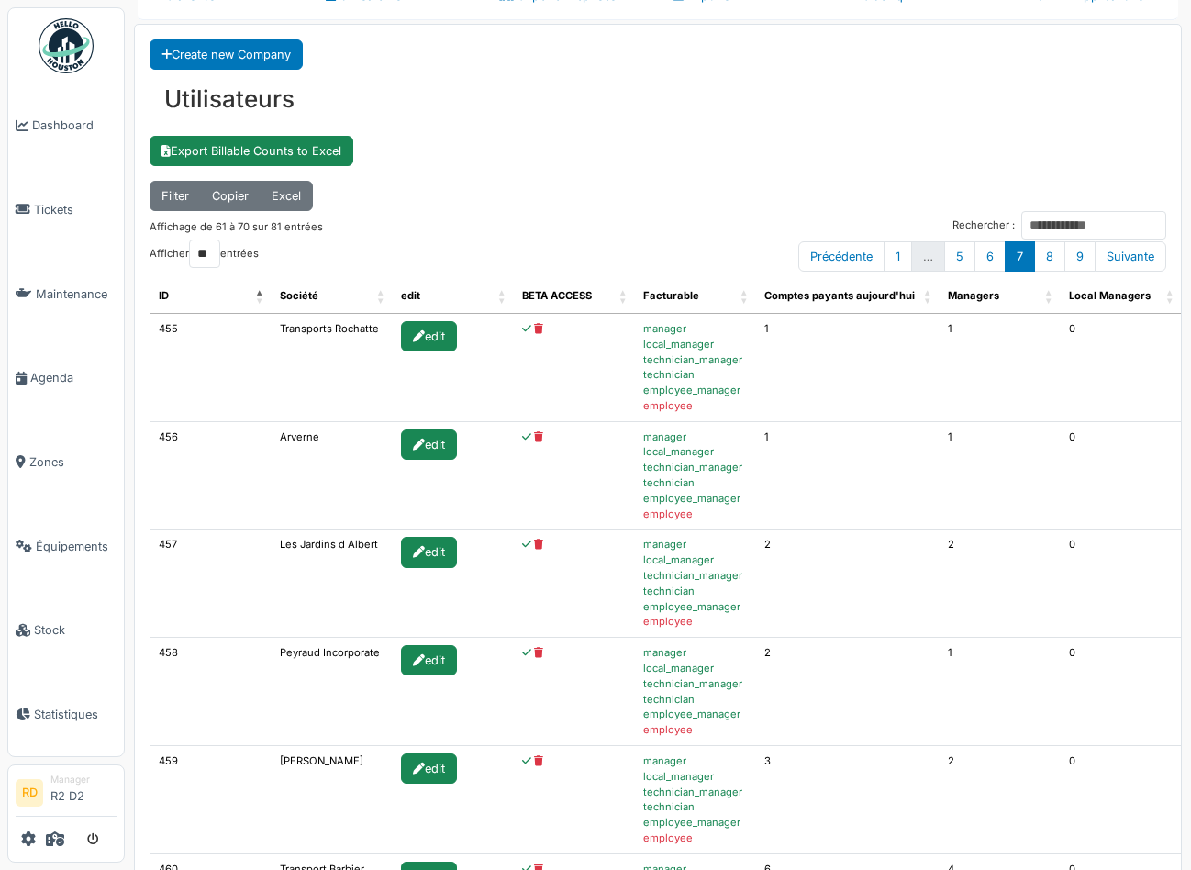
scroll to position [49, 0]
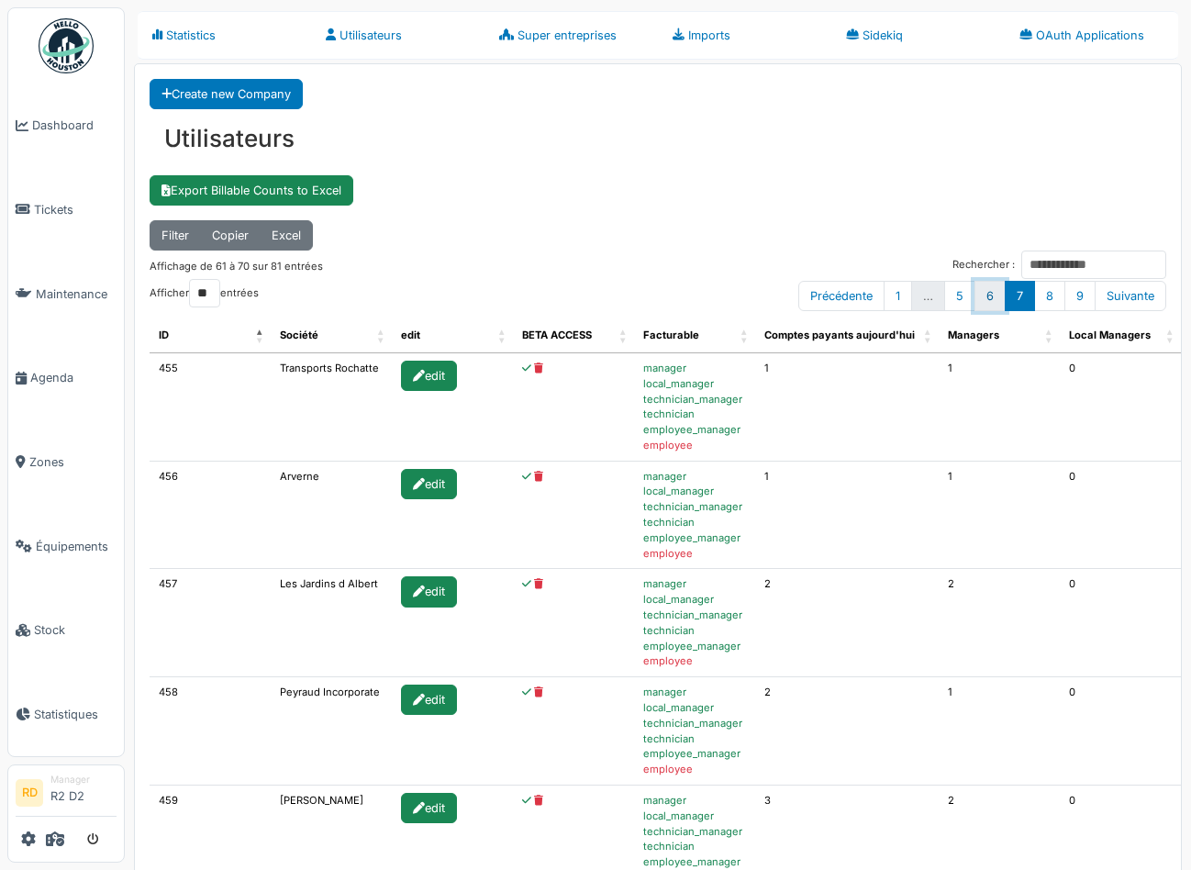
click at [996, 295] on link "6" at bounding box center [989, 296] width 31 height 30
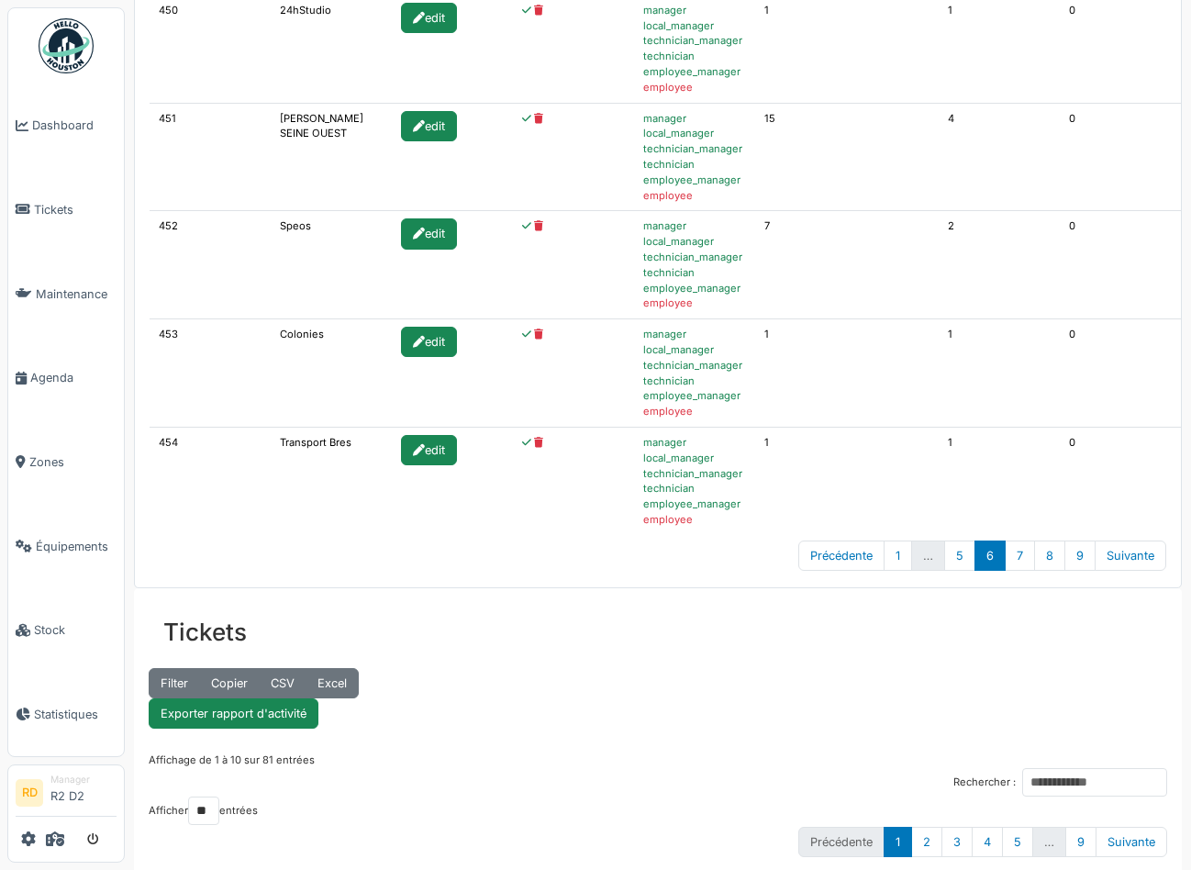
scroll to position [949, 0]
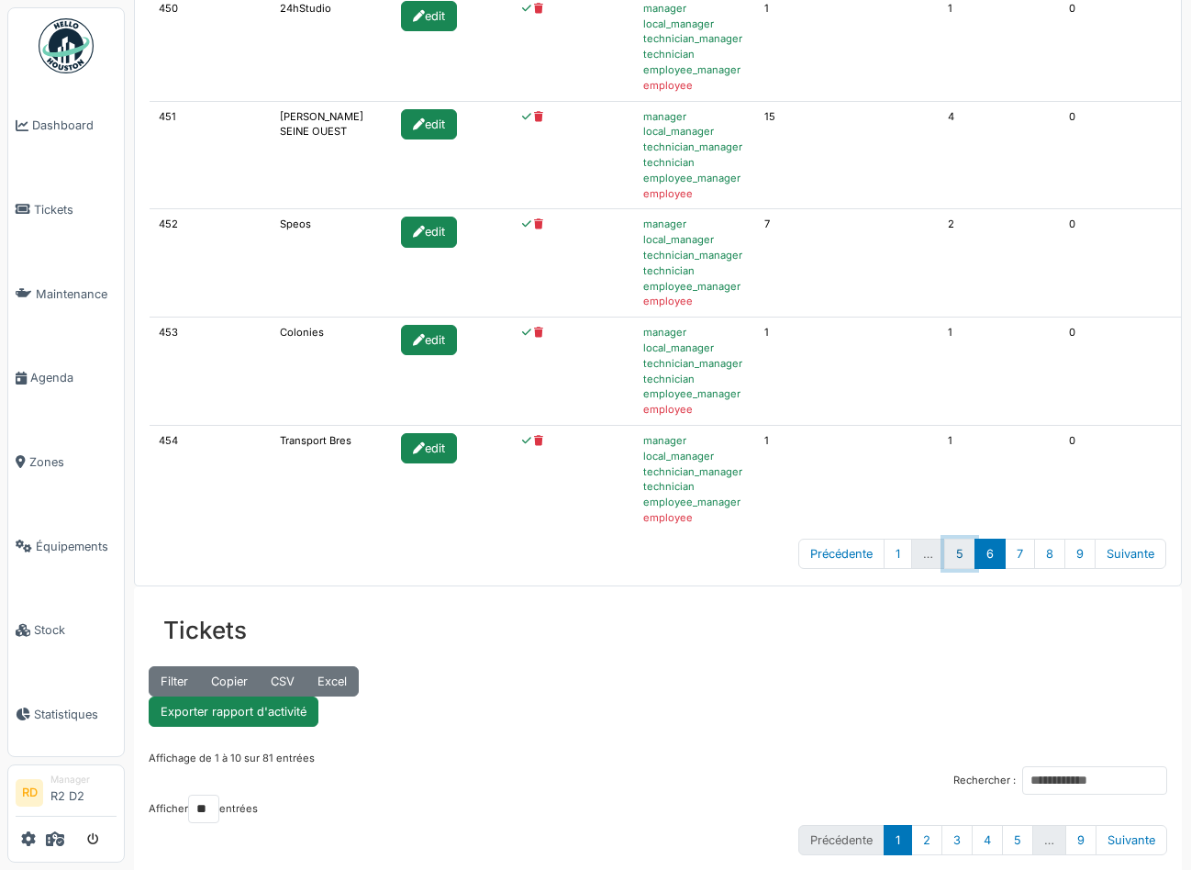
click at [962, 551] on link "5" at bounding box center [959, 554] width 31 height 30
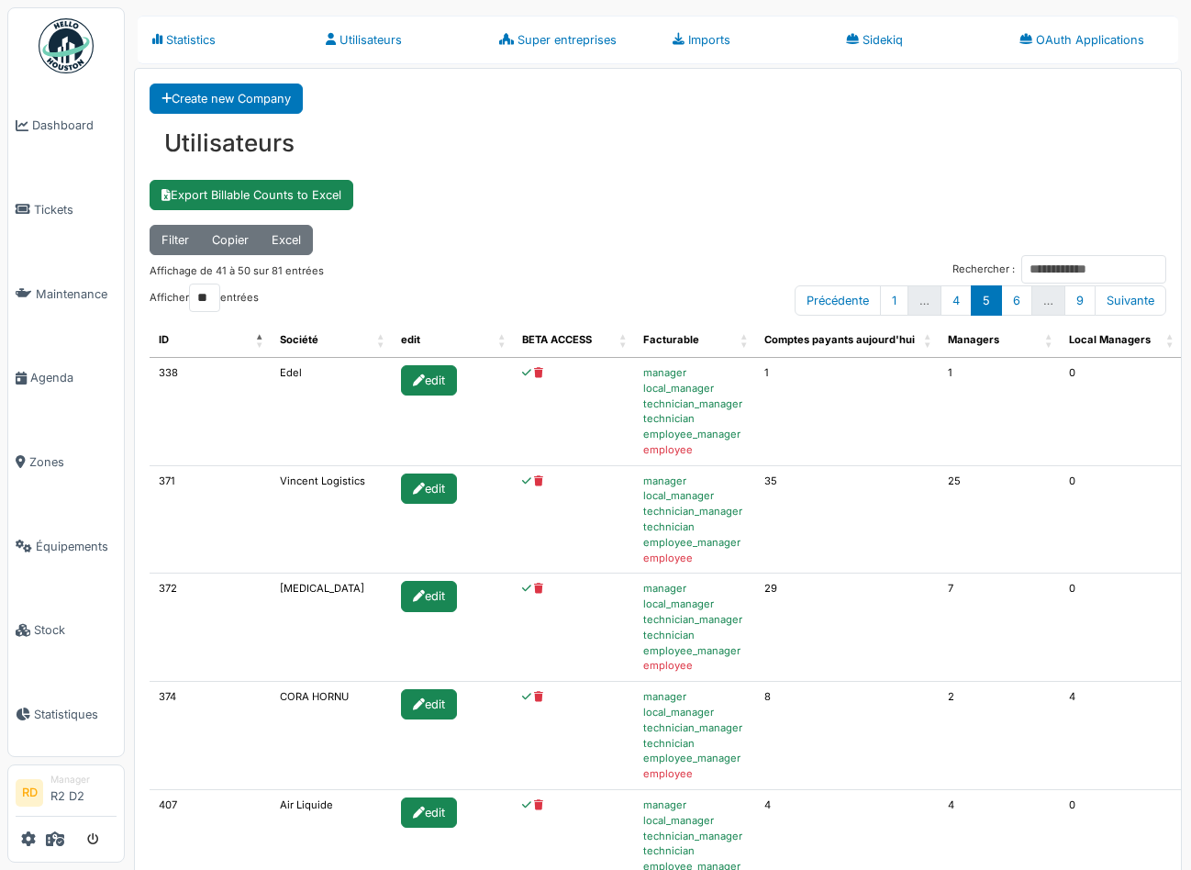
scroll to position [0, 0]
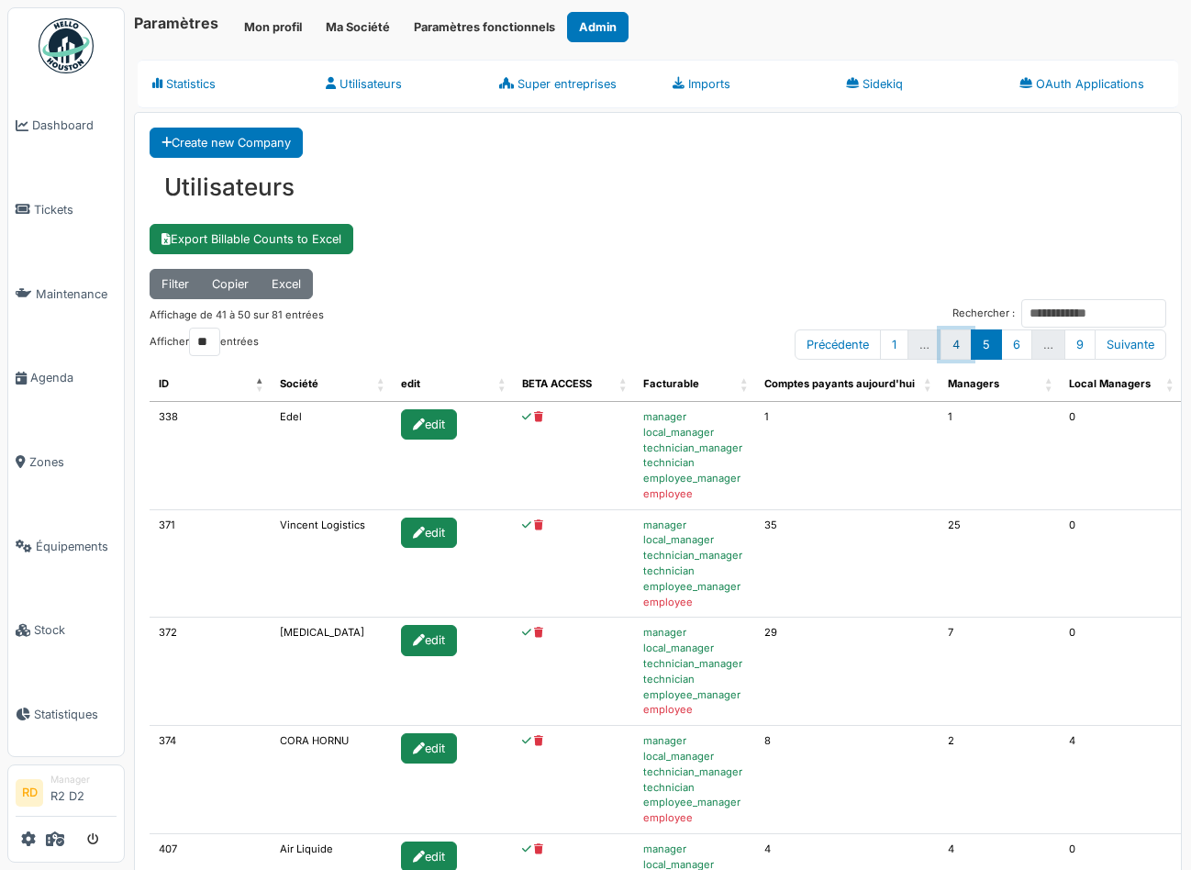
click at [957, 342] on link "4" at bounding box center [956, 344] width 31 height 30
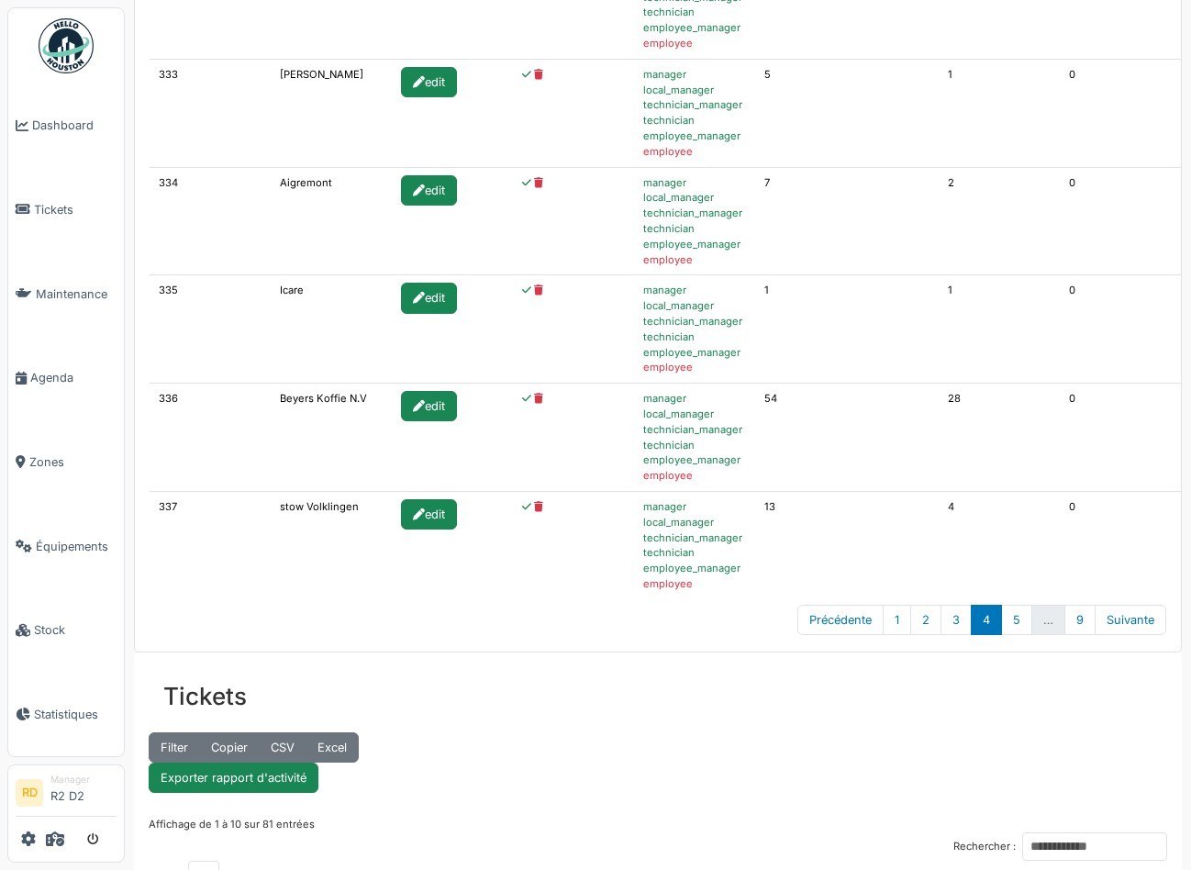
scroll to position [890, 0]
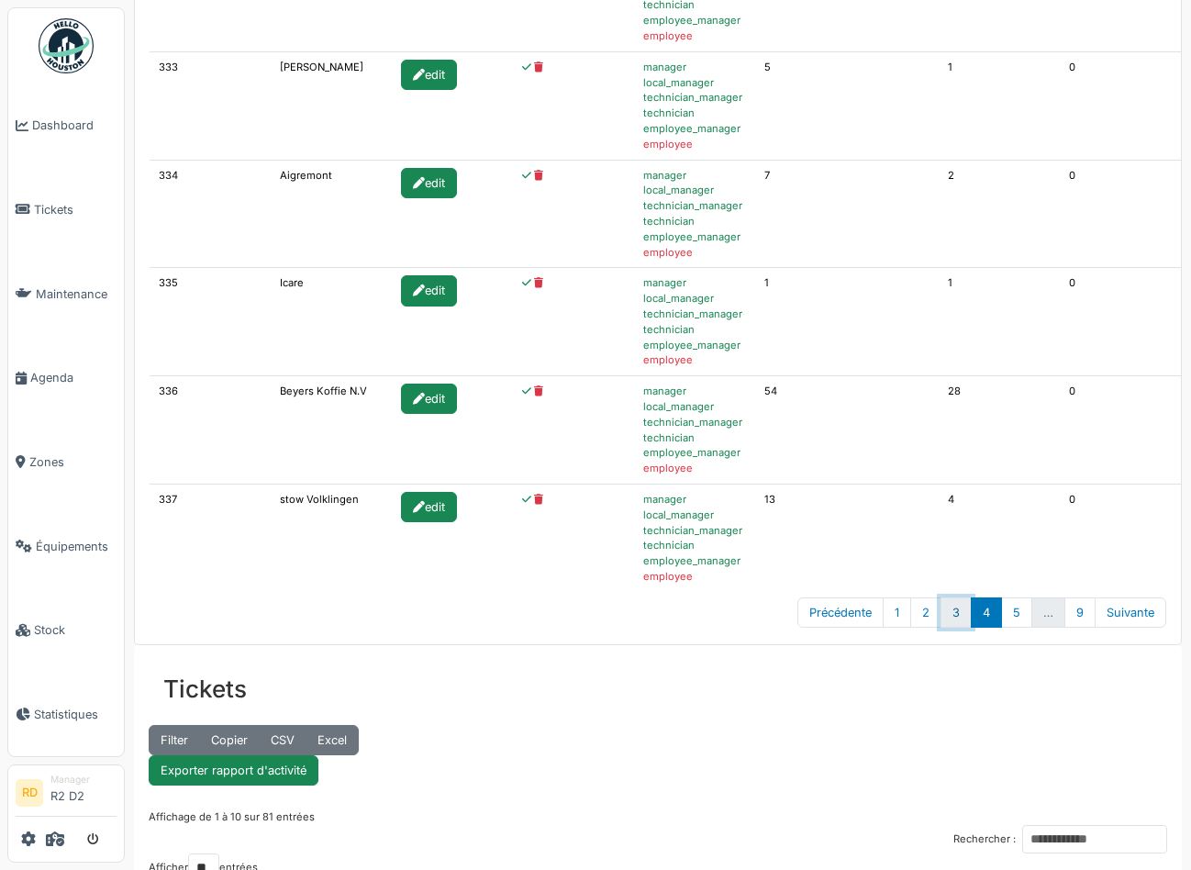
click at [960, 618] on link "3" at bounding box center [956, 612] width 31 height 30
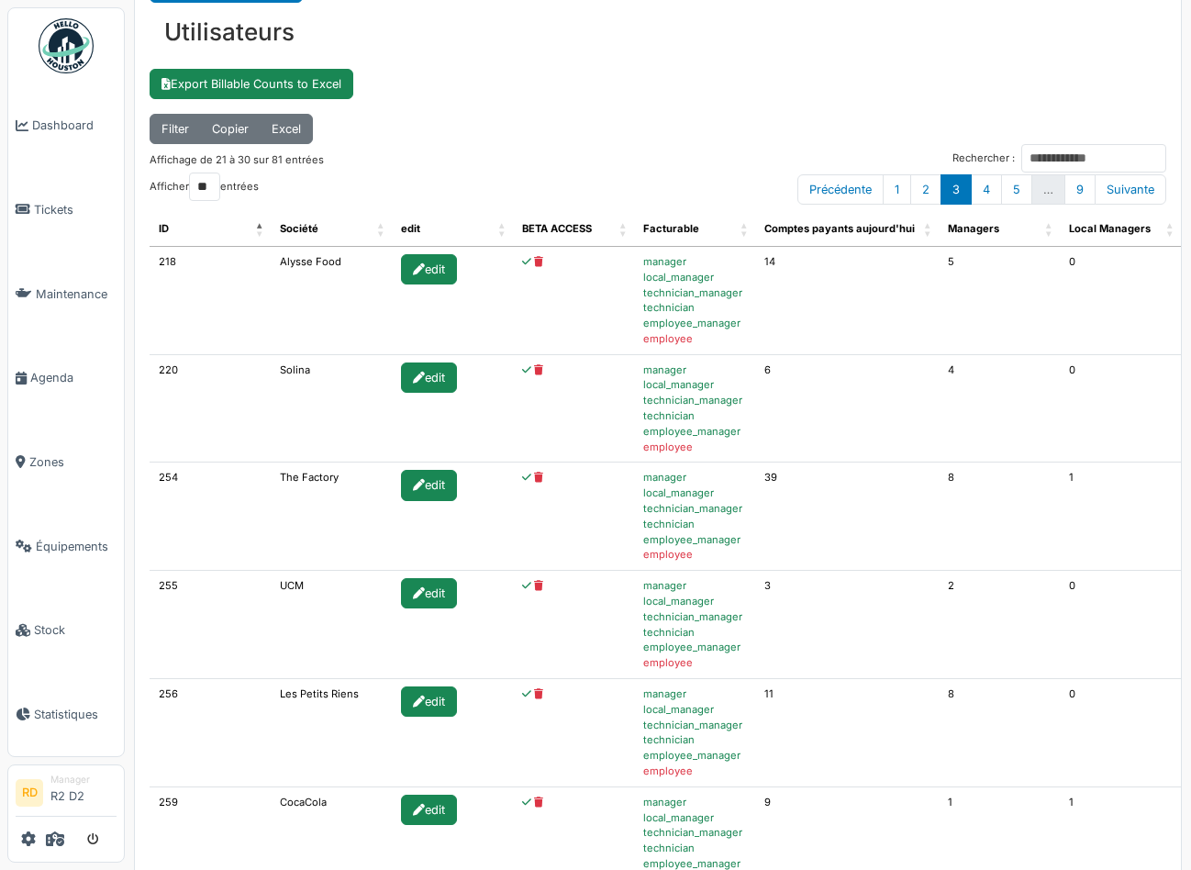
scroll to position [145, 0]
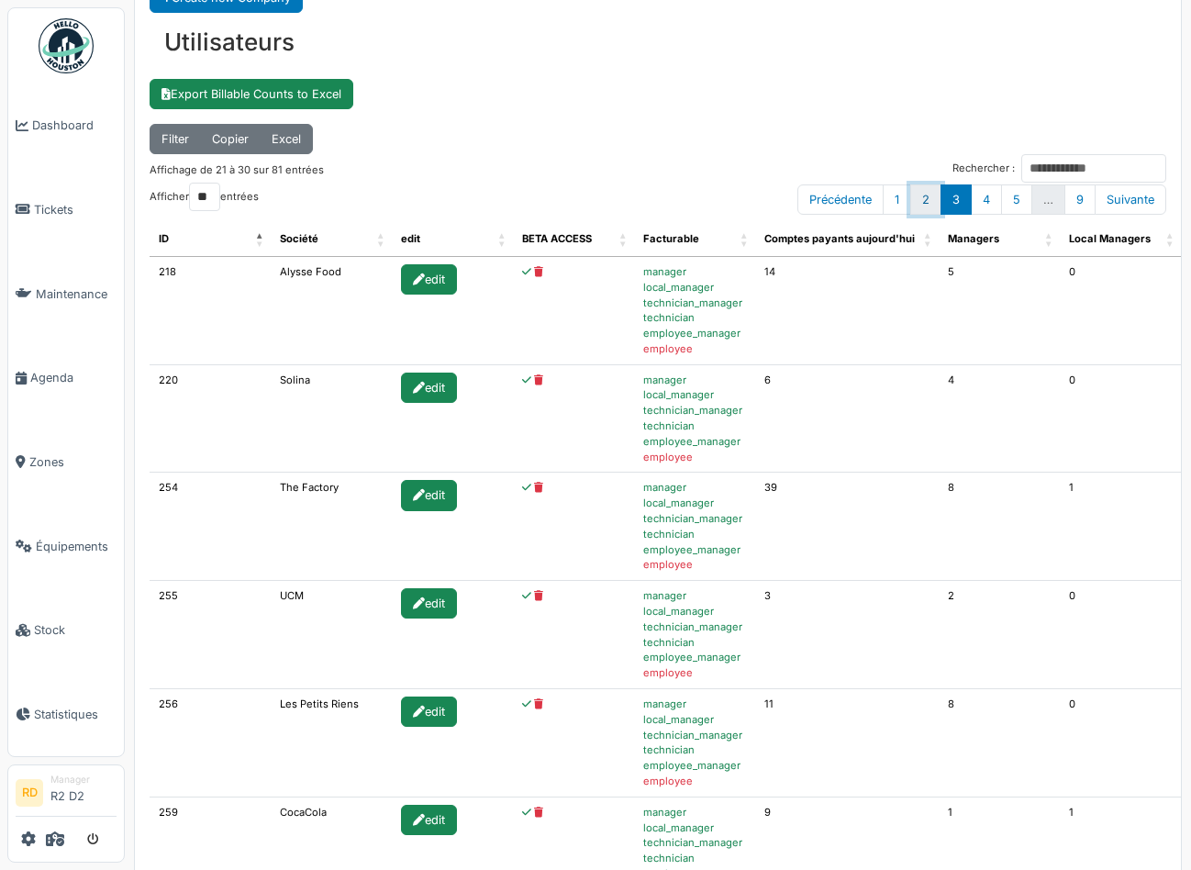
click at [929, 195] on link "2" at bounding box center [925, 199] width 31 height 30
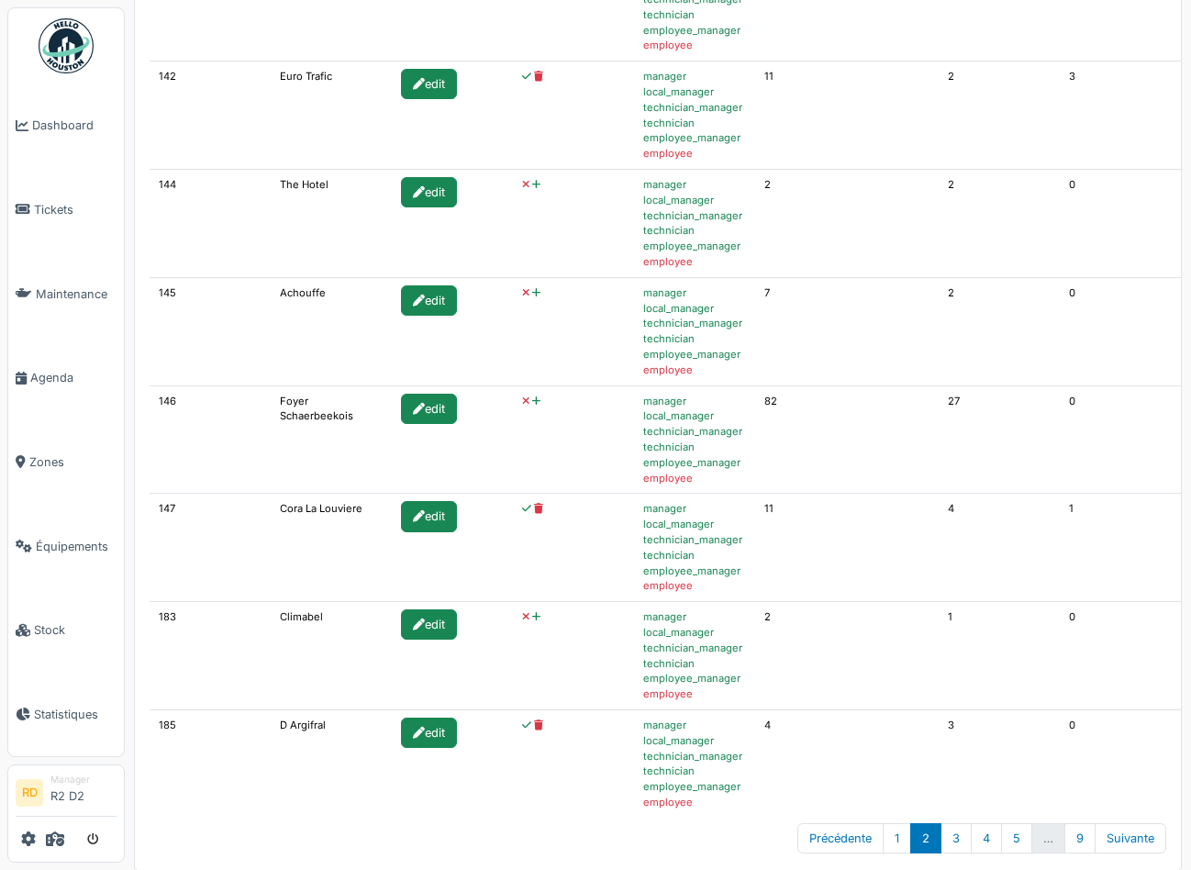
scroll to position [670, 0]
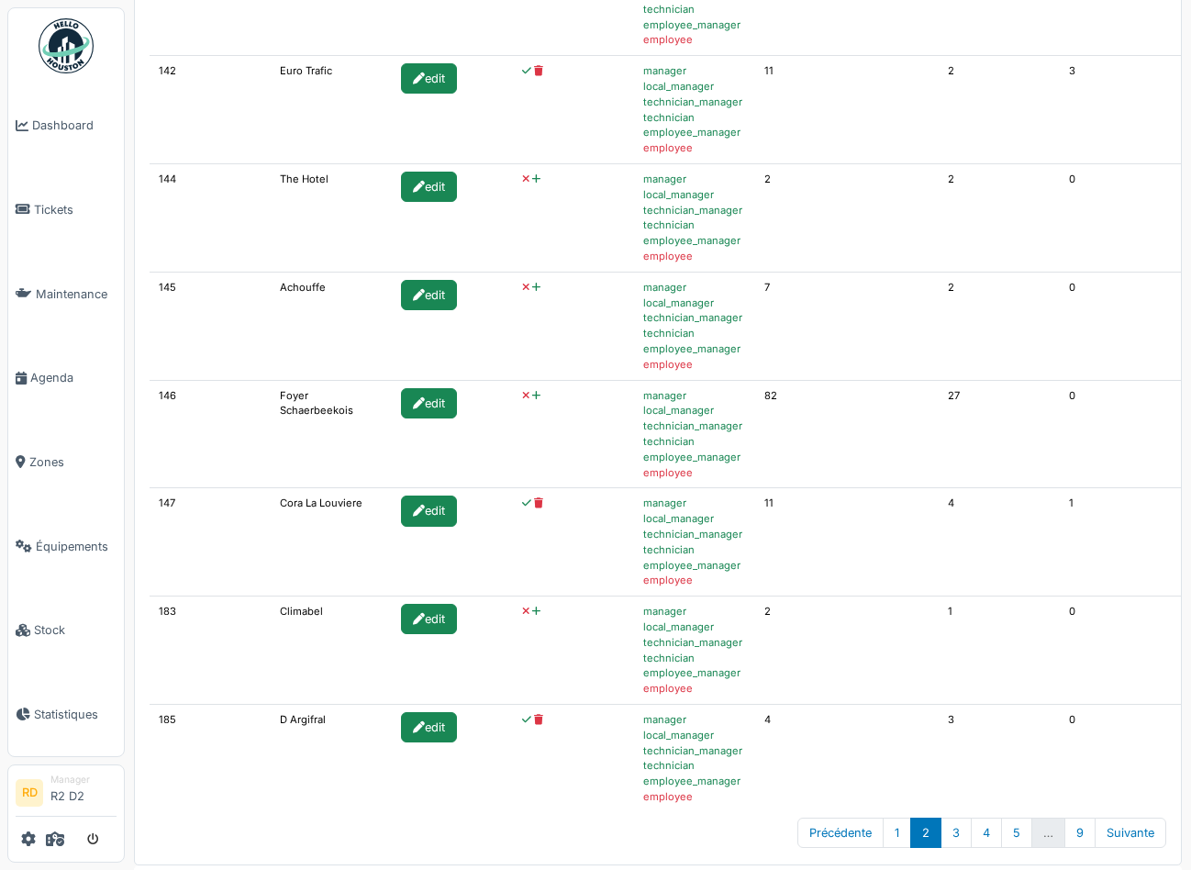
click at [532, 177] on icon at bounding box center [536, 179] width 8 height 10
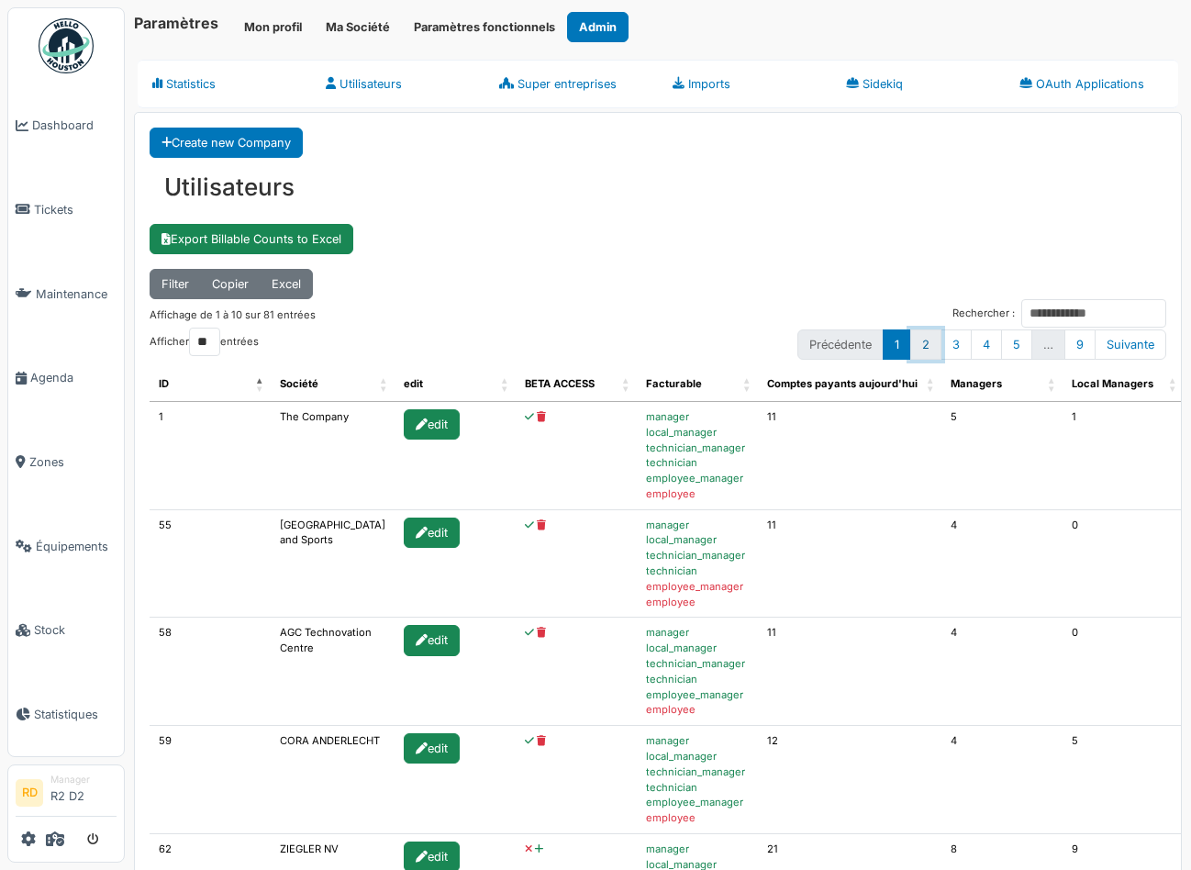
click at [926, 341] on link "2" at bounding box center [925, 344] width 31 height 30
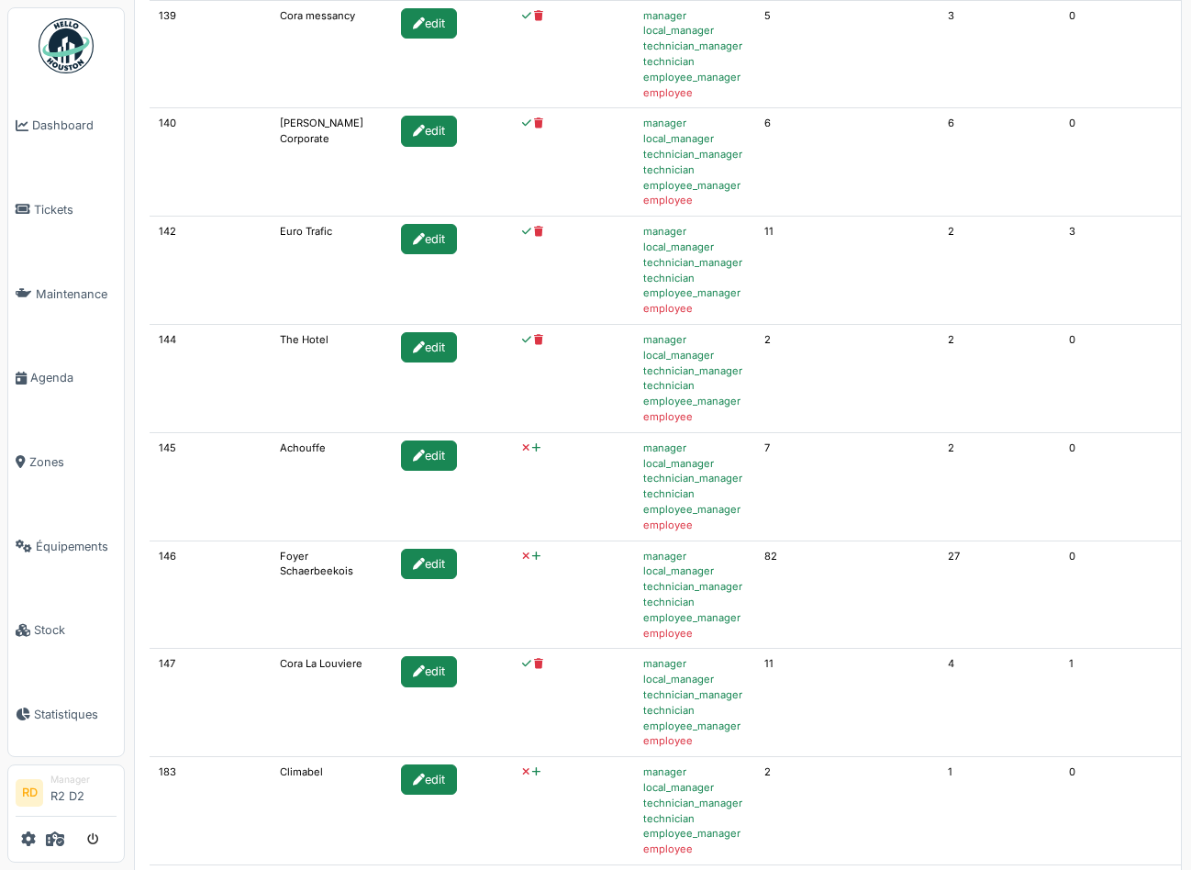
scroll to position [530, 0]
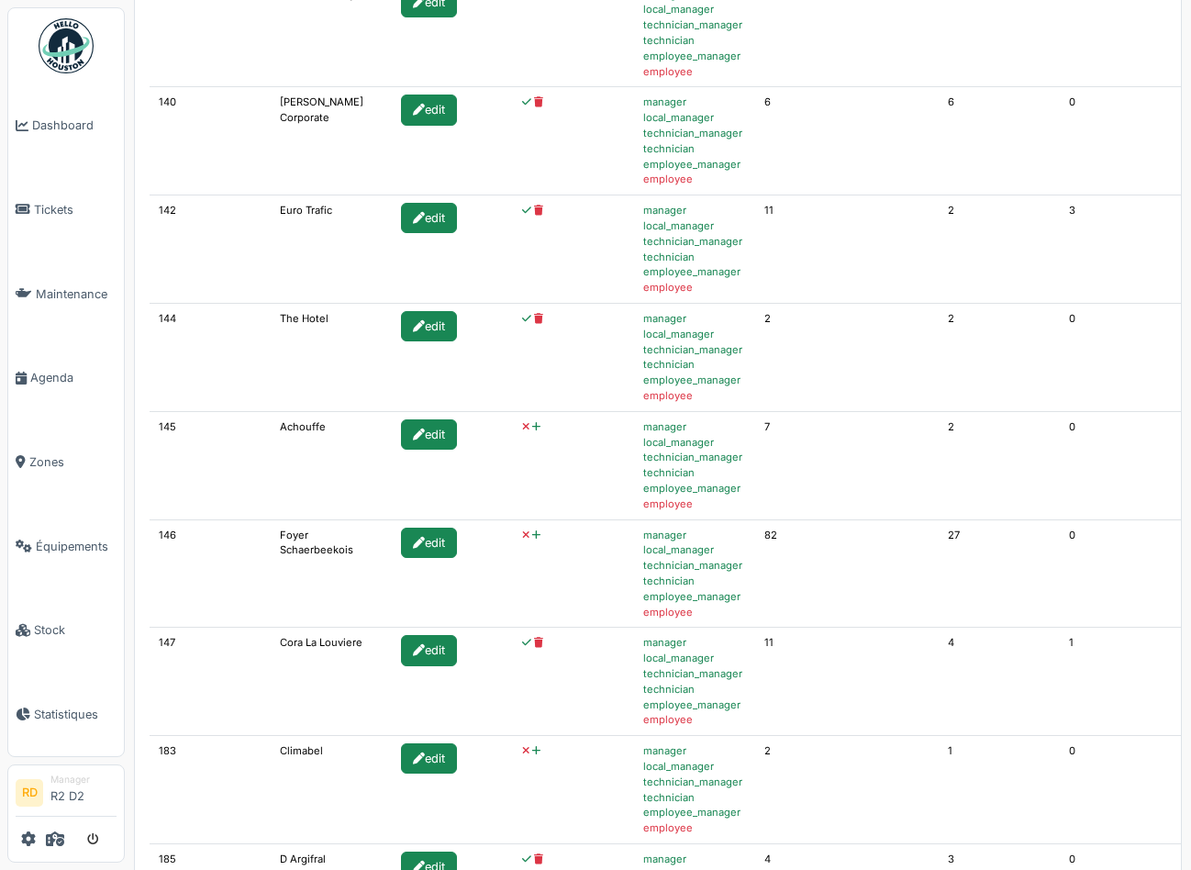
click at [532, 426] on icon at bounding box center [536, 427] width 8 height 10
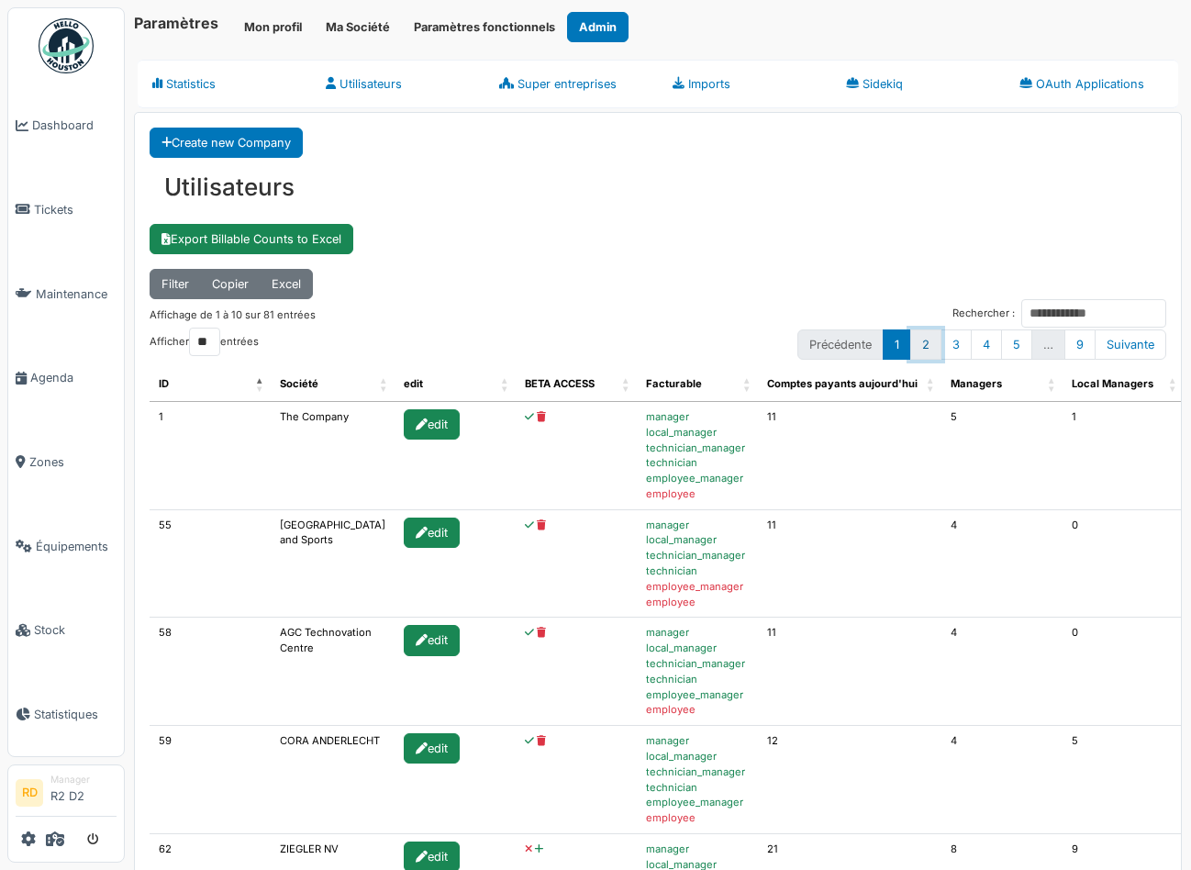
click at [932, 345] on link "2" at bounding box center [925, 344] width 31 height 30
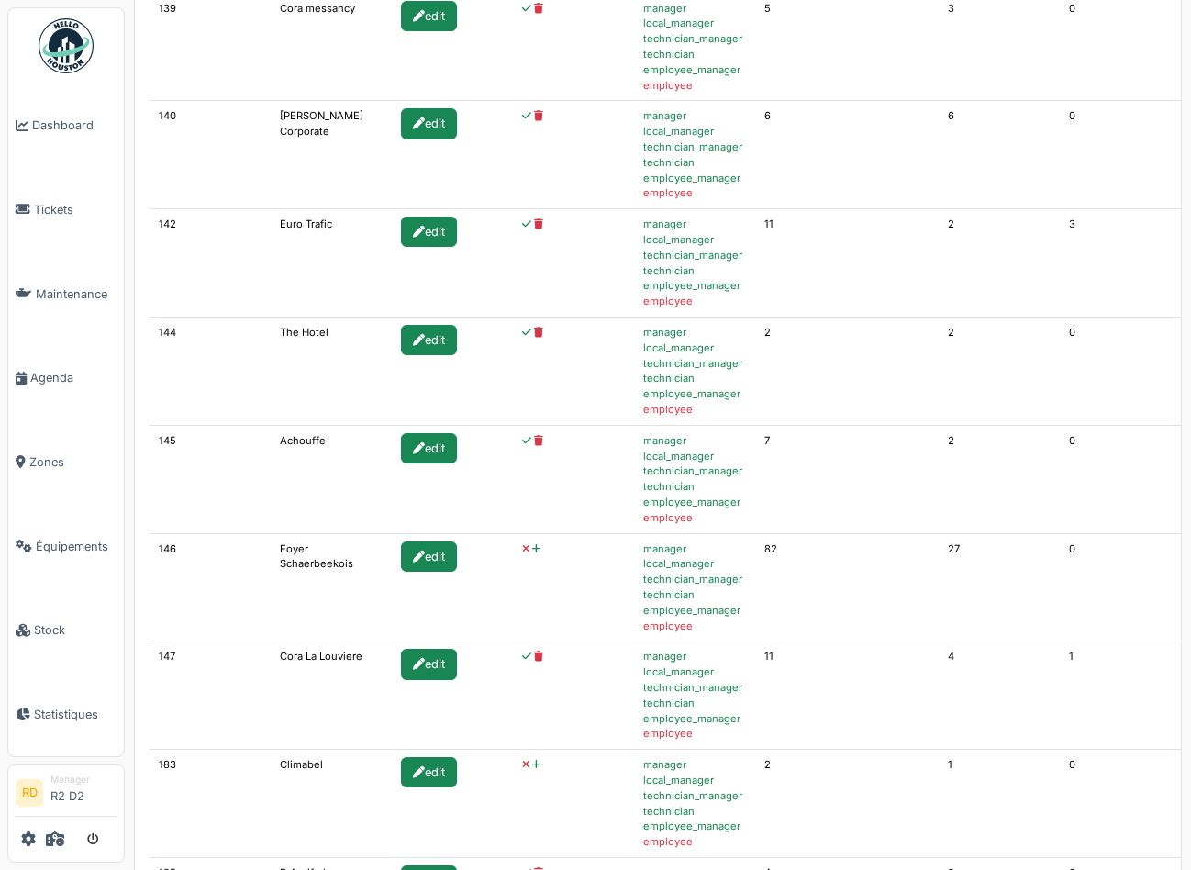
scroll to position [868, 0]
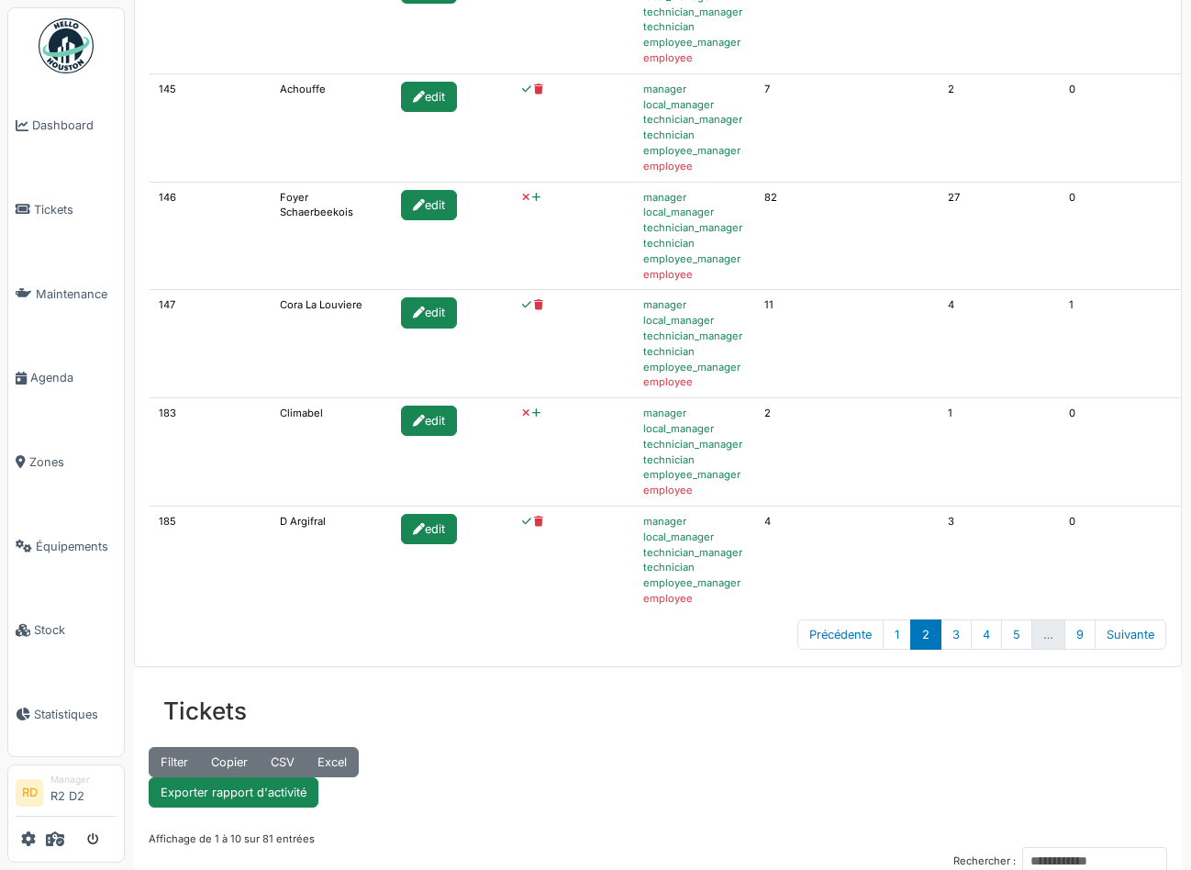
click at [532, 415] on icon at bounding box center [536, 413] width 8 height 10
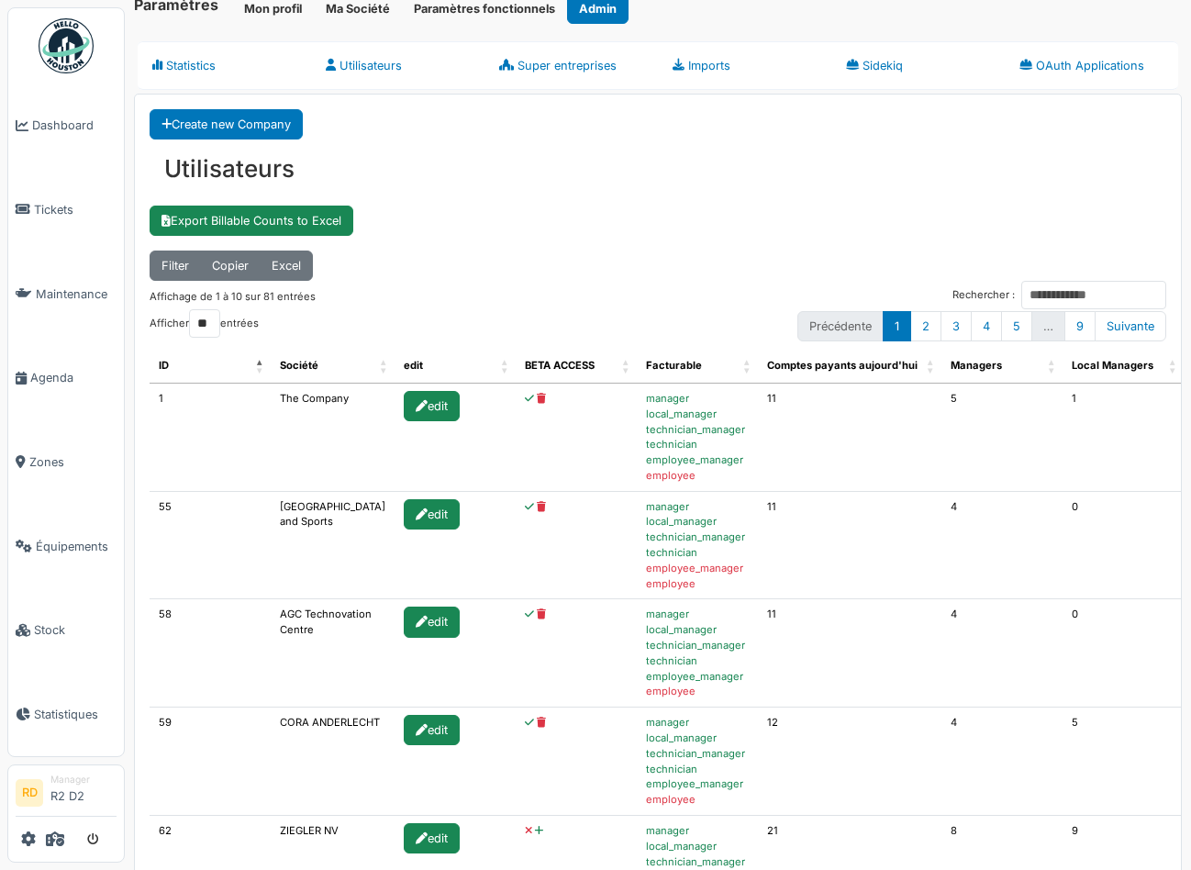
scroll to position [0, 0]
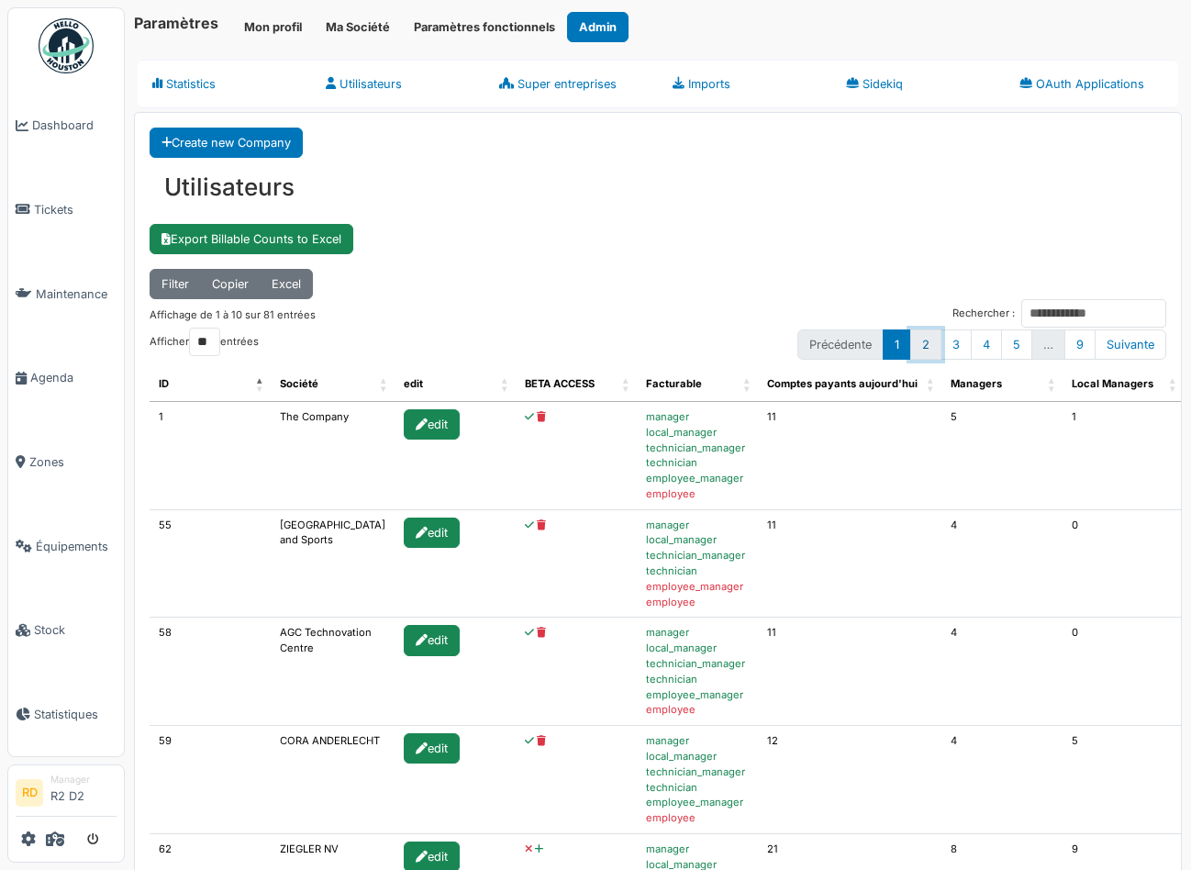
click at [922, 347] on link "2" at bounding box center [925, 344] width 31 height 30
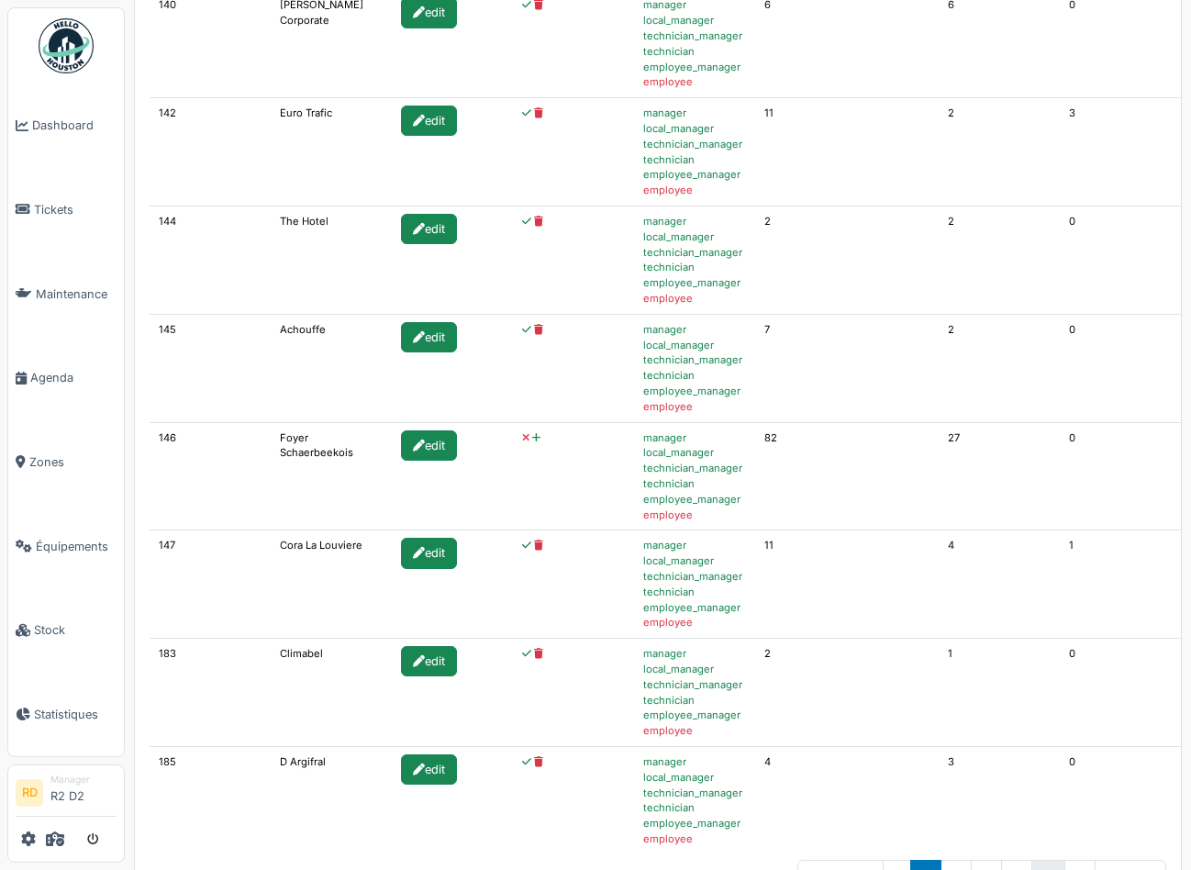
scroll to position [698, 0]
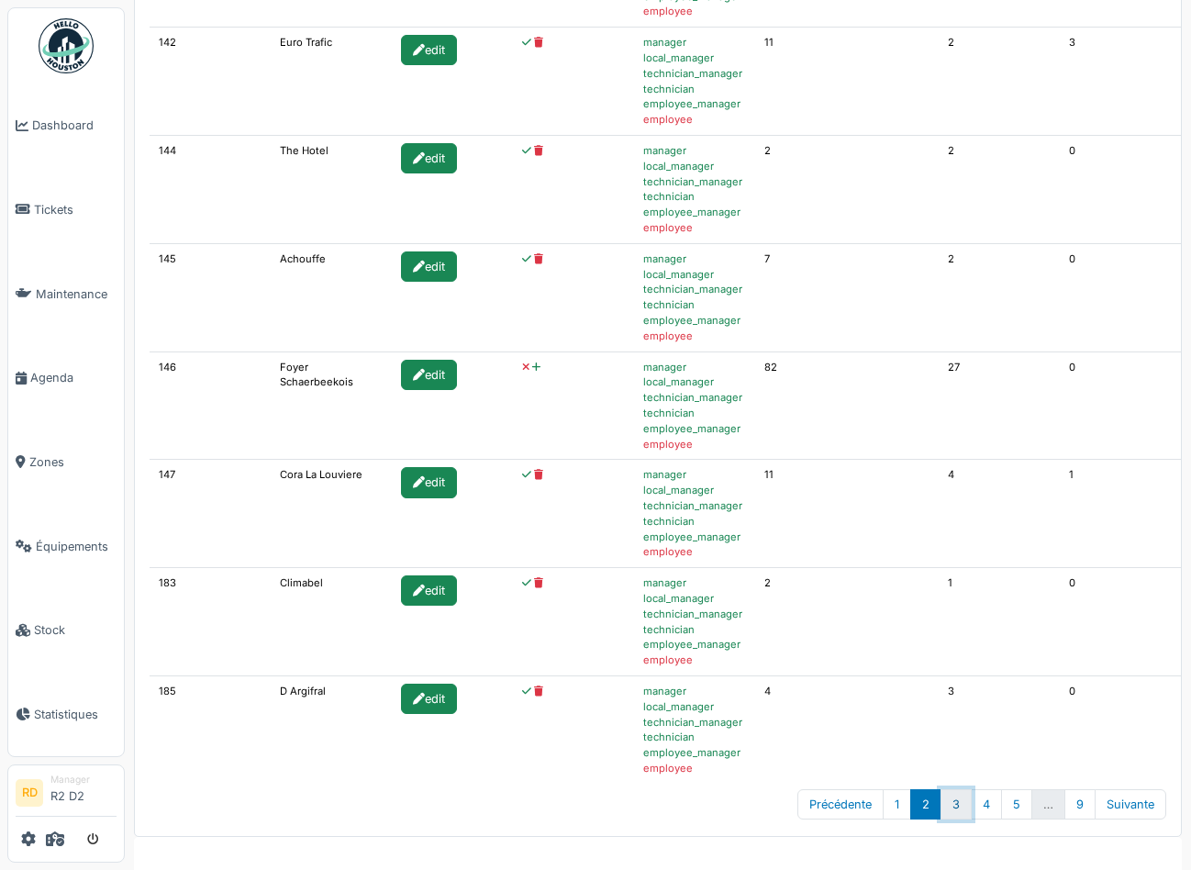
click at [957, 806] on link "3" at bounding box center [956, 804] width 31 height 30
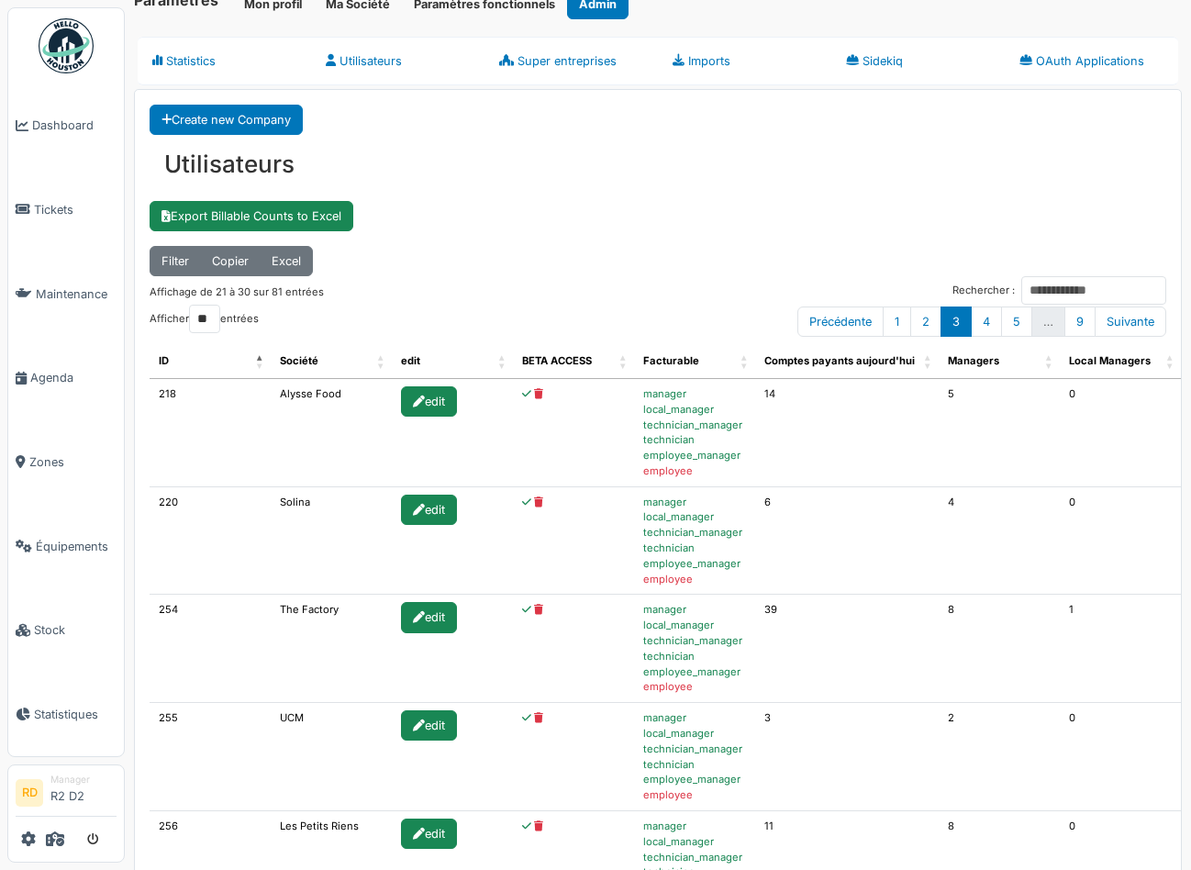
scroll to position [13, 0]
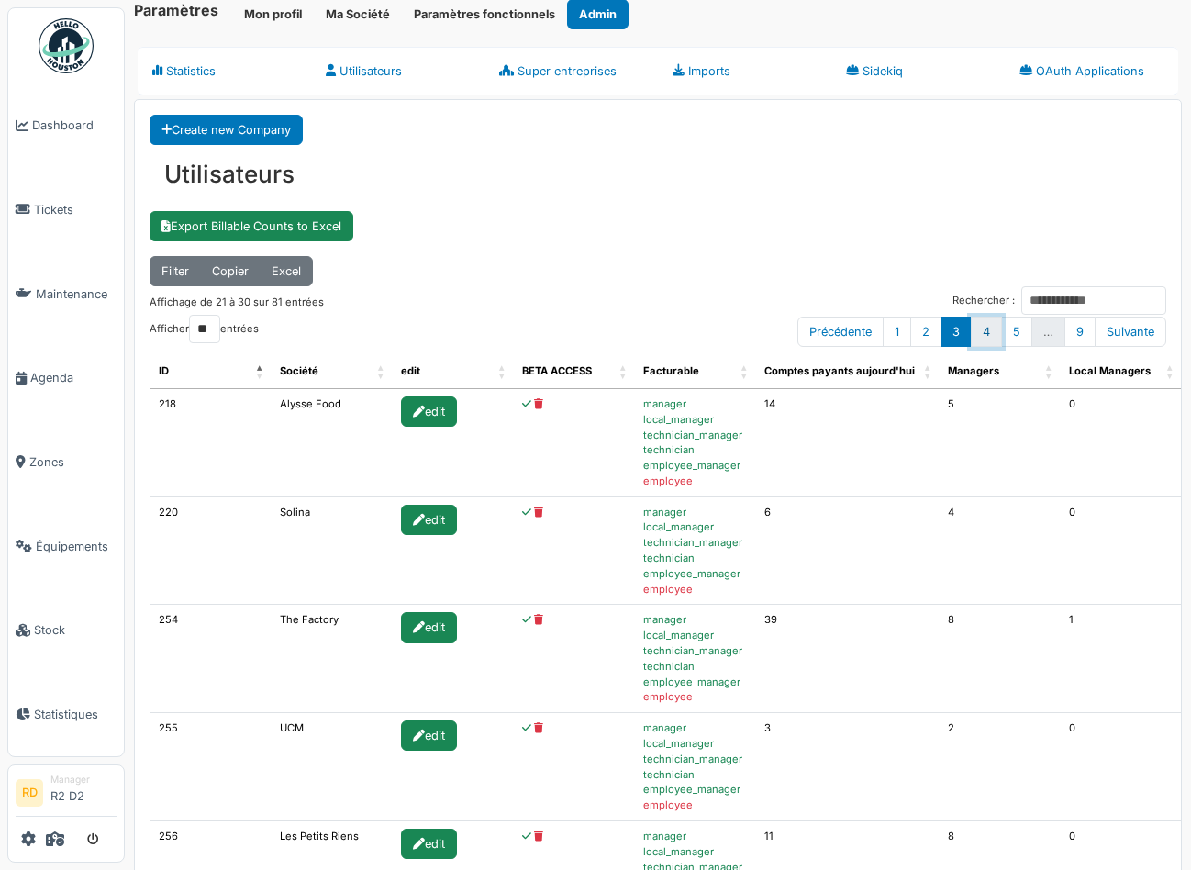
click at [990, 345] on link "4" at bounding box center [986, 332] width 31 height 30
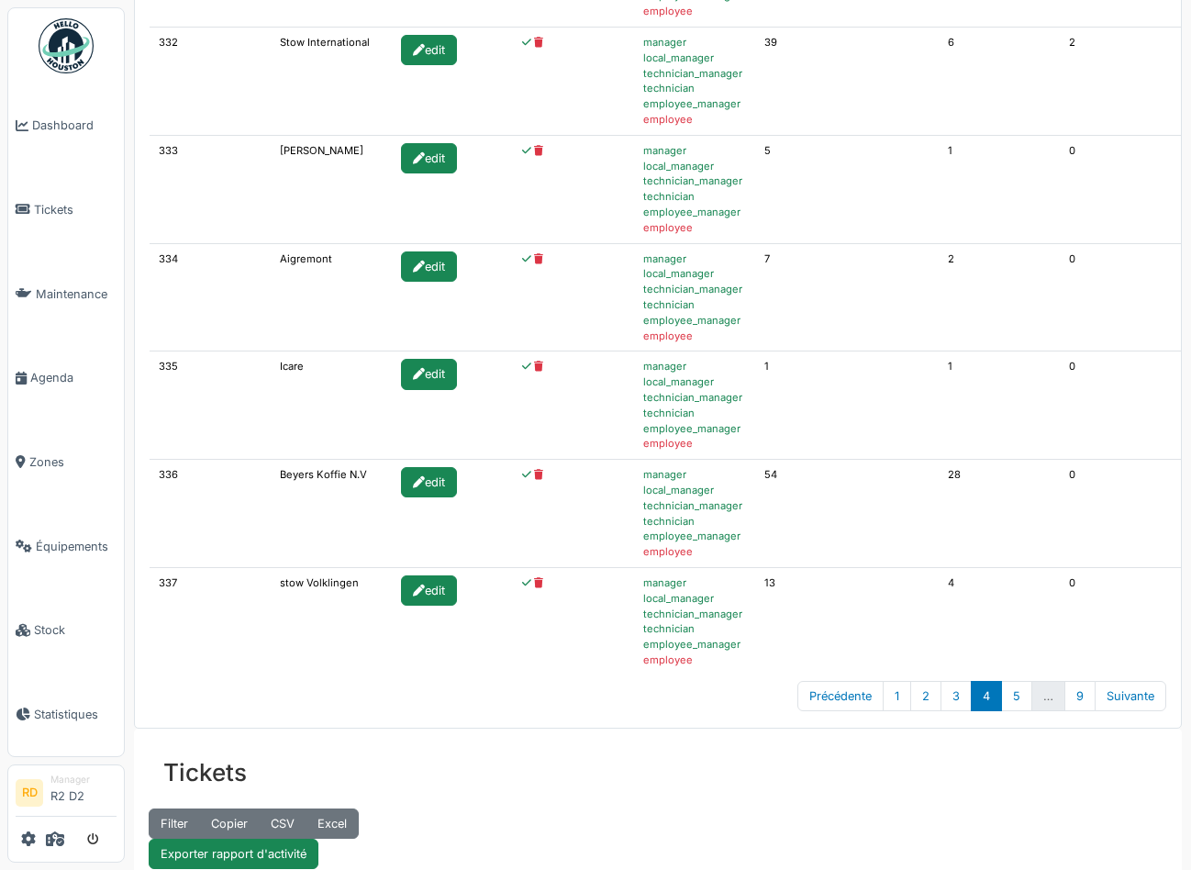
scroll to position [974, 0]
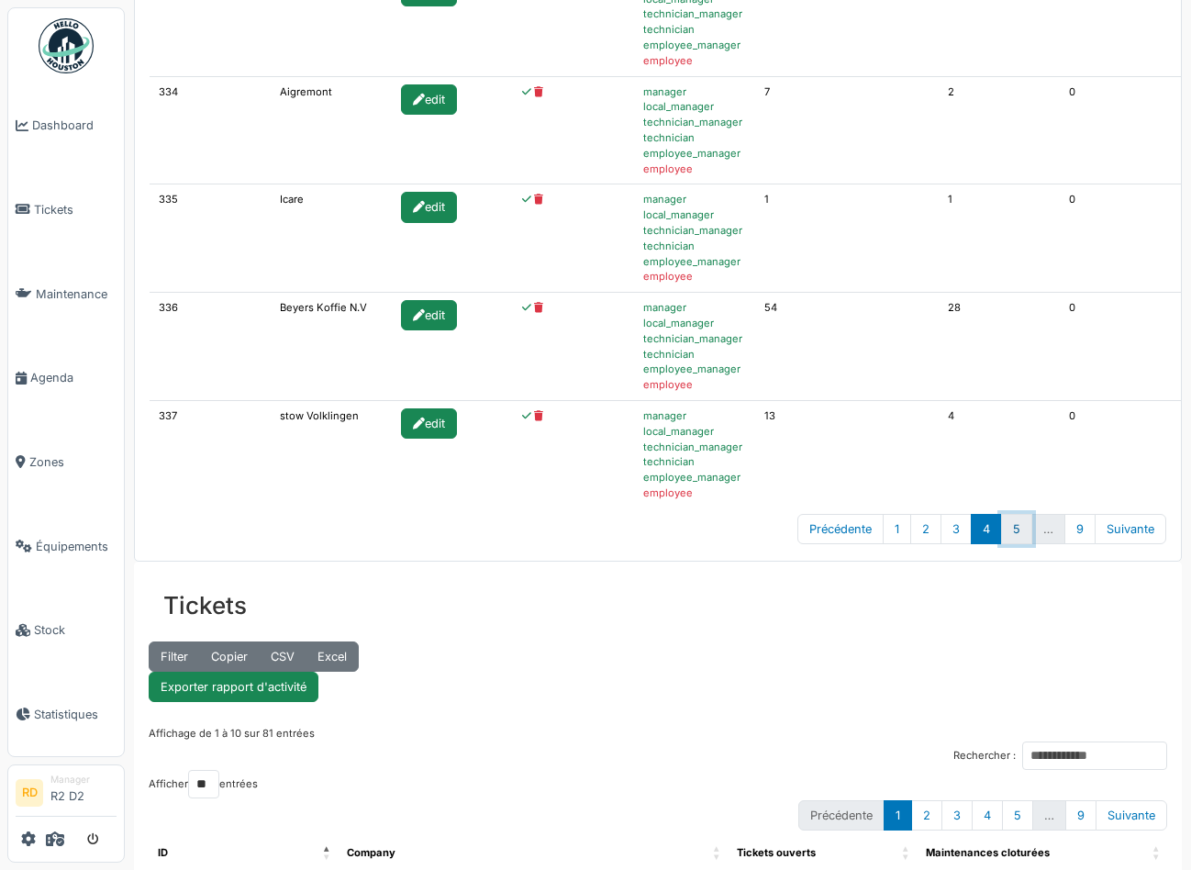
click at [1011, 537] on link "5" at bounding box center [1016, 529] width 31 height 30
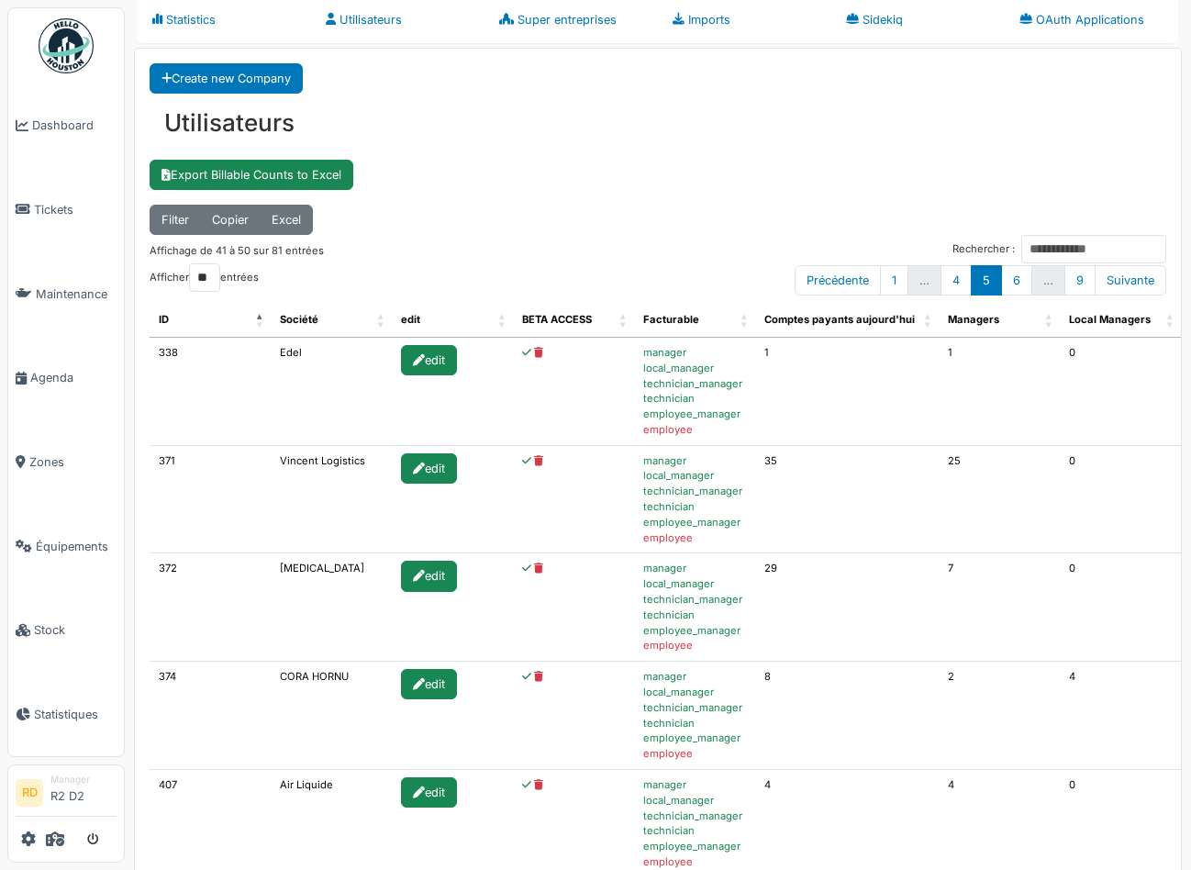
scroll to position [0, 0]
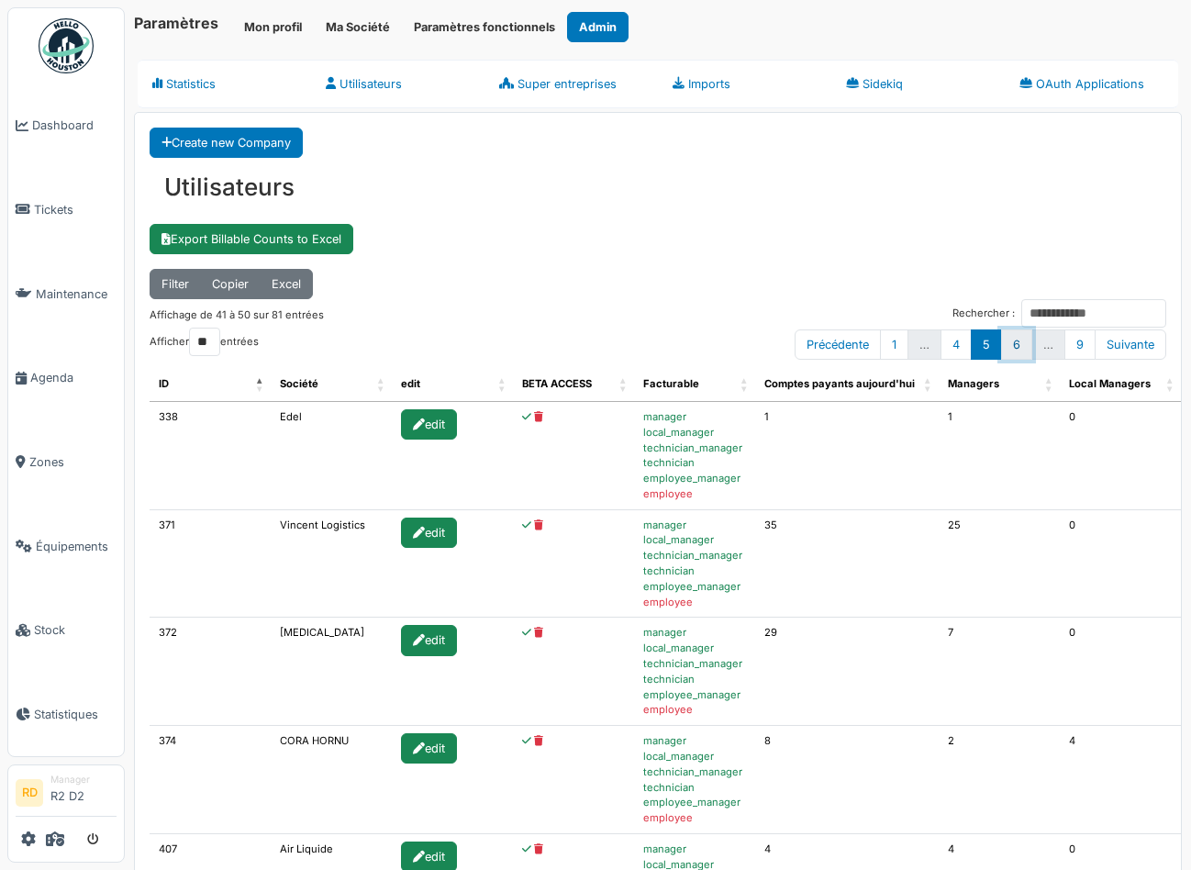
click at [1014, 340] on link "6" at bounding box center [1016, 344] width 31 height 30
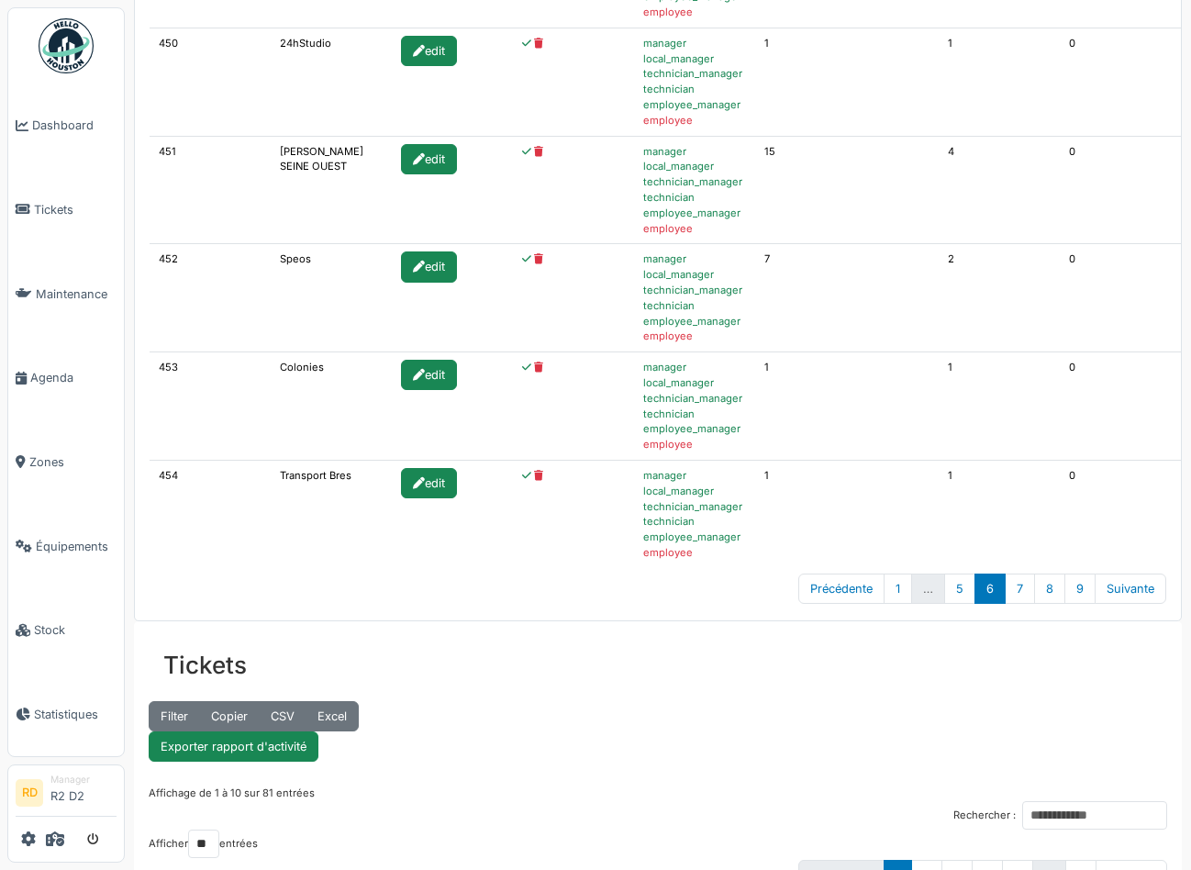
scroll to position [927, 0]
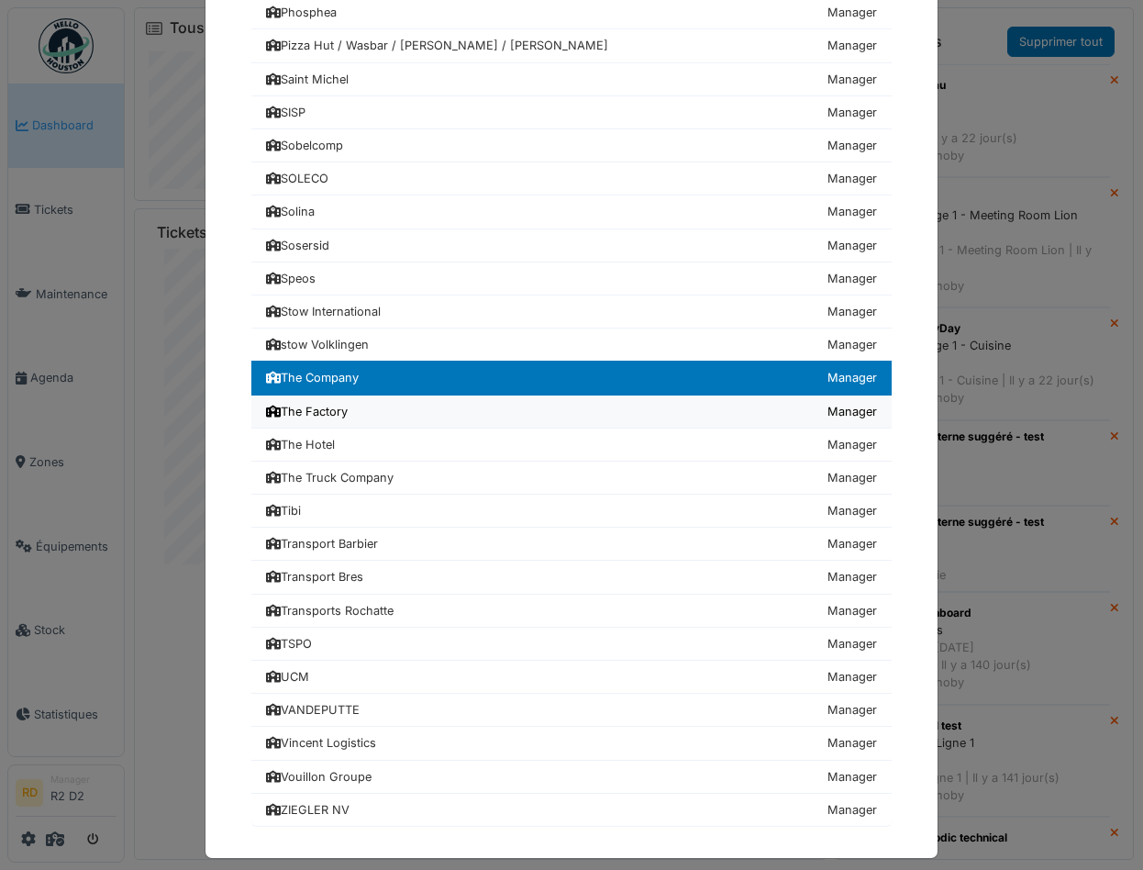
scroll to position [2001, 0]
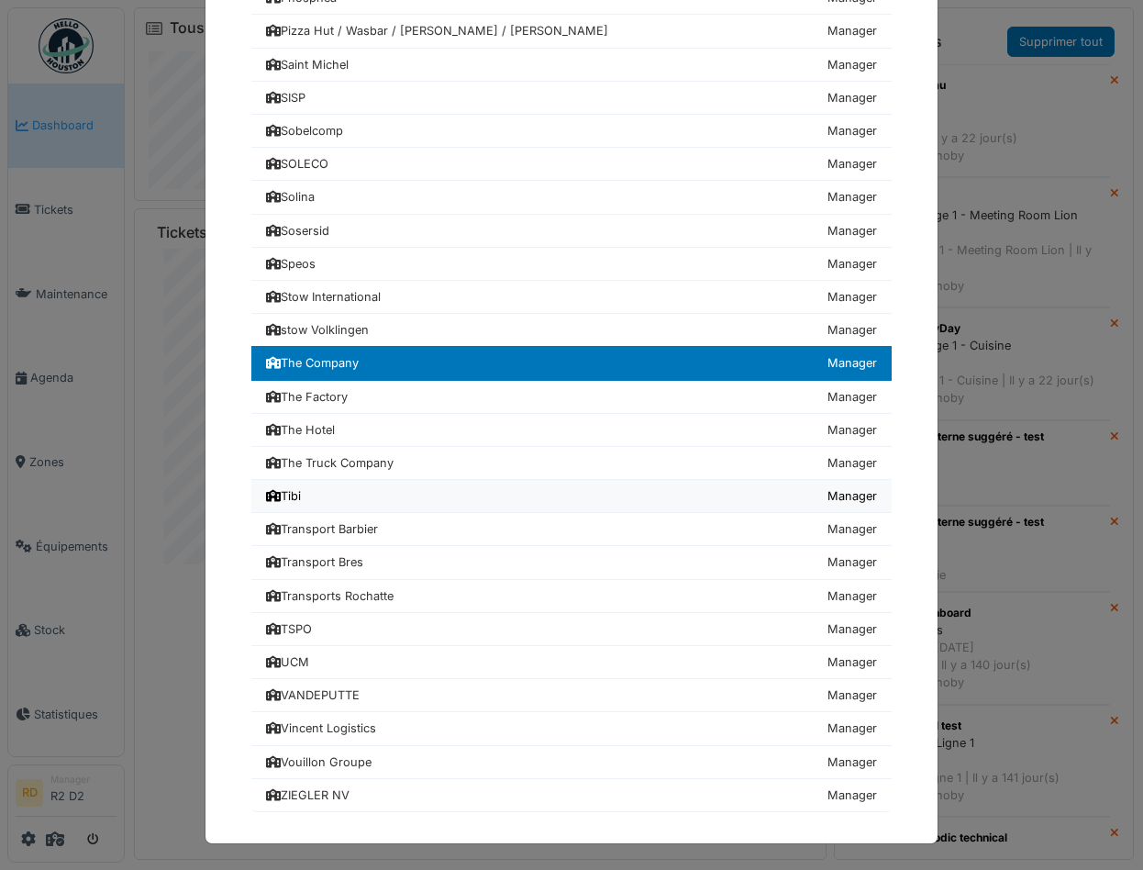
click at [294, 492] on div "Tibi" at bounding box center [283, 495] width 35 height 17
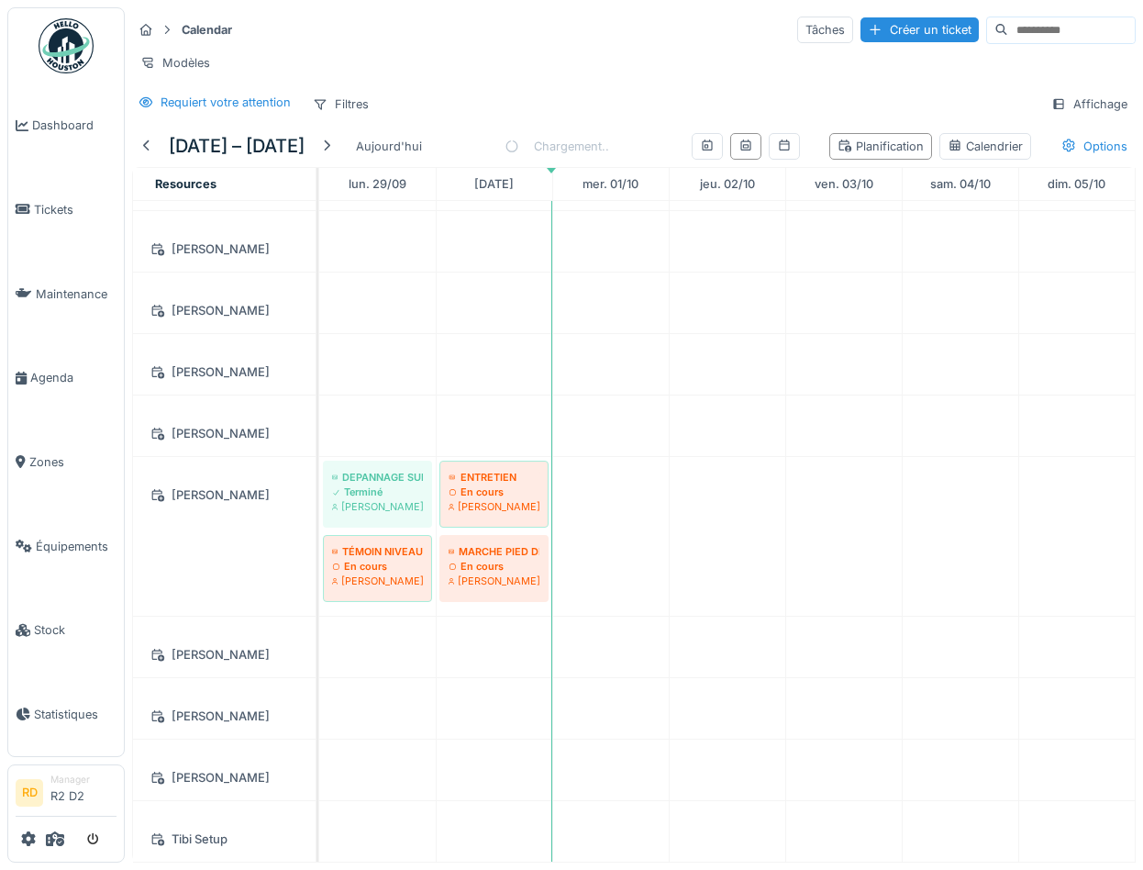
scroll to position [1544, 0]
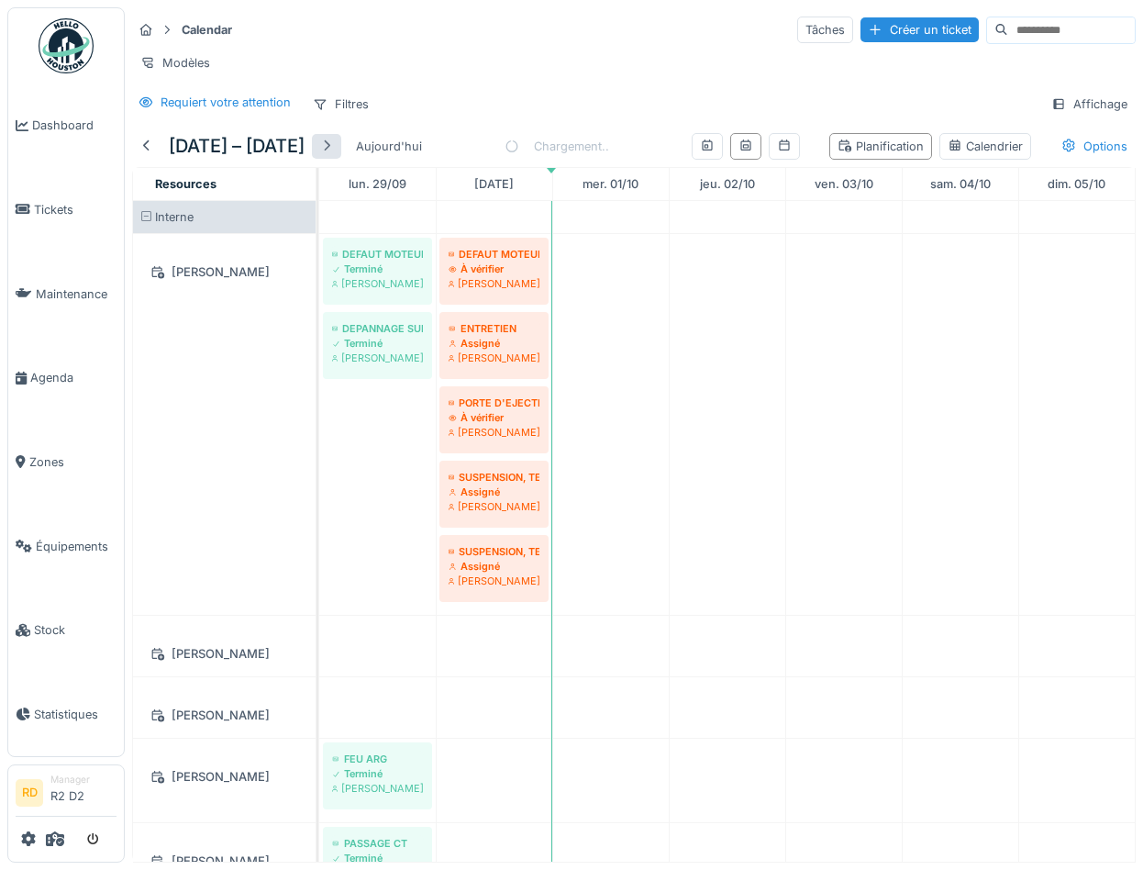
click at [334, 146] on div at bounding box center [326, 146] width 15 height 17
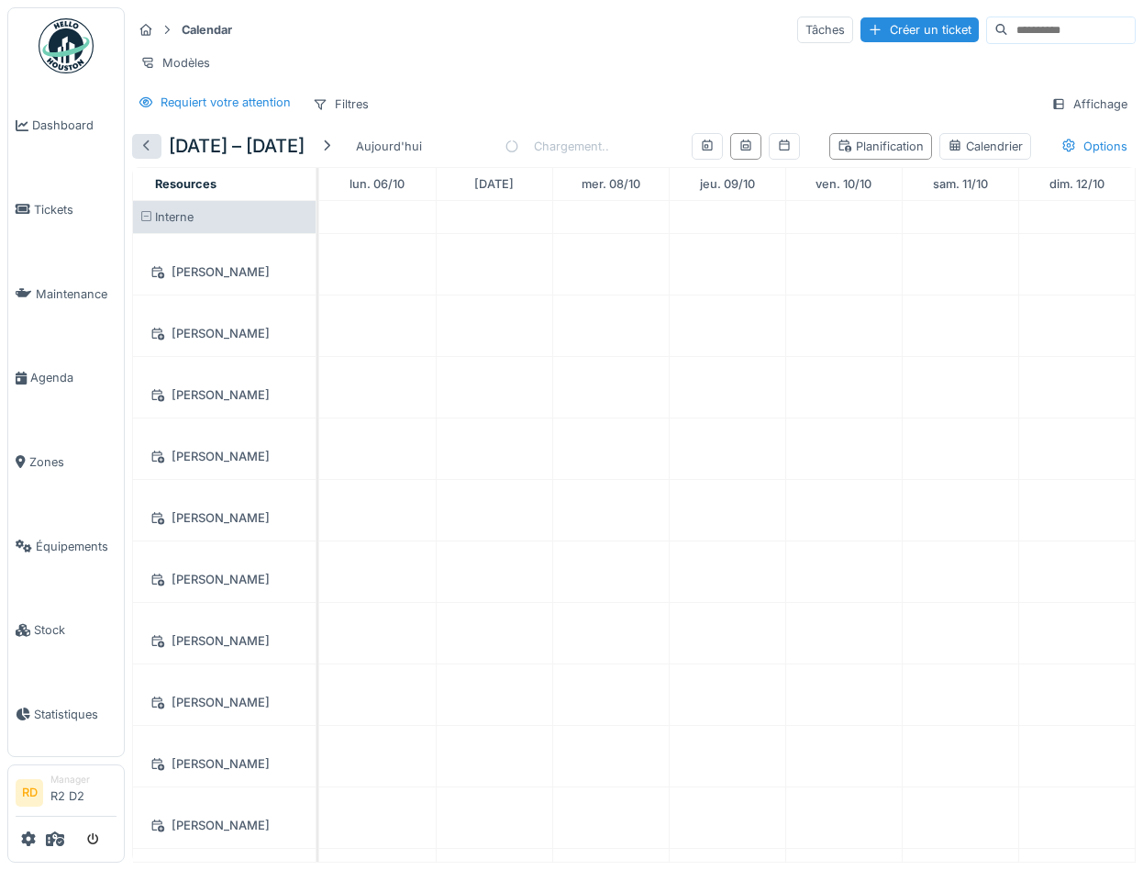
click at [146, 145] on div at bounding box center [146, 146] width 15 height 17
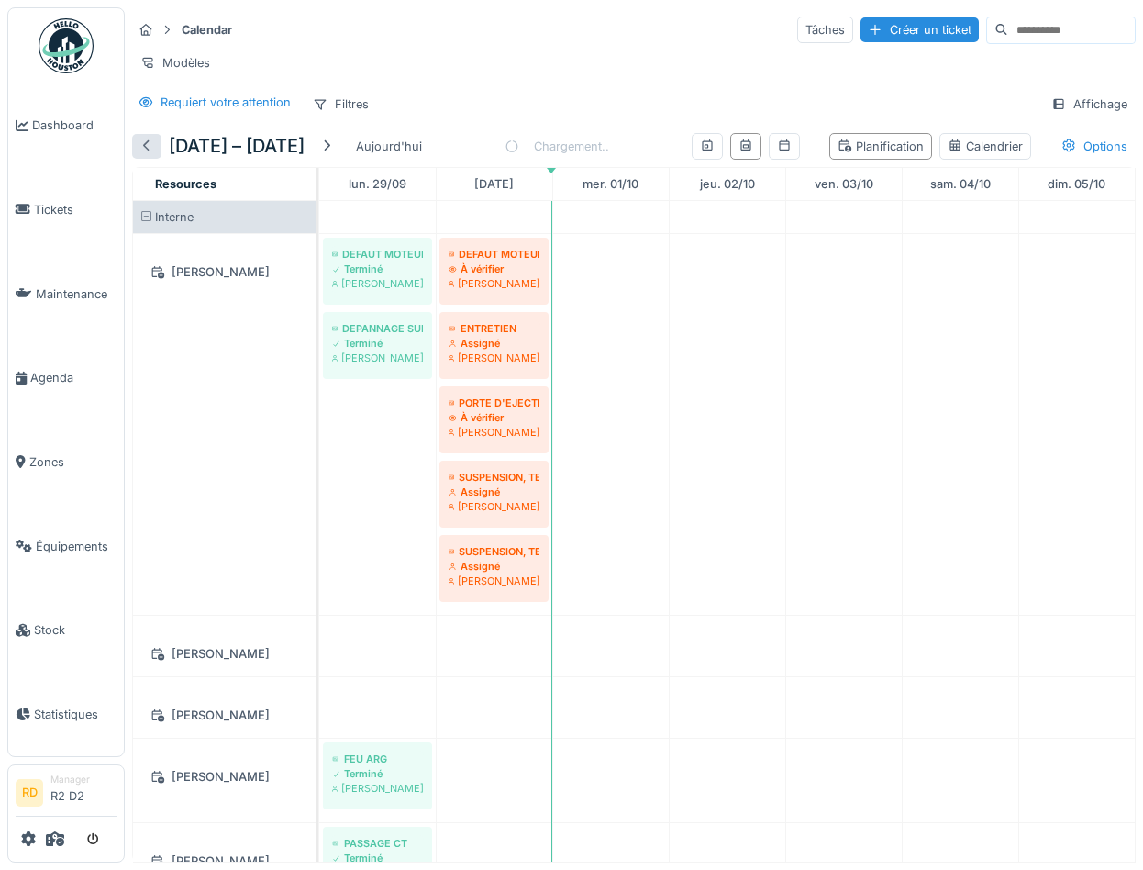
click at [150, 148] on div at bounding box center [146, 146] width 15 height 17
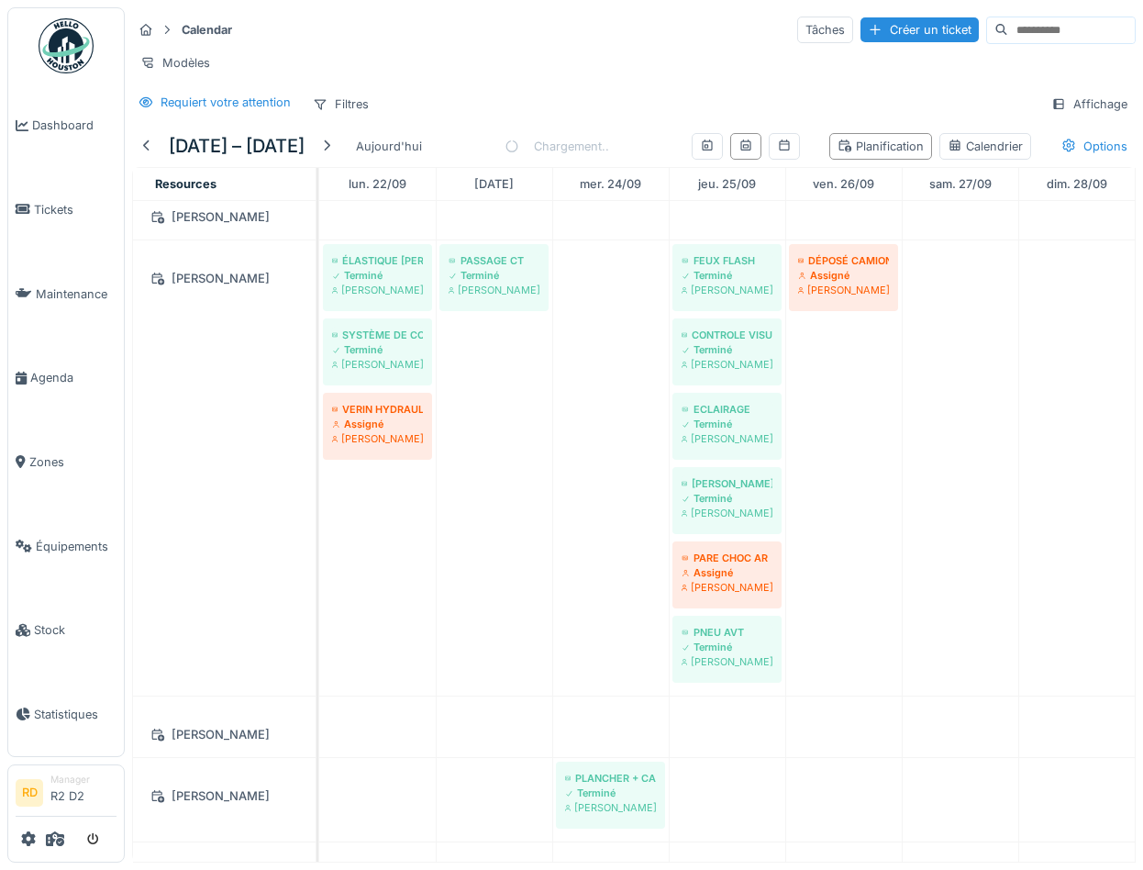
scroll to position [469, 0]
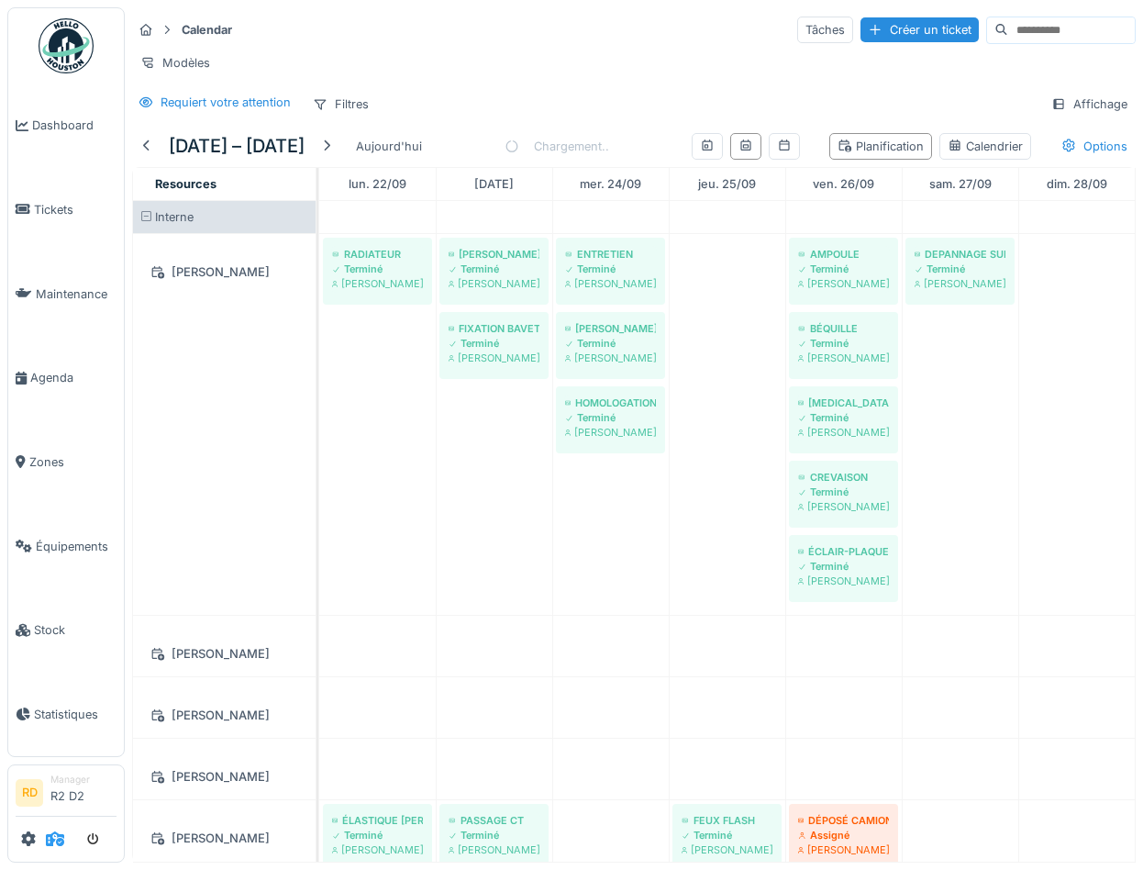
click at [59, 839] on icon at bounding box center [55, 838] width 18 height 15
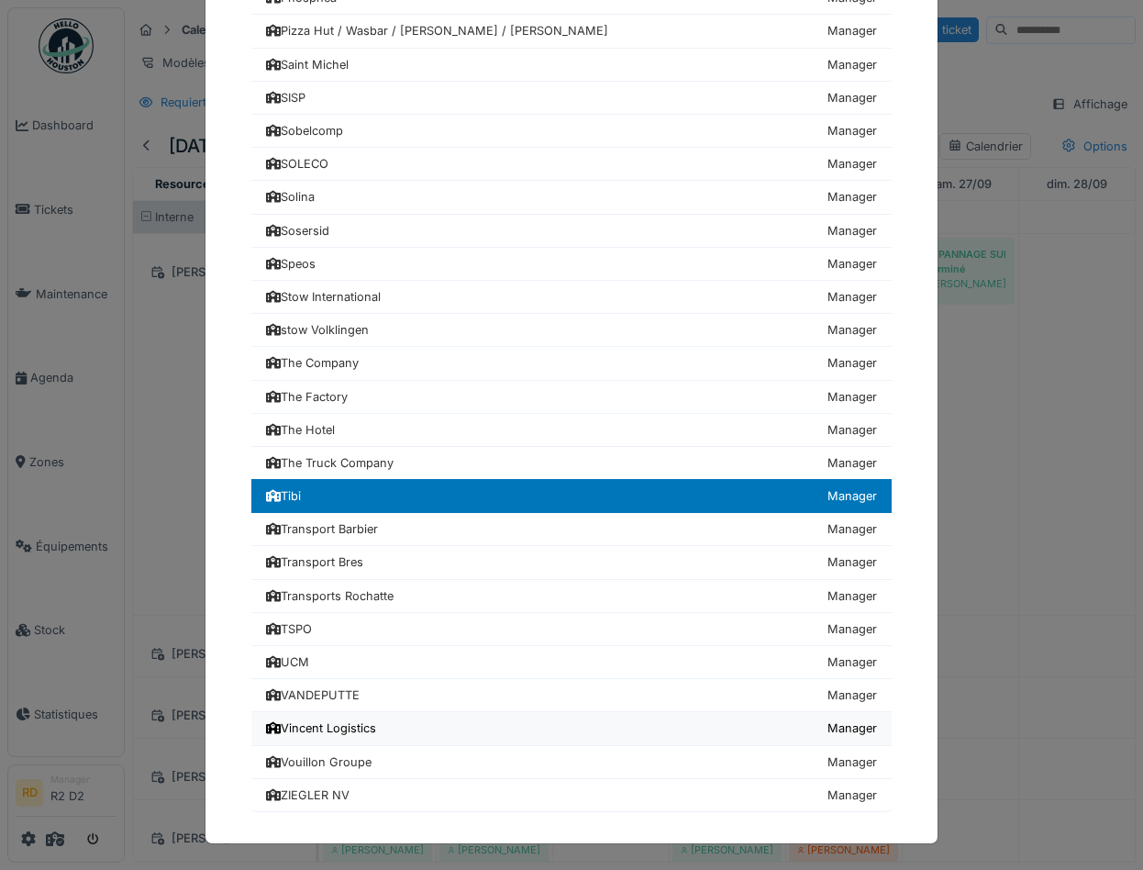
click at [311, 727] on div "Vincent Logistics" at bounding box center [321, 727] width 110 height 17
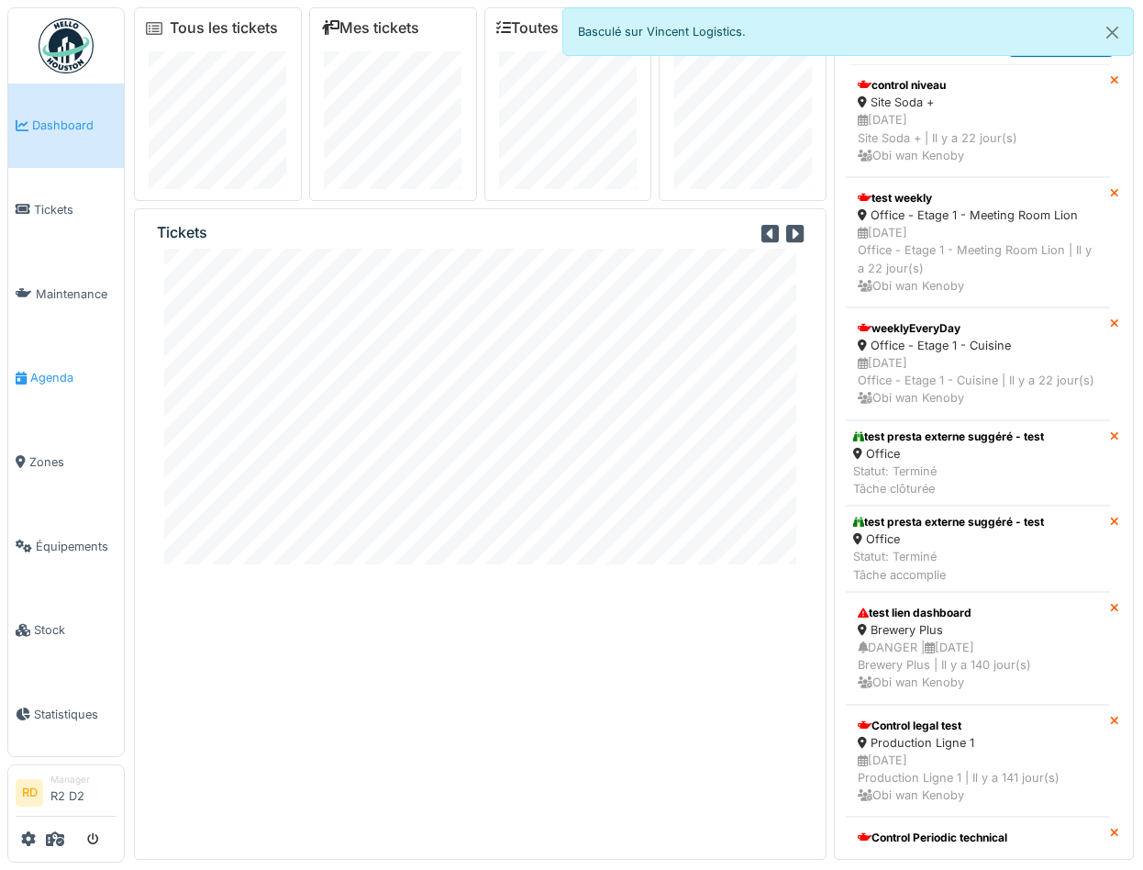
click at [45, 373] on span "Agenda" at bounding box center [73, 377] width 86 height 17
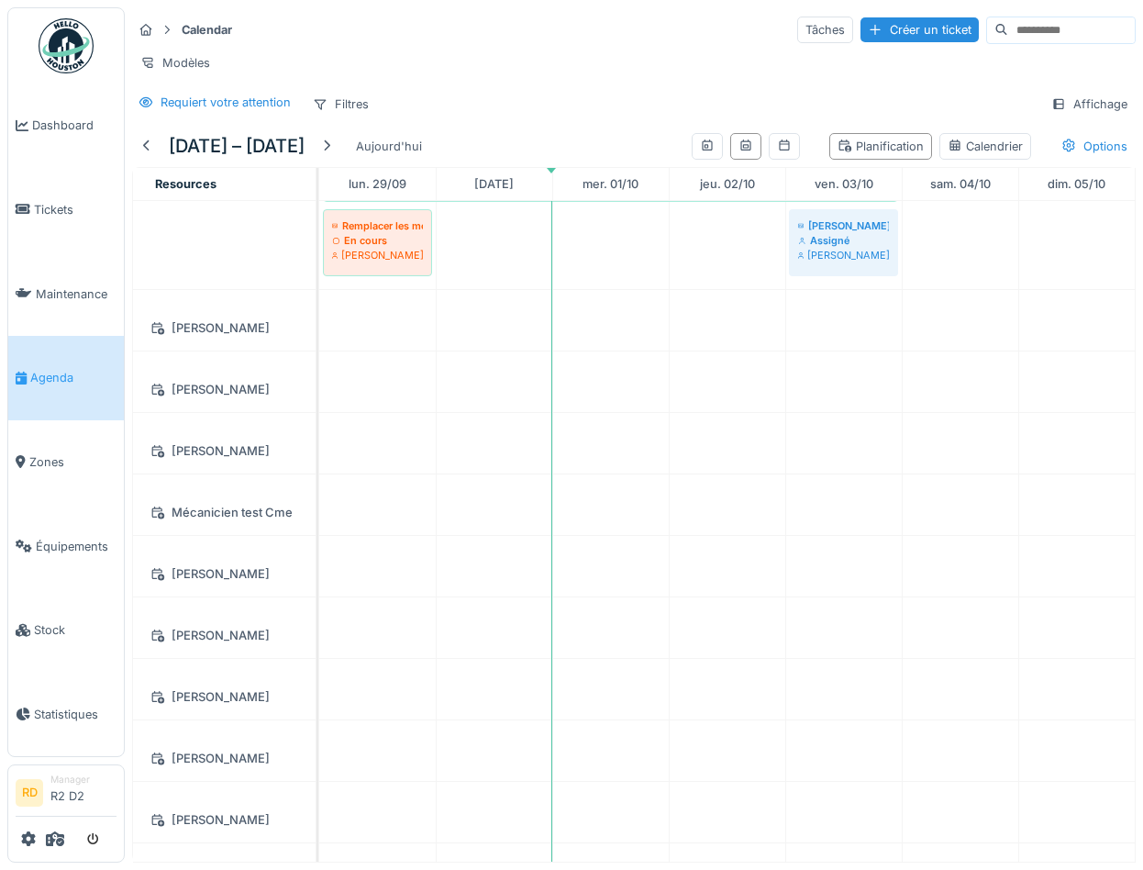
scroll to position [805, 0]
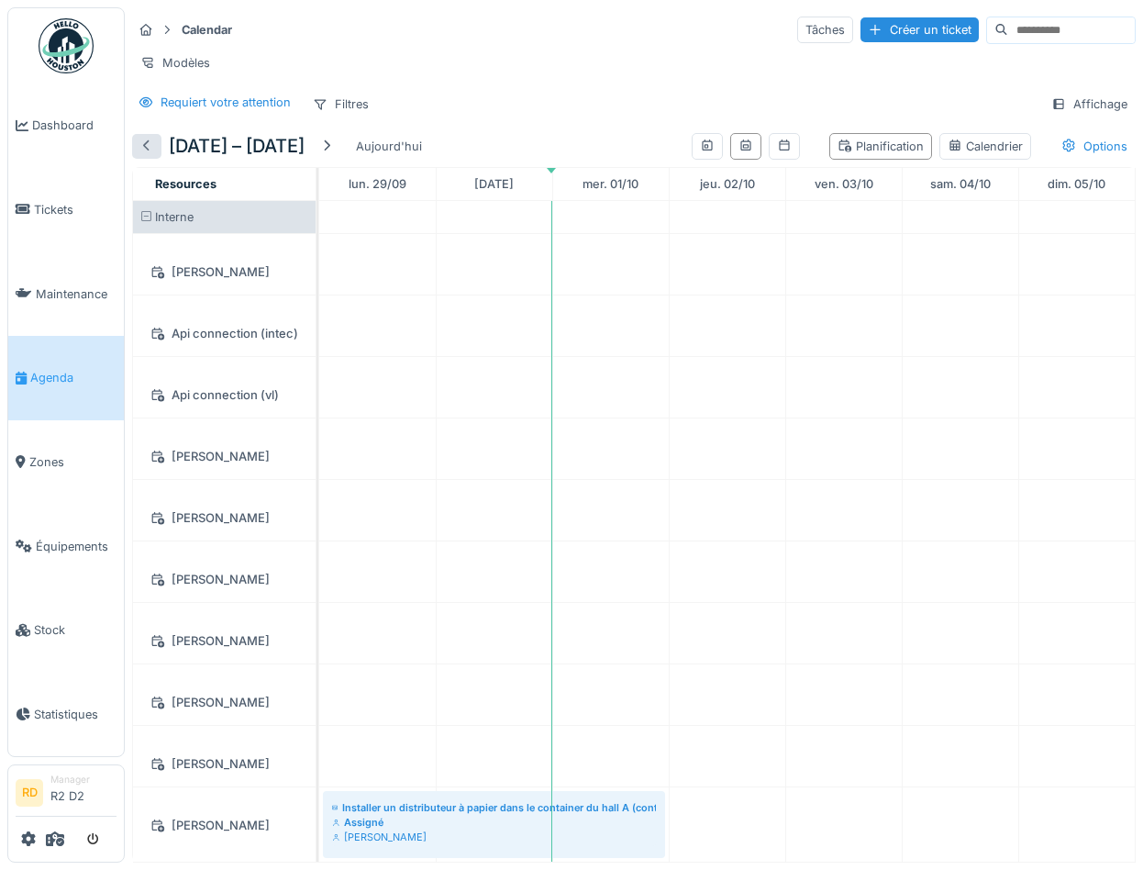
click at [147, 150] on div at bounding box center [146, 146] width 15 height 17
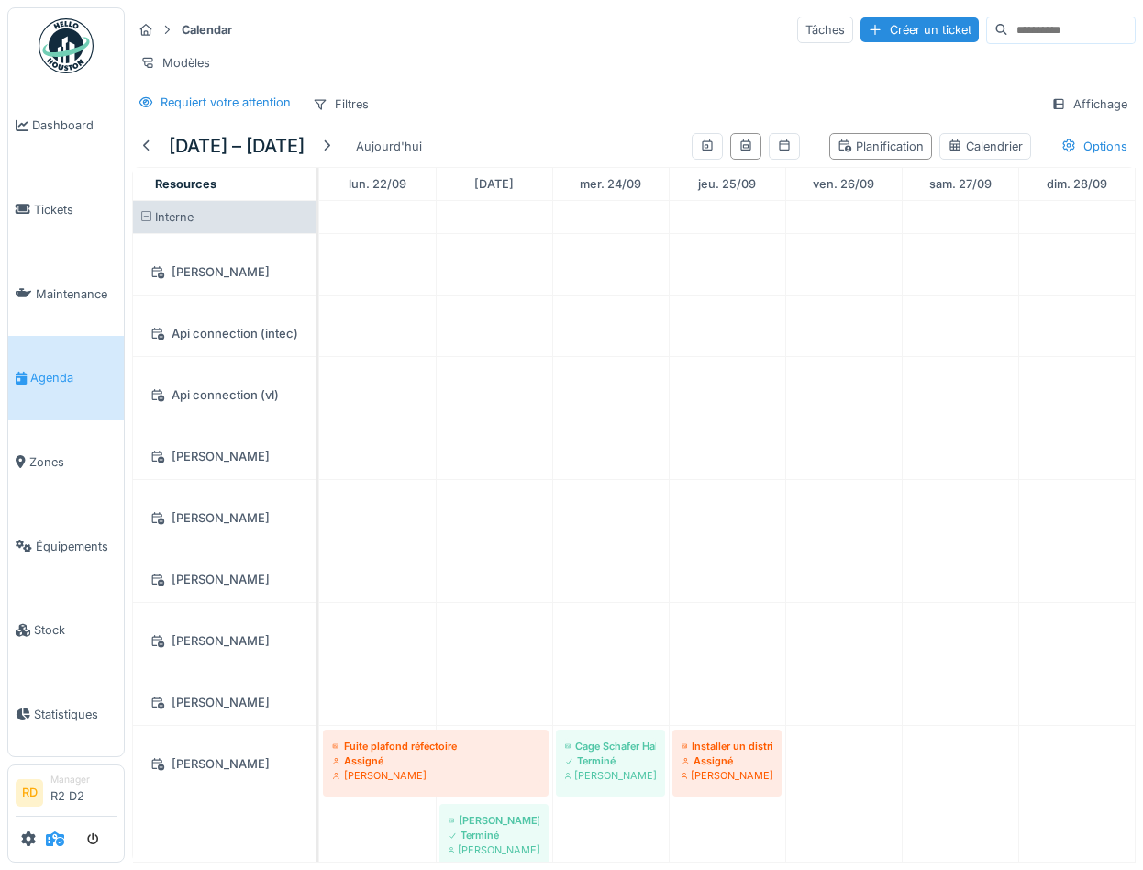
click at [61, 835] on icon at bounding box center [55, 838] width 18 height 15
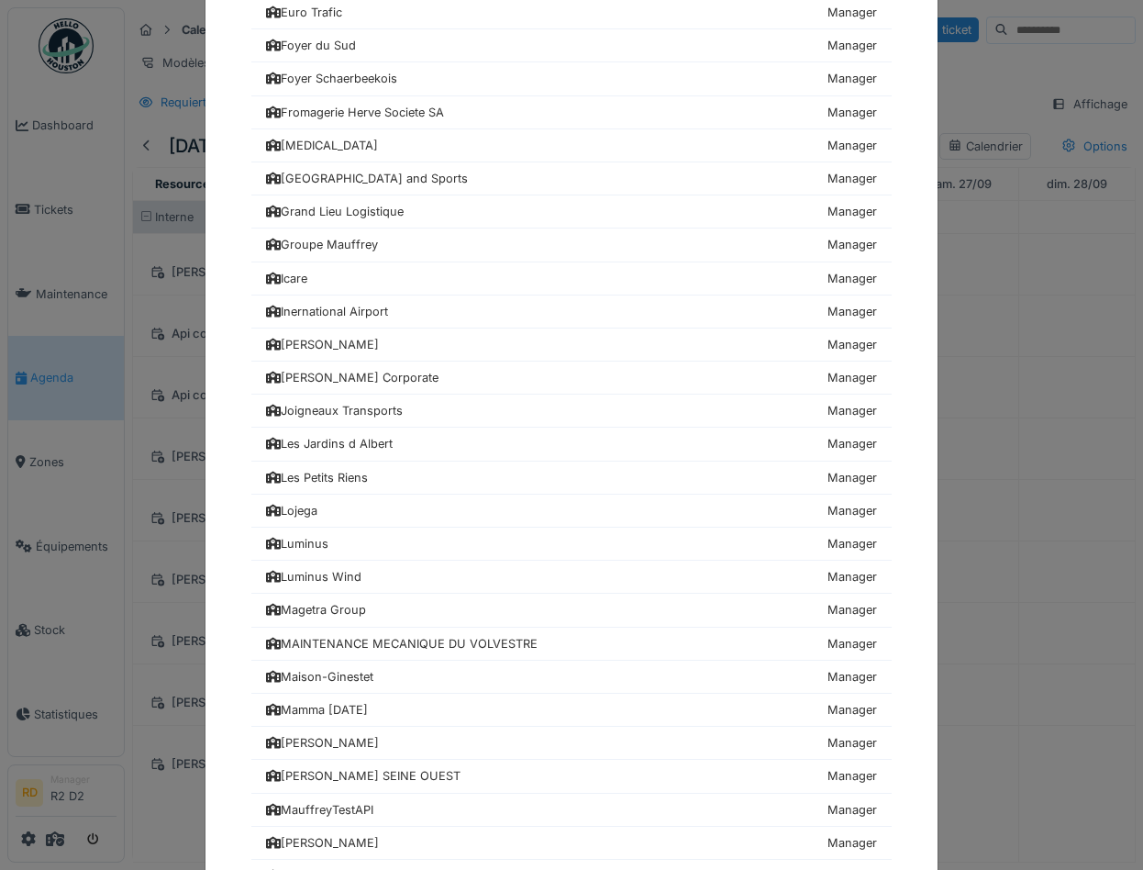
scroll to position [1058, 0]
click at [317, 615] on div "Magetra Group" at bounding box center [316, 608] width 100 height 17
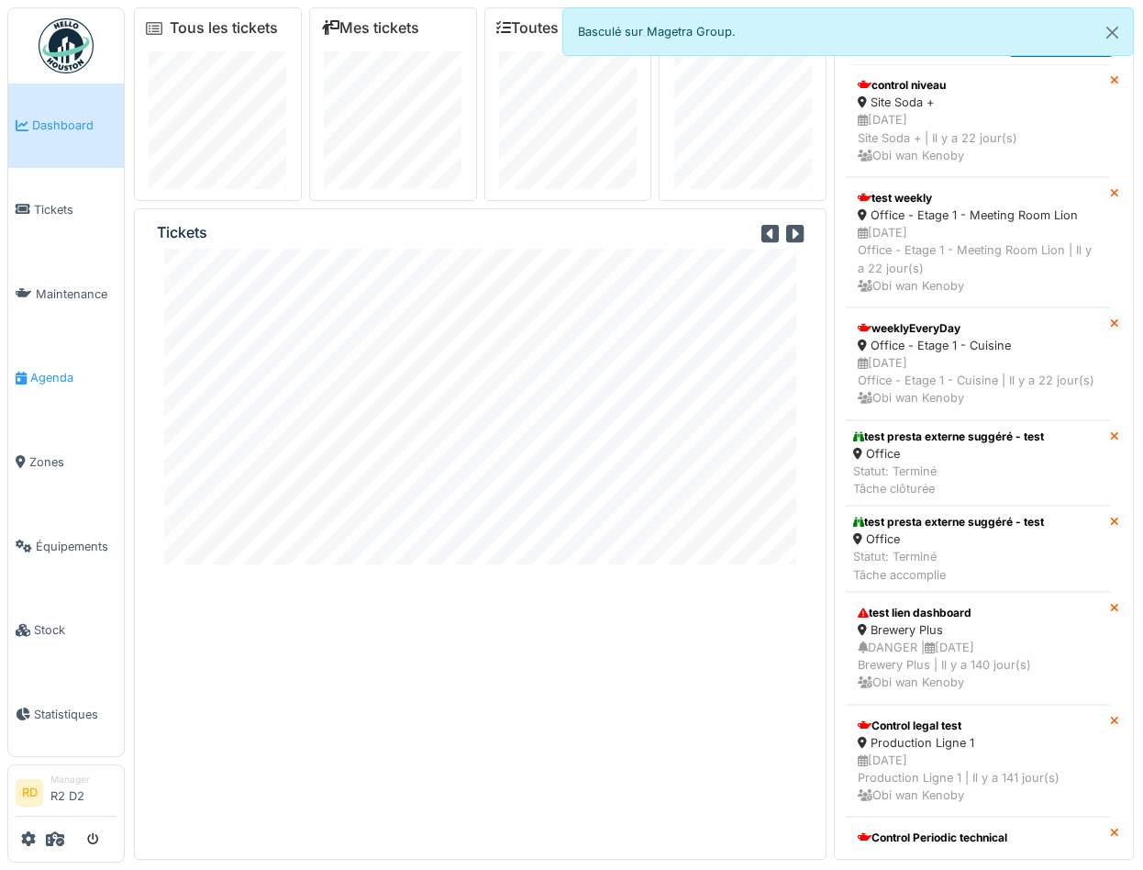
click at [34, 370] on span "Agenda" at bounding box center [73, 377] width 86 height 17
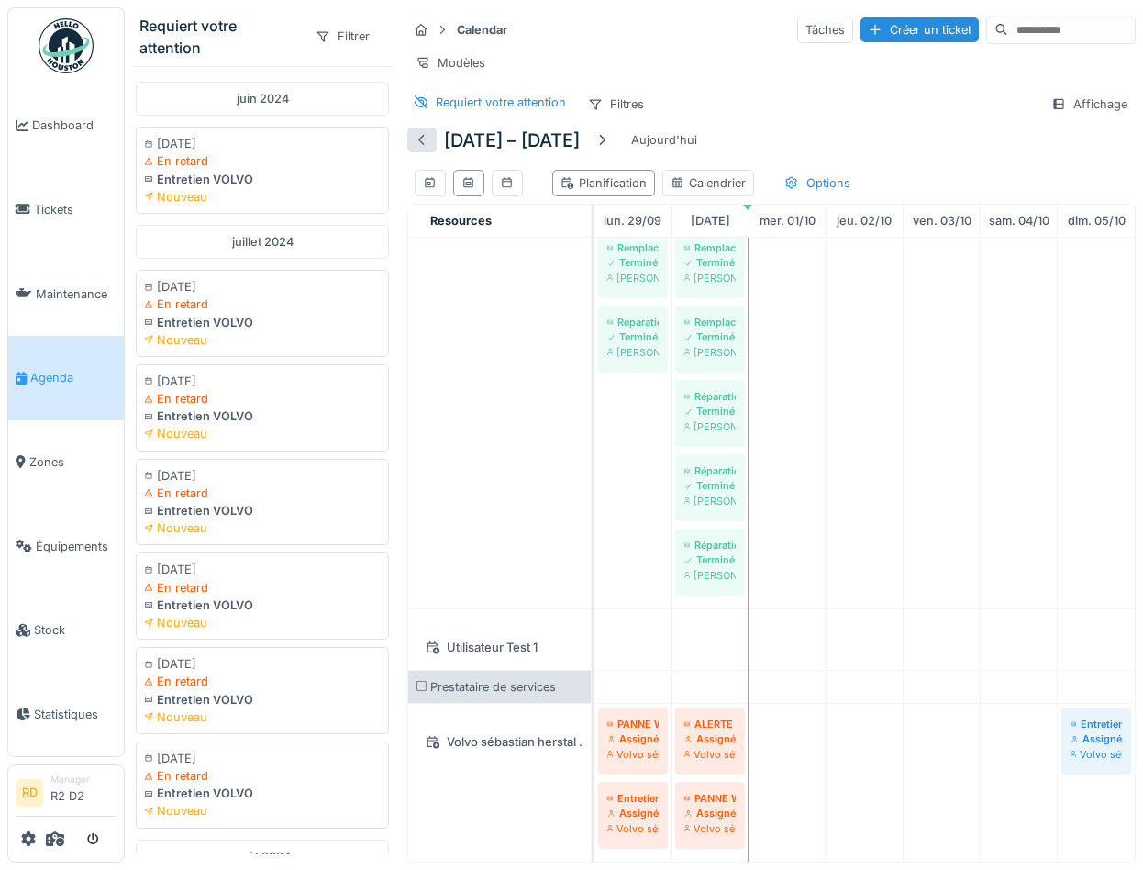
click at [420, 139] on div at bounding box center [422, 139] width 15 height 17
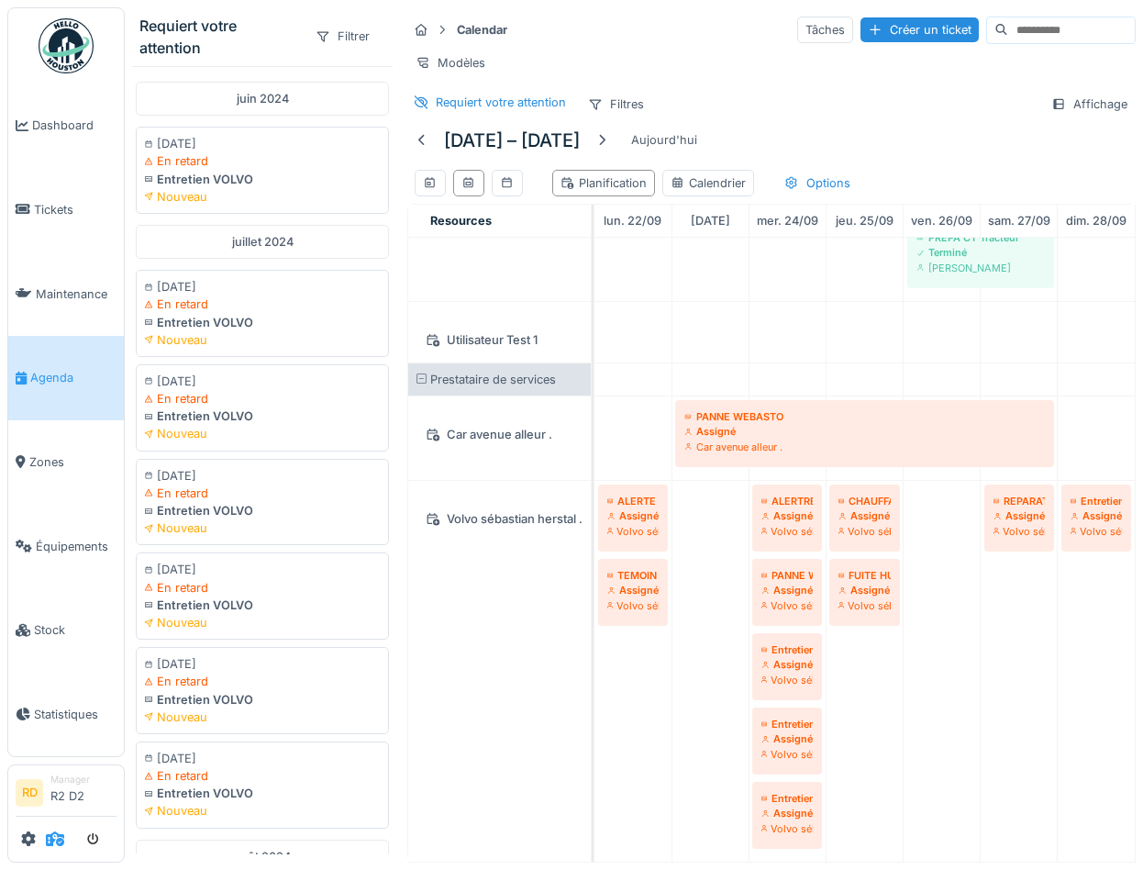
click at [64, 834] on div at bounding box center [66, 839] width 101 height 30
click at [46, 844] on icon at bounding box center [55, 838] width 18 height 15
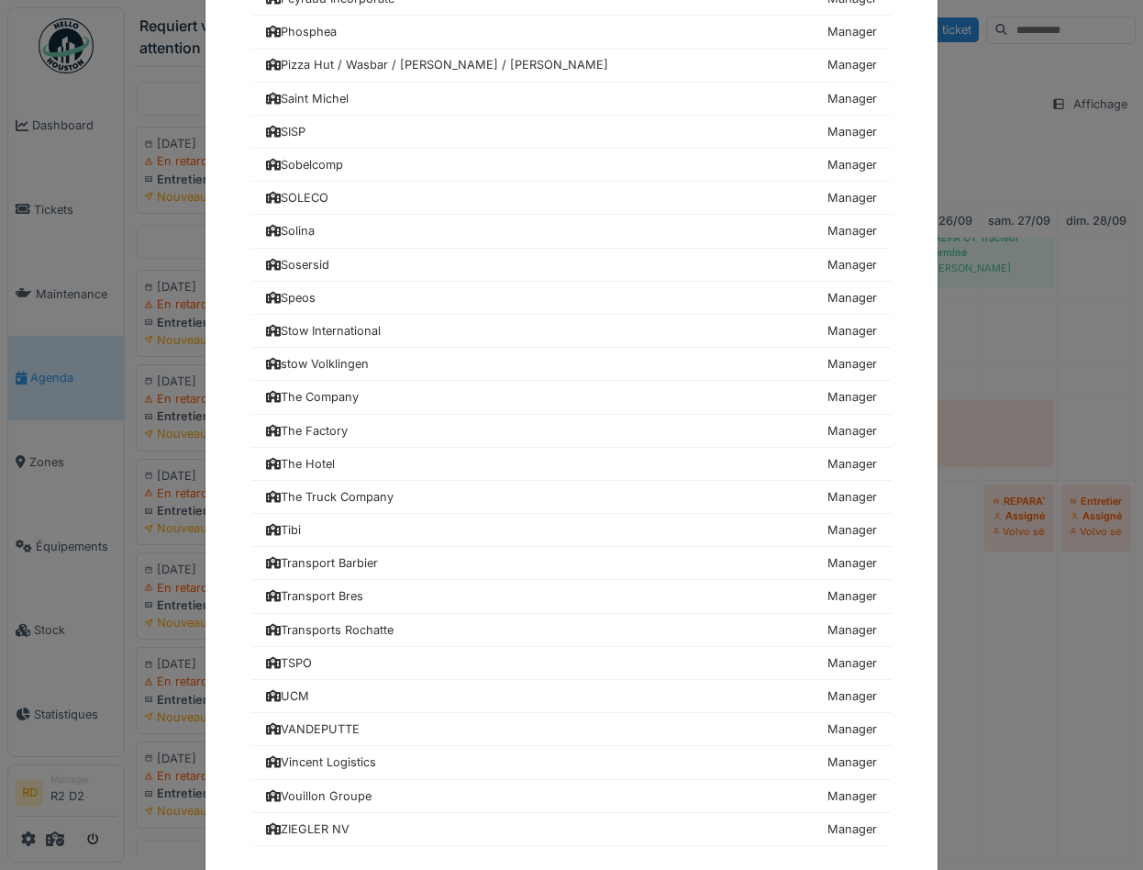
scroll to position [1977, 0]
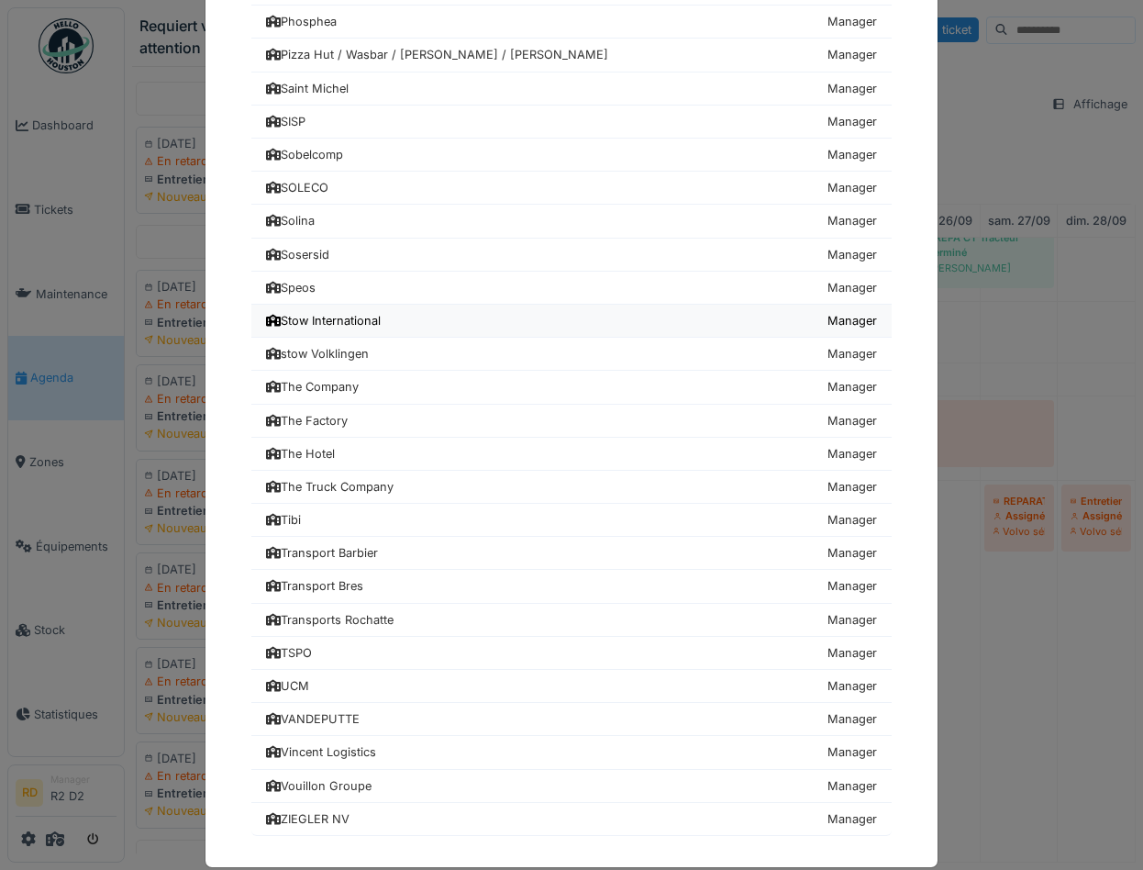
click at [304, 326] on div "Stow International" at bounding box center [323, 320] width 115 height 17
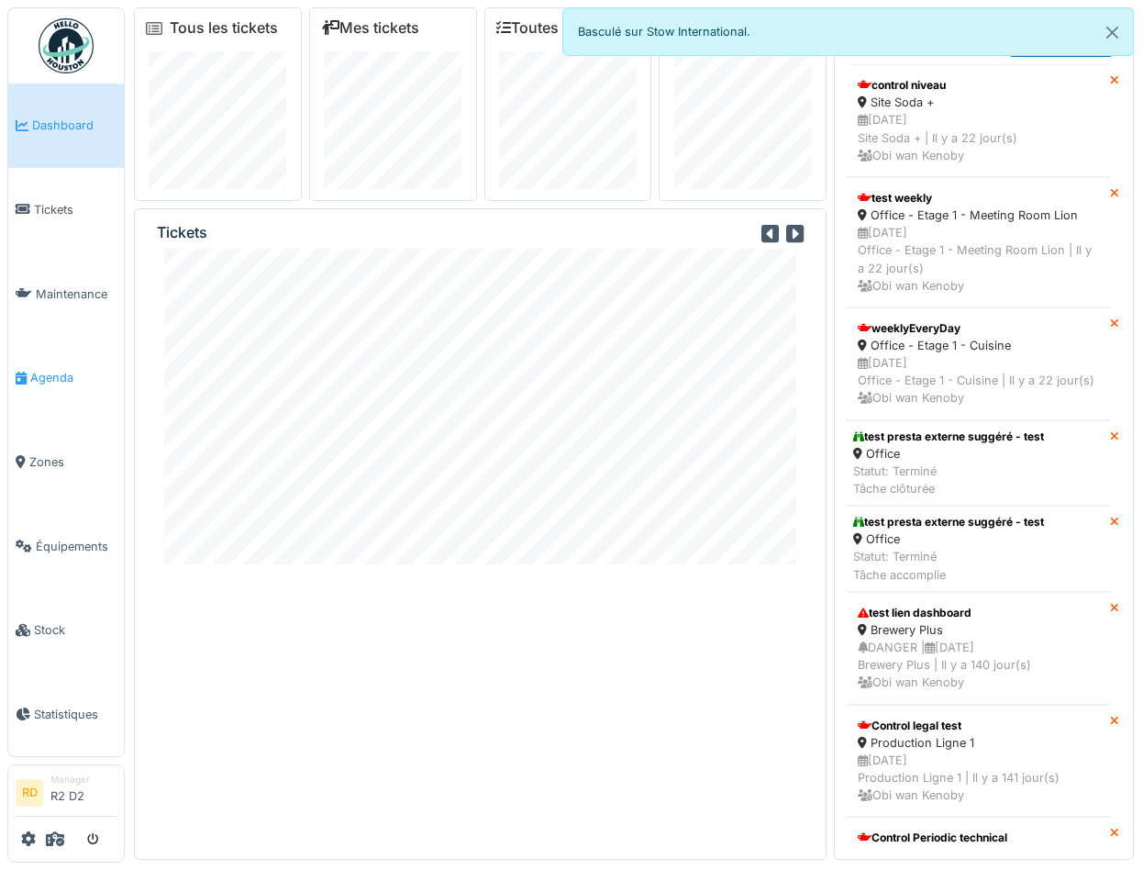
click at [44, 371] on span "Agenda" at bounding box center [73, 377] width 86 height 17
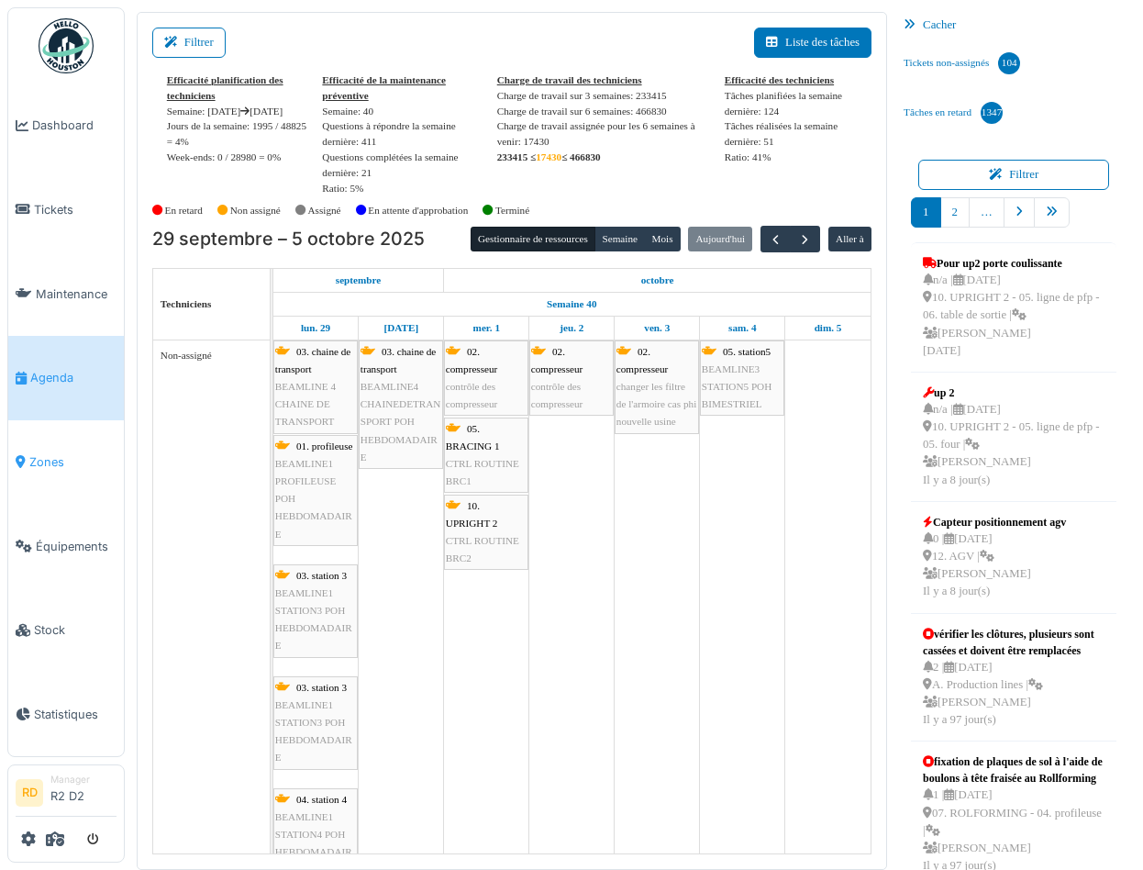
click at [41, 478] on link "Zones" at bounding box center [66, 462] width 116 height 84
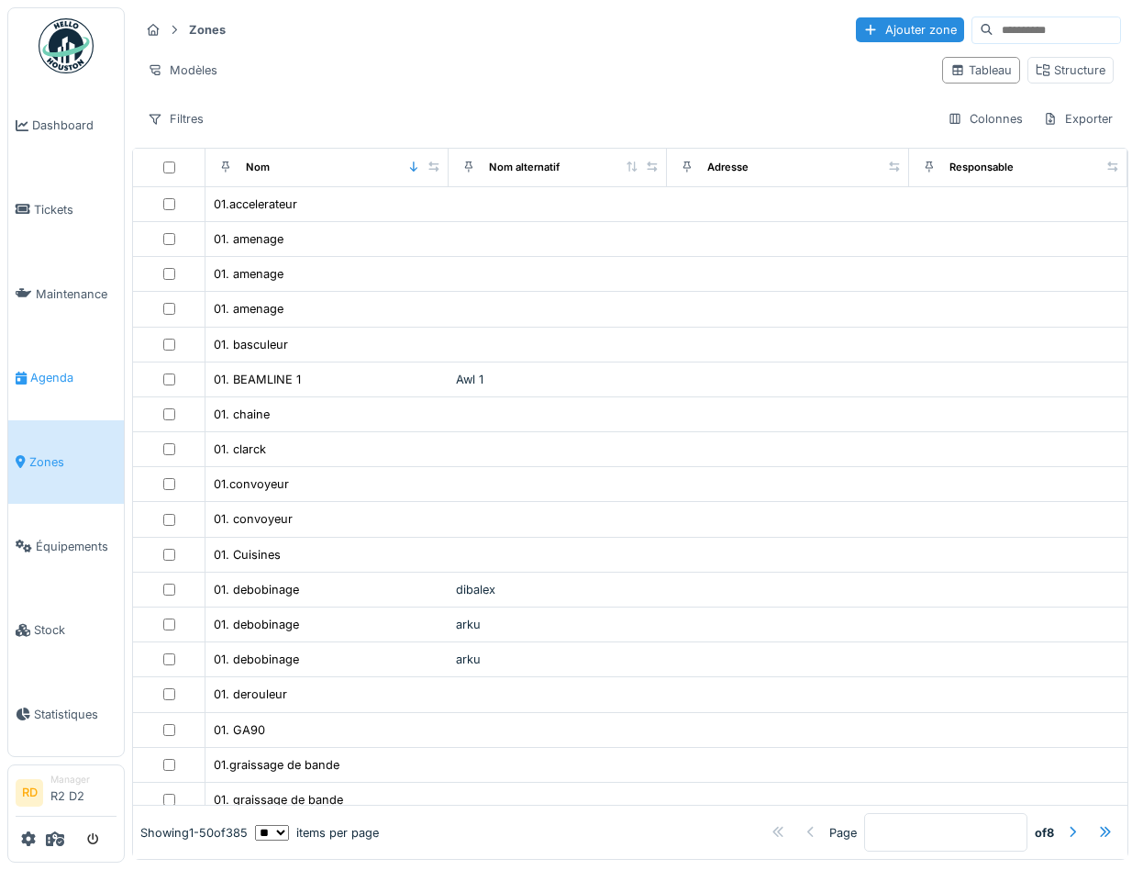
click at [54, 374] on span "Agenda" at bounding box center [73, 377] width 86 height 17
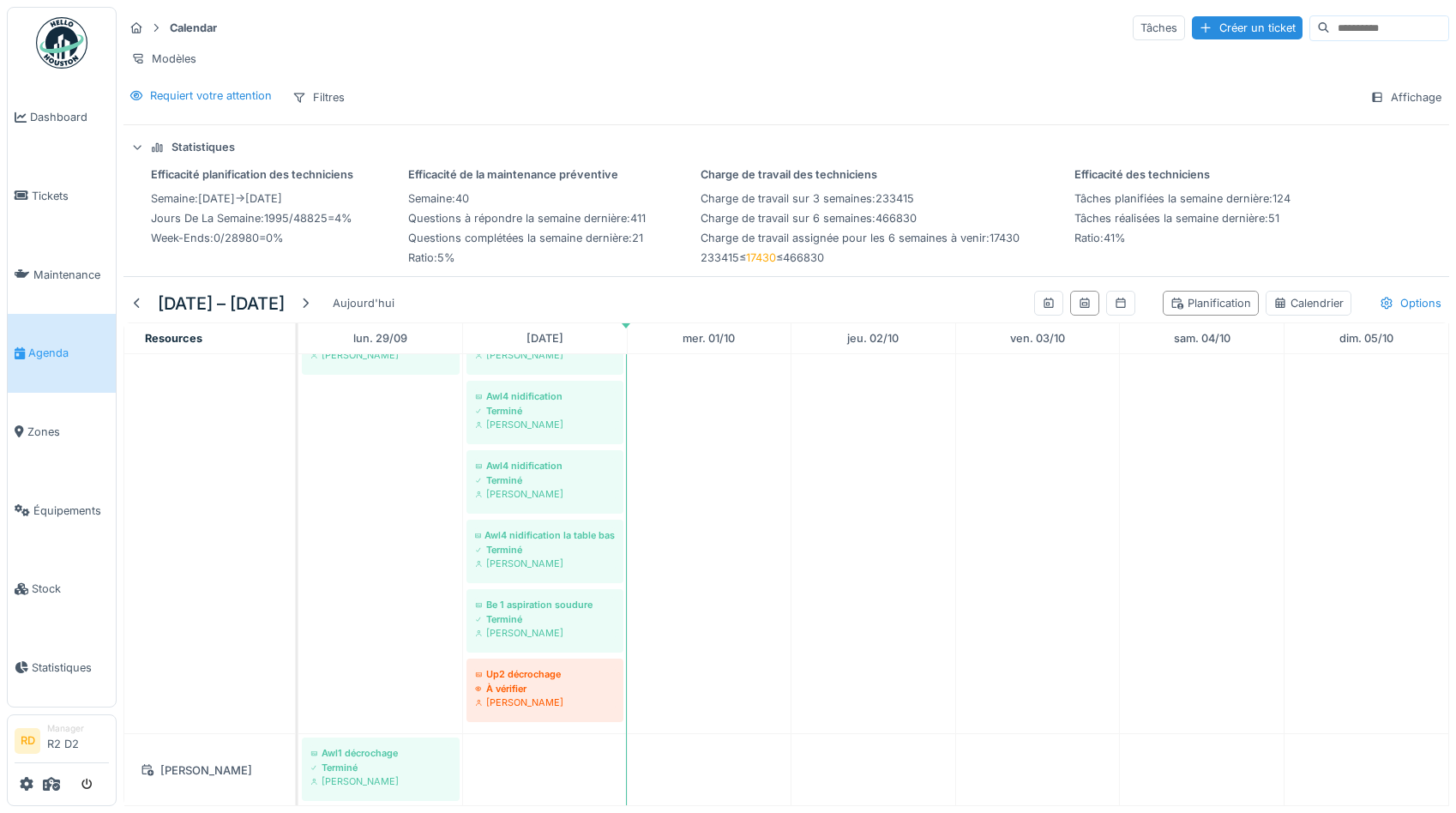
scroll to position [1932, 0]
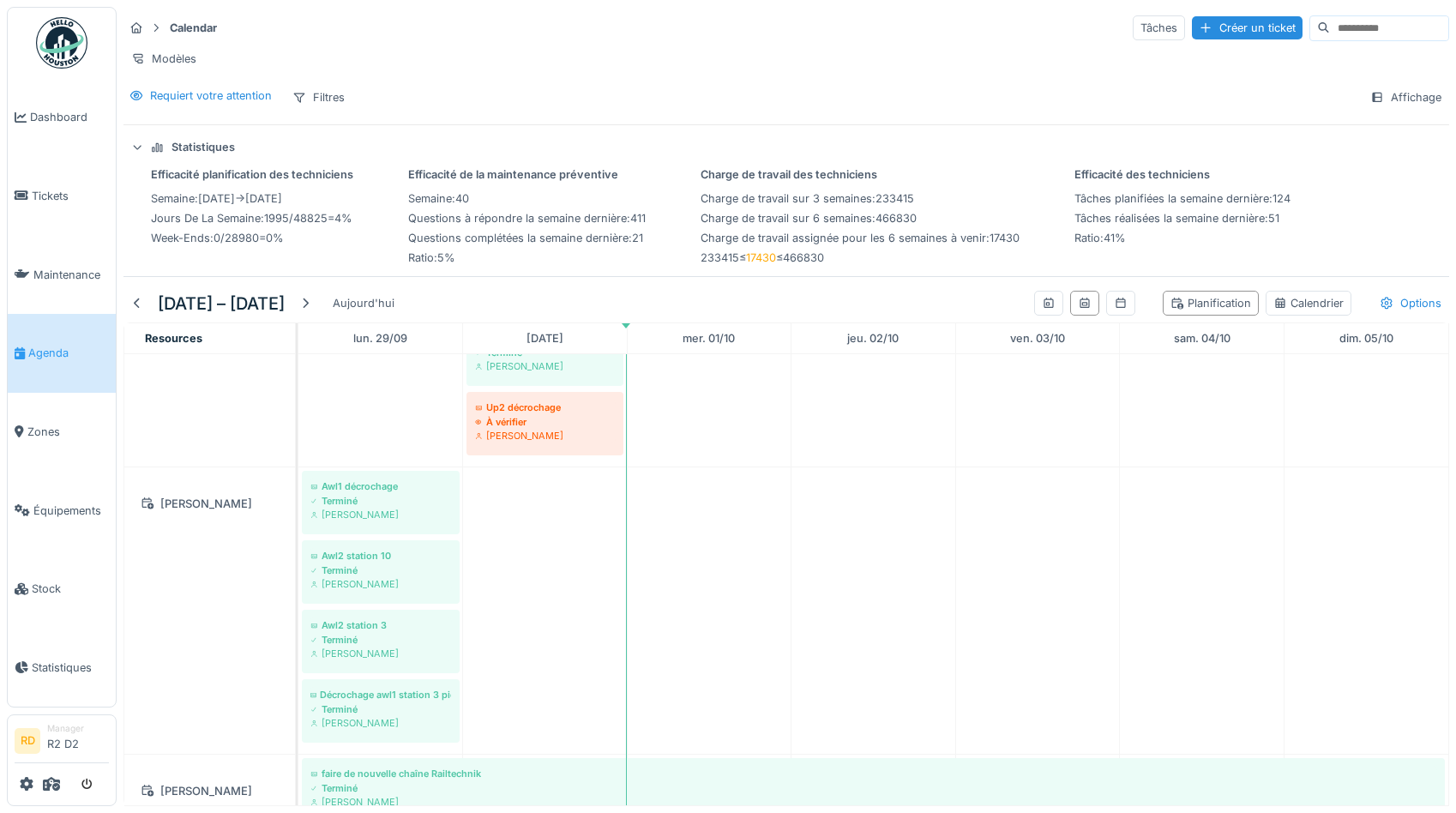
click at [137, 143] on icon at bounding box center [137, 147] width 11 height 14
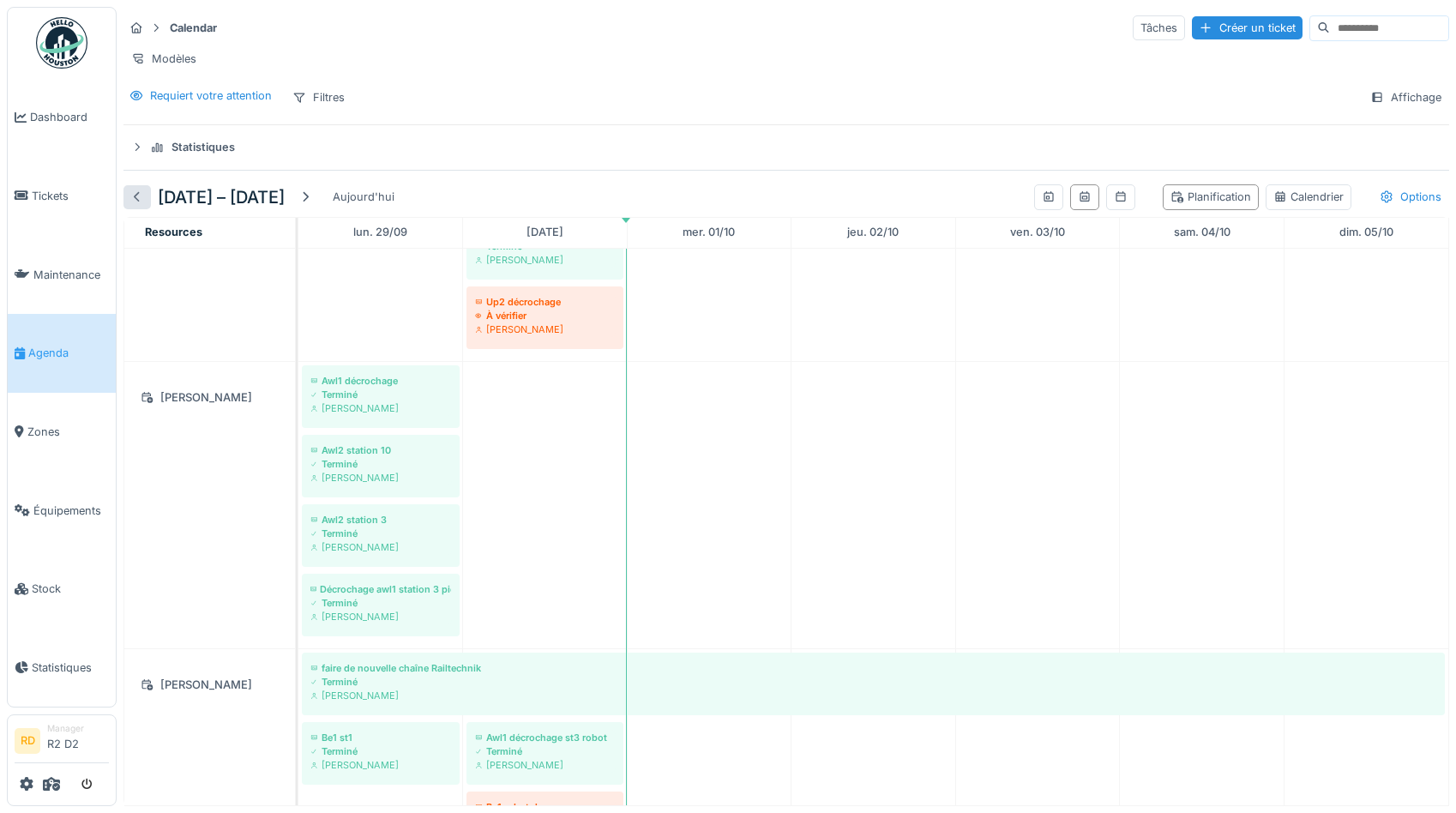
click at [133, 194] on div at bounding box center [136, 196] width 14 height 16
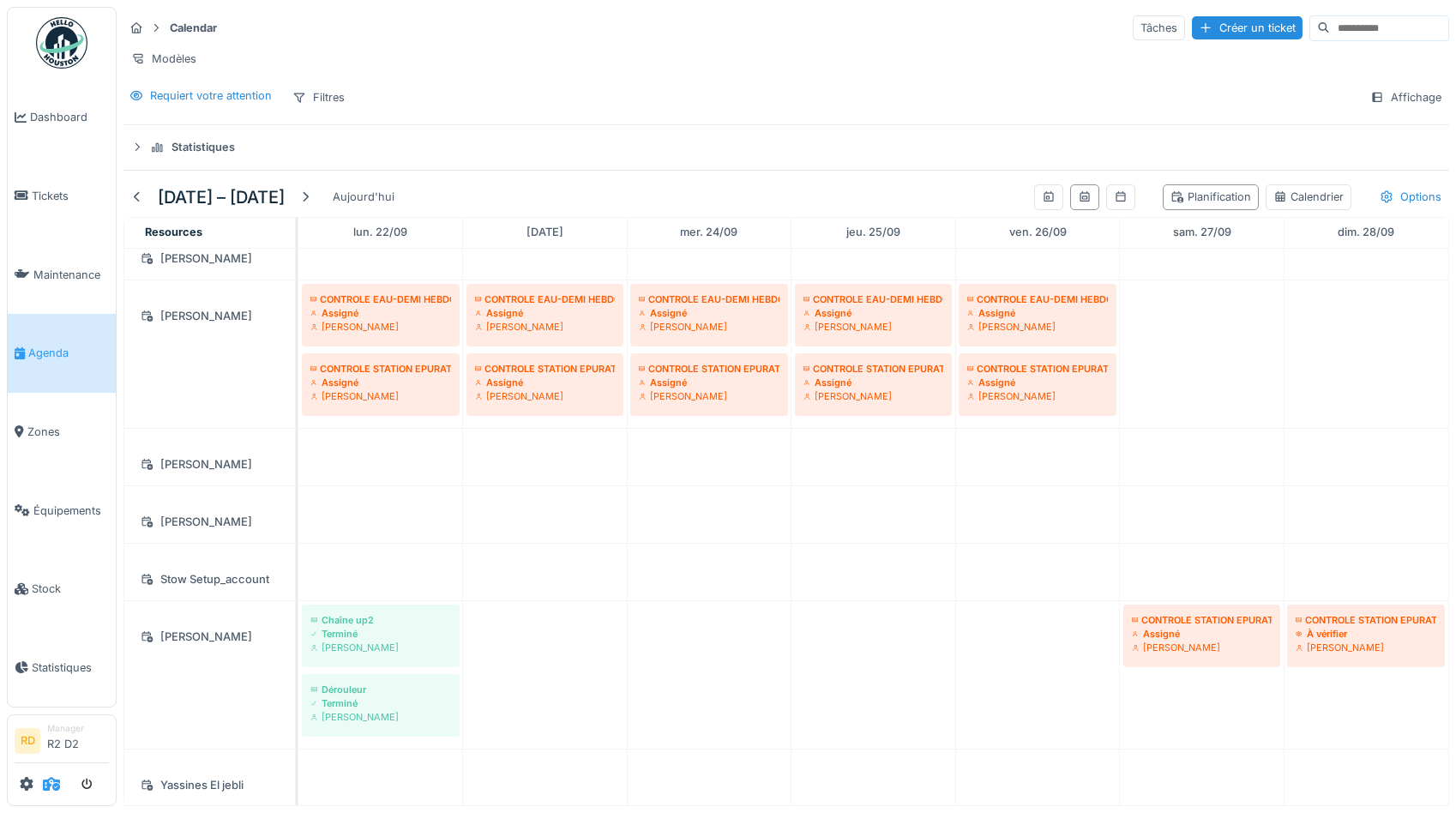
click at [57, 783] on icon at bounding box center [51, 783] width 17 height 14
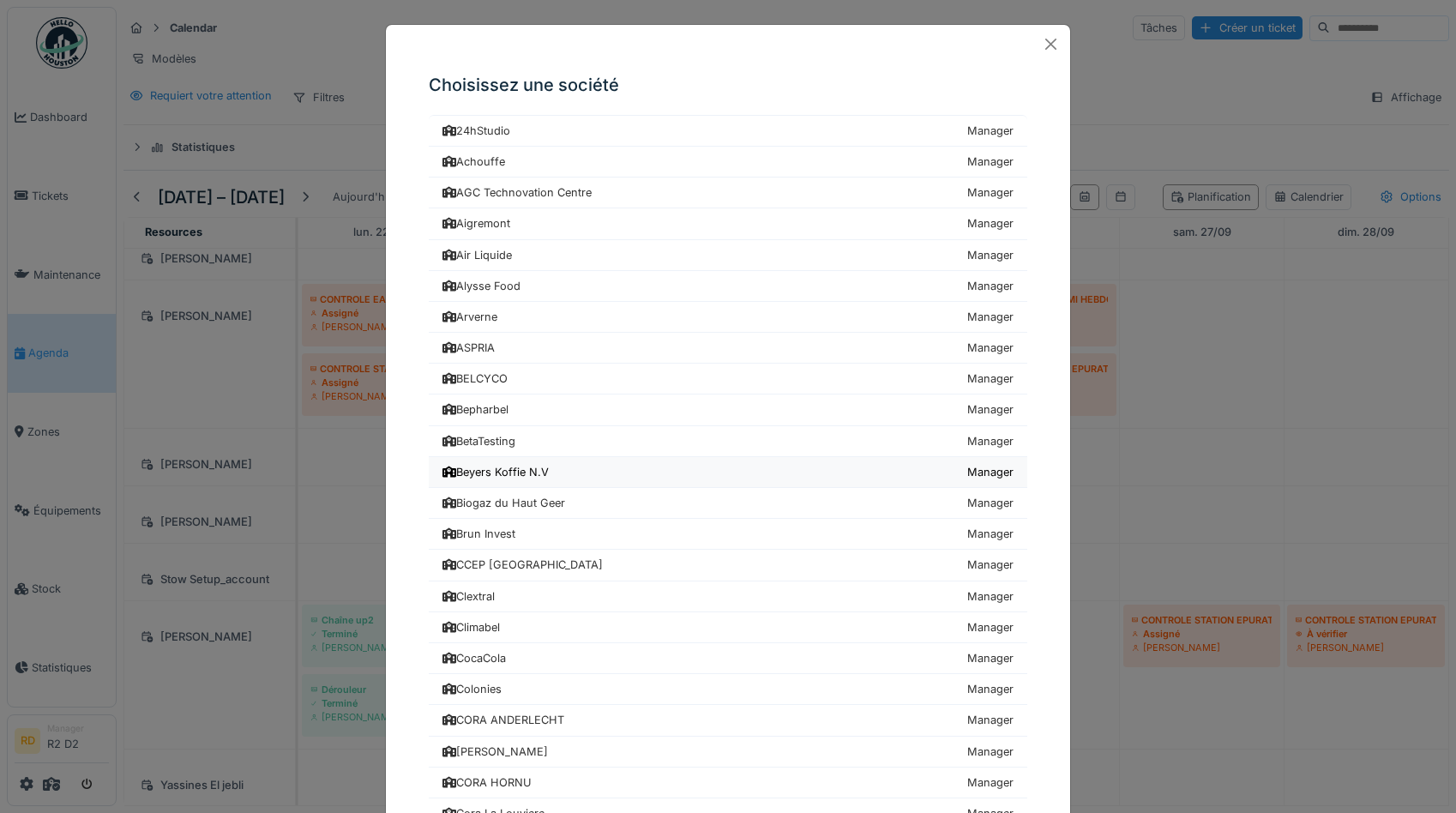
click at [500, 471] on div "Beyers Koffie N.V" at bounding box center [495, 471] width 107 height 16
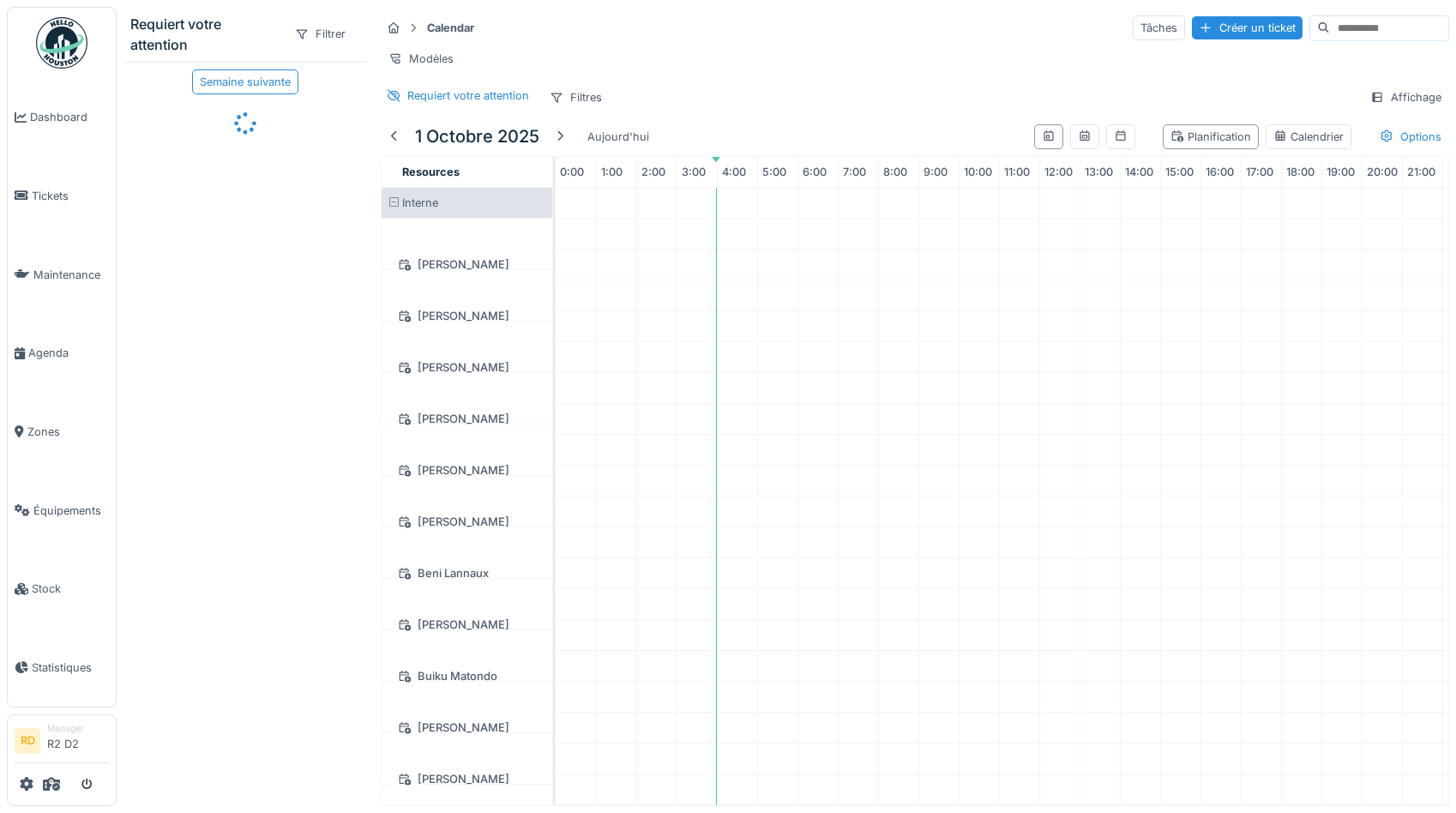
scroll to position [0, 75]
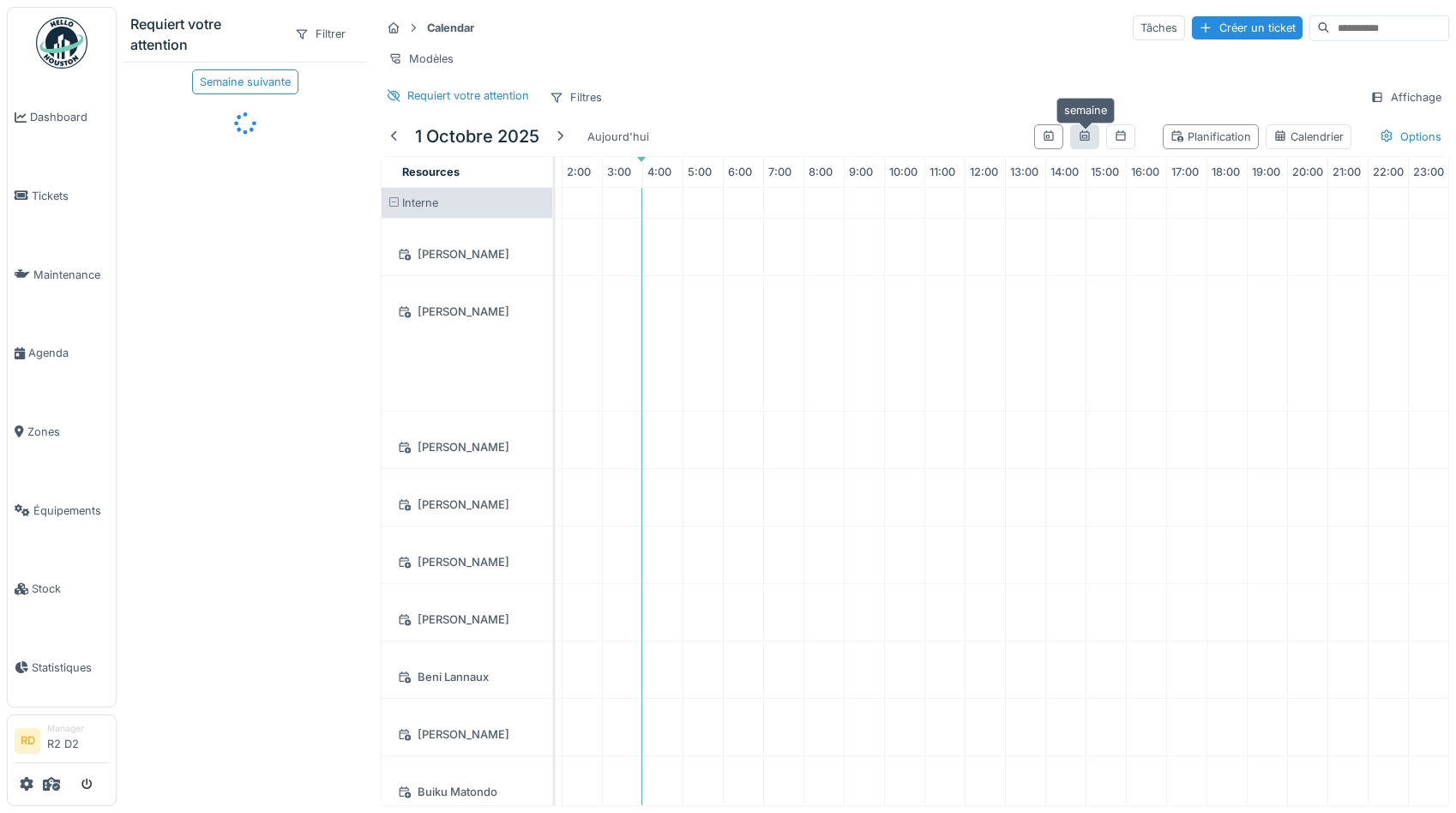
click at [1088, 137] on icon at bounding box center [1084, 135] width 9 height 10
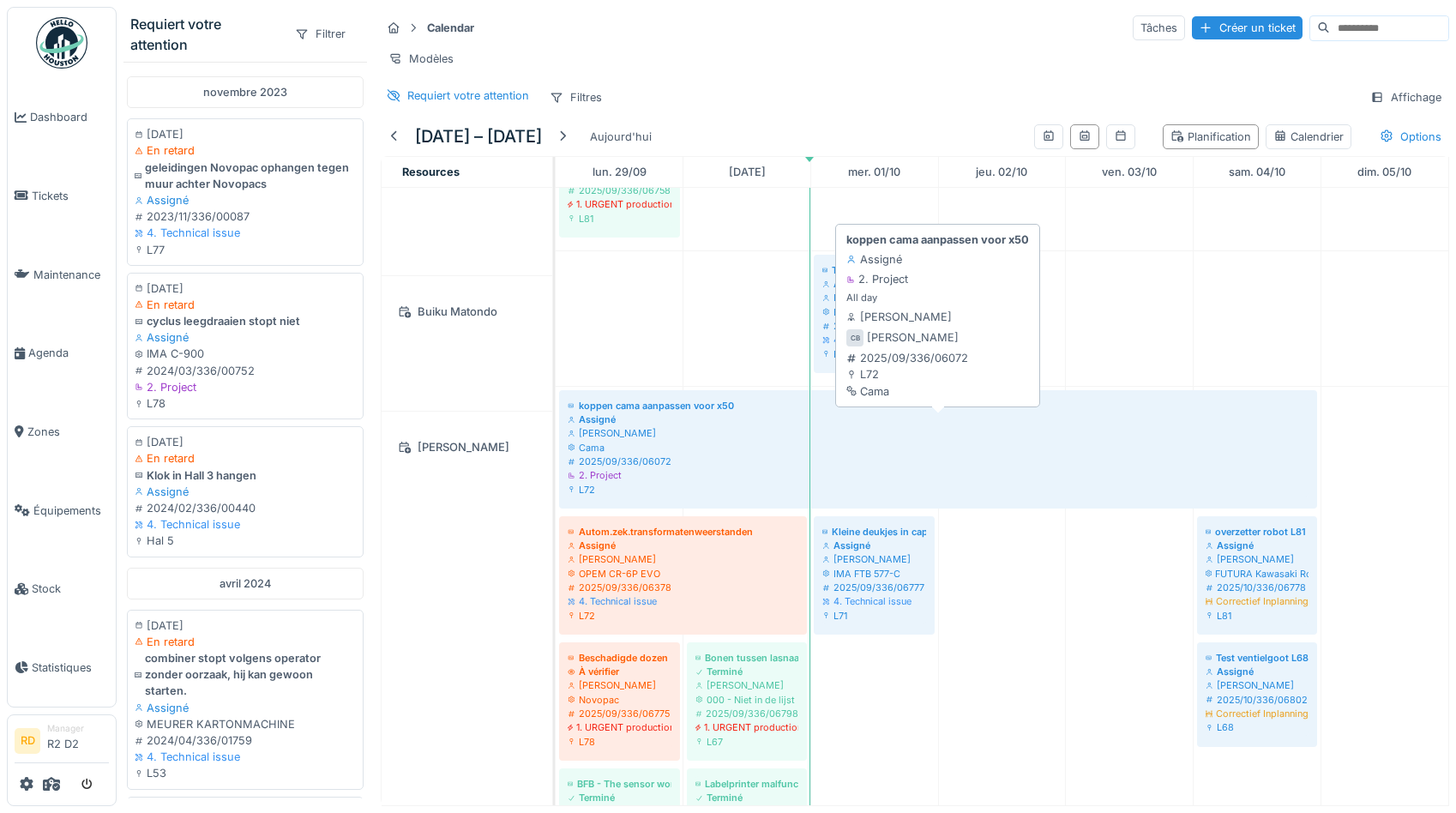
scroll to position [0, 0]
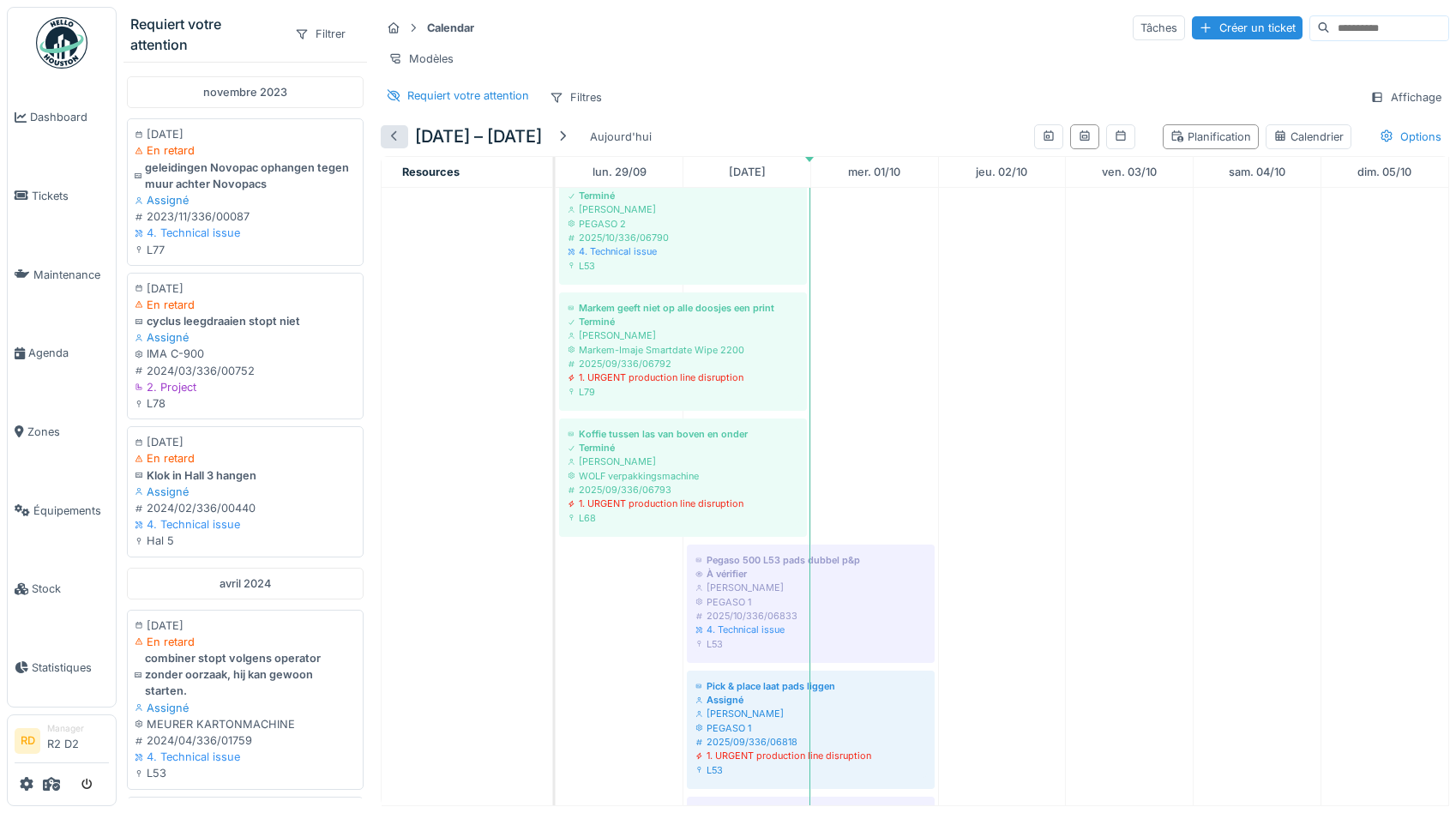
click at [391, 134] on div at bounding box center [394, 136] width 14 height 16
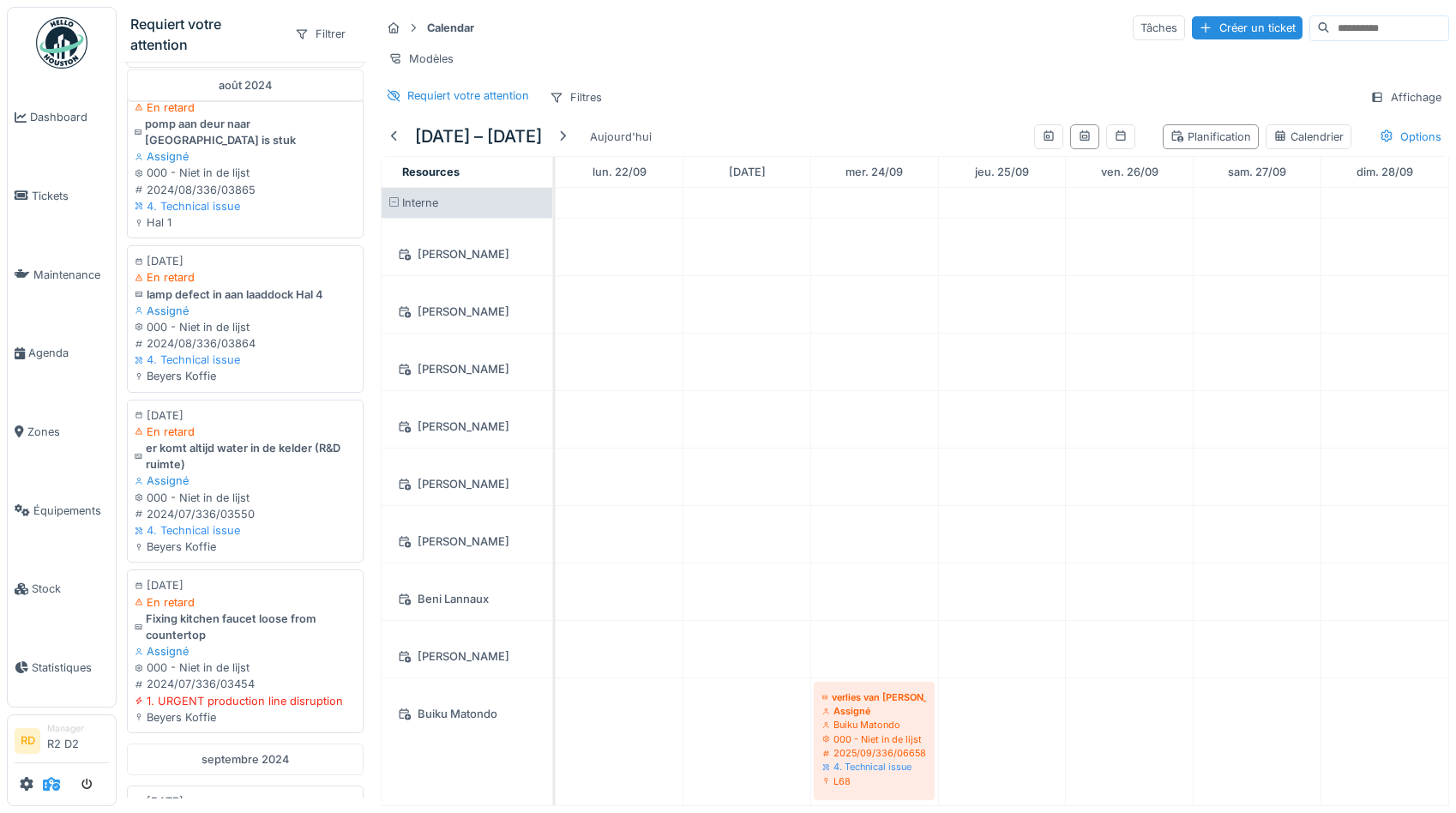
click at [50, 782] on icon at bounding box center [51, 783] width 17 height 14
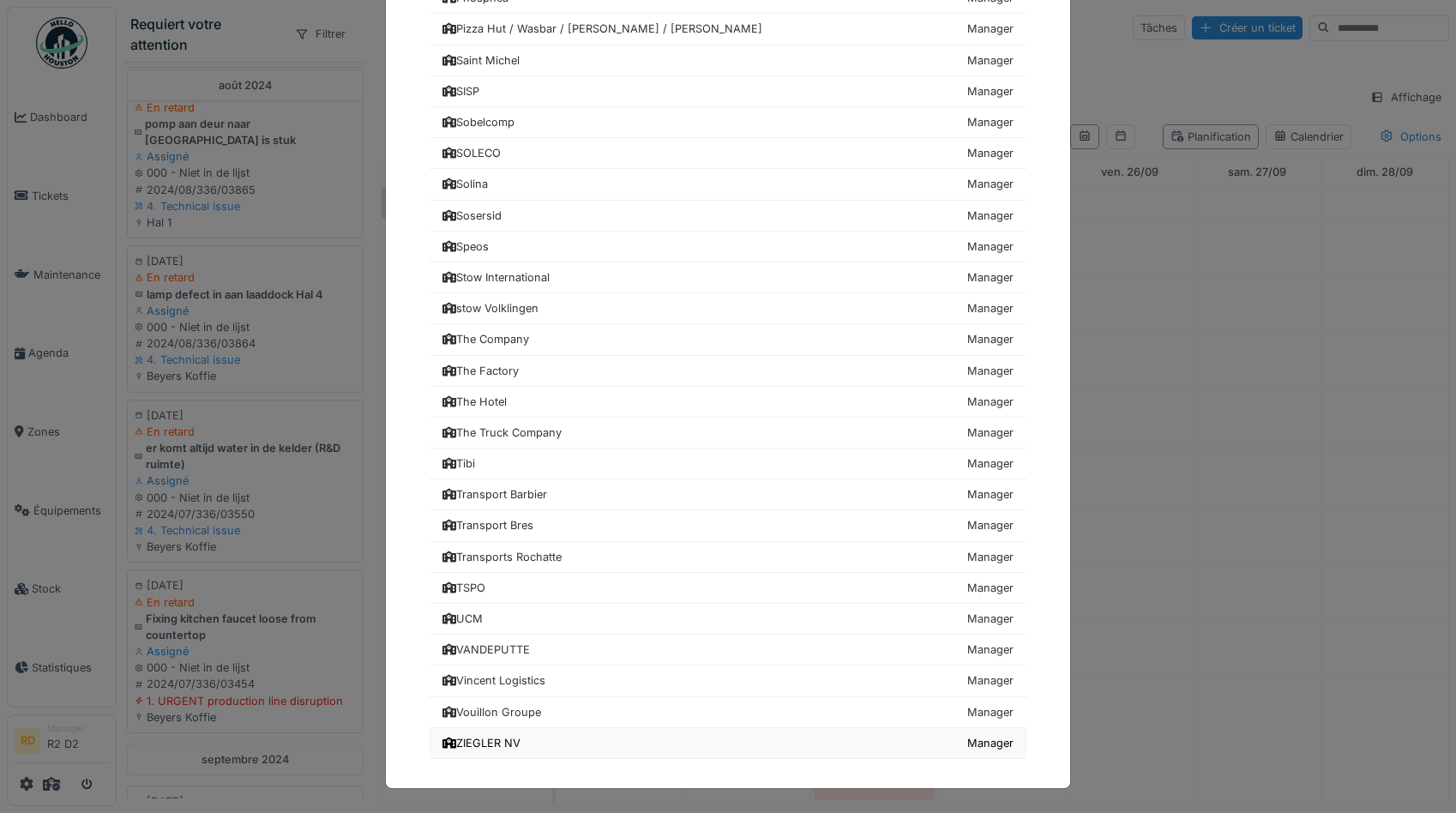
click at [486, 744] on div "ZIEGLER NV" at bounding box center [481, 742] width 79 height 16
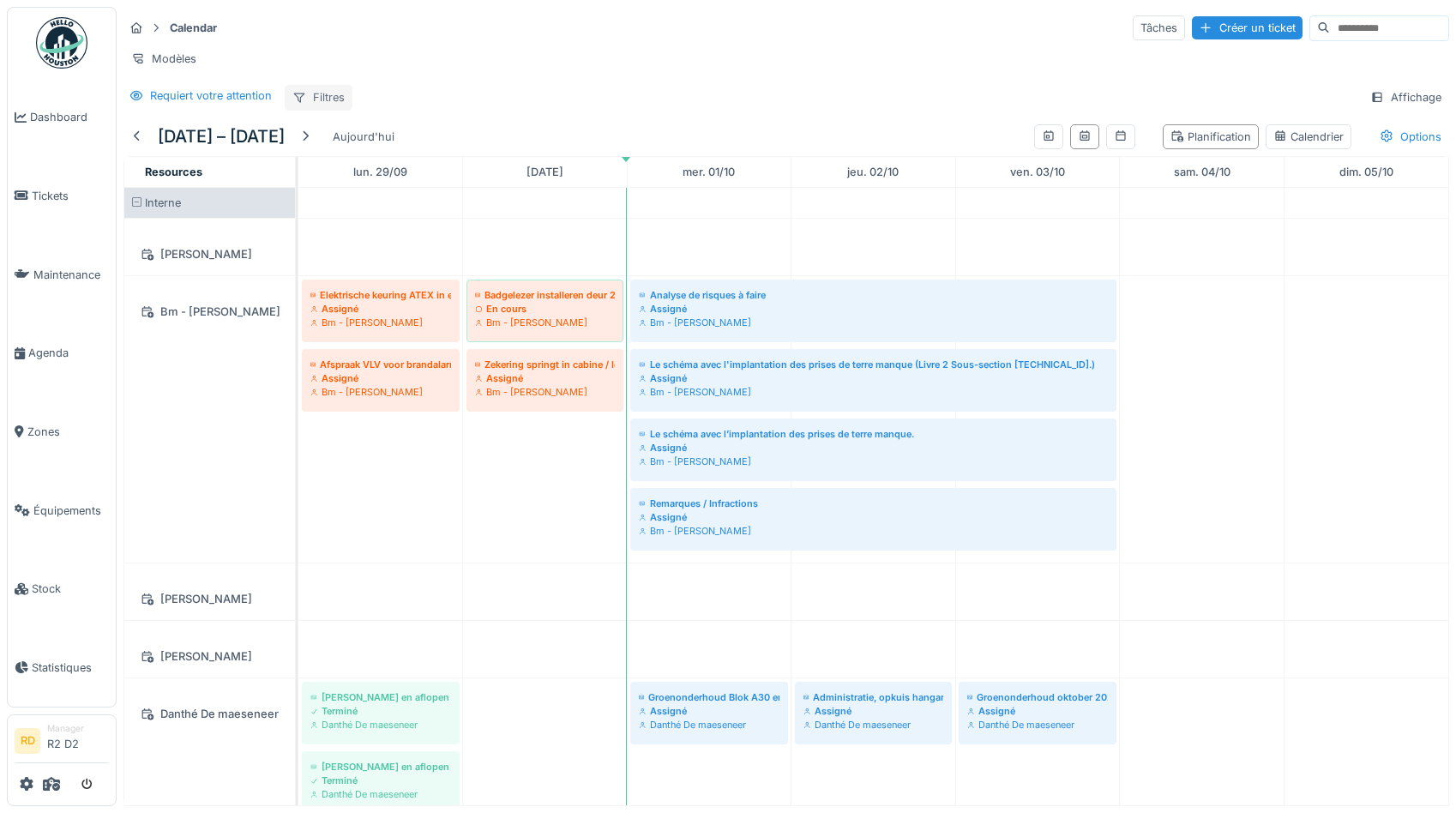
click at [329, 96] on div "Filtres" at bounding box center [319, 97] width 67 height 25
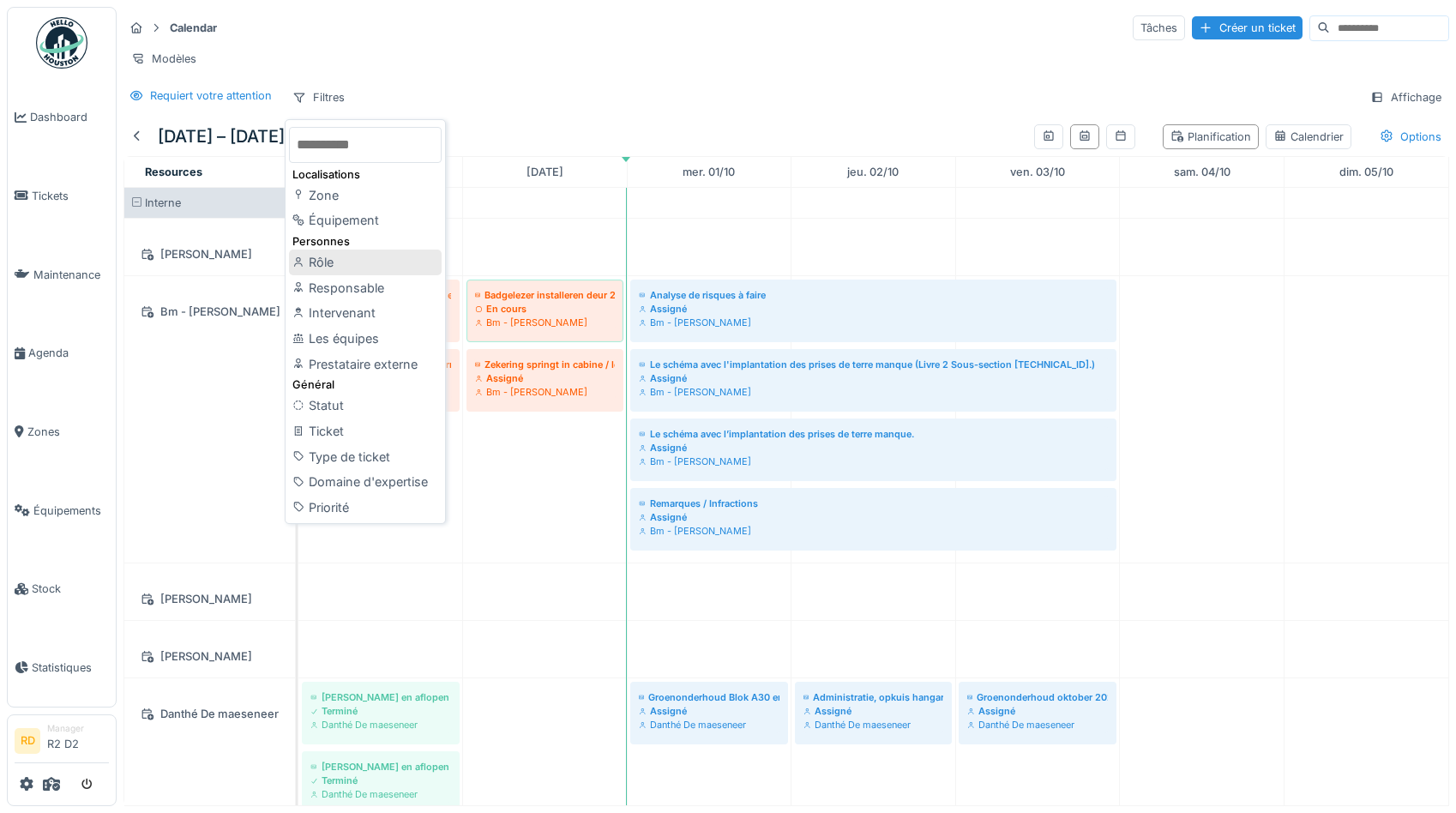
click at [353, 268] on div "Rôle" at bounding box center [364, 263] width 152 height 26
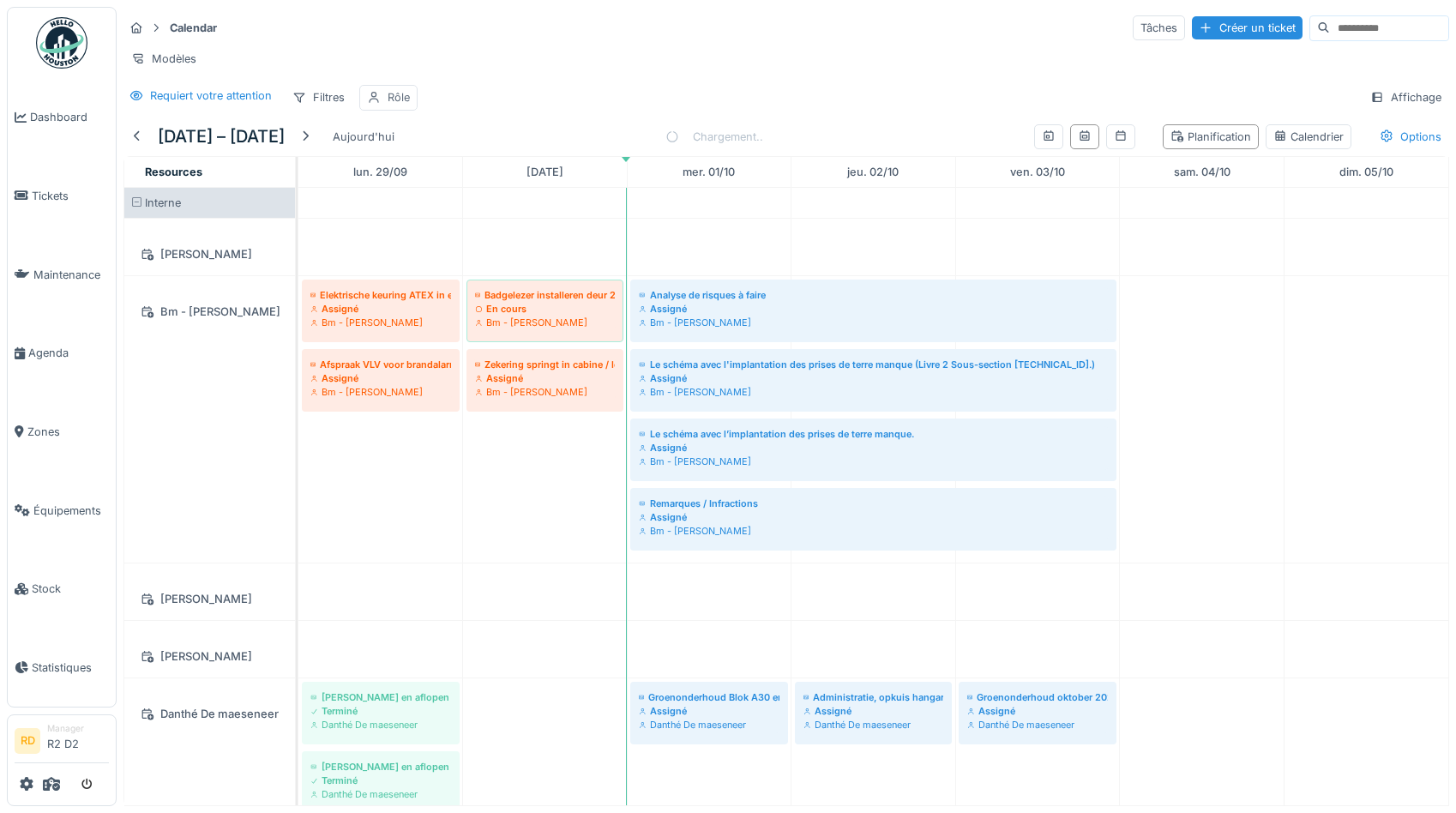
click at [401, 98] on div "Rôle" at bounding box center [399, 96] width 22 height 16
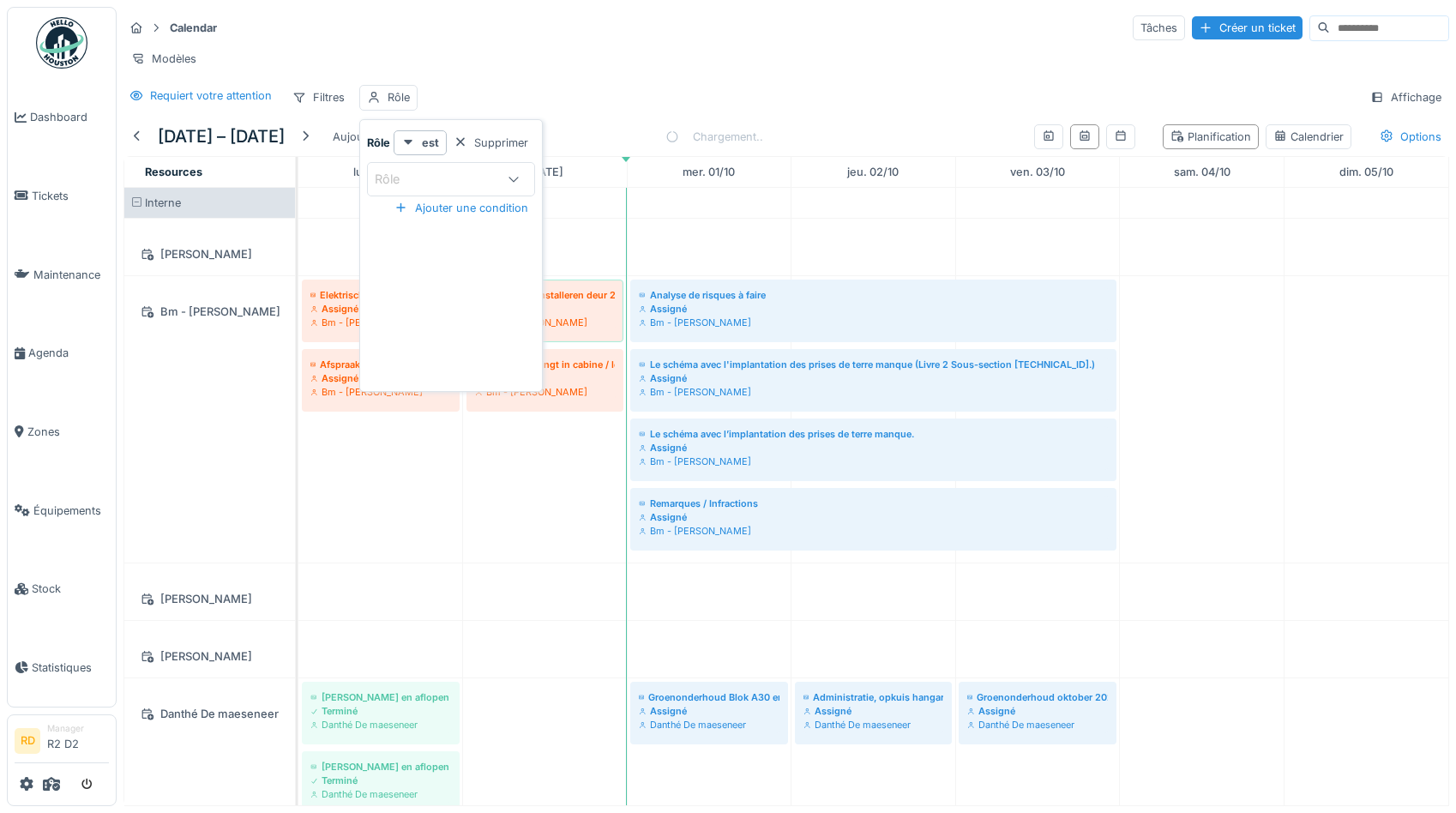
click at [480, 182] on div "Rôle" at bounding box center [436, 179] width 123 height 19
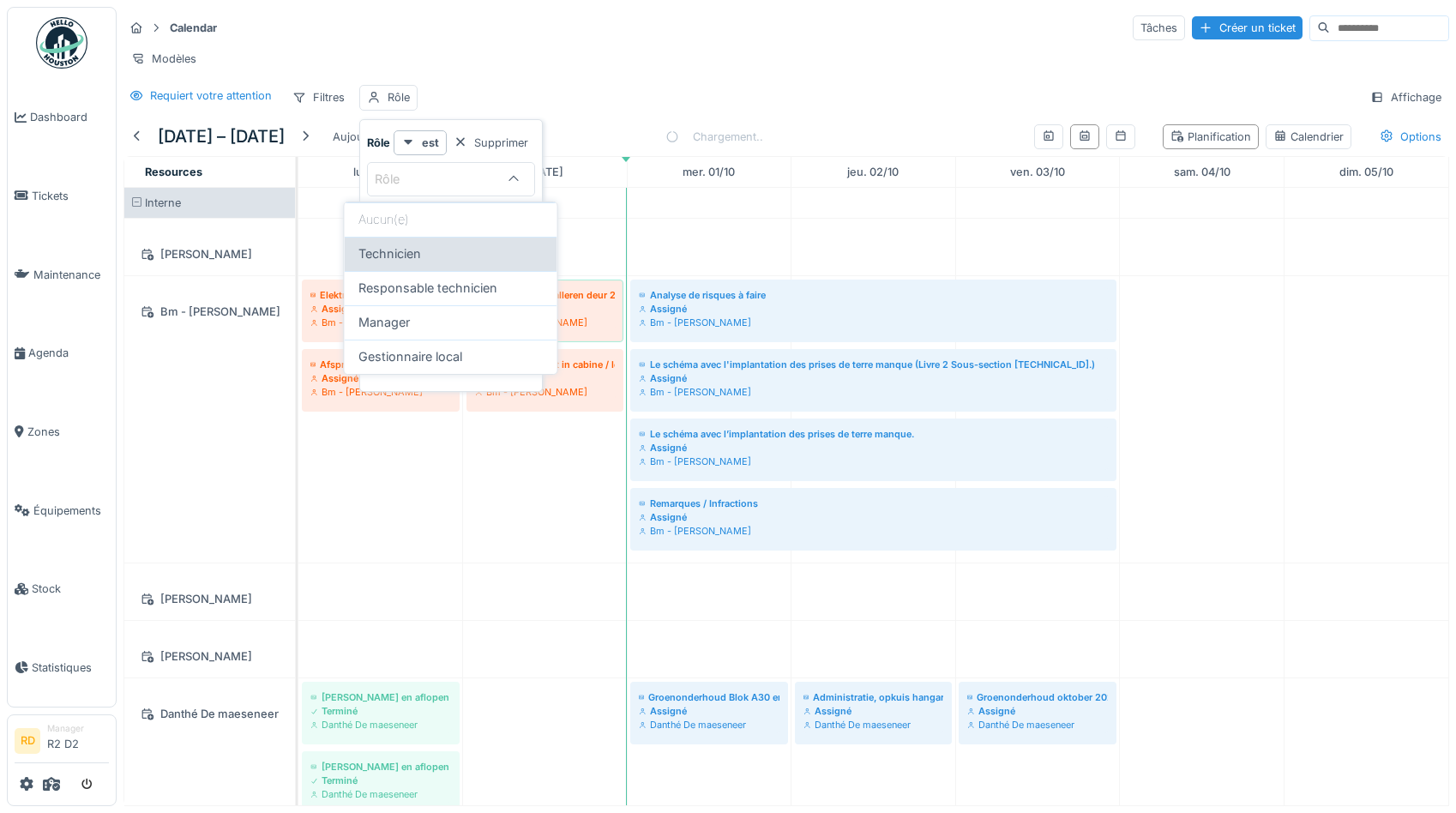
click at [428, 248] on div "Technicien" at bounding box center [451, 254] width 185 height 19
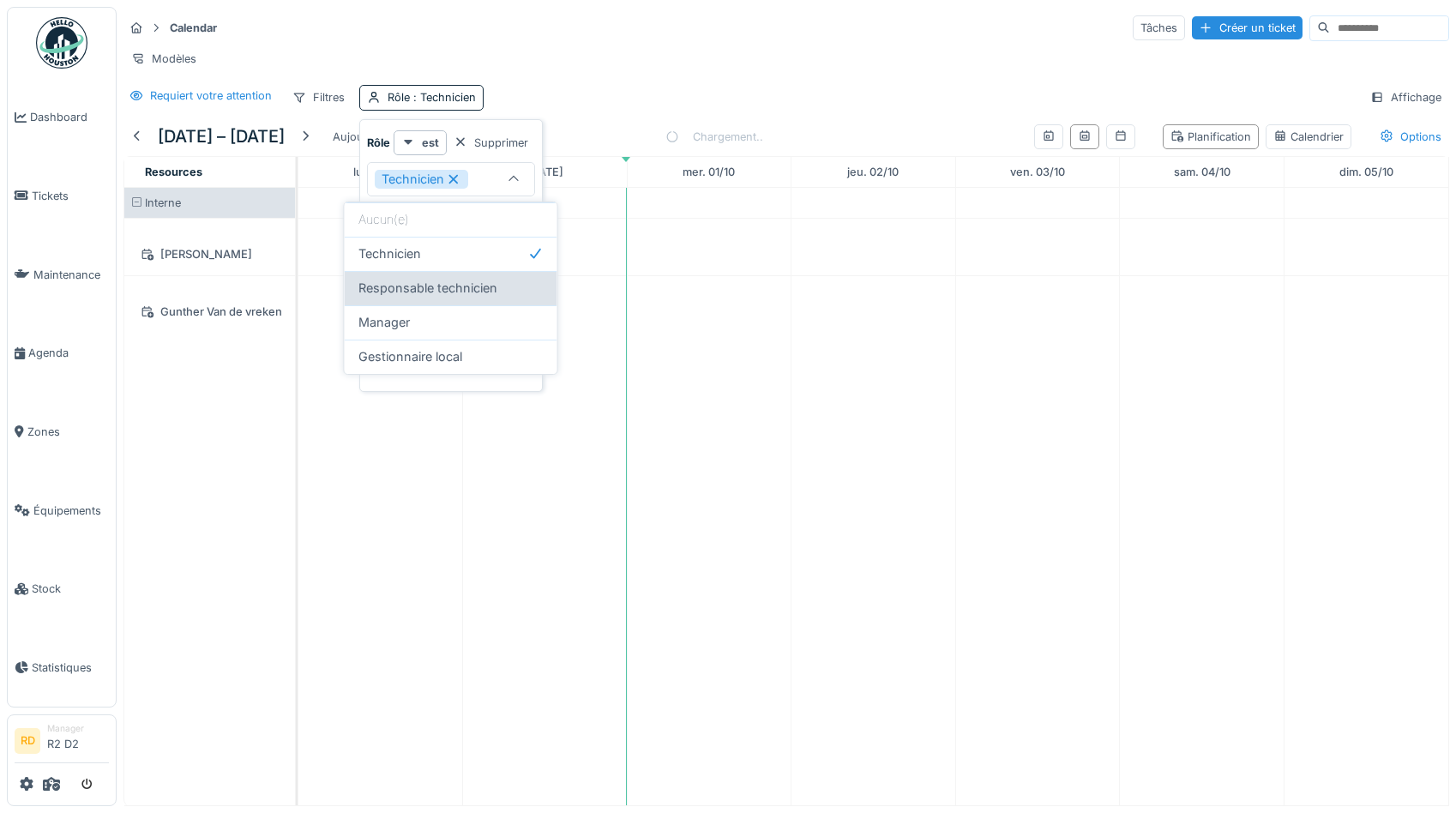
click at [441, 291] on span "Responsable technicien" at bounding box center [428, 288] width 139 height 19
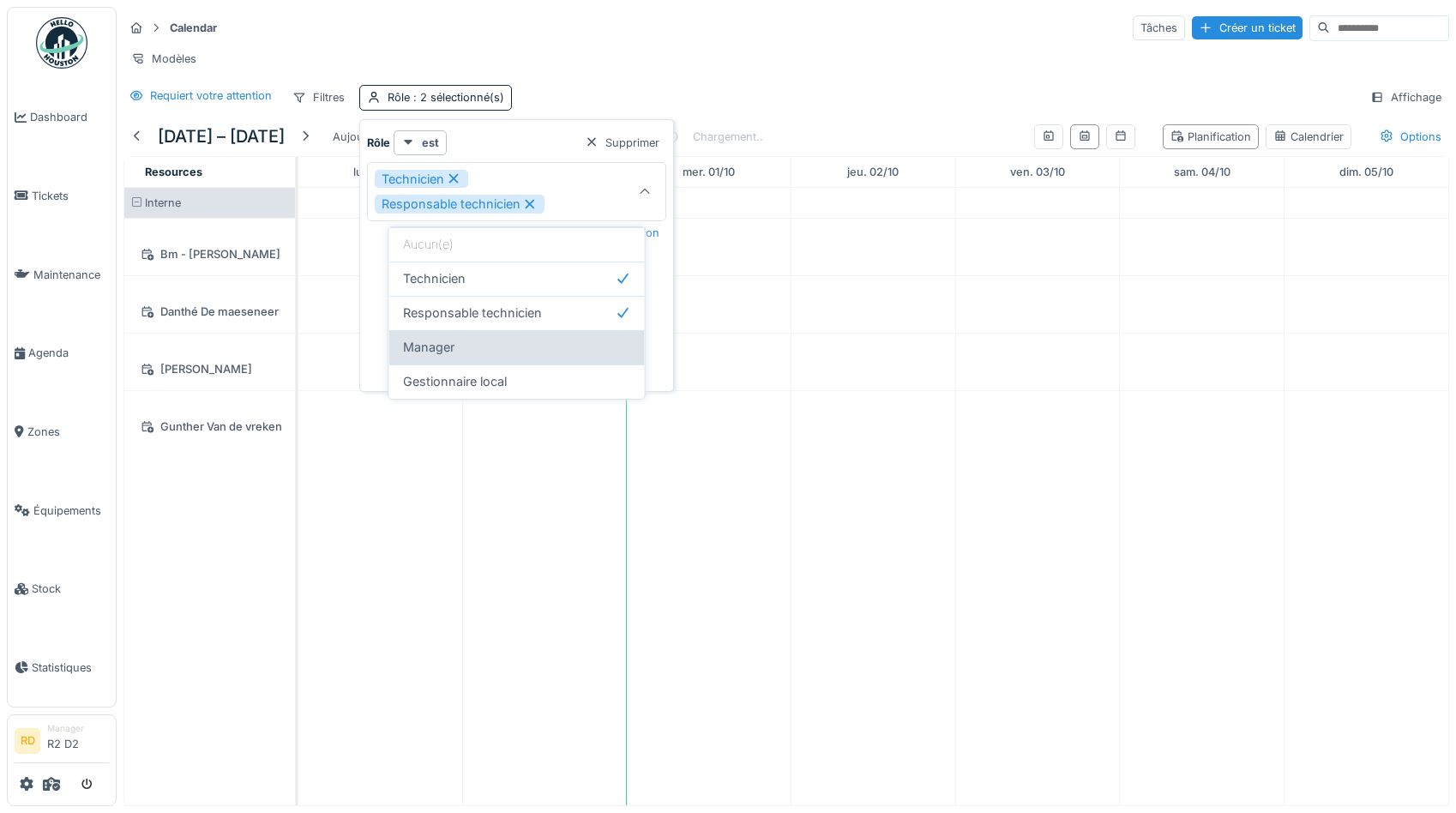
click at [467, 348] on div "Manager" at bounding box center [517, 348] width 228 height 19
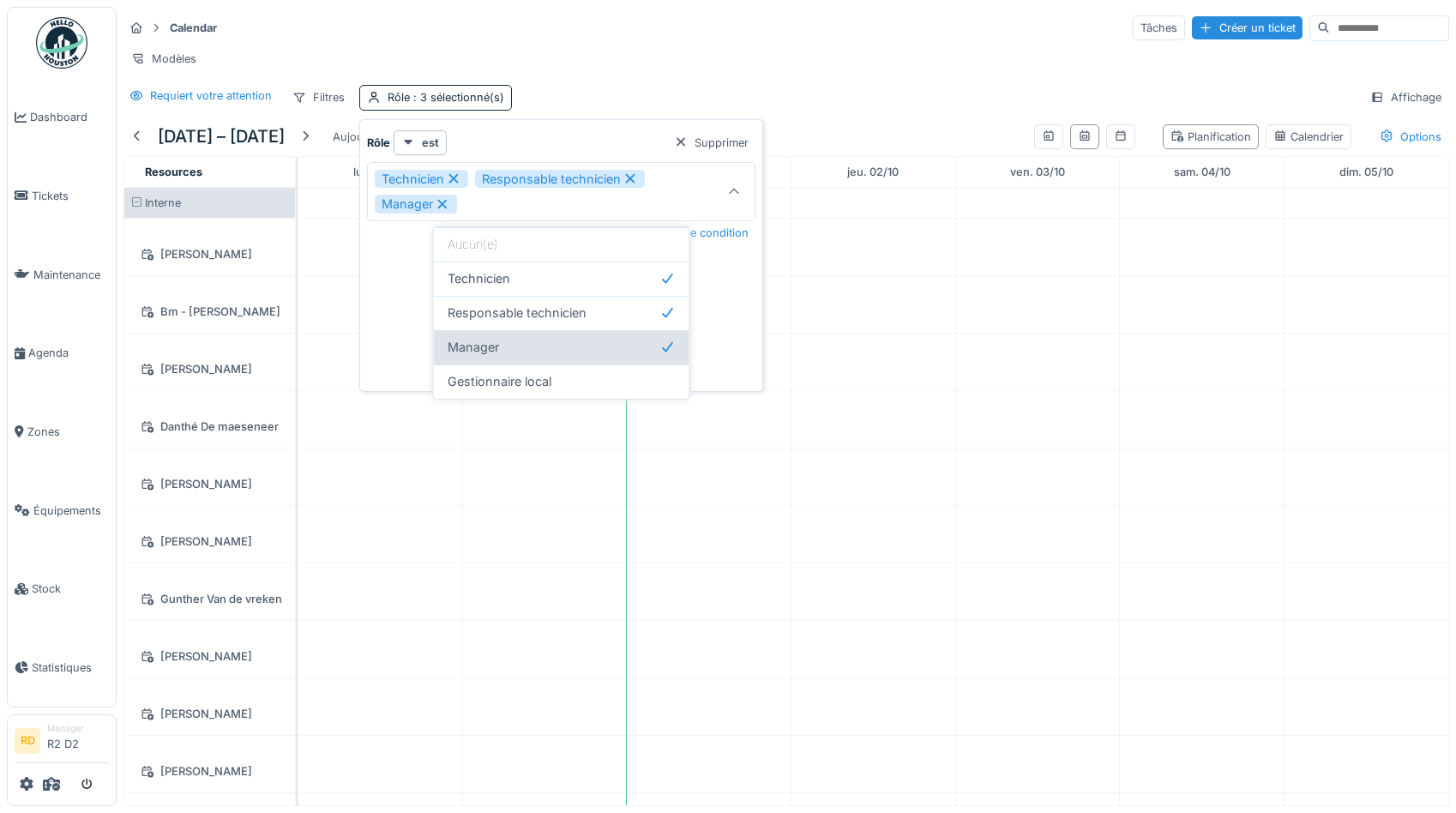
click at [484, 346] on span "Manager" at bounding box center [473, 348] width 51 height 19
type input "**********"
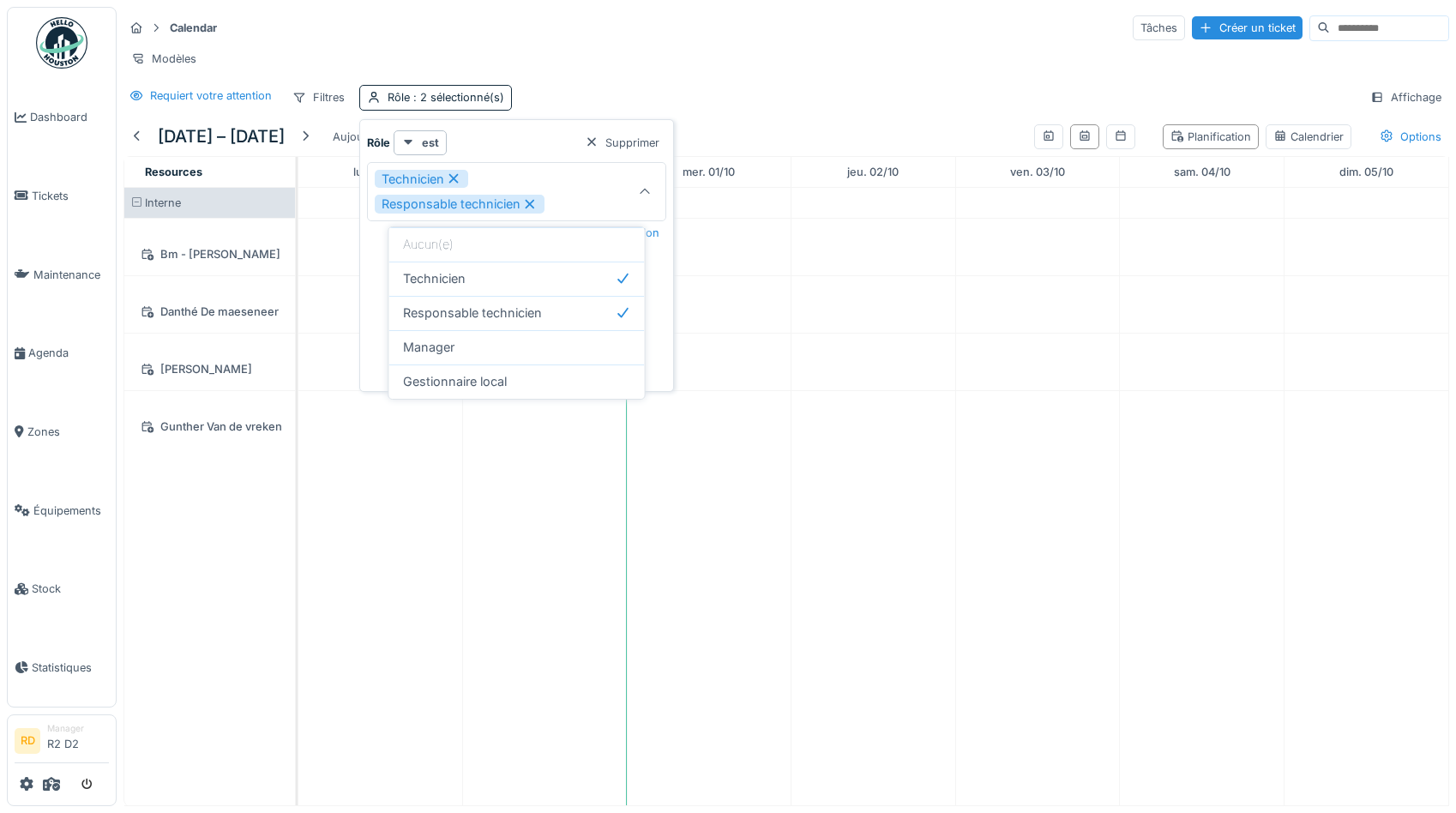
click at [649, 54] on div "Modèles" at bounding box center [786, 59] width 1326 height 25
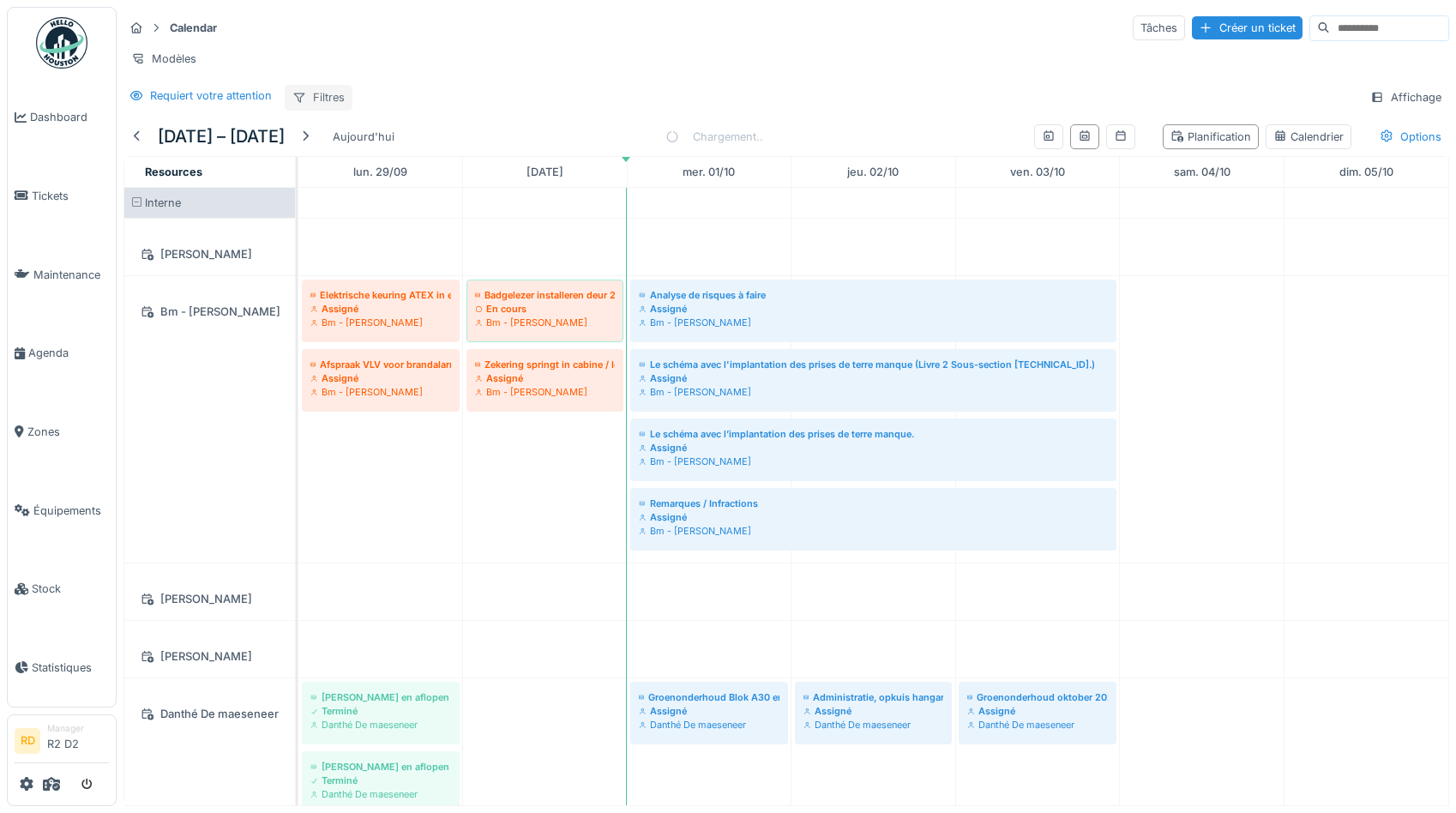
click at [335, 93] on div "Filtres" at bounding box center [319, 97] width 67 height 25
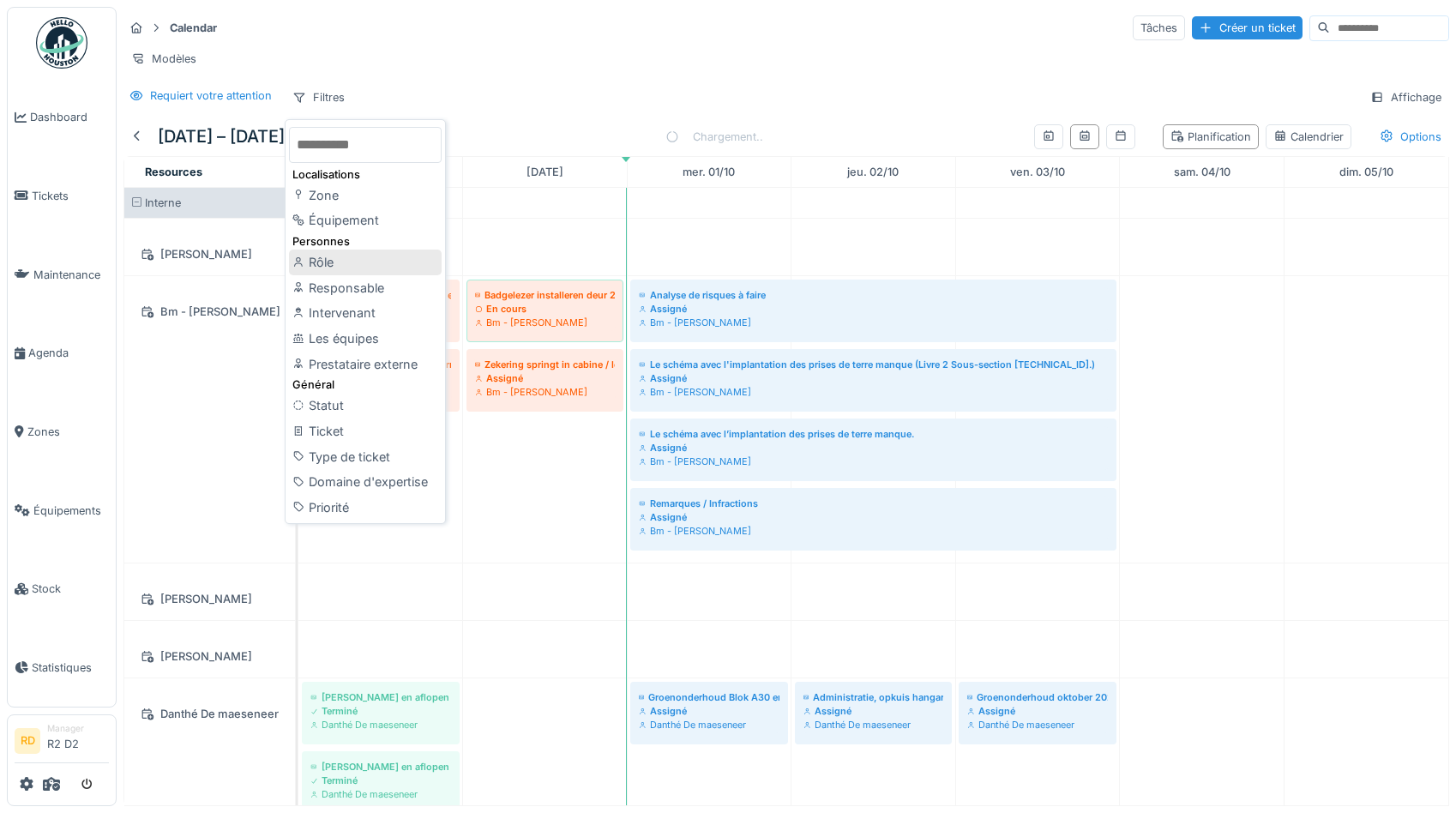
click at [332, 264] on div "Rôle" at bounding box center [364, 263] width 152 height 26
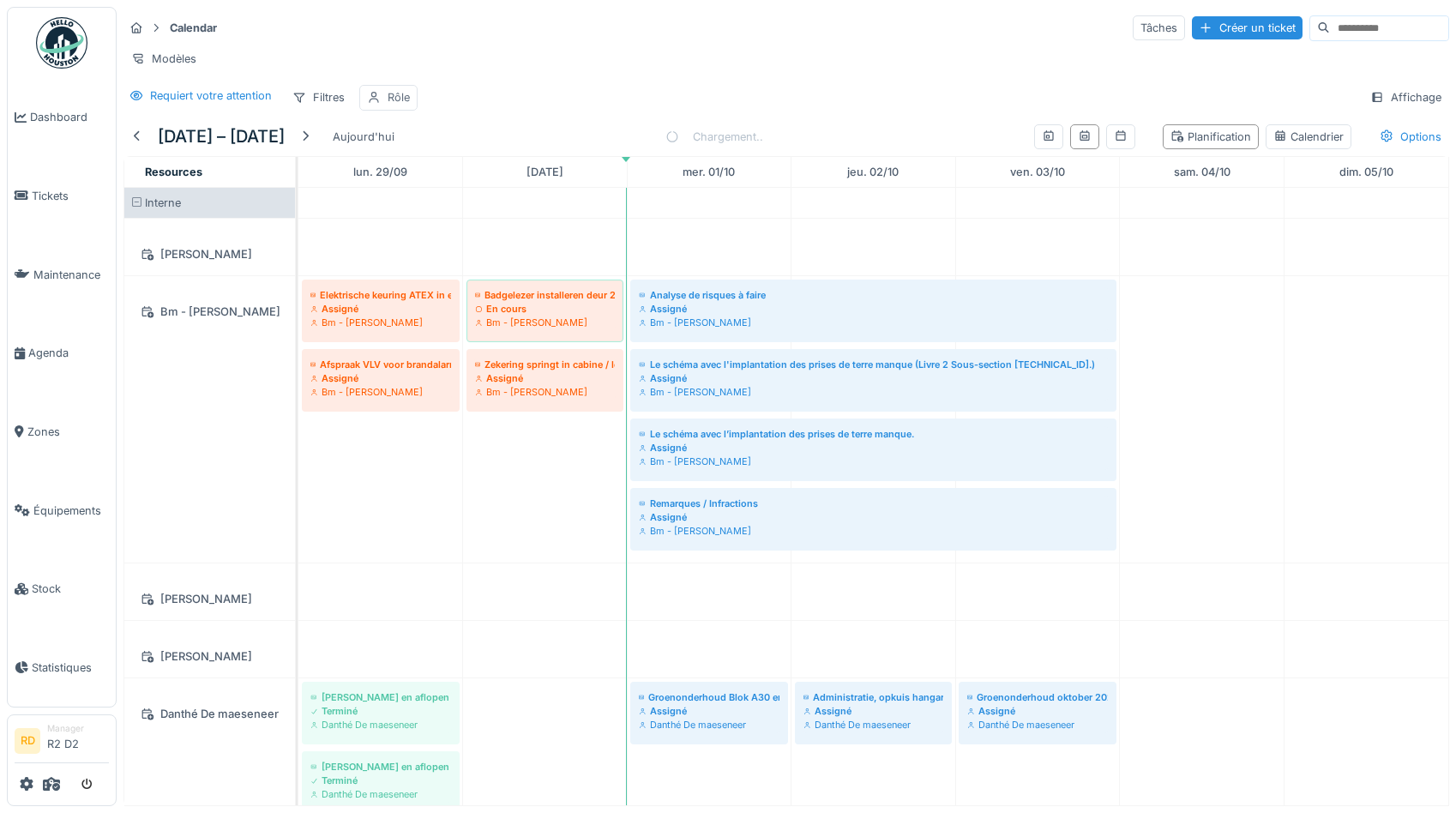
click at [385, 99] on div "Rôle" at bounding box center [388, 97] width 58 height 25
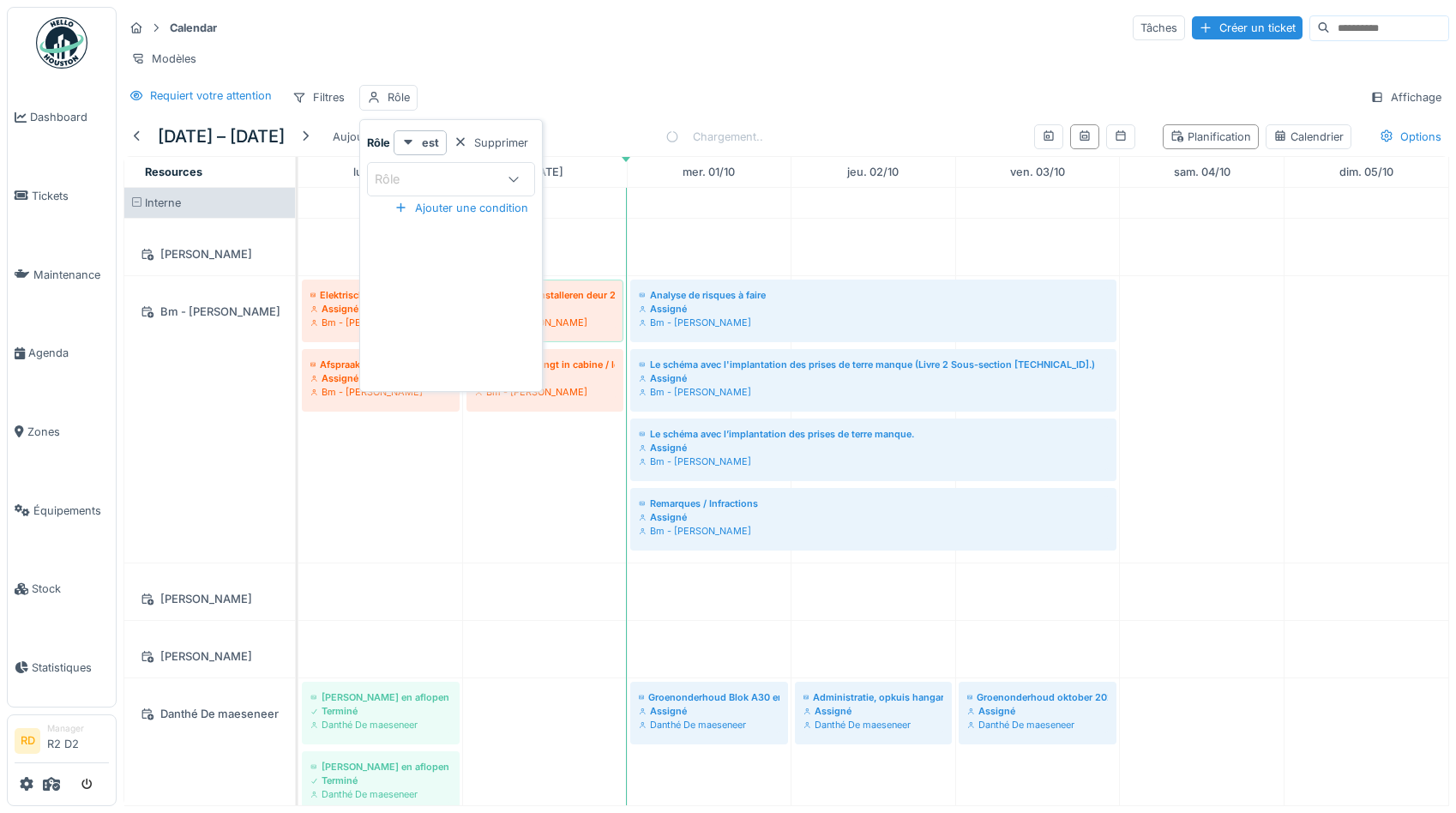
click at [441, 178] on div "Rôle" at bounding box center [436, 179] width 123 height 19
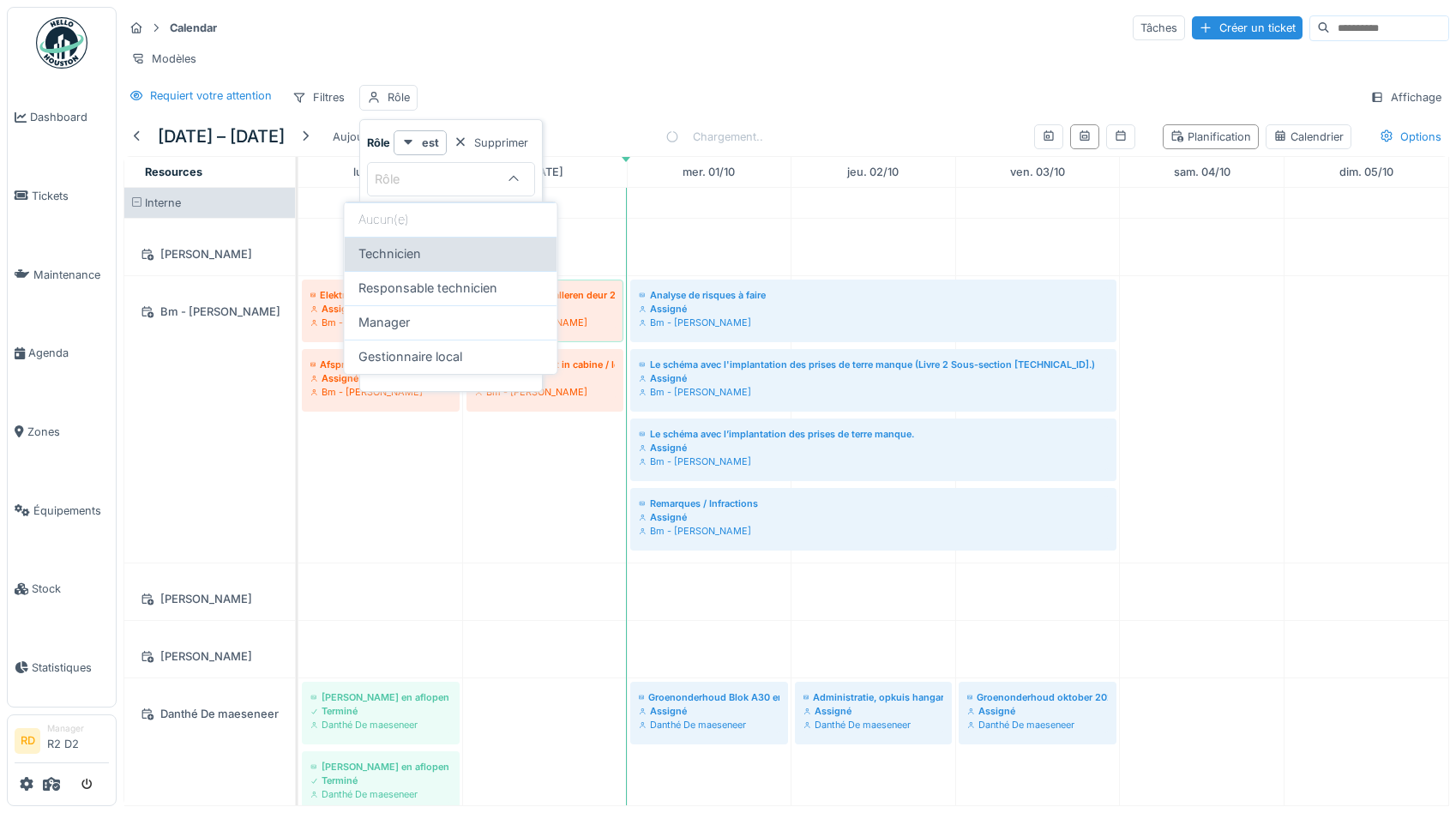
click at [414, 255] on span "Technicien" at bounding box center [390, 254] width 63 height 19
type input "**********"
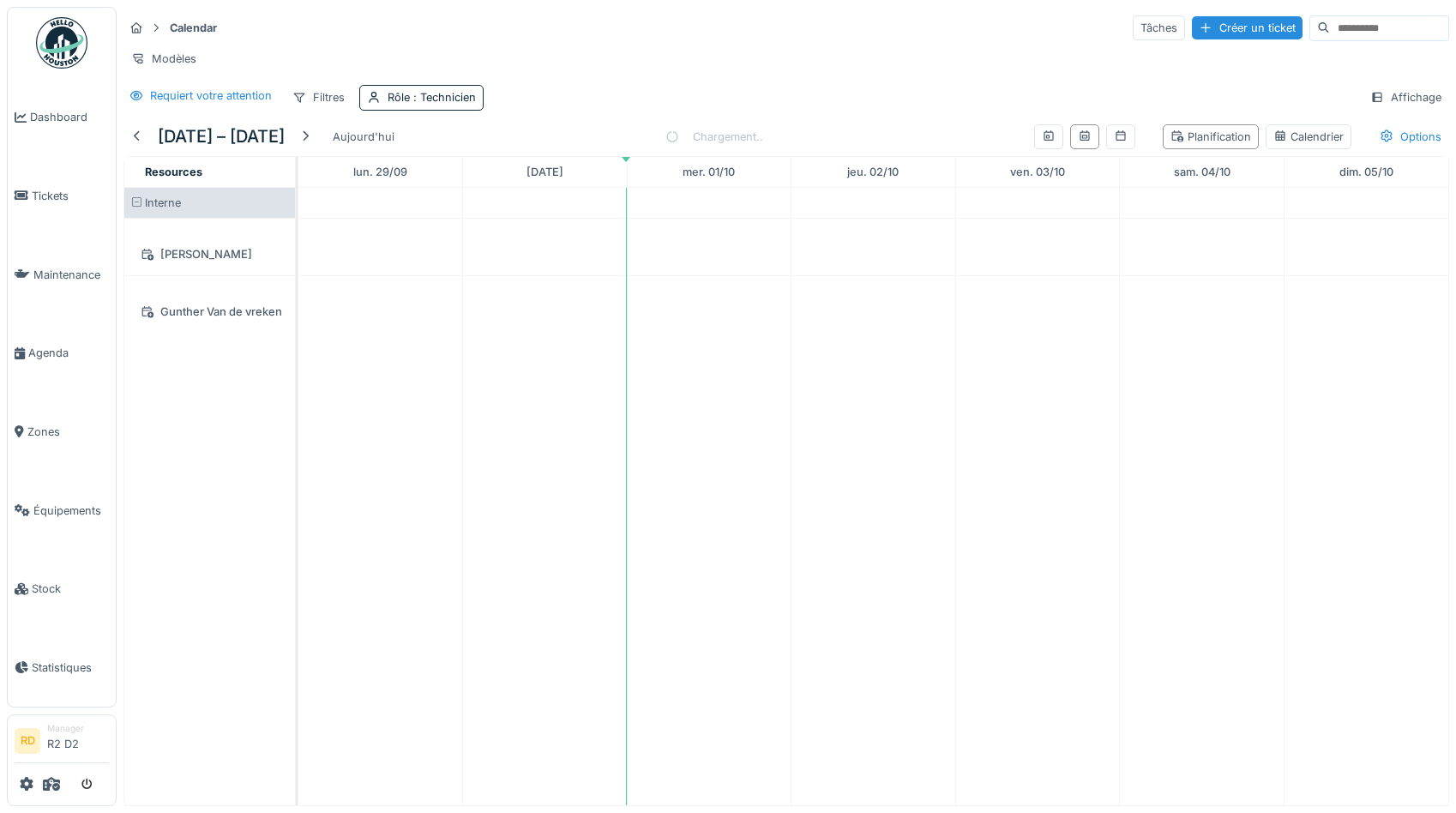
click at [533, 57] on div "Modèles" at bounding box center [786, 59] width 1326 height 25
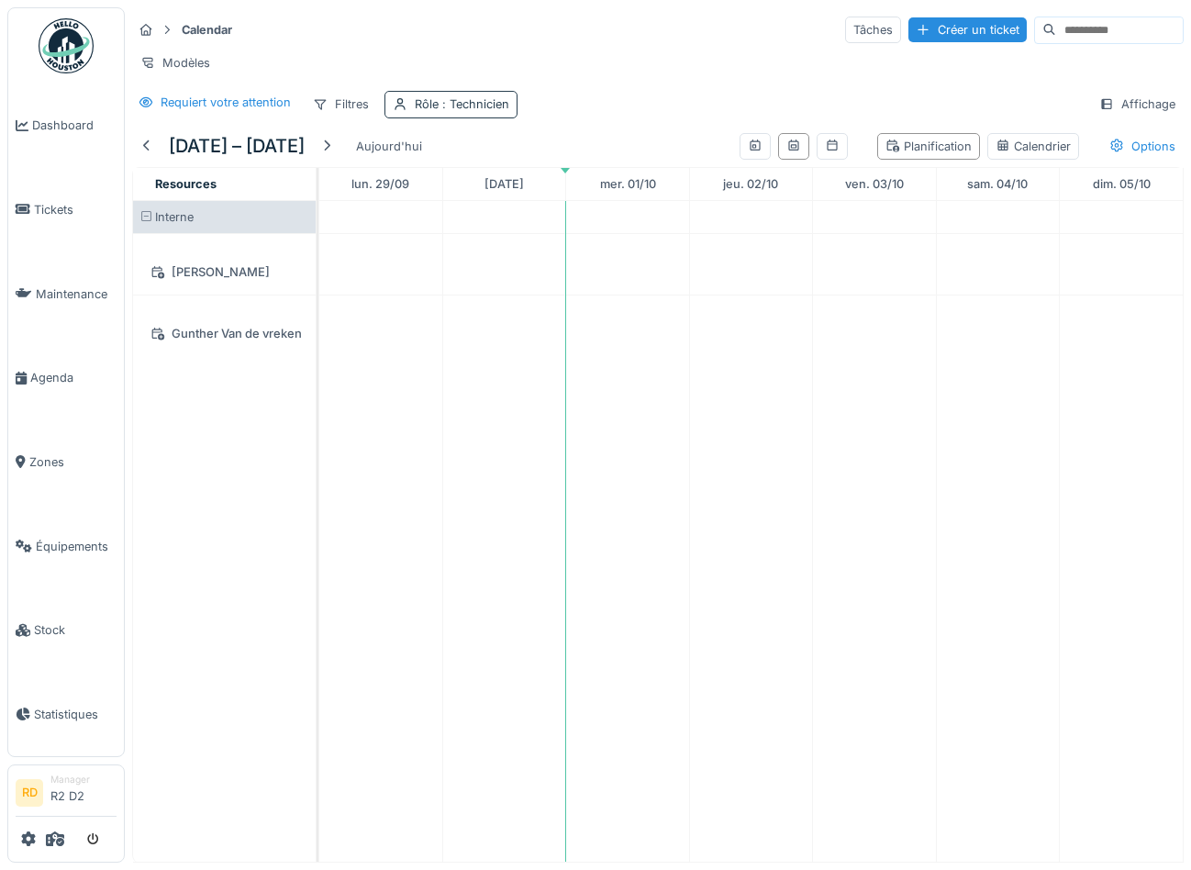
click at [449, 106] on span ": Technicien" at bounding box center [474, 104] width 71 height 14
click at [528, 178] on div at bounding box center [550, 191] width 44 height 35
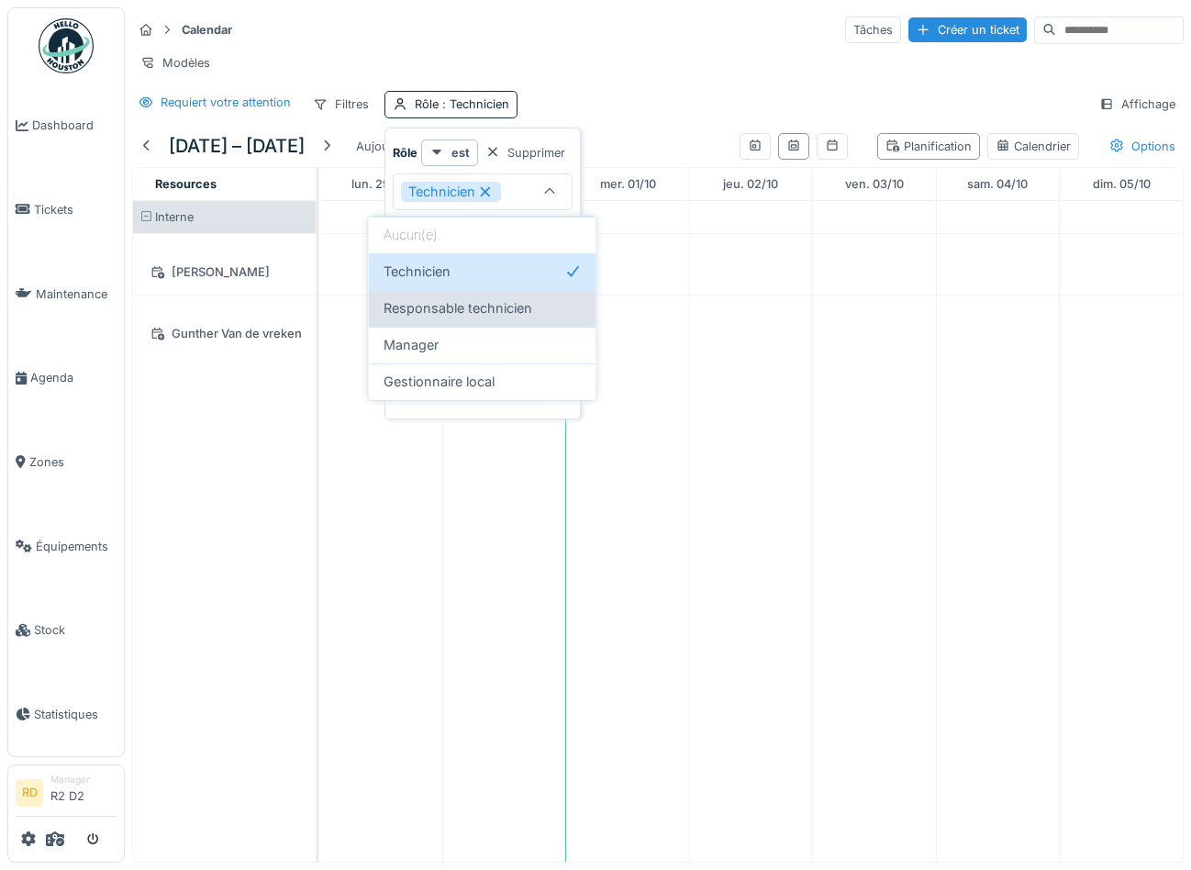
click at [439, 315] on span "Responsable technicien" at bounding box center [458, 308] width 149 height 20
type input "**********"
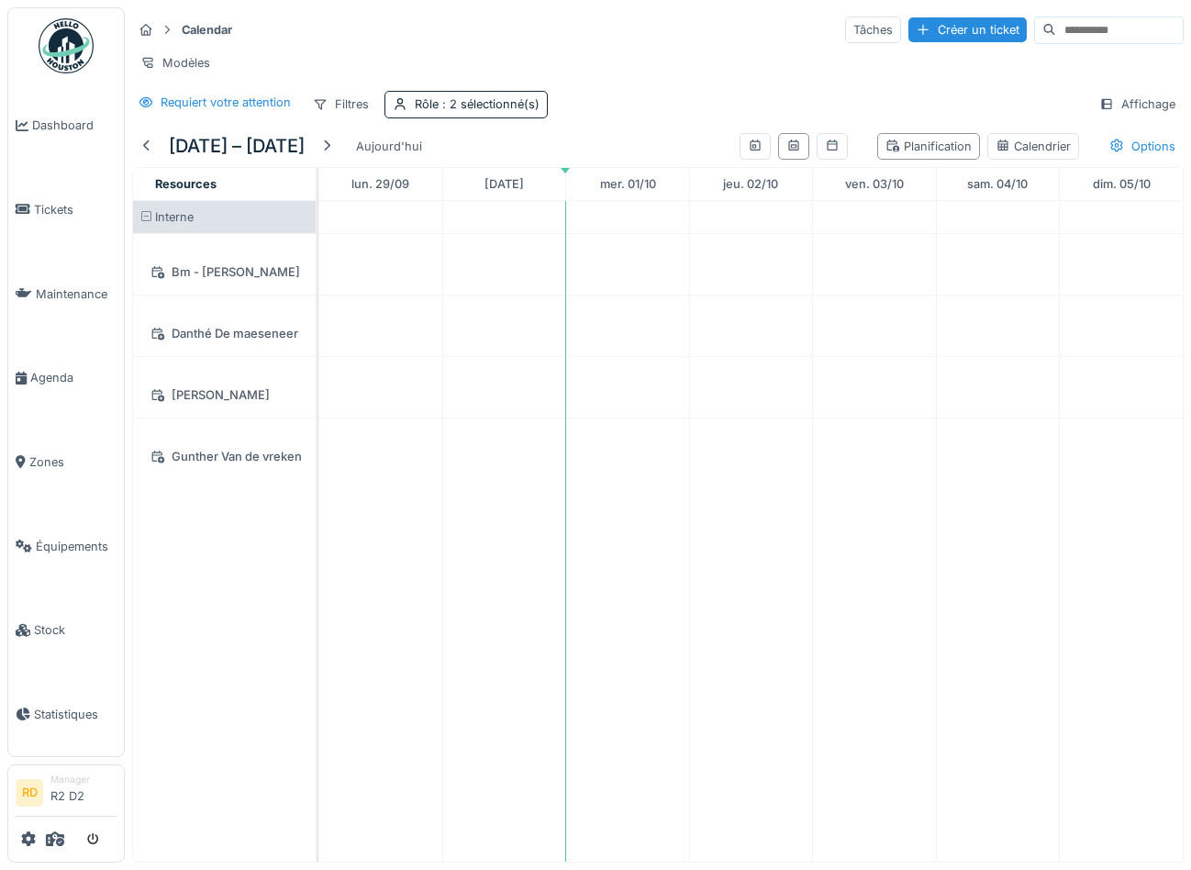
click at [625, 60] on div "Modèles" at bounding box center [658, 63] width 1052 height 27
click at [156, 150] on div at bounding box center [146, 146] width 29 height 25
click at [435, 106] on div "Rôle : 2 sélectionné(s)" at bounding box center [477, 103] width 125 height 17
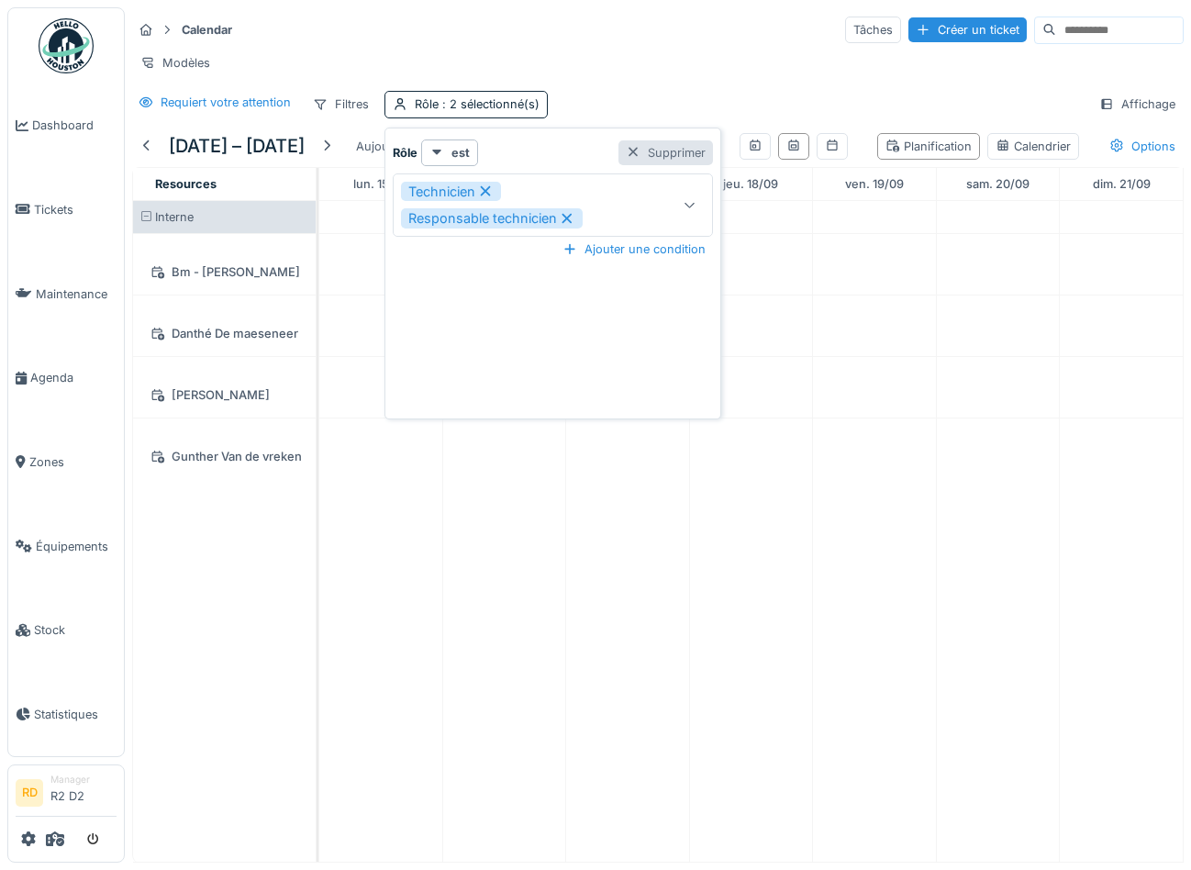
click at [667, 150] on div "Supprimer" at bounding box center [665, 152] width 95 height 25
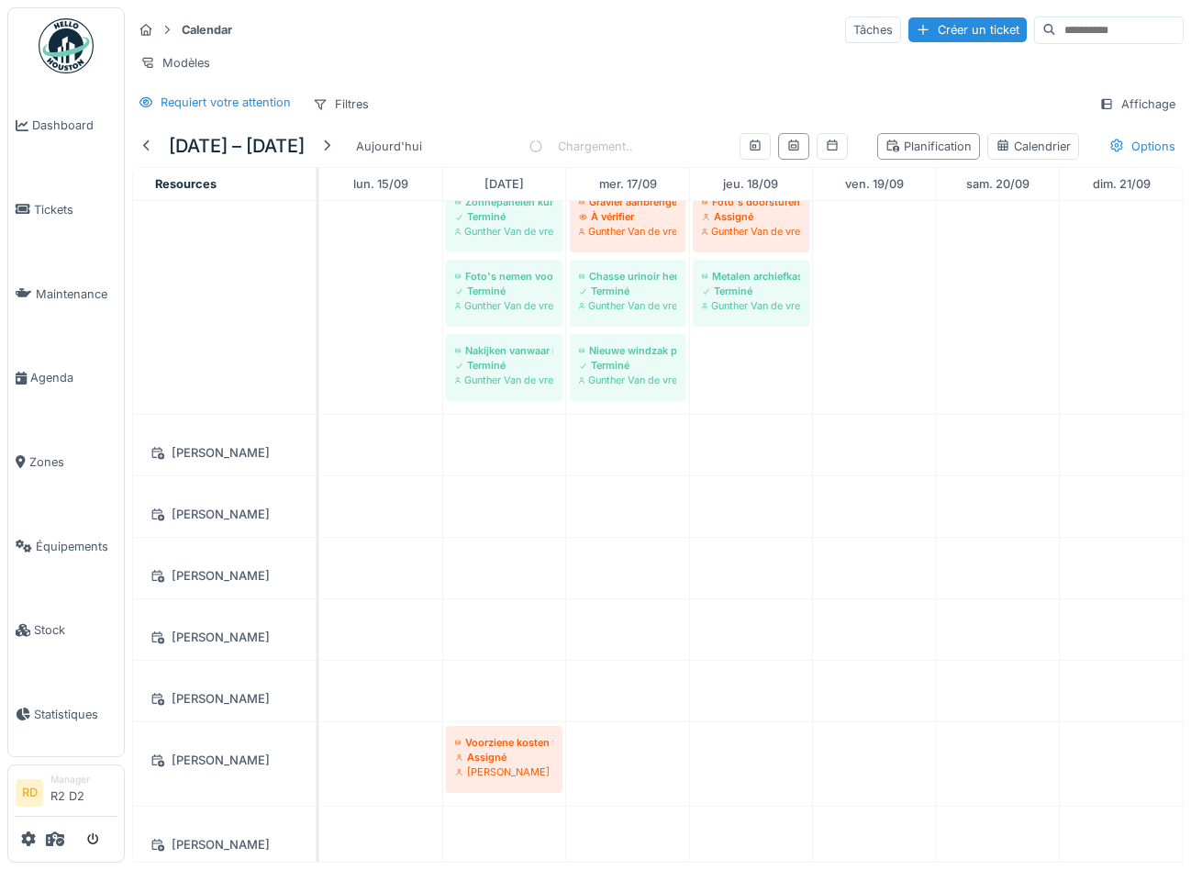
scroll to position [939, 0]
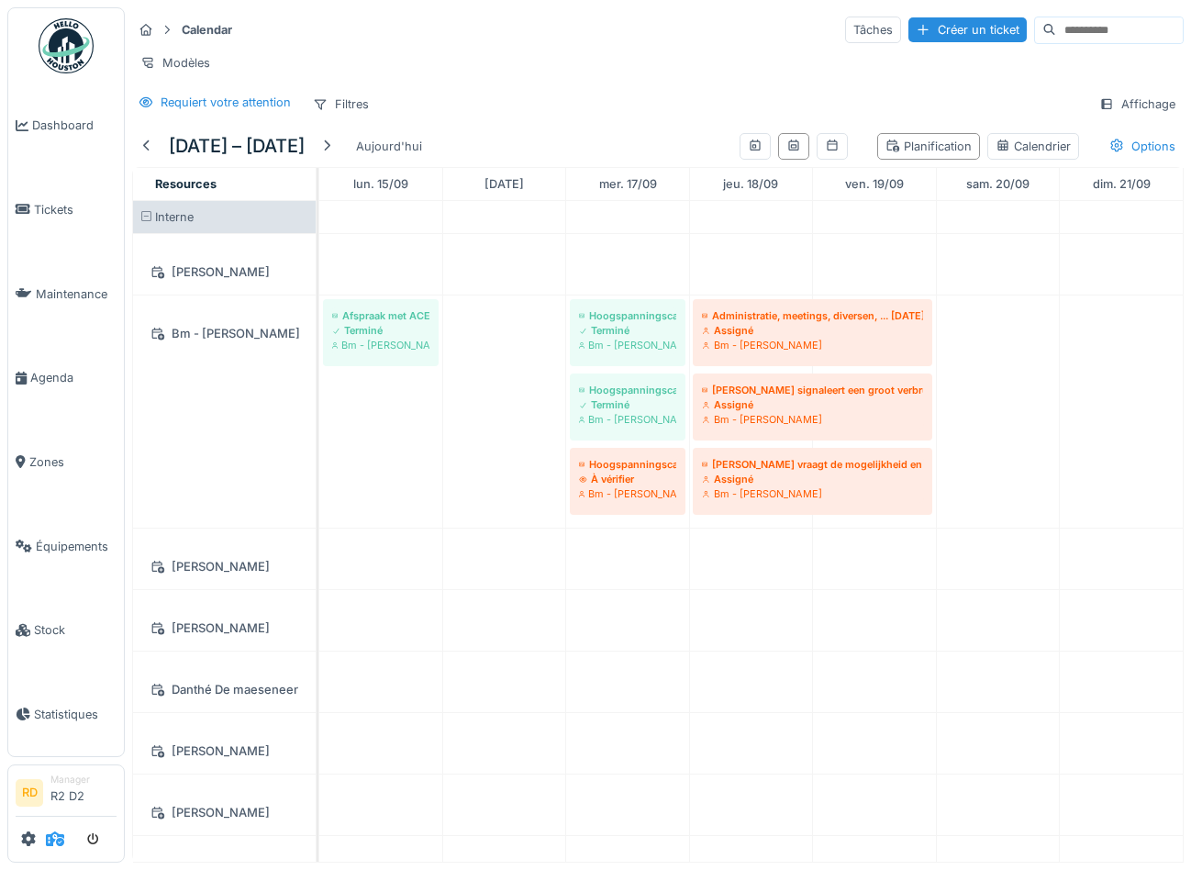
click at [47, 840] on icon at bounding box center [55, 838] width 18 height 15
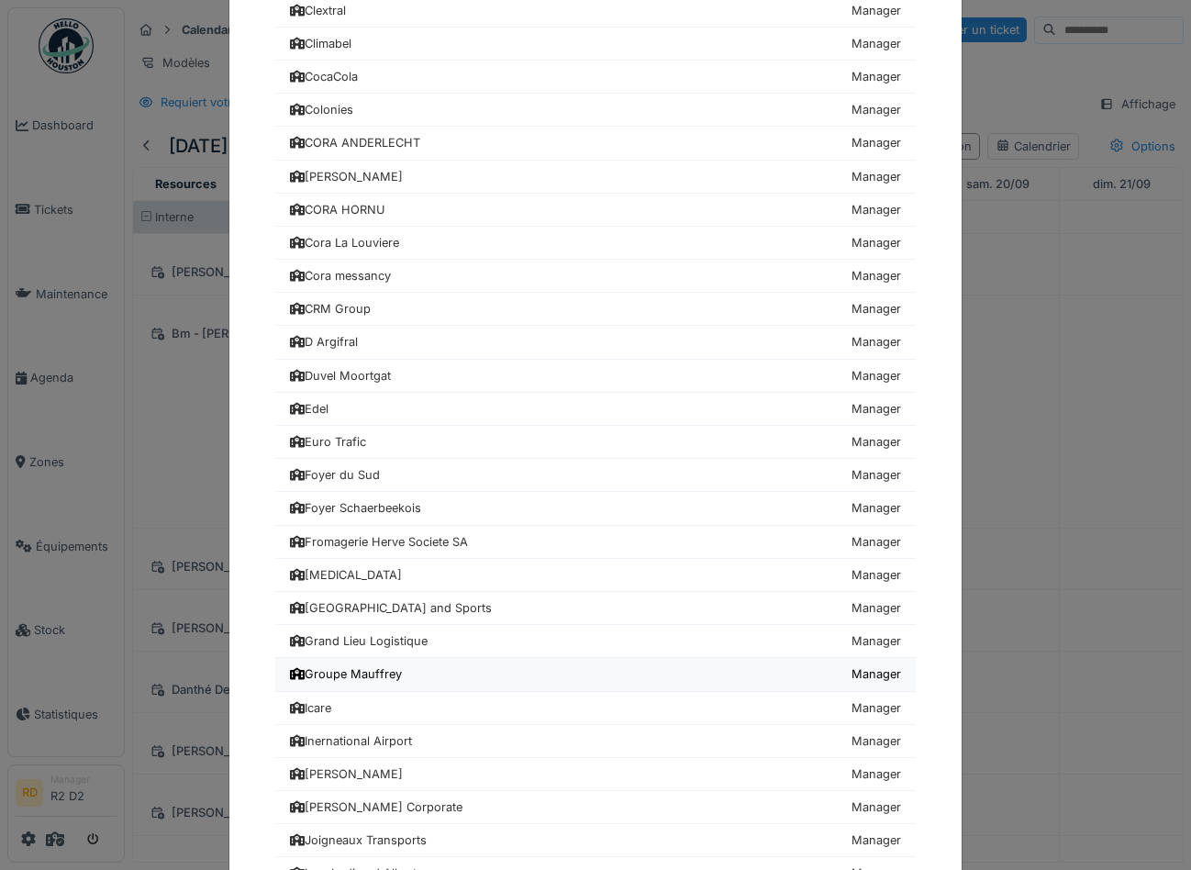
click at [352, 671] on div "Groupe Mauffrey" at bounding box center [346, 673] width 112 height 17
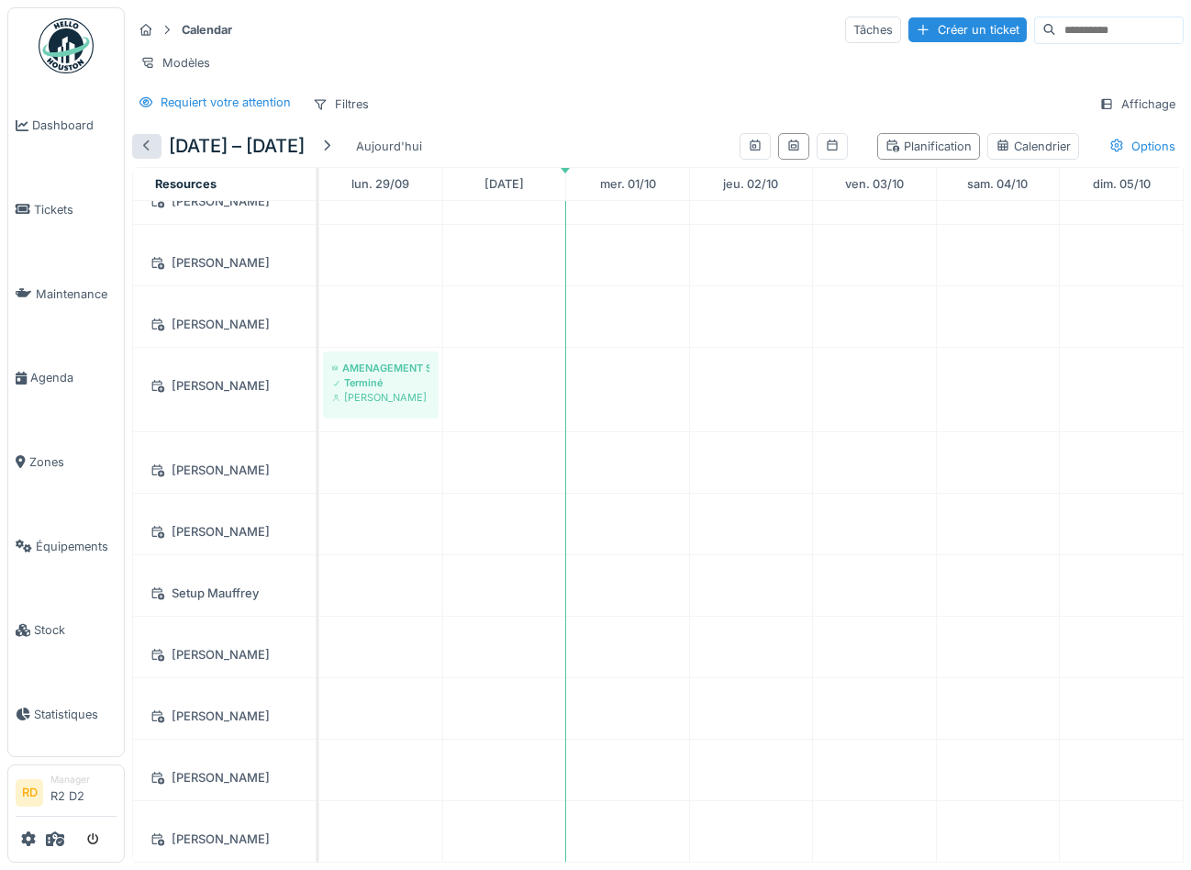
click at [149, 144] on div at bounding box center [146, 146] width 15 height 17
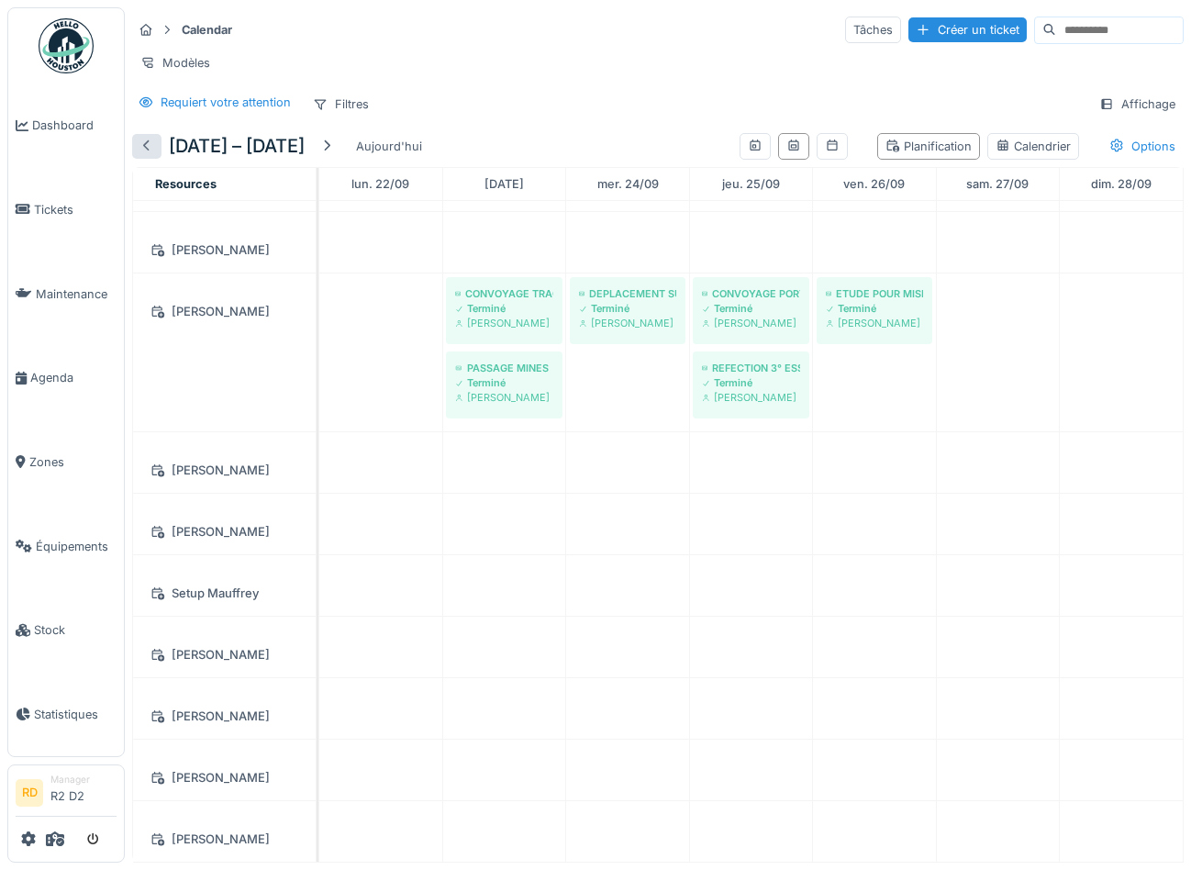
click at [149, 141] on div at bounding box center [146, 146] width 15 height 17
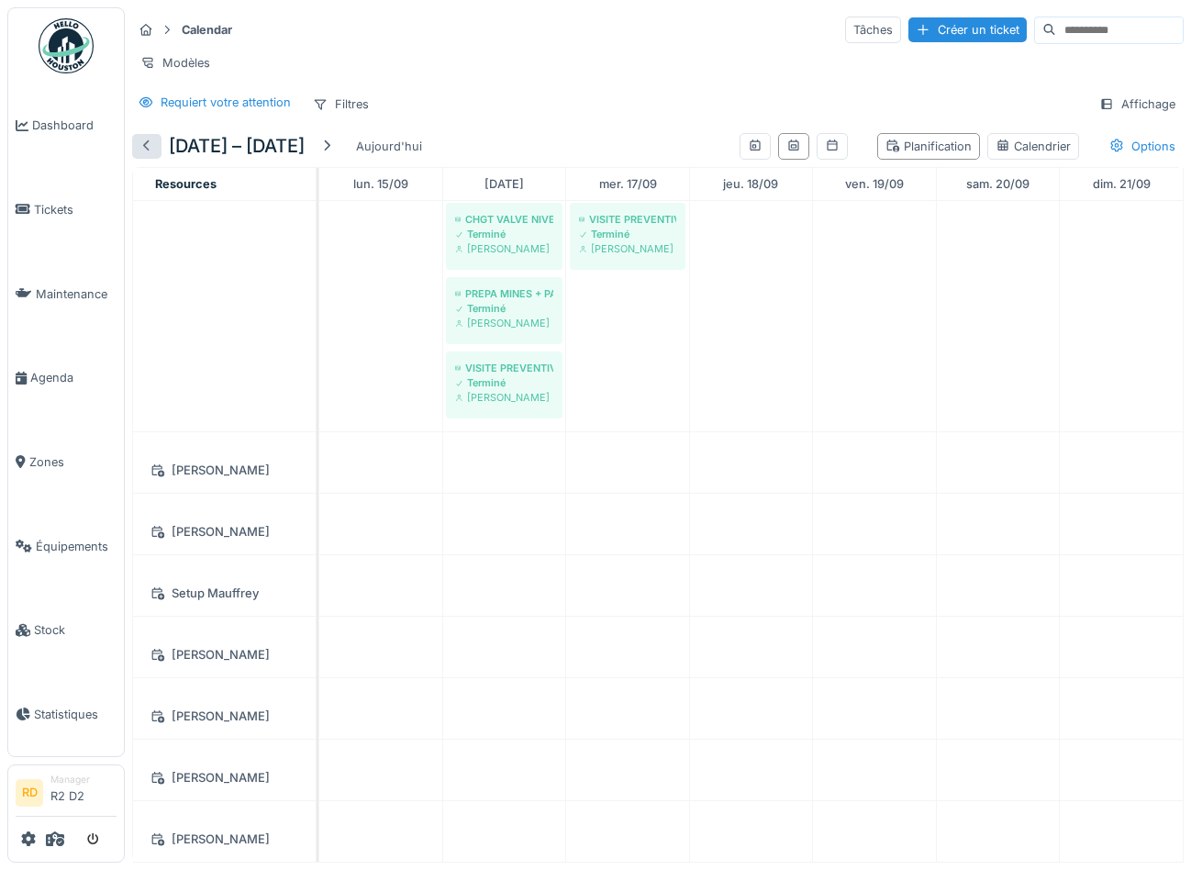
click at [142, 139] on div at bounding box center [146, 146] width 15 height 17
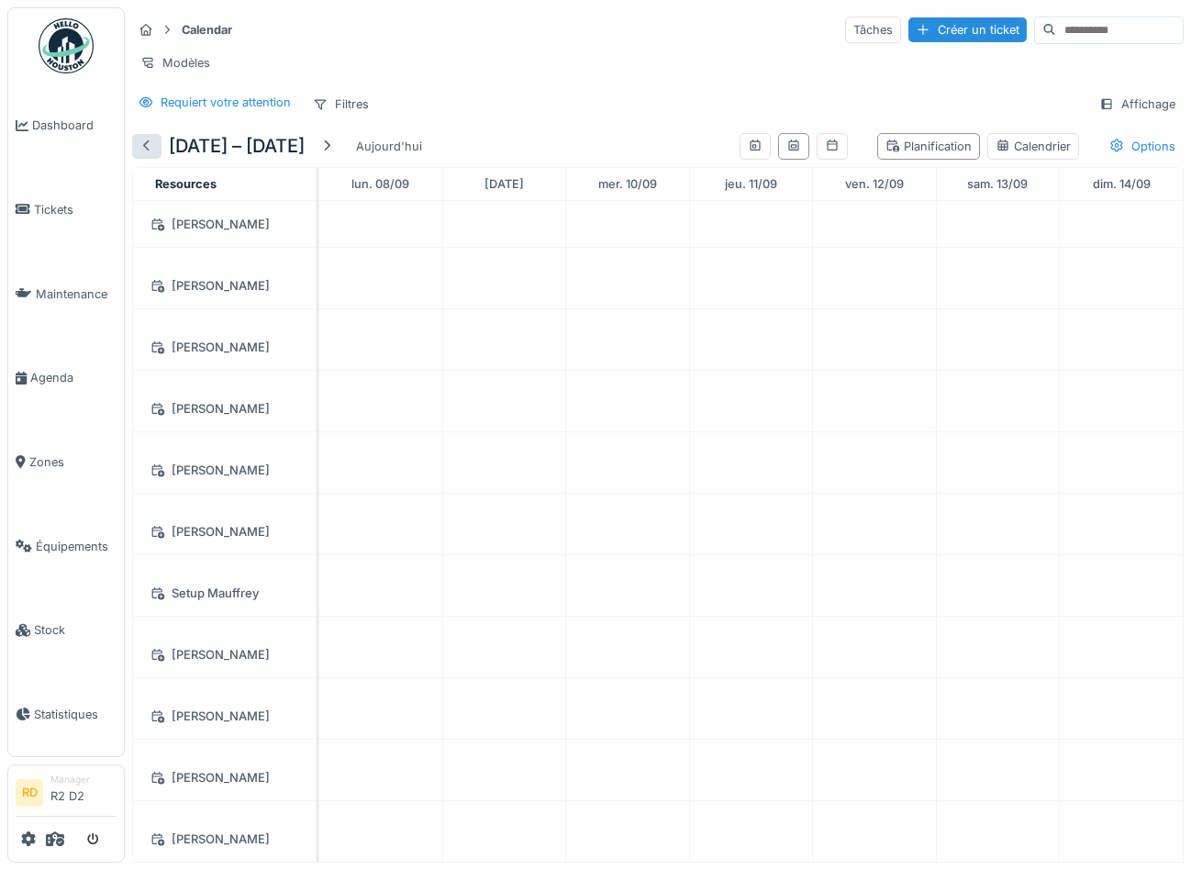
click at [141, 147] on div at bounding box center [146, 146] width 15 height 17
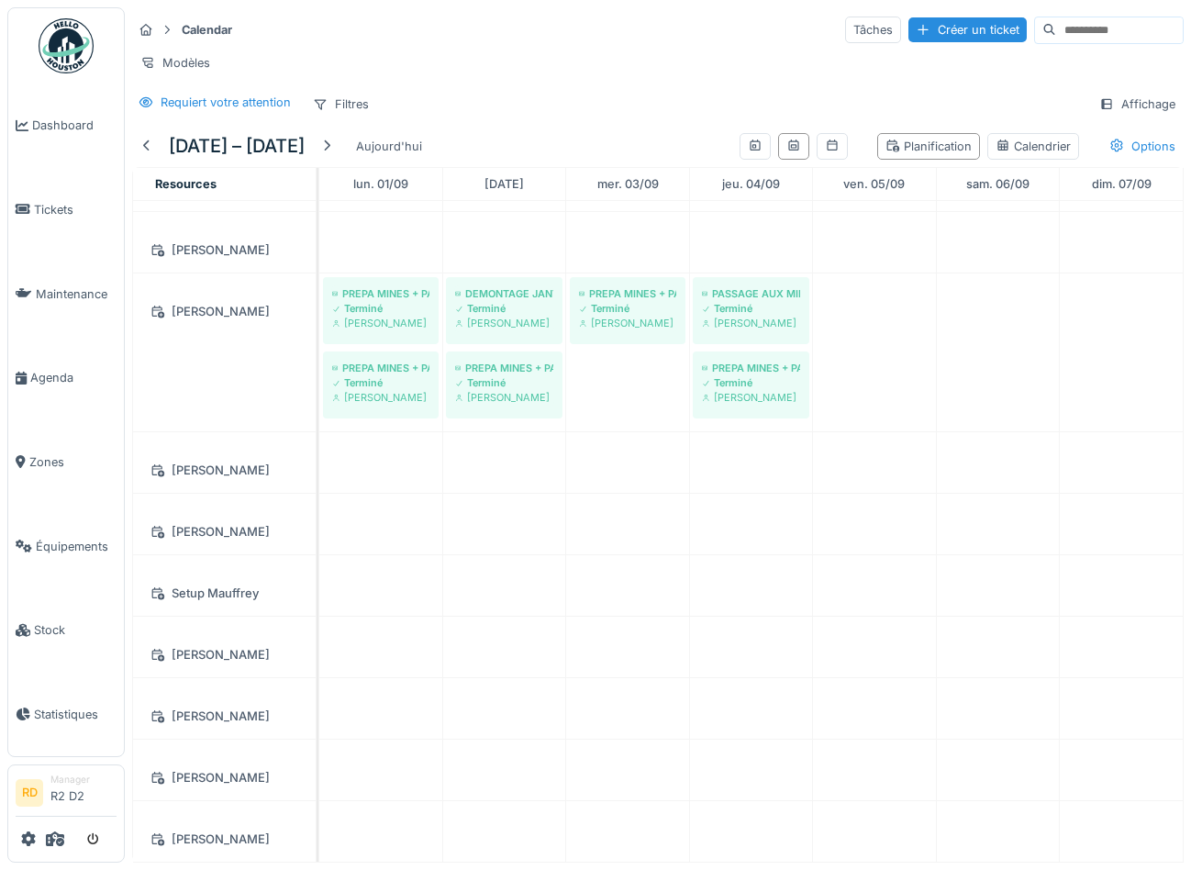
click at [145, 121] on div "Calendar Tâches Créer un ticket Modèles Requiert votre attention Filtres Affich…" at bounding box center [658, 66] width 1066 height 118
click at [142, 132] on div "1 – 7 sept. 2025 Aujourd'hui" at bounding box center [280, 146] width 297 height 41
click at [142, 141] on div at bounding box center [146, 146] width 15 height 17
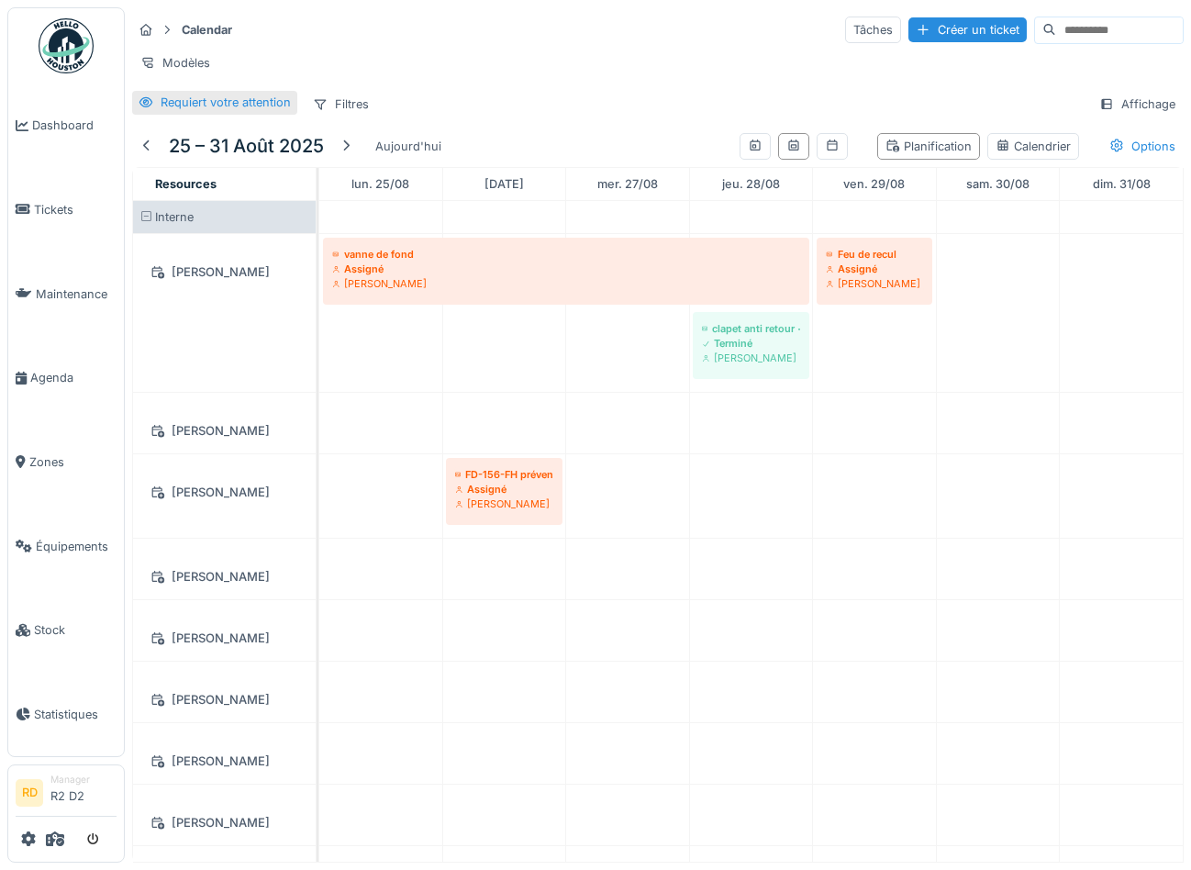
click at [252, 94] on div "Requiert votre attention" at bounding box center [226, 102] width 130 height 17
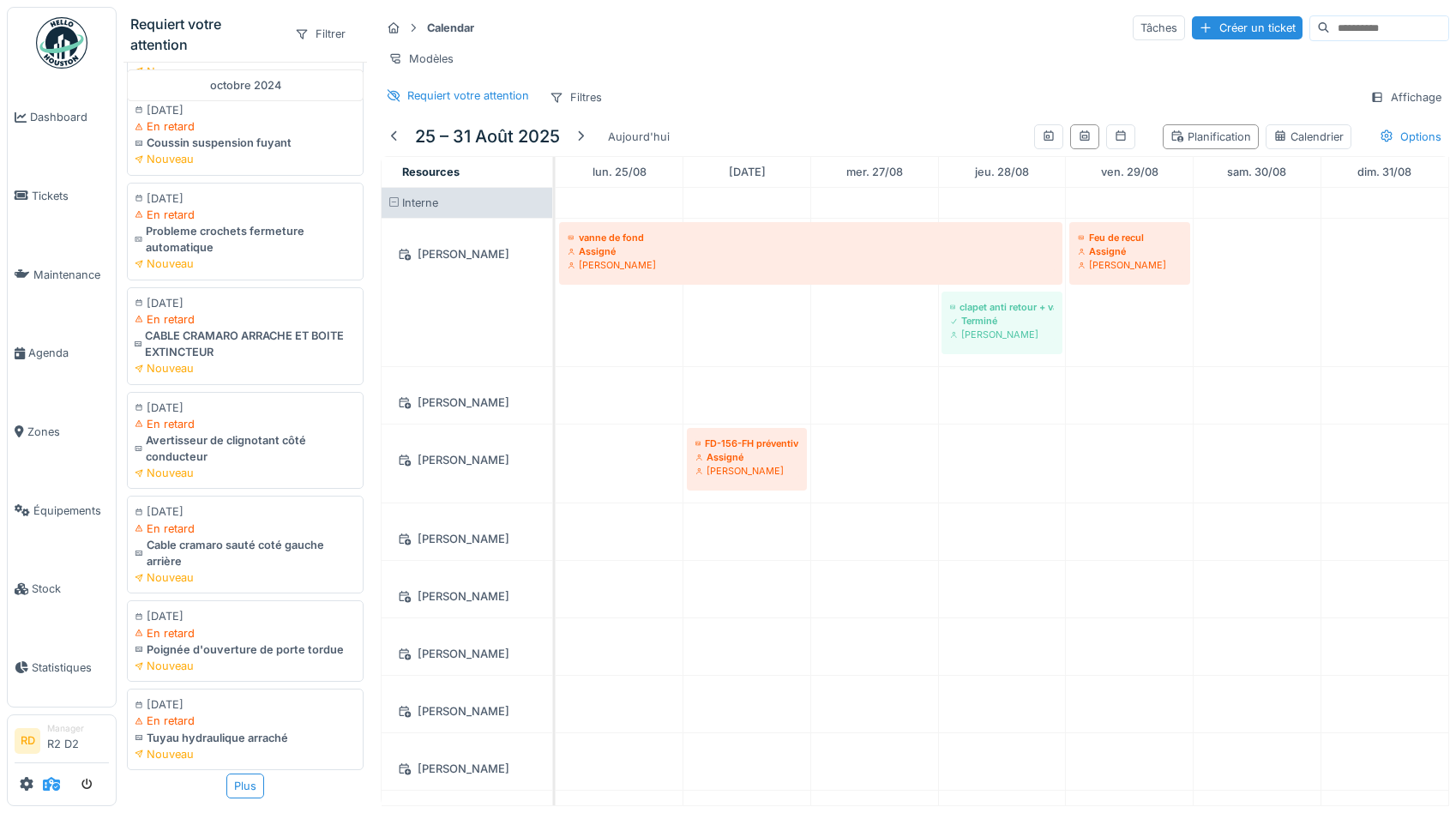
click at [51, 781] on icon at bounding box center [51, 783] width 17 height 14
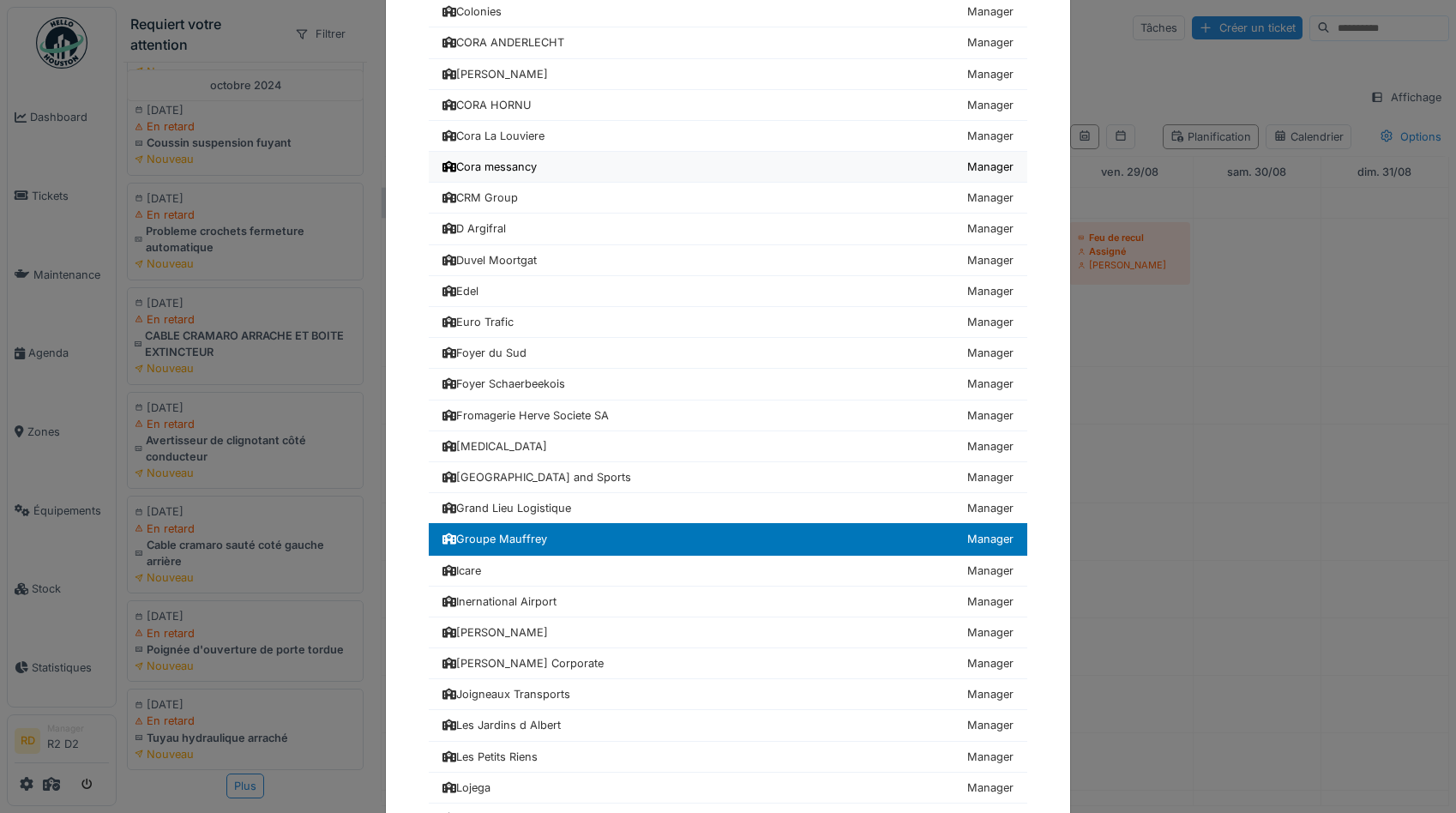
scroll to position [676, 0]
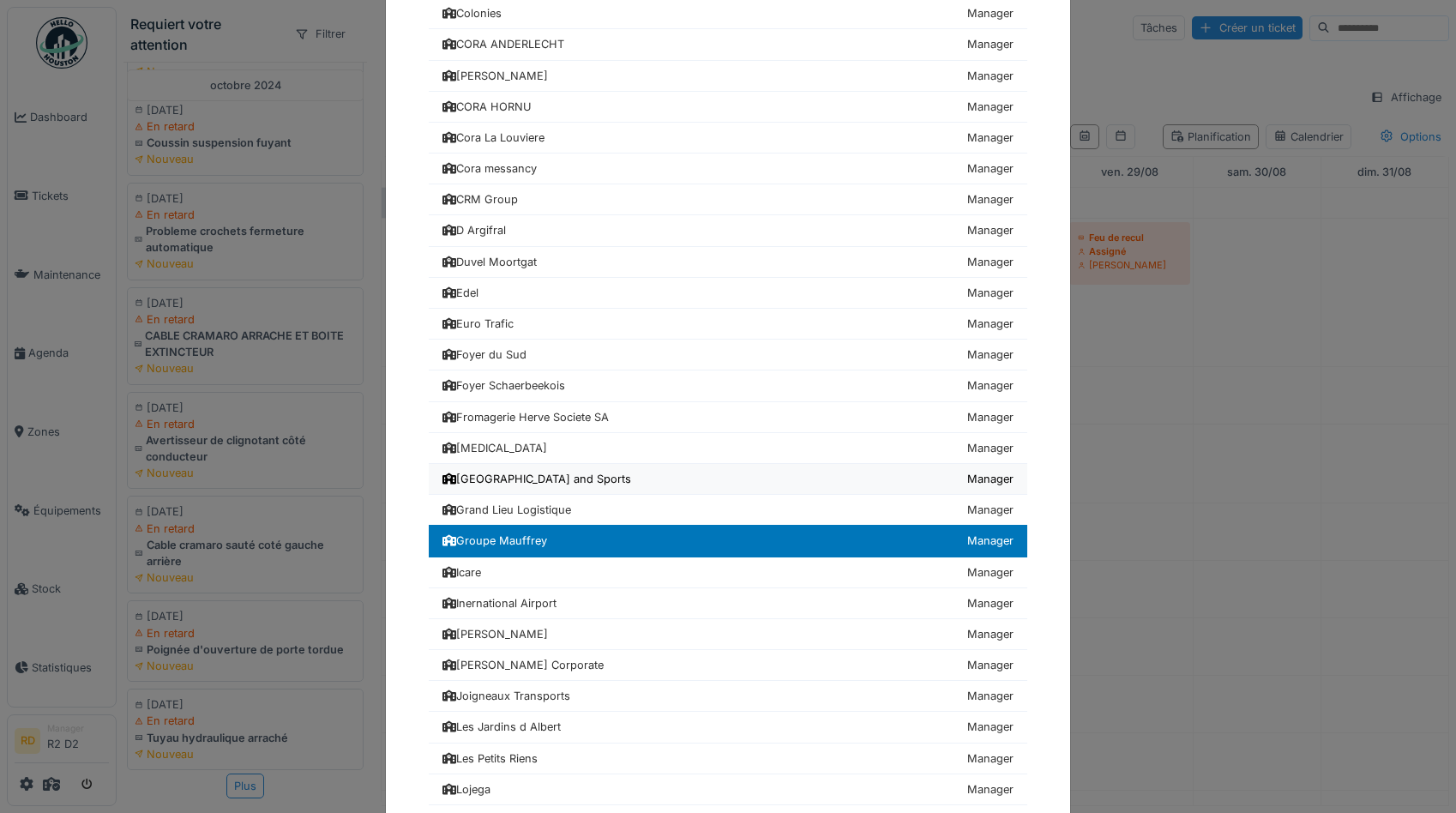
click at [487, 478] on div "[GEOGRAPHIC_DATA] and Sports" at bounding box center [536, 478] width 189 height 16
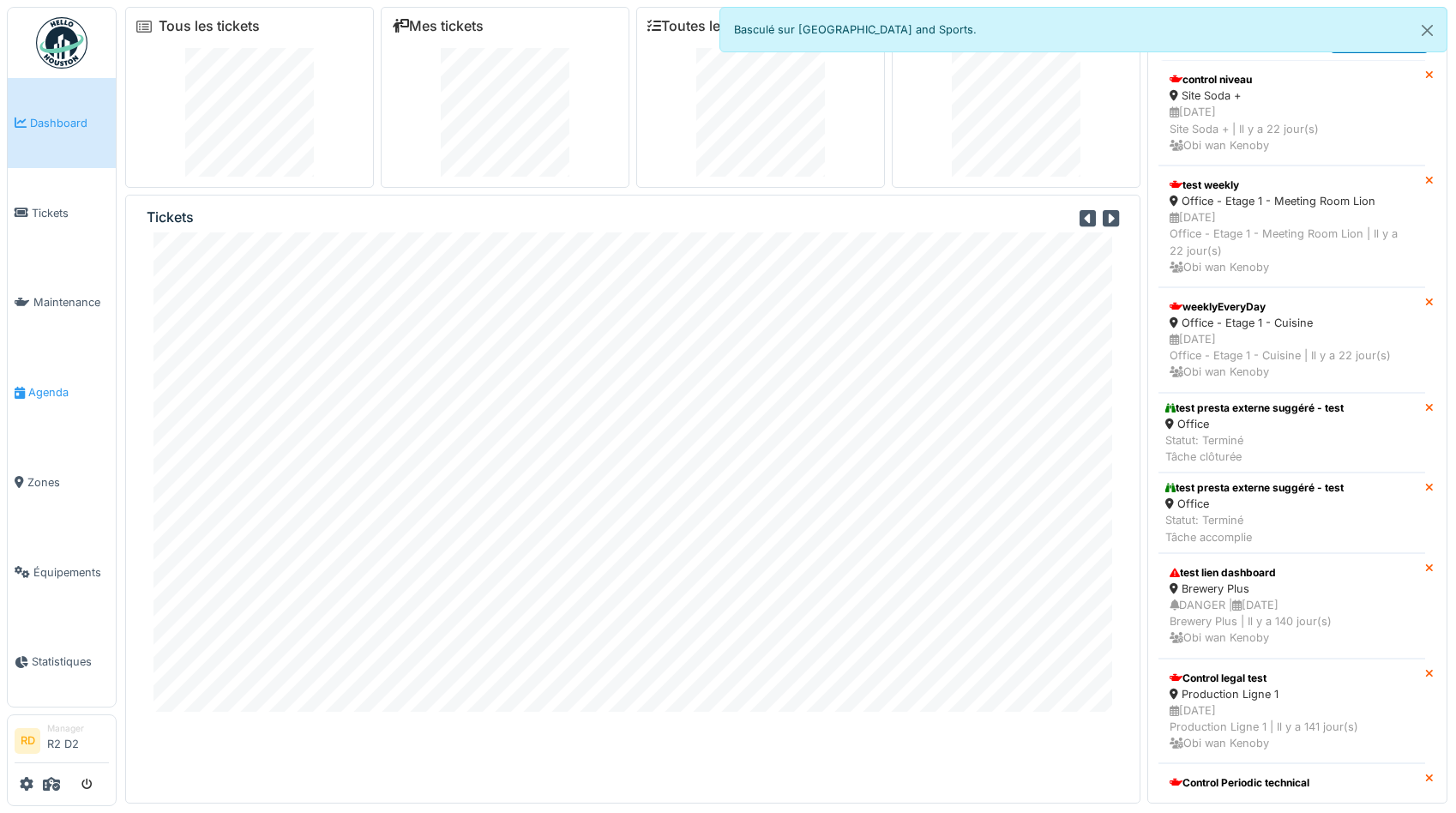
click at [42, 397] on span "Agenda" at bounding box center [68, 392] width 80 height 16
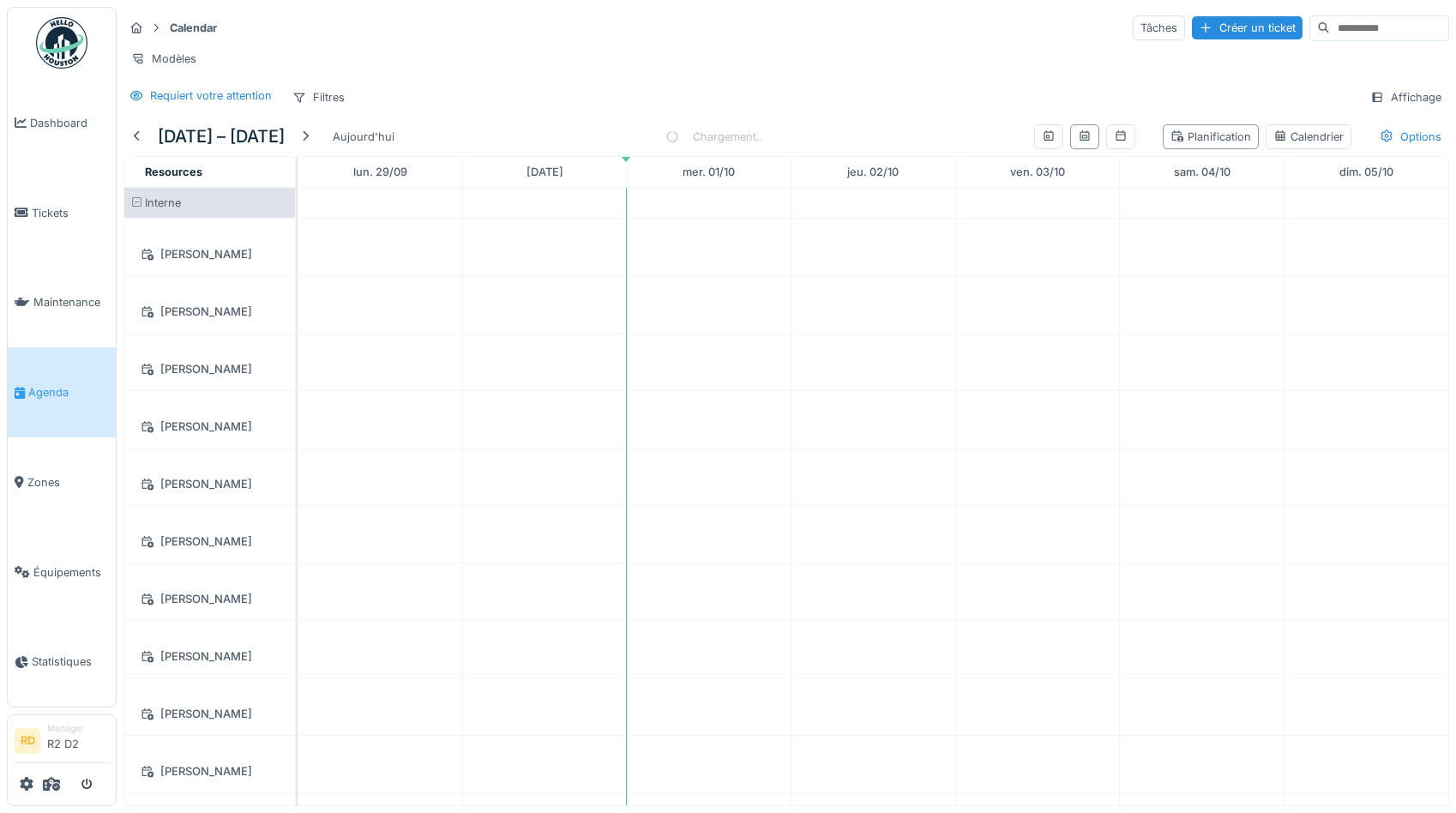
click at [840, 53] on div "Modèles" at bounding box center [786, 59] width 1326 height 25
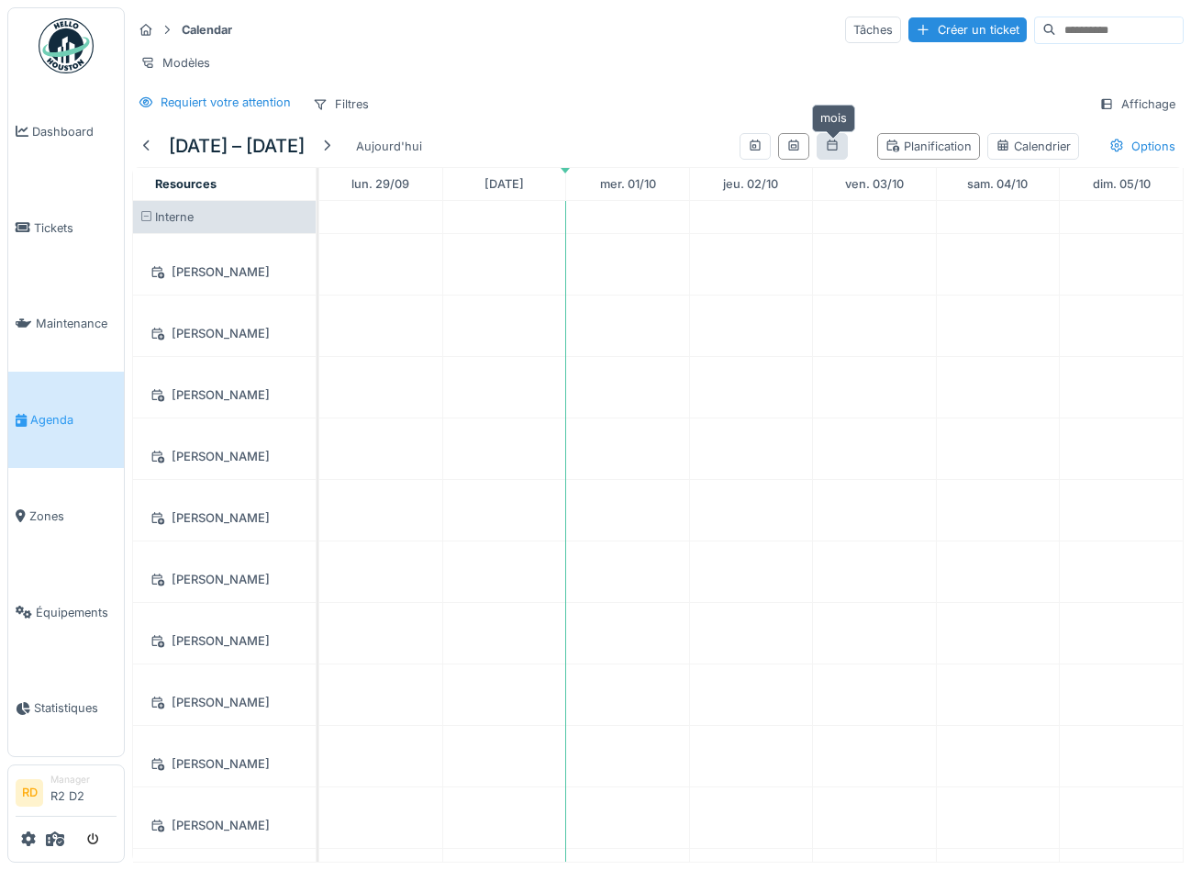
click at [840, 147] on icon at bounding box center [832, 145] width 15 height 12
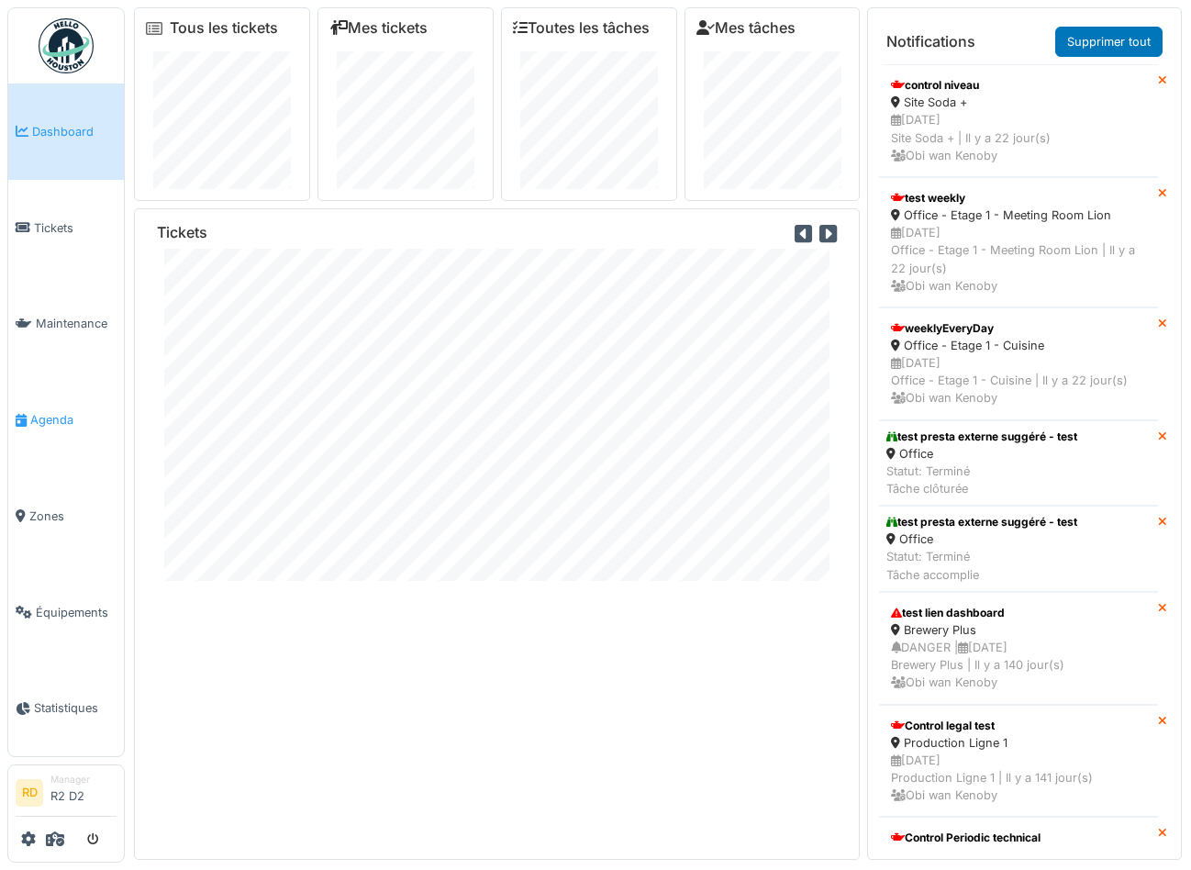
click at [51, 421] on span "Agenda" at bounding box center [73, 419] width 86 height 17
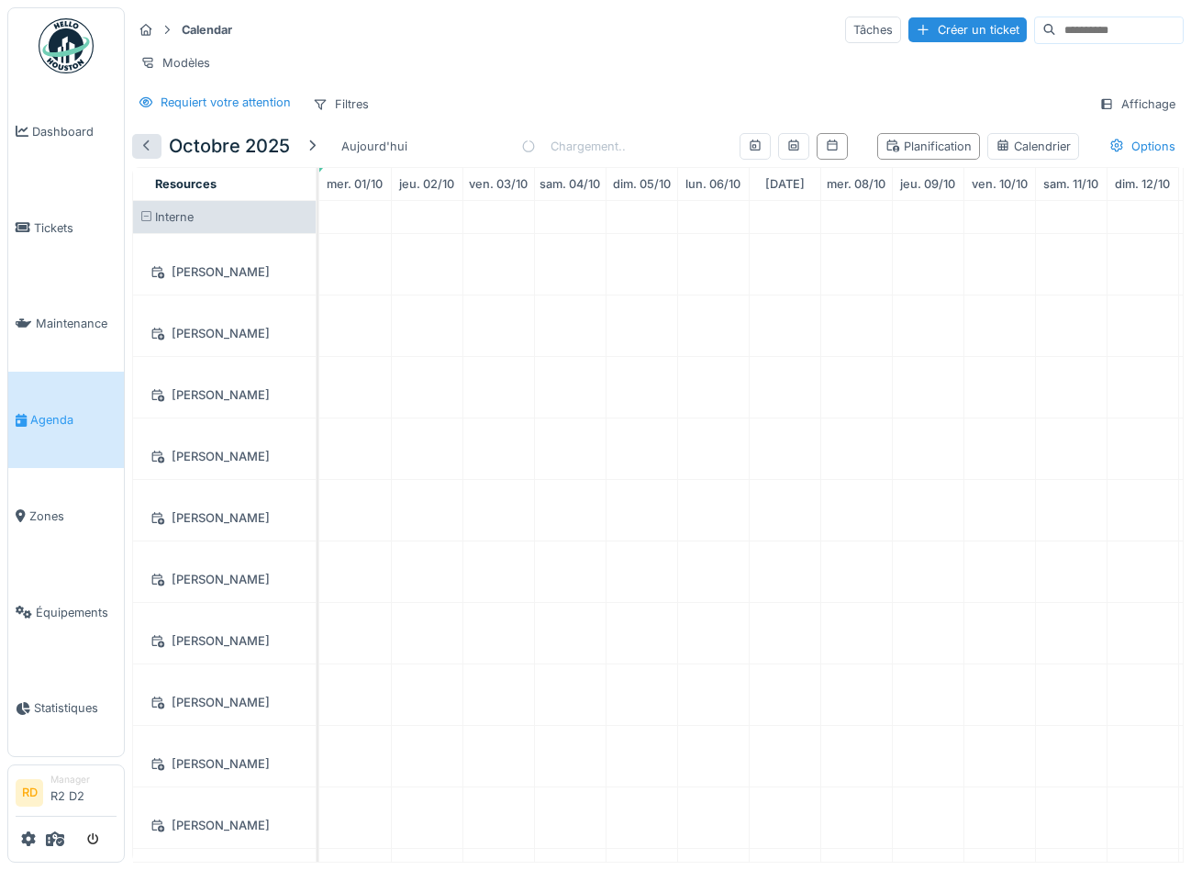
click at [149, 151] on div at bounding box center [146, 146] width 15 height 17
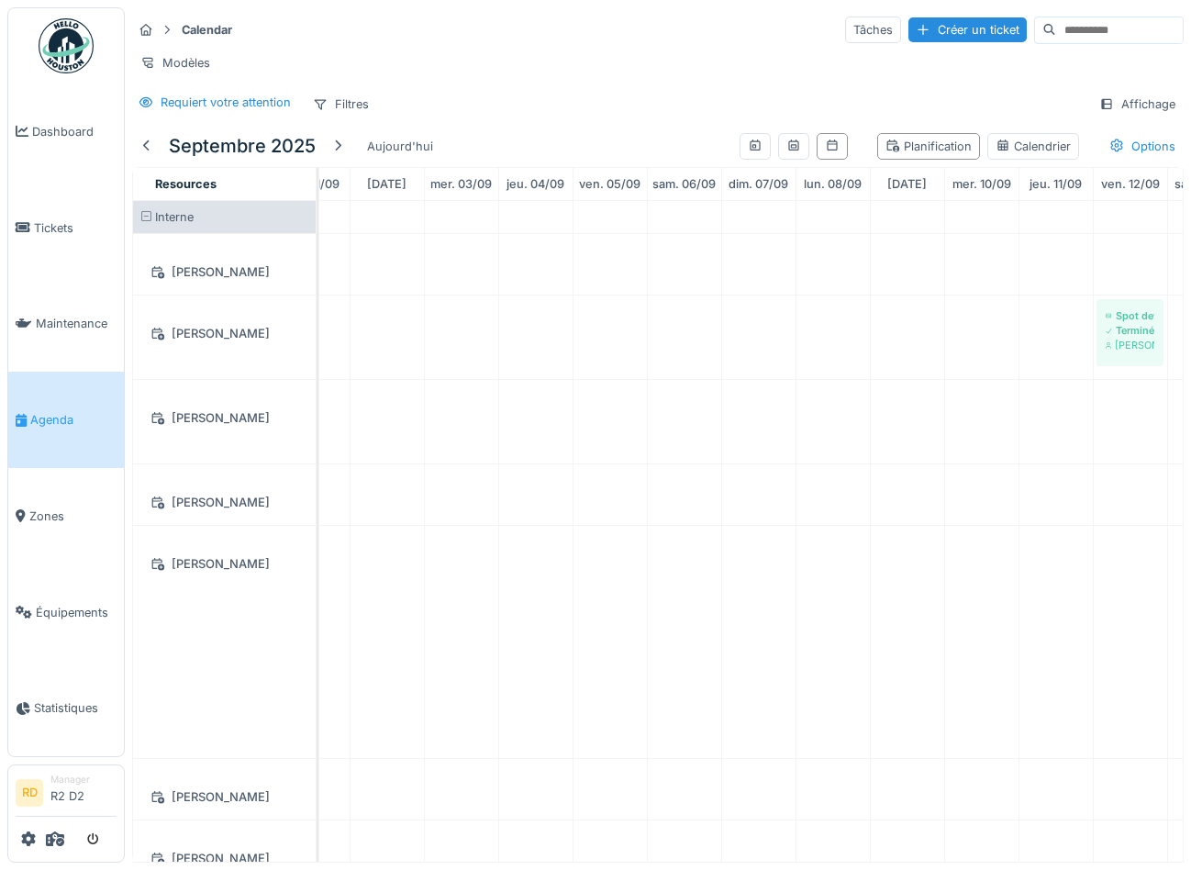
scroll to position [0, 74]
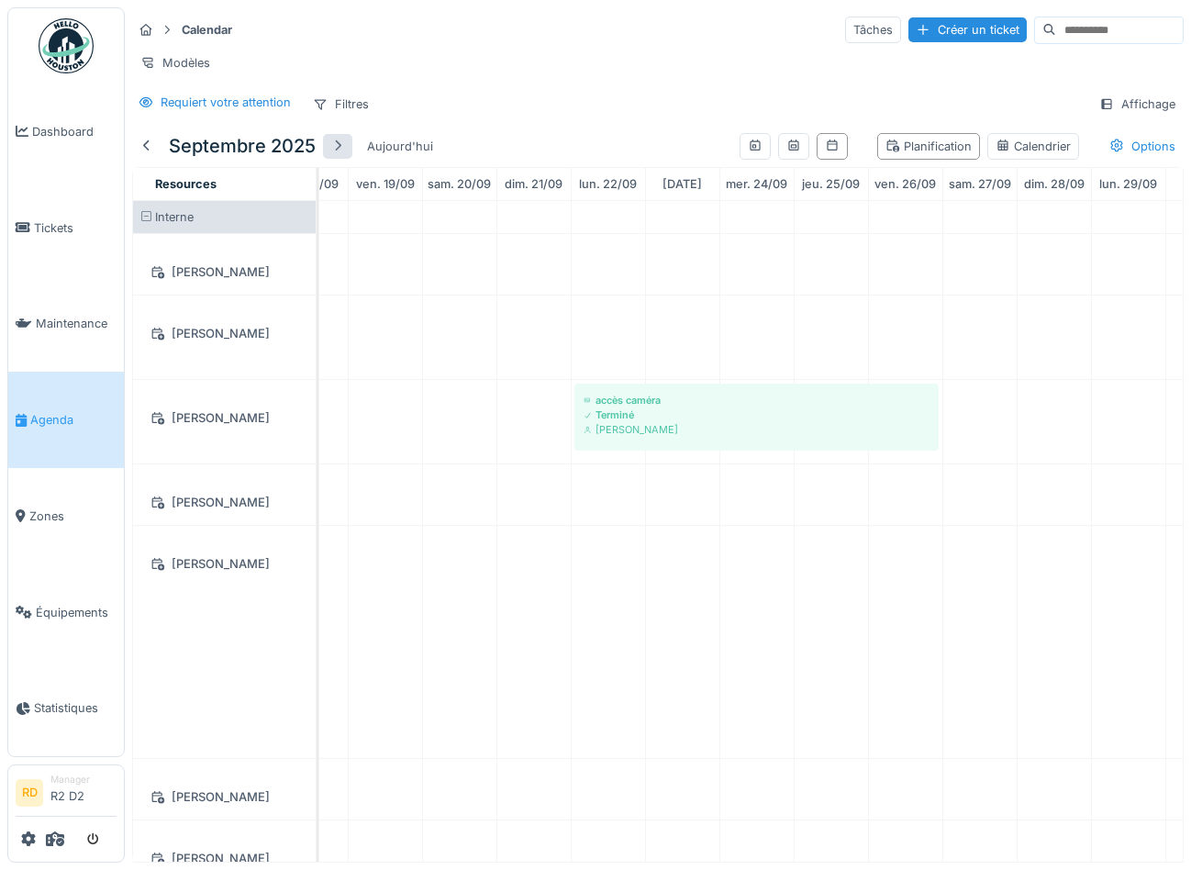
click at [335, 146] on div at bounding box center [337, 146] width 15 height 17
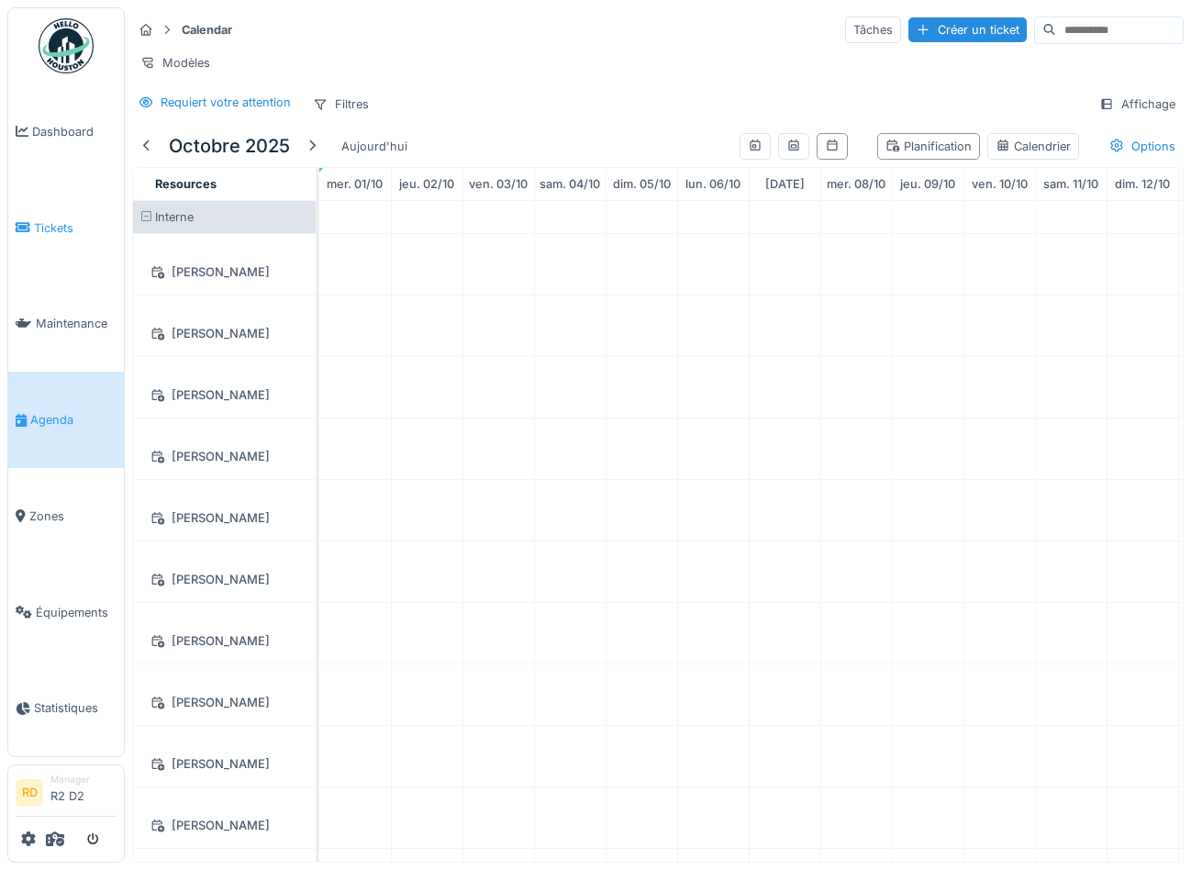
click at [42, 221] on span "Tickets" at bounding box center [75, 227] width 83 height 17
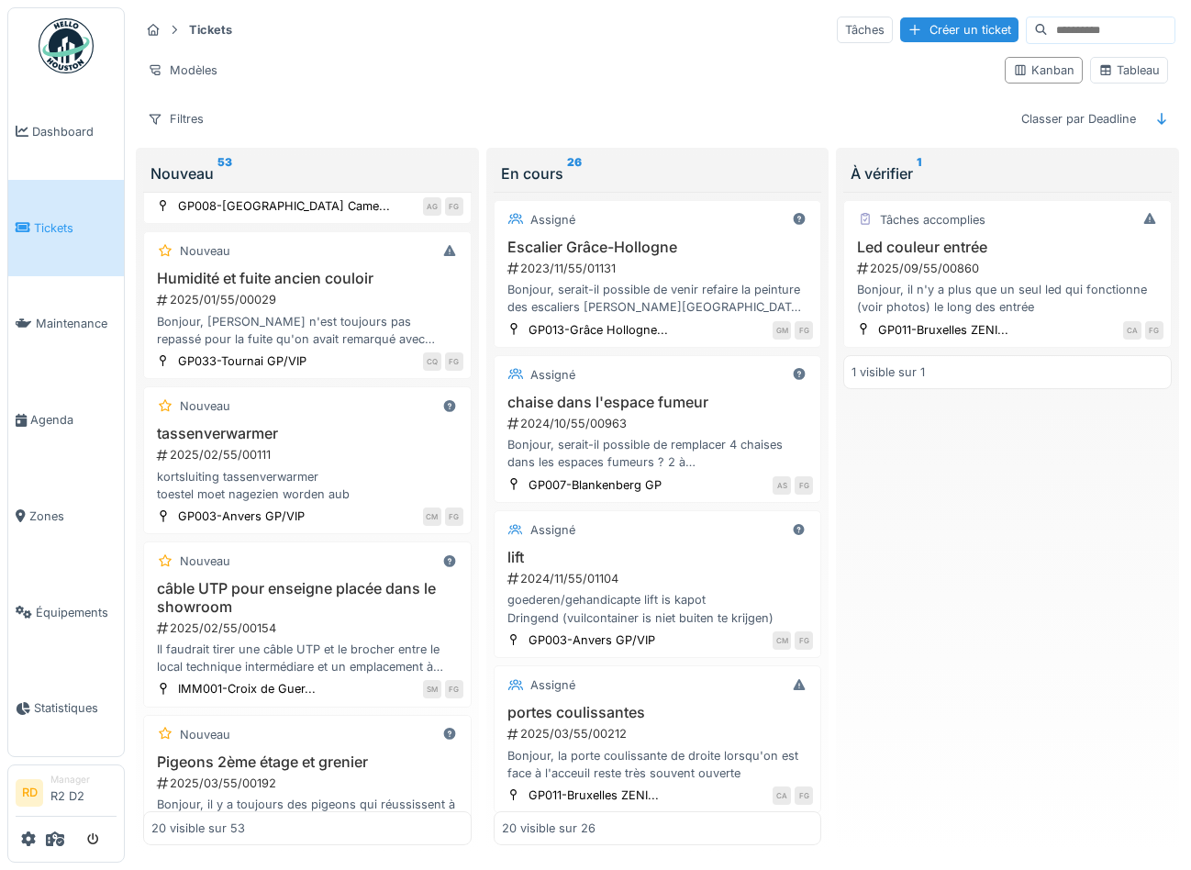
scroll to position [2596, 0]
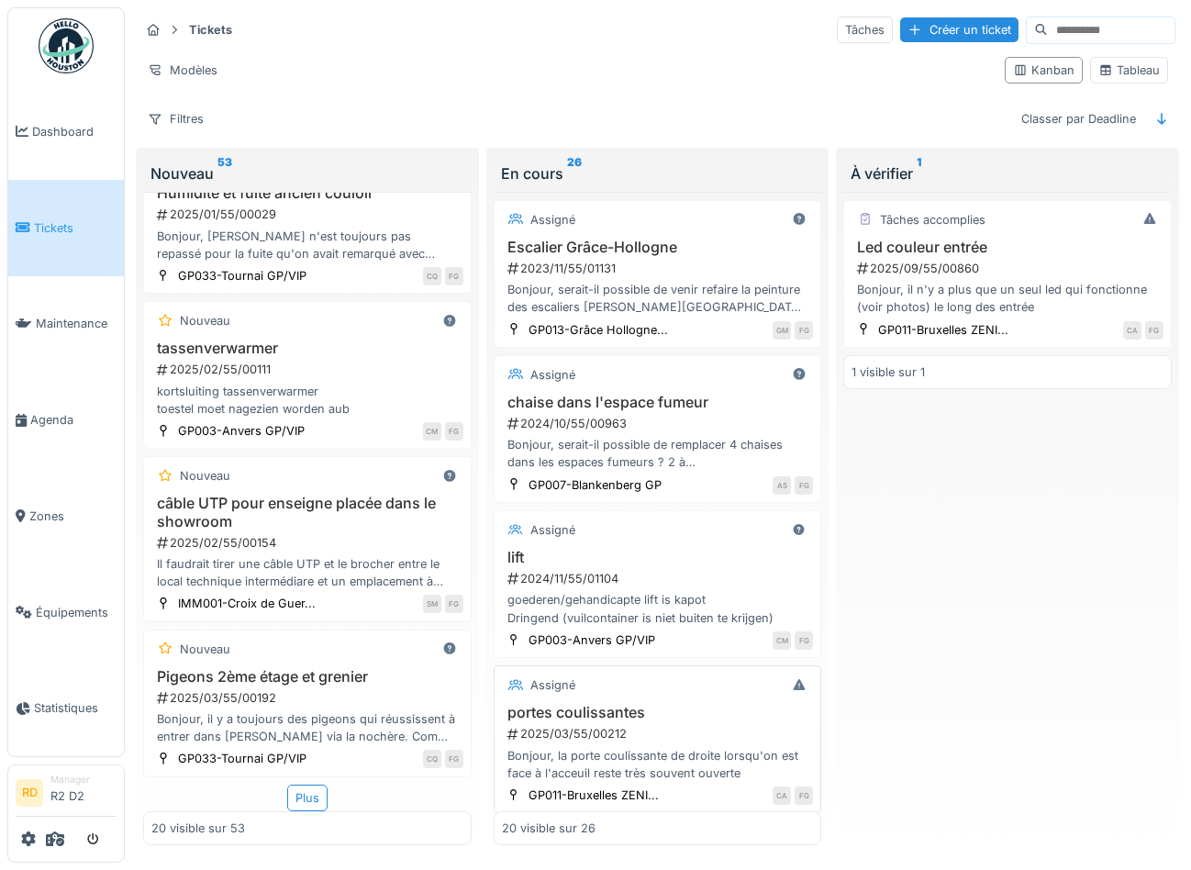
click at [685, 748] on div "Bonjour, la porte coulissante de droite lorsqu'on est face à l'acceuil reste tr…" at bounding box center [658, 764] width 312 height 35
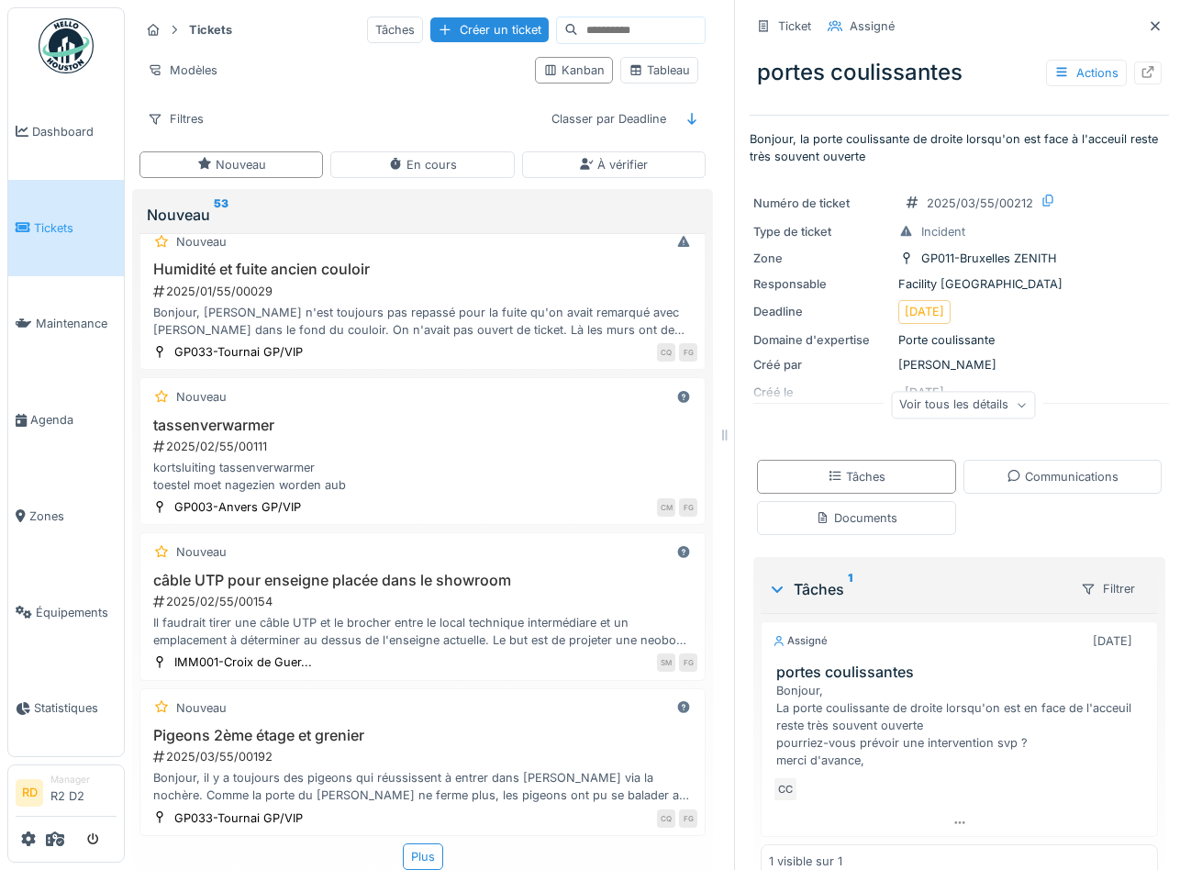
scroll to position [33, 0]
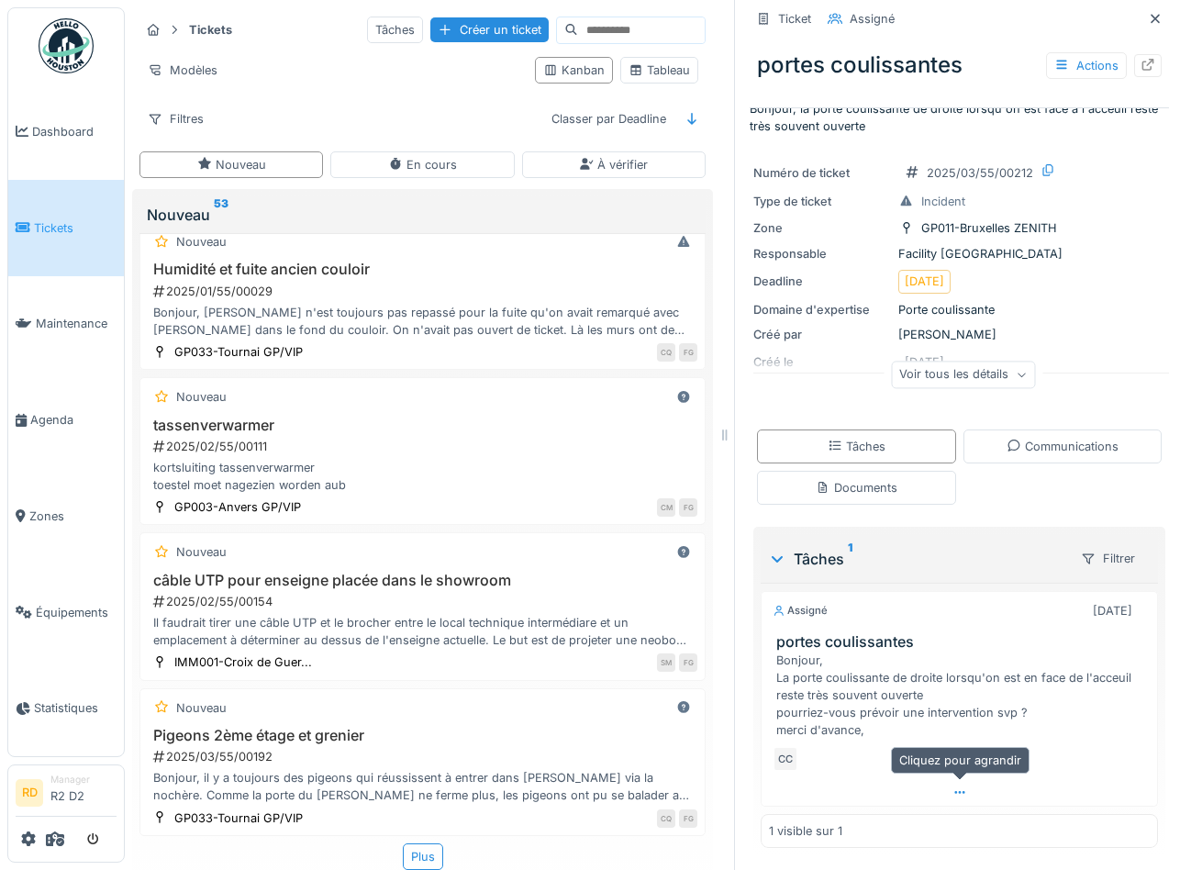
click at [959, 793] on icon at bounding box center [959, 792] width 10 height 3
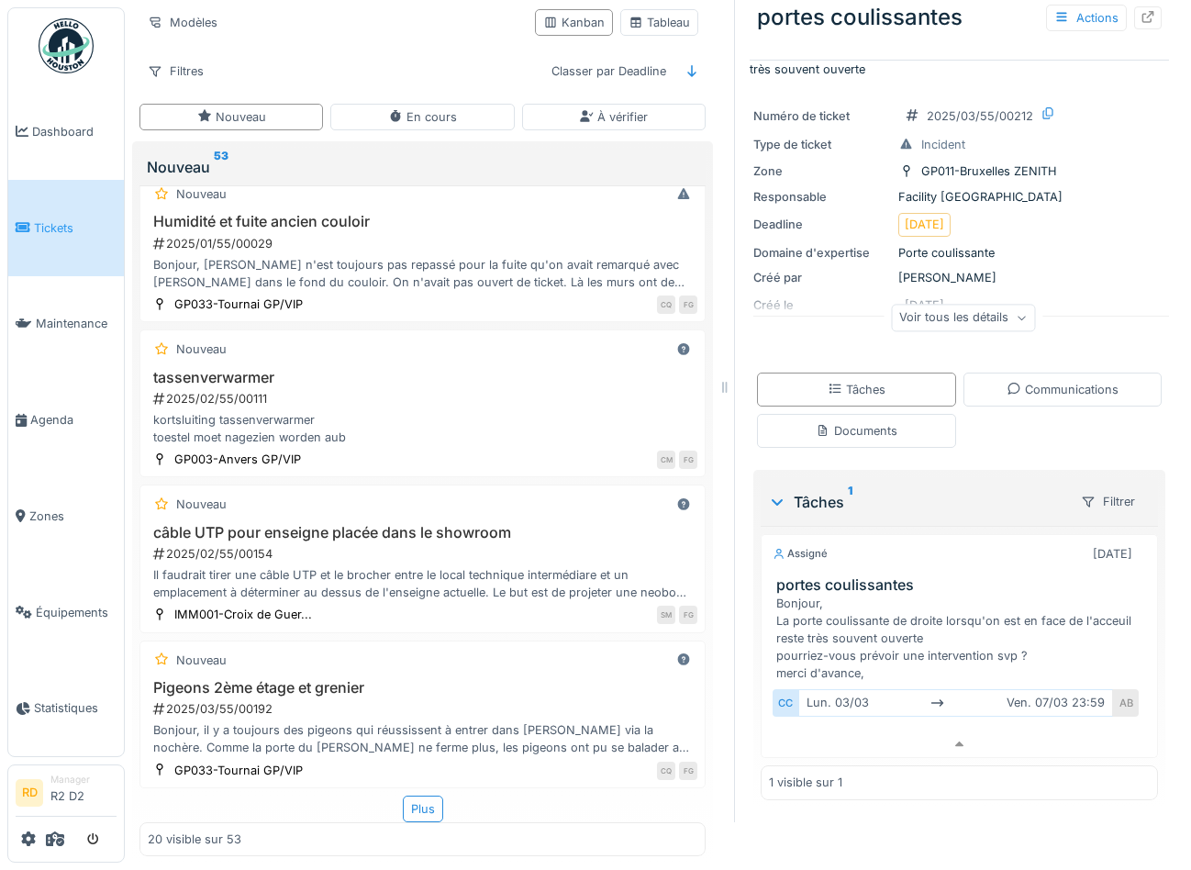
scroll to position [0, 0]
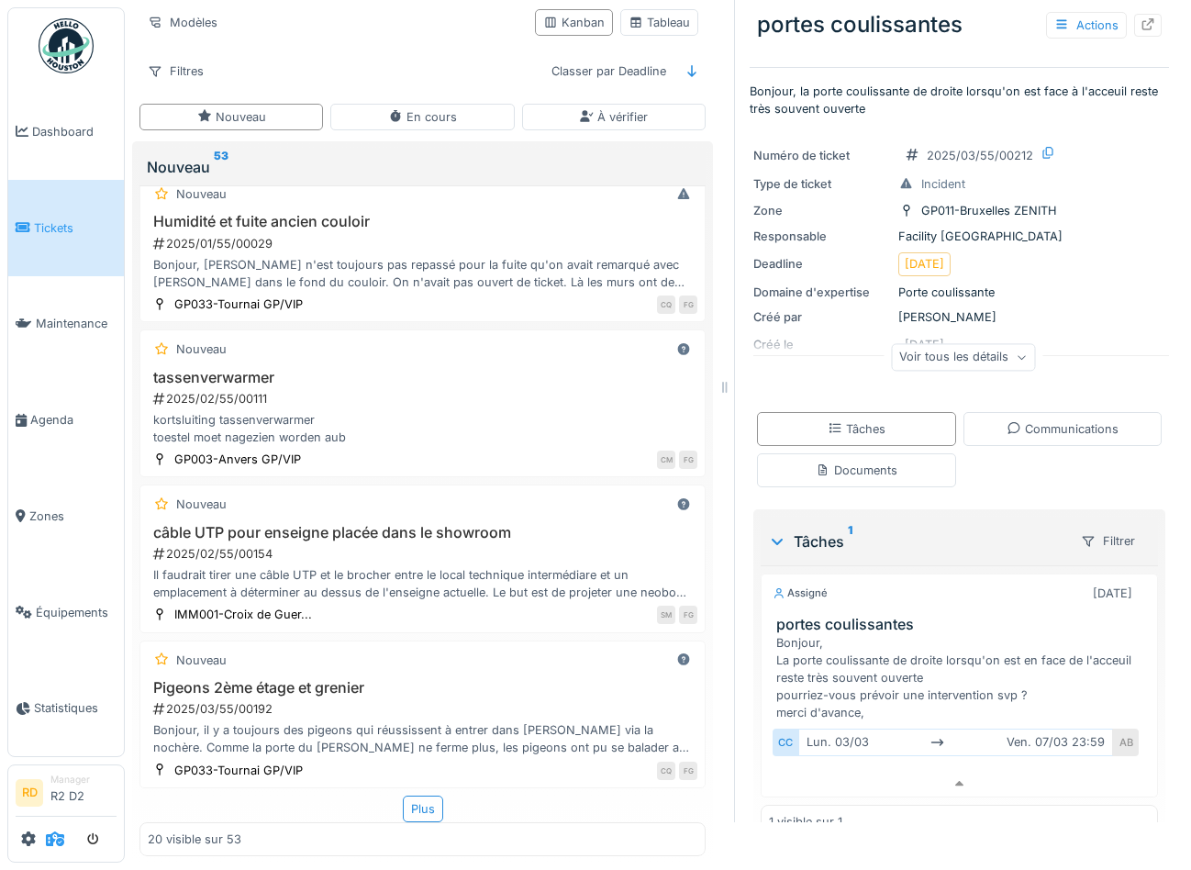
click at [60, 829] on span at bounding box center [55, 839] width 18 height 30
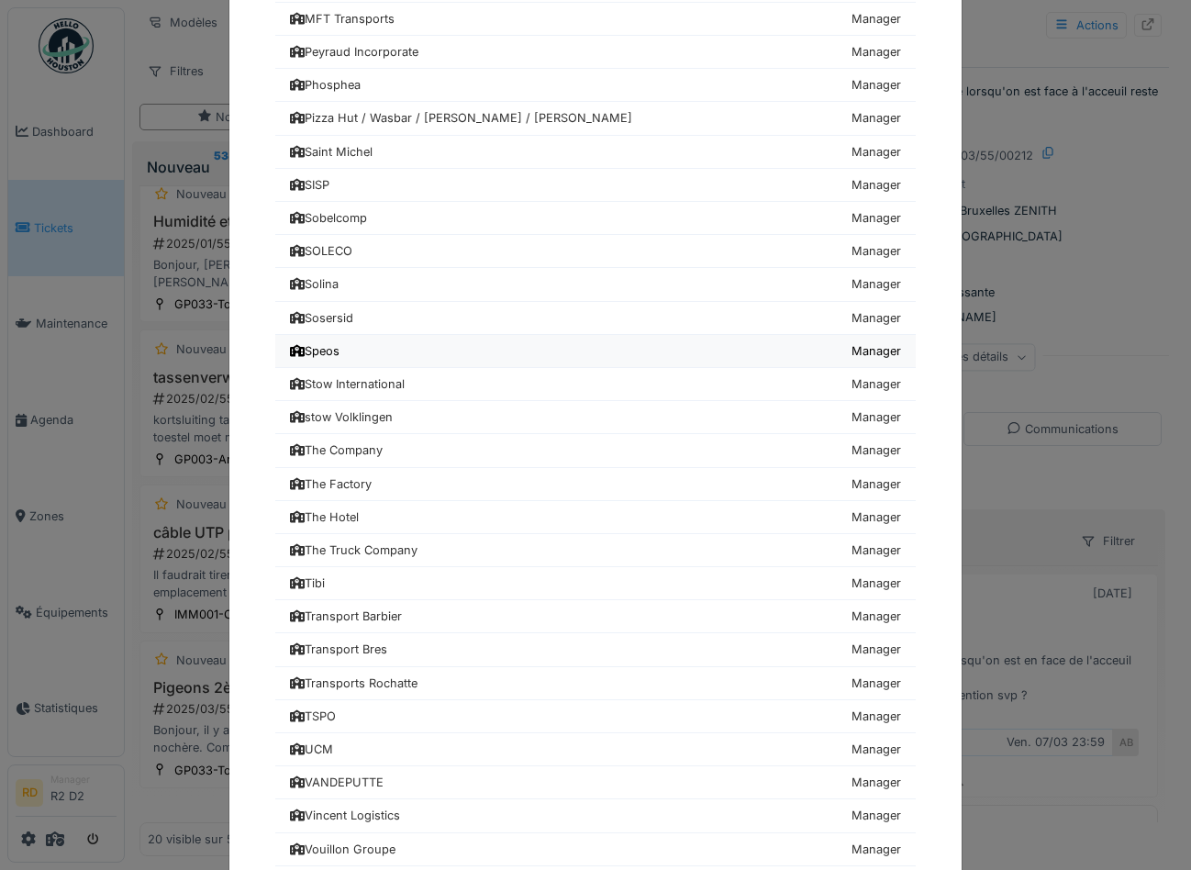
scroll to position [1935, 0]
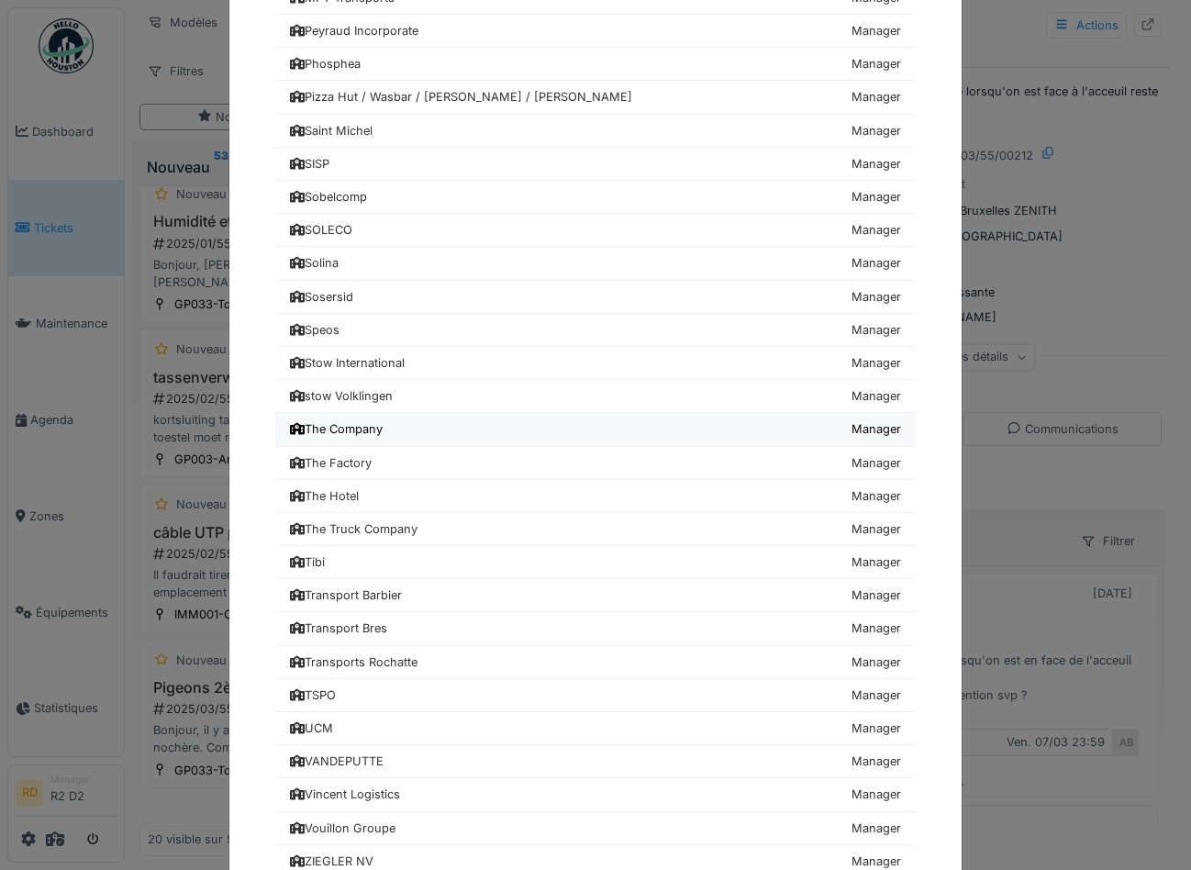
click at [406, 431] on link "The Company Manager" at bounding box center [595, 429] width 640 height 33
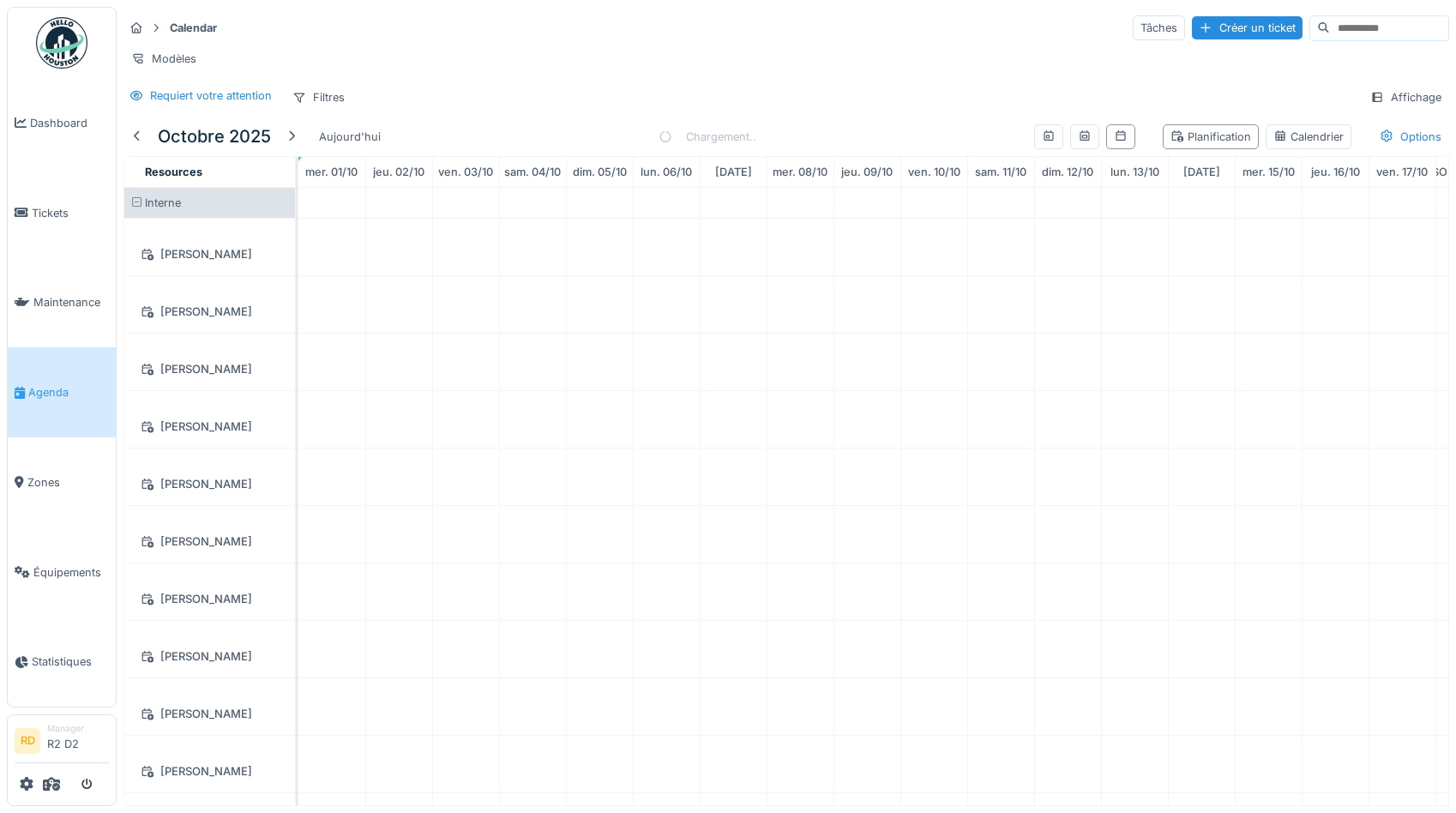
scroll to position [45, 0]
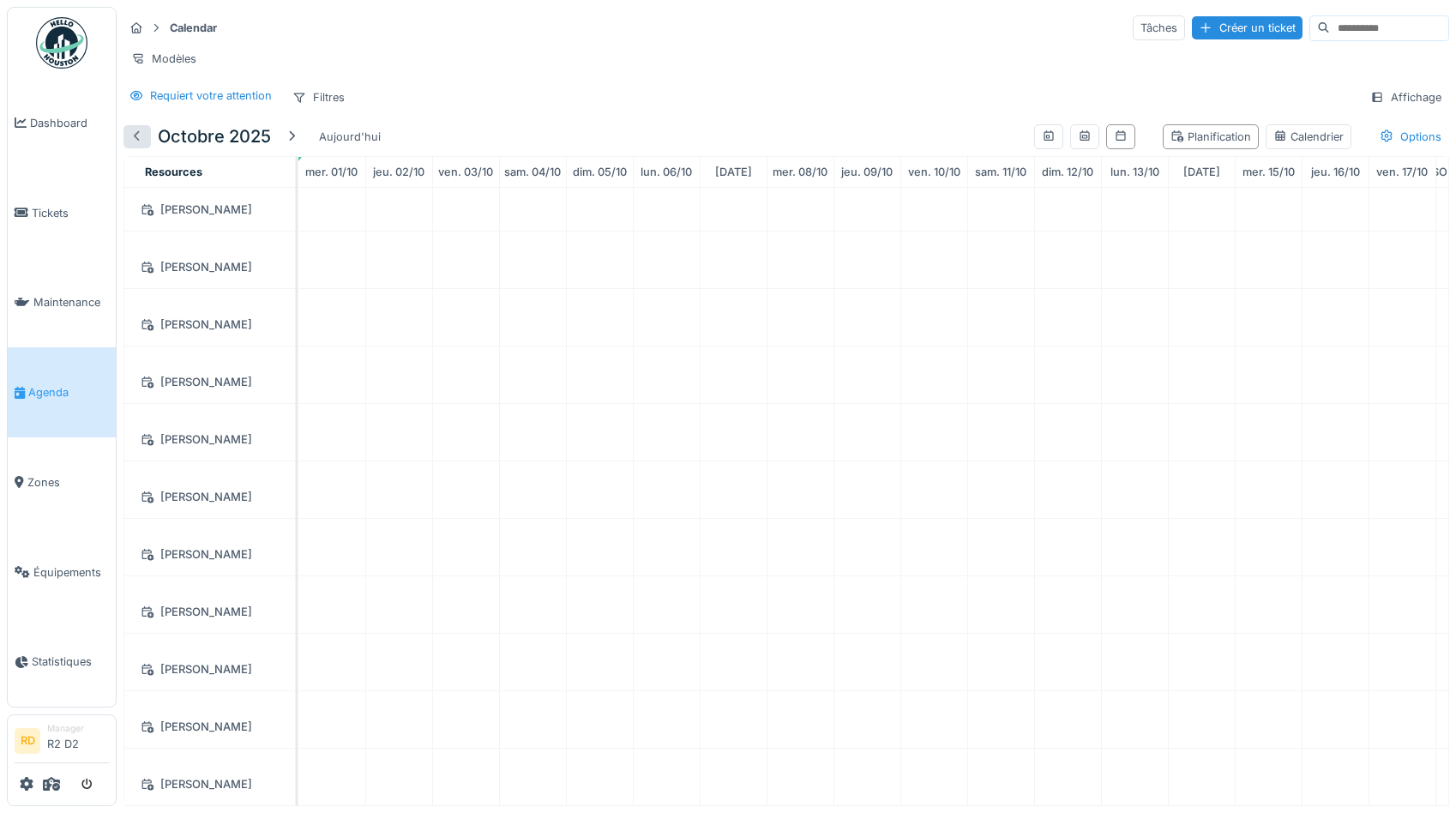
click at [139, 132] on div at bounding box center [136, 136] width 14 height 16
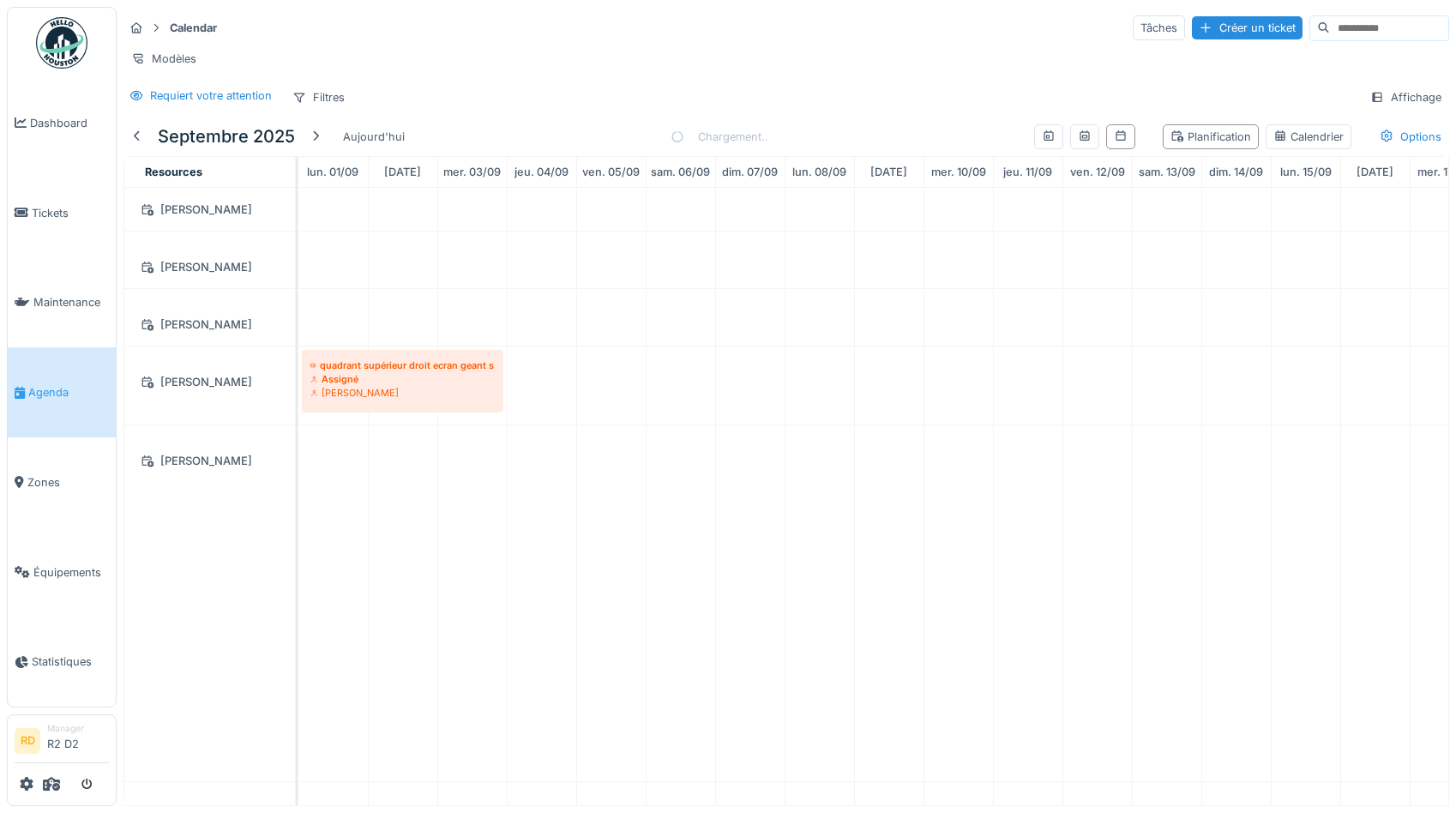
scroll to position [568, 0]
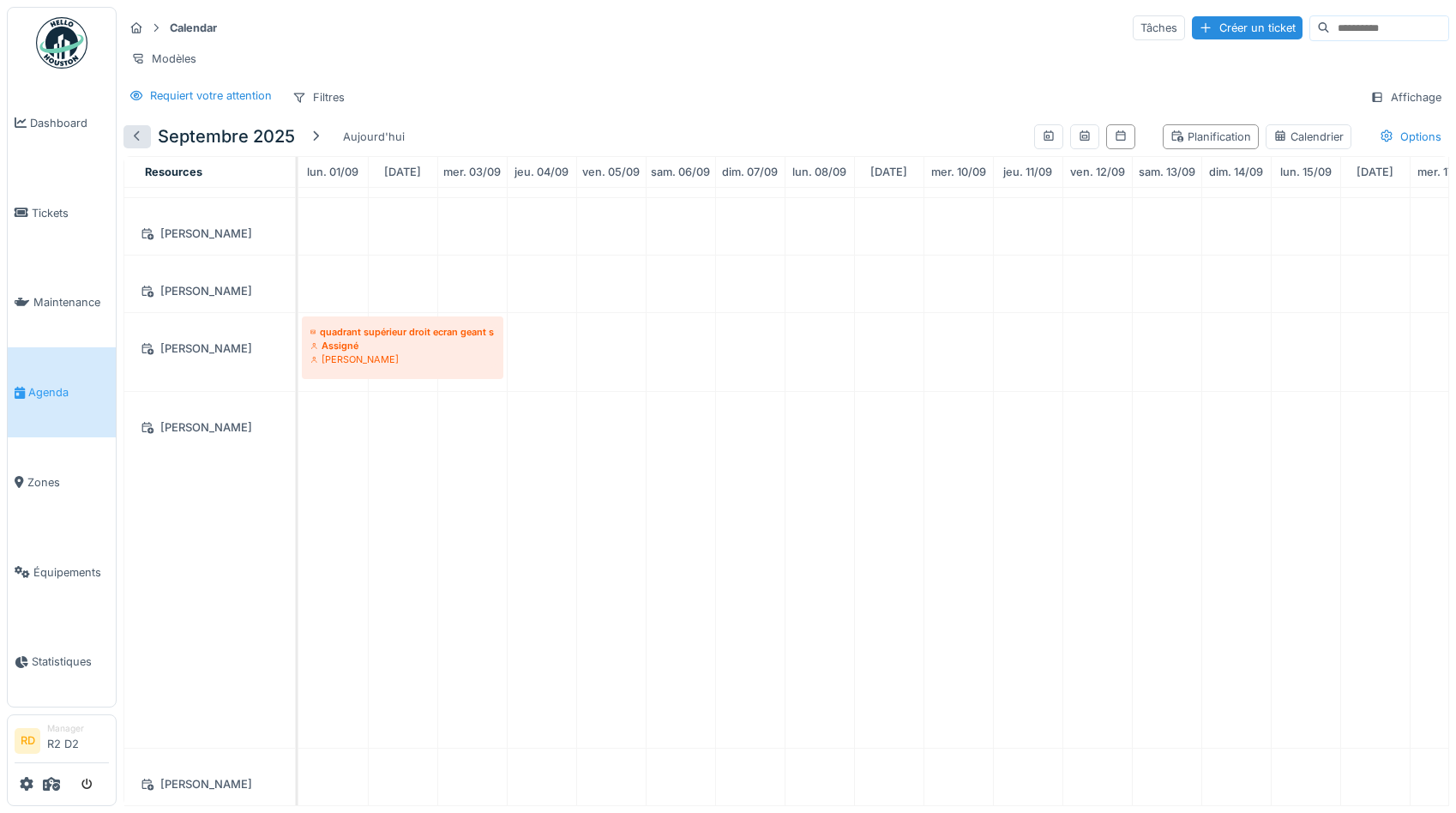
click at [138, 138] on div at bounding box center [136, 136] width 14 height 16
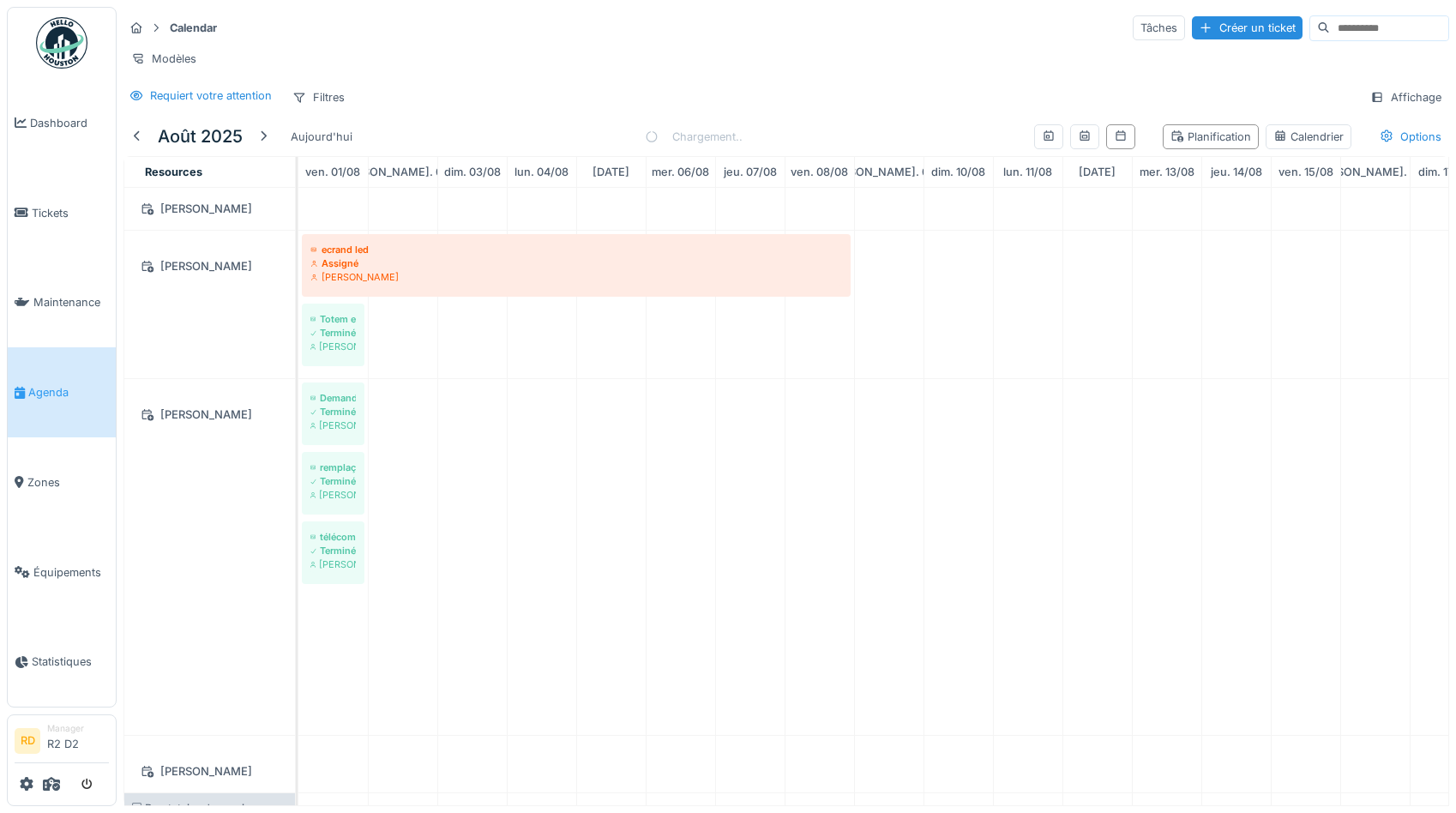
scroll to position [0, 0]
